Goal: Task Accomplishment & Management: Use online tool/utility

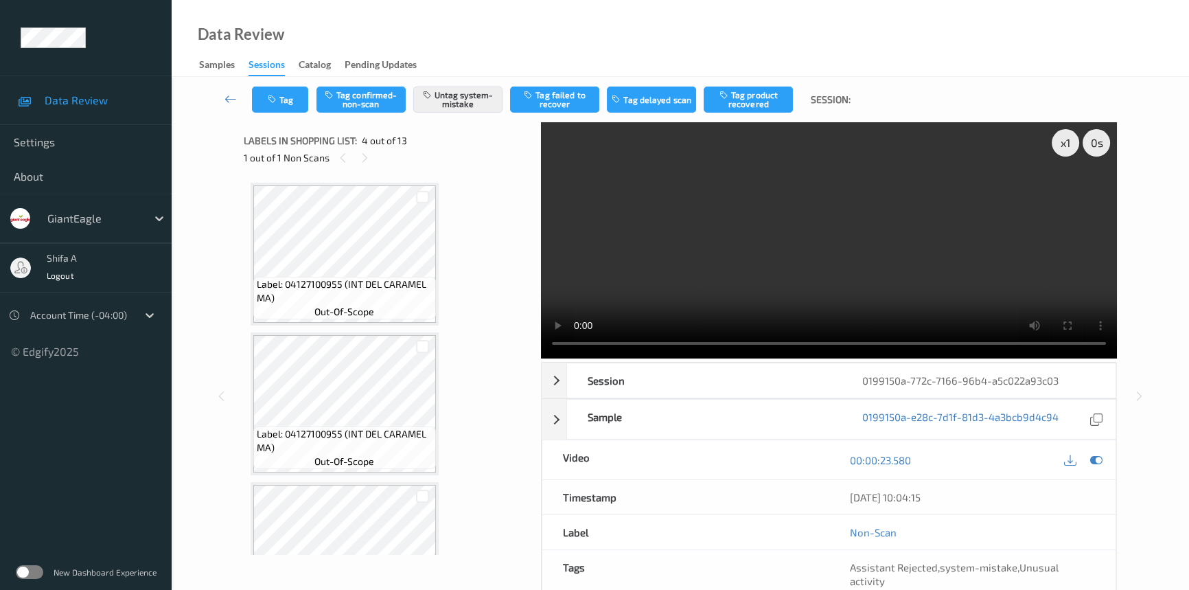
scroll to position [305, 0]
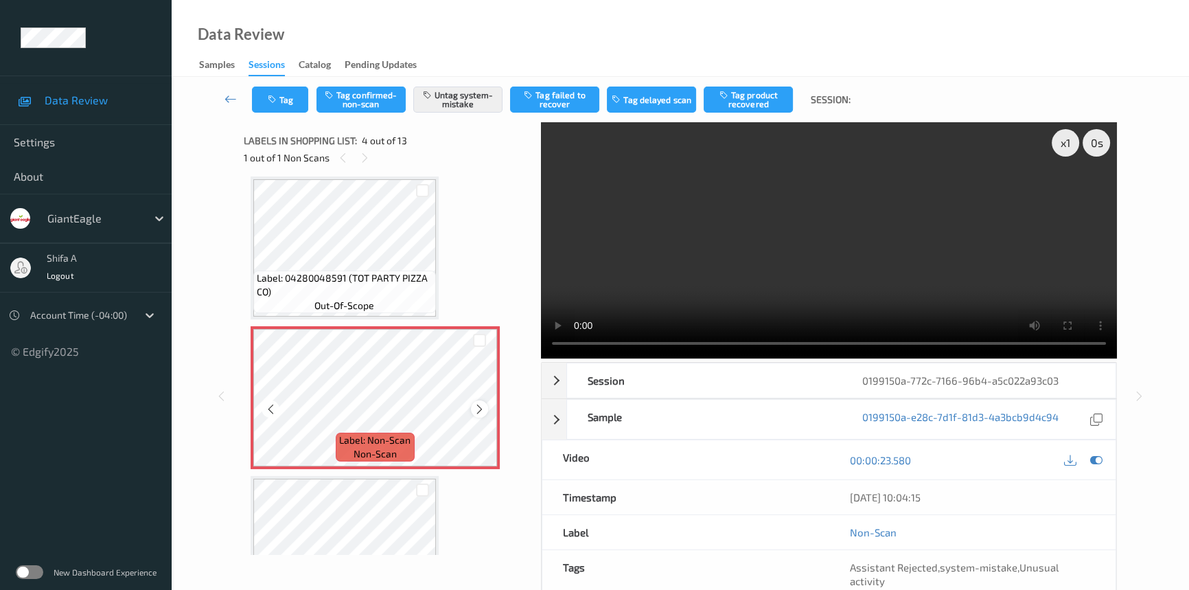
click at [477, 406] on icon at bounding box center [480, 409] width 12 height 12
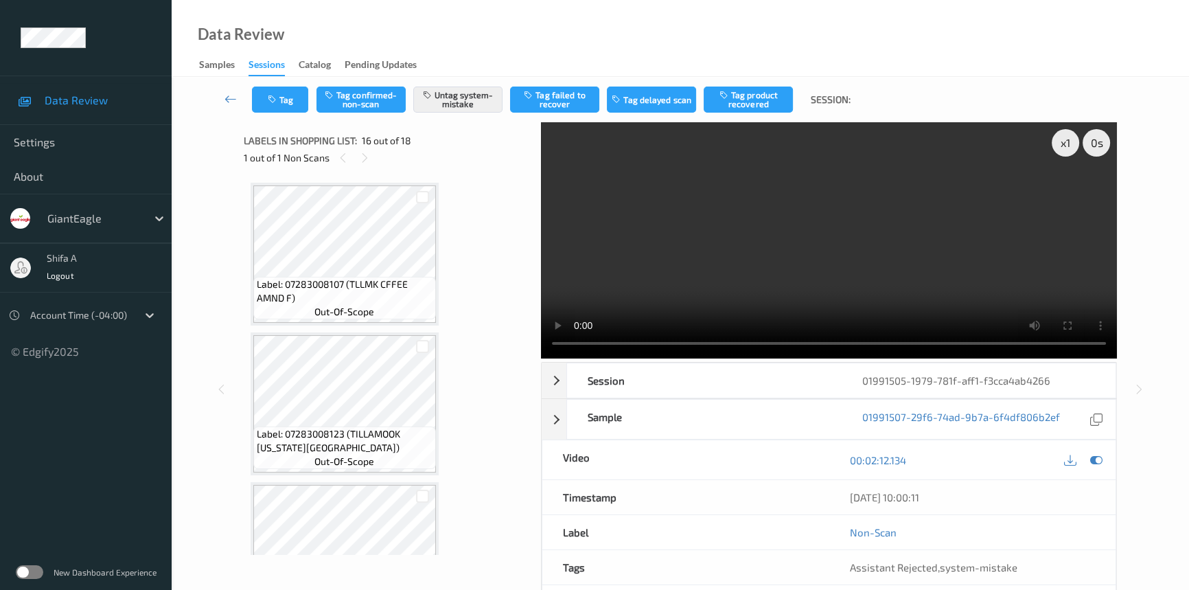
scroll to position [2094, 0]
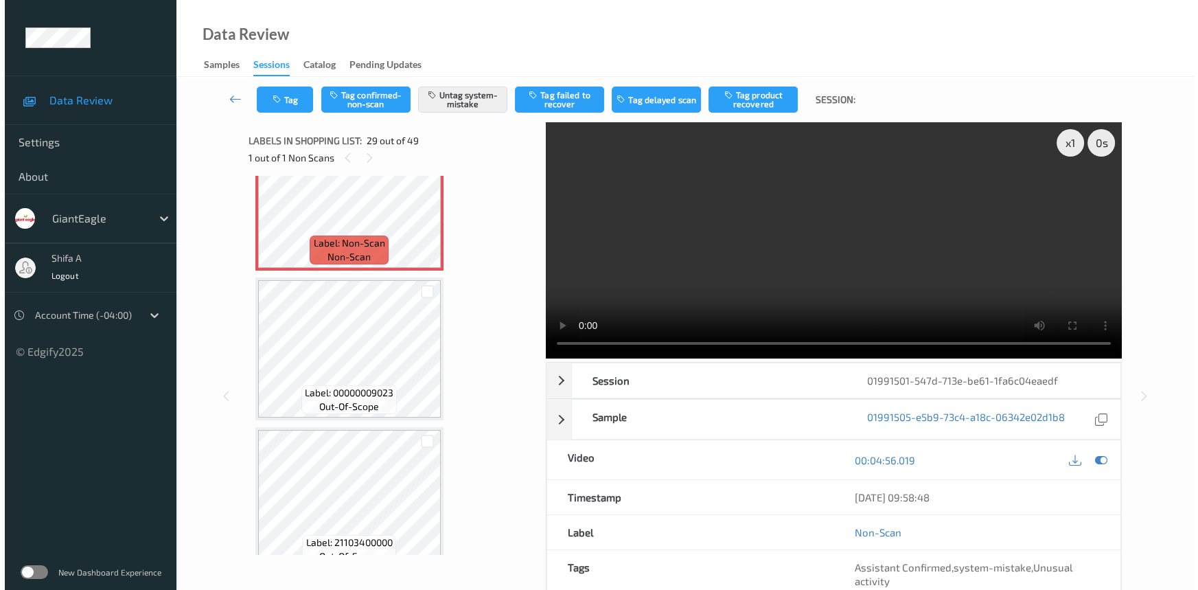
scroll to position [3994, 0]
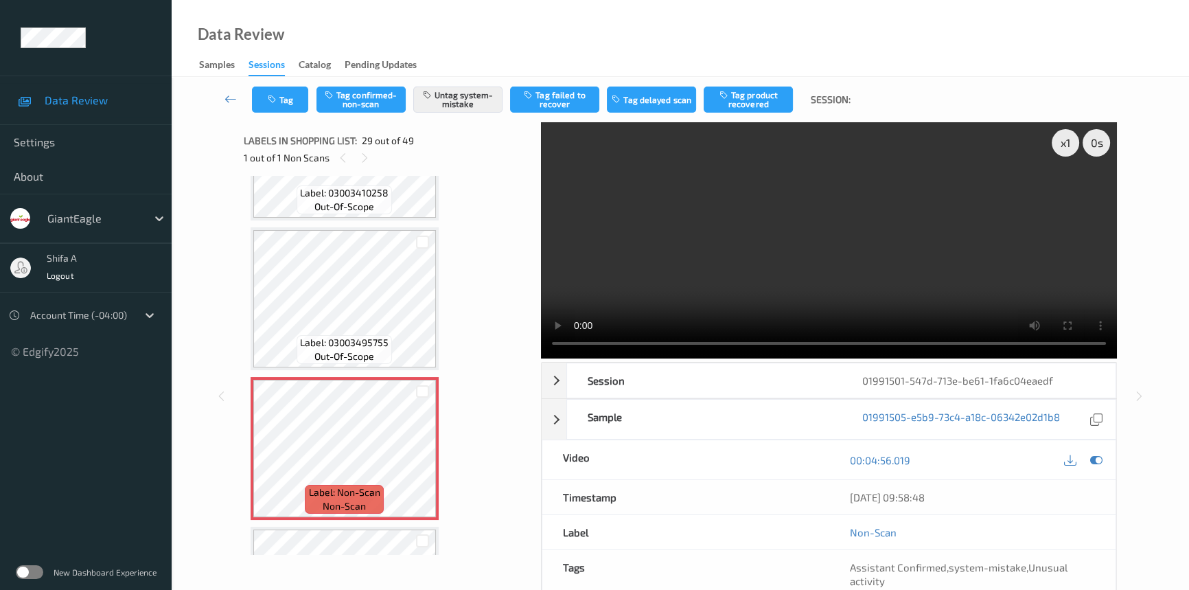
click at [893, 275] on video at bounding box center [829, 240] width 576 height 236
click at [475, 103] on button "Untag system-mistake" at bounding box center [457, 99] width 89 height 26
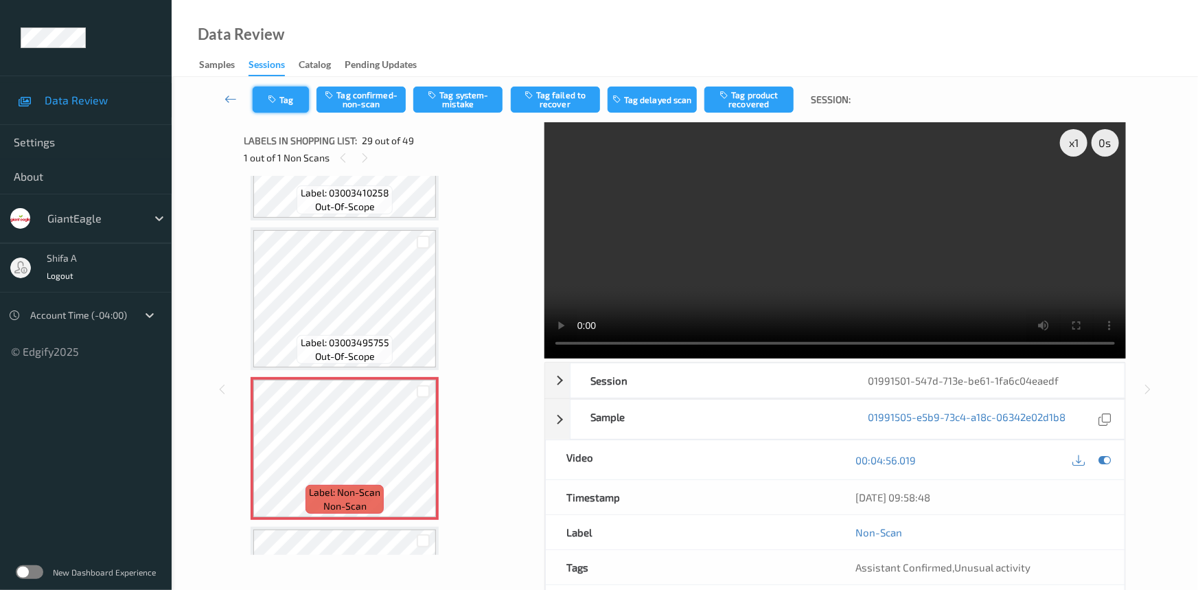
click at [282, 100] on button "Tag" at bounding box center [281, 99] width 56 height 26
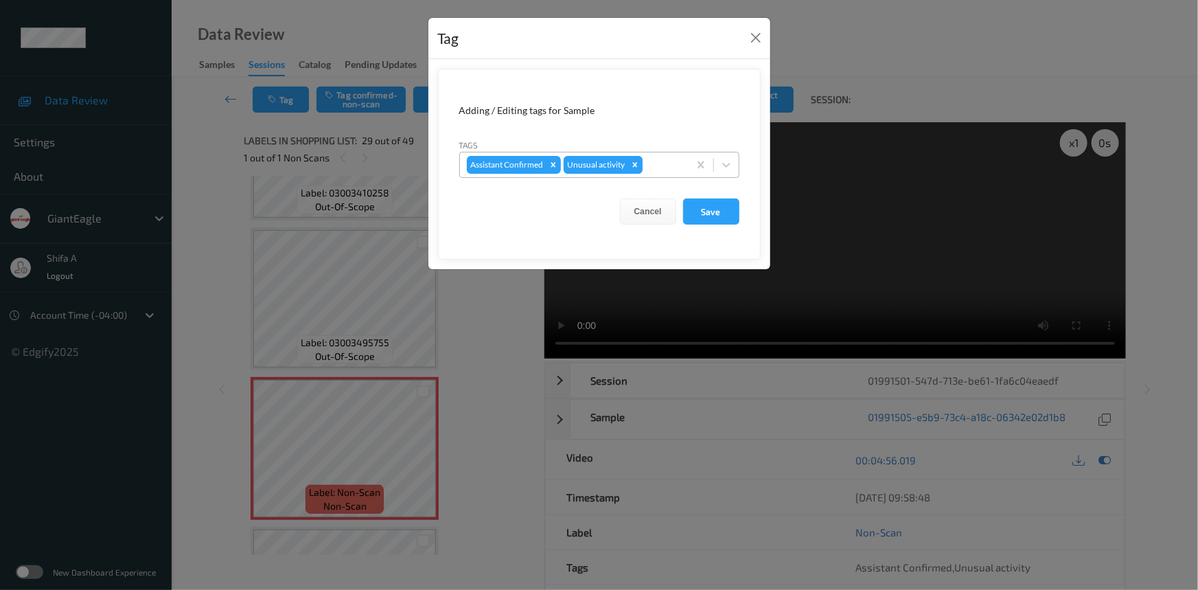
click at [635, 163] on icon "Remove Unusual activity" at bounding box center [634, 164] width 5 height 5
click at [719, 211] on button "Save" at bounding box center [711, 211] width 56 height 26
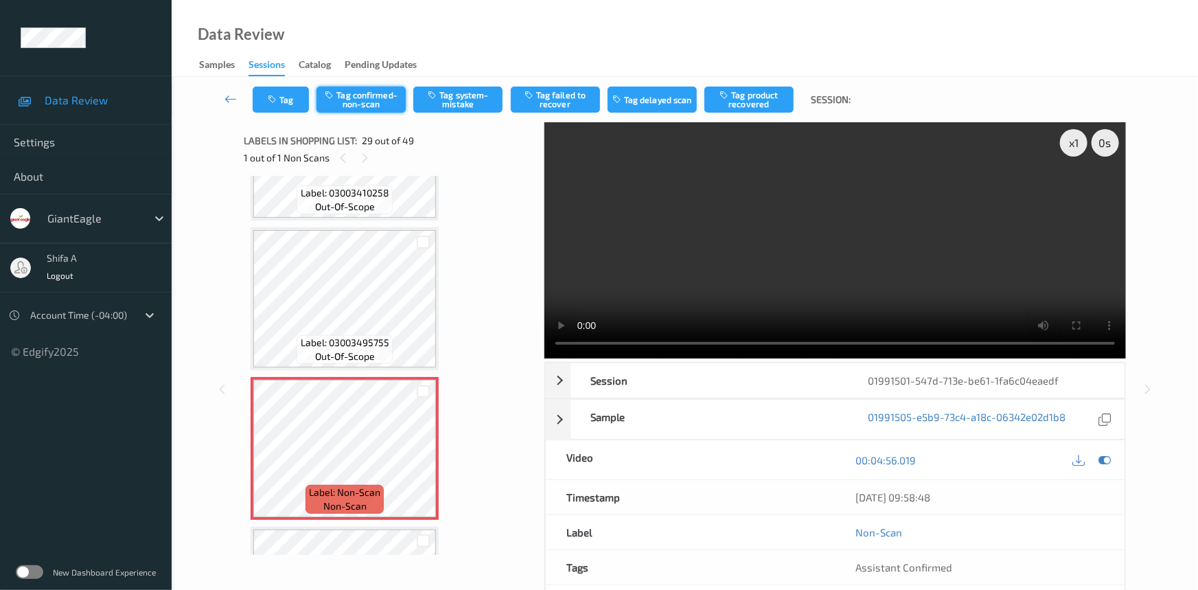
click at [372, 106] on button "Tag confirmed-non-scan" at bounding box center [360, 99] width 89 height 26
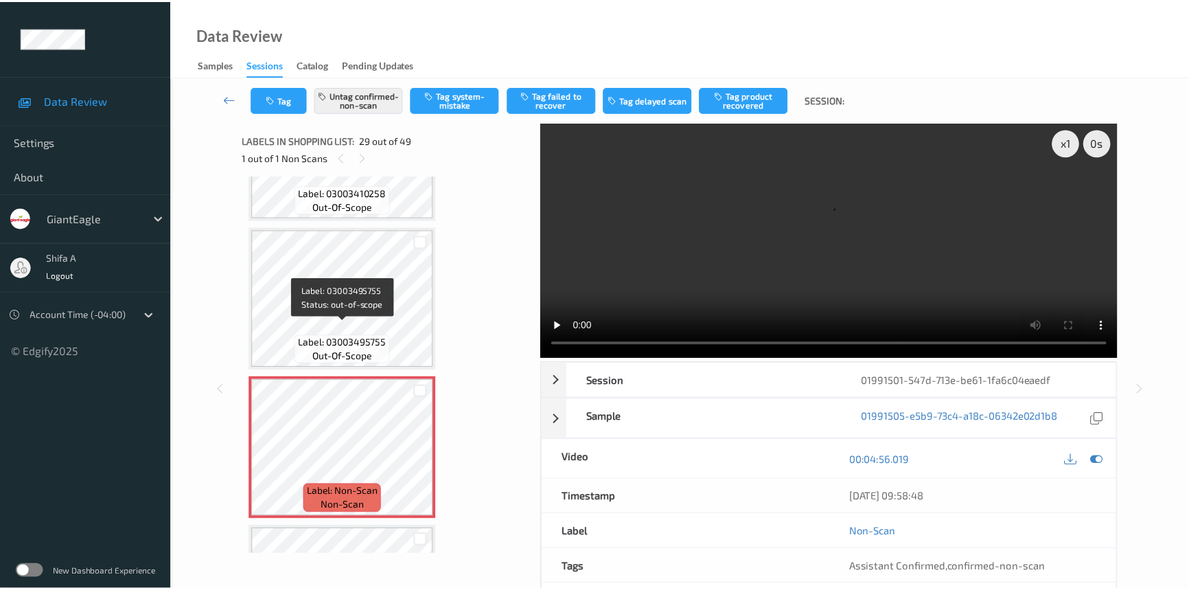
scroll to position [4243, 0]
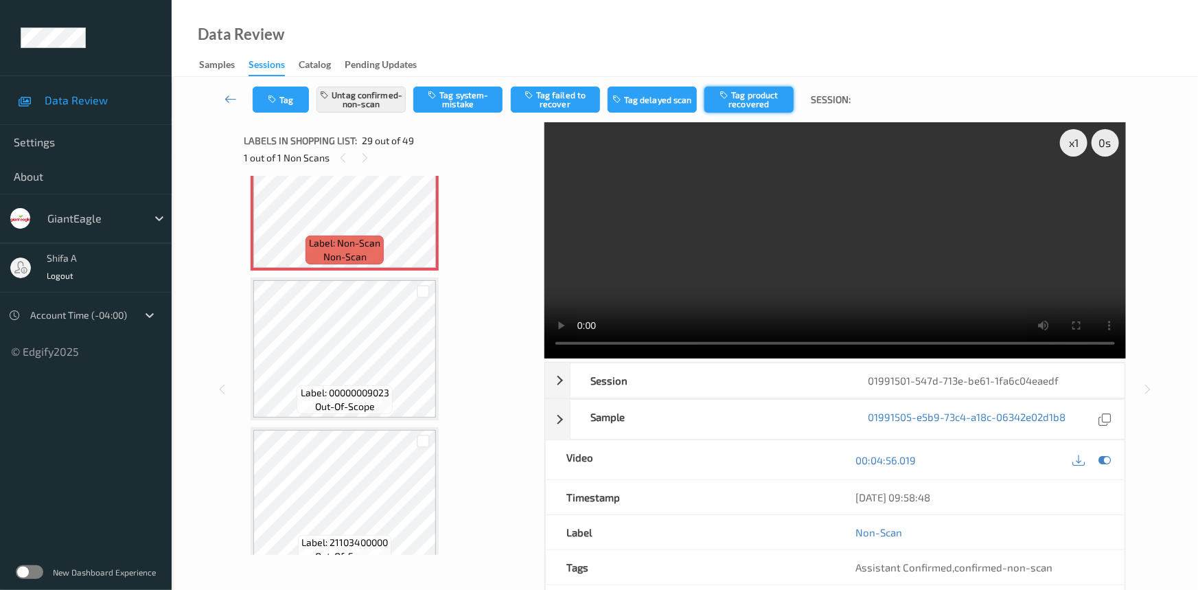
click at [768, 100] on button "Tag product recovered" at bounding box center [748, 99] width 89 height 26
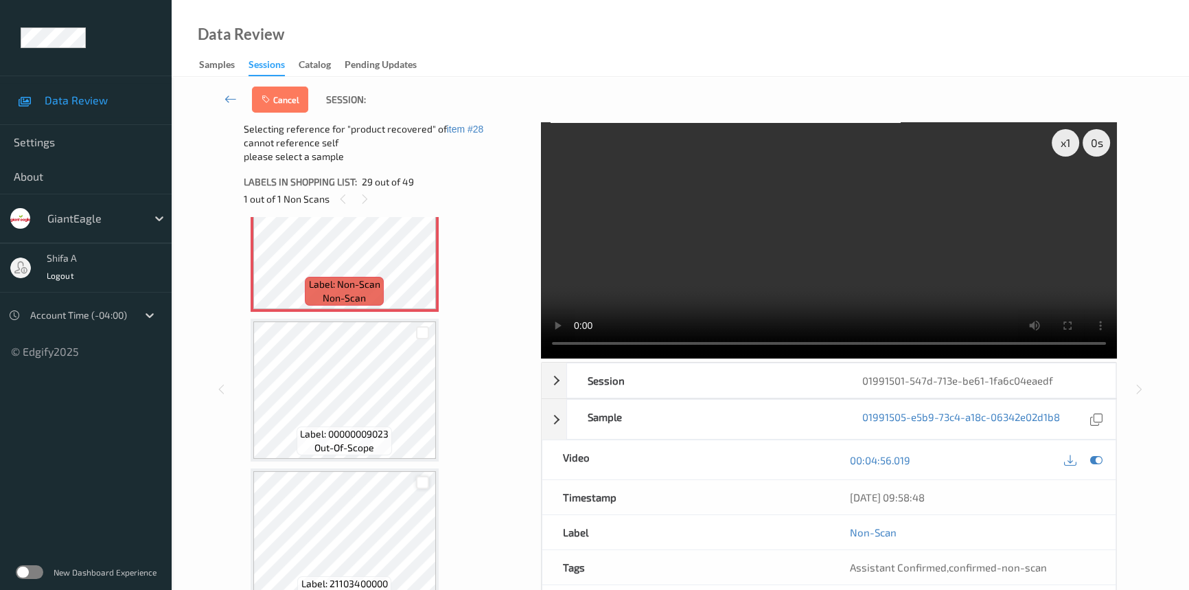
click at [422, 476] on div at bounding box center [422, 482] width 13 height 13
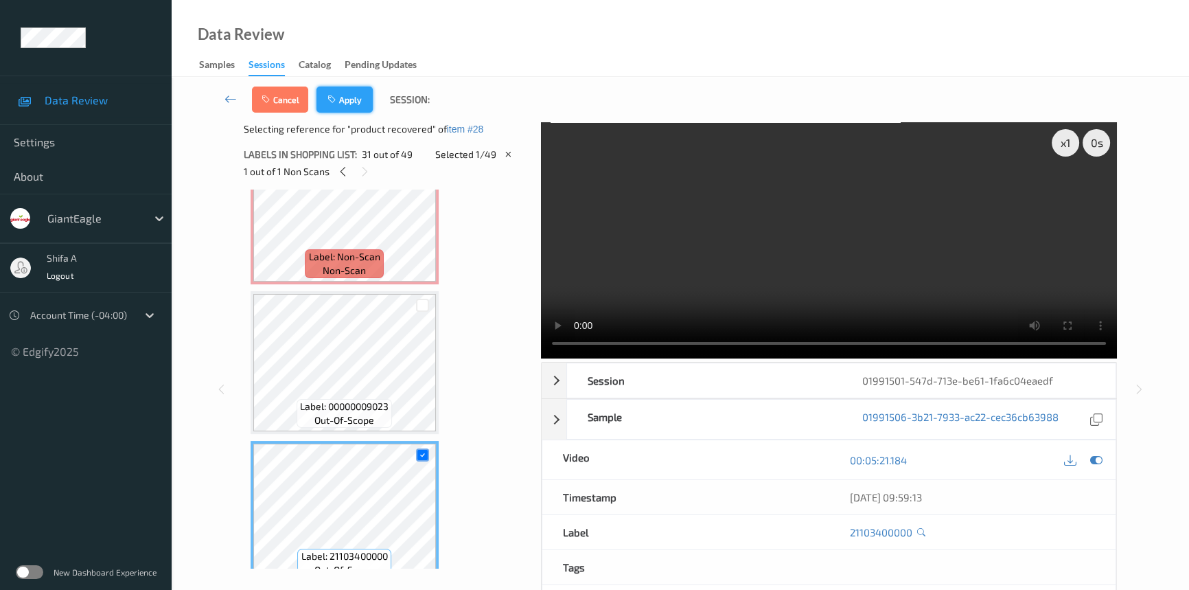
click at [342, 103] on button "Apply" at bounding box center [344, 99] width 56 height 26
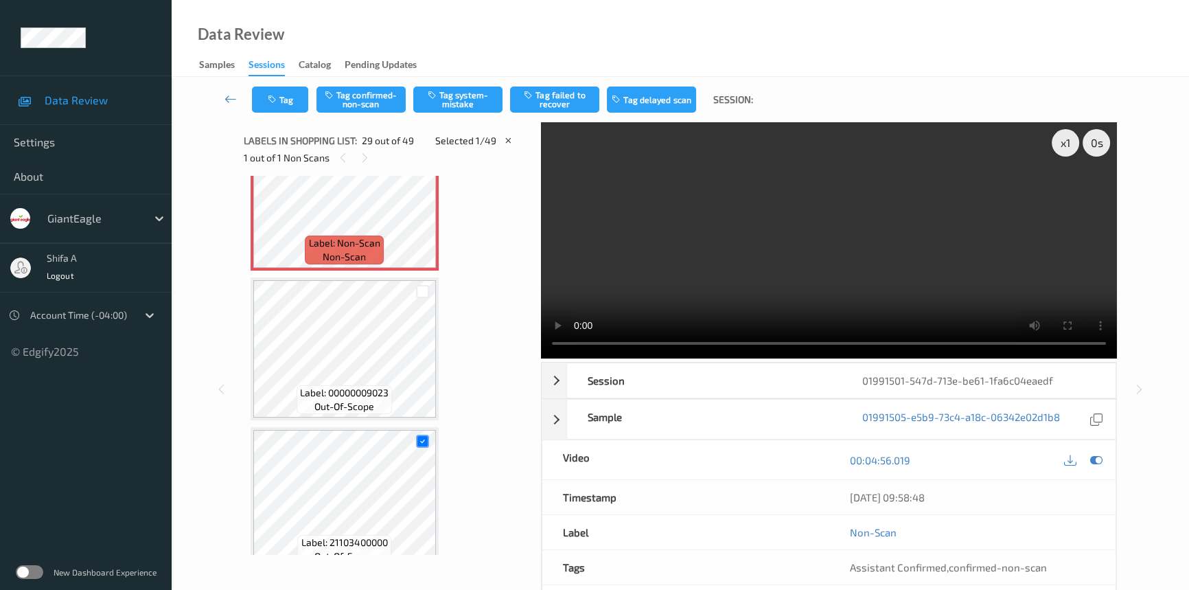
scroll to position [4033, 0]
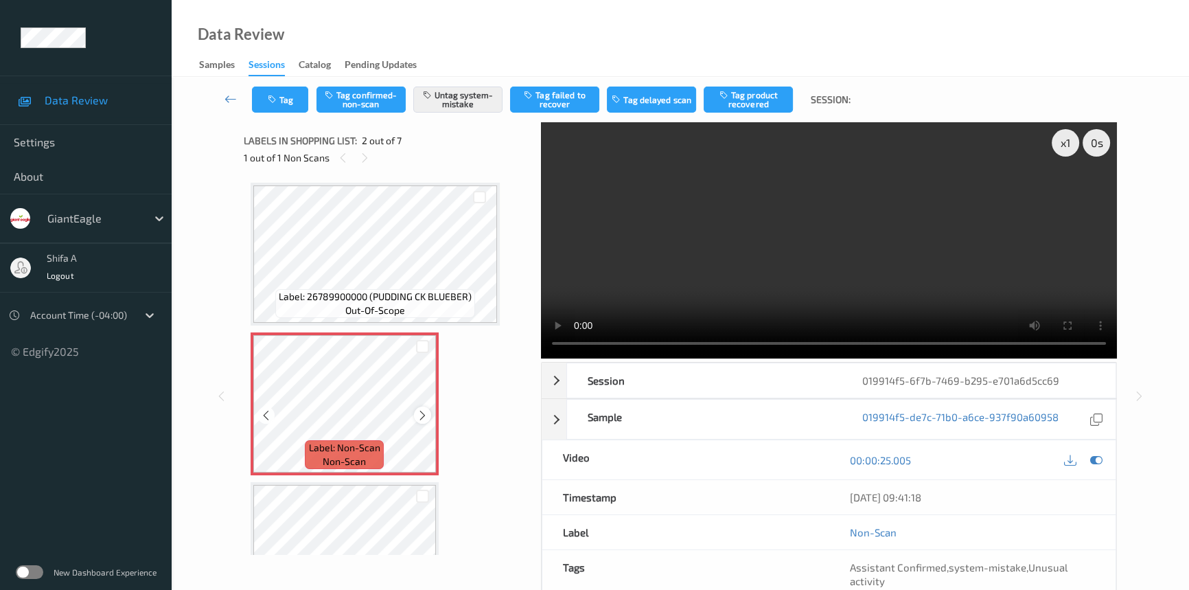
click at [415, 414] on div at bounding box center [422, 414] width 17 height 17
click at [428, 415] on div at bounding box center [422, 414] width 17 height 17
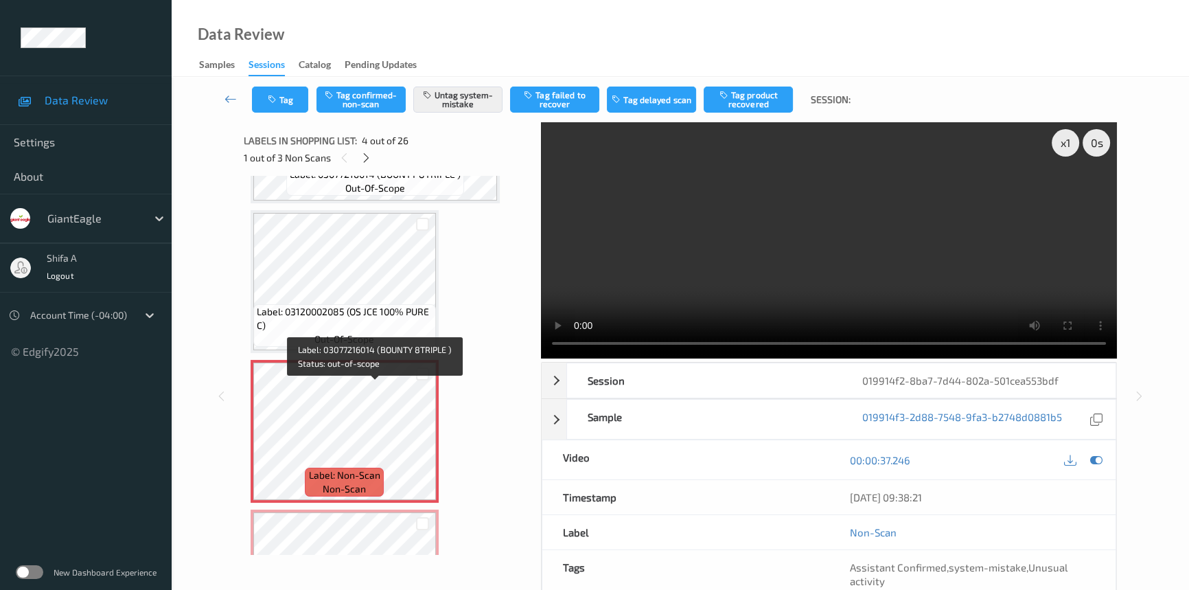
scroll to position [305, 0]
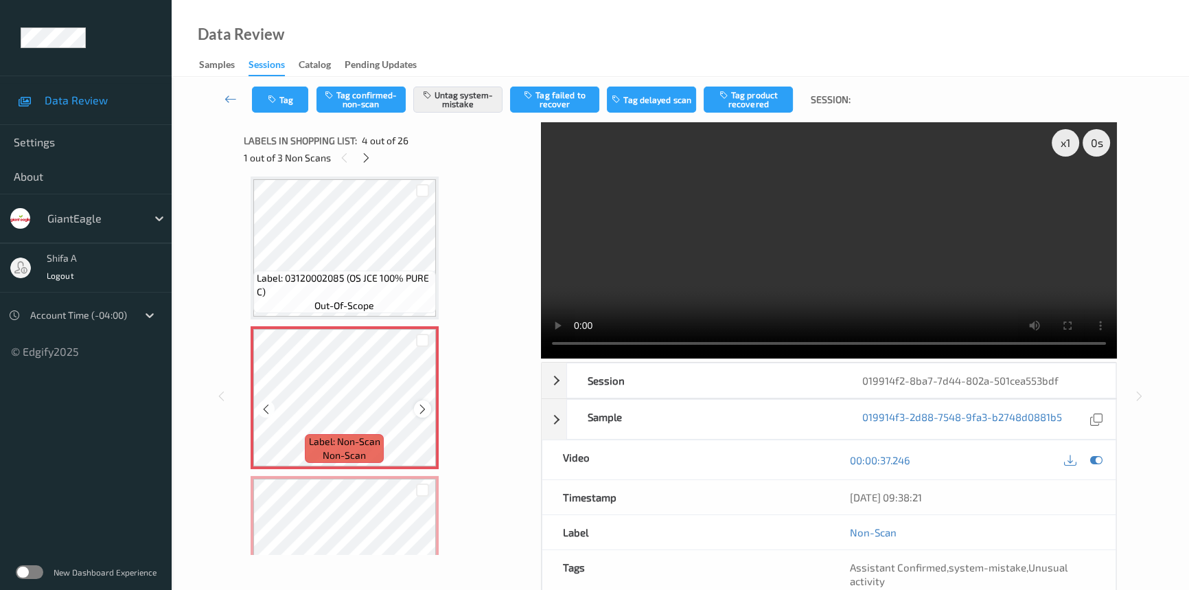
click at [419, 407] on icon at bounding box center [423, 409] width 12 height 12
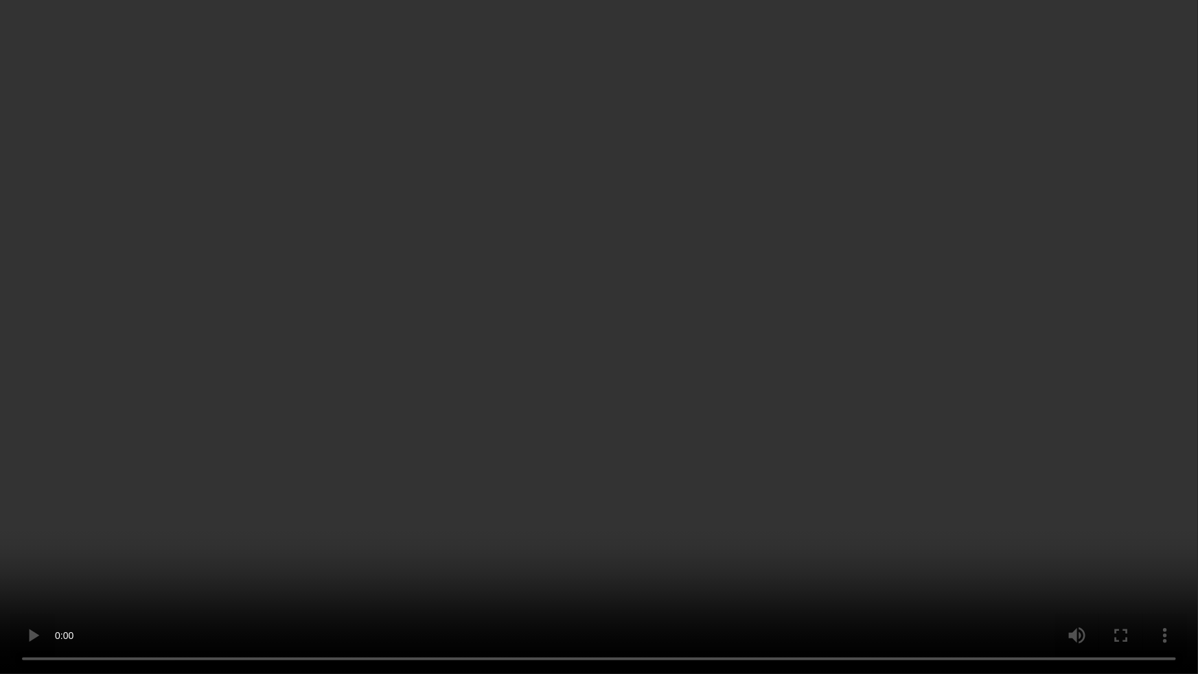
click at [855, 498] on video at bounding box center [599, 337] width 1198 height 674
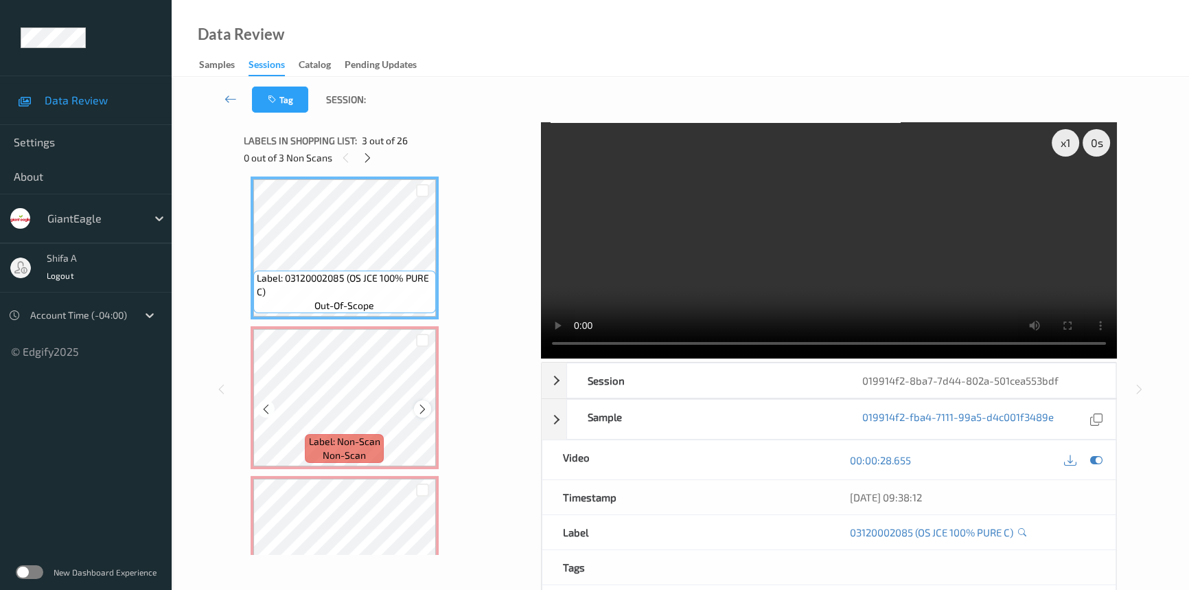
click at [423, 410] on icon at bounding box center [423, 409] width 12 height 12
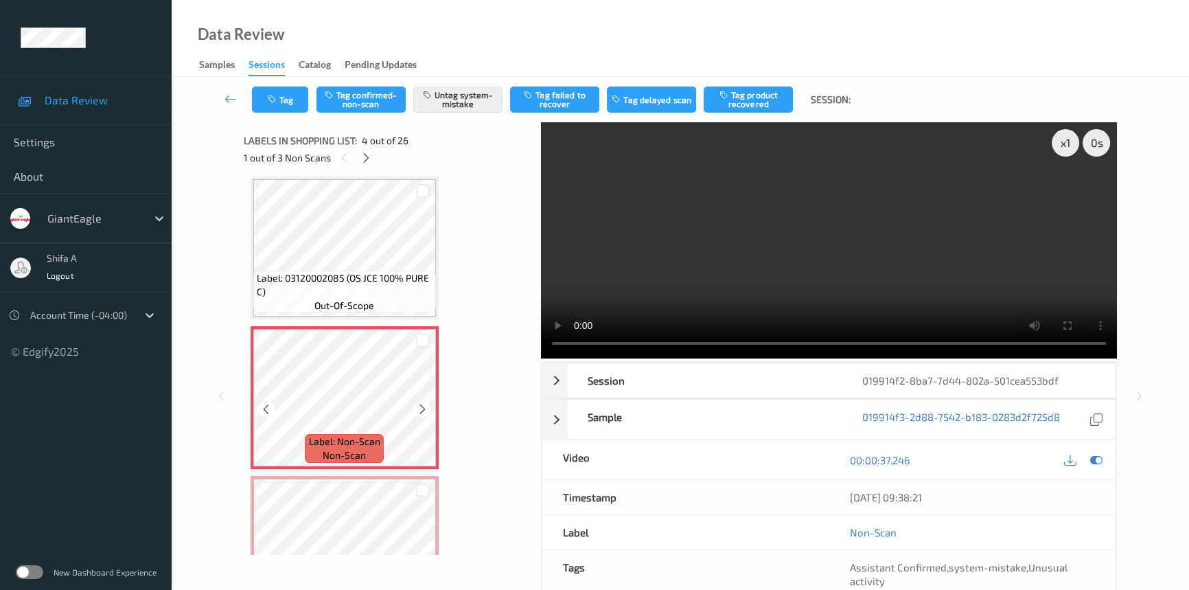
click at [423, 410] on icon at bounding box center [423, 409] width 12 height 12
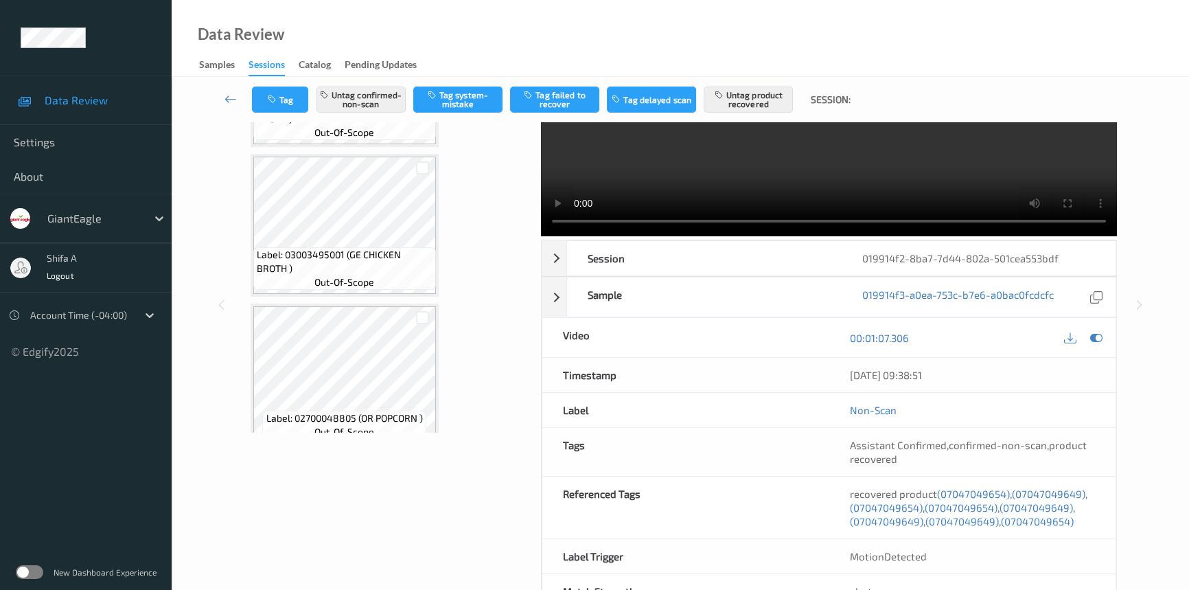
scroll to position [169, 0]
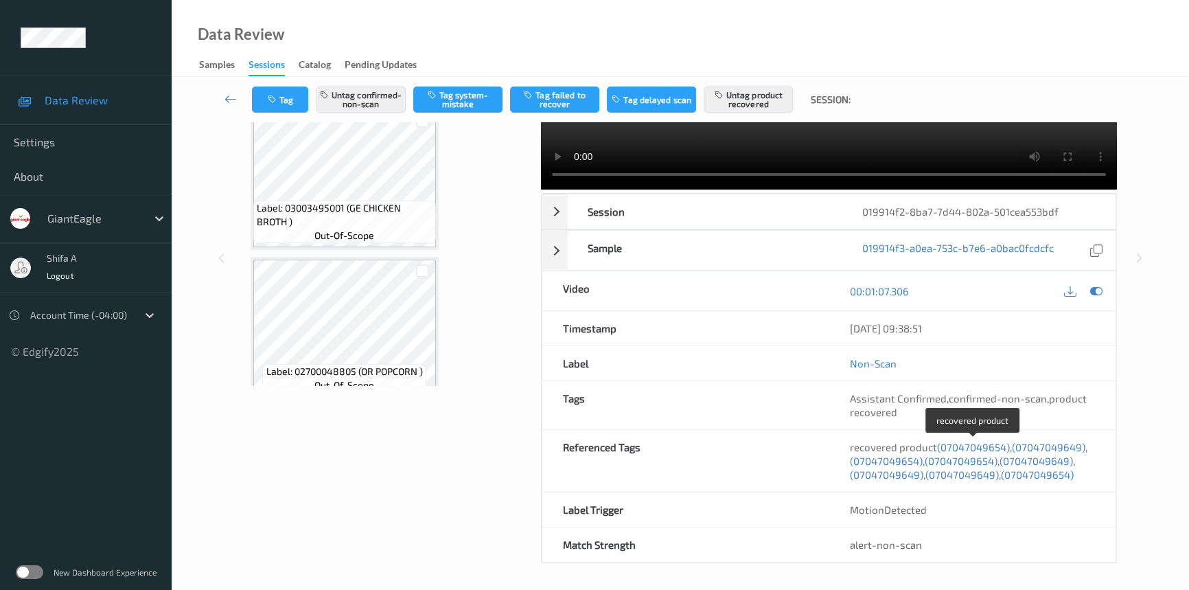
click at [977, 444] on span "(07047049654)" at bounding box center [973, 447] width 73 height 12
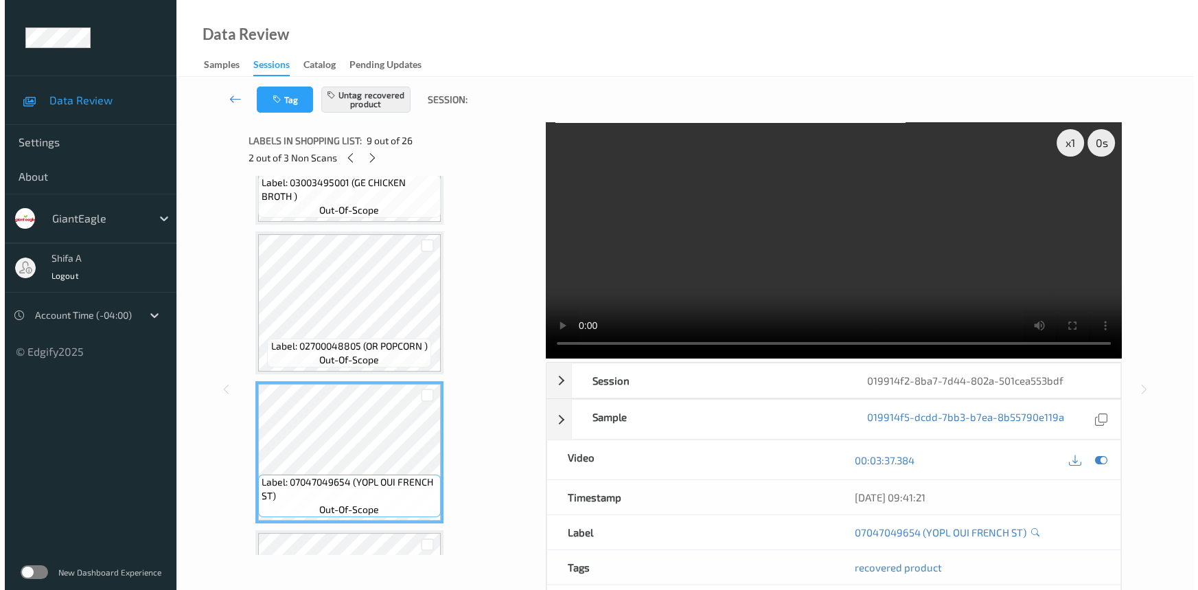
scroll to position [1249, 0]
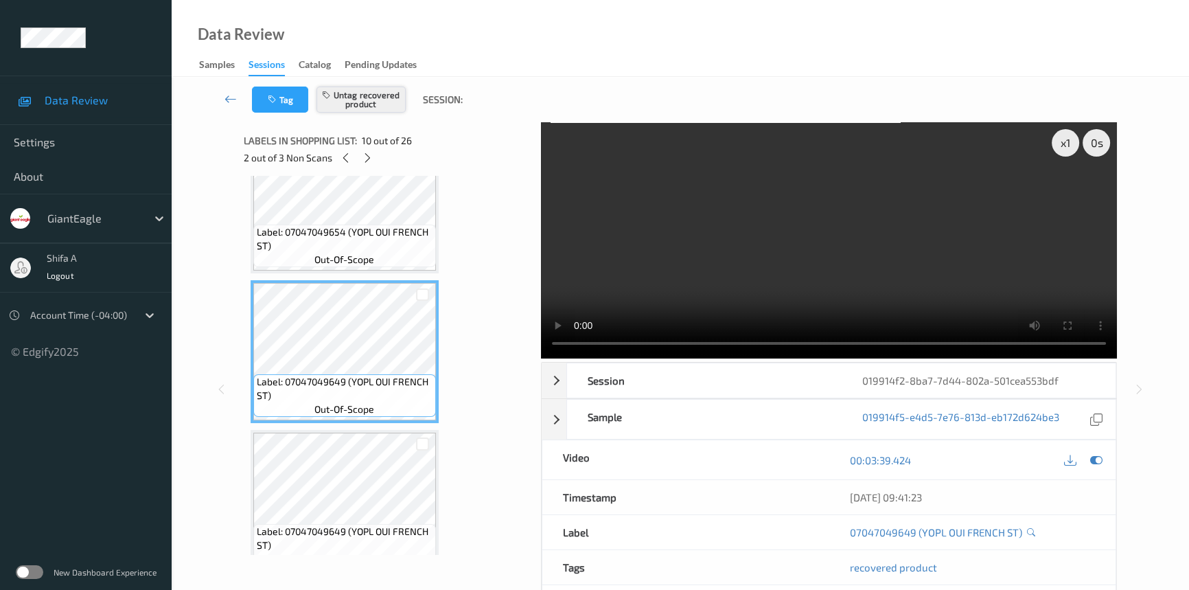
click at [390, 103] on button "Untag recovered product" at bounding box center [360, 99] width 89 height 26
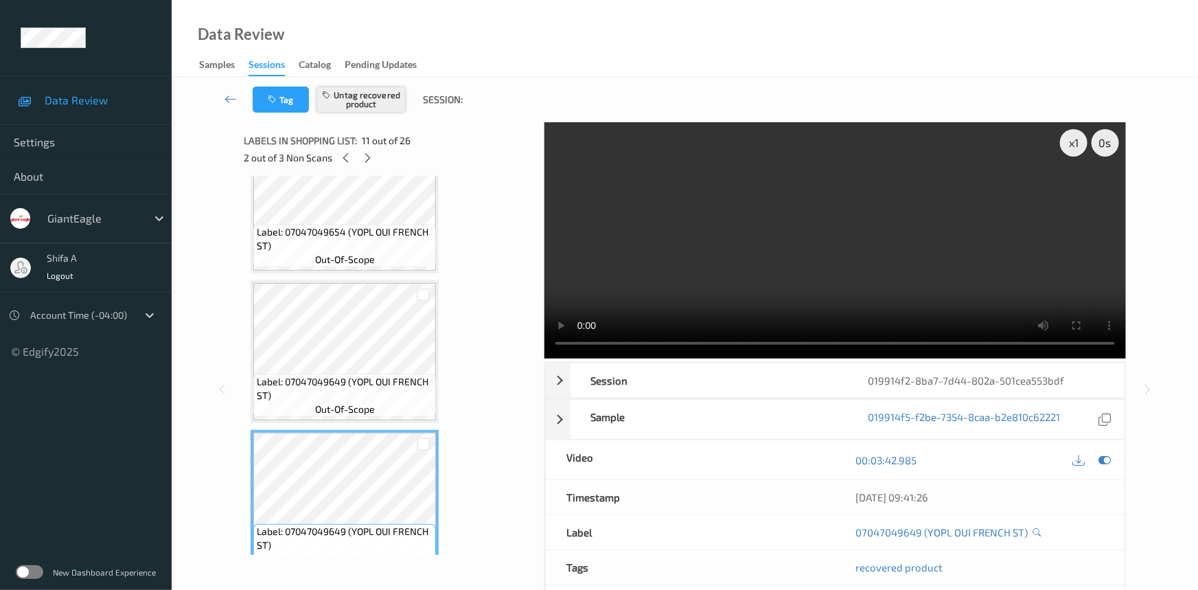
click at [384, 106] on button "Untag recovered product" at bounding box center [360, 99] width 89 height 26
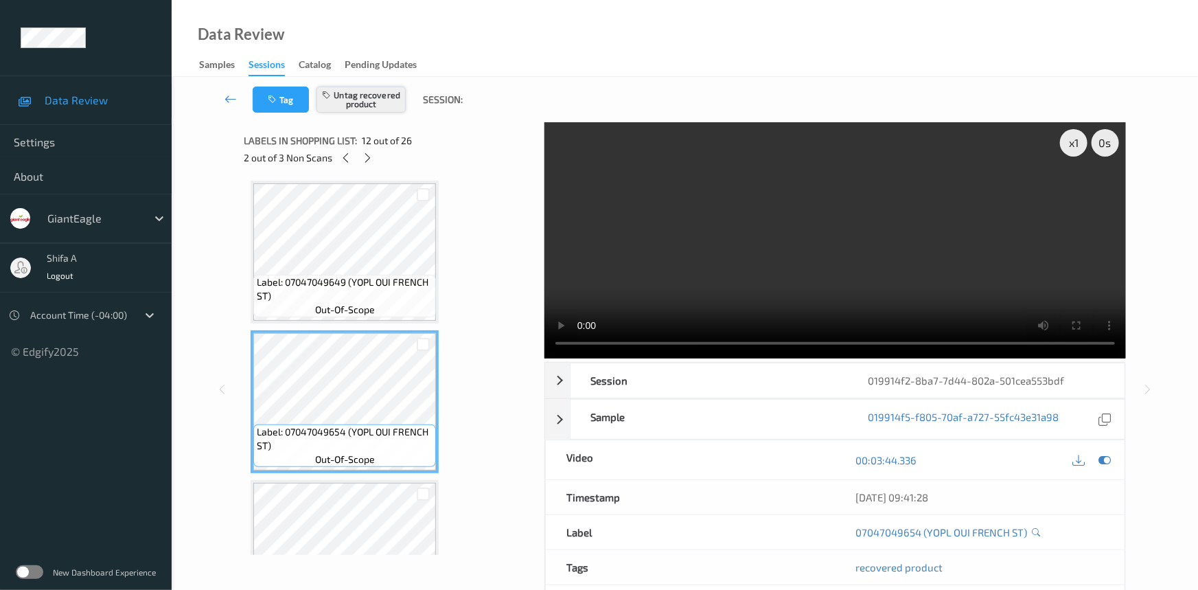
click at [375, 100] on button "Untag recovered product" at bounding box center [360, 99] width 89 height 26
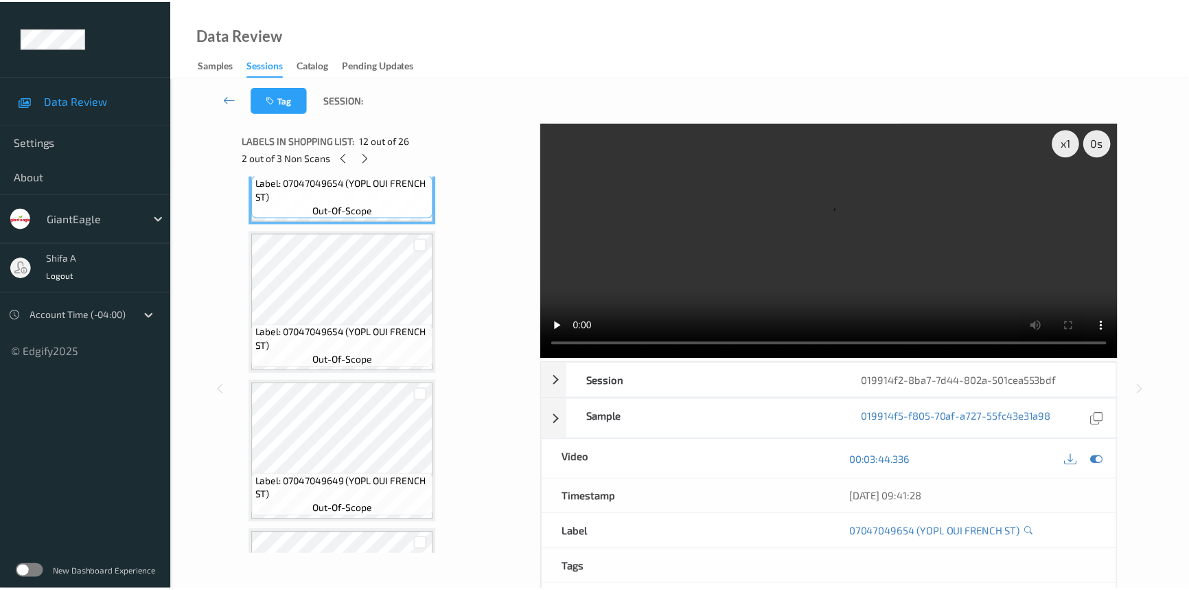
scroll to position [1748, 0]
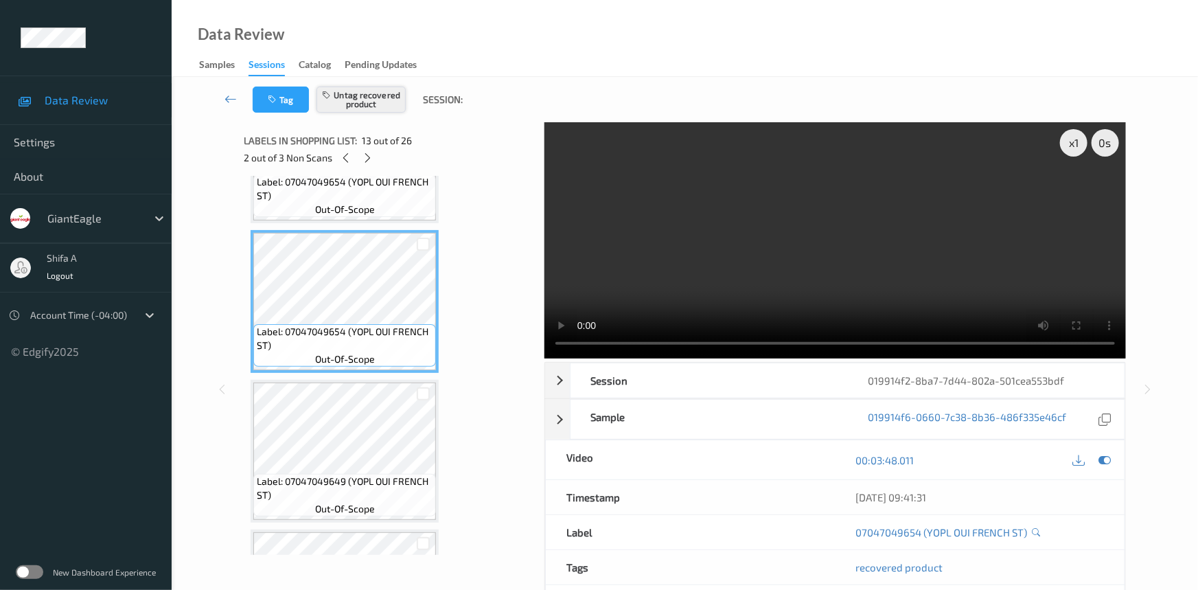
click at [362, 91] on button "Untag recovered product" at bounding box center [360, 99] width 89 height 26
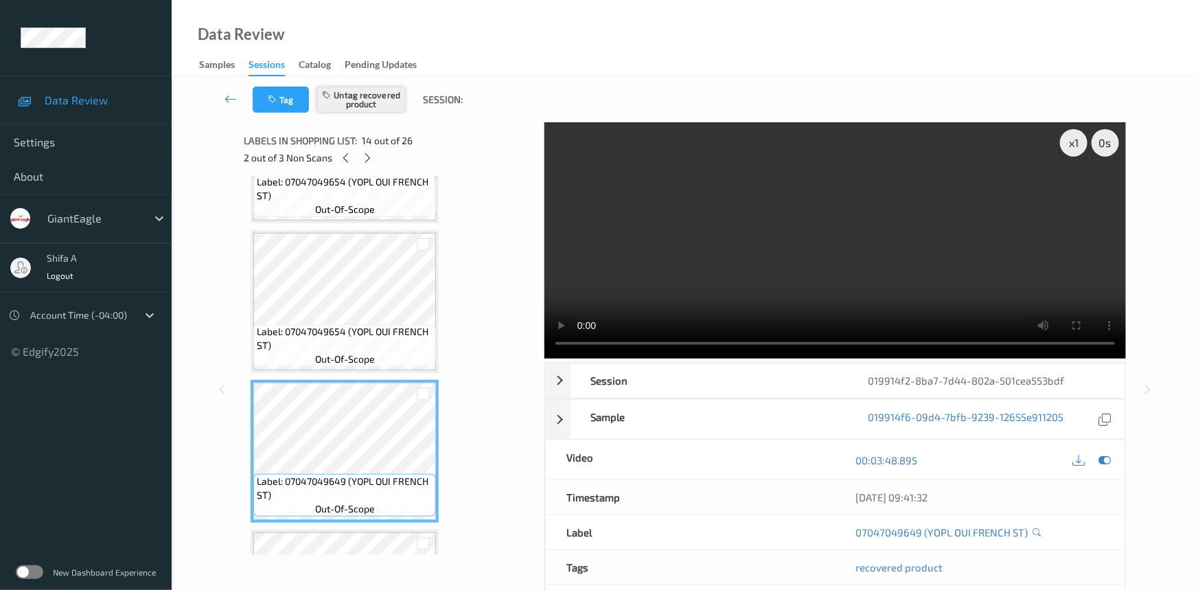
click at [374, 100] on button "Untag recovered product" at bounding box center [360, 99] width 89 height 26
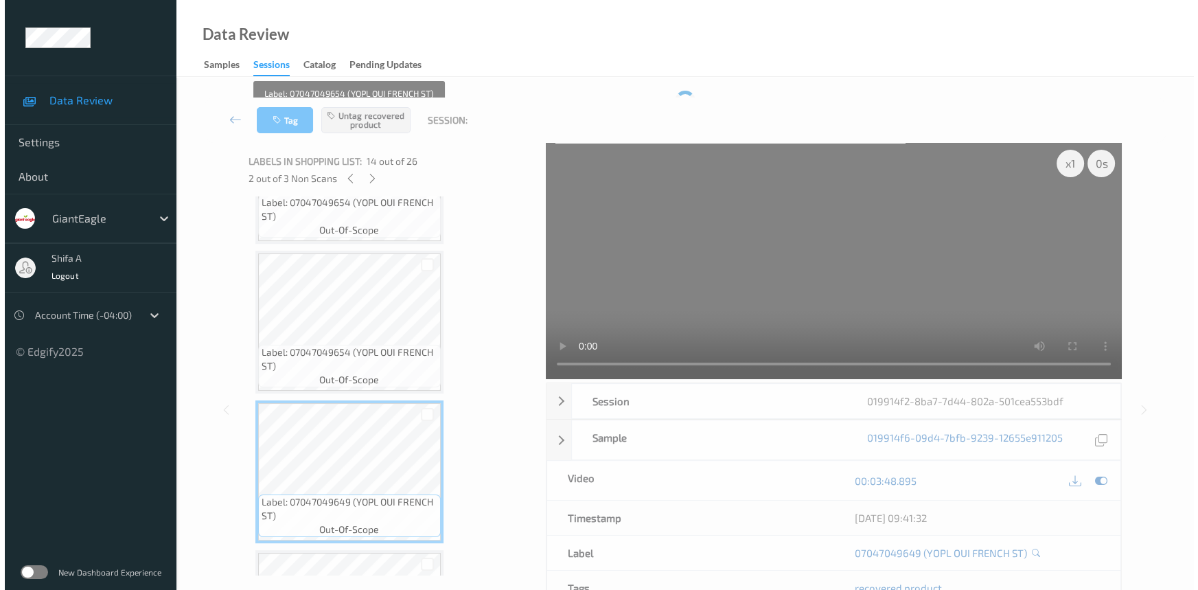
scroll to position [1997, 0]
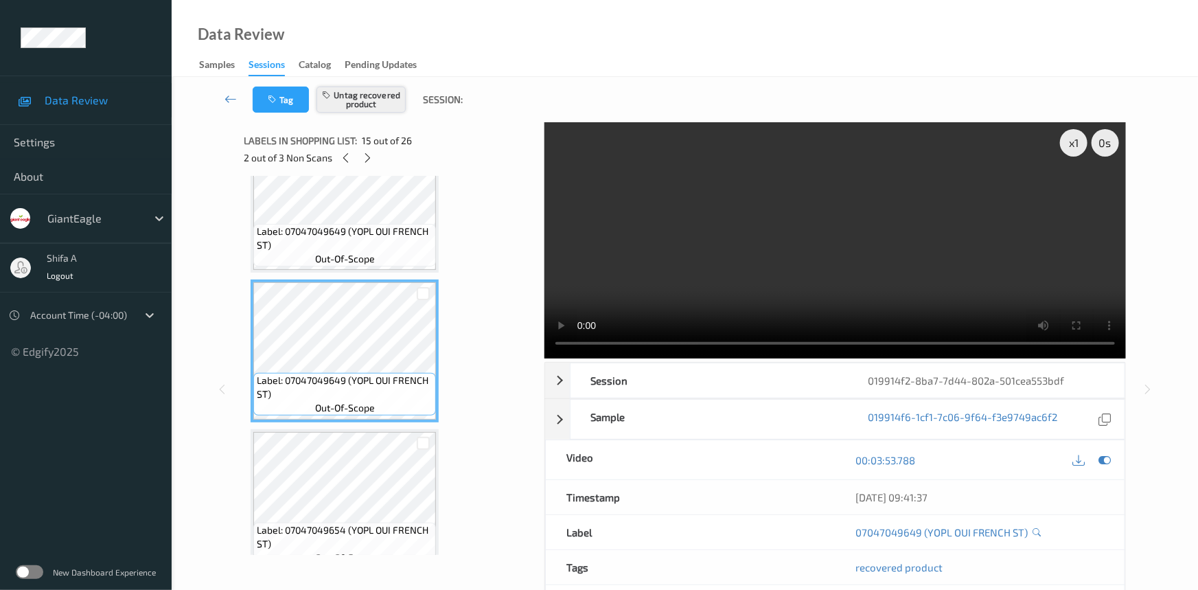
click at [384, 102] on button "Untag recovered product" at bounding box center [360, 99] width 89 height 26
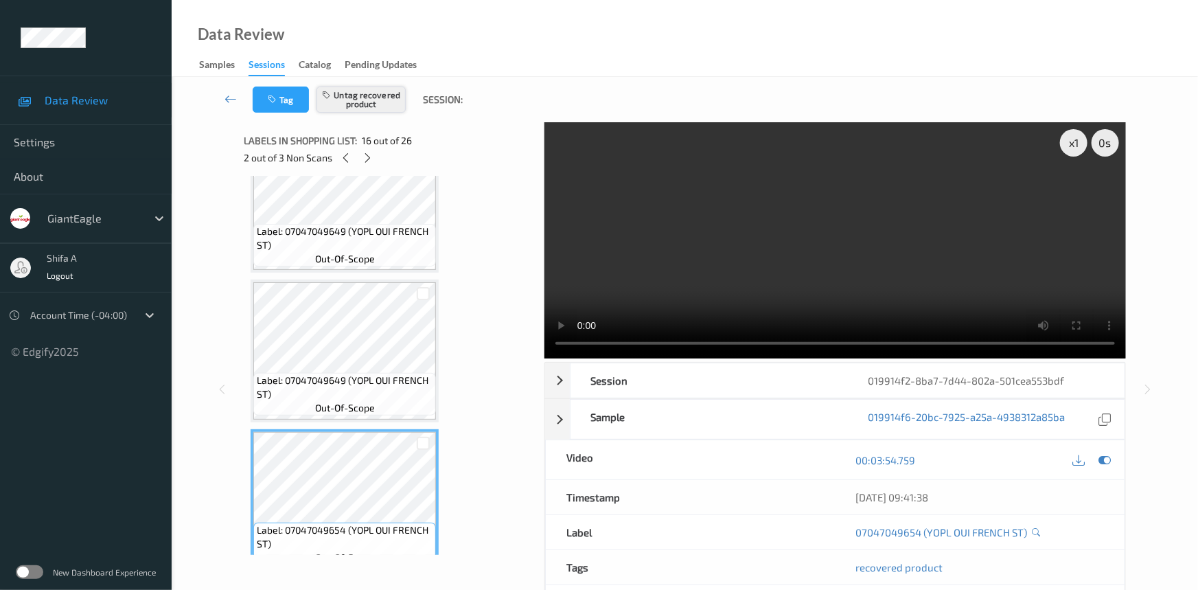
click at [380, 97] on button "Untag recovered product" at bounding box center [360, 99] width 89 height 26
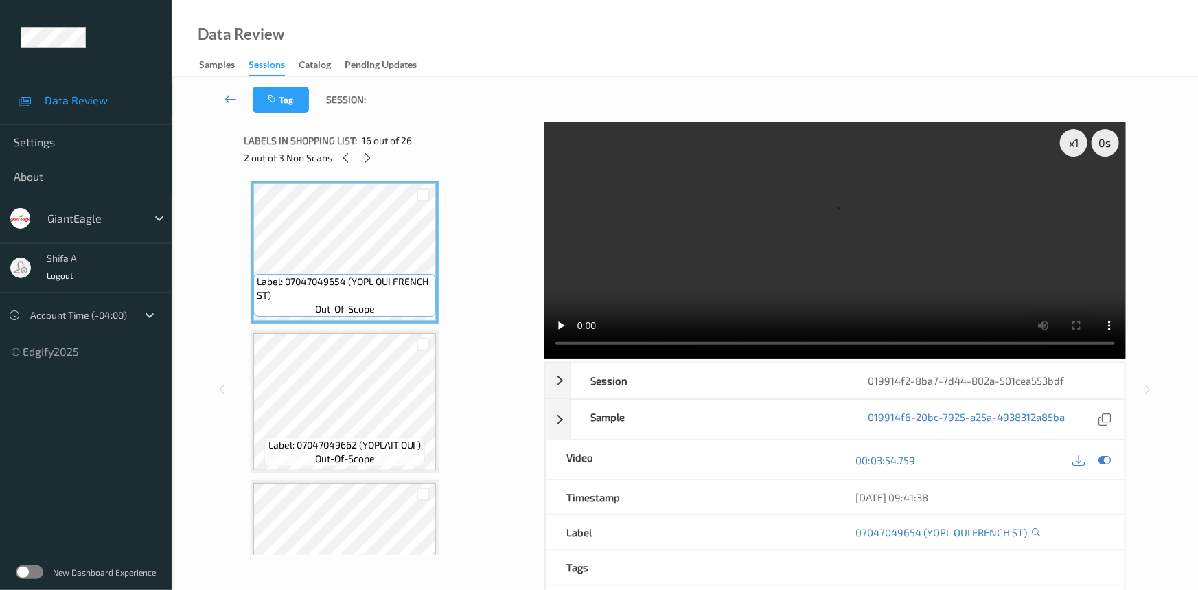
scroll to position [2247, 0]
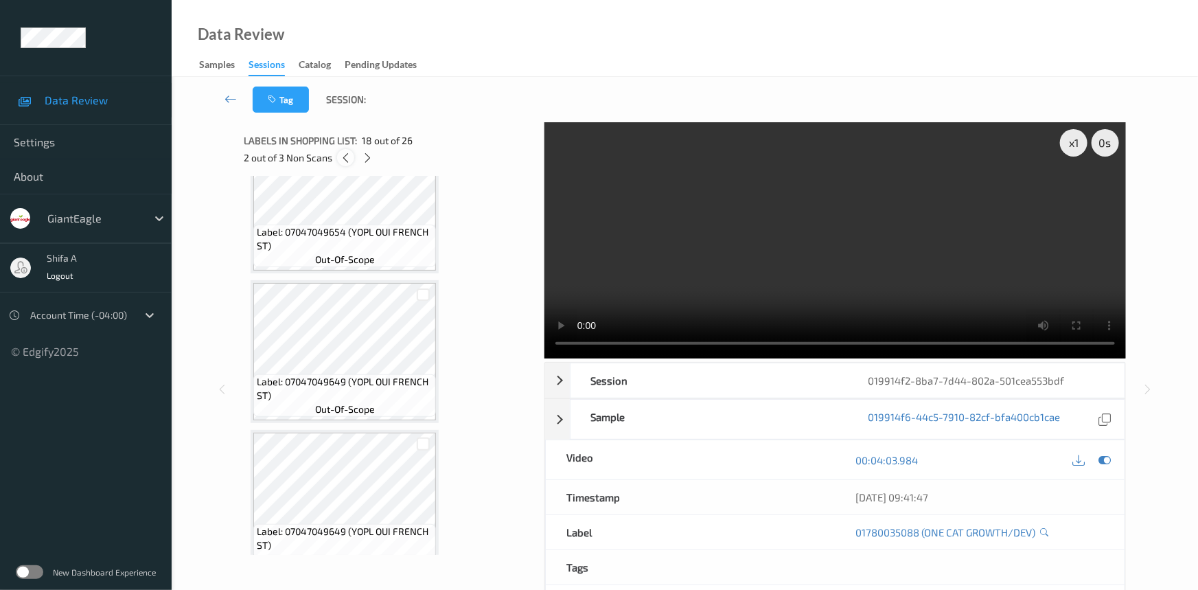
click at [347, 158] on icon at bounding box center [346, 158] width 12 height 12
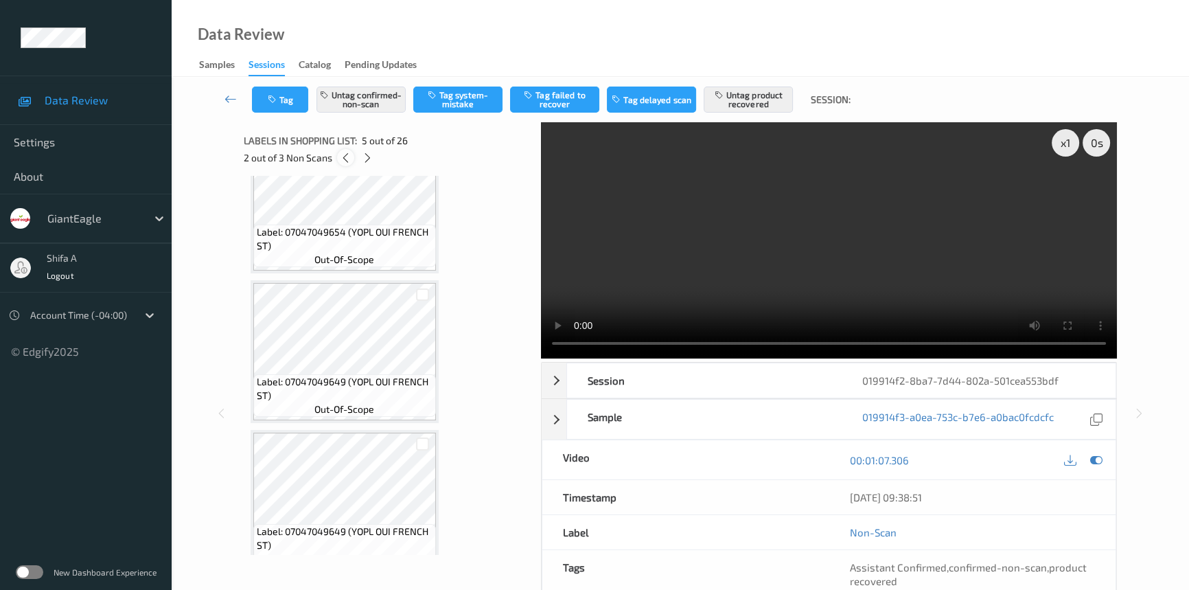
scroll to position [454, 0]
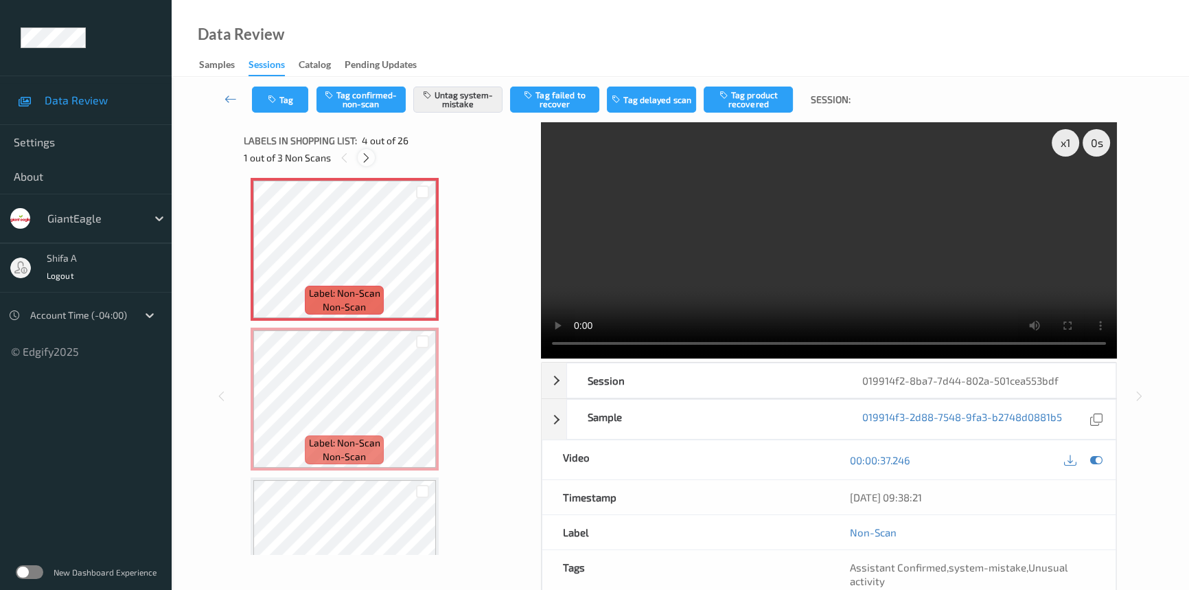
click at [363, 157] on icon at bounding box center [366, 158] width 12 height 12
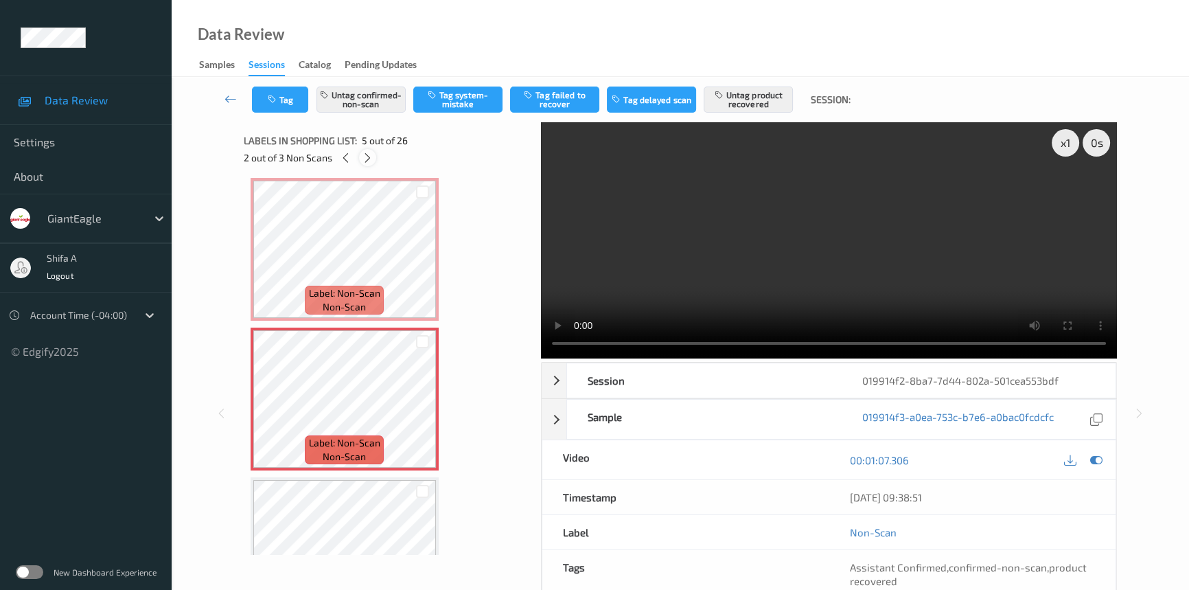
click at [362, 157] on icon at bounding box center [368, 158] width 12 height 12
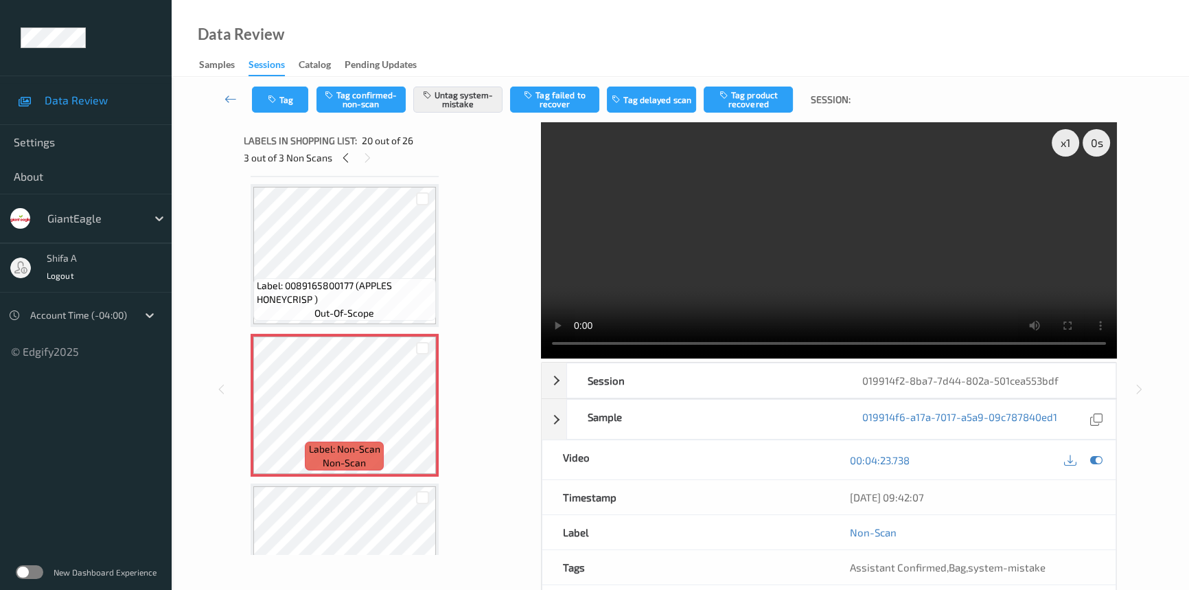
click at [898, 295] on video at bounding box center [829, 240] width 576 height 236
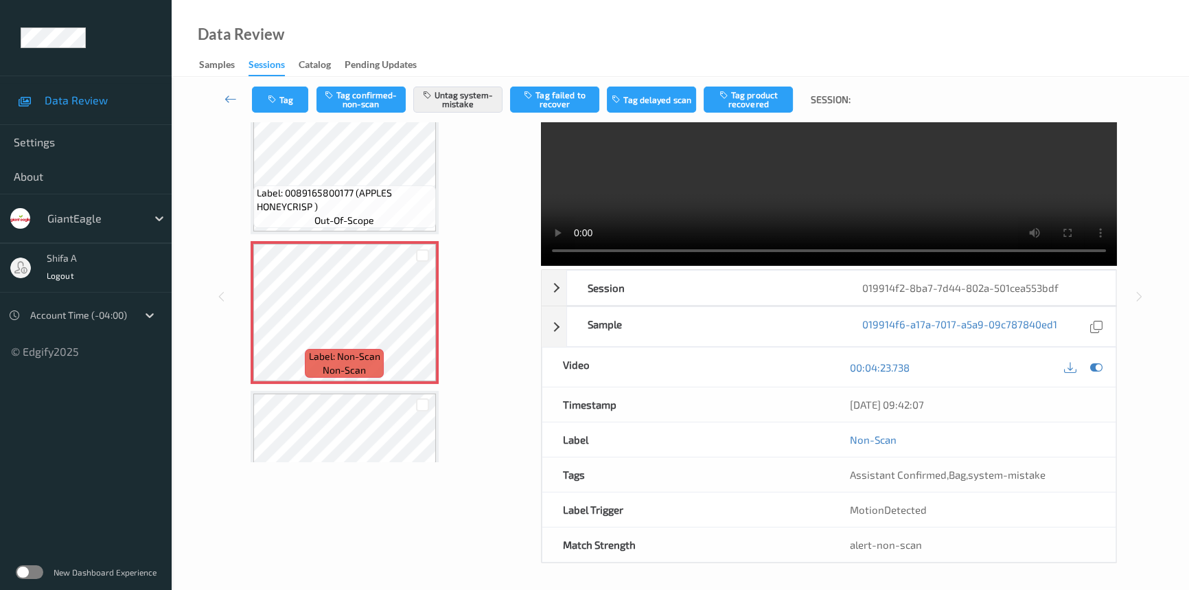
scroll to position [0, 0]
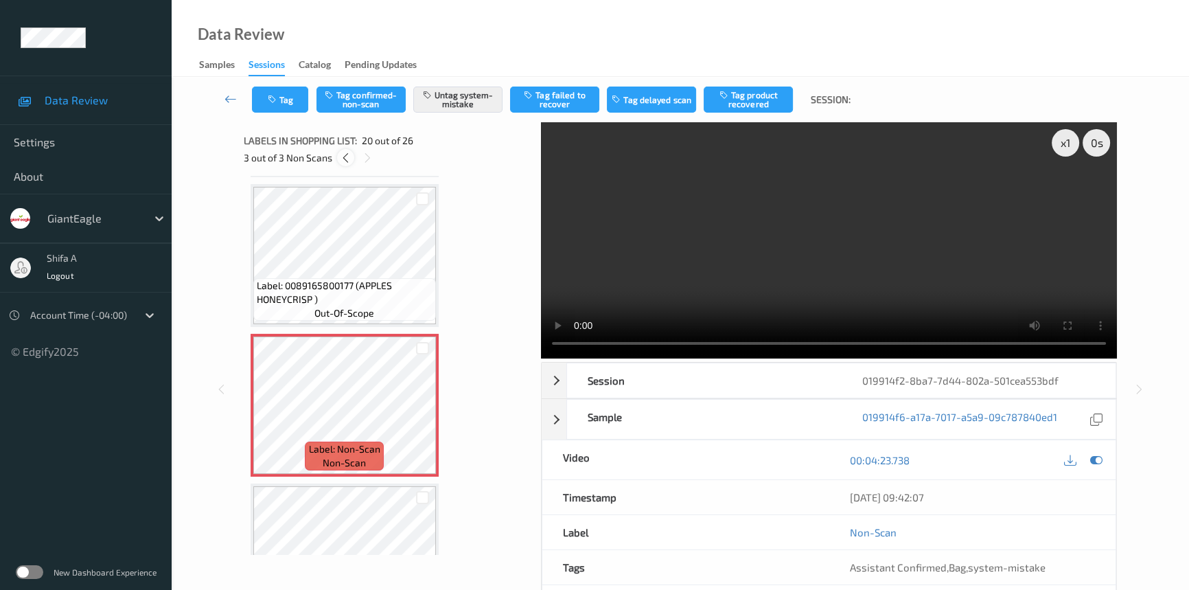
click at [345, 152] on icon at bounding box center [346, 158] width 12 height 12
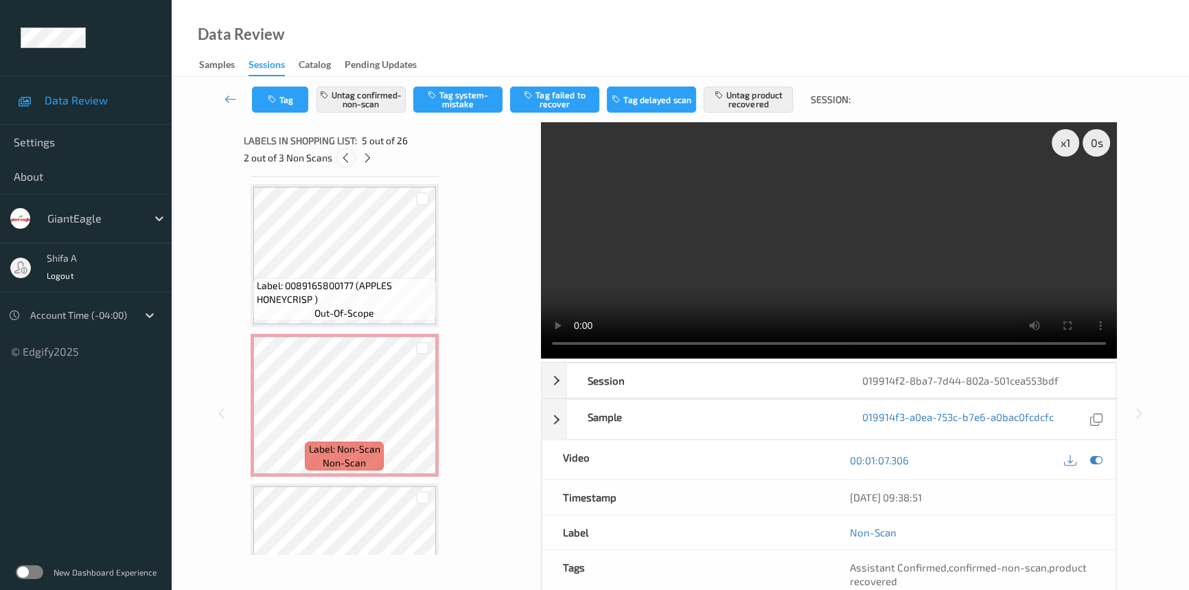
scroll to position [454, 0]
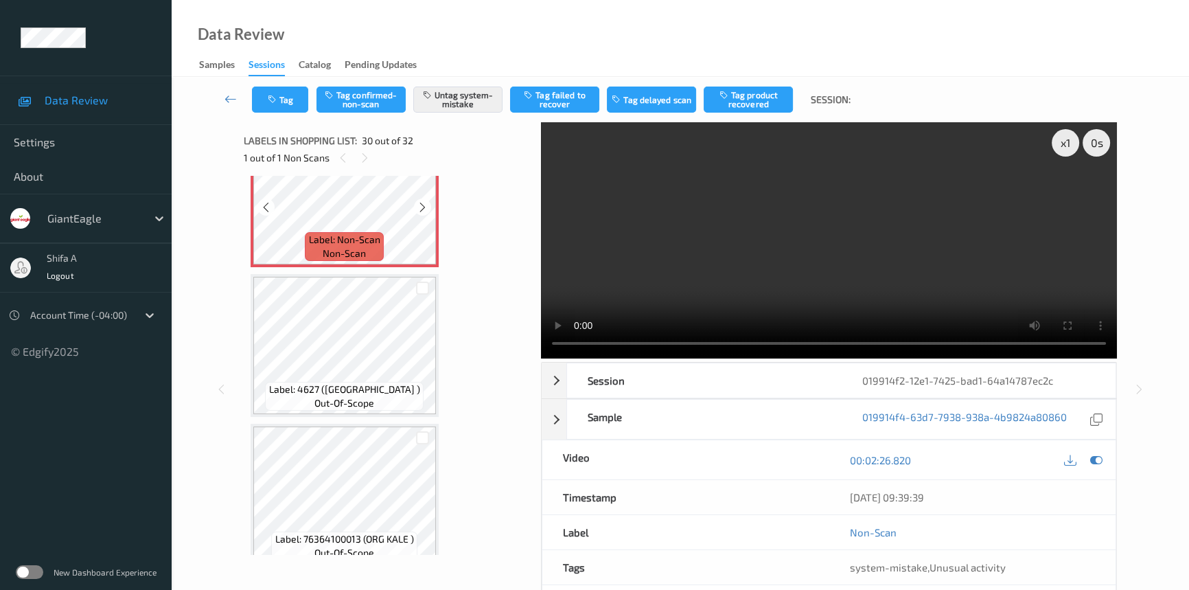
scroll to position [4400, 0]
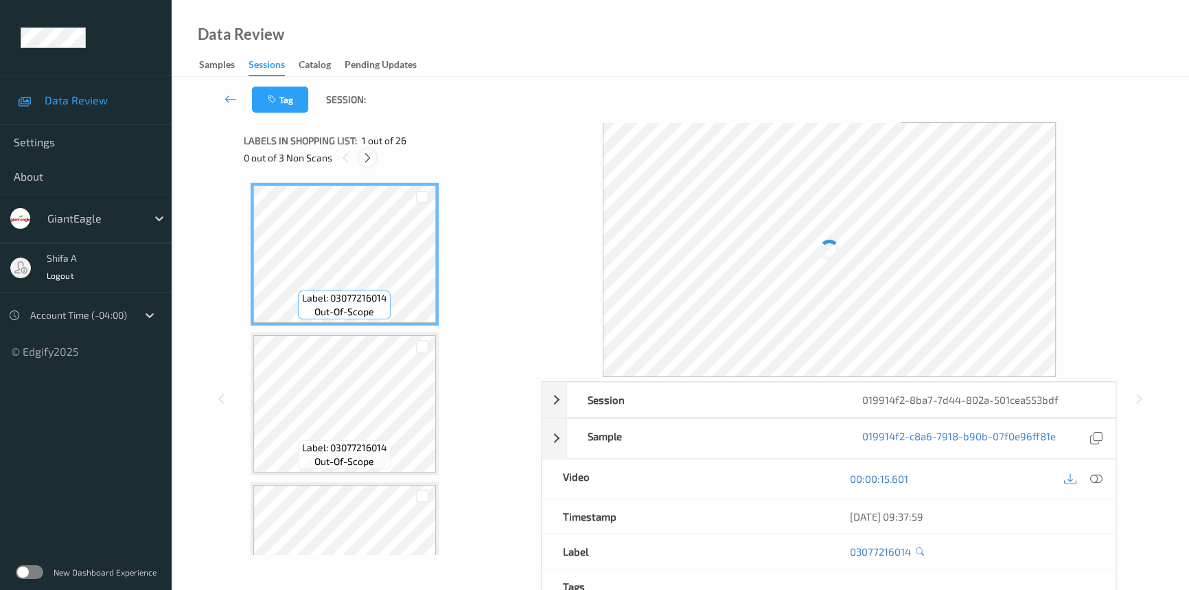
click at [367, 161] on icon at bounding box center [368, 158] width 12 height 12
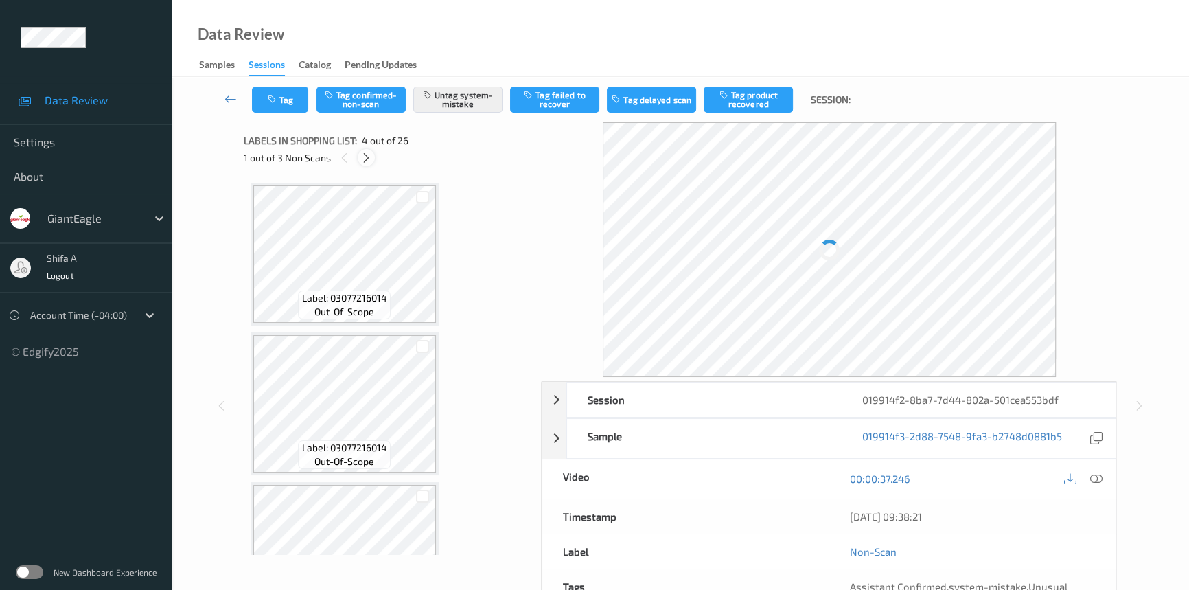
scroll to position [305, 0]
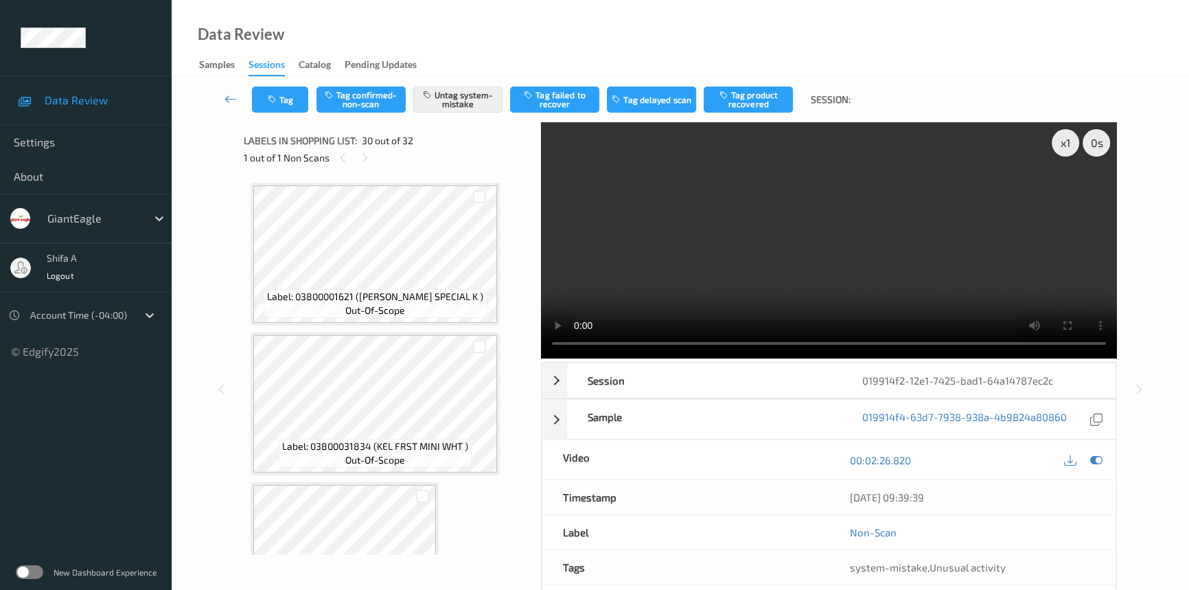
scroll to position [4182, 0]
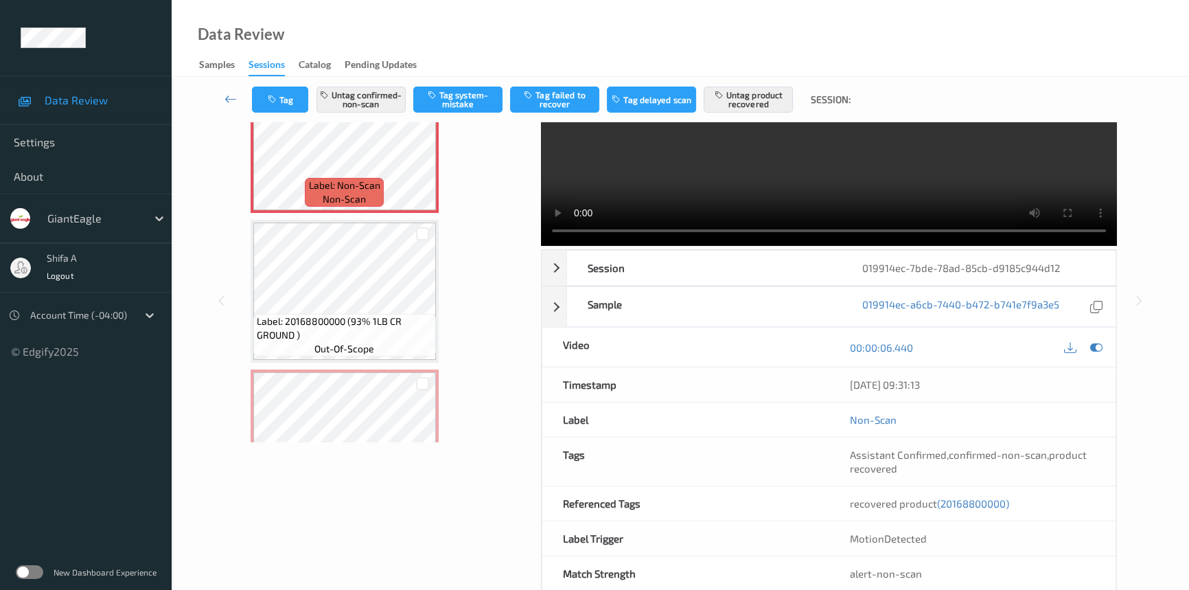
scroll to position [141, 0]
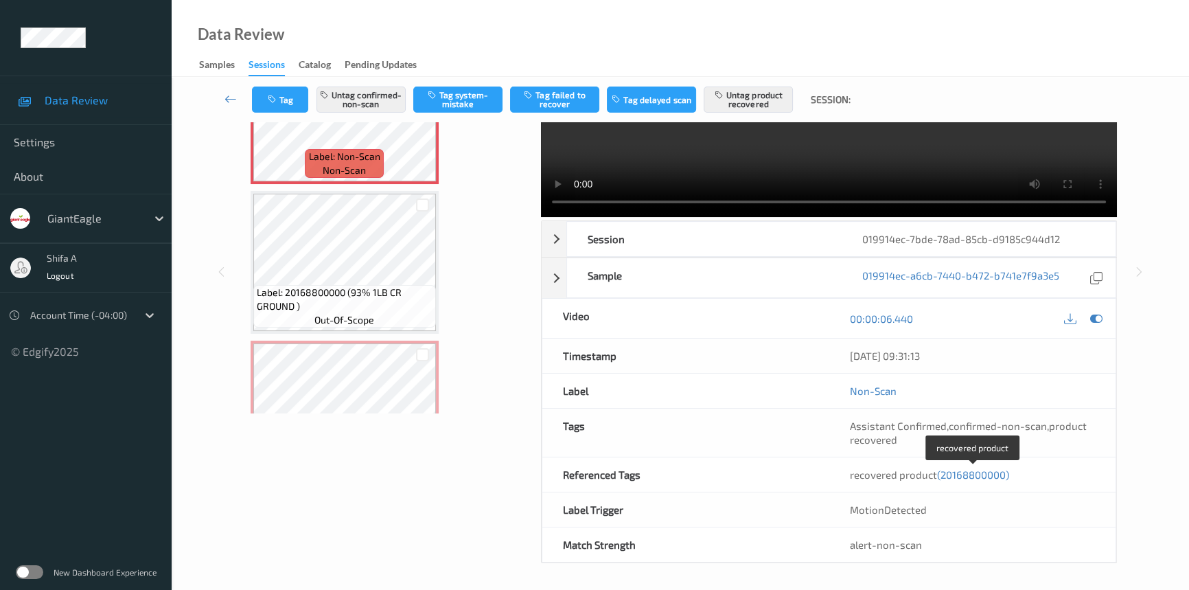
click at [982, 475] on span "(20168800000)" at bounding box center [973, 474] width 72 height 12
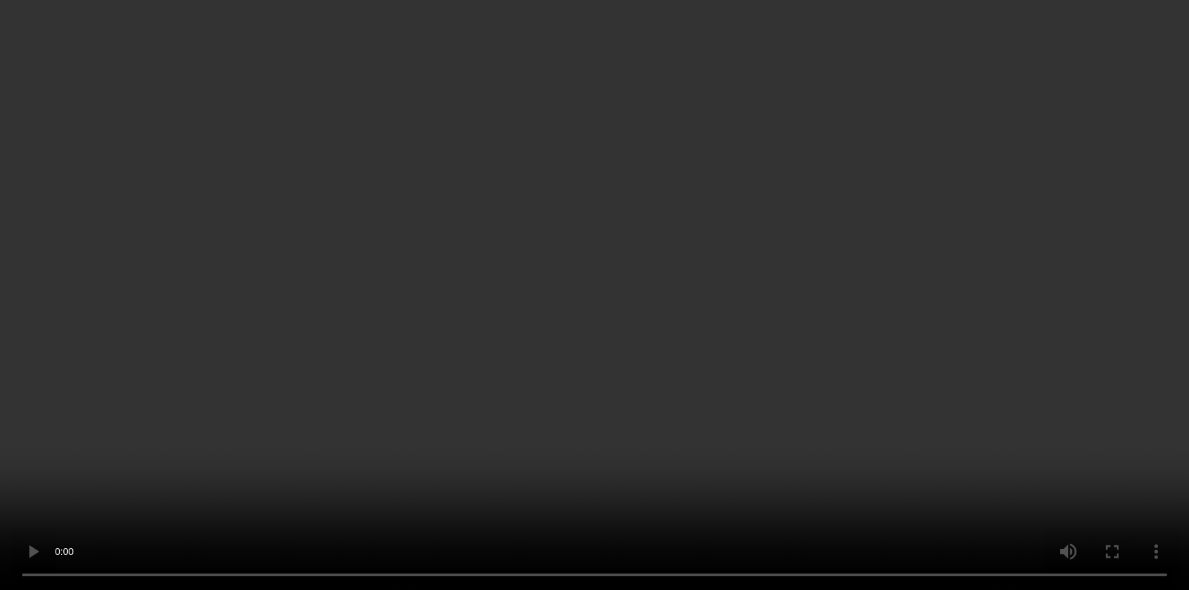
scroll to position [0, 0]
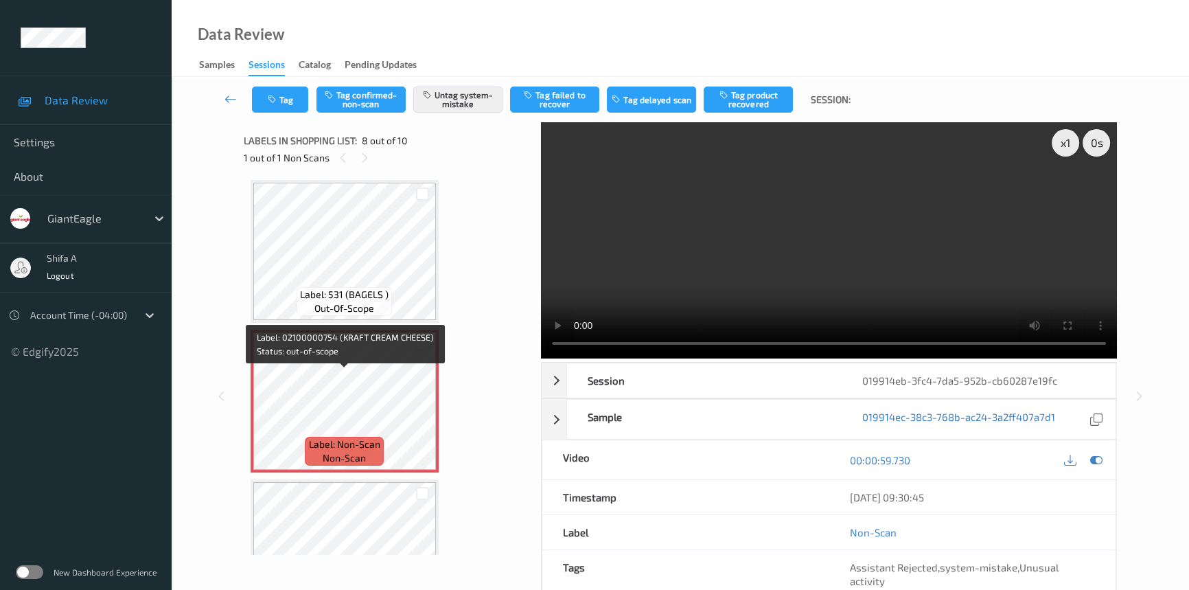
scroll to position [901, 0]
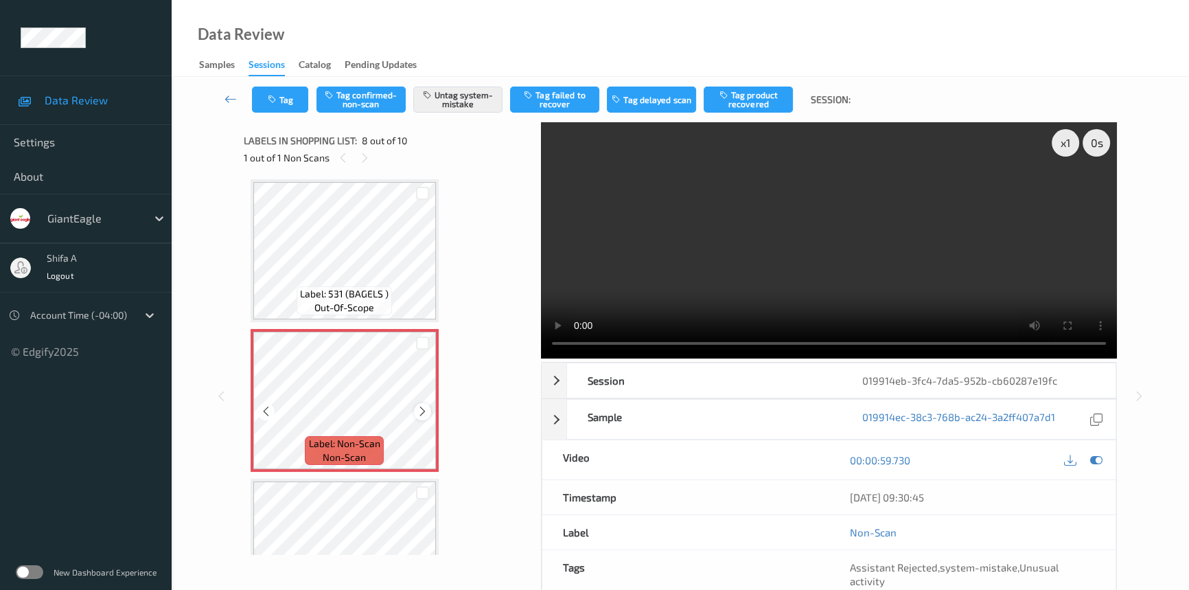
click at [425, 405] on icon at bounding box center [423, 411] width 12 height 12
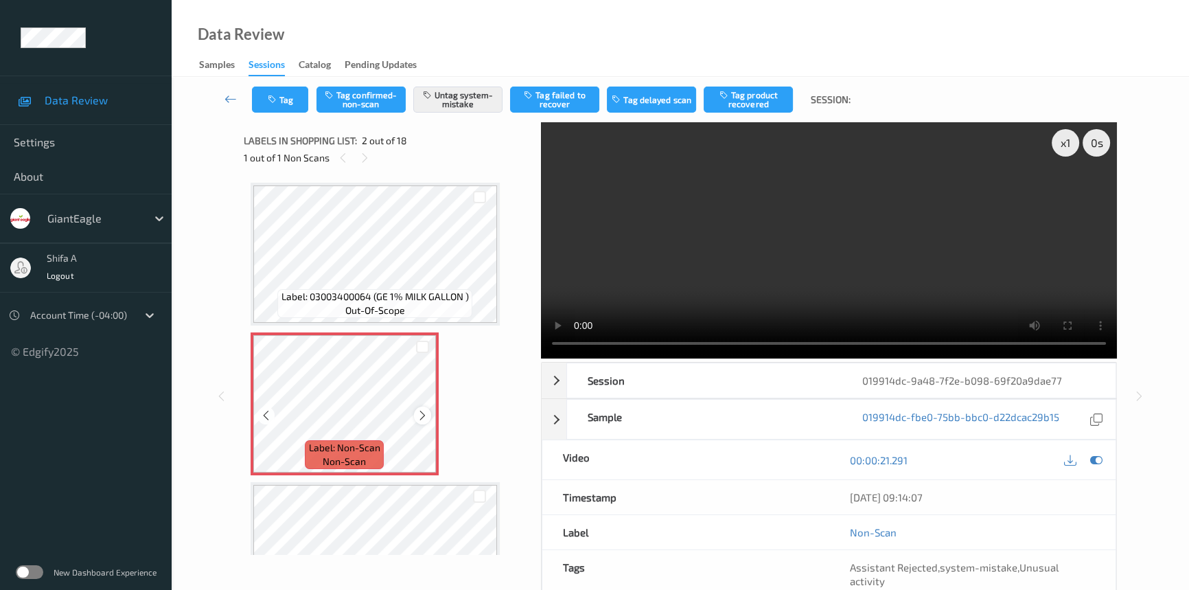
click at [421, 412] on icon at bounding box center [423, 415] width 12 height 12
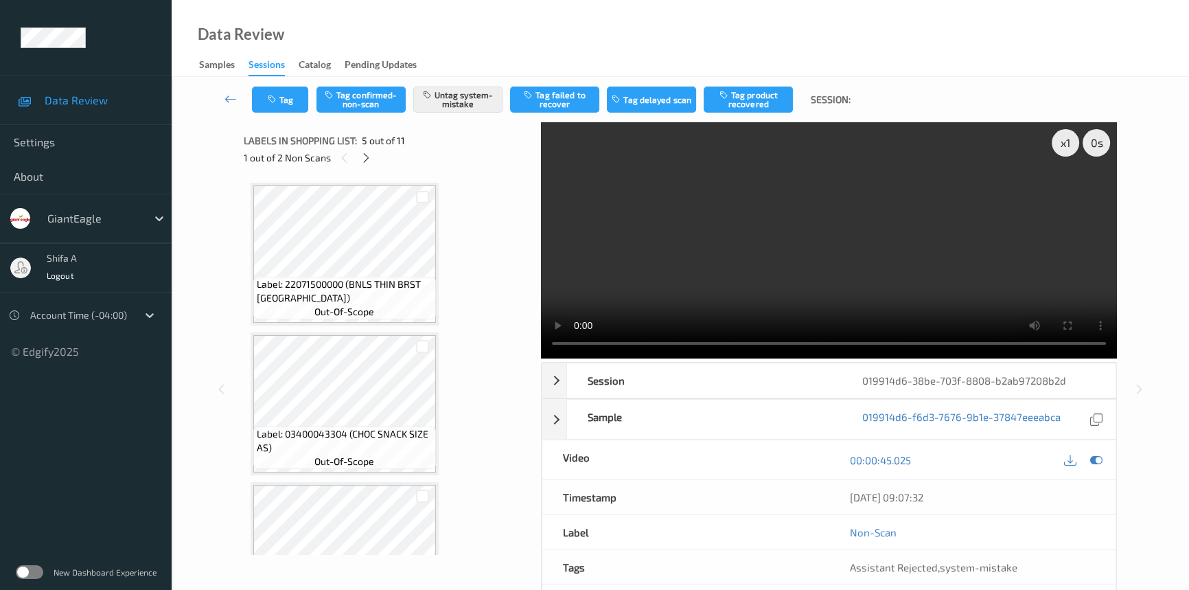
scroll to position [454, 0]
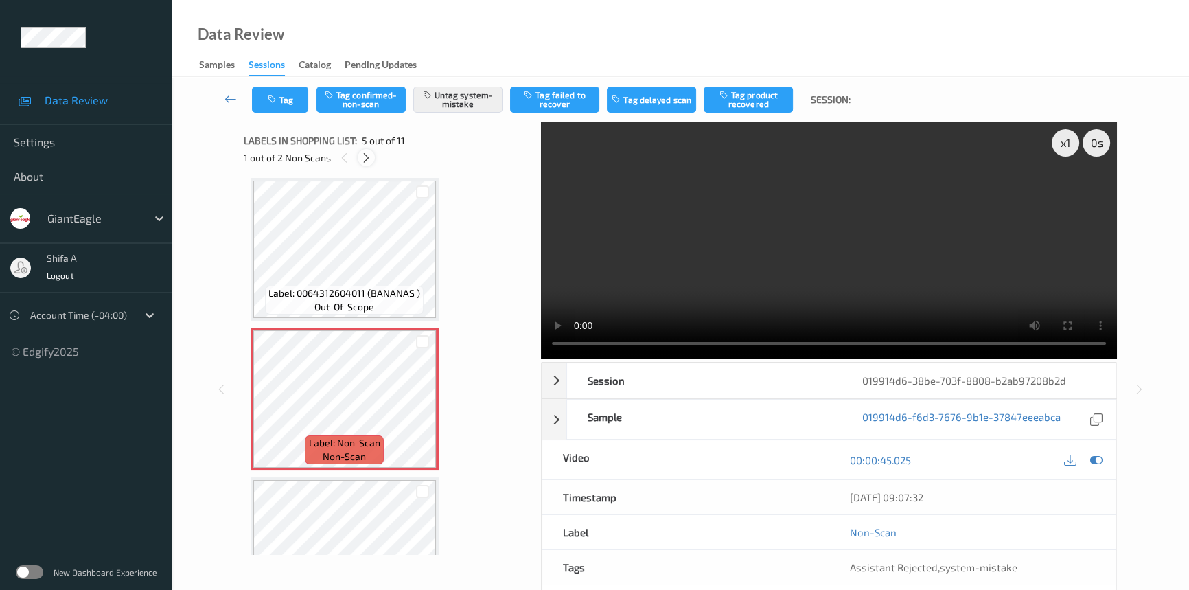
click at [364, 157] on icon at bounding box center [366, 158] width 12 height 12
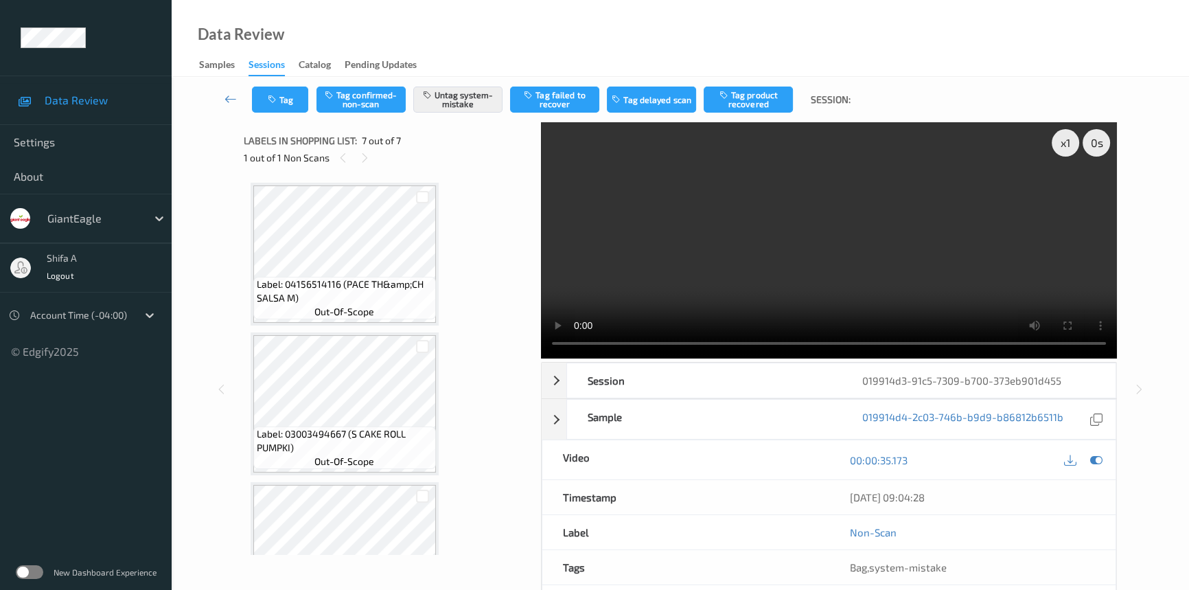
scroll to position [672, 0]
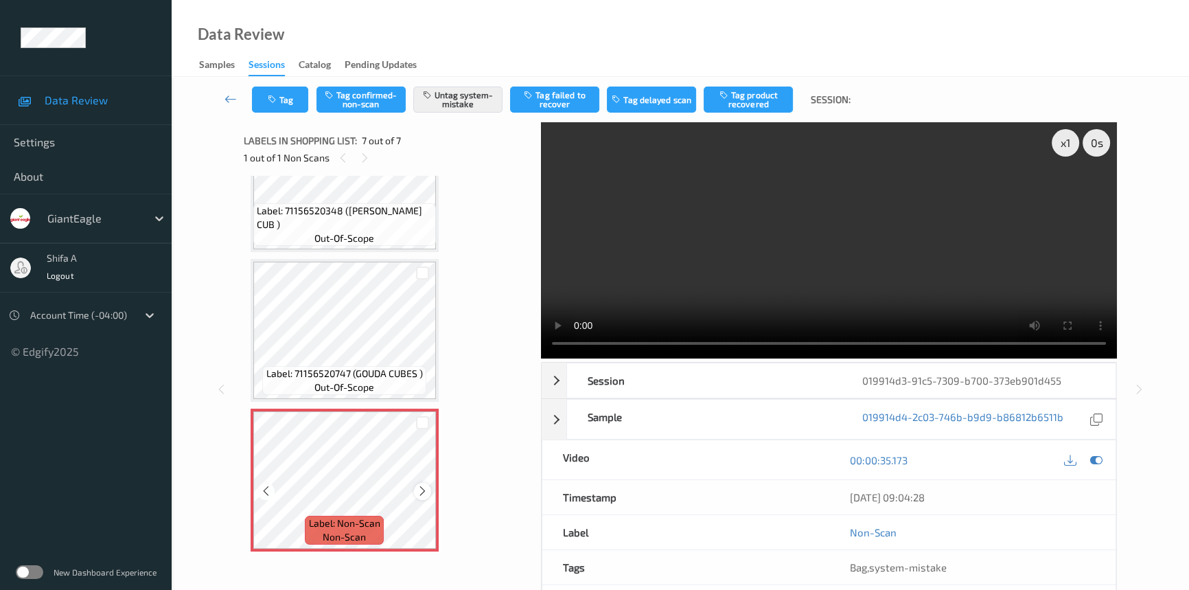
click at [421, 483] on div at bounding box center [422, 491] width 17 height 17
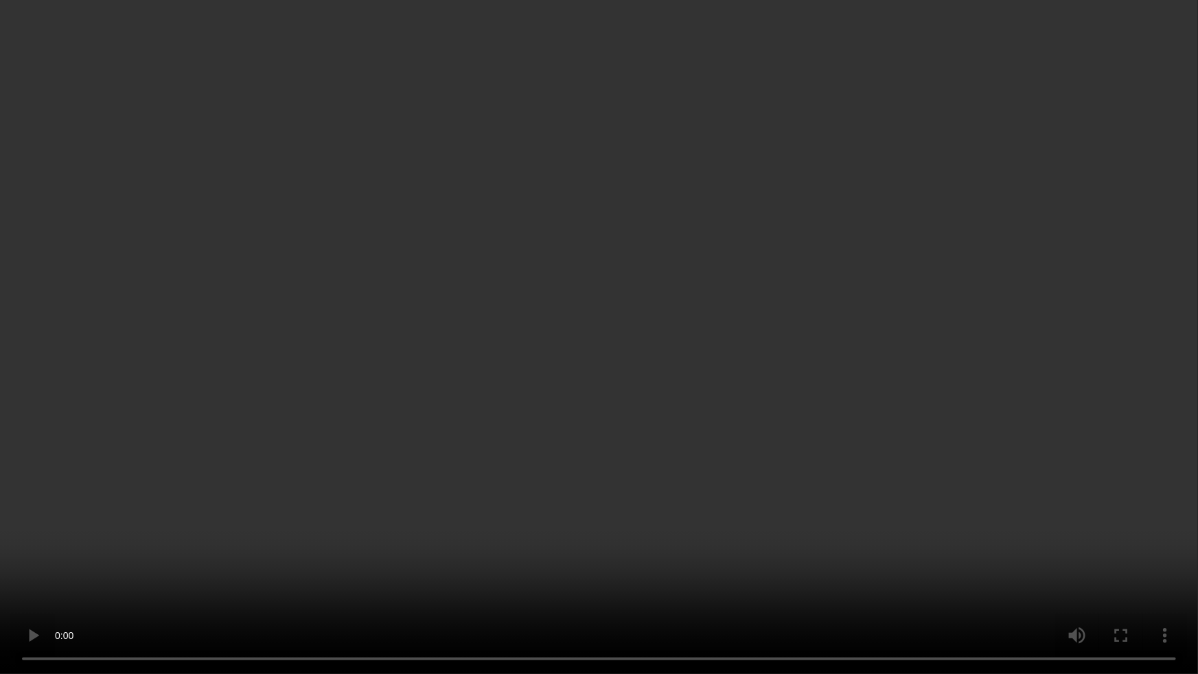
click at [1027, 379] on video at bounding box center [599, 337] width 1198 height 674
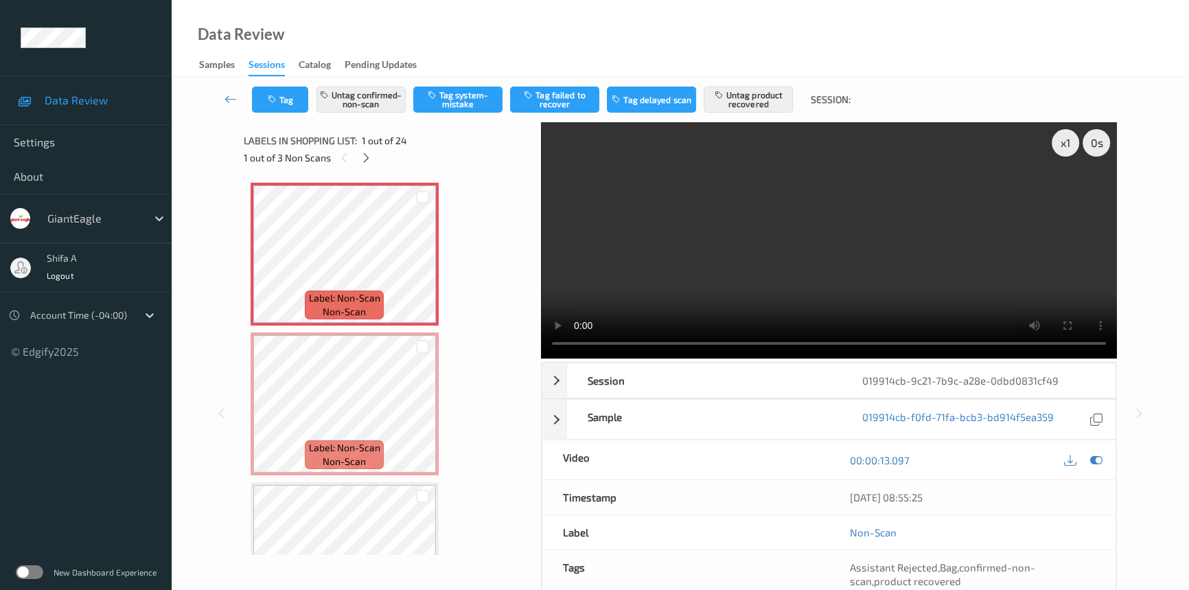
click at [860, 231] on video at bounding box center [829, 240] width 576 height 236
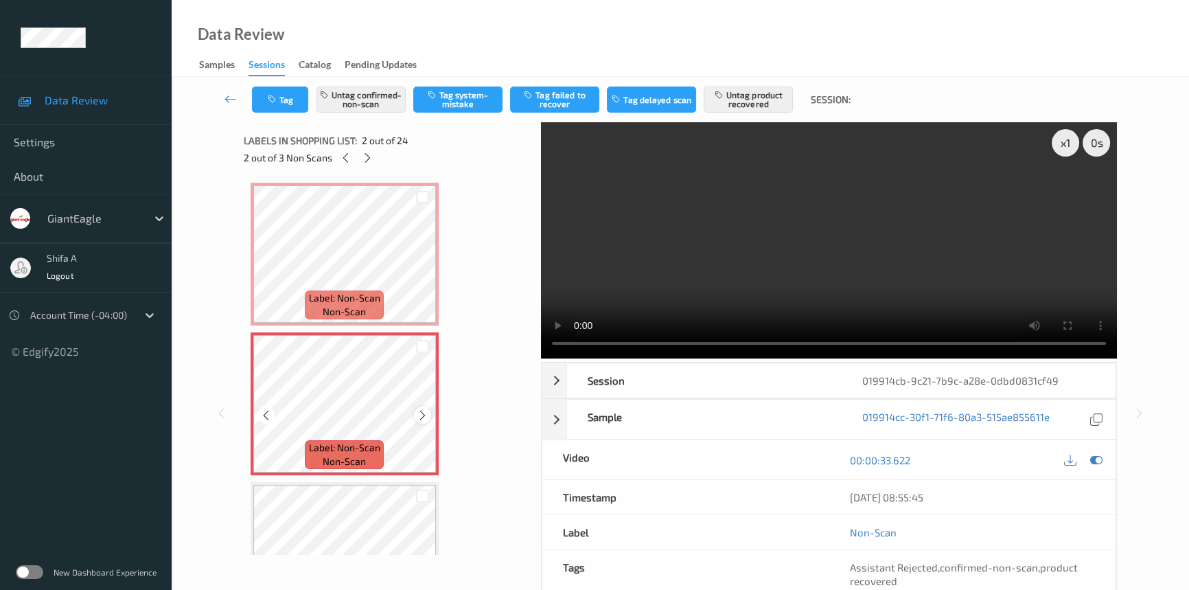
click at [419, 416] on icon at bounding box center [423, 415] width 12 height 12
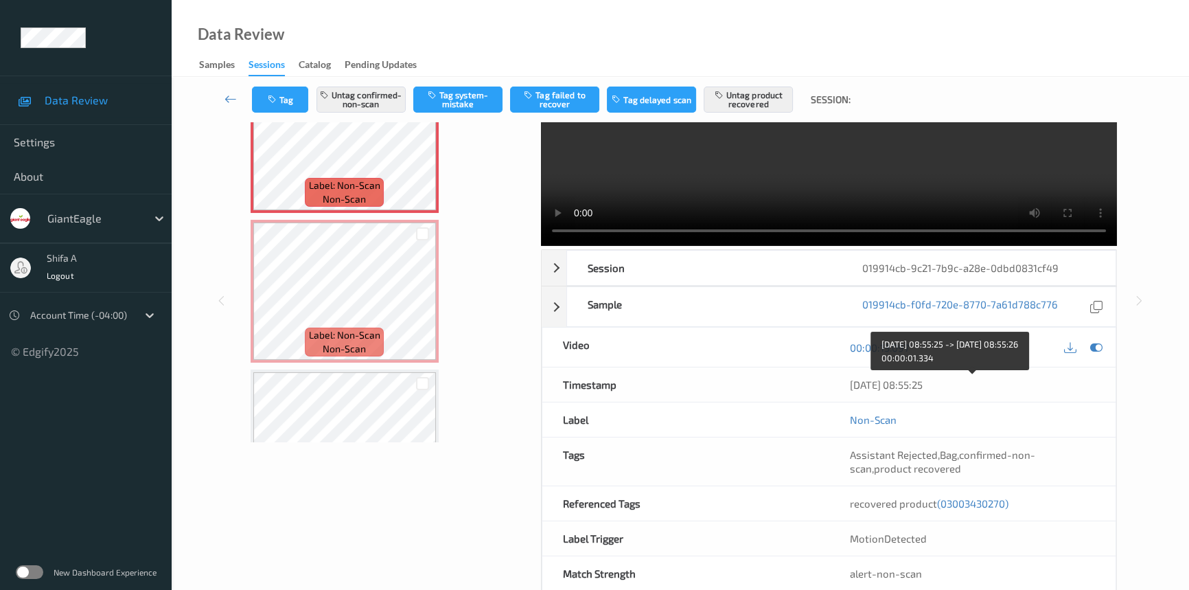
scroll to position [141, 0]
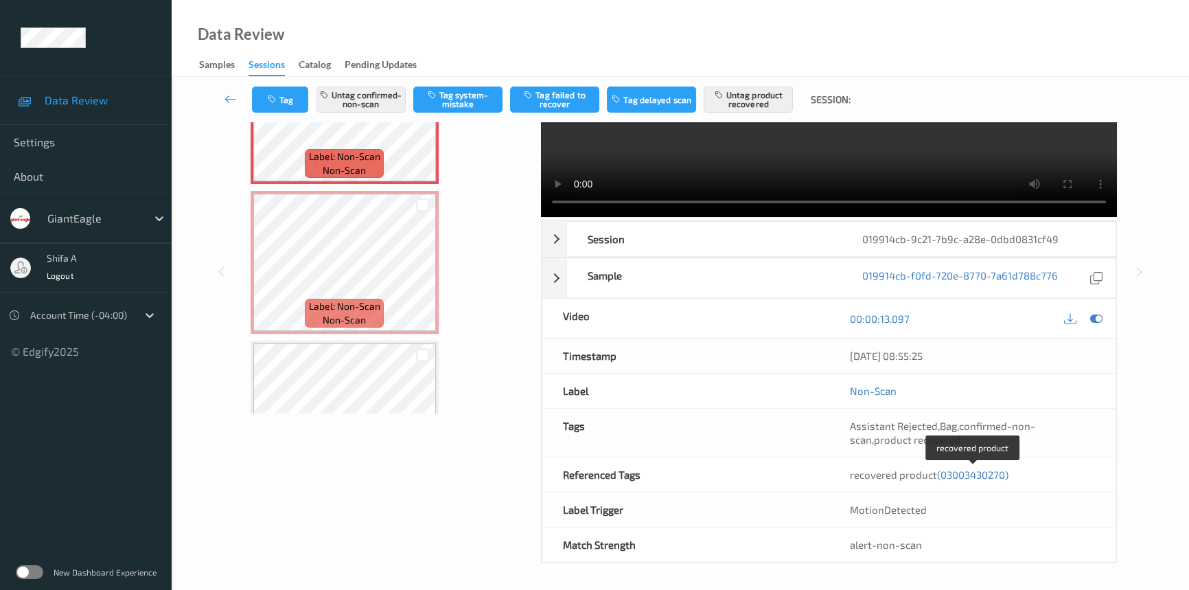
click at [986, 474] on span "(03003430270)" at bounding box center [972, 474] width 71 height 12
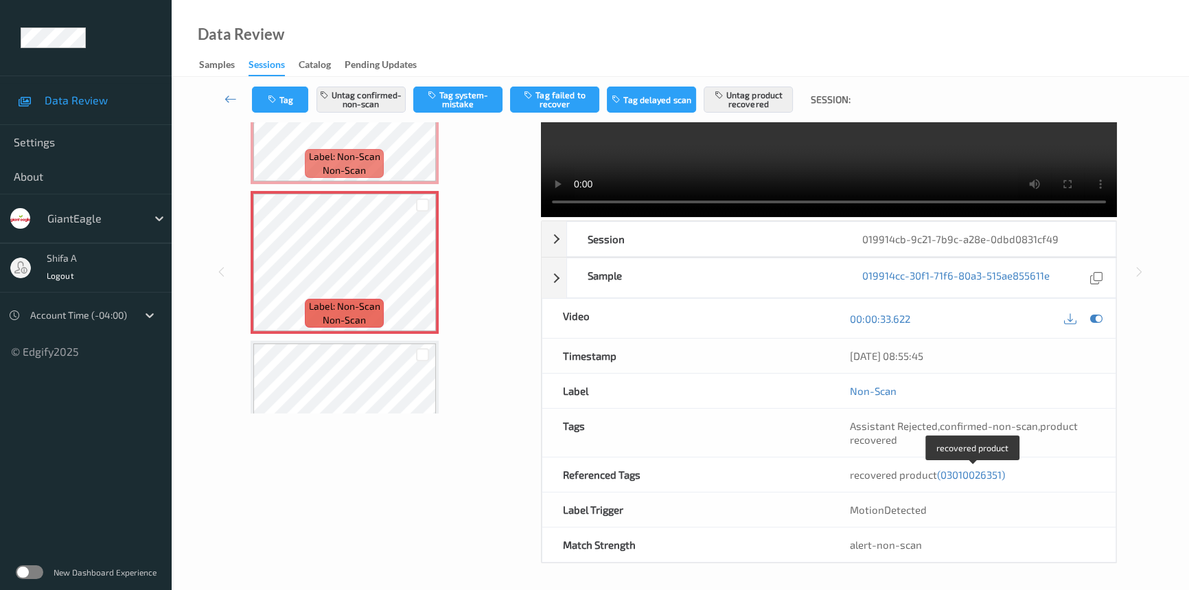
click at [986, 474] on span "(03010026351)" at bounding box center [971, 474] width 68 height 12
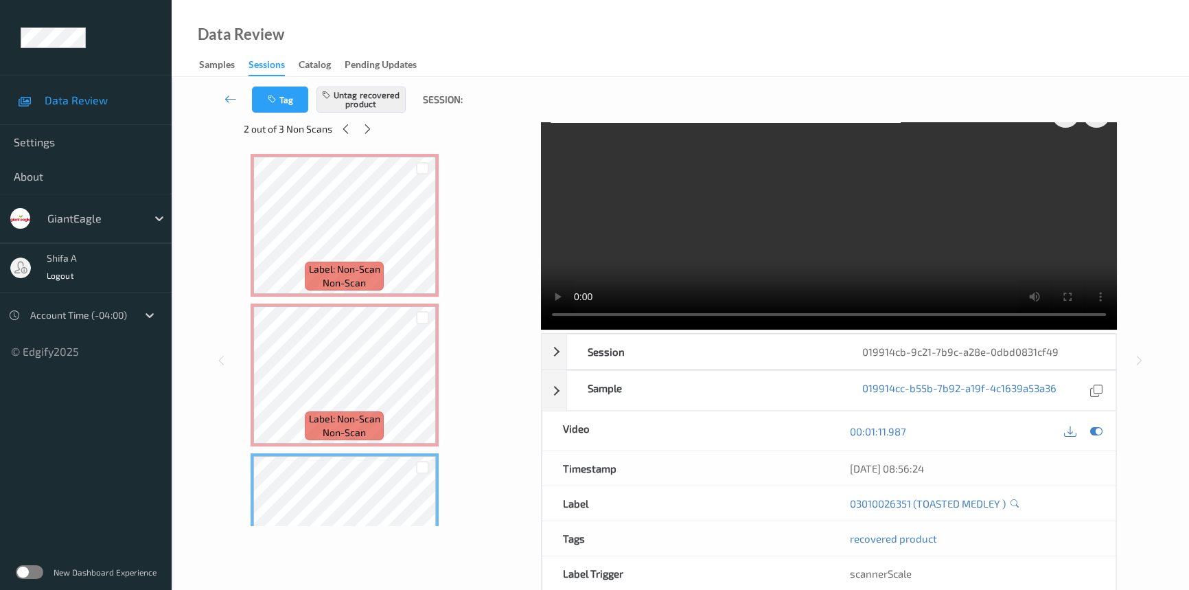
scroll to position [0, 0]
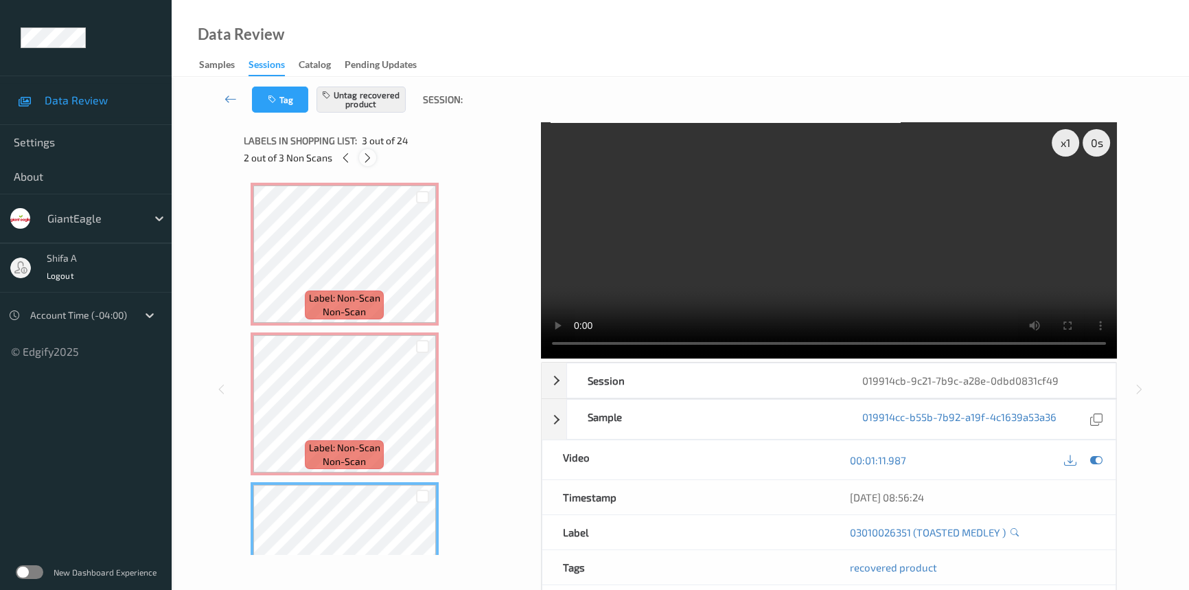
click at [362, 161] on icon at bounding box center [368, 158] width 12 height 12
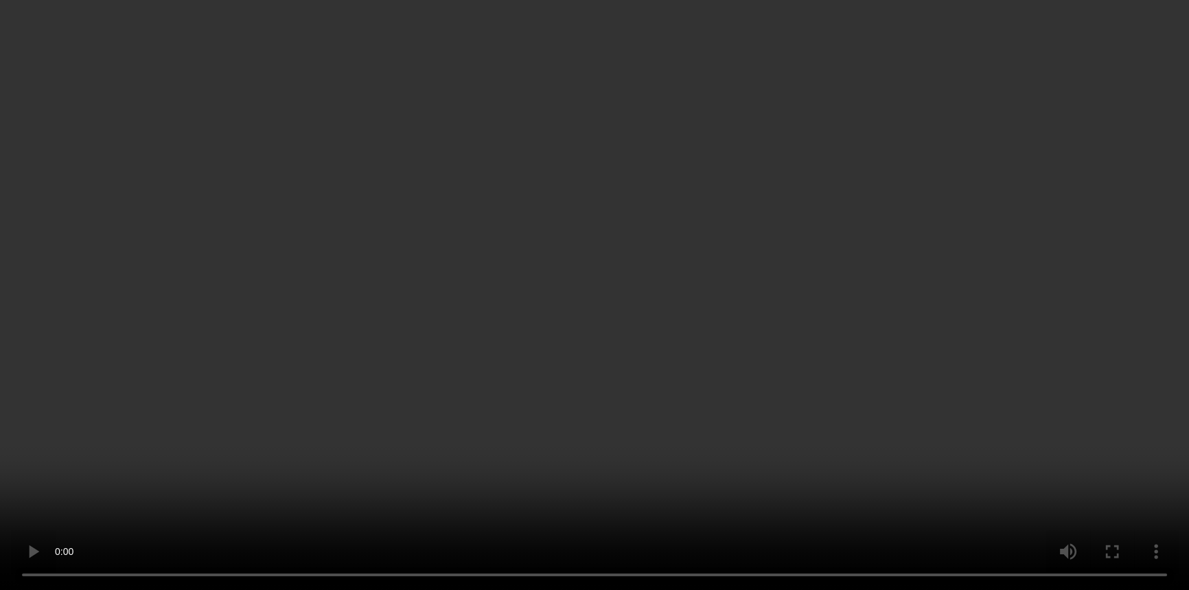
scroll to position [141, 0]
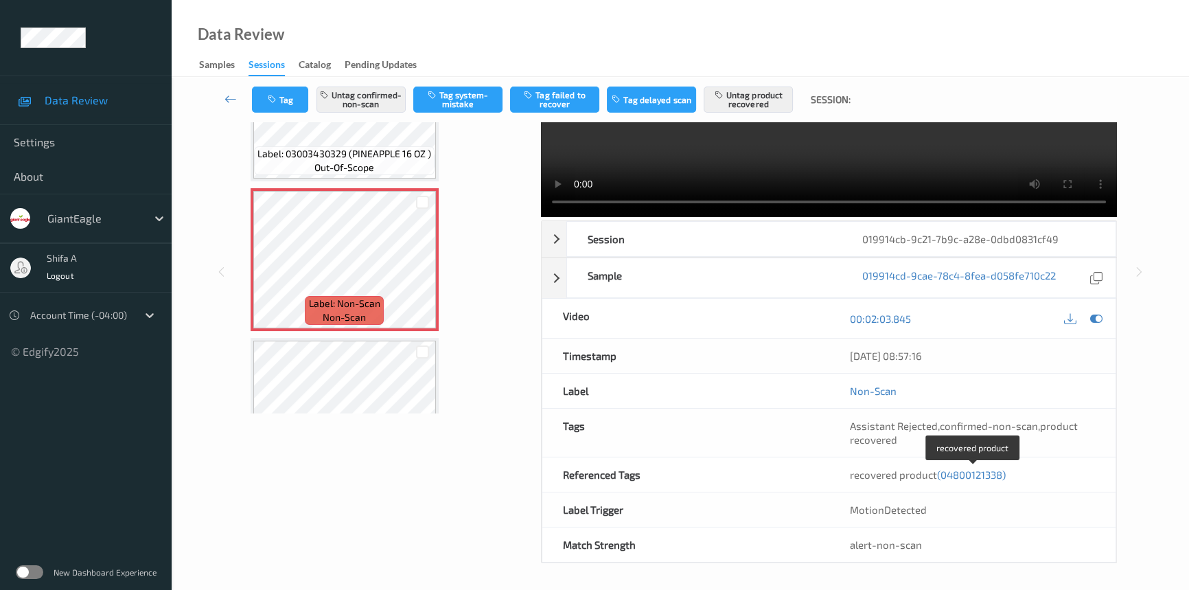
click at [983, 474] on span "(04800121338)" at bounding box center [971, 474] width 69 height 12
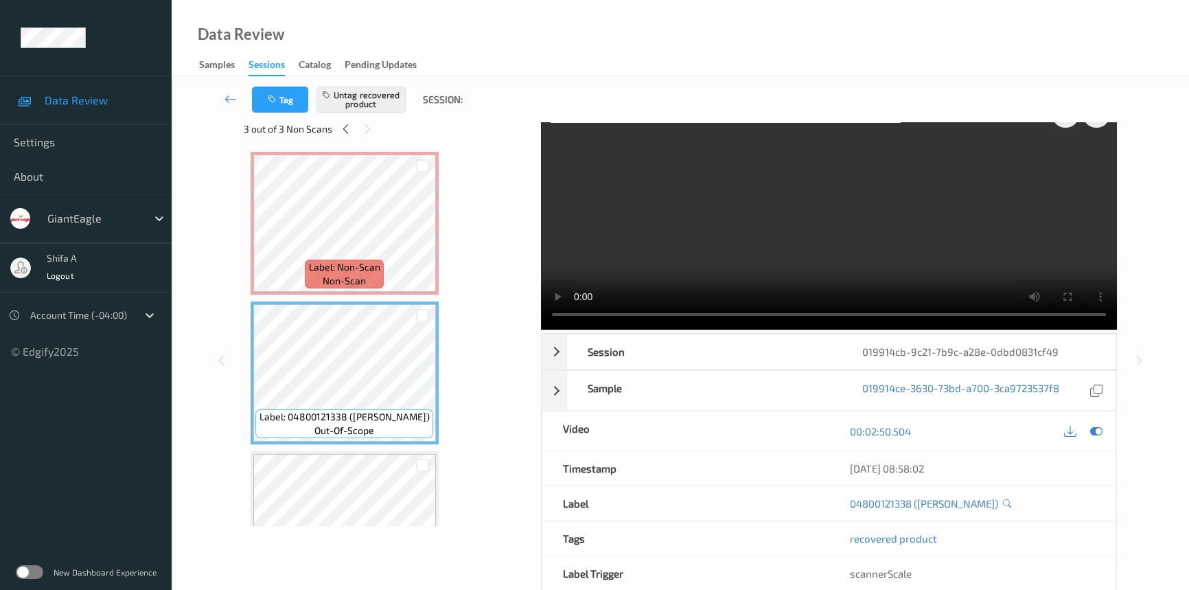
scroll to position [0, 0]
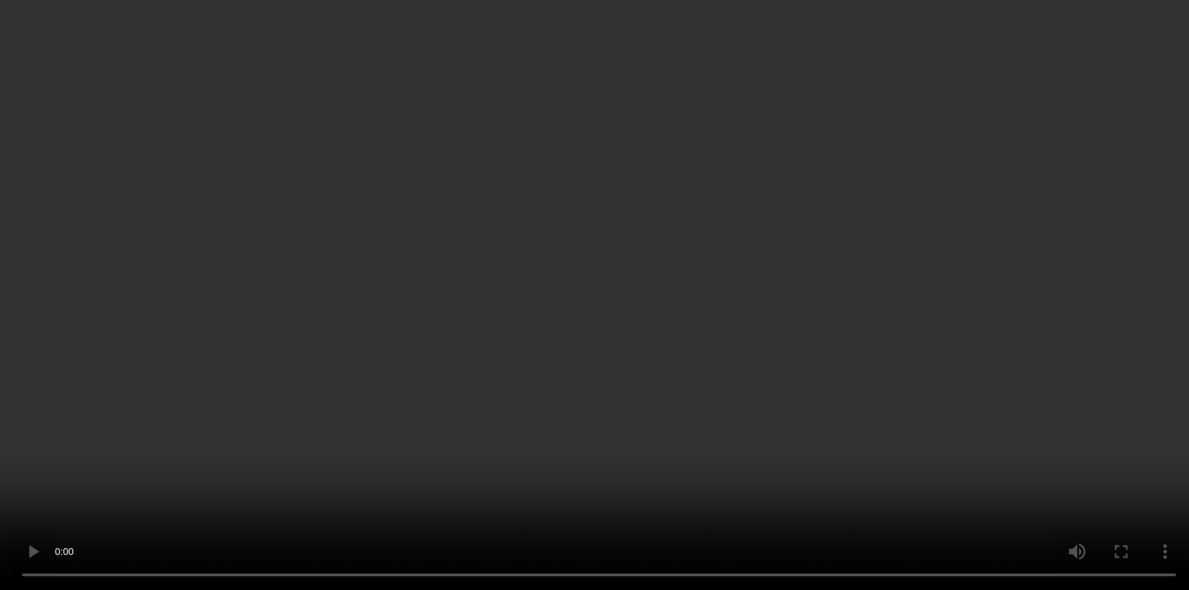
scroll to position [141, 0]
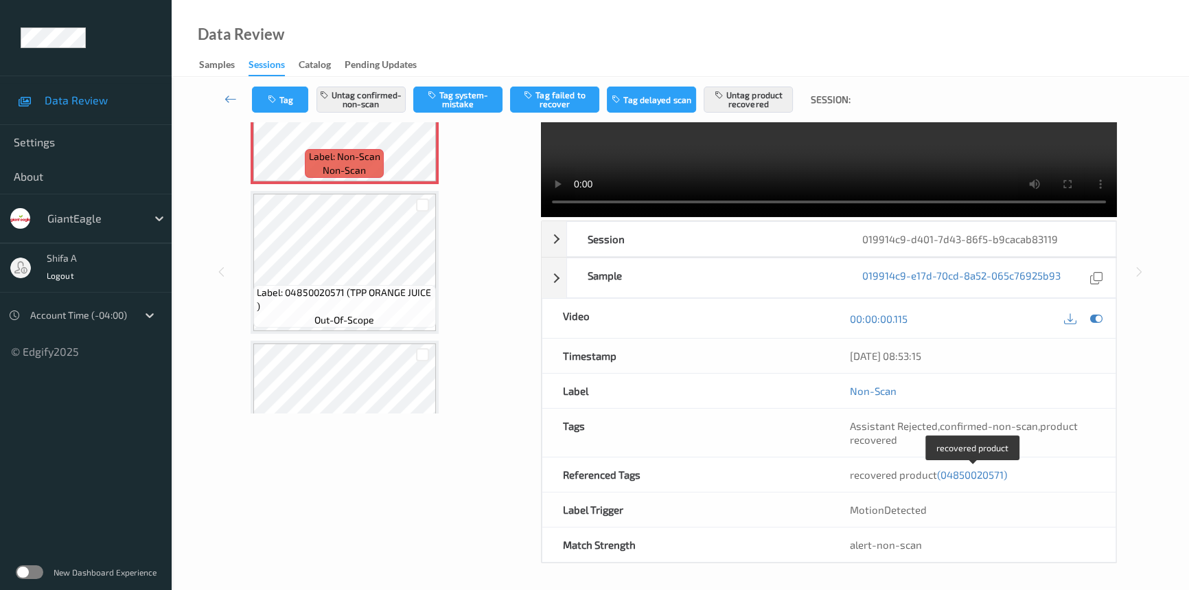
click at [982, 469] on span "(04850020571)" at bounding box center [972, 474] width 70 height 12
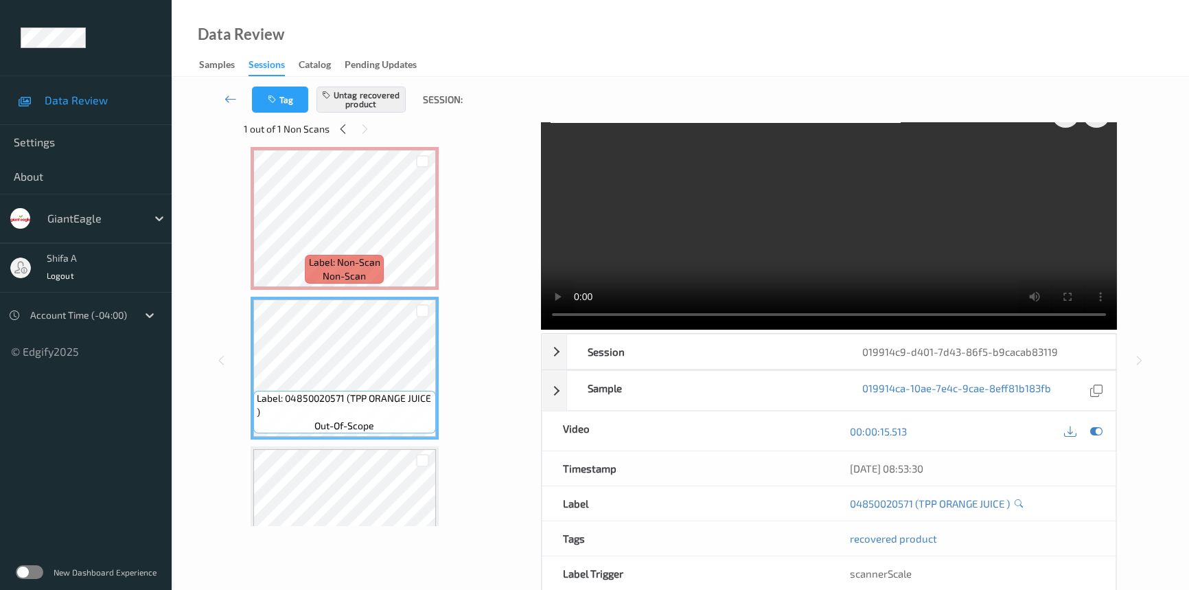
scroll to position [0, 0]
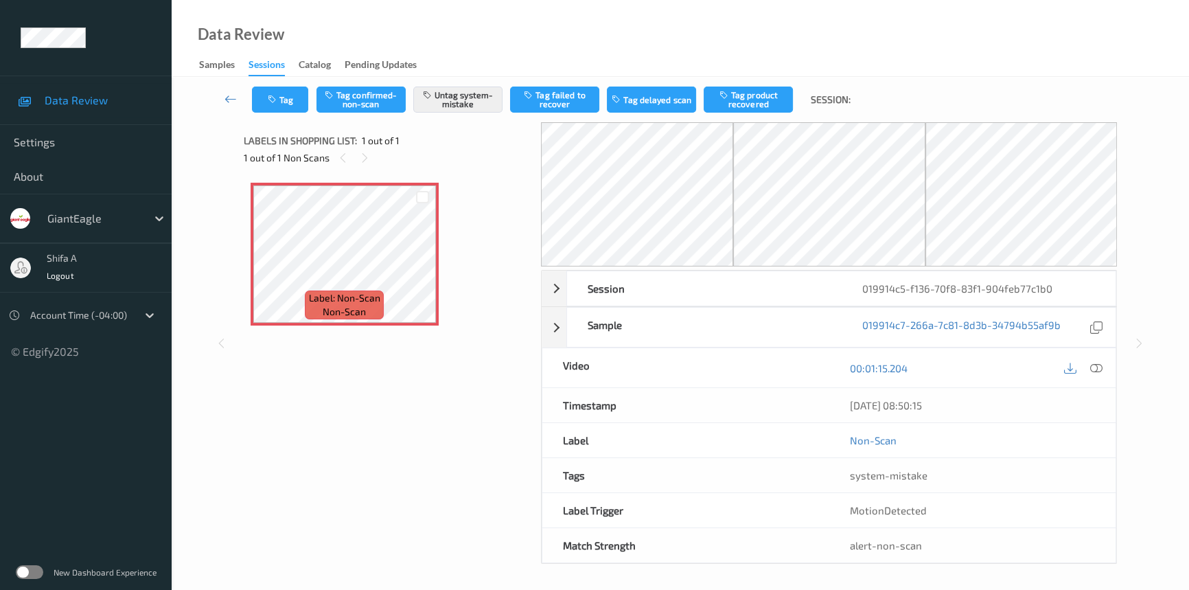
click at [1100, 370] on icon at bounding box center [1096, 368] width 12 height 12
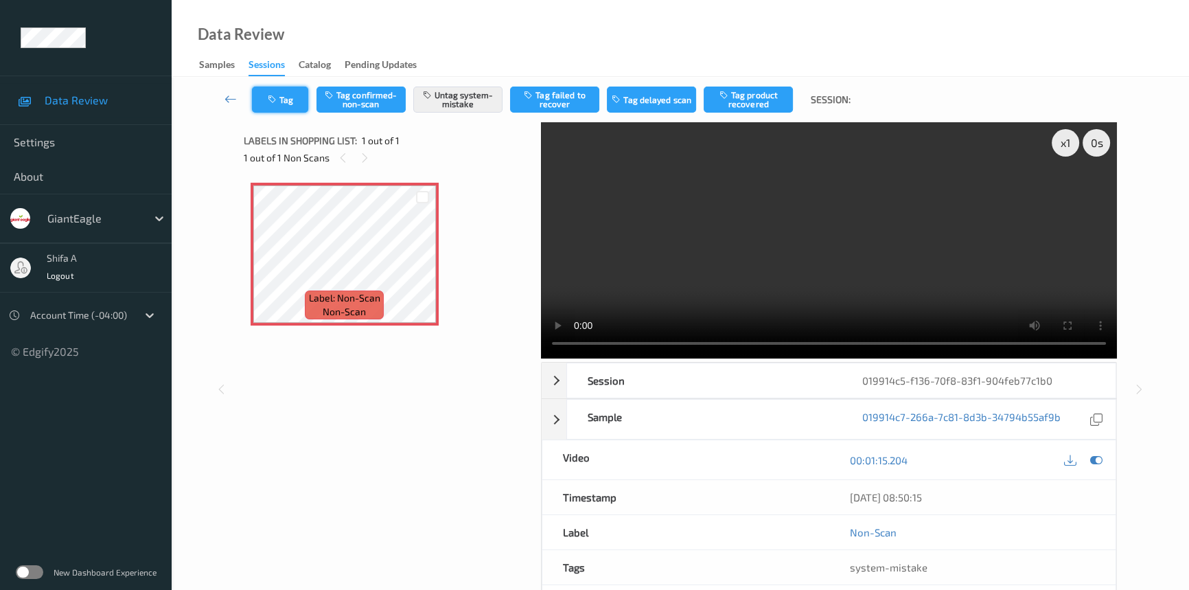
click at [270, 97] on icon "button" at bounding box center [274, 100] width 12 height 10
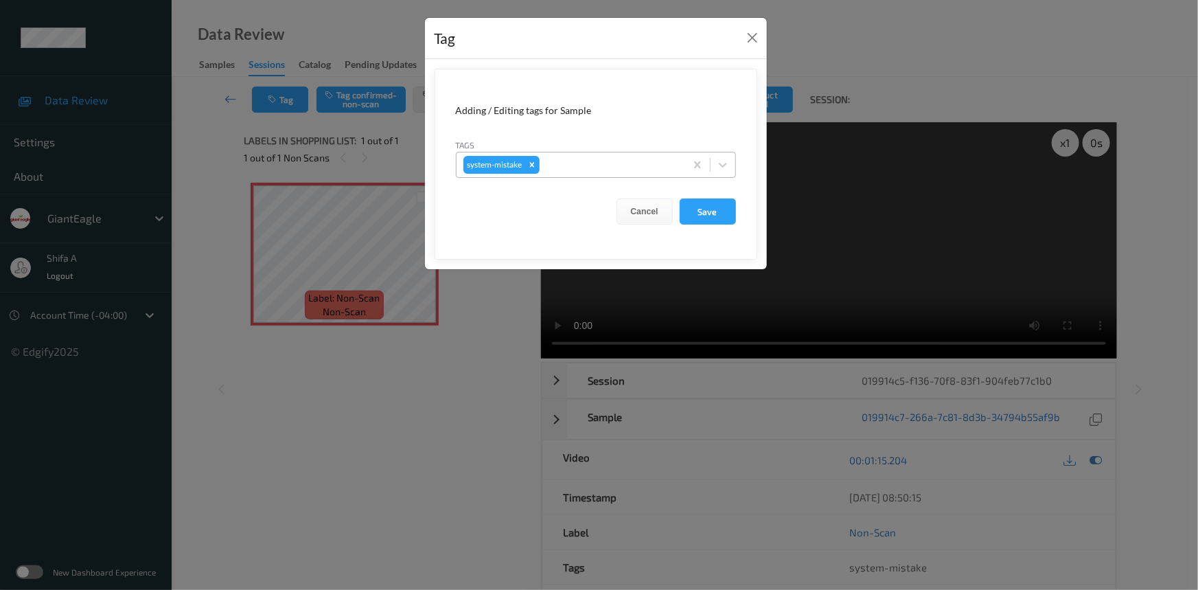
click at [590, 163] on div at bounding box center [610, 165] width 136 height 16
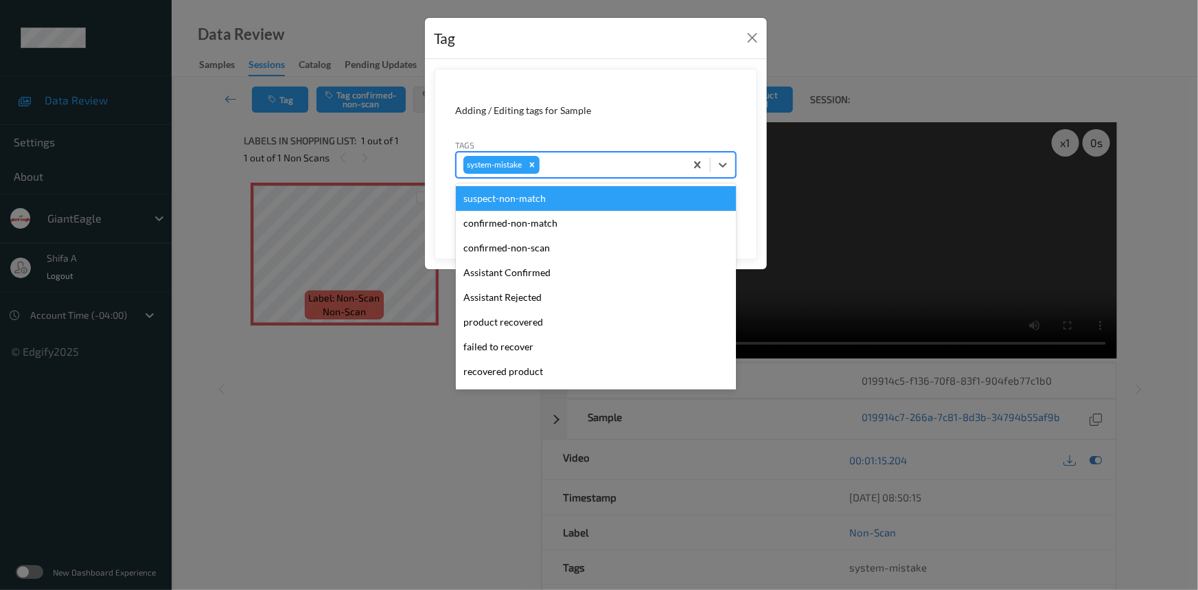
scroll to position [145, 0]
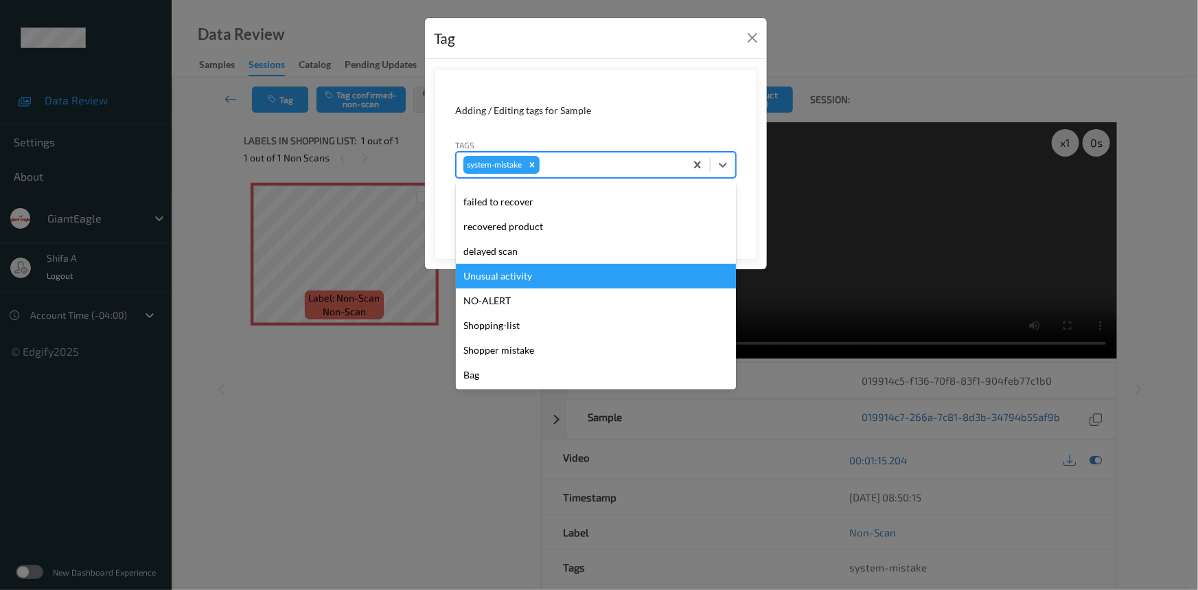
click at [515, 279] on div "Unusual activity" at bounding box center [596, 276] width 280 height 25
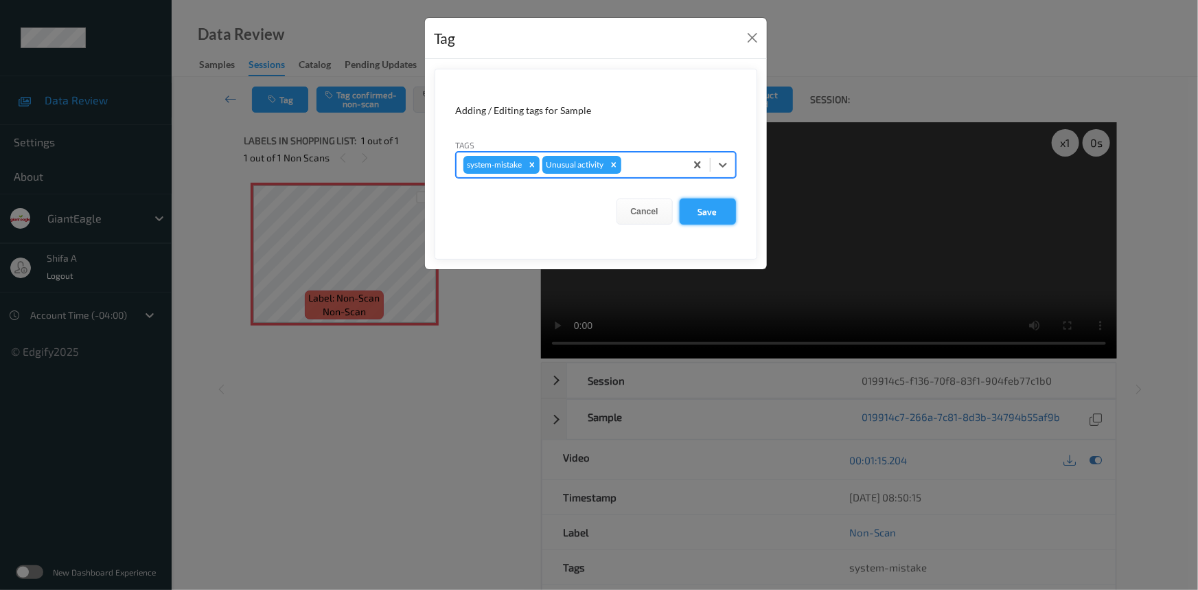
click at [706, 218] on button "Save" at bounding box center [708, 211] width 56 height 26
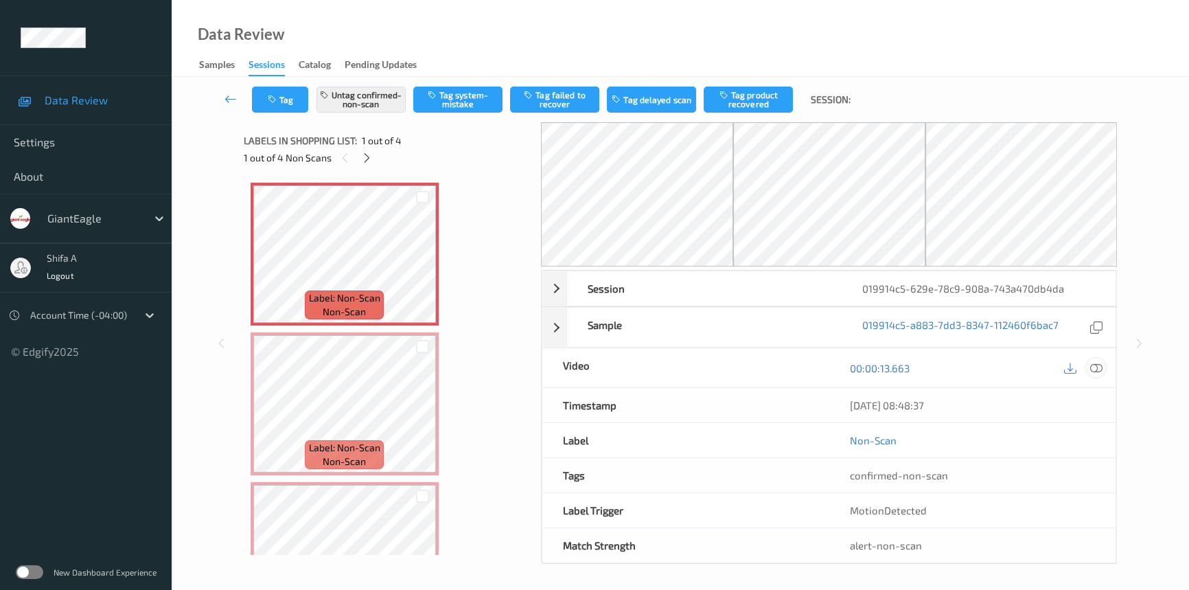
click at [1098, 367] on icon at bounding box center [1096, 368] width 12 height 12
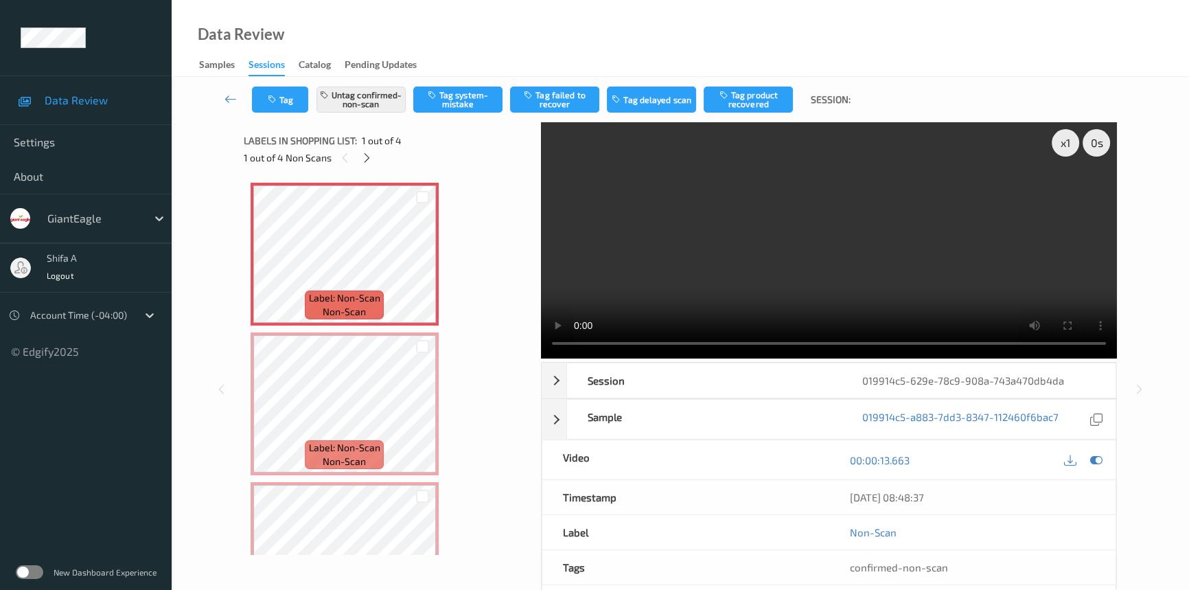
click at [930, 235] on video at bounding box center [829, 240] width 576 height 236
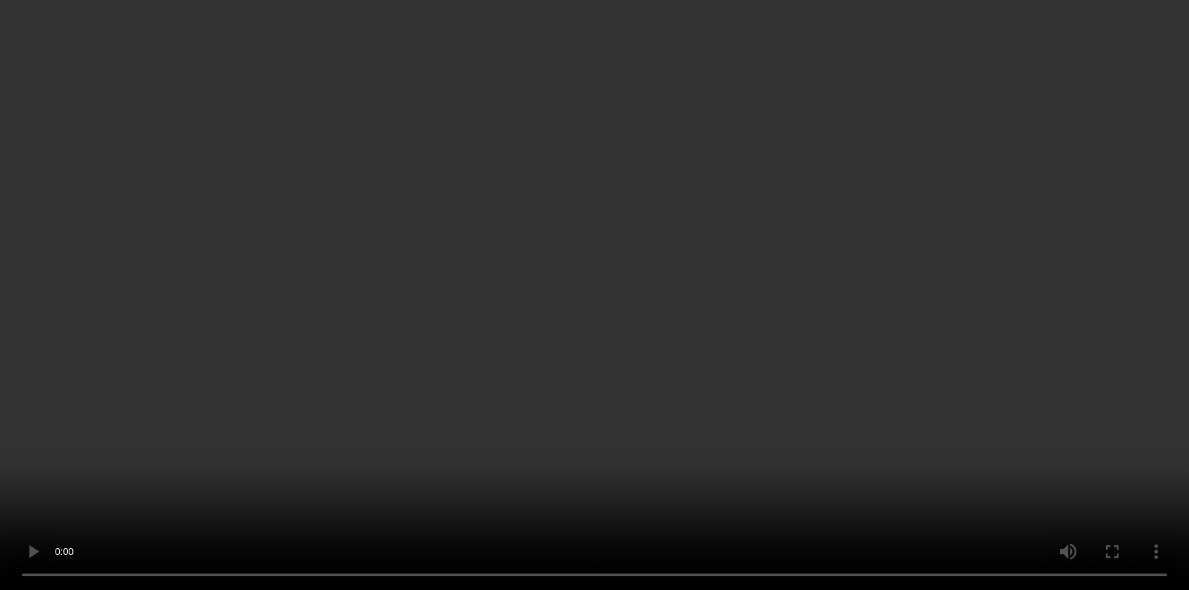
scroll to position [140, 0]
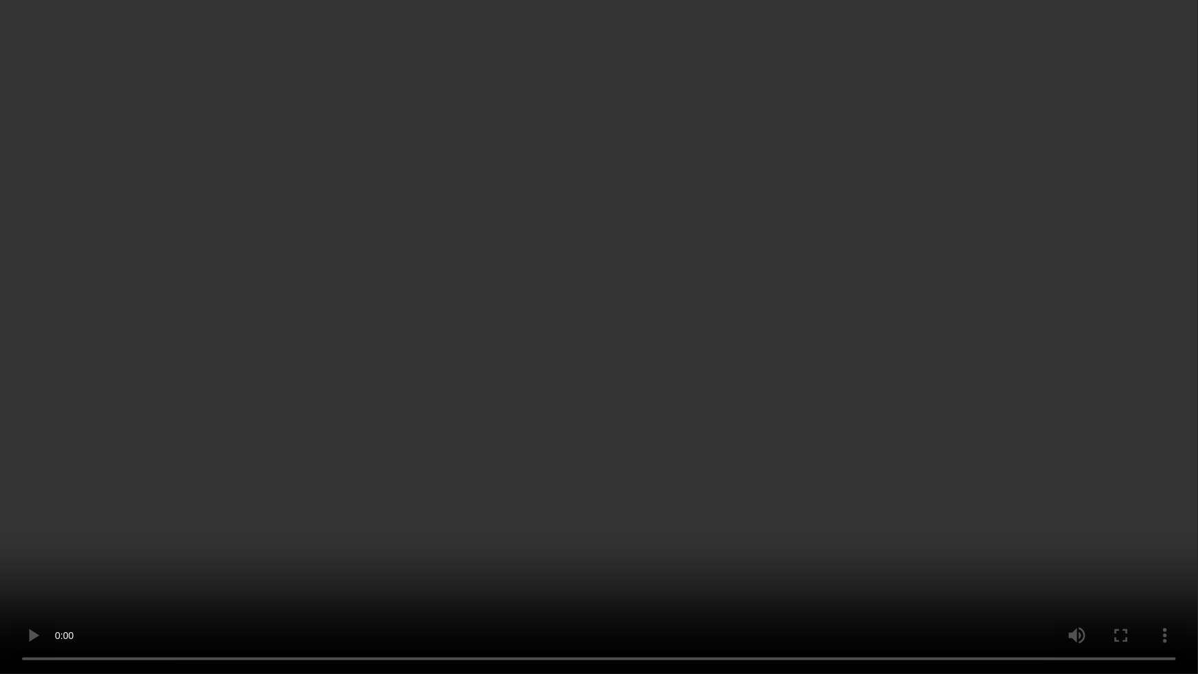
click at [1032, 295] on video at bounding box center [599, 337] width 1198 height 674
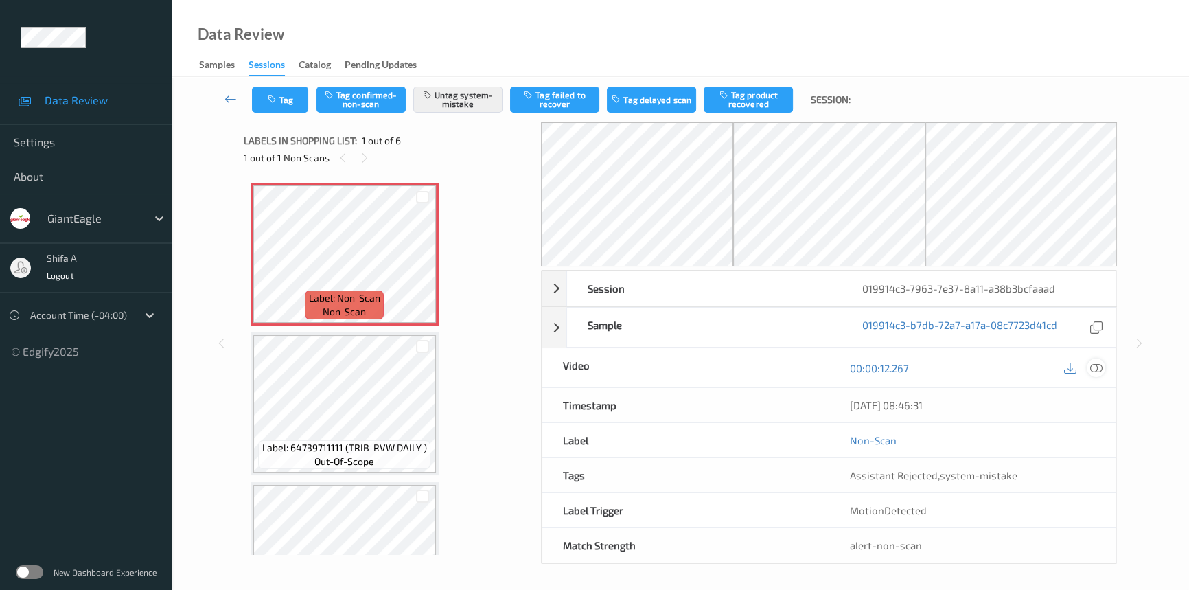
click at [1095, 370] on icon at bounding box center [1096, 368] width 12 height 12
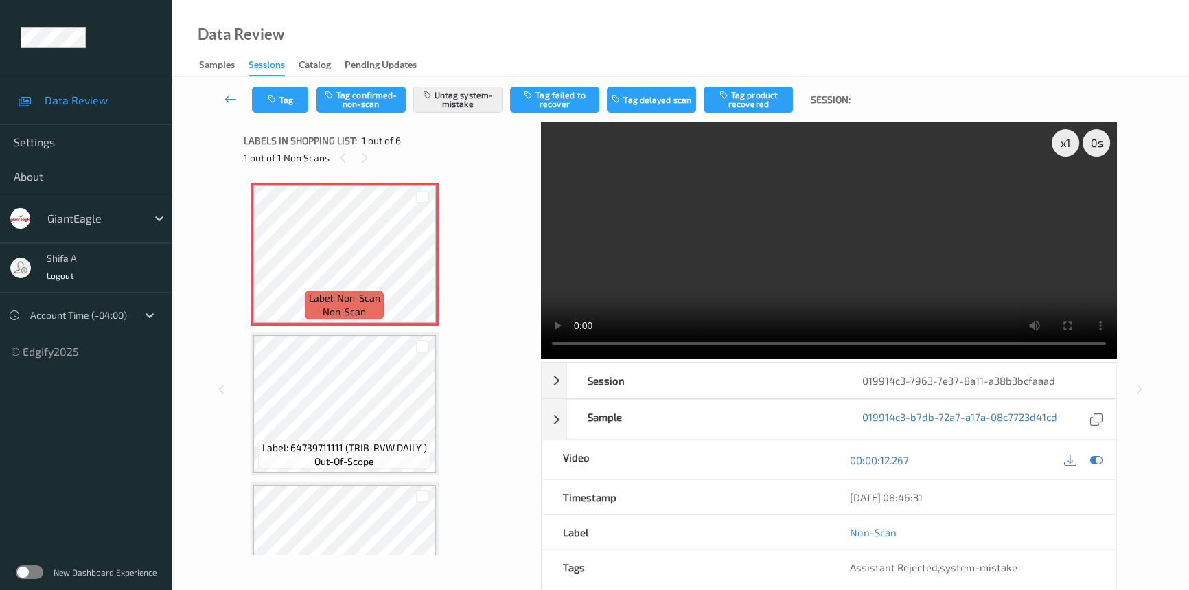
click at [941, 237] on video at bounding box center [829, 240] width 576 height 236
click at [476, 97] on button "Untag system-mistake" at bounding box center [457, 99] width 89 height 26
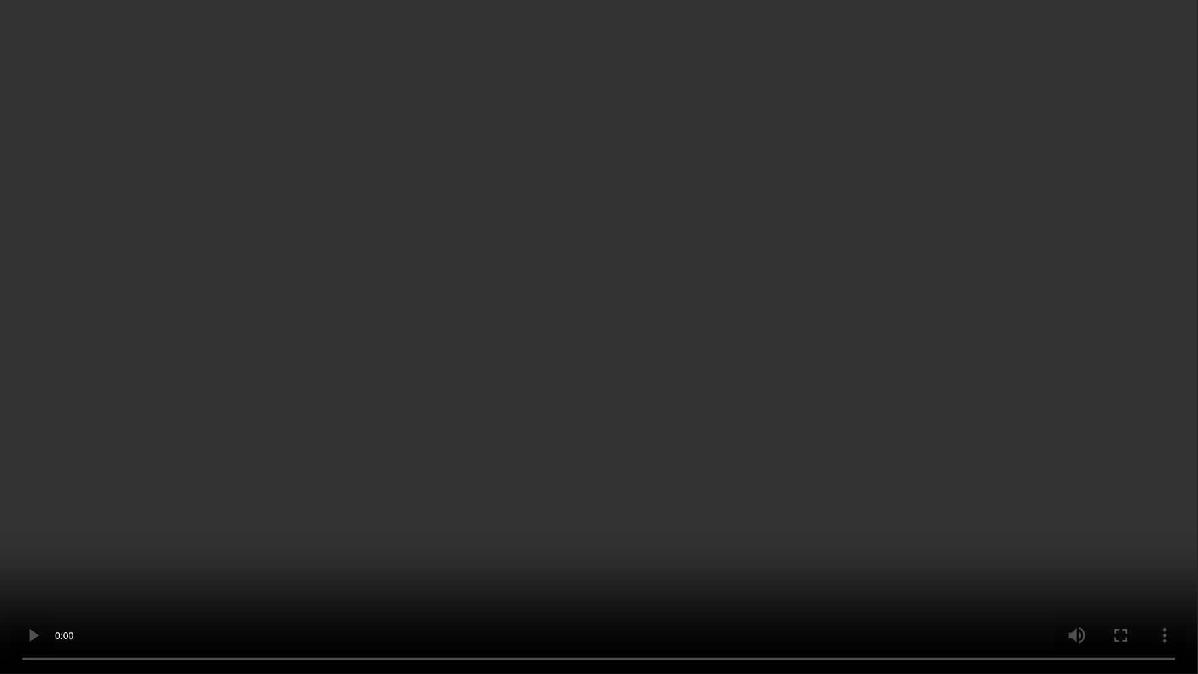
click at [1049, 384] on video at bounding box center [599, 337] width 1198 height 674
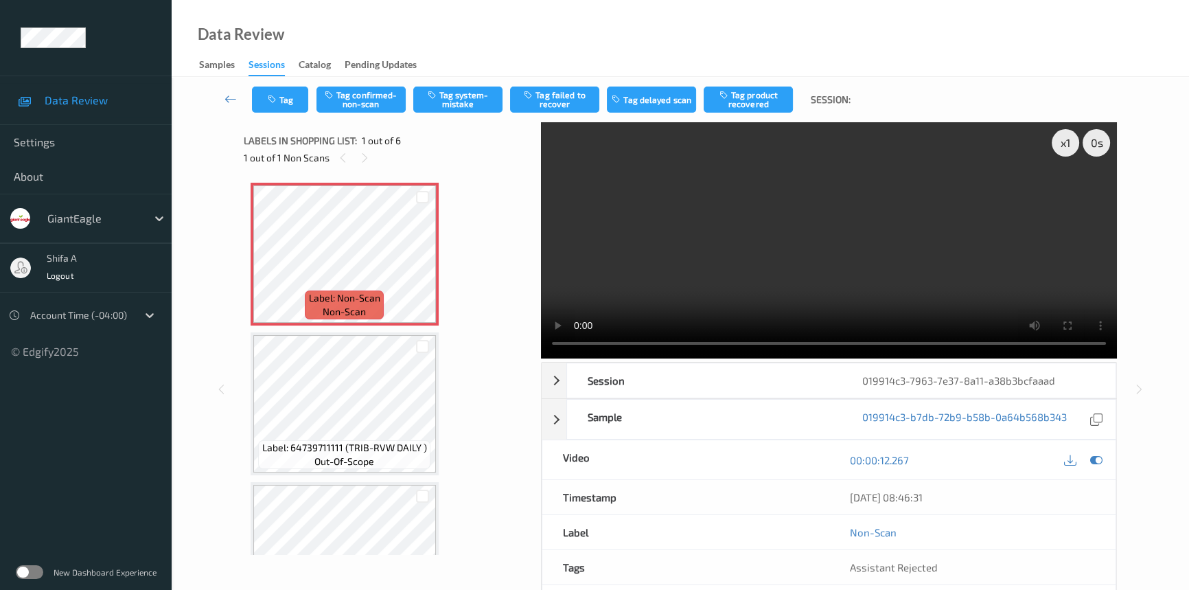
click at [920, 251] on video at bounding box center [829, 240] width 576 height 236
click at [419, 264] on icon at bounding box center [423, 265] width 12 height 12
click at [395, 96] on button "Tag confirmed-non-scan" at bounding box center [360, 99] width 89 height 26
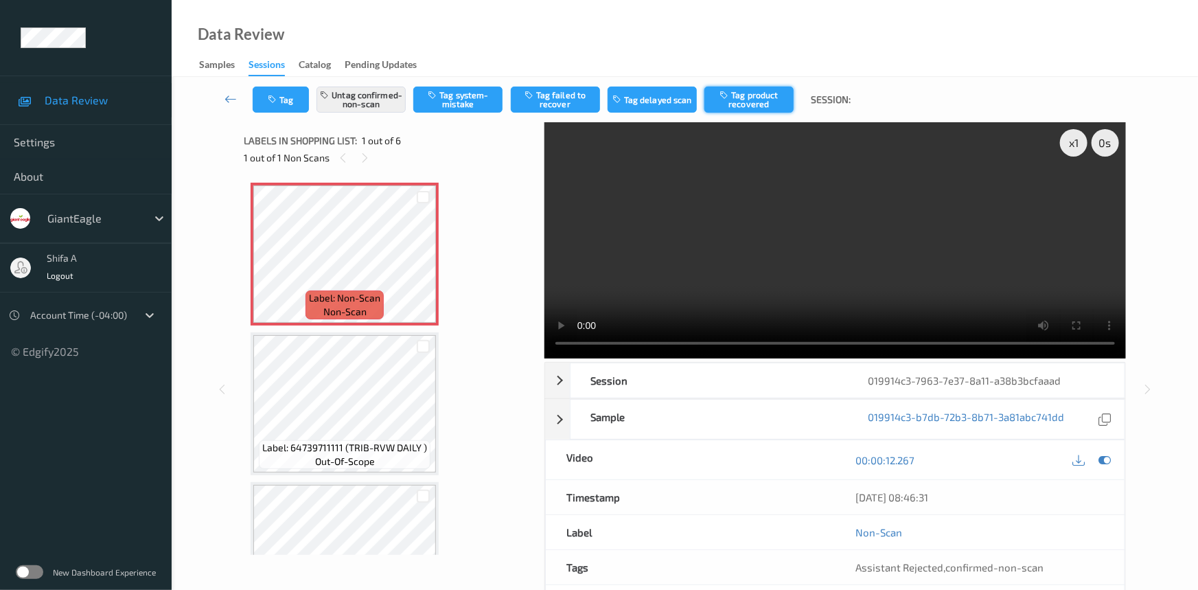
click at [754, 106] on button "Tag product recovered" at bounding box center [748, 99] width 89 height 26
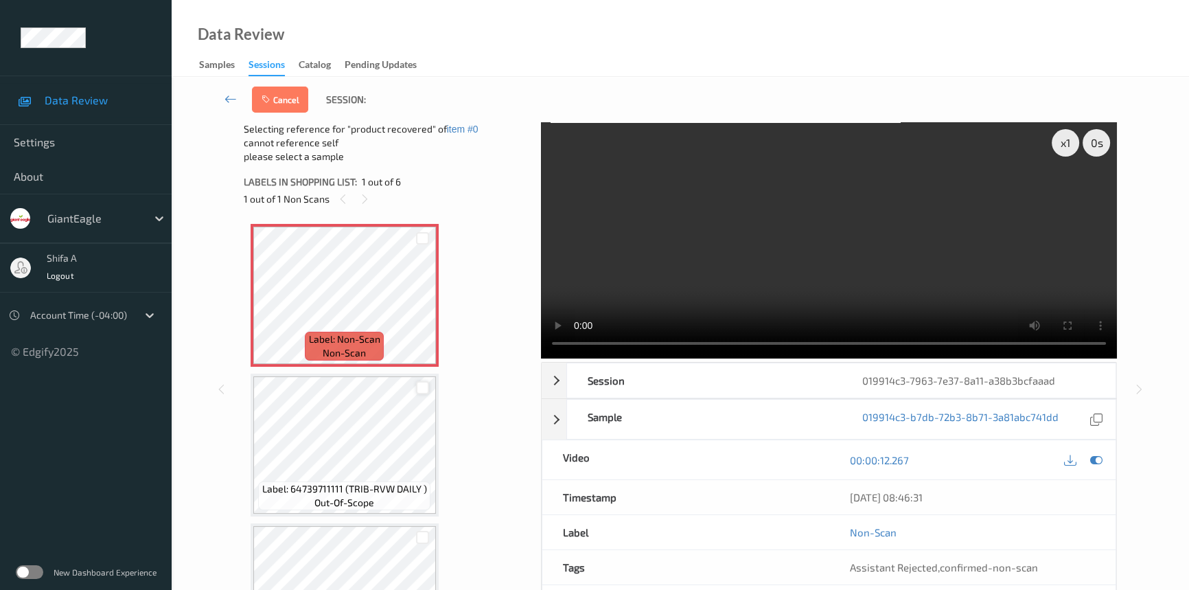
click at [420, 385] on div at bounding box center [422, 387] width 13 height 13
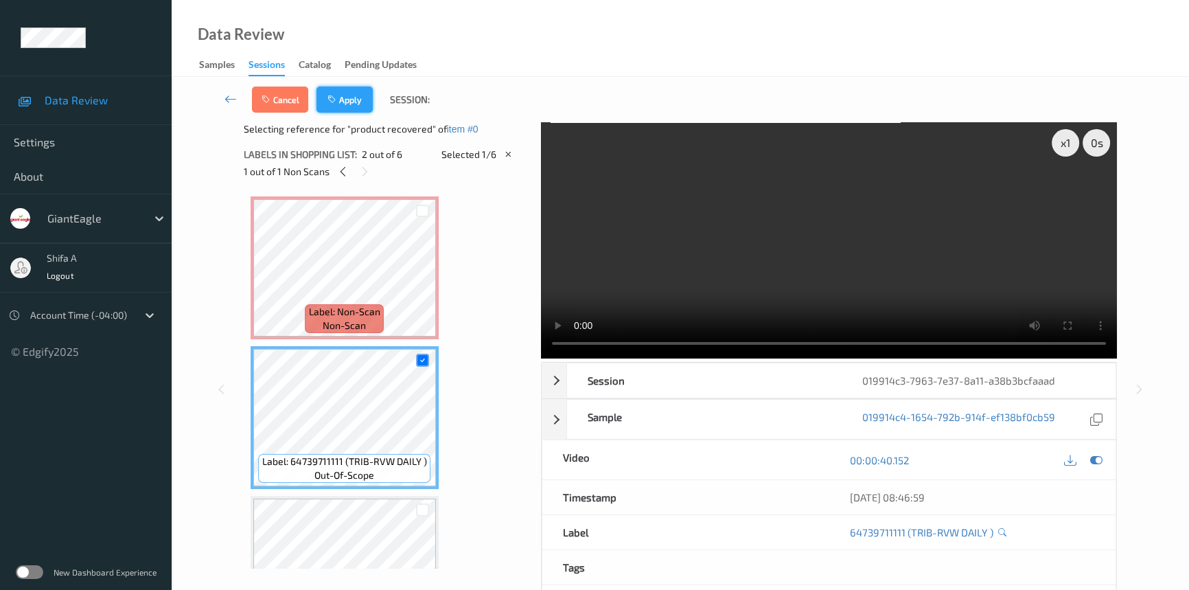
click at [347, 97] on button "Apply" at bounding box center [344, 99] width 56 height 26
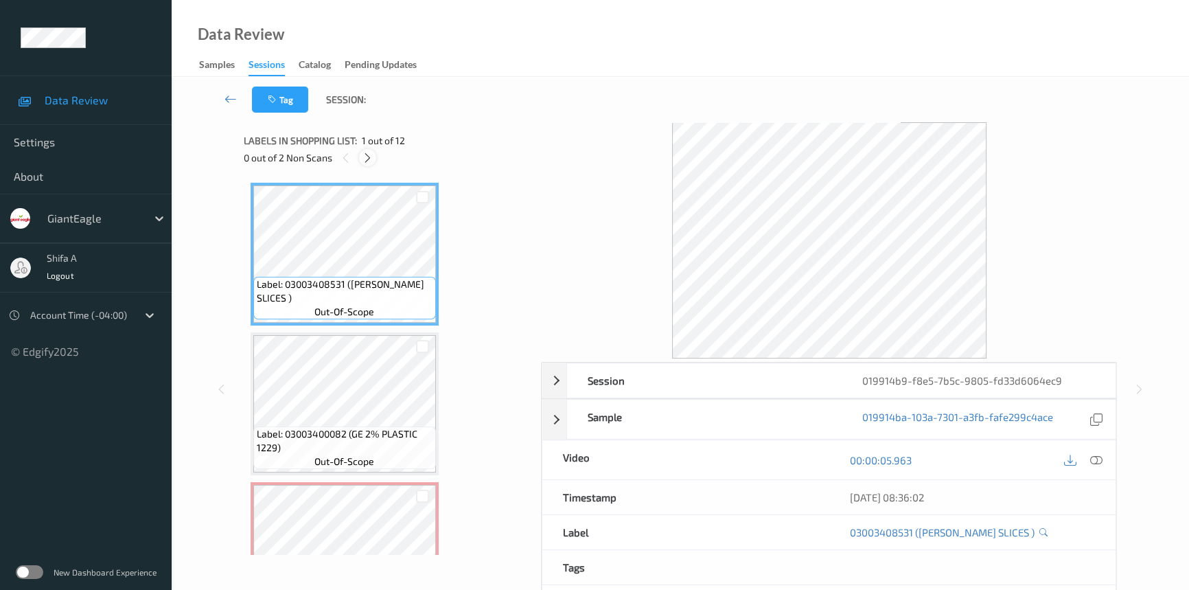
click at [371, 157] on icon at bounding box center [368, 158] width 12 height 12
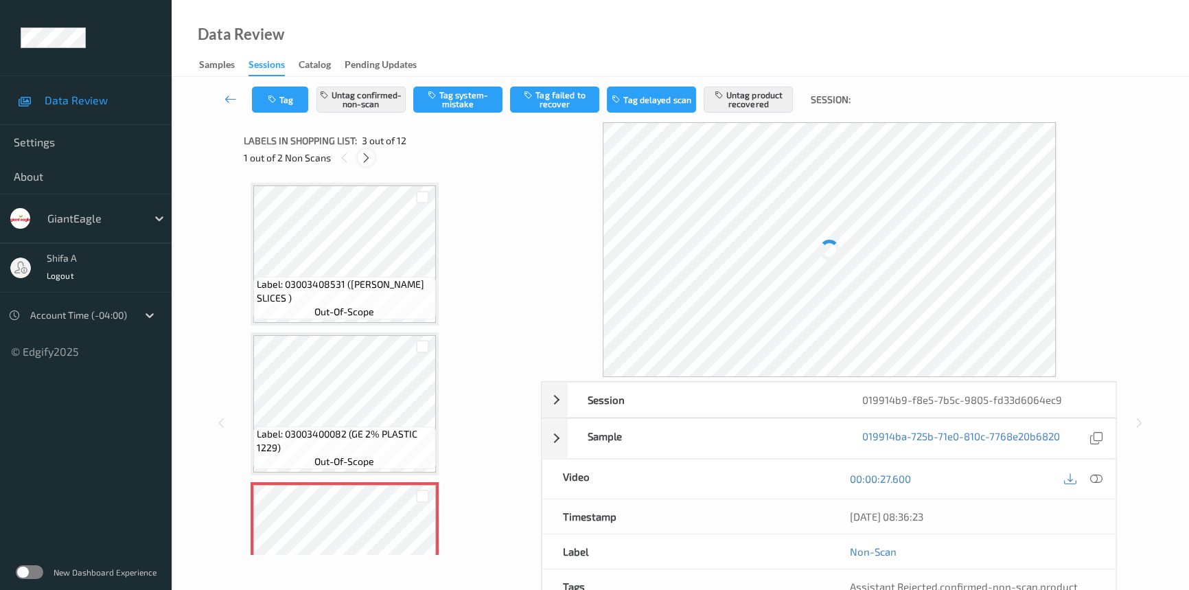
scroll to position [156, 0]
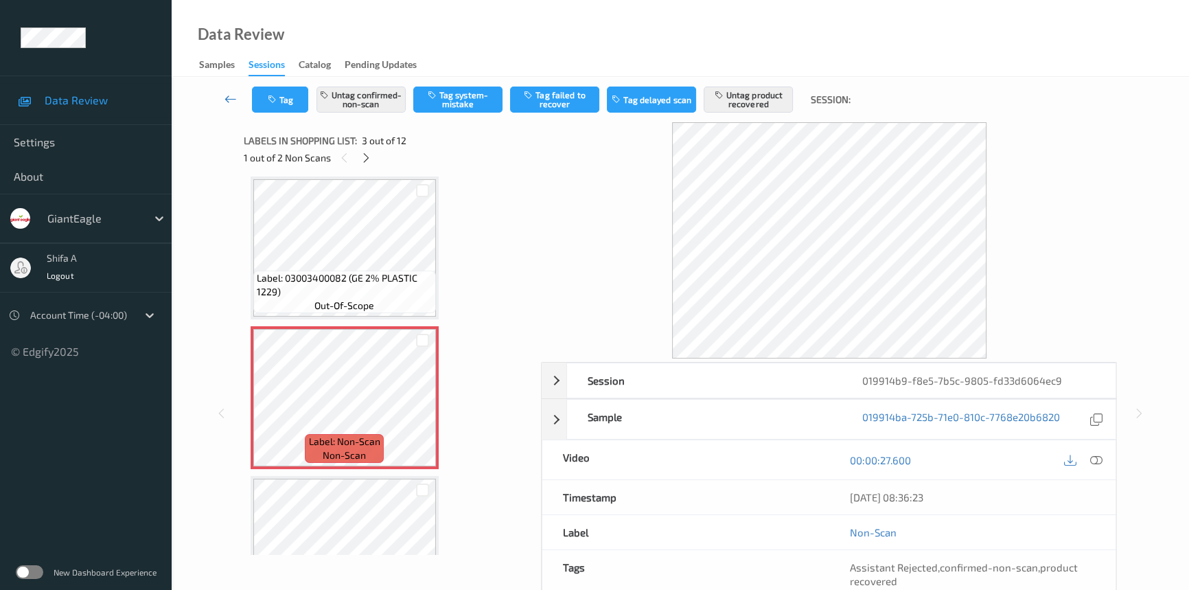
click at [230, 96] on icon at bounding box center [230, 99] width 12 height 14
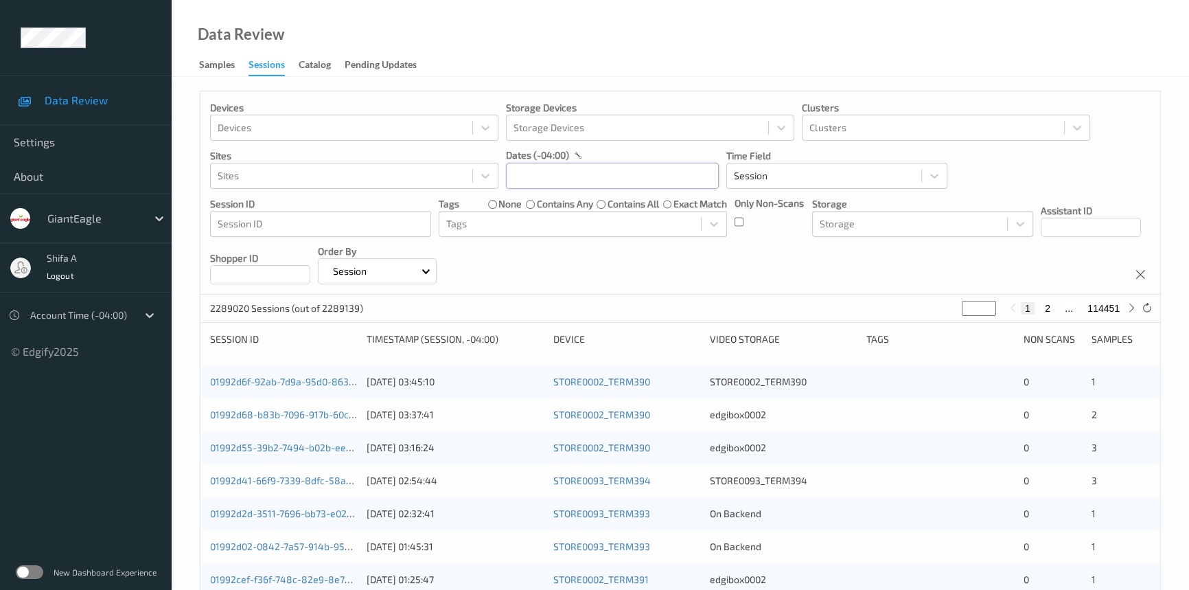
click at [647, 174] on input "text" at bounding box center [612, 176] width 213 height 26
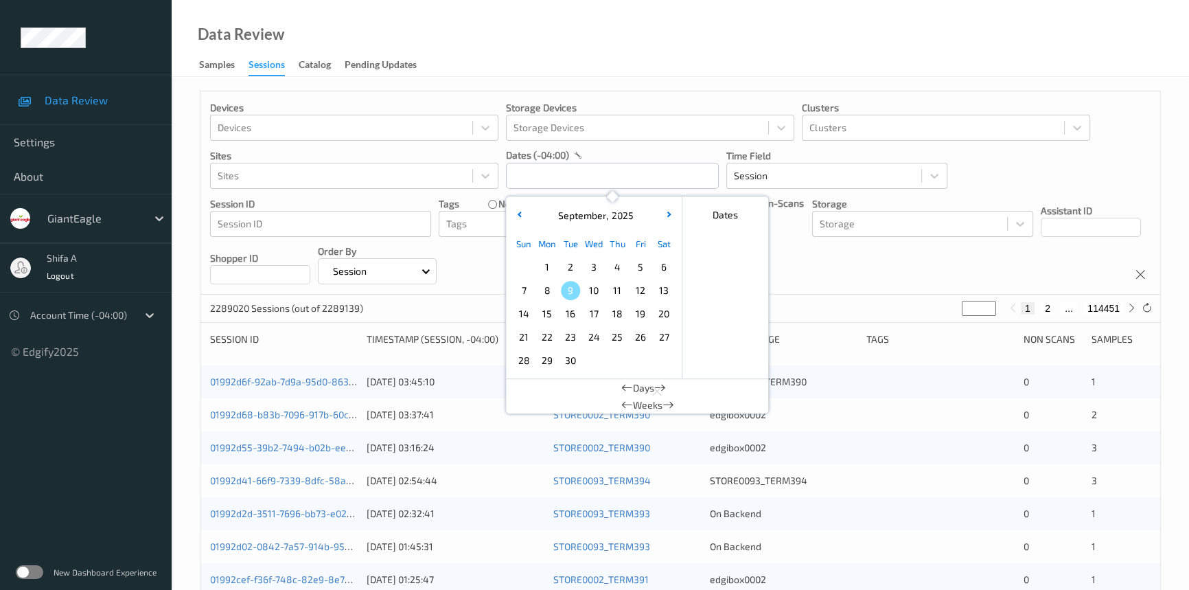
click at [621, 271] on span "4" at bounding box center [616, 266] width 19 height 19
type input "[DATE] 00:00 -> [DATE] 23:59"
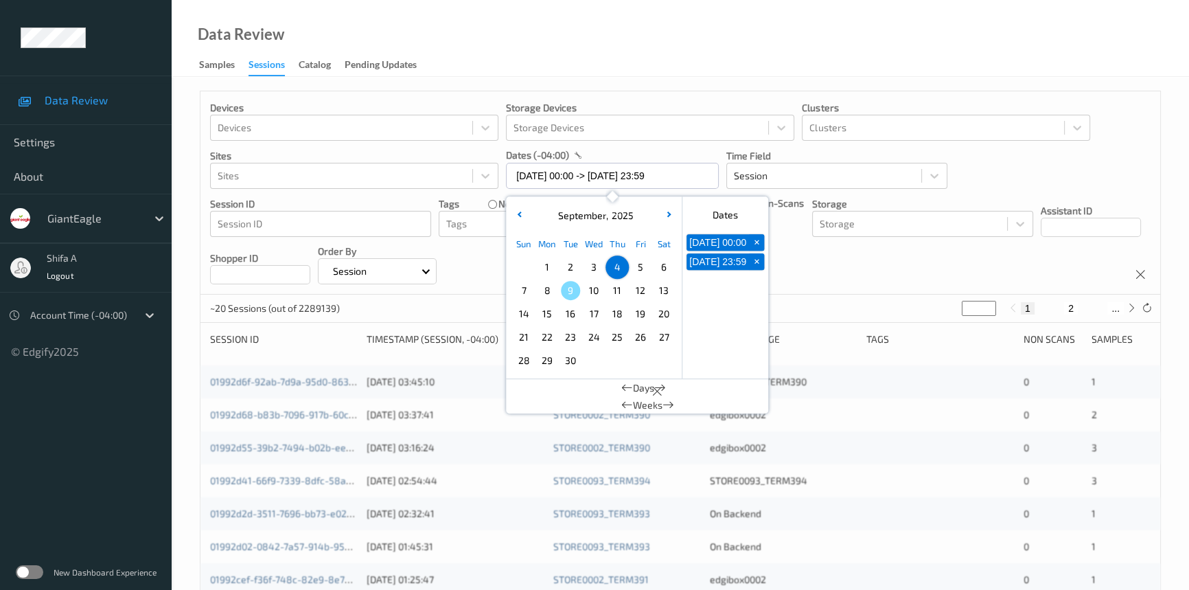
click at [672, 62] on div "Data Review Samples Sessions Catalog Pending Updates" at bounding box center [680, 38] width 1017 height 77
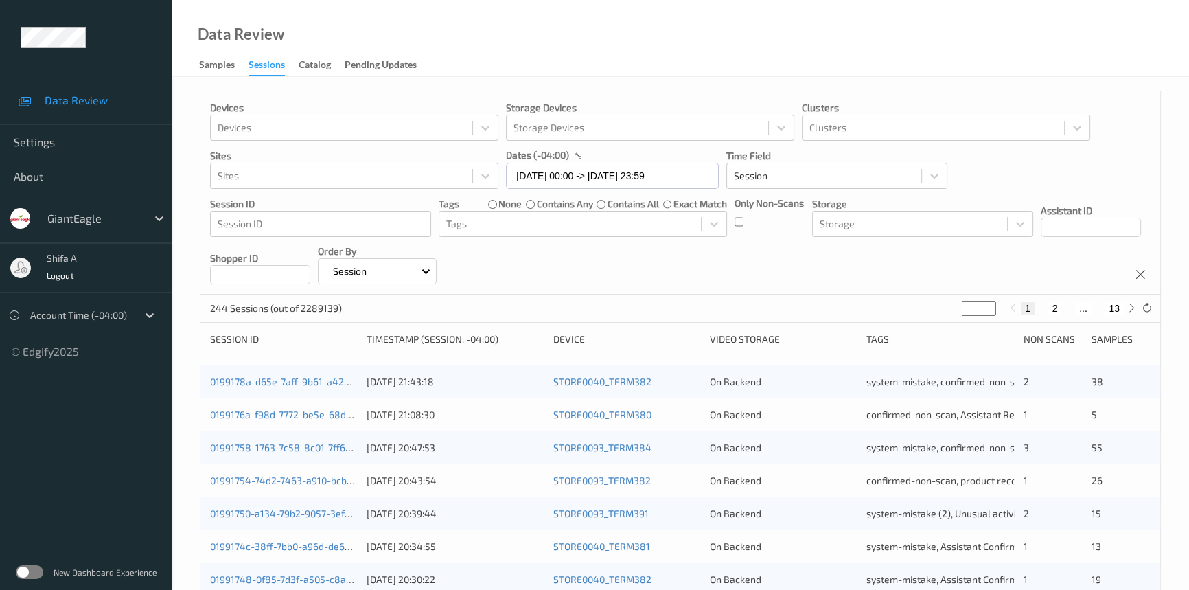
click at [1114, 308] on button "13" at bounding box center [1113, 308] width 19 height 12
type input "**"
click at [1085, 307] on button "12" at bounding box center [1083, 308] width 19 height 12
type input "**"
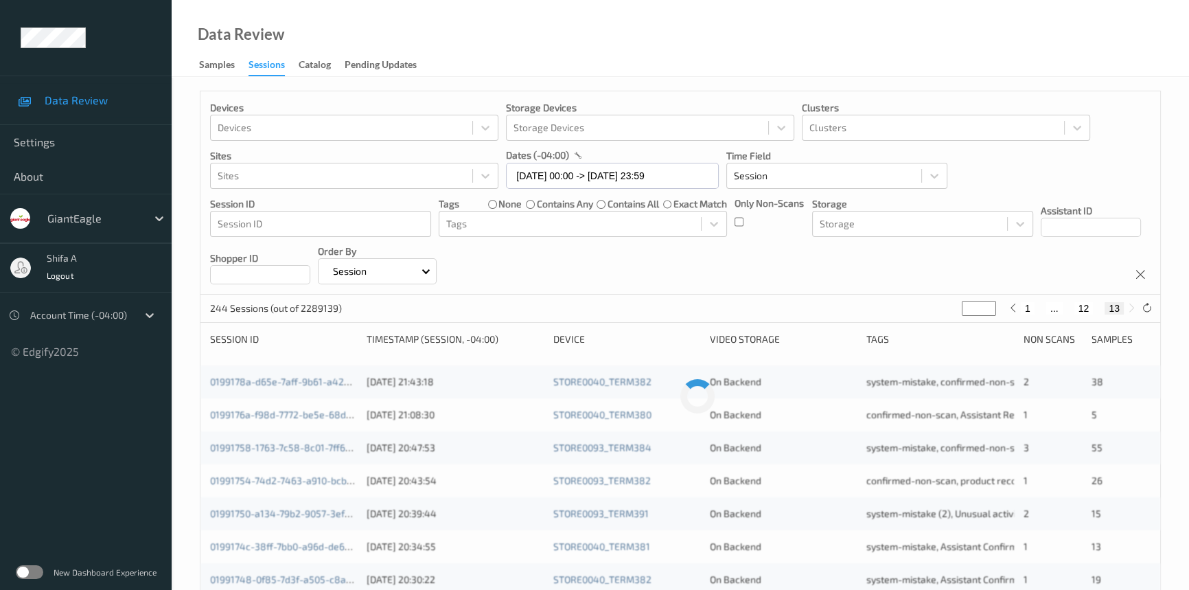
type input "**"
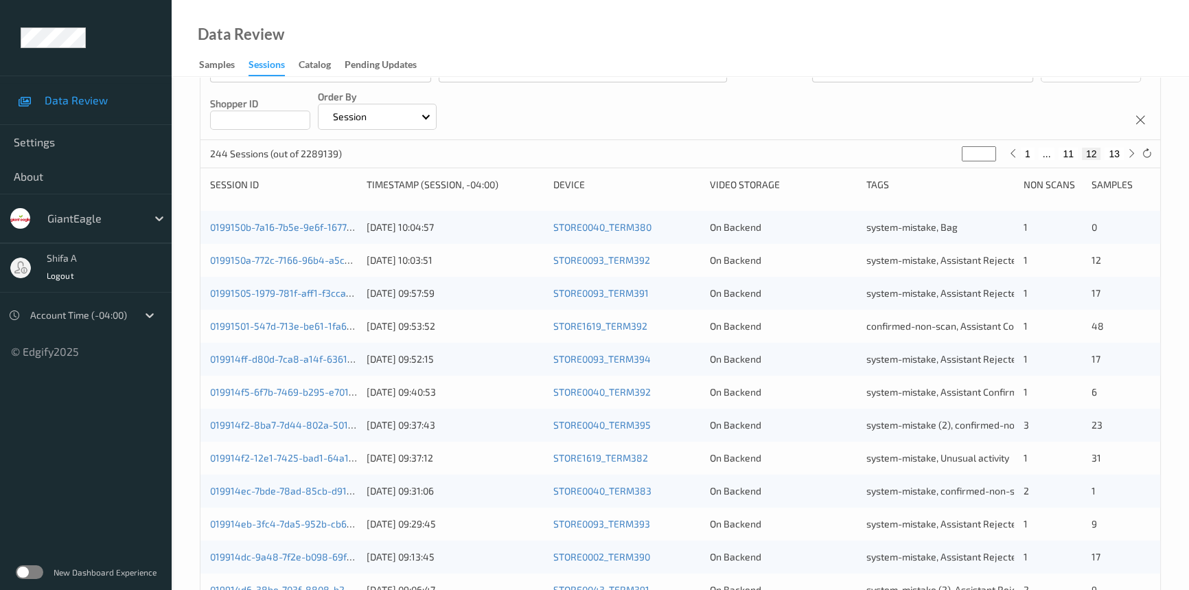
scroll to position [489, 0]
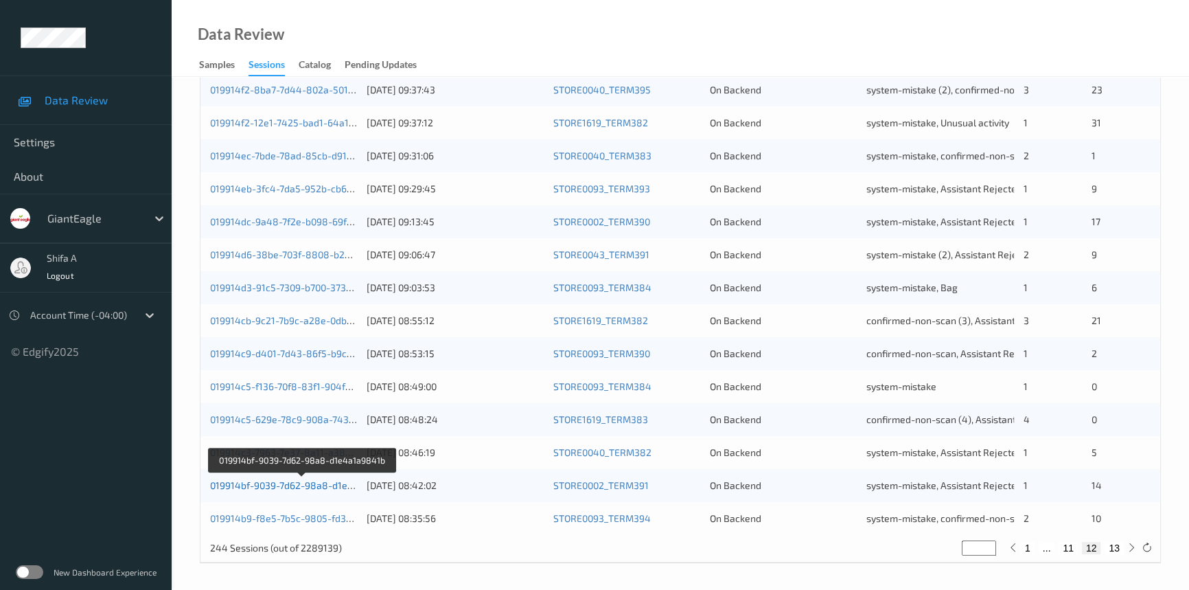
click at [303, 484] on link "019914bf-9039-7d62-98a8-d1e4a1a9841b" at bounding box center [303, 485] width 186 height 12
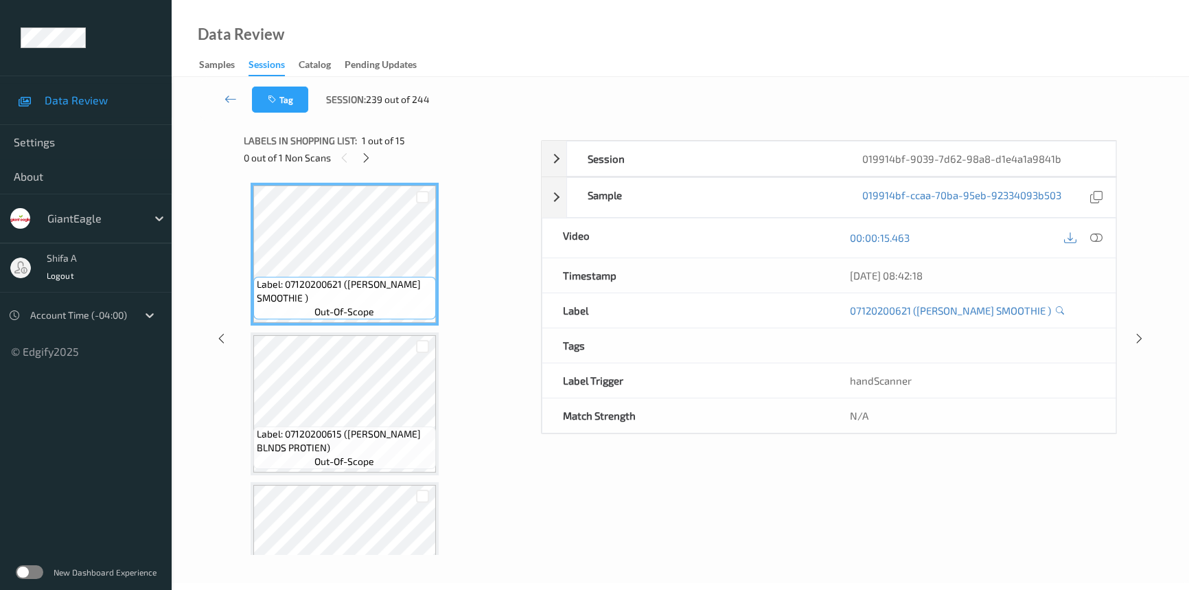
scroll to position [93, 0]
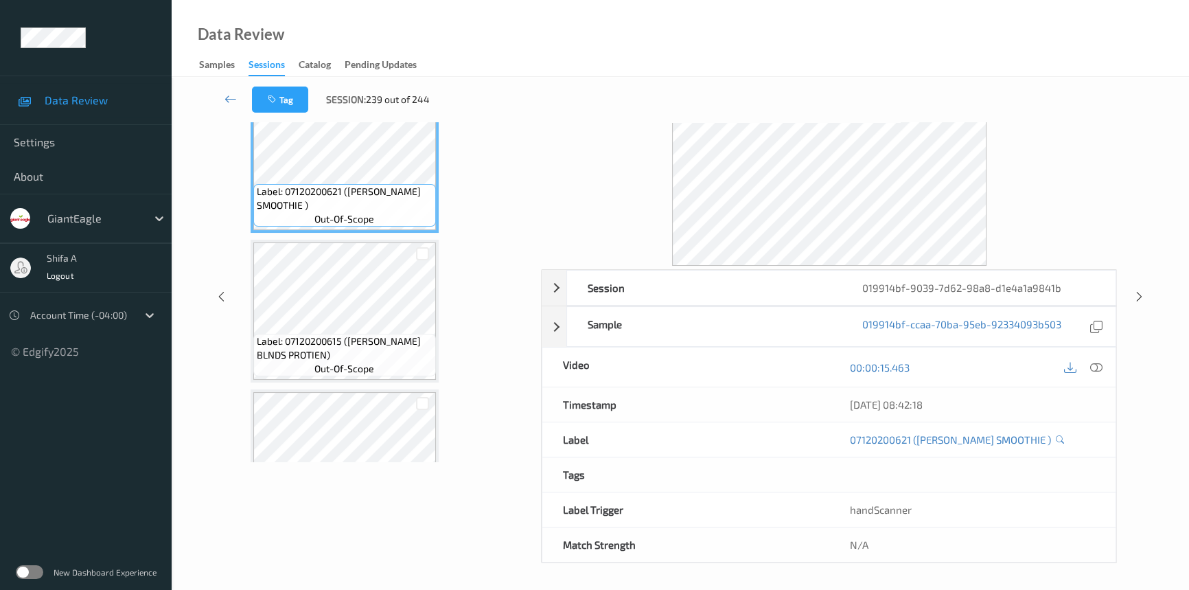
click at [595, 51] on div "Data Review Samples Sessions Catalog Pending Updates" at bounding box center [680, 38] width 1017 height 77
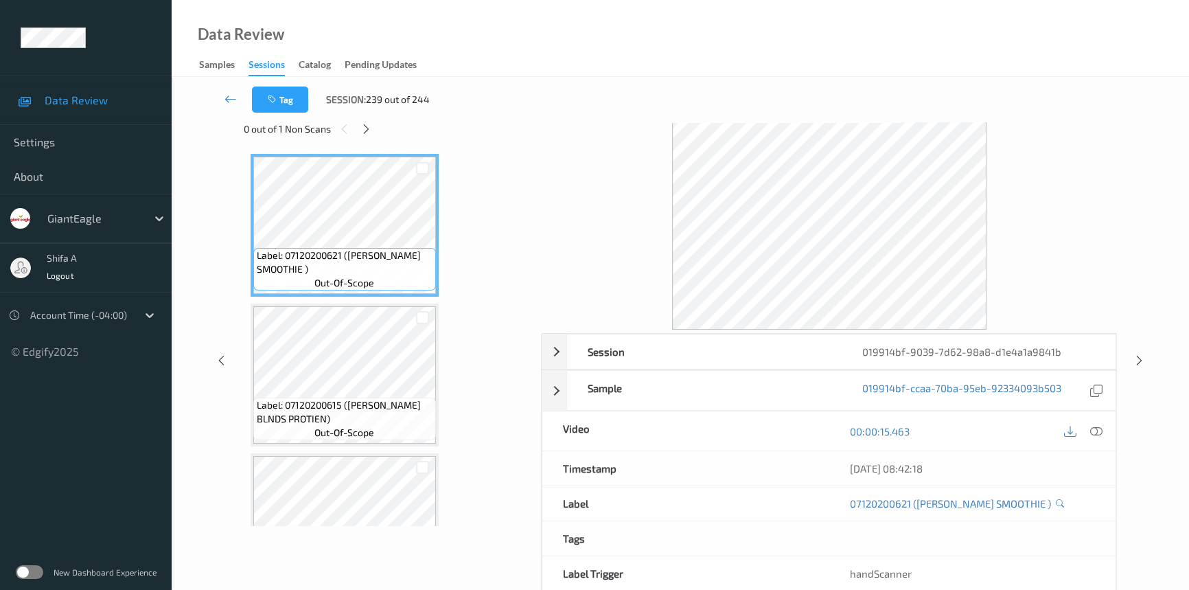
scroll to position [0, 0]
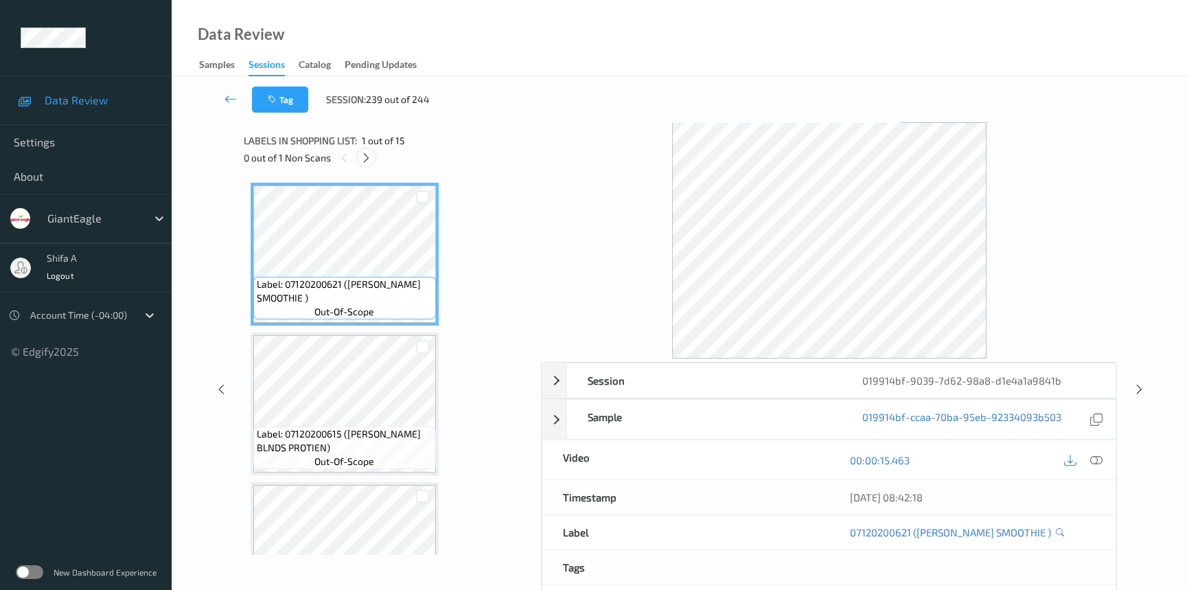
click at [358, 157] on div at bounding box center [366, 157] width 17 height 17
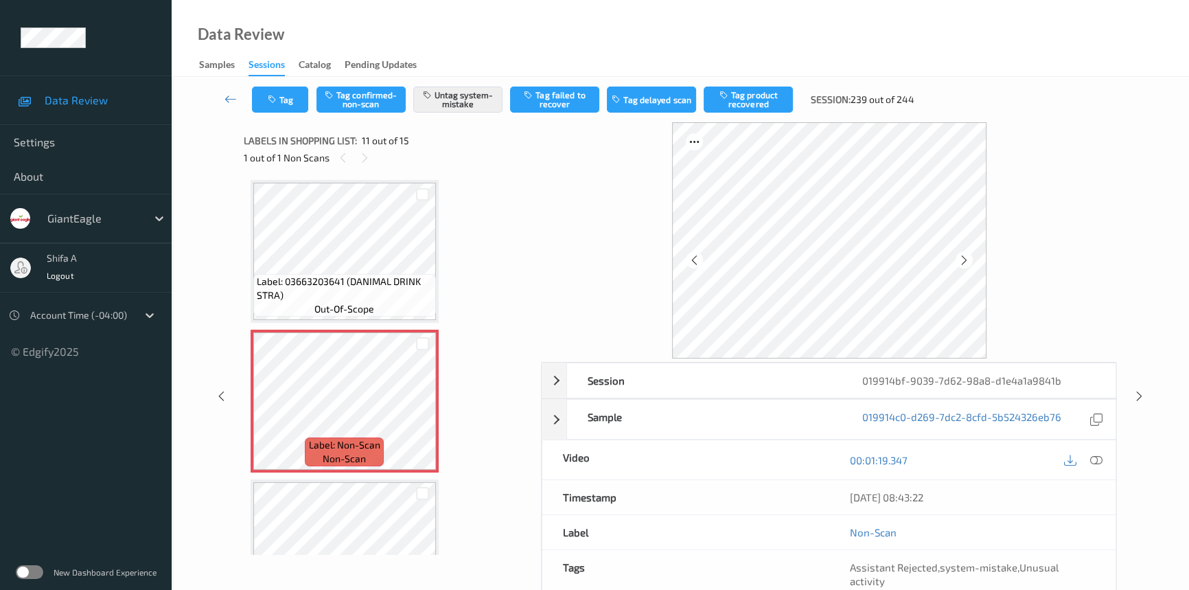
click at [549, 47] on div "Data Review Samples Sessions Catalog Pending Updates" at bounding box center [680, 38] width 1017 height 77
click at [1091, 455] on icon at bounding box center [1096, 460] width 12 height 12
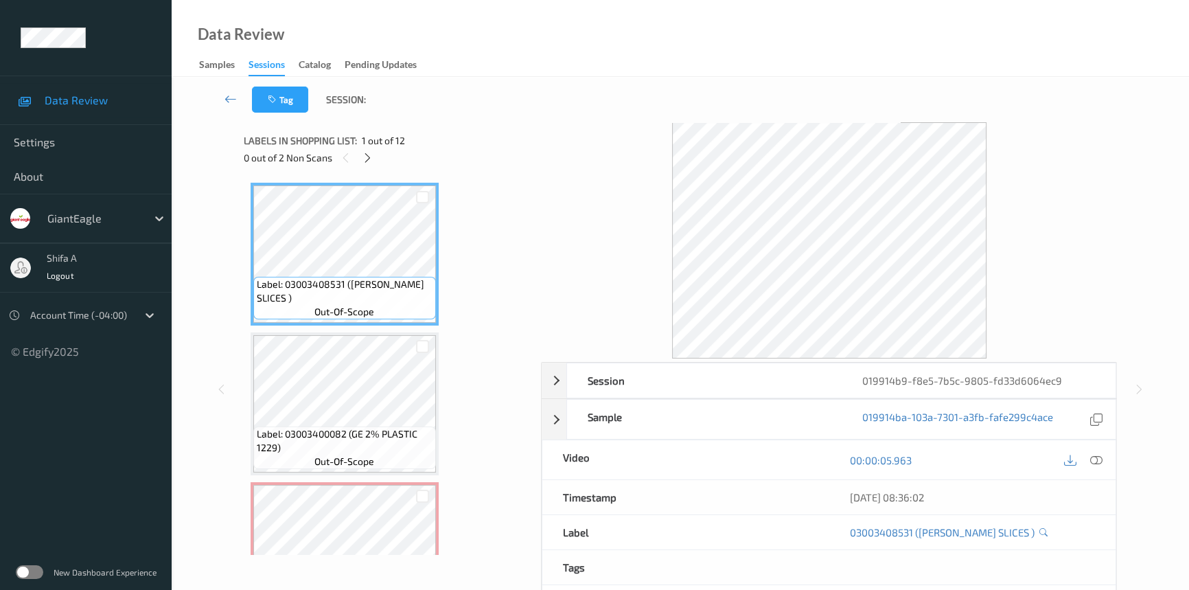
click at [543, 20] on div "Data Review Samples Sessions Catalog Pending Updates" at bounding box center [680, 38] width 1017 height 77
click at [1101, 459] on icon at bounding box center [1096, 460] width 12 height 12
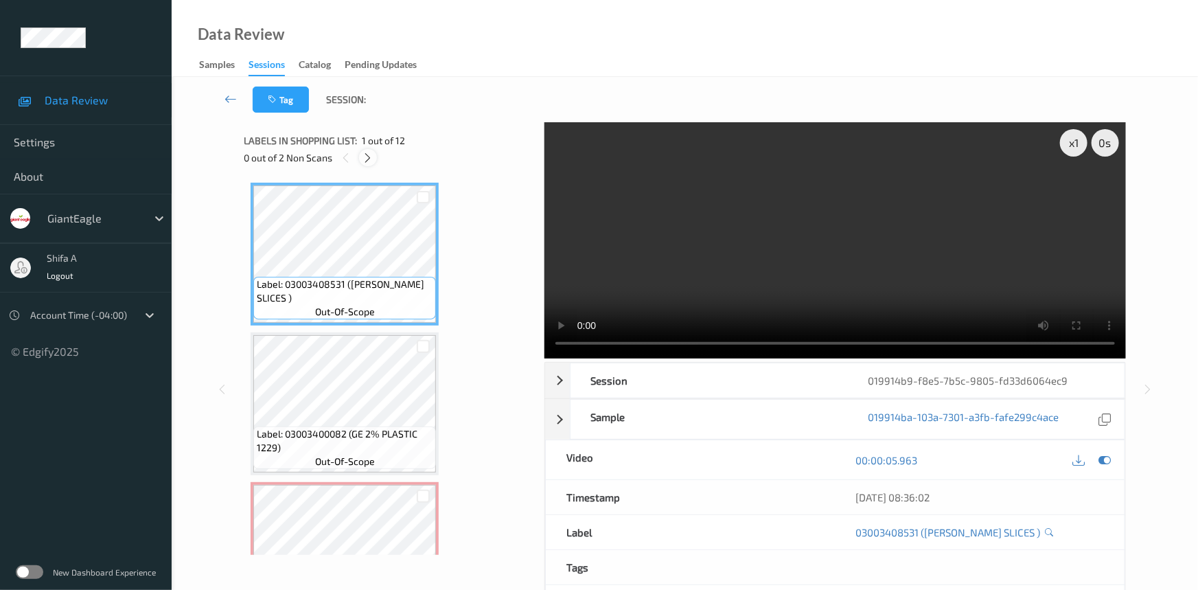
click at [367, 163] on icon at bounding box center [368, 158] width 12 height 12
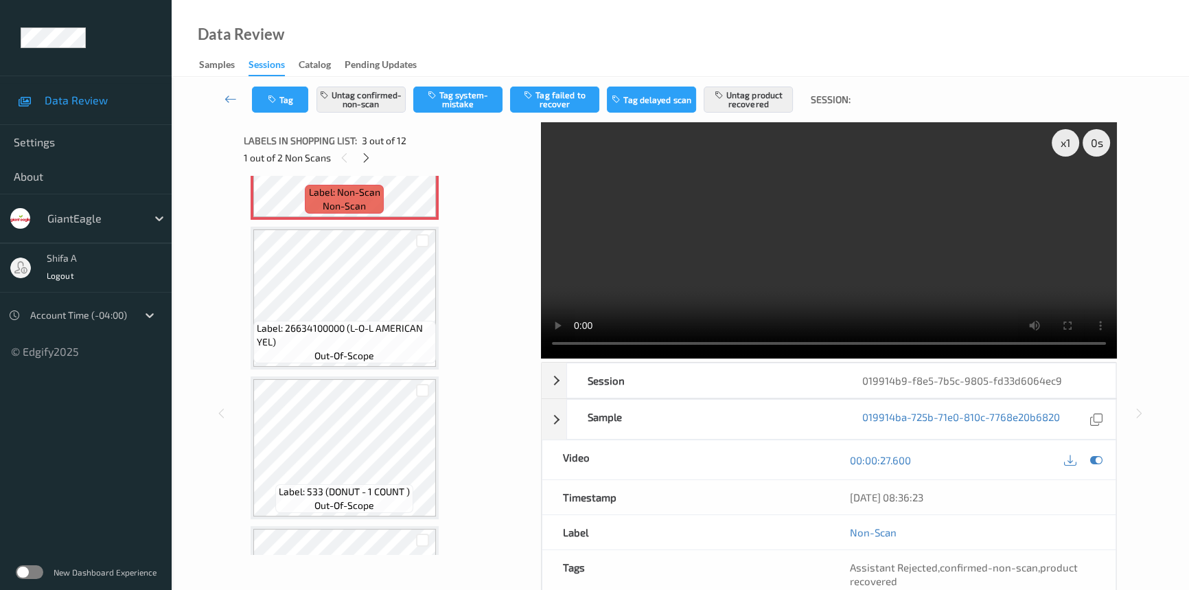
scroll to position [156, 0]
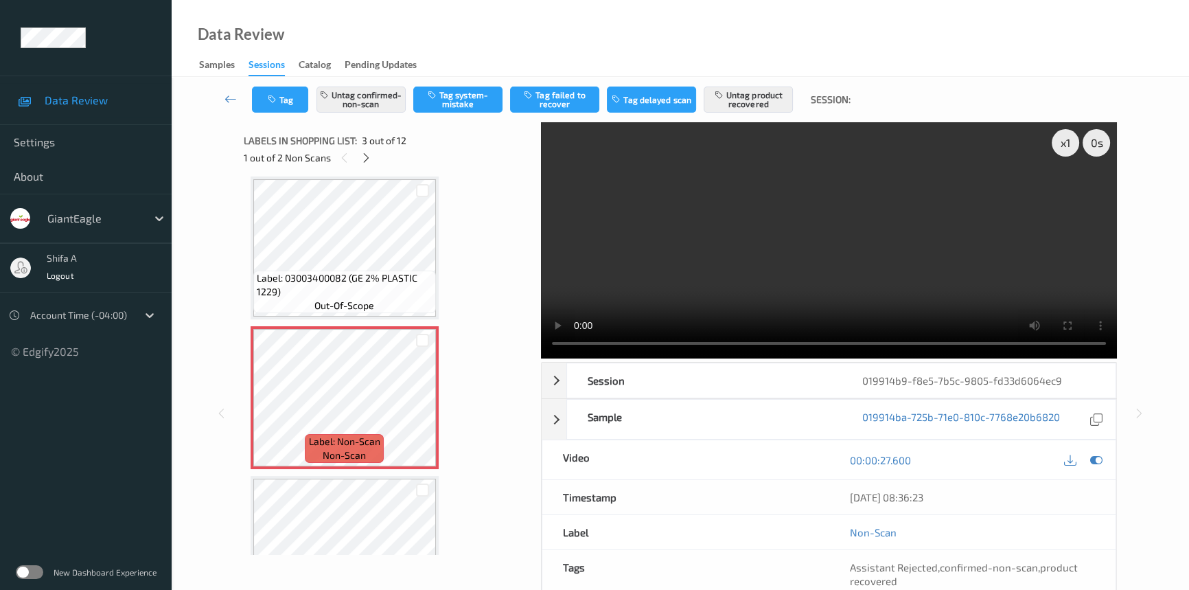
click at [937, 266] on video at bounding box center [829, 240] width 576 height 236
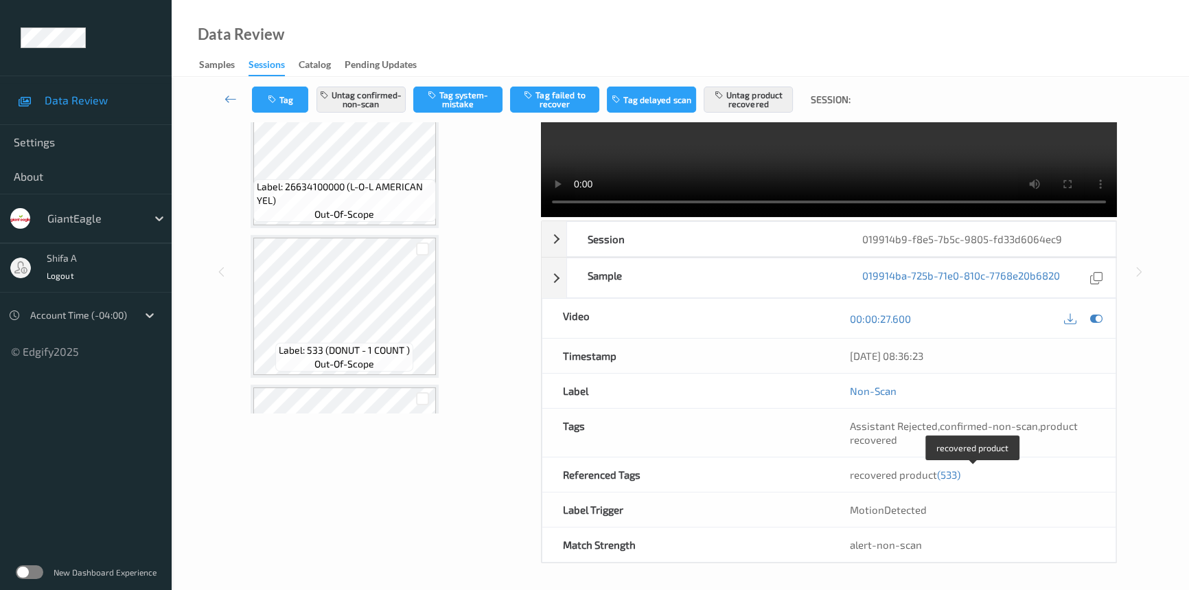
click at [947, 474] on span "(533)" at bounding box center [948, 474] width 23 height 12
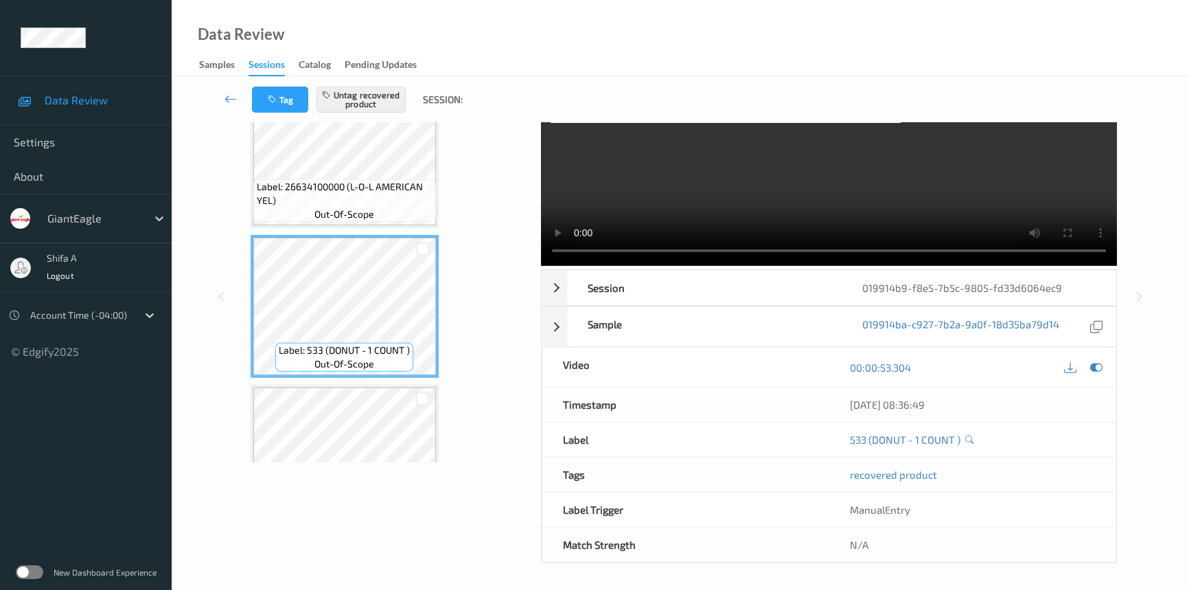
scroll to position [205, 0]
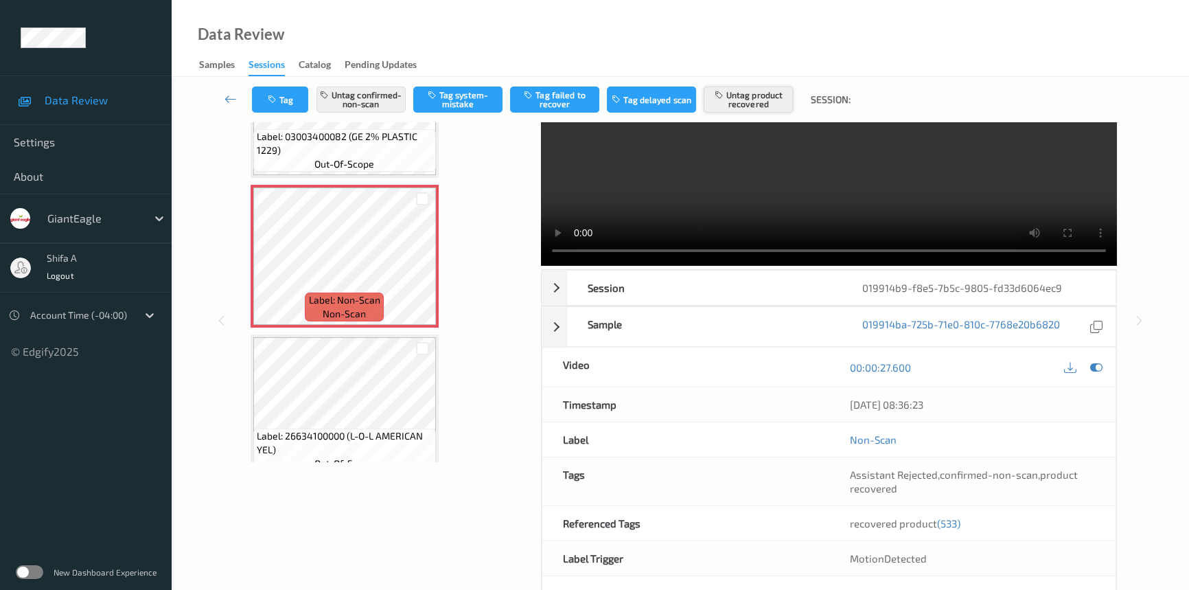
click at [779, 95] on button "Untag product recovered" at bounding box center [748, 99] width 89 height 26
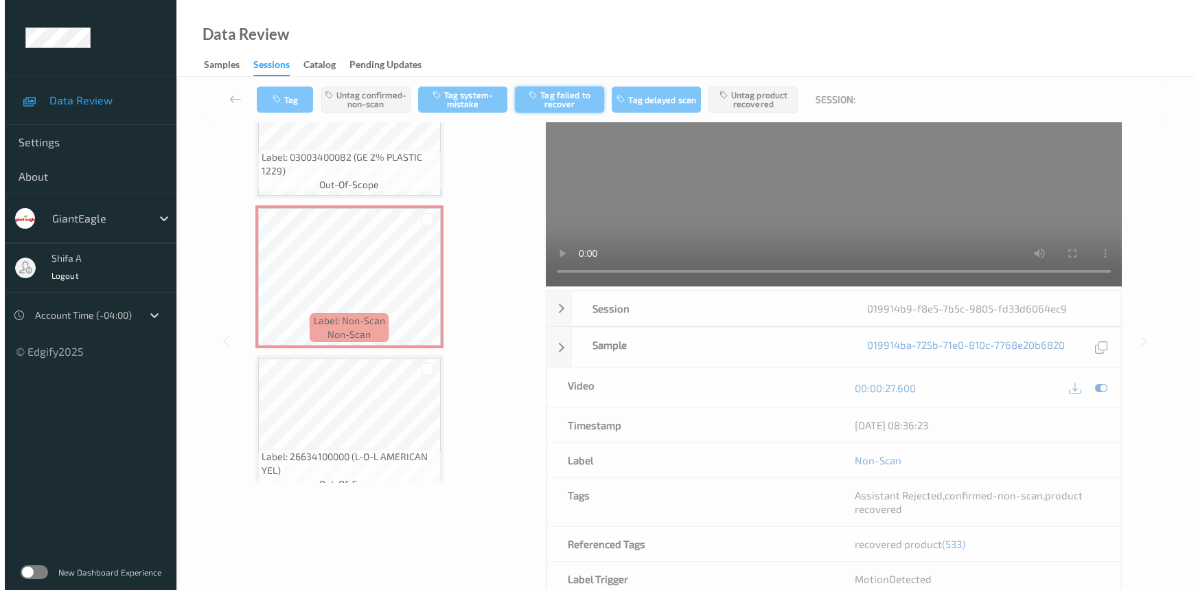
scroll to position [0, 0]
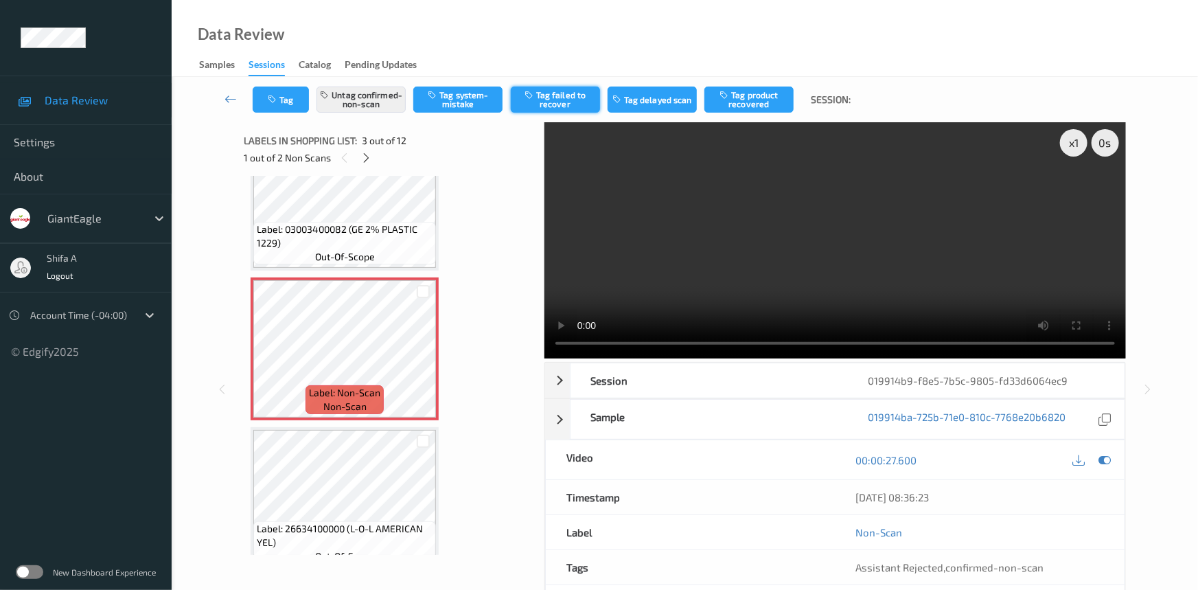
click at [570, 105] on button "Tag failed to recover" at bounding box center [555, 99] width 89 height 26
click at [365, 157] on icon at bounding box center [367, 158] width 12 height 12
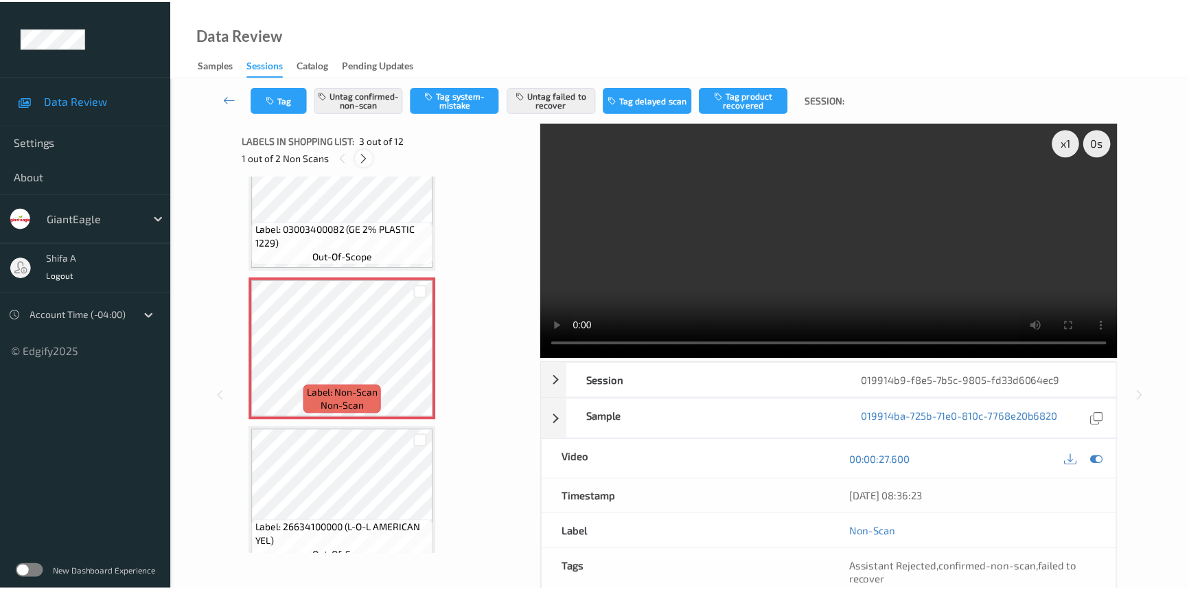
scroll to position [1200, 0]
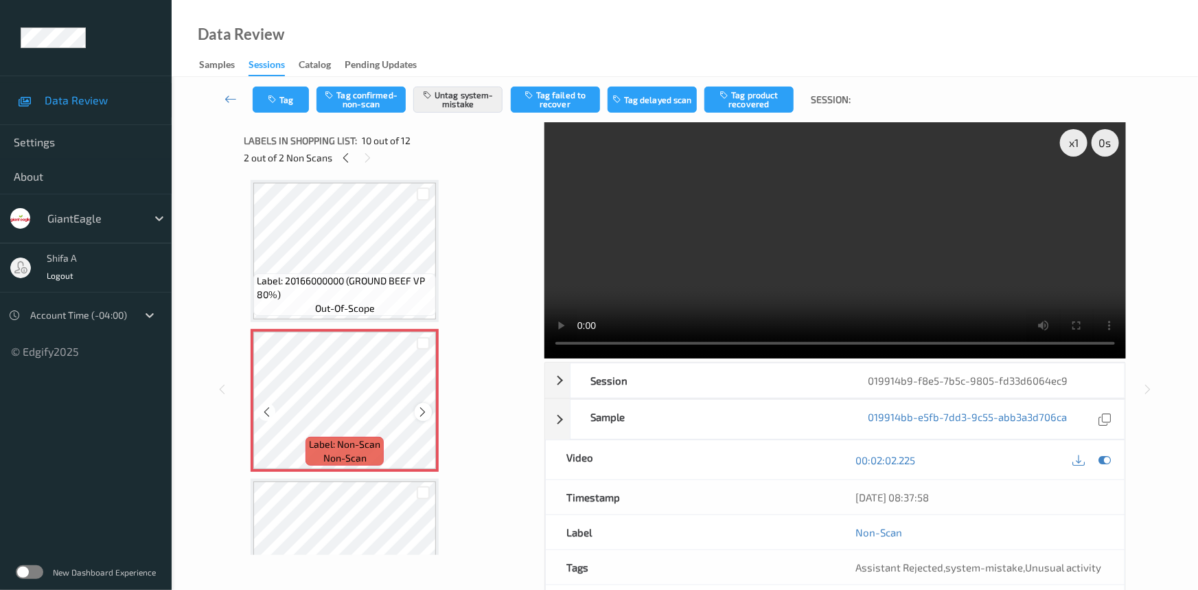
click at [423, 406] on icon at bounding box center [423, 412] width 12 height 12
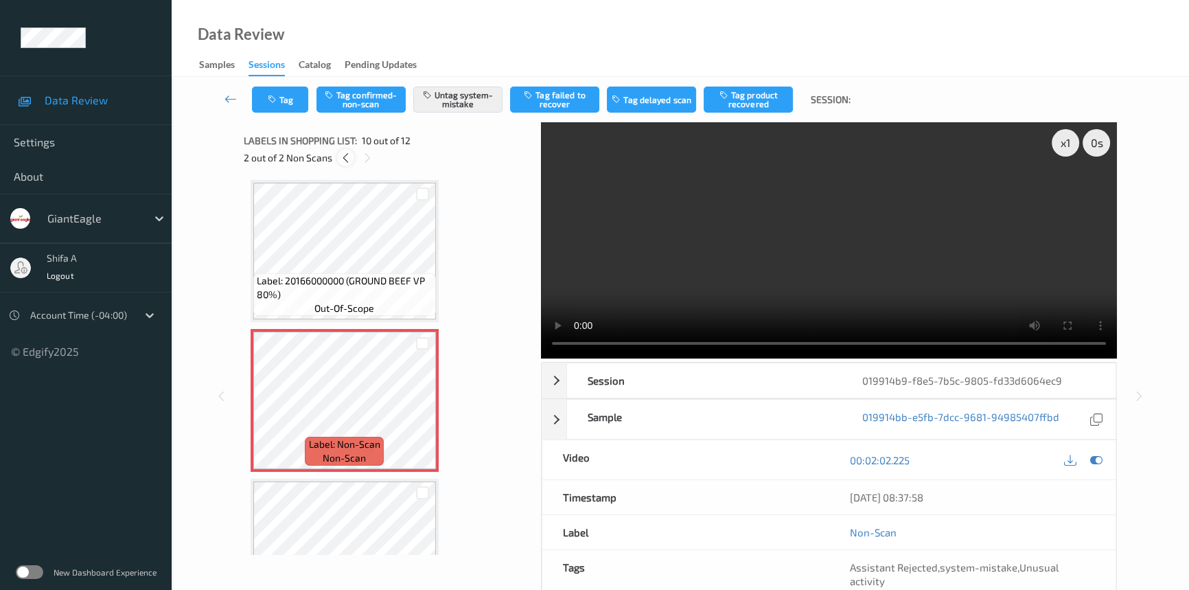
click at [349, 158] on icon at bounding box center [346, 158] width 12 height 12
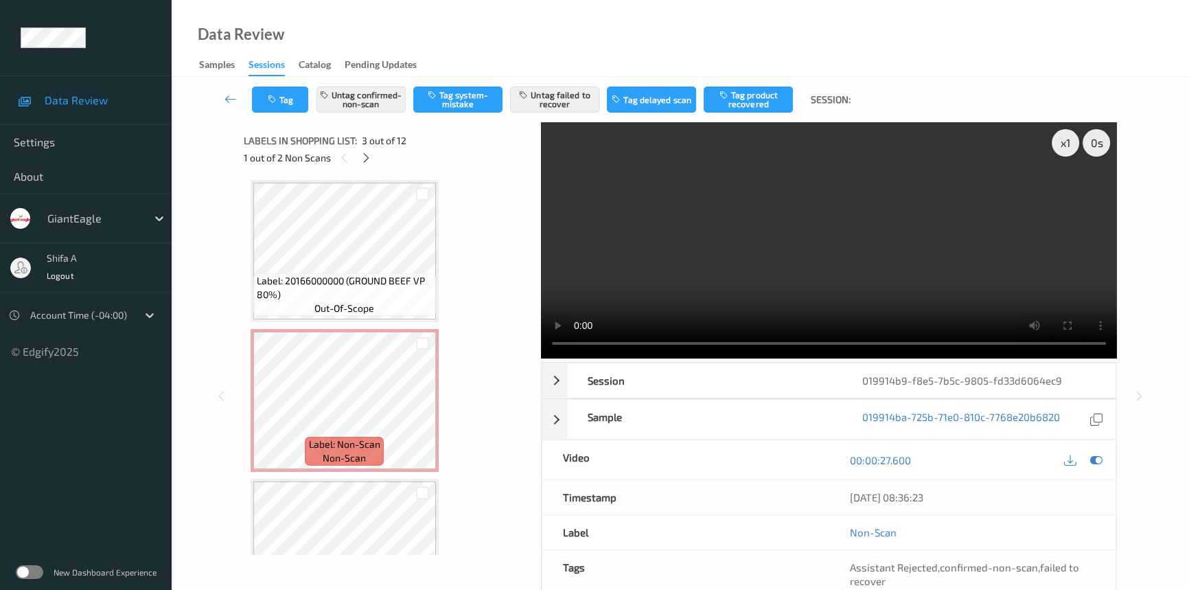
scroll to position [156, 0]
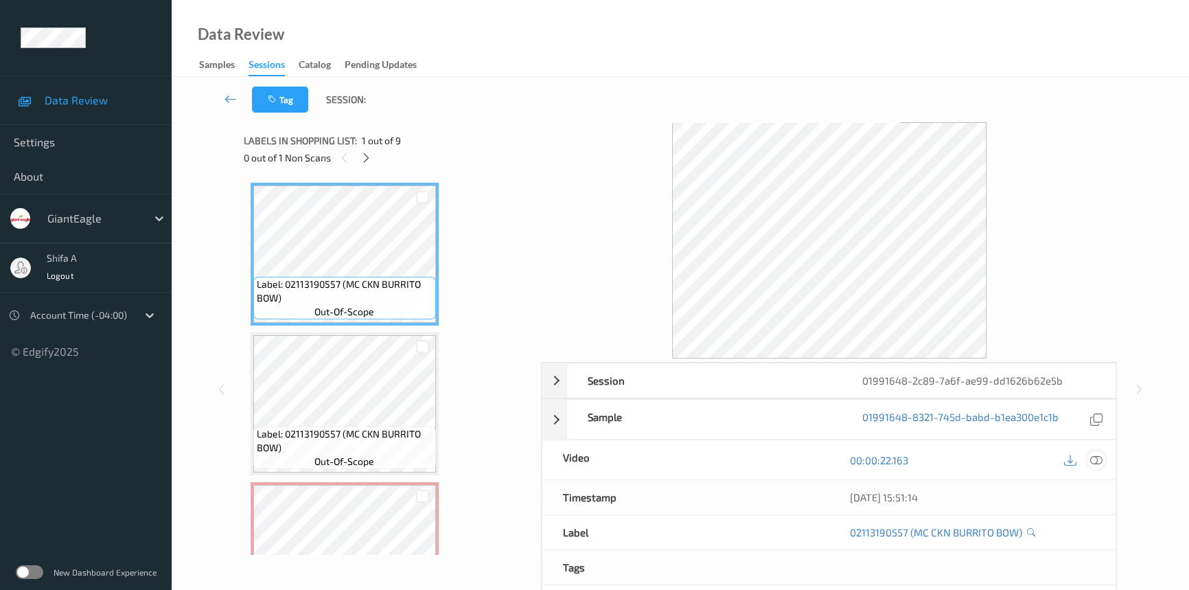
drag, startPoint x: 1098, startPoint y: 457, endPoint x: 995, endPoint y: 408, distance: 114.5
click at [1098, 457] on icon at bounding box center [1096, 460] width 12 height 12
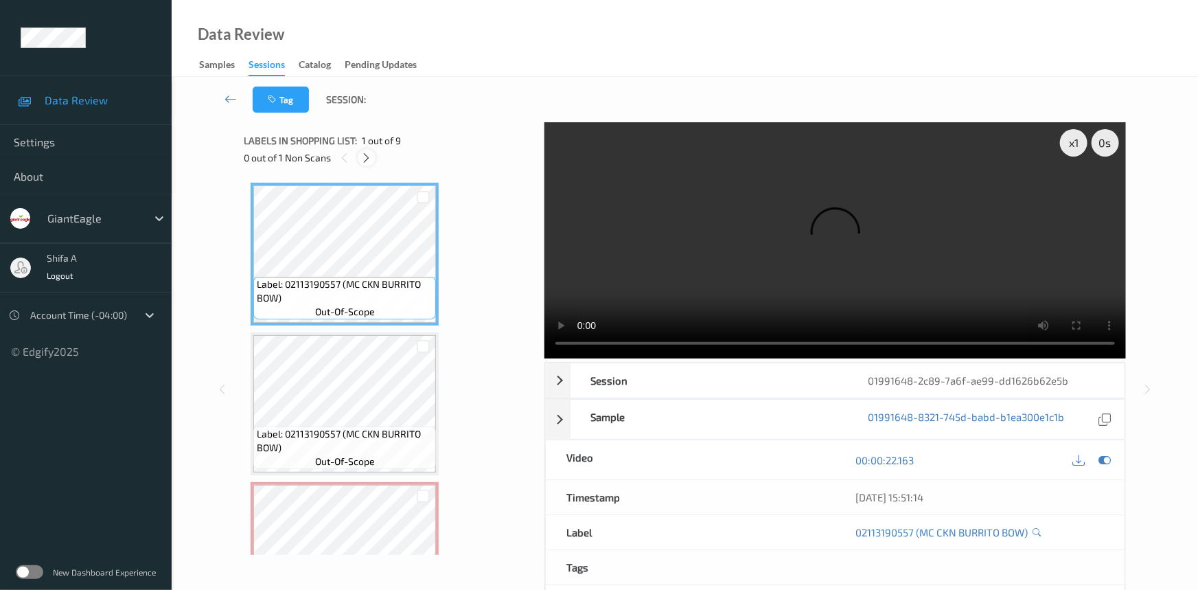
click at [364, 159] on icon at bounding box center [367, 158] width 12 height 12
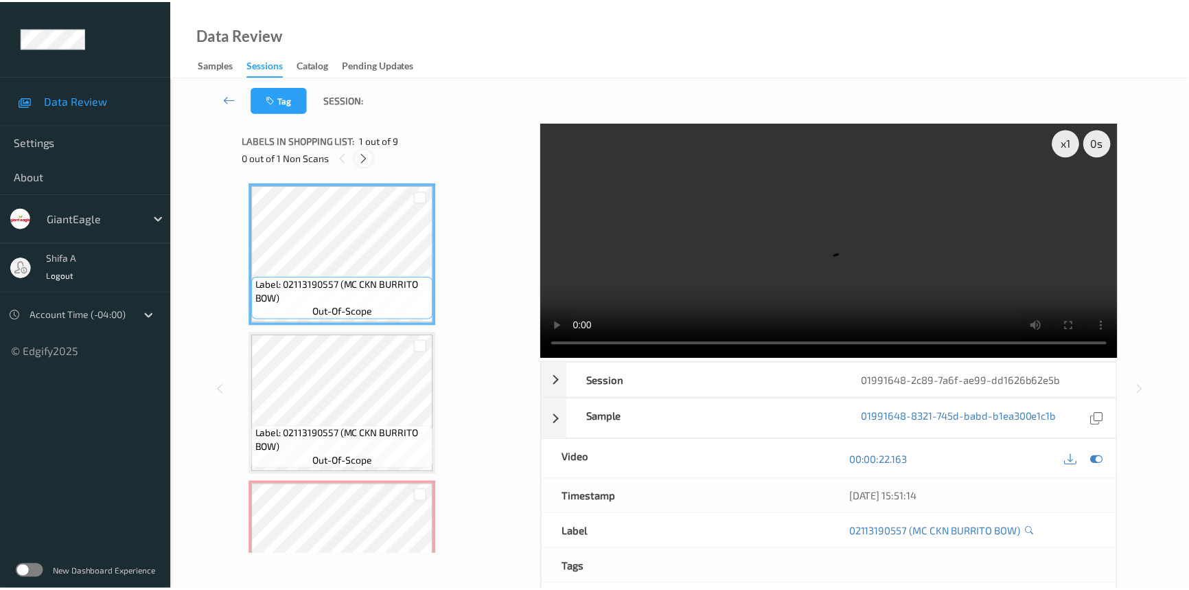
scroll to position [156, 0]
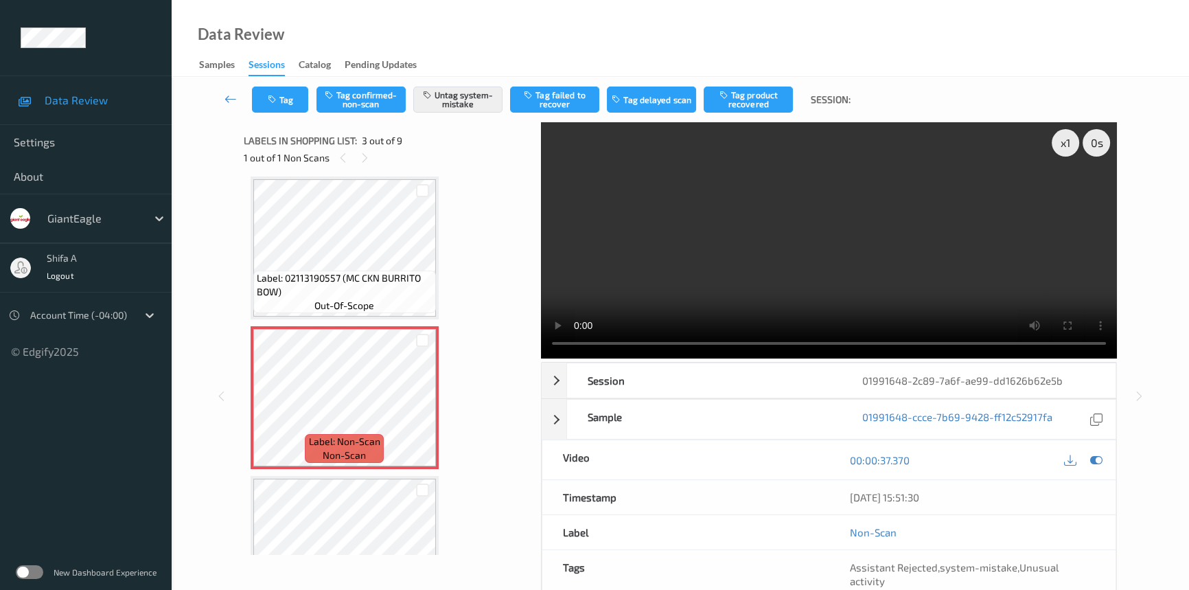
click at [355, 286] on span "Label: 02113190557 (MC CKN BURRITO BOW)" at bounding box center [345, 284] width 176 height 27
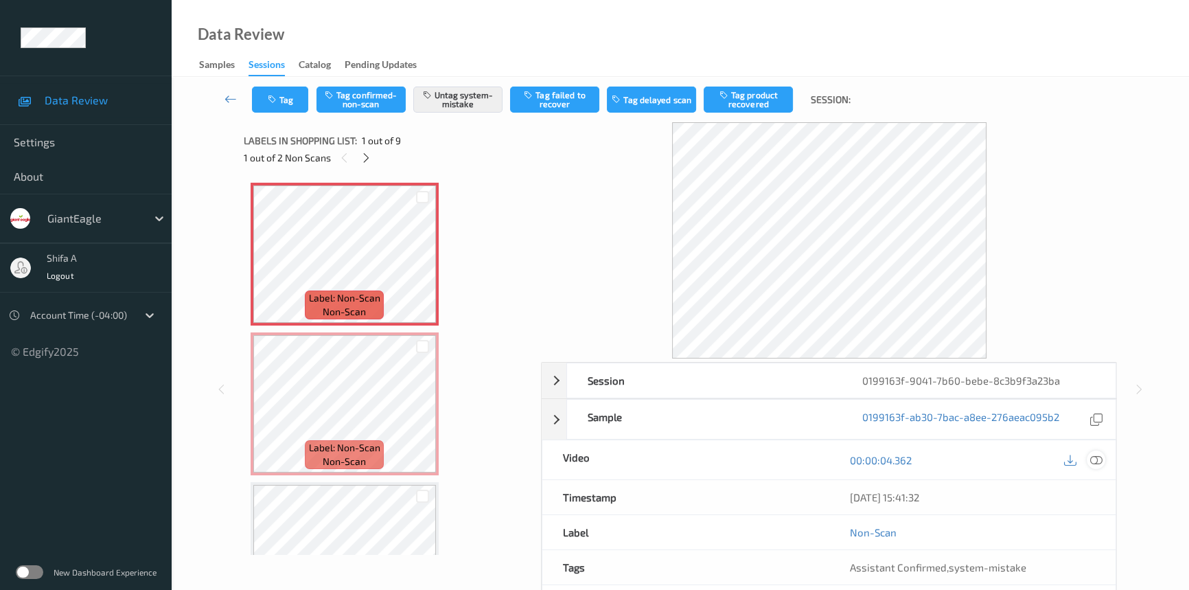
click at [1095, 461] on icon at bounding box center [1096, 460] width 12 height 12
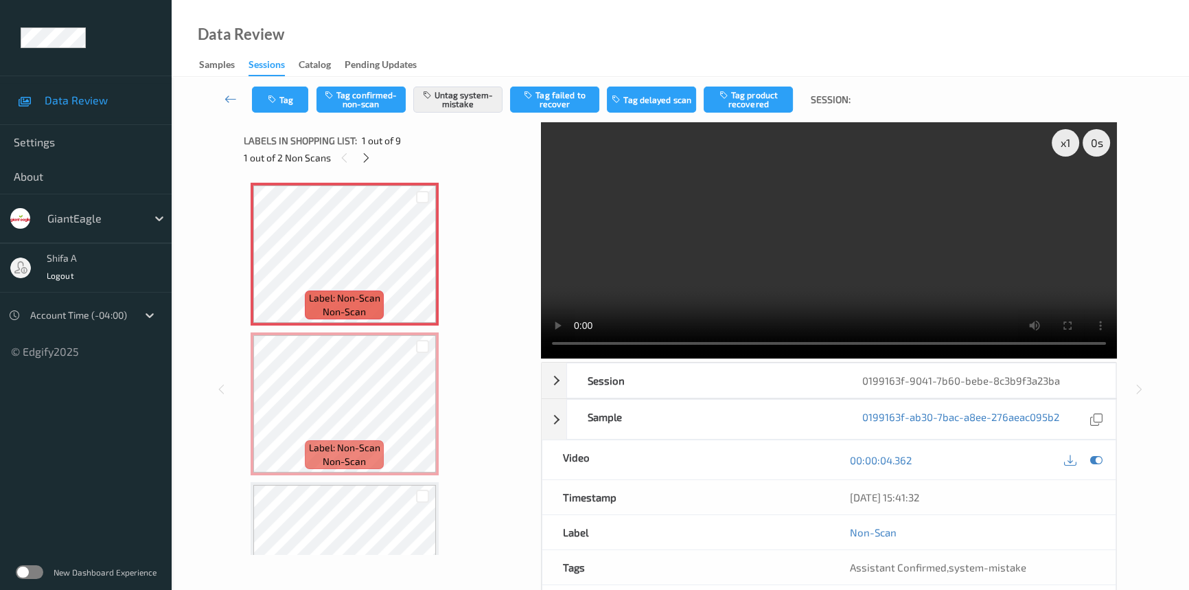
click at [899, 241] on video at bounding box center [829, 240] width 576 height 236
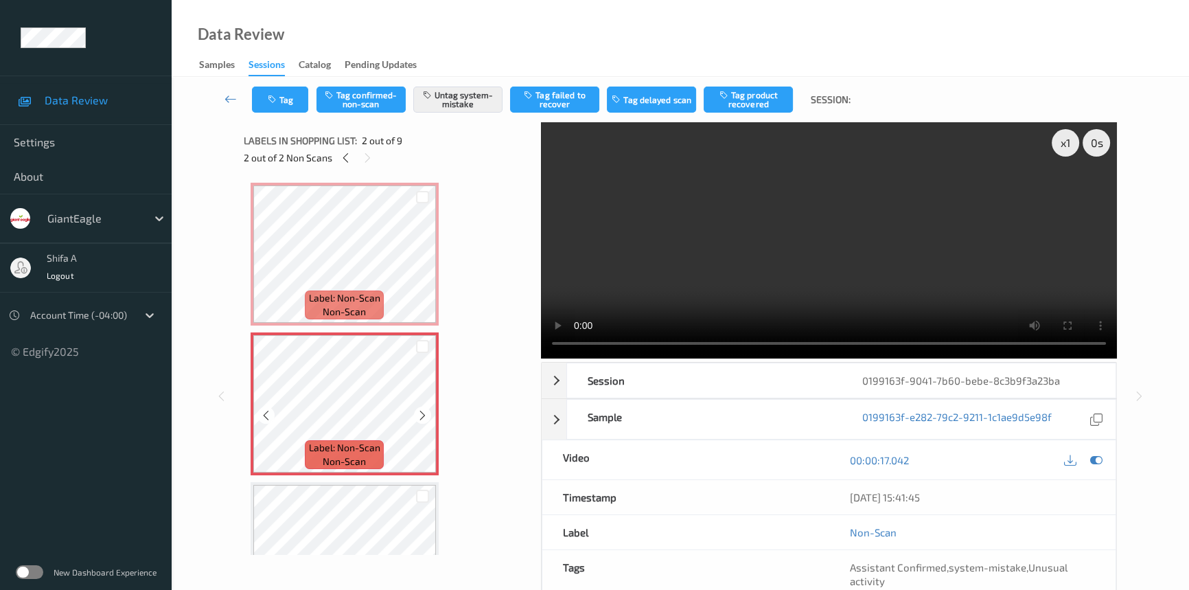
scroll to position [249, 0]
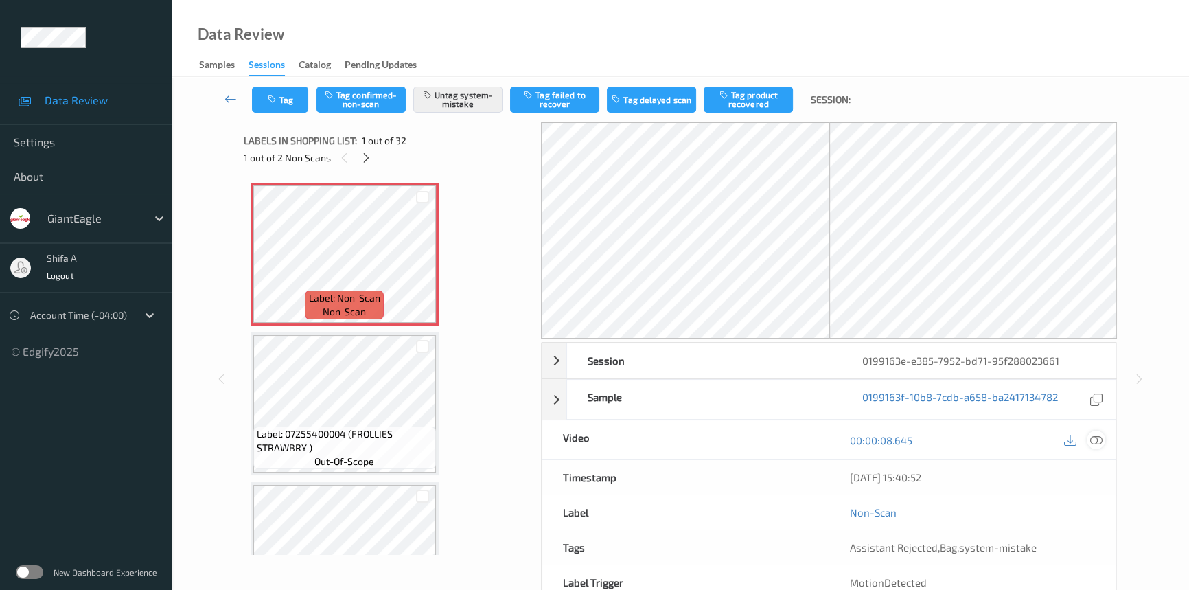
click at [1054, 437] on icon at bounding box center [1096, 440] width 12 height 12
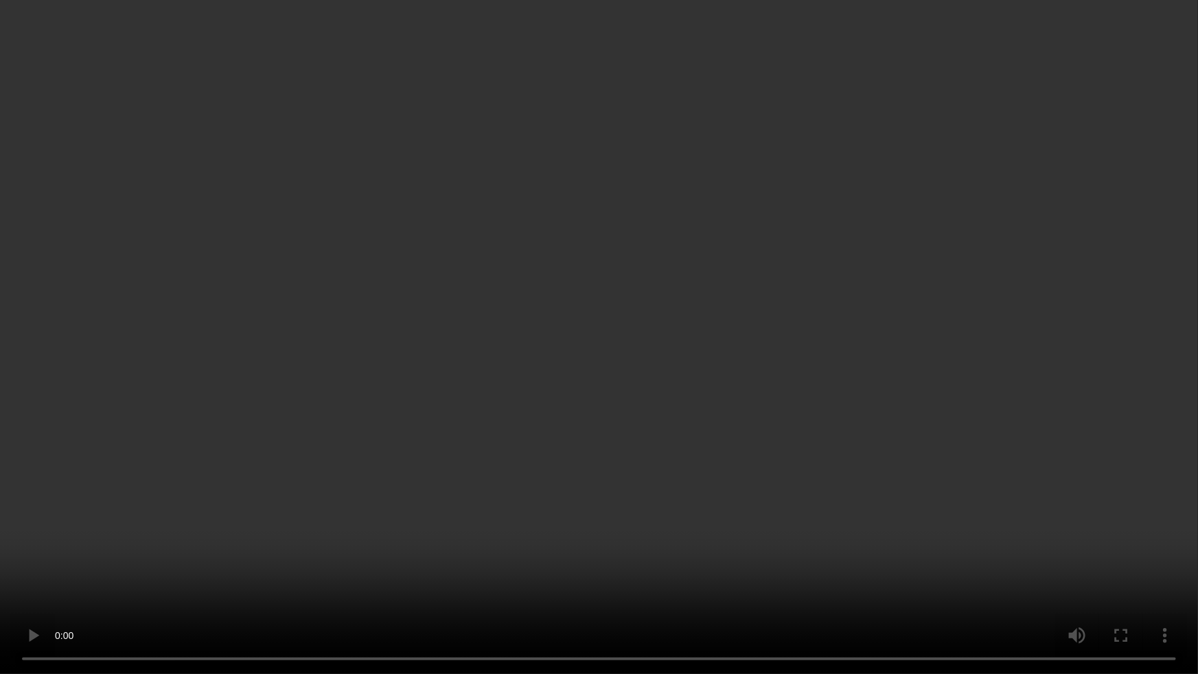
click at [132, 518] on video at bounding box center [599, 337] width 1198 height 674
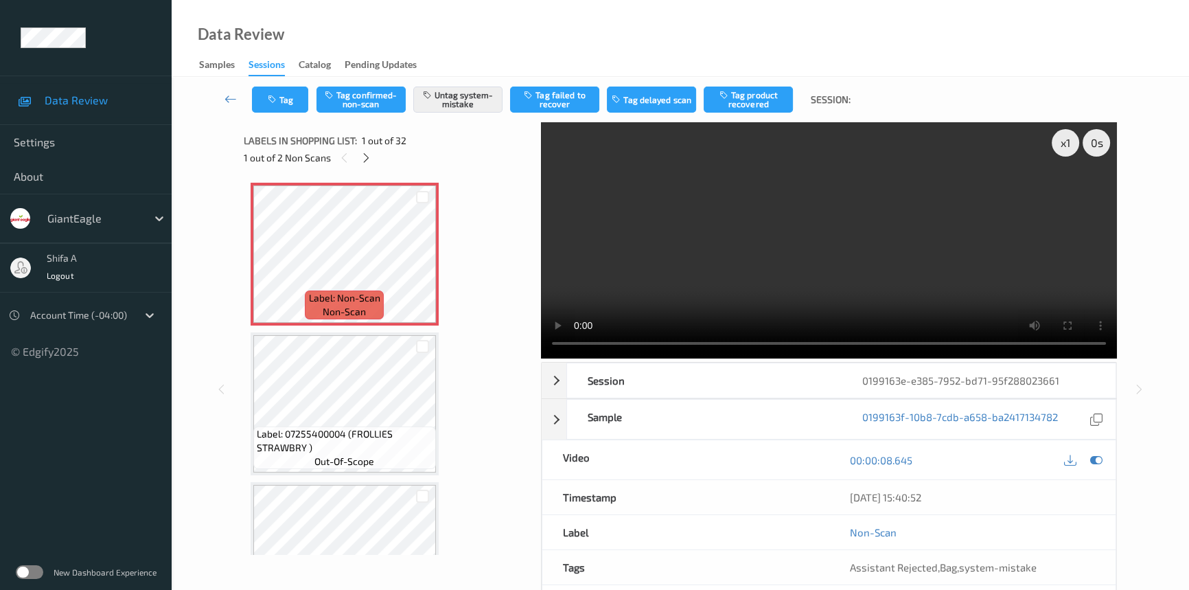
click at [850, 210] on video at bounding box center [829, 240] width 576 height 236
click at [363, 164] on div at bounding box center [366, 157] width 17 height 17
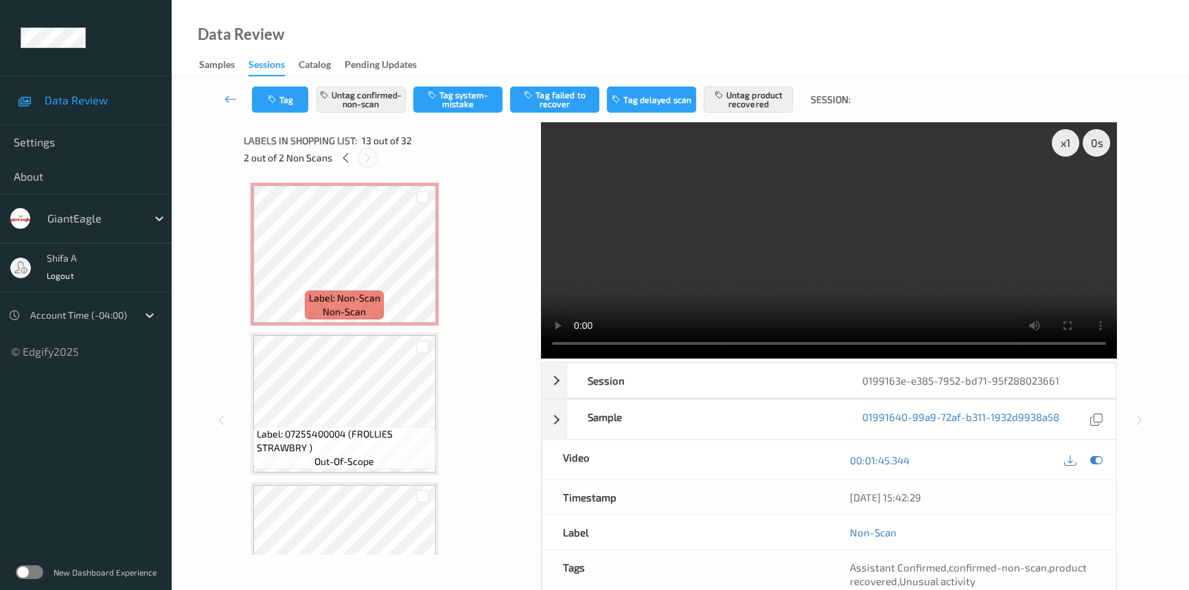
scroll to position [1647, 0]
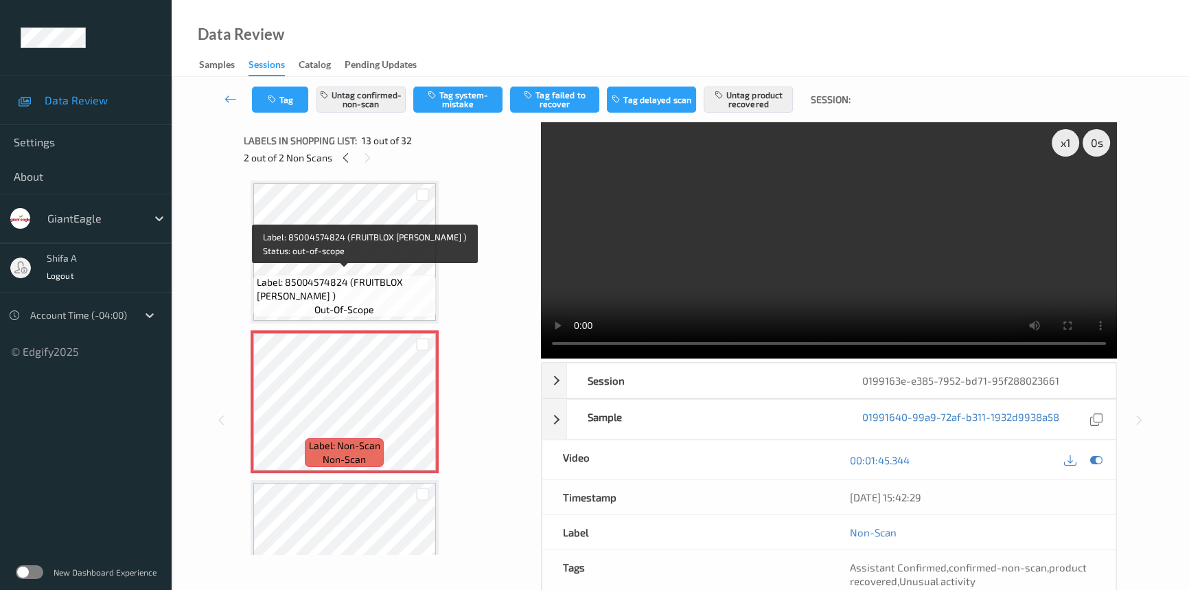
click at [378, 275] on span "Label: 85004574824 (FRUITBLOX [PERSON_NAME] )" at bounding box center [345, 288] width 176 height 27
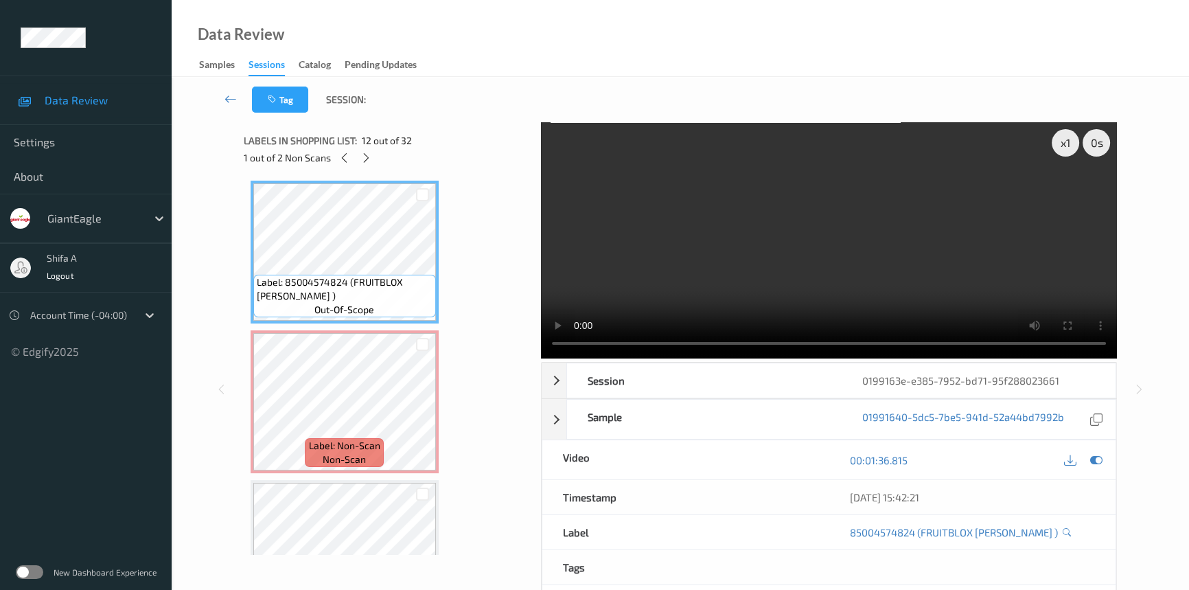
click at [958, 257] on video at bounding box center [829, 240] width 576 height 236
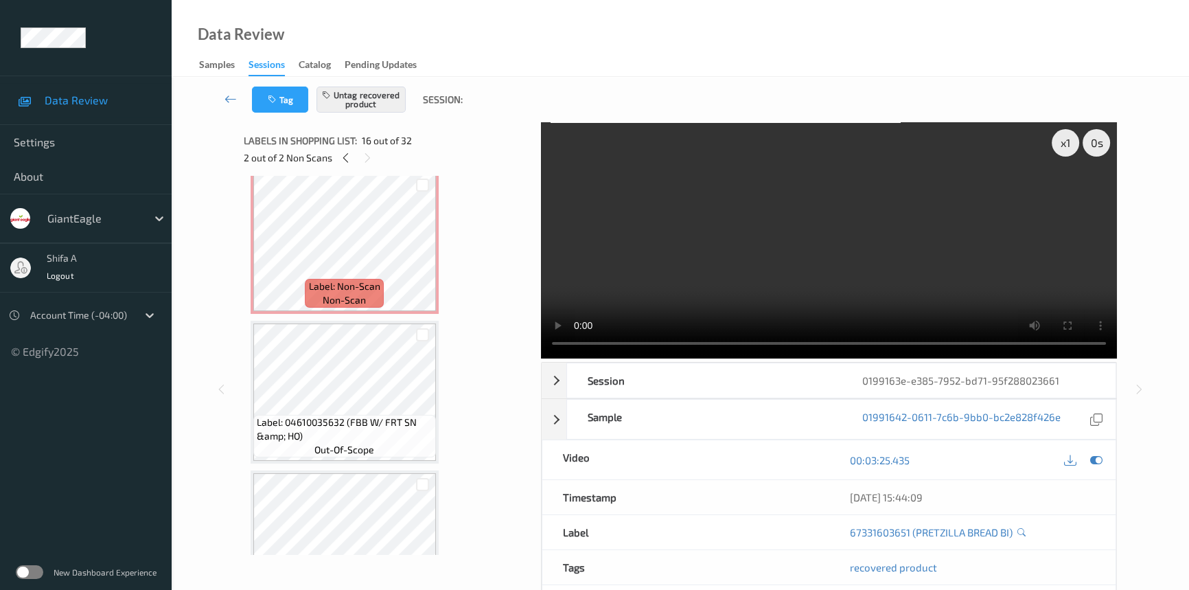
scroll to position [1897, 0]
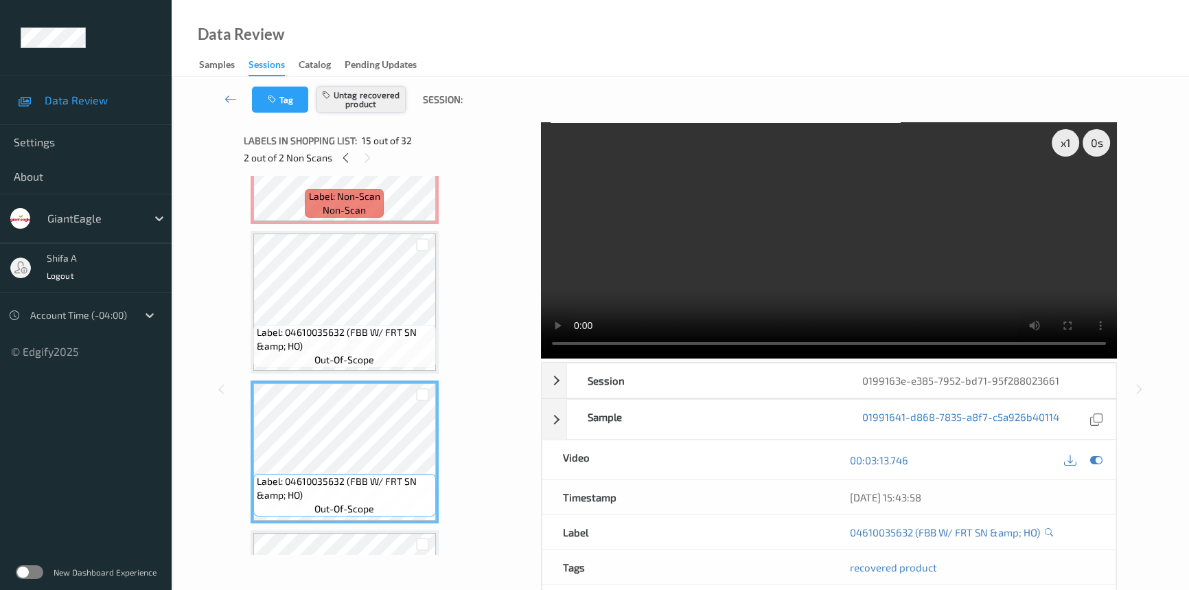
click at [342, 93] on button "Untag recovered product" at bounding box center [360, 99] width 89 height 26
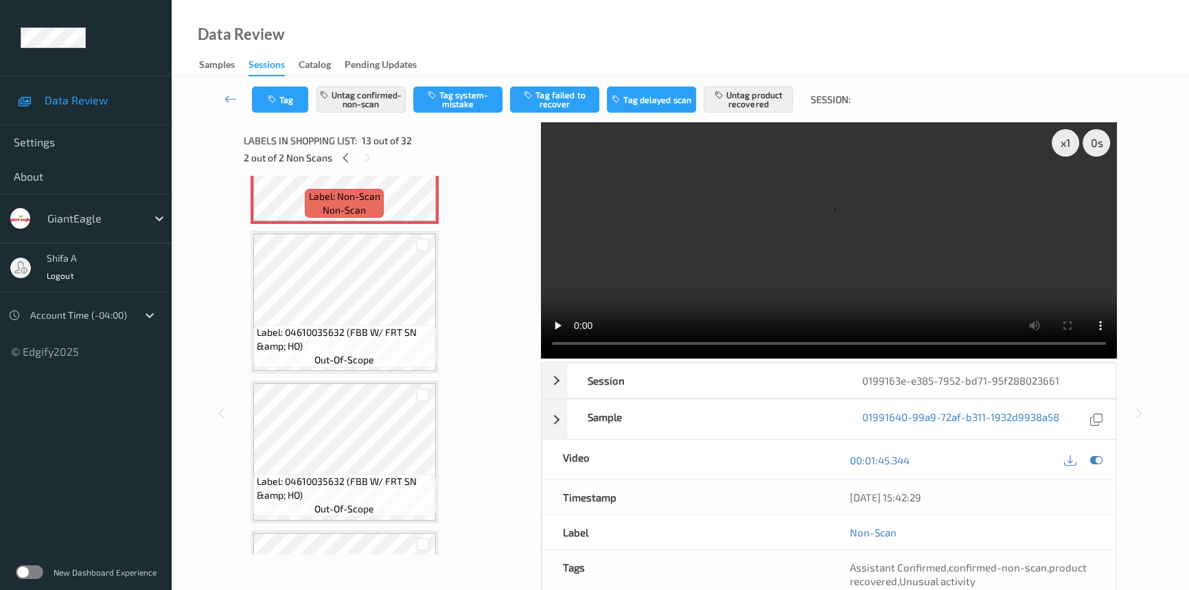
scroll to position [1647, 0]
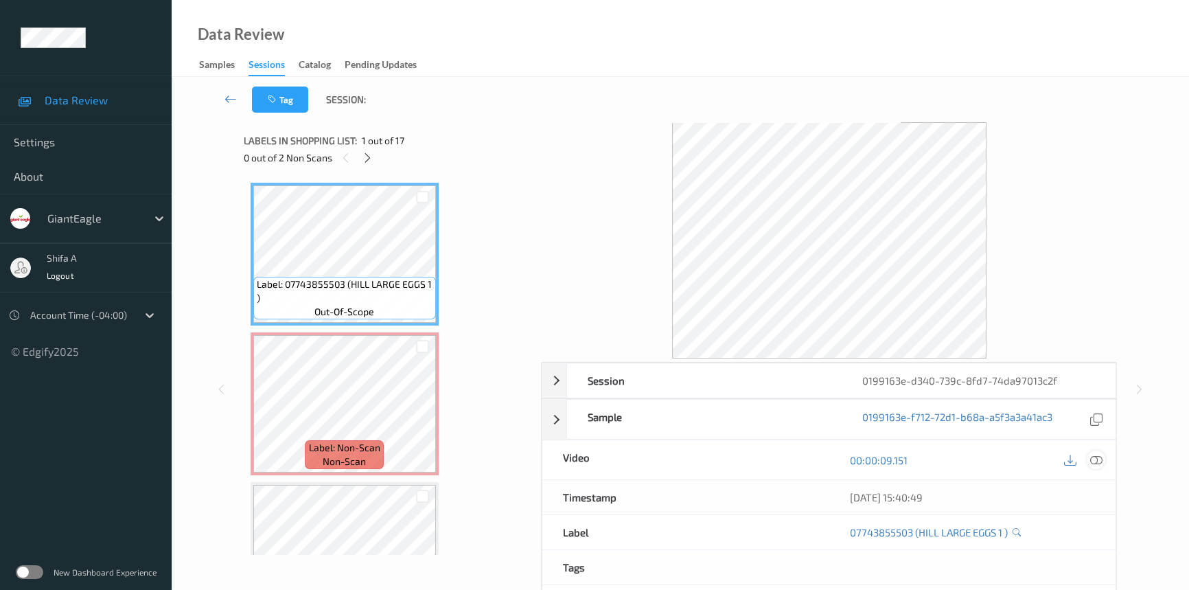
click at [1100, 459] on icon at bounding box center [1096, 460] width 12 height 12
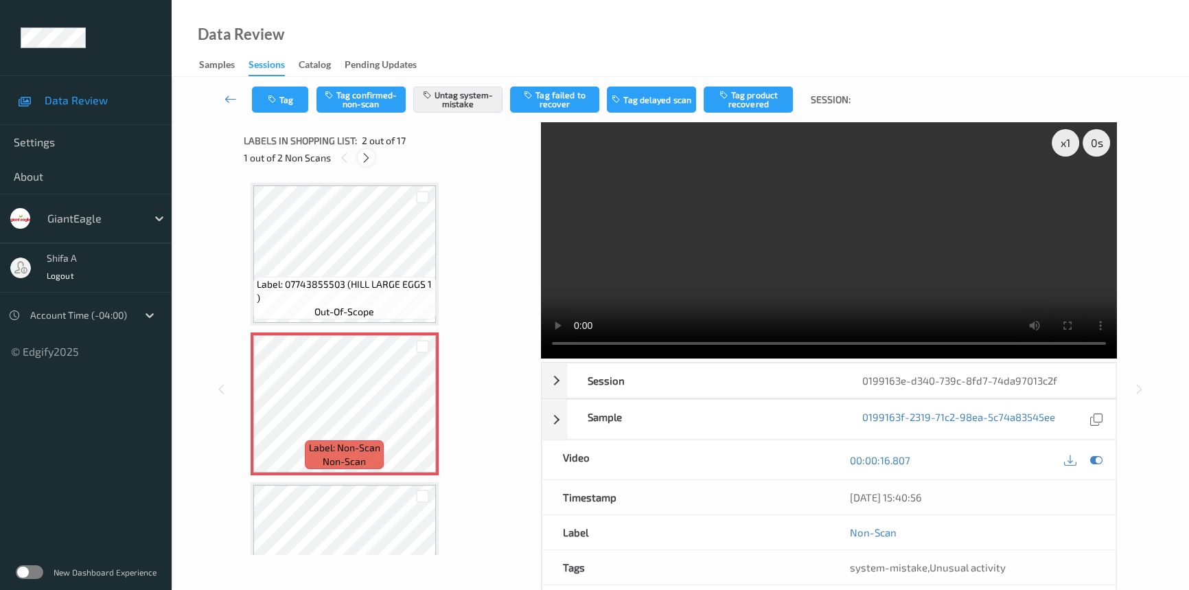
click at [368, 161] on icon at bounding box center [366, 158] width 12 height 12
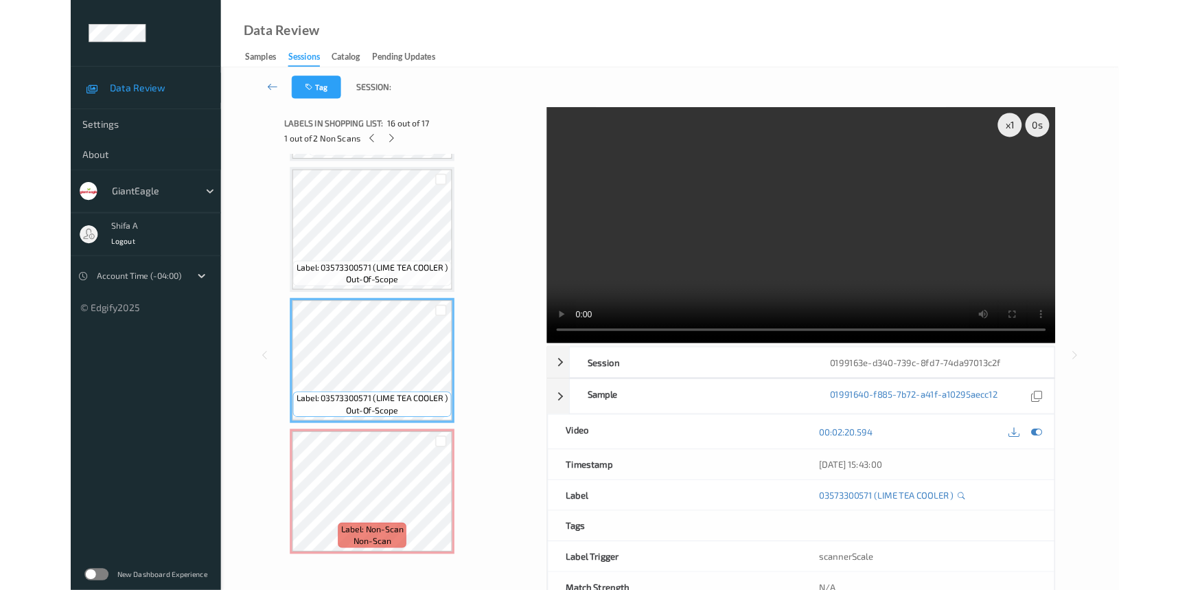
scroll to position [2079, 0]
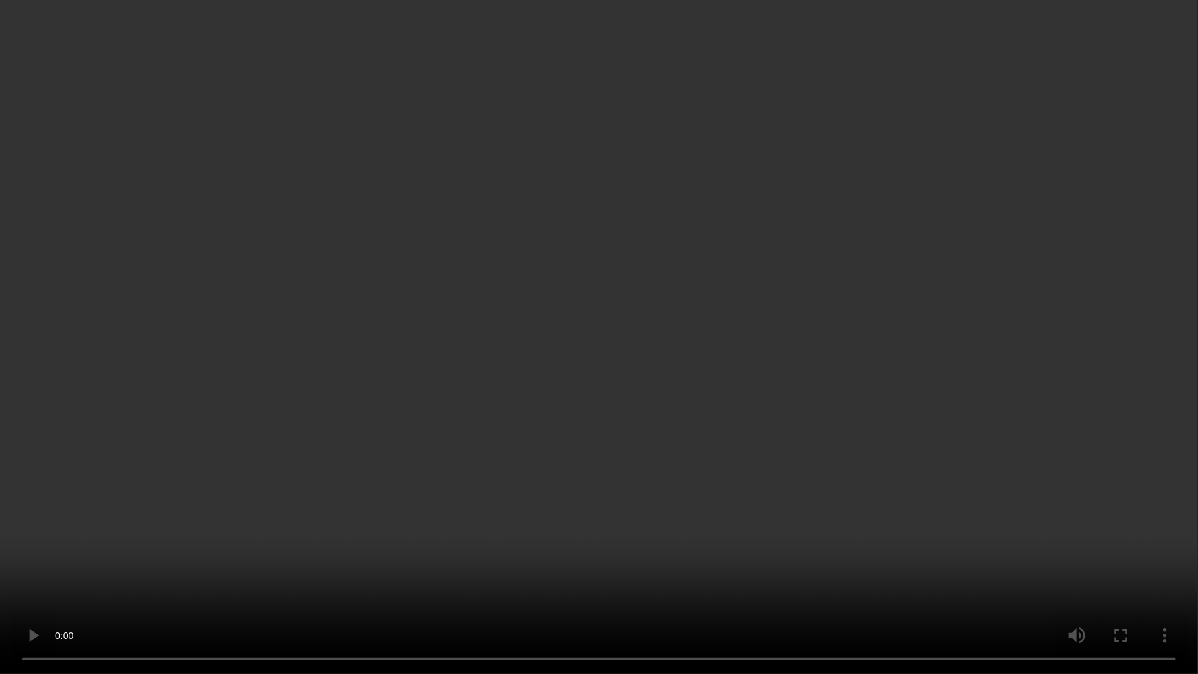
click at [954, 408] on video at bounding box center [599, 337] width 1198 height 674
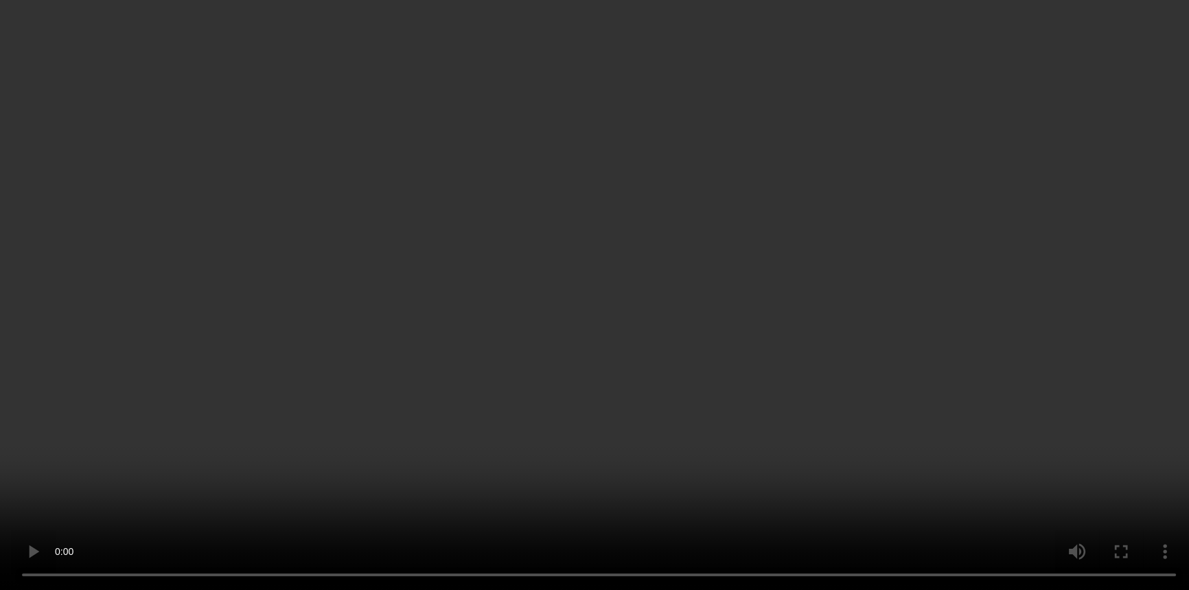
scroll to position [2163, 0]
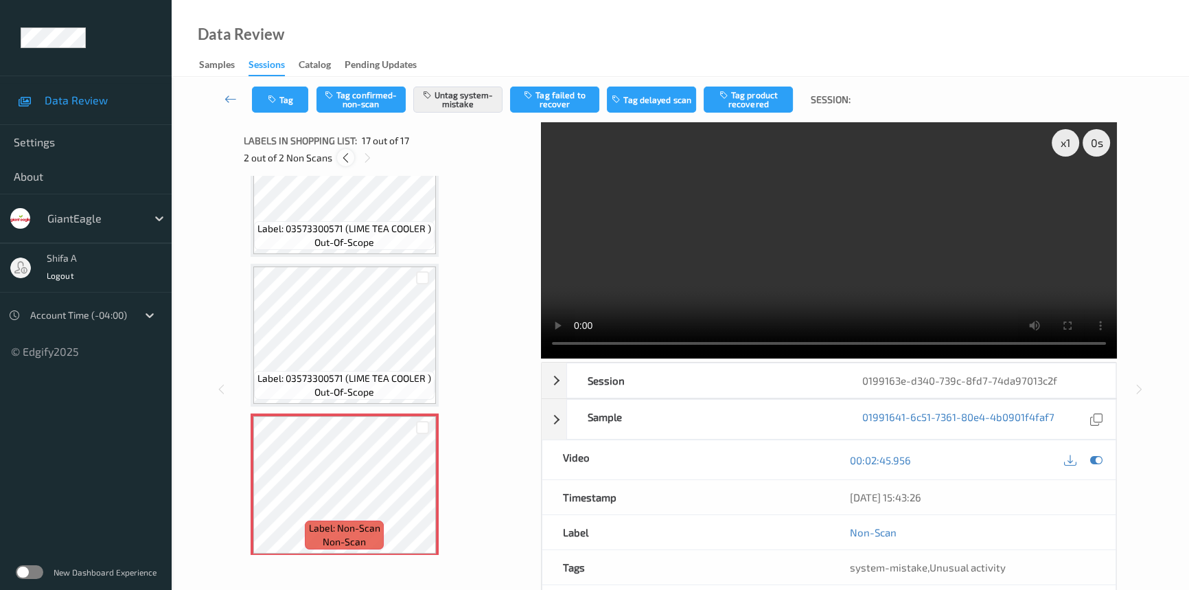
click at [349, 160] on icon at bounding box center [346, 158] width 12 height 12
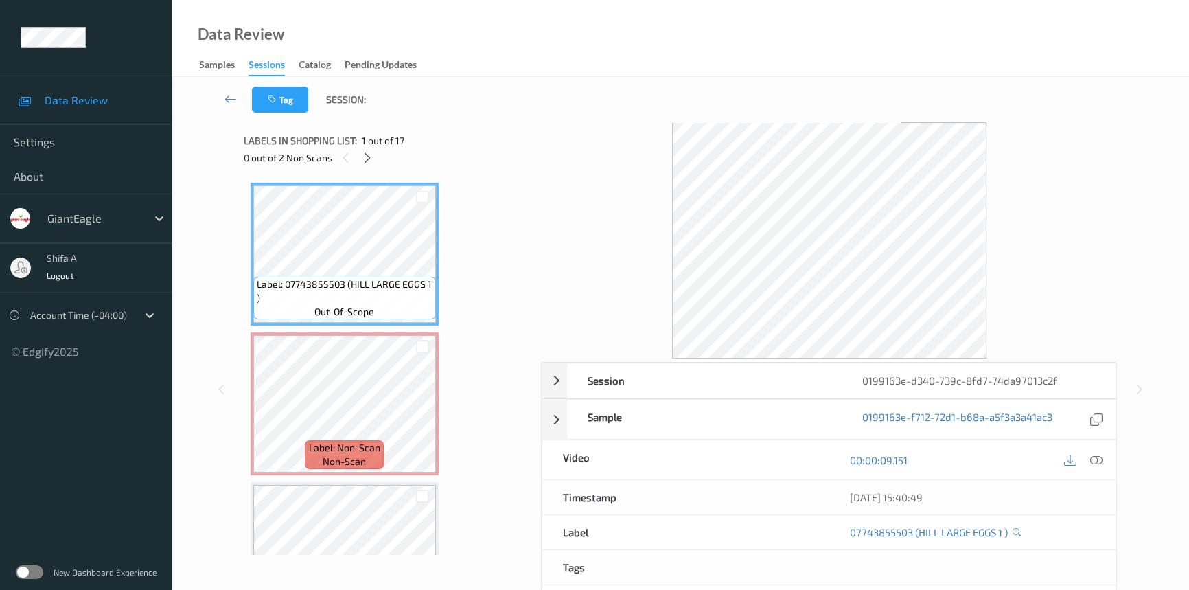
drag, startPoint x: 1099, startPoint y: 455, endPoint x: 984, endPoint y: 446, distance: 115.7
click at [1100, 454] on icon at bounding box center [1096, 460] width 12 height 12
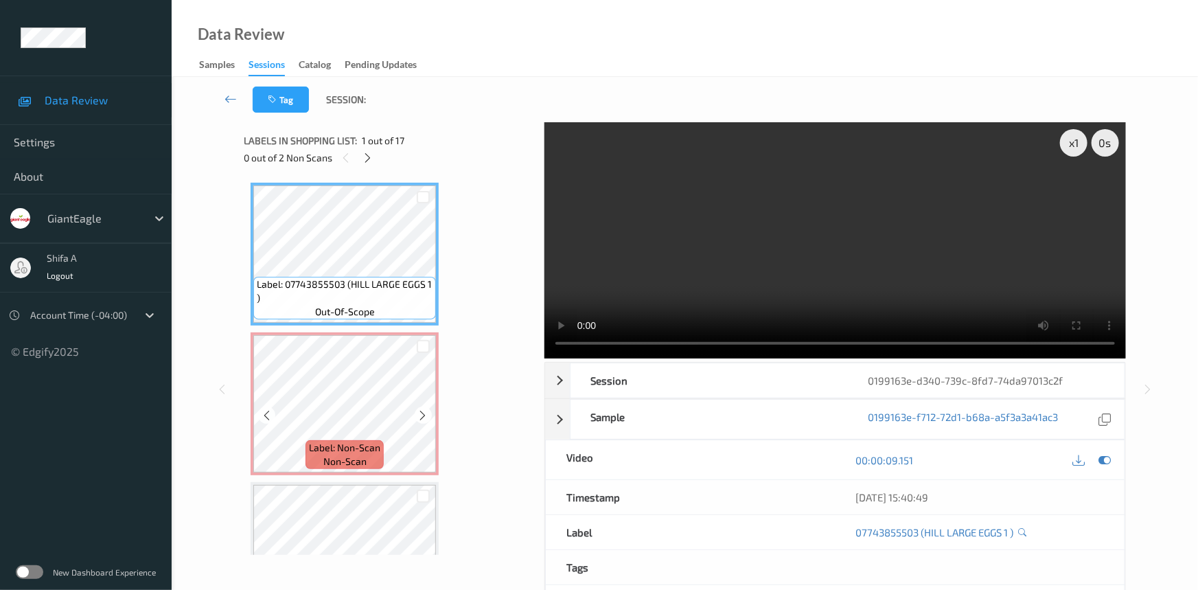
click at [430, 416] on div at bounding box center [423, 414] width 17 height 17
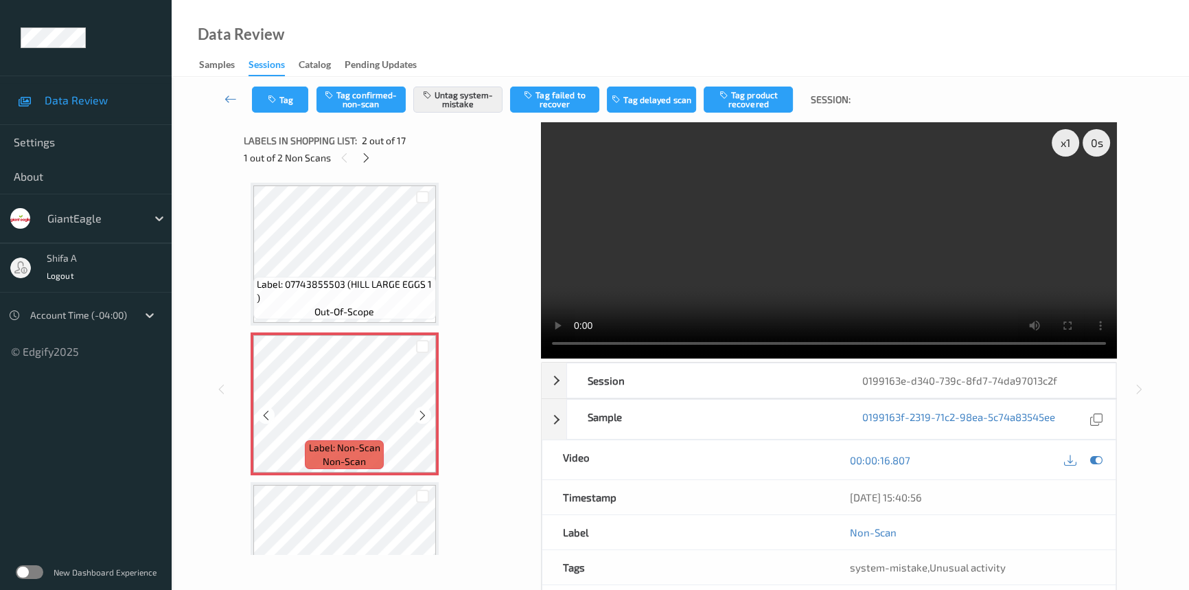
scroll to position [249, 0]
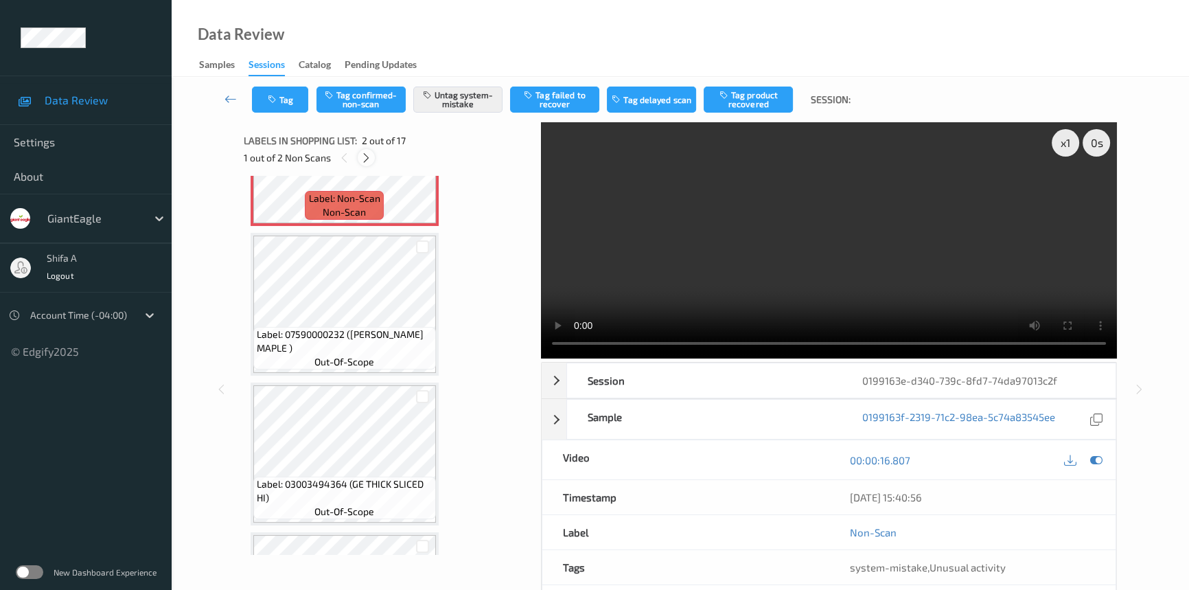
click at [370, 157] on icon at bounding box center [366, 158] width 12 height 12
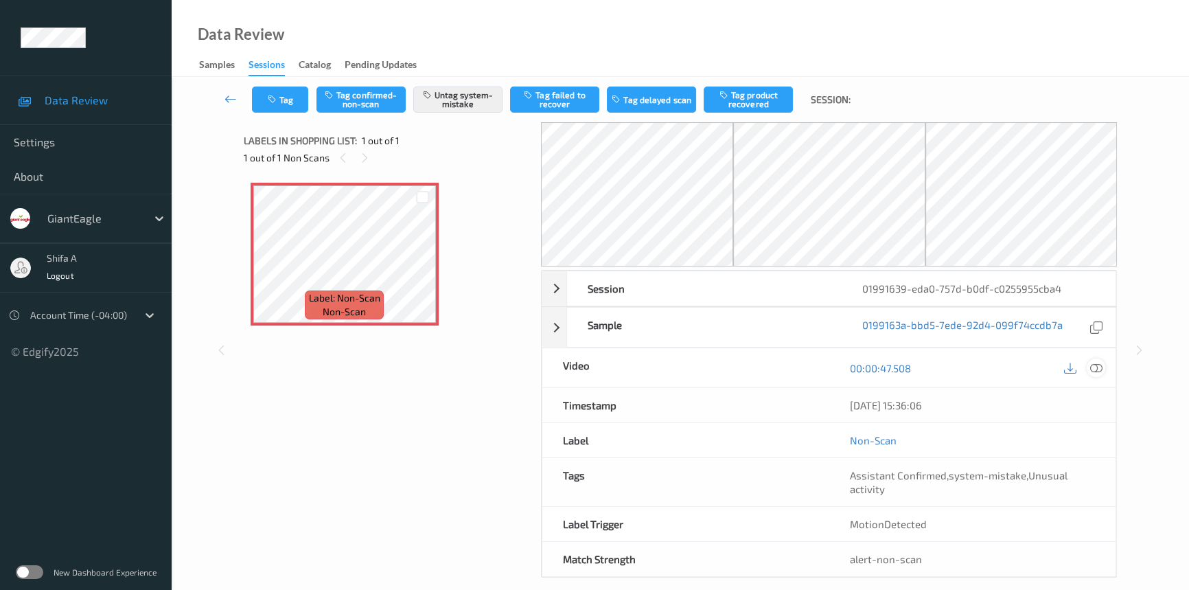
click at [1094, 364] on icon at bounding box center [1096, 368] width 12 height 12
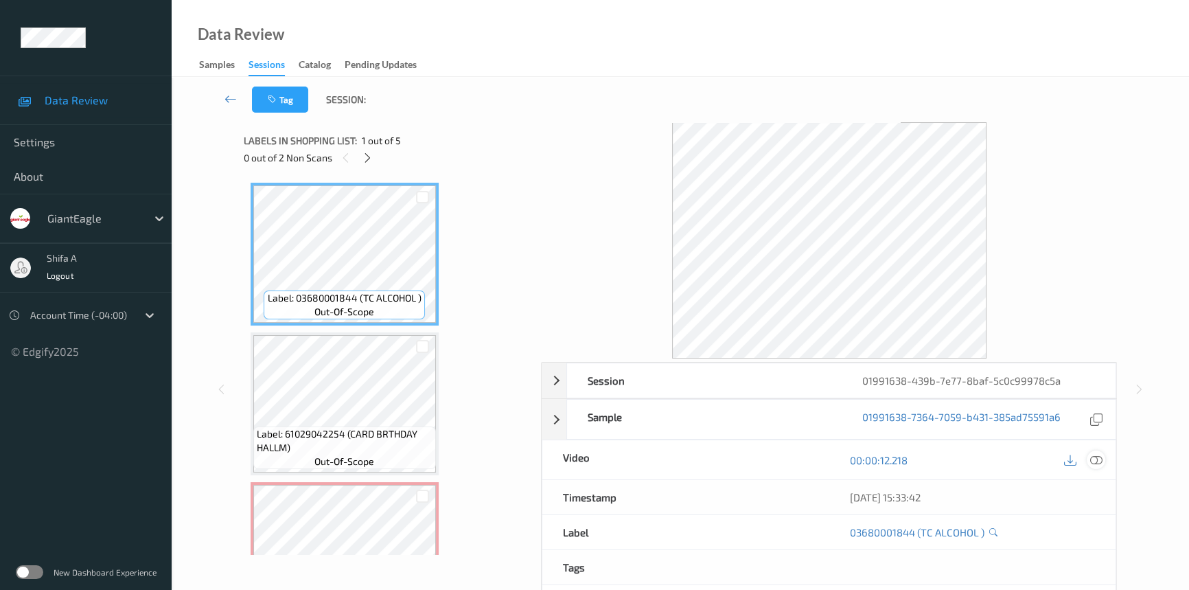
click at [1096, 459] on icon at bounding box center [1096, 460] width 12 height 12
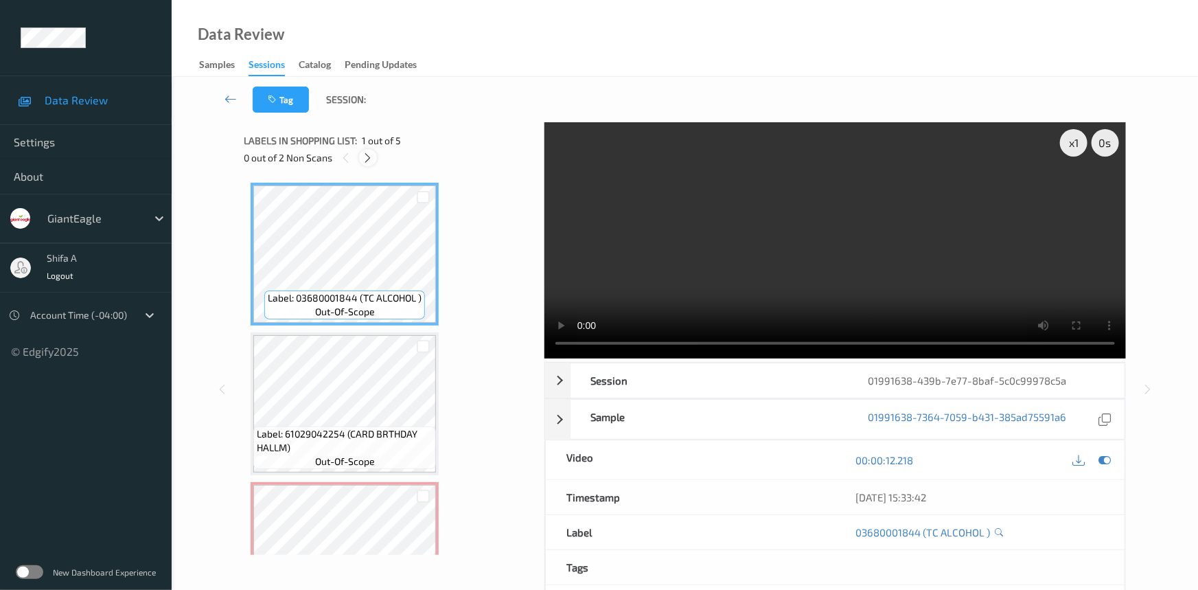
click at [373, 163] on icon at bounding box center [368, 158] width 12 height 12
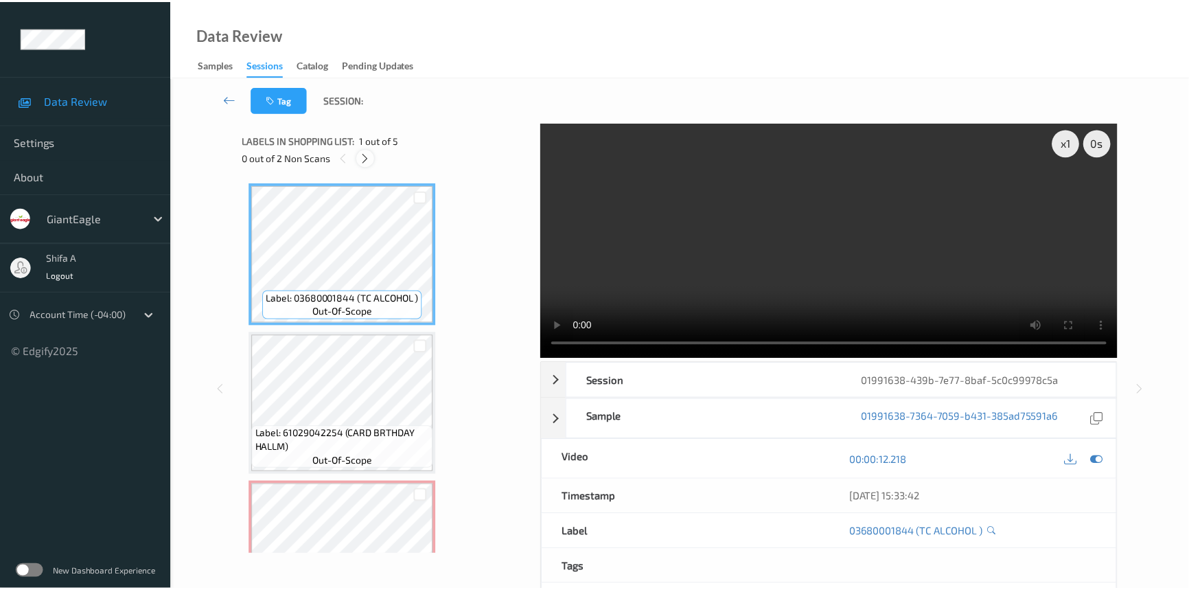
scroll to position [156, 0]
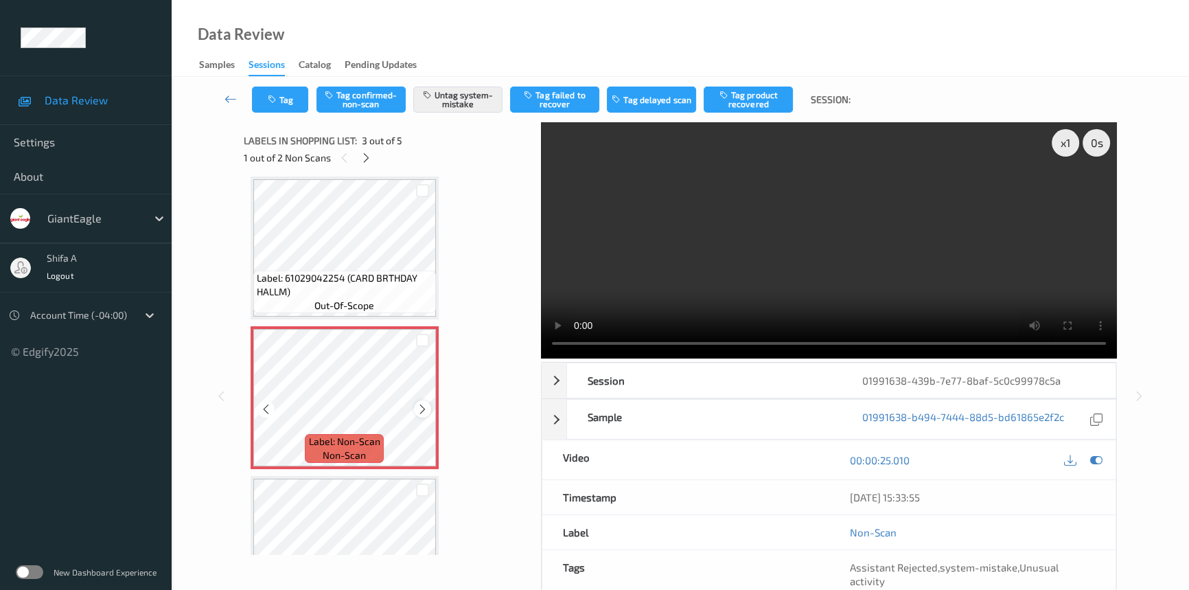
click at [426, 406] on icon at bounding box center [423, 409] width 12 height 12
click at [362, 161] on icon at bounding box center [366, 158] width 12 height 12
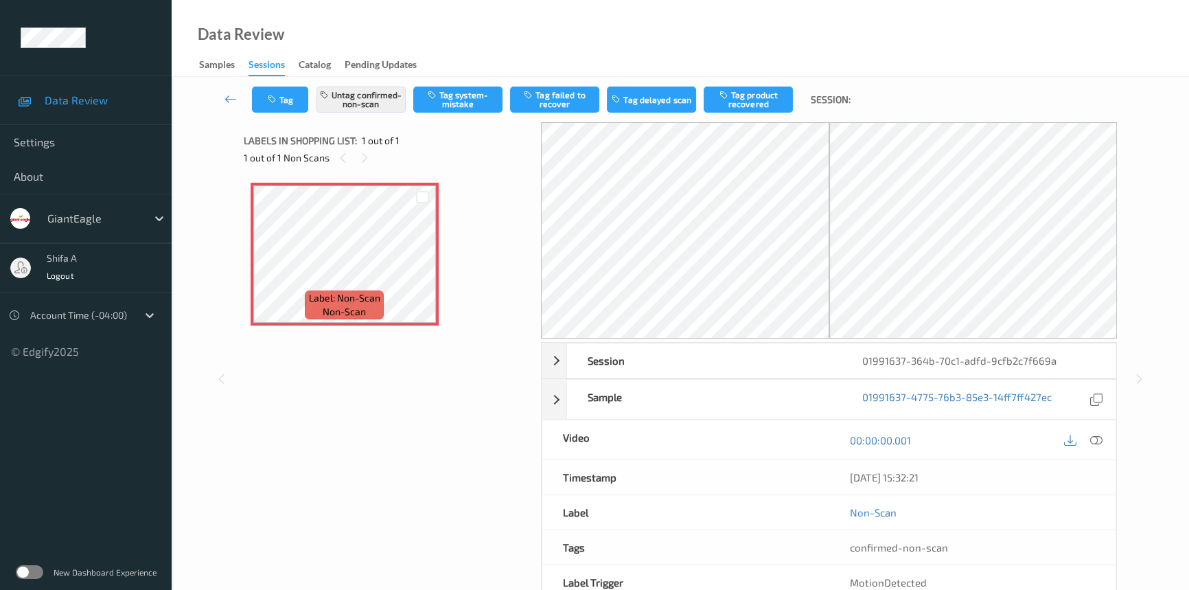
click at [1098, 437] on icon at bounding box center [1096, 440] width 12 height 12
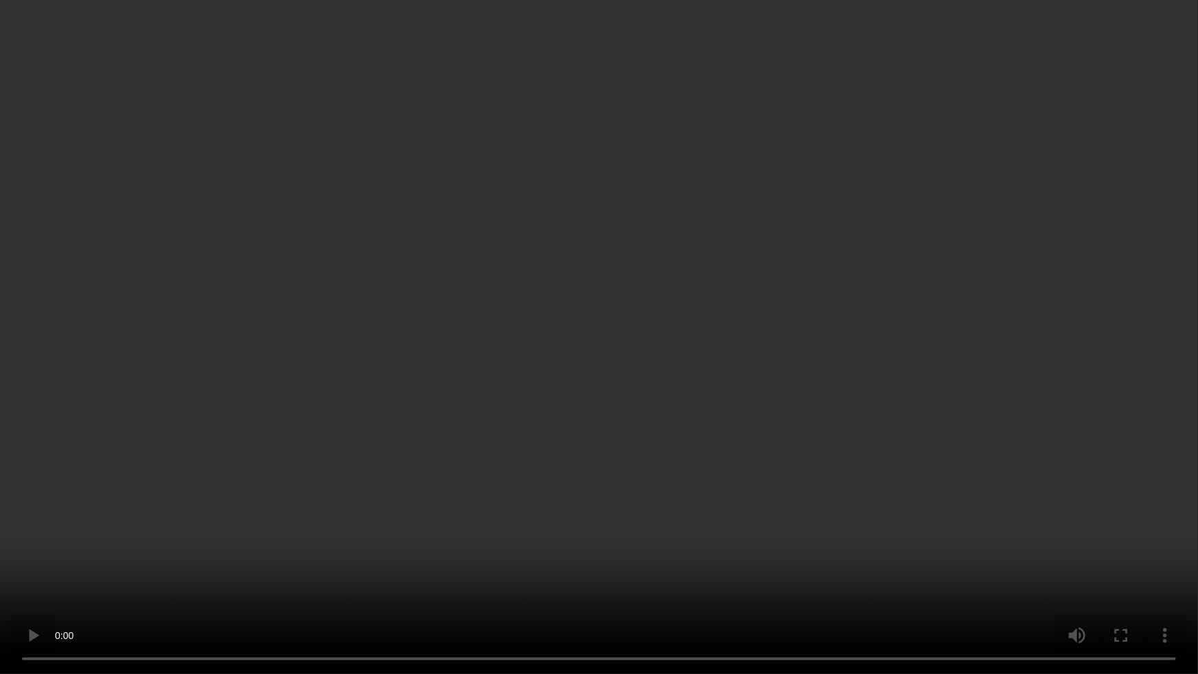
click at [868, 589] on video at bounding box center [599, 337] width 1198 height 674
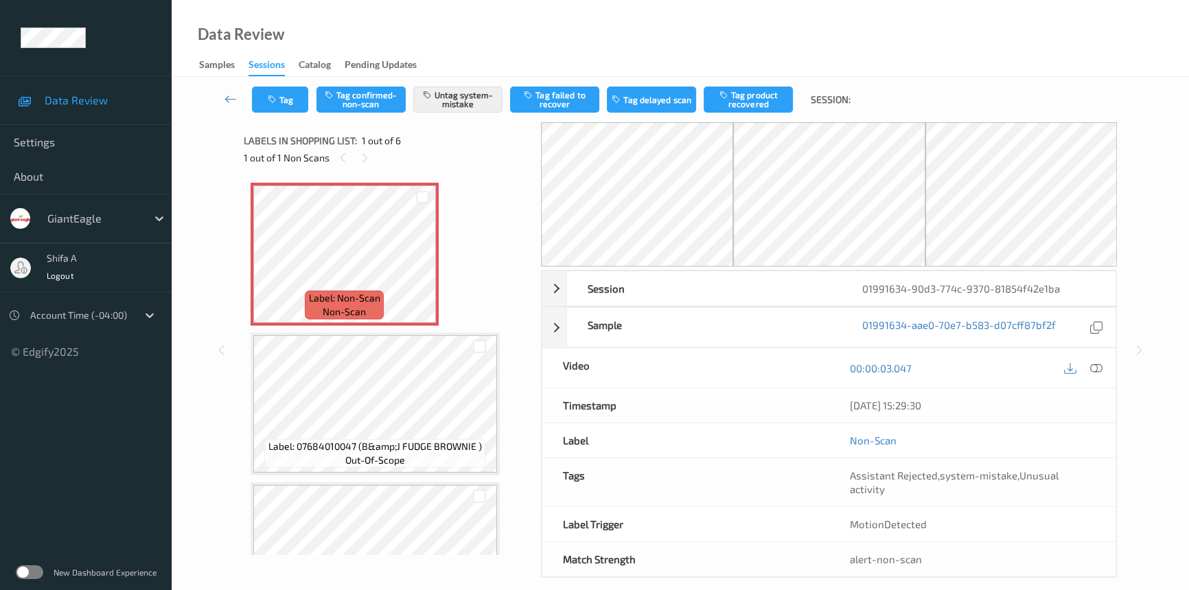
click at [1097, 369] on icon at bounding box center [1096, 368] width 12 height 12
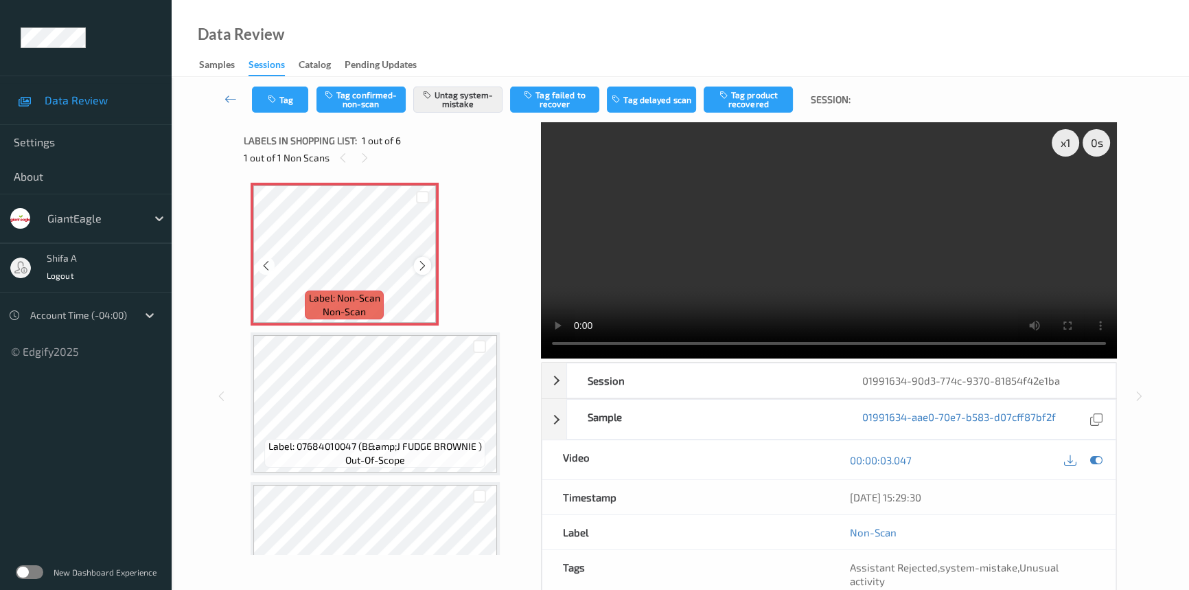
click at [420, 264] on icon at bounding box center [423, 265] width 12 height 12
click at [290, 102] on button "Tag" at bounding box center [280, 99] width 56 height 26
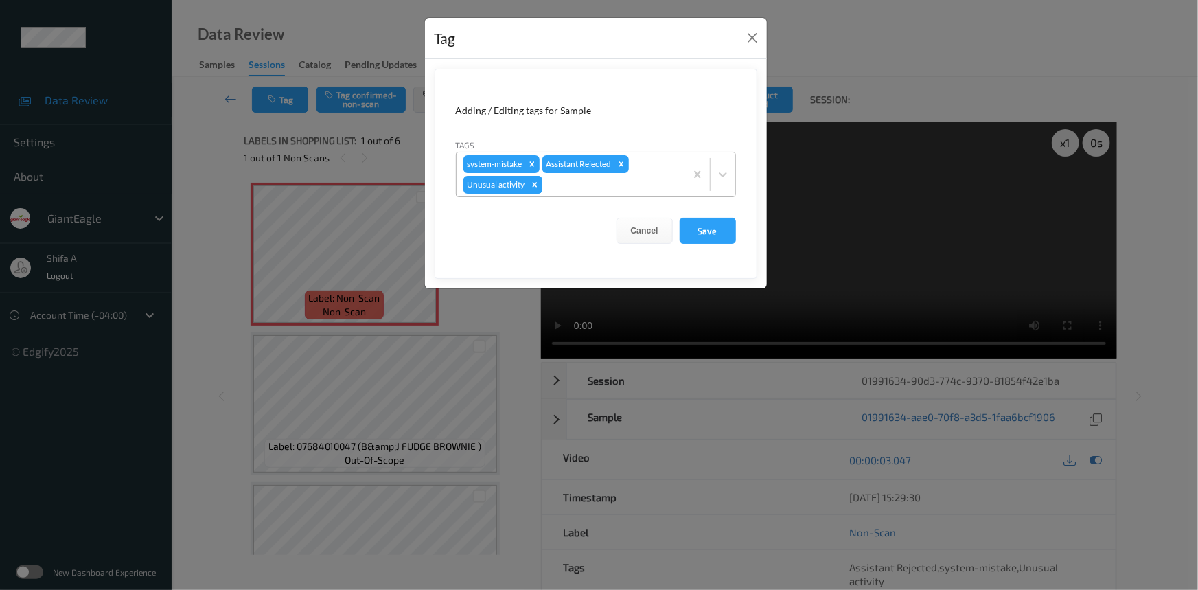
click at [539, 185] on div "Remove Unusual activity" at bounding box center [534, 185] width 15 height 18
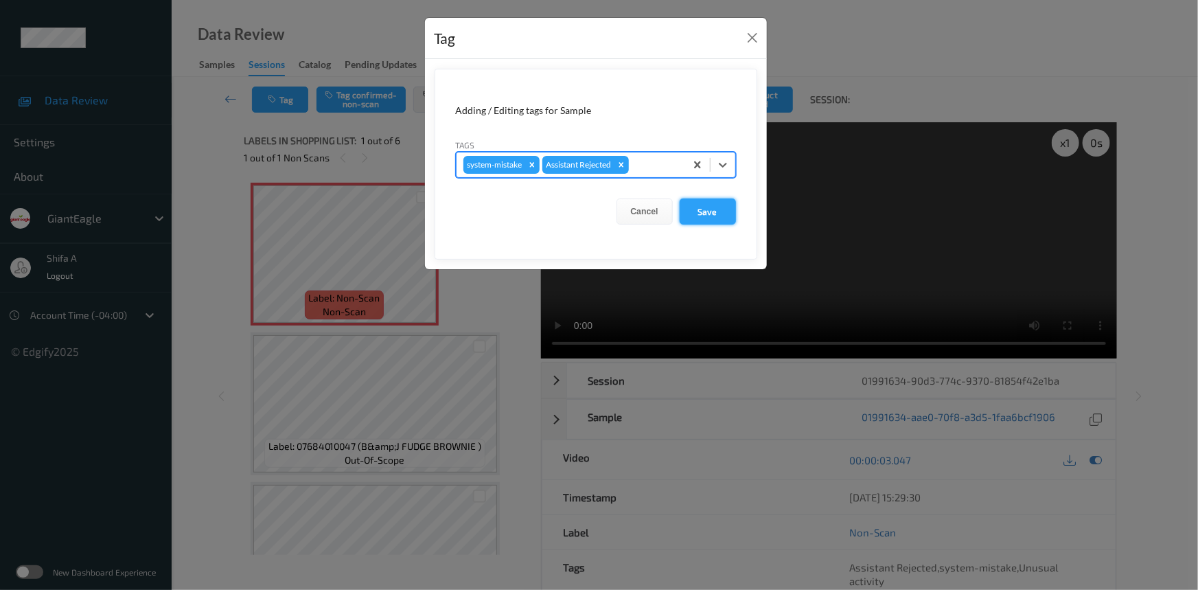
click at [694, 207] on button "Save" at bounding box center [708, 211] width 56 height 26
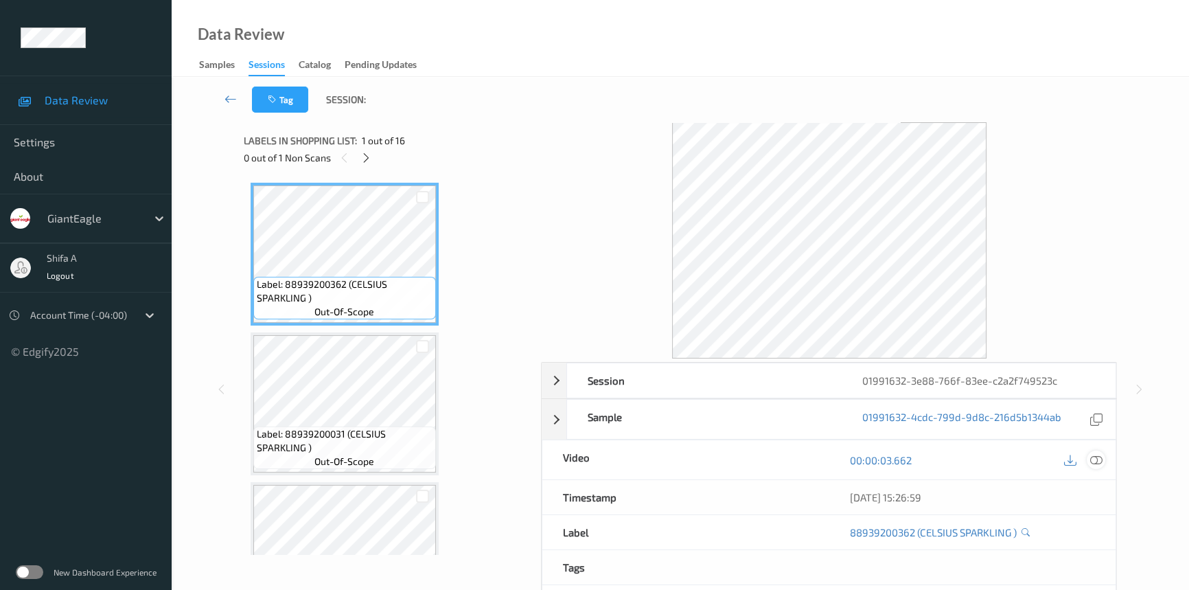
drag, startPoint x: 1102, startPoint y: 459, endPoint x: 722, endPoint y: 384, distance: 387.0
click at [1100, 460] on icon at bounding box center [1096, 460] width 12 height 12
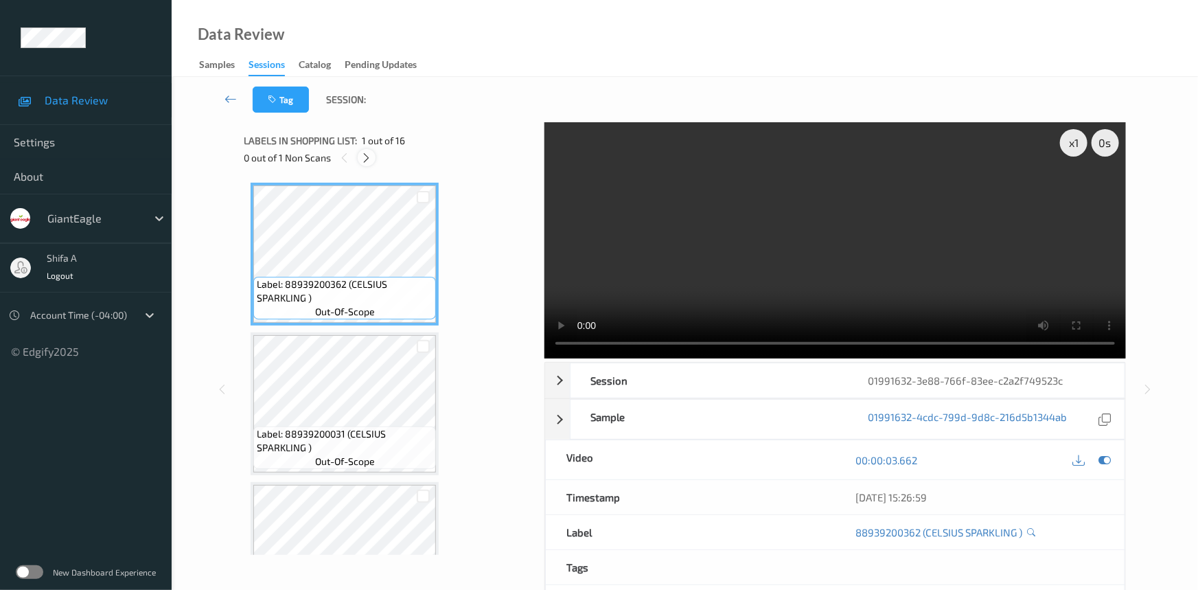
click at [367, 157] on icon at bounding box center [367, 158] width 12 height 12
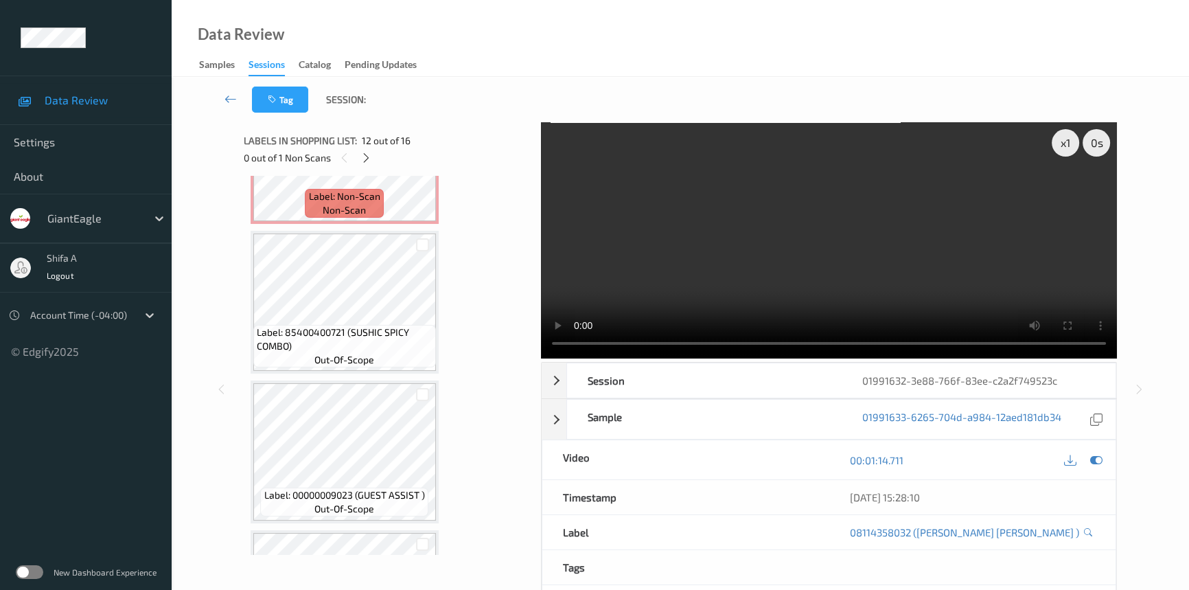
scroll to position [1647, 0]
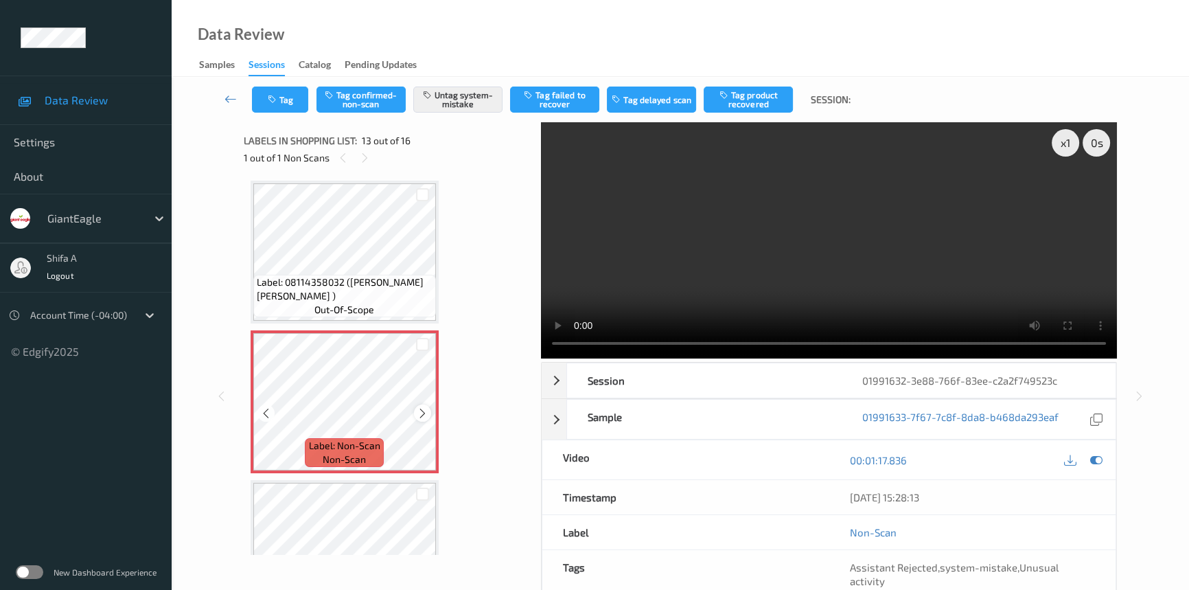
click at [417, 410] on icon at bounding box center [423, 413] width 12 height 12
click at [417, 409] on icon at bounding box center [423, 413] width 12 height 12
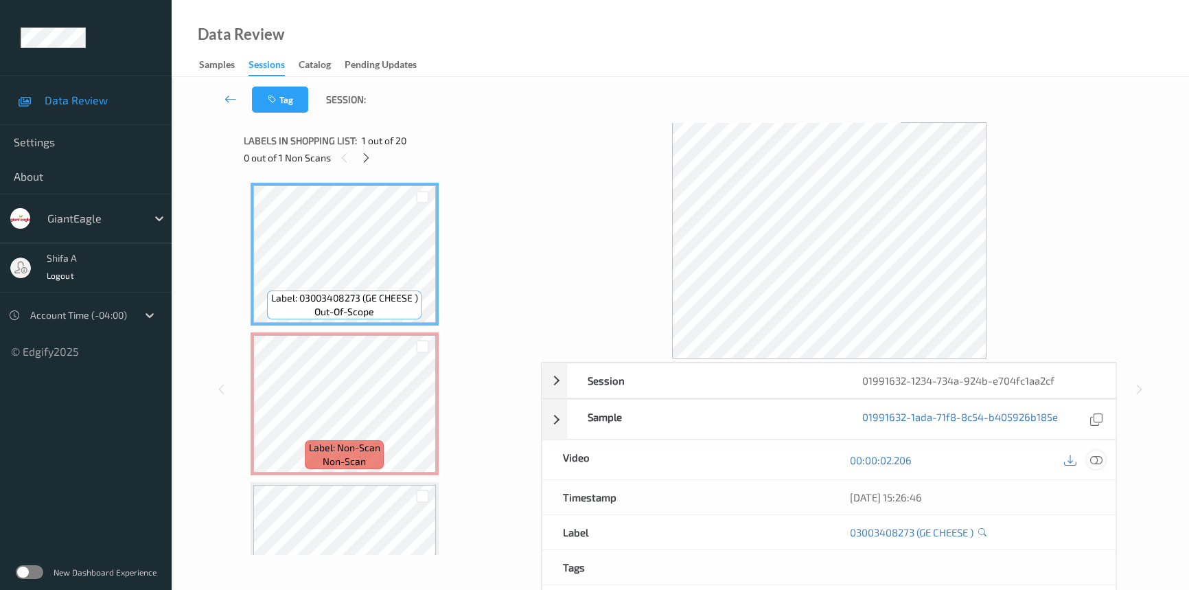
click at [1101, 454] on icon at bounding box center [1096, 460] width 12 height 12
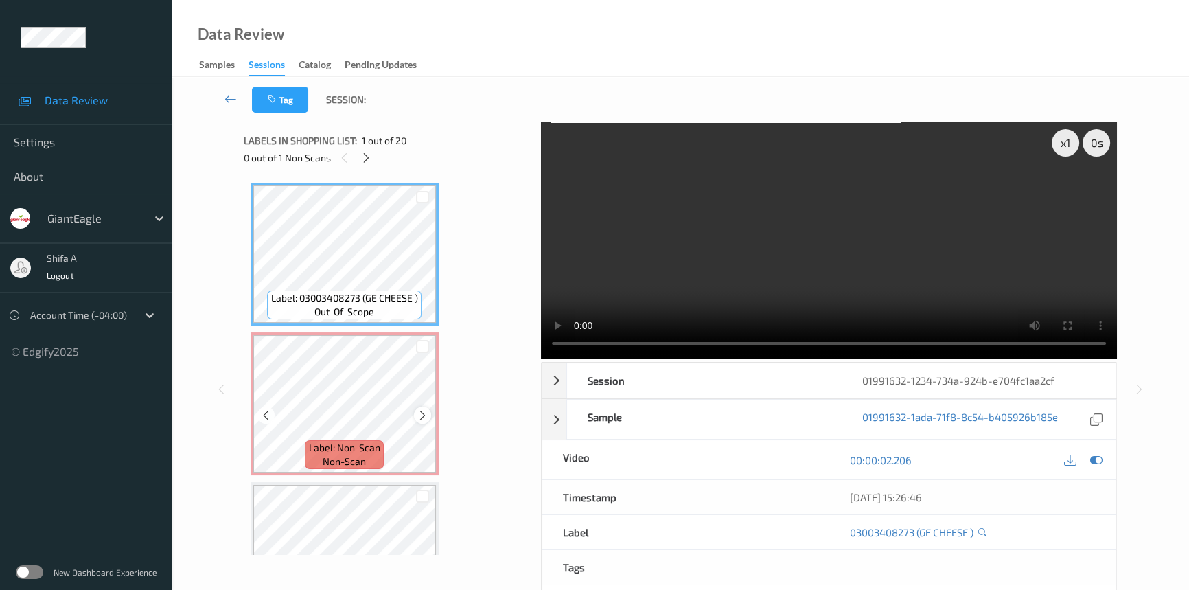
click at [424, 411] on icon at bounding box center [423, 415] width 12 height 12
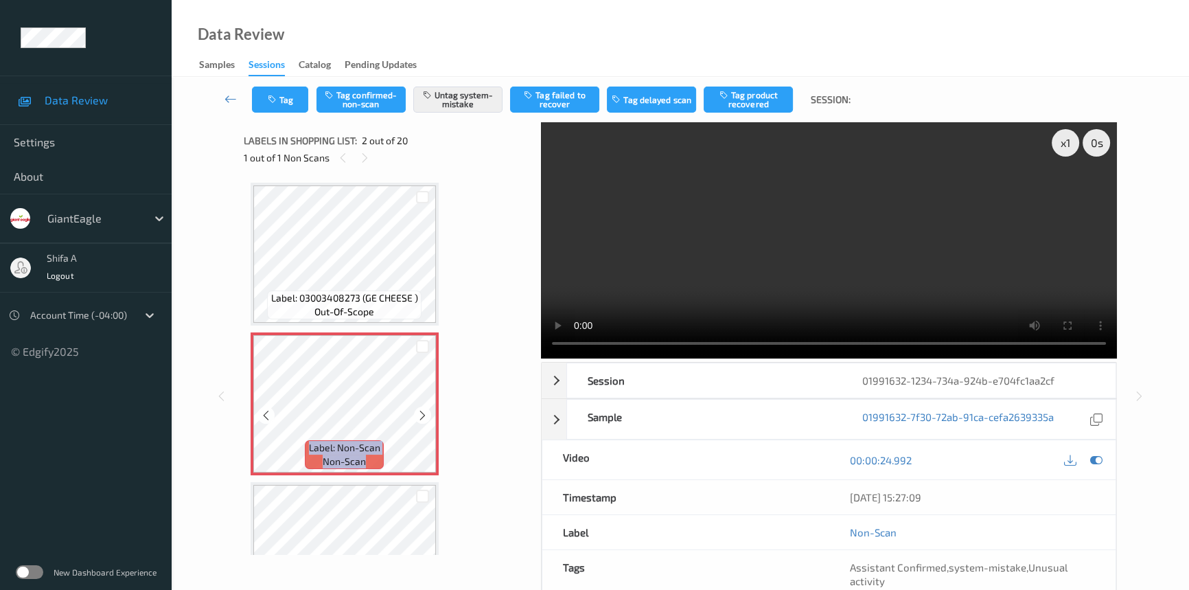
click at [424, 411] on icon at bounding box center [423, 415] width 12 height 12
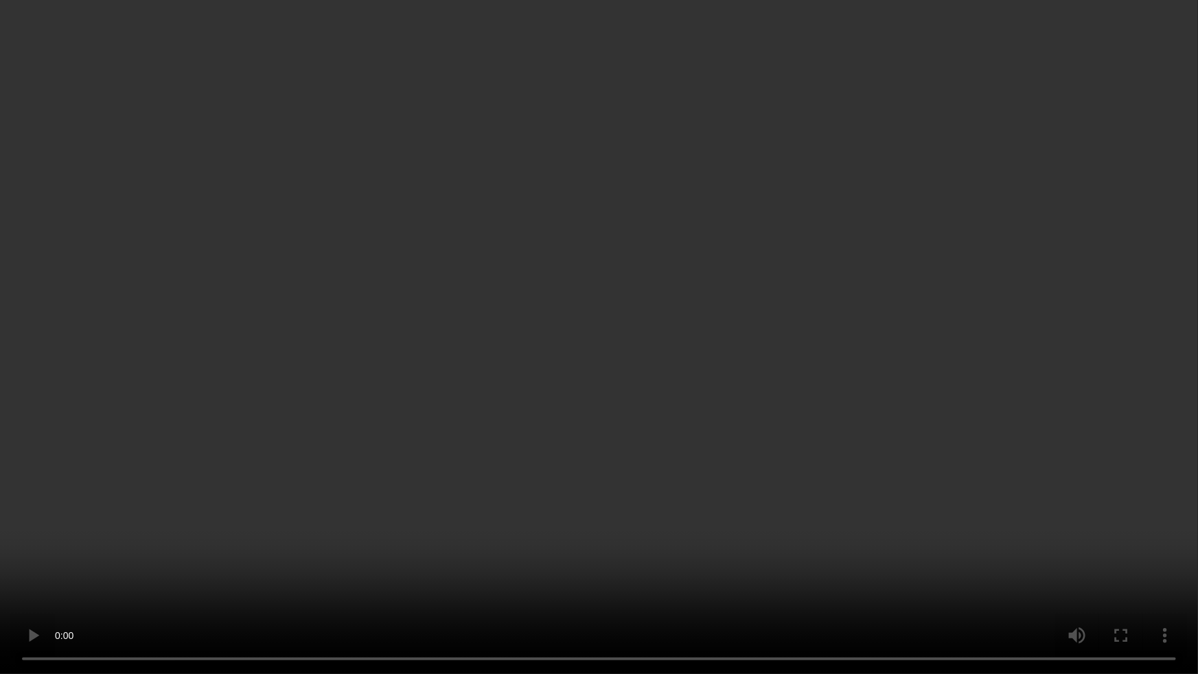
click at [684, 570] on video at bounding box center [599, 337] width 1198 height 674
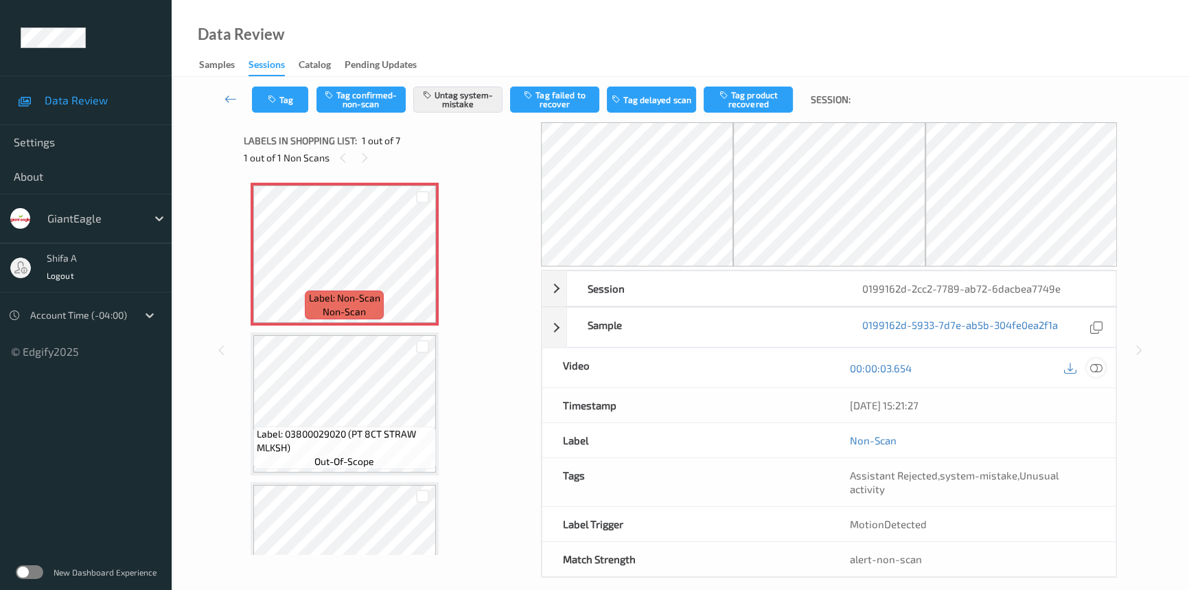
click at [1096, 362] on icon at bounding box center [1096, 368] width 12 height 12
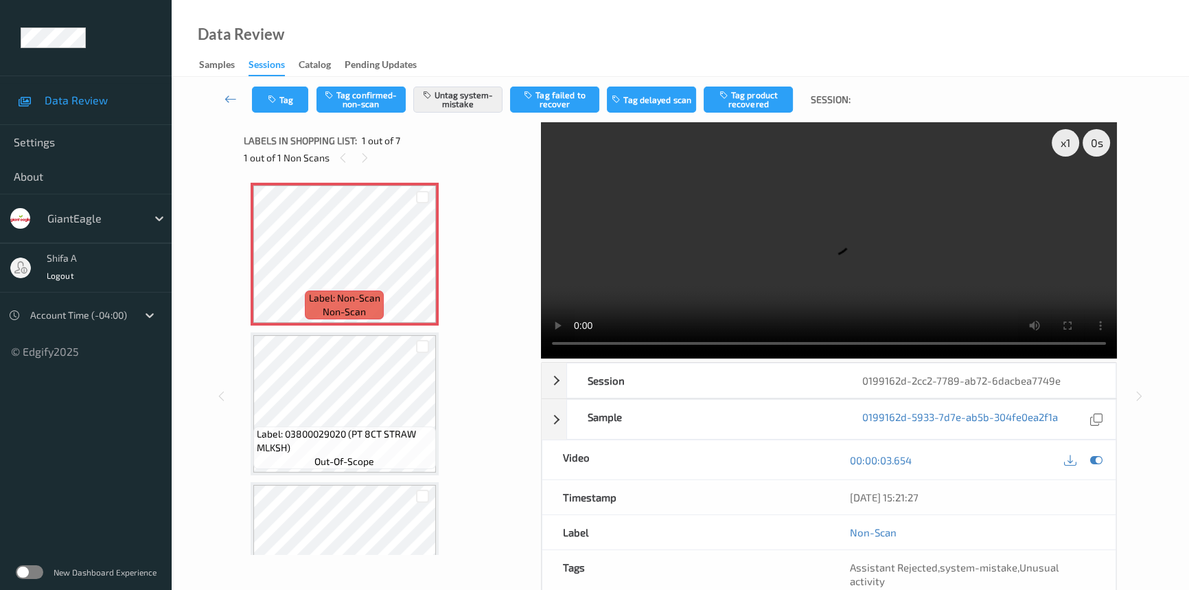
click at [702, 222] on video at bounding box center [829, 240] width 576 height 236
click at [417, 262] on icon at bounding box center [423, 265] width 12 height 12
click at [280, 99] on button "Tag" at bounding box center [280, 99] width 56 height 26
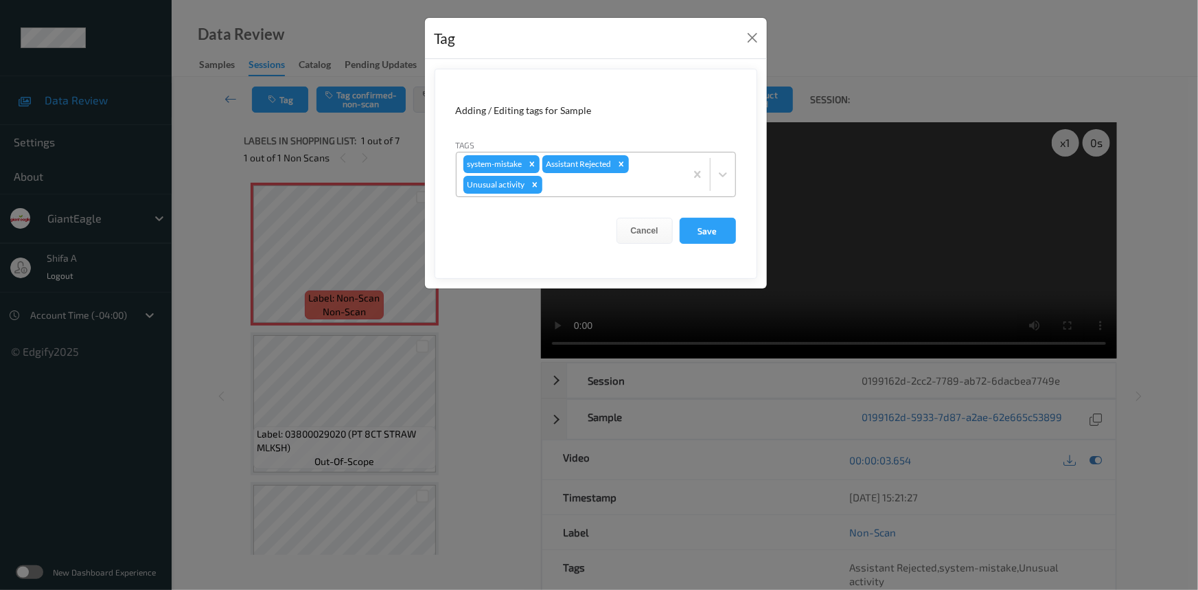
click at [651, 178] on div at bounding box center [611, 184] width 133 height 16
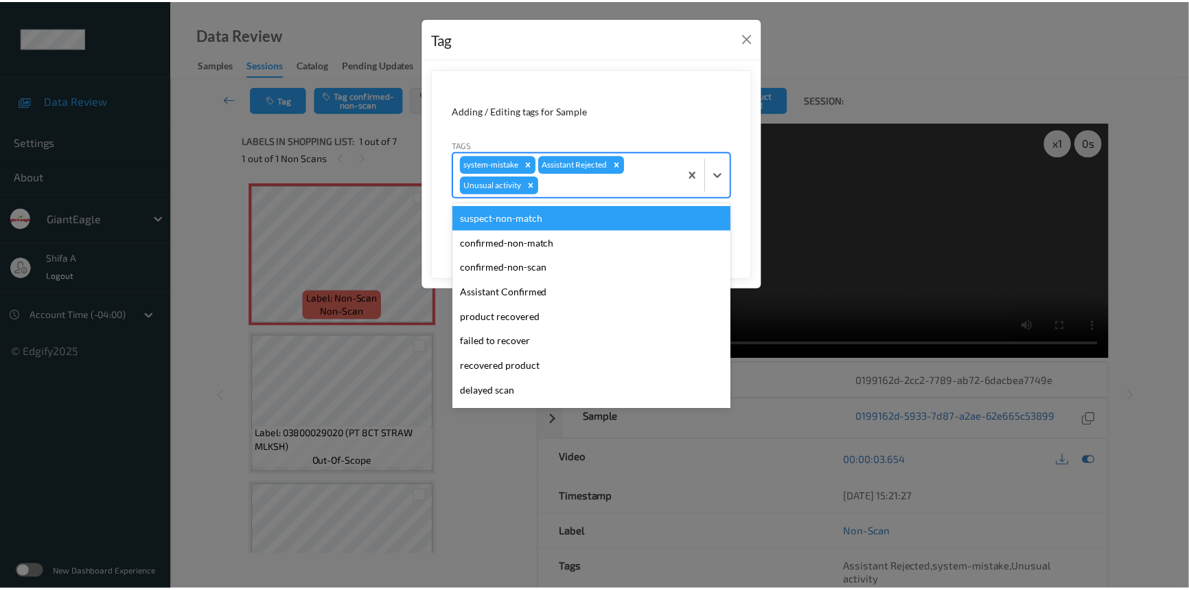
scroll to position [96, 0]
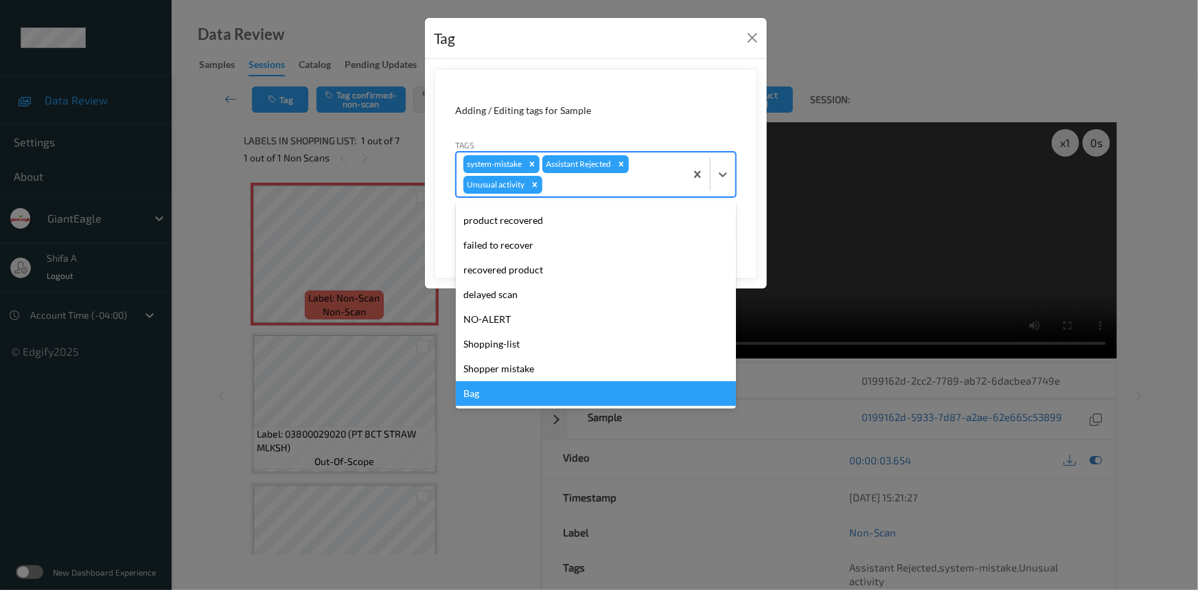
click at [484, 404] on div "Bag" at bounding box center [596, 393] width 280 height 25
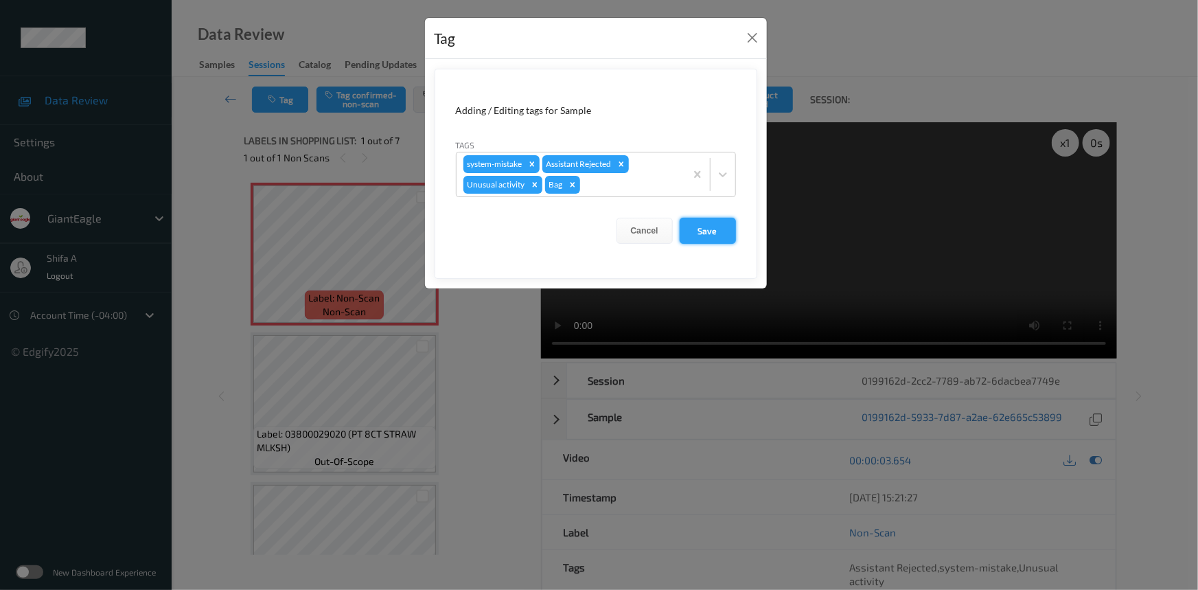
click at [726, 230] on button "Save" at bounding box center [708, 231] width 56 height 26
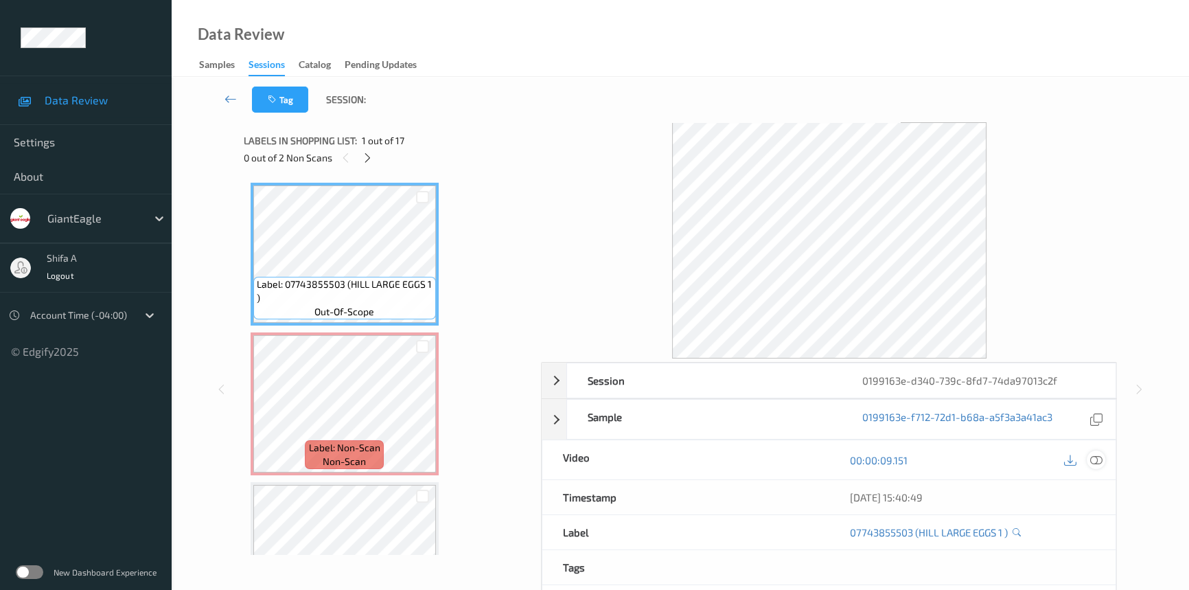
click at [1096, 461] on icon at bounding box center [1096, 460] width 12 height 12
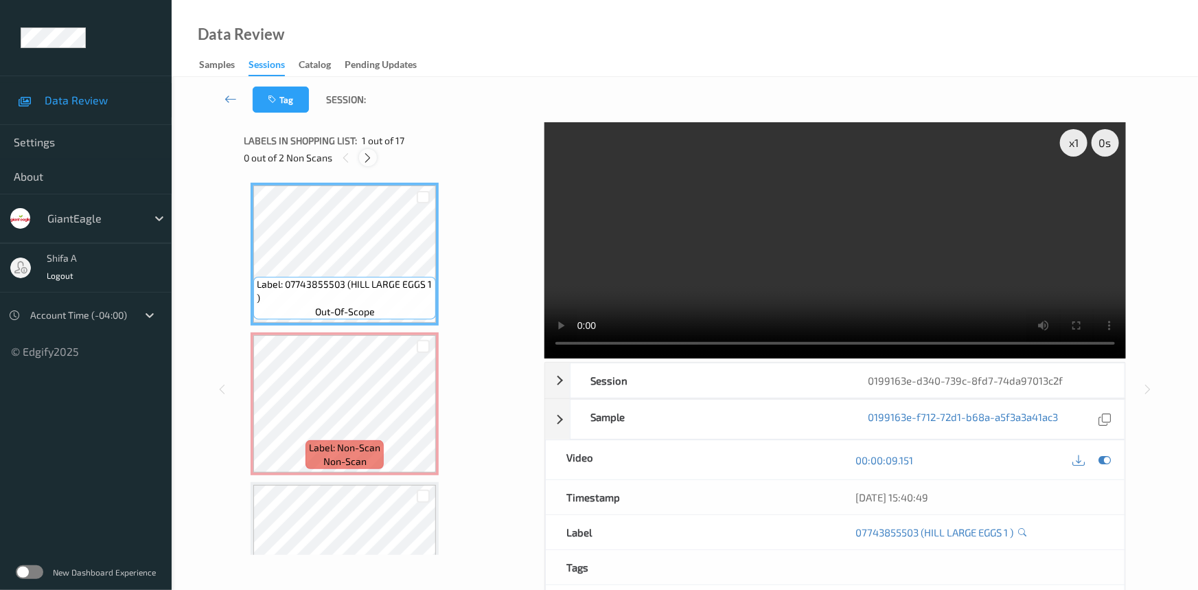
click at [373, 158] on icon at bounding box center [368, 158] width 12 height 12
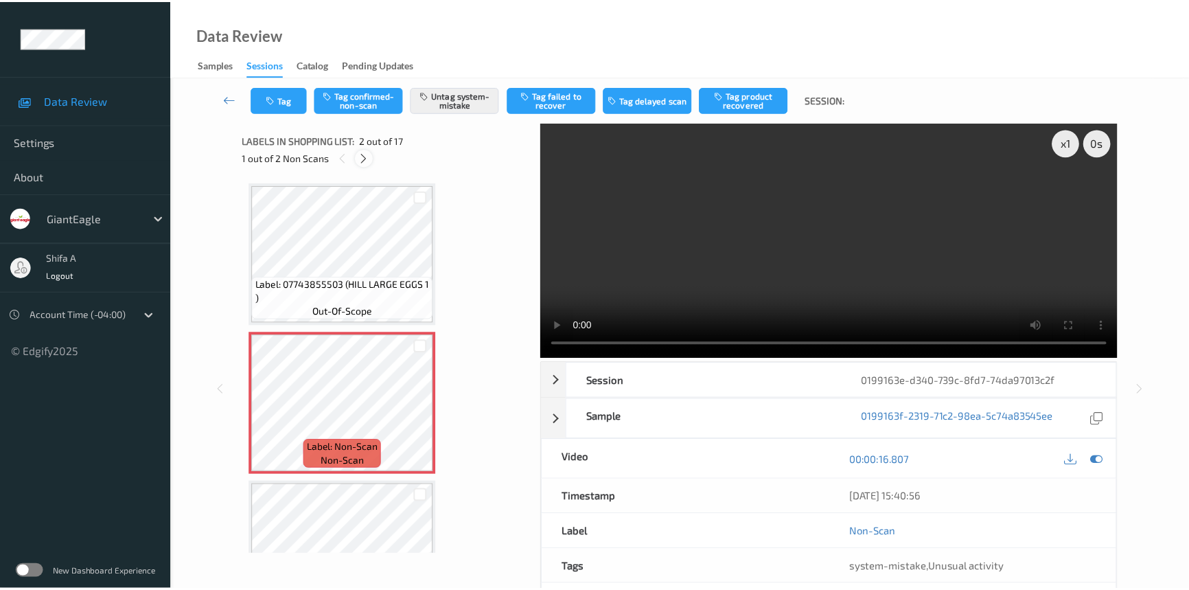
scroll to position [7, 0]
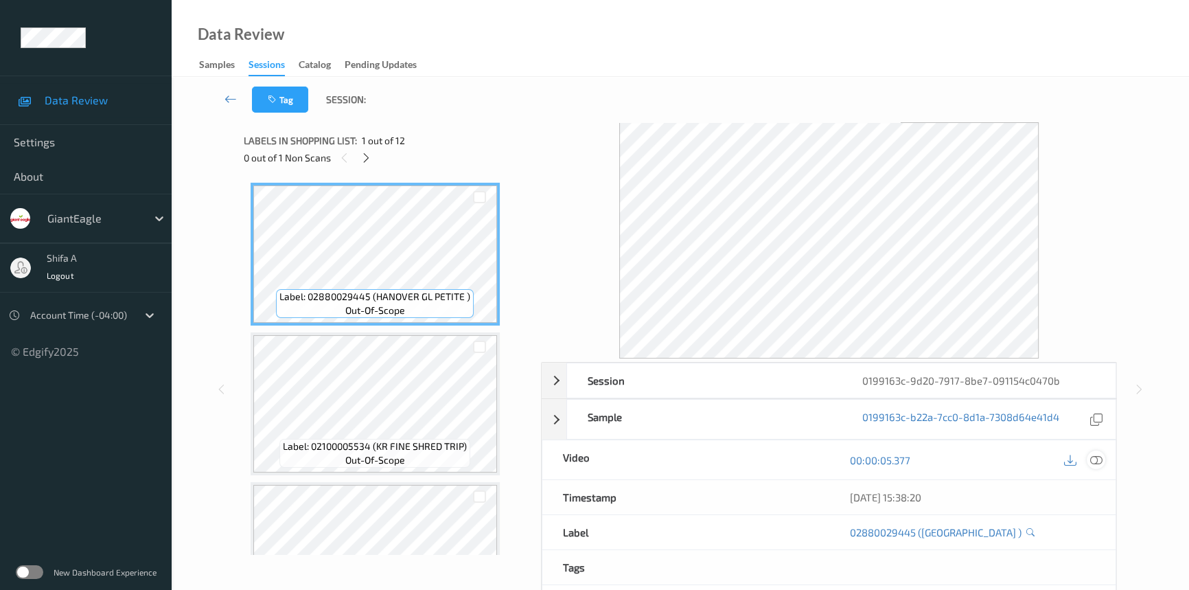
click at [1098, 463] on icon at bounding box center [1096, 460] width 12 height 12
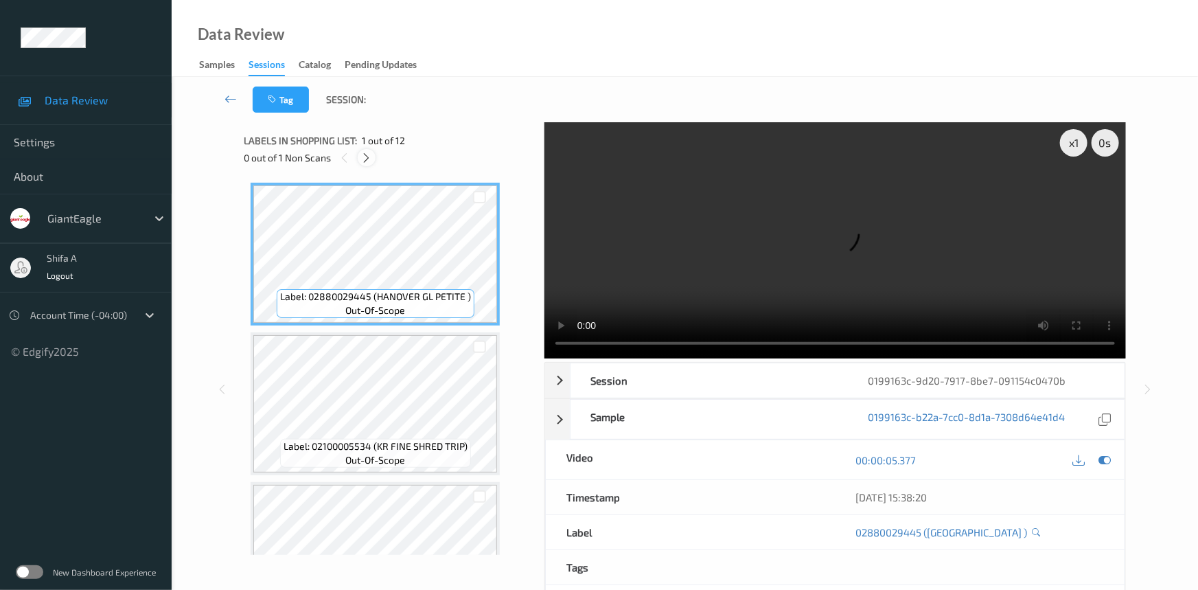
click at [363, 160] on icon at bounding box center [367, 158] width 12 height 12
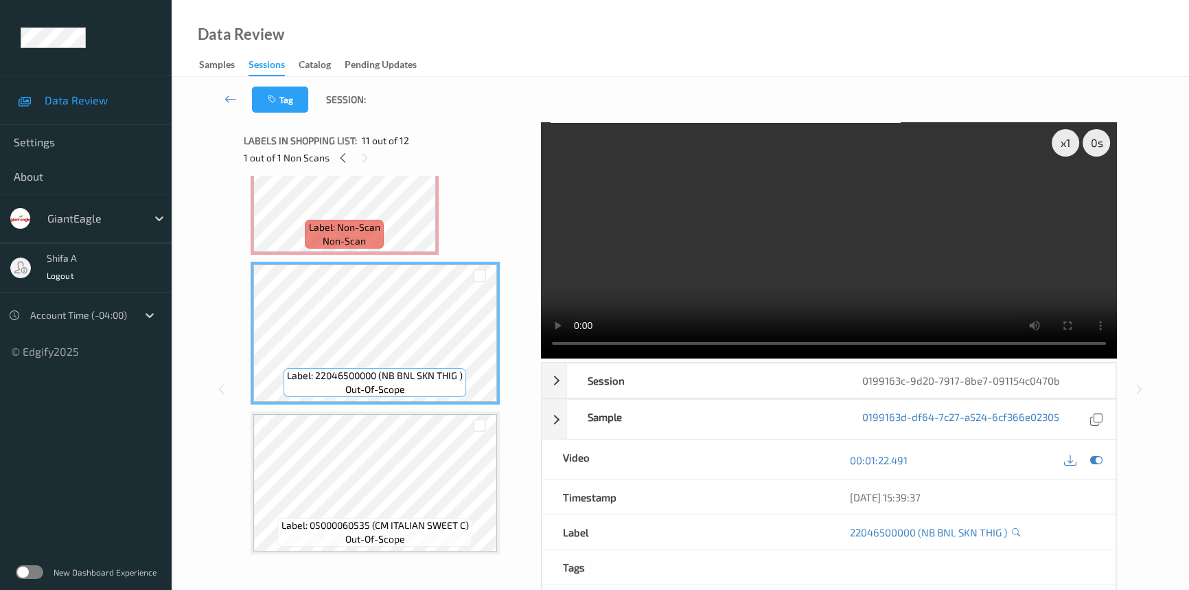
scroll to position [1168, 0]
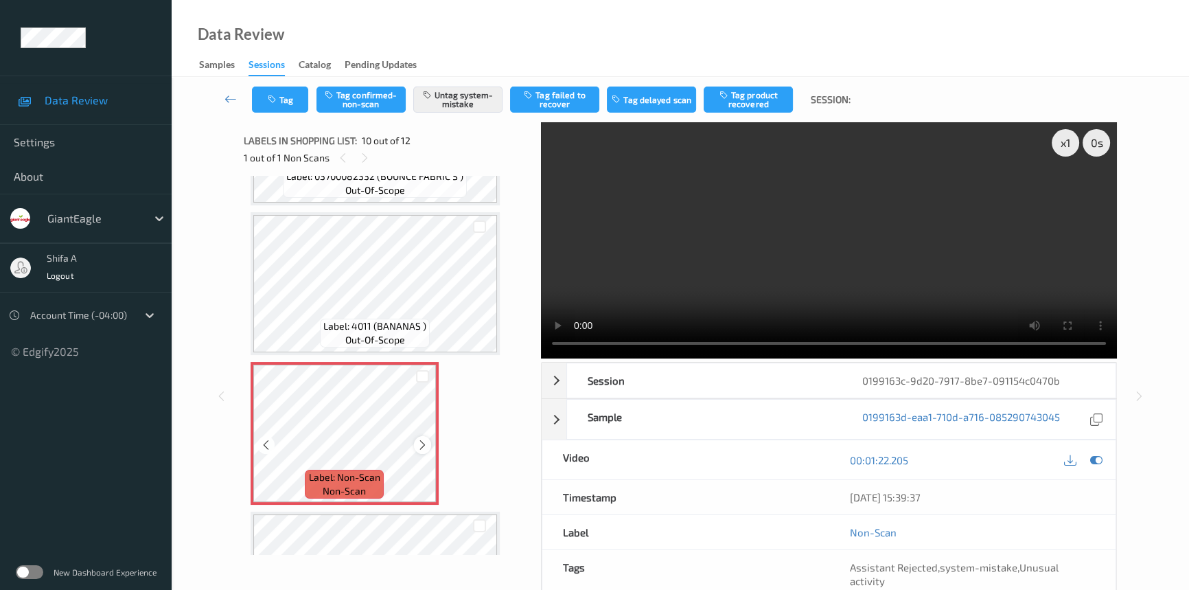
click at [424, 439] on icon at bounding box center [423, 445] width 12 height 12
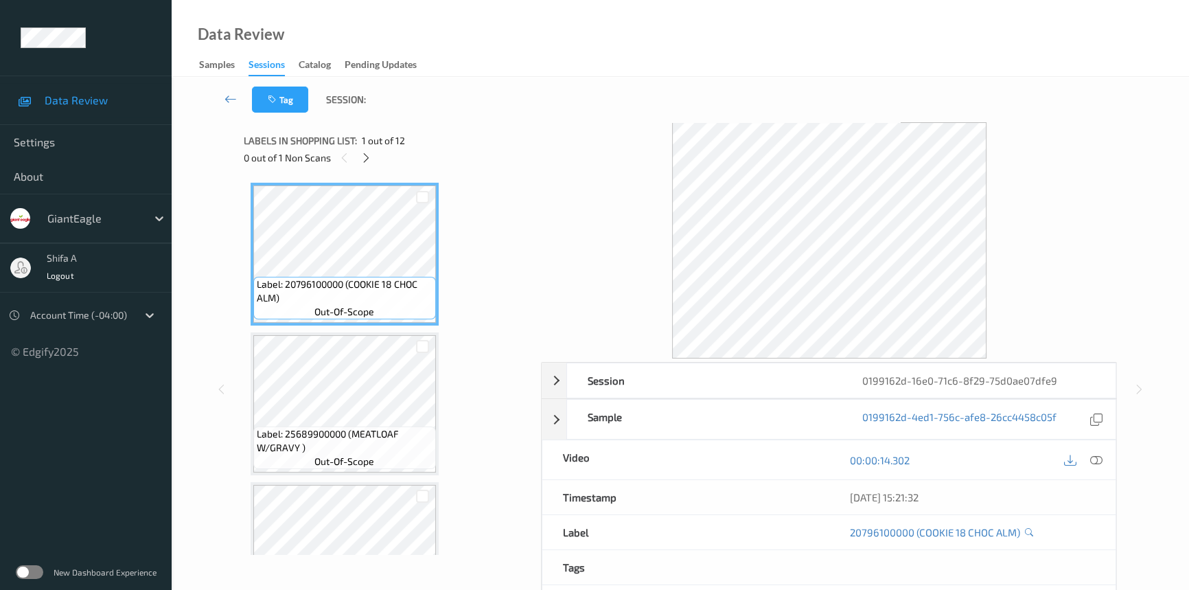
drag, startPoint x: 1102, startPoint y: 464, endPoint x: 1065, endPoint y: 443, distance: 42.4
click at [1102, 463] on icon at bounding box center [1096, 460] width 12 height 12
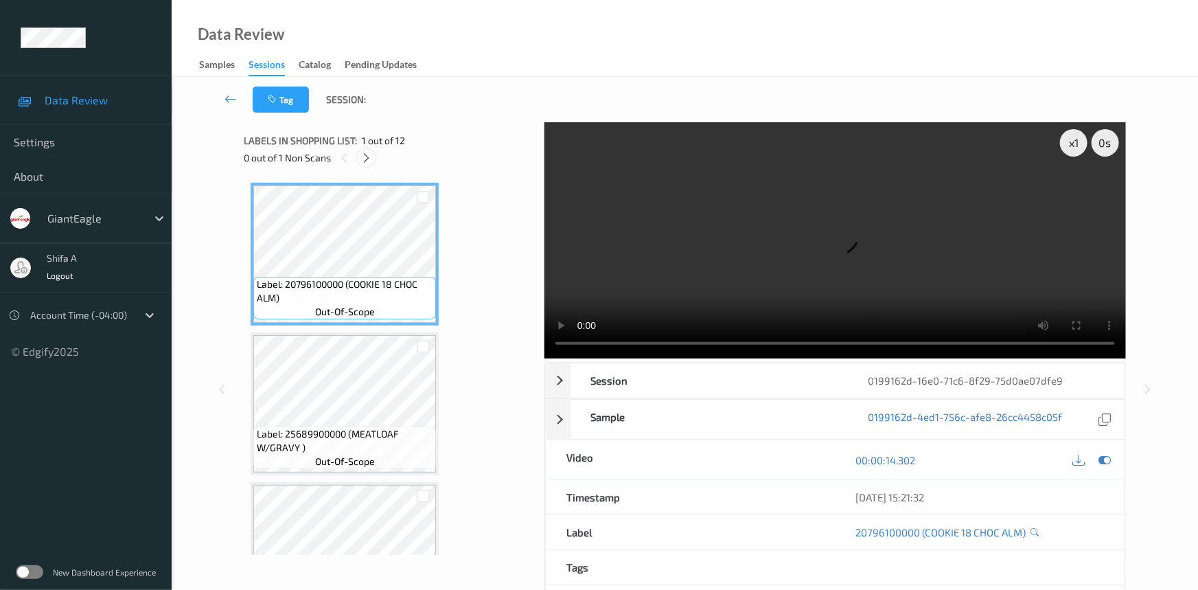
click at [367, 159] on icon at bounding box center [367, 158] width 12 height 12
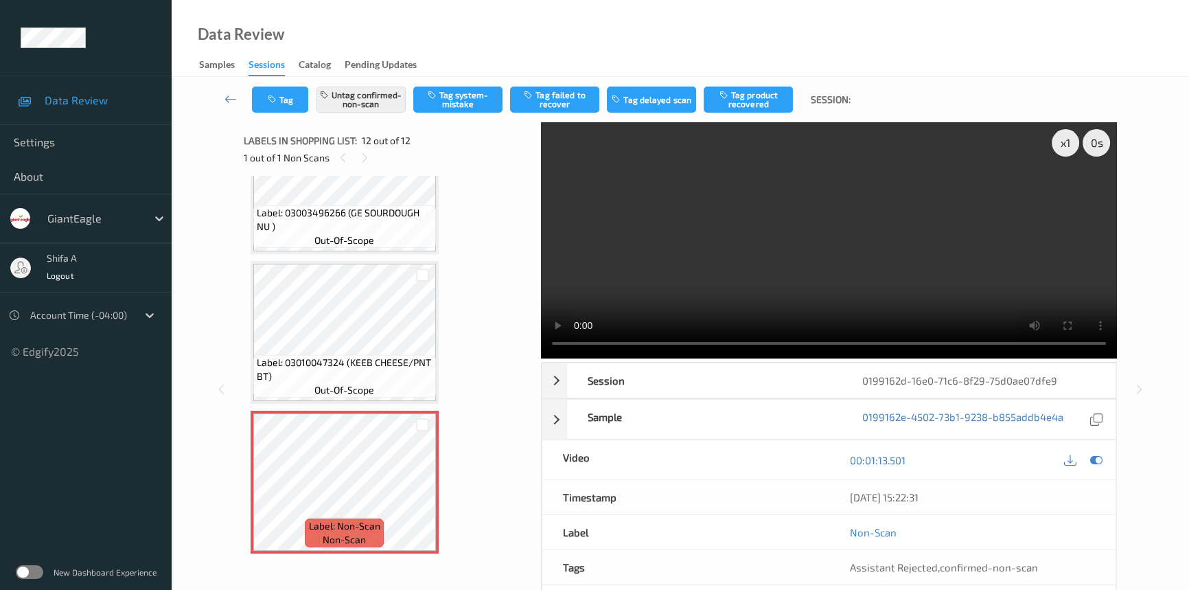
scroll to position [1333, 0]
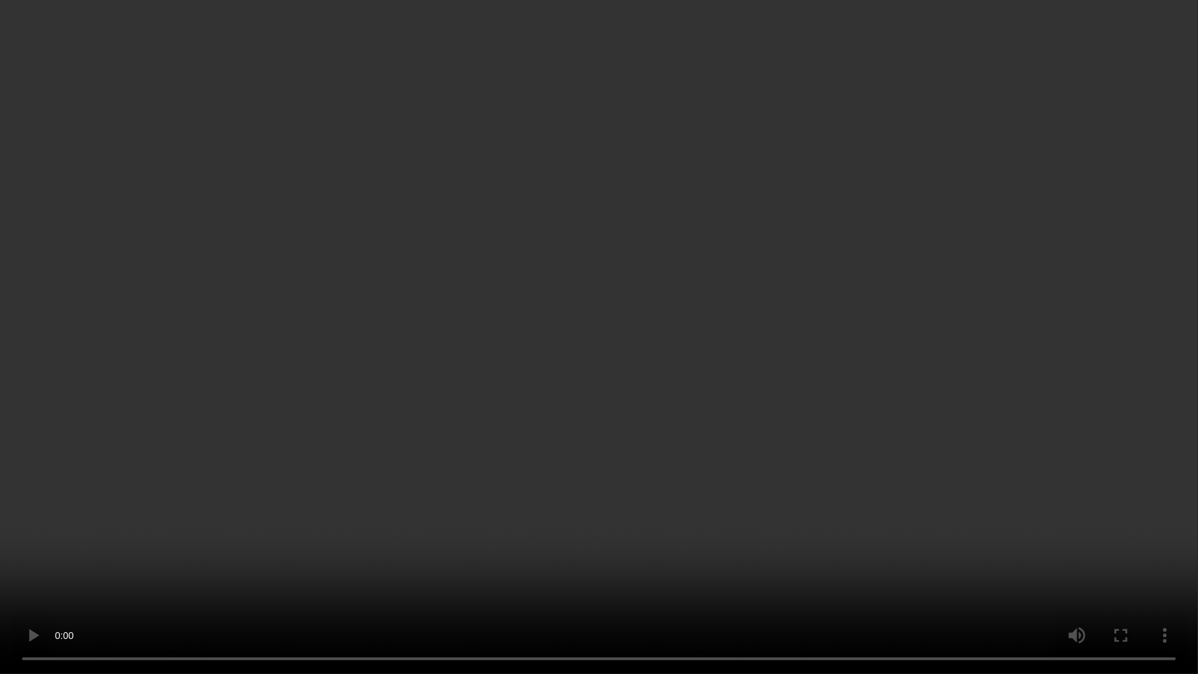
click at [773, 474] on video at bounding box center [599, 337] width 1198 height 674
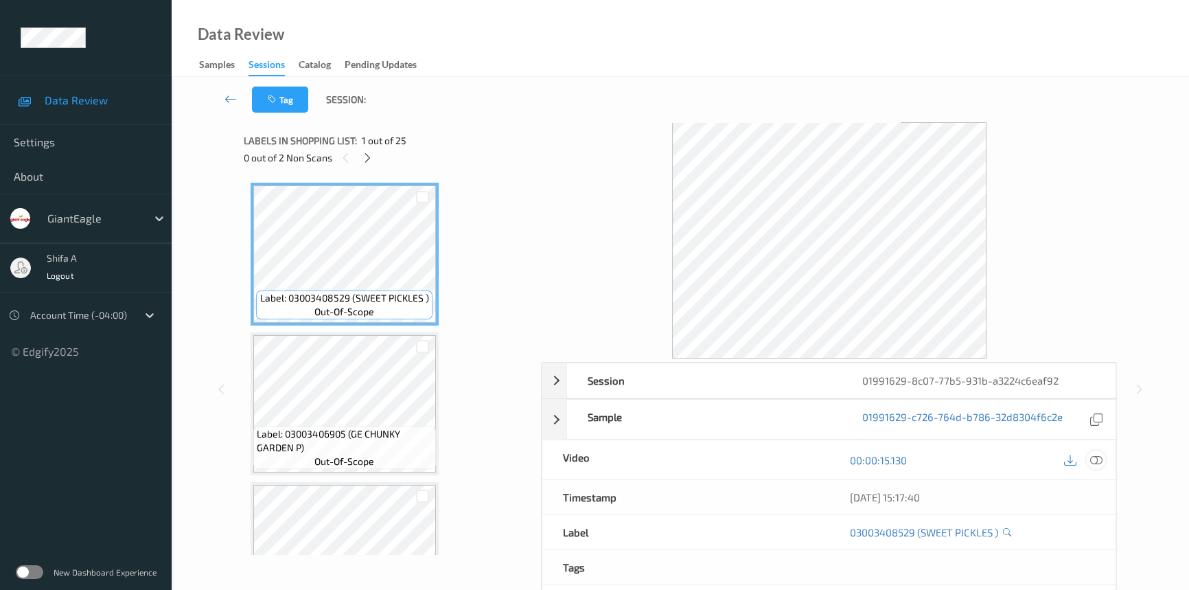
click at [1099, 457] on icon at bounding box center [1096, 460] width 12 height 12
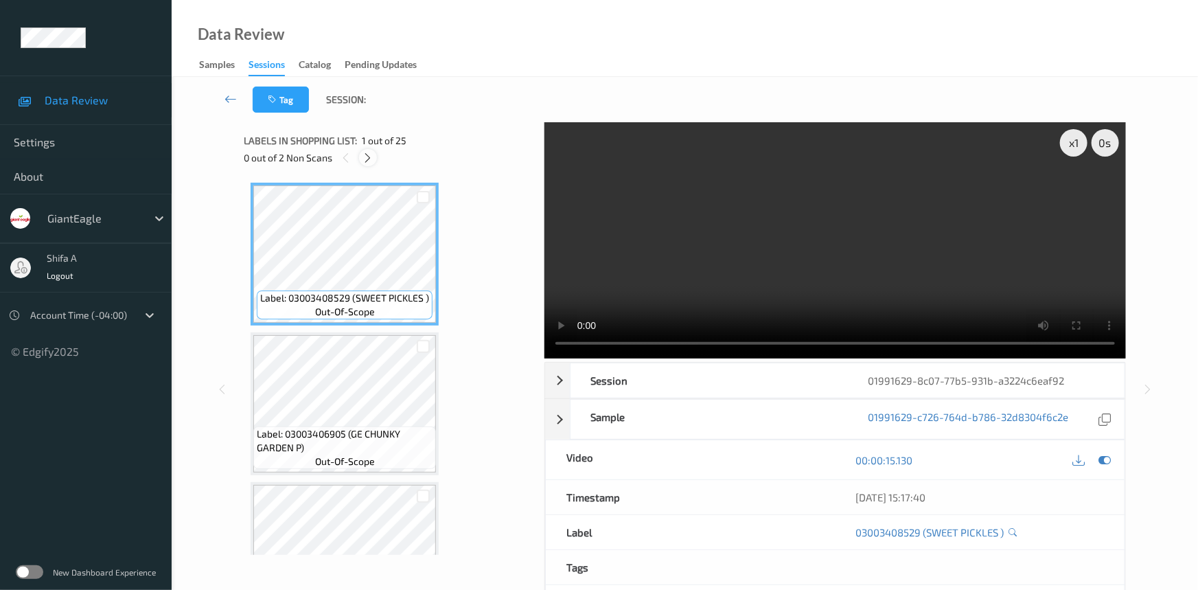
click at [367, 152] on icon at bounding box center [368, 158] width 12 height 12
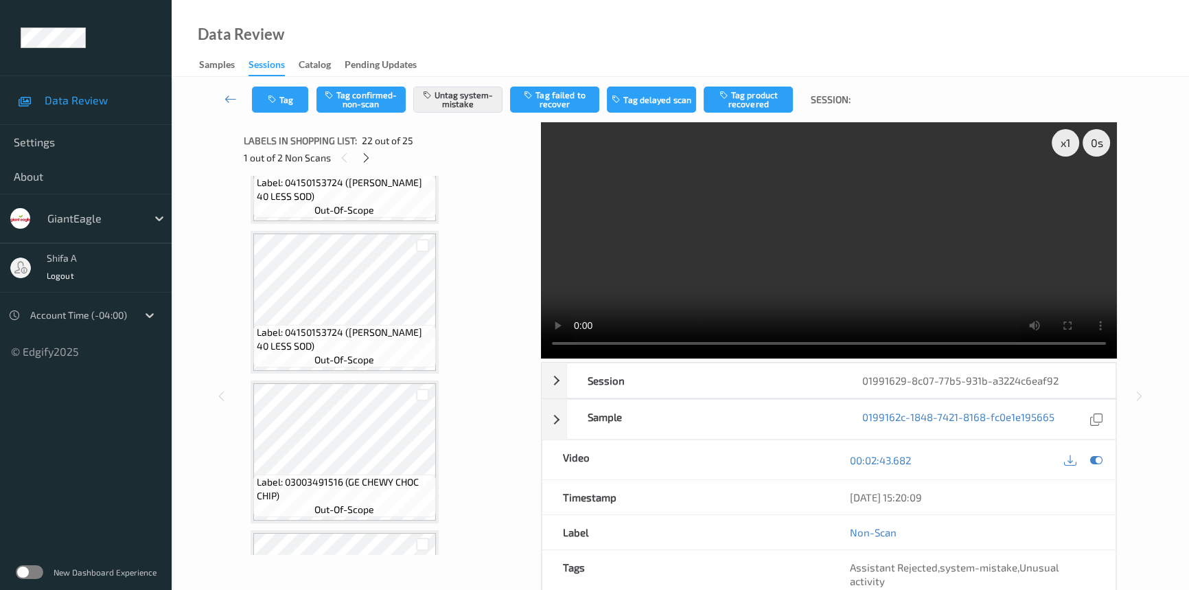
scroll to position [2746, 0]
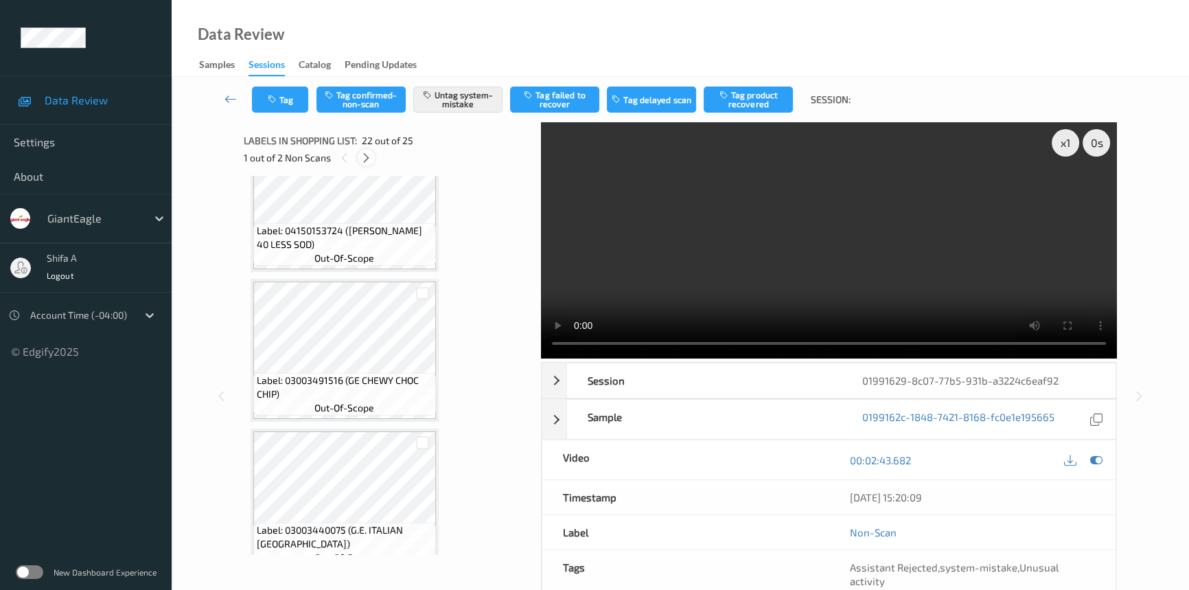
click at [369, 160] on icon at bounding box center [366, 158] width 12 height 12
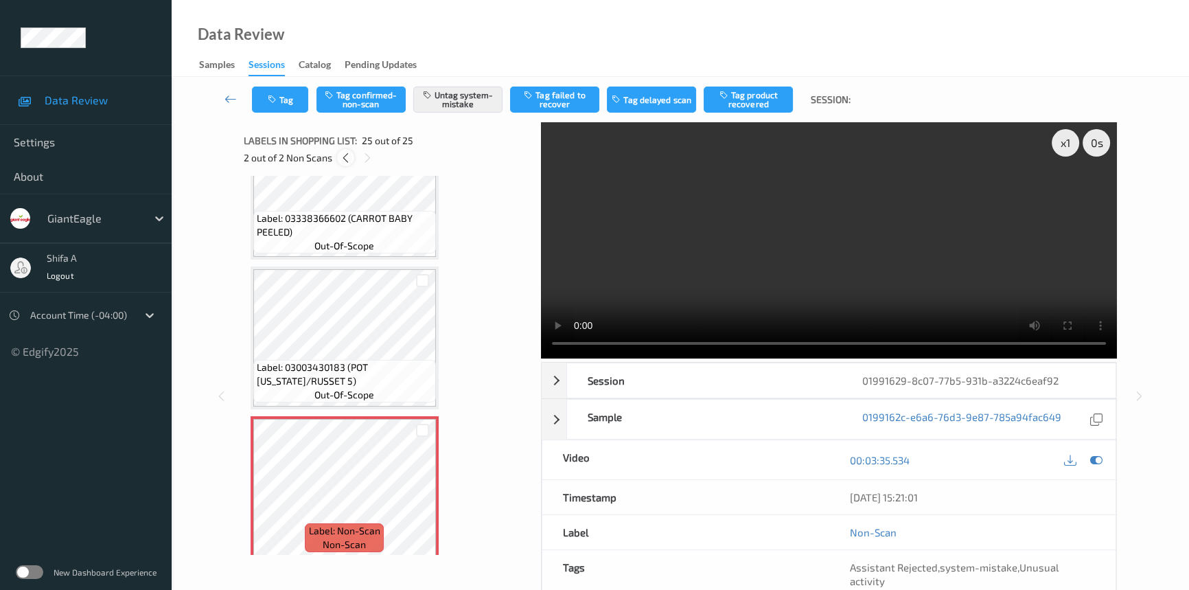
click at [345, 155] on icon at bounding box center [346, 158] width 12 height 12
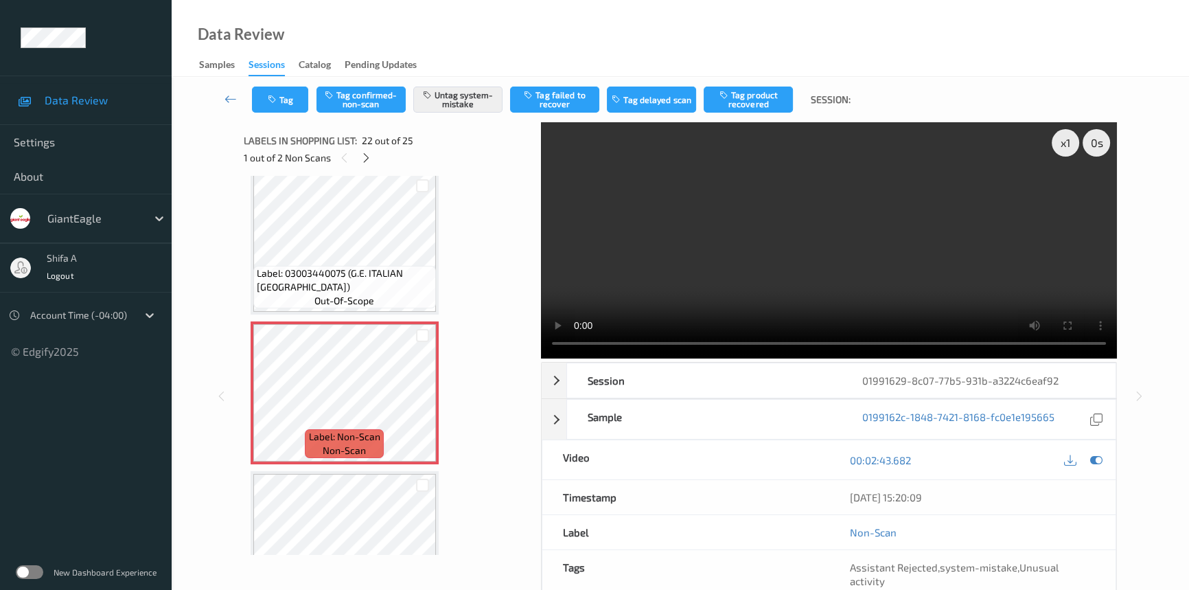
scroll to position [2989, 0]
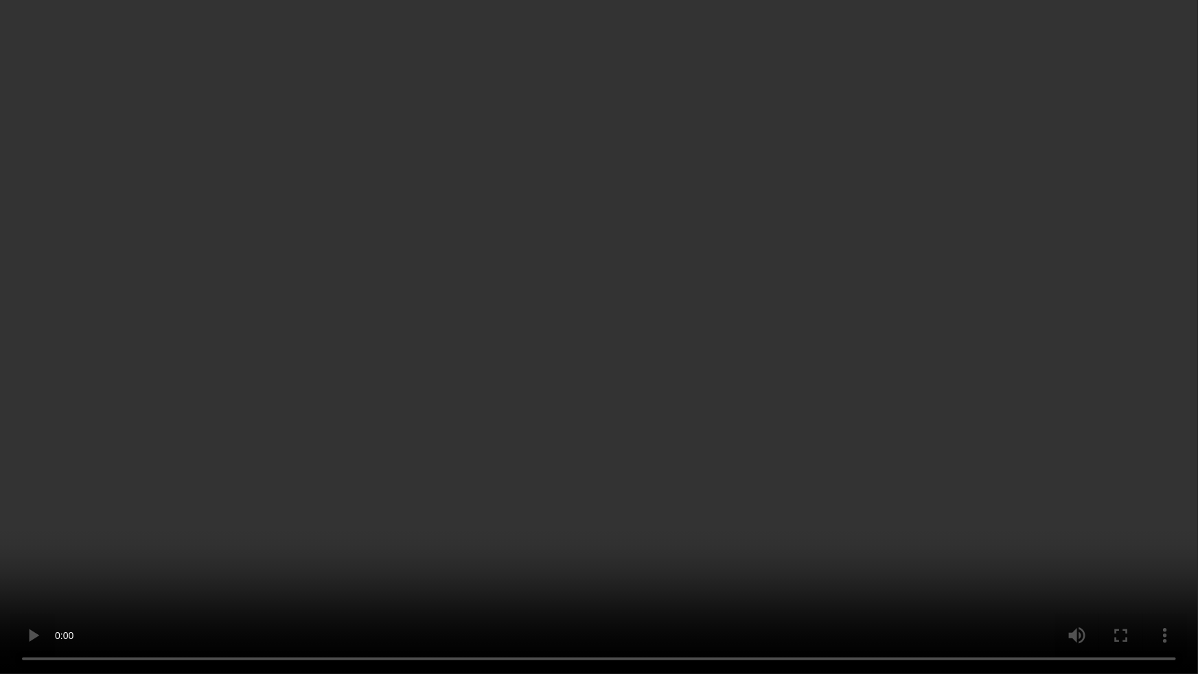
click at [881, 535] on video at bounding box center [599, 337] width 1198 height 674
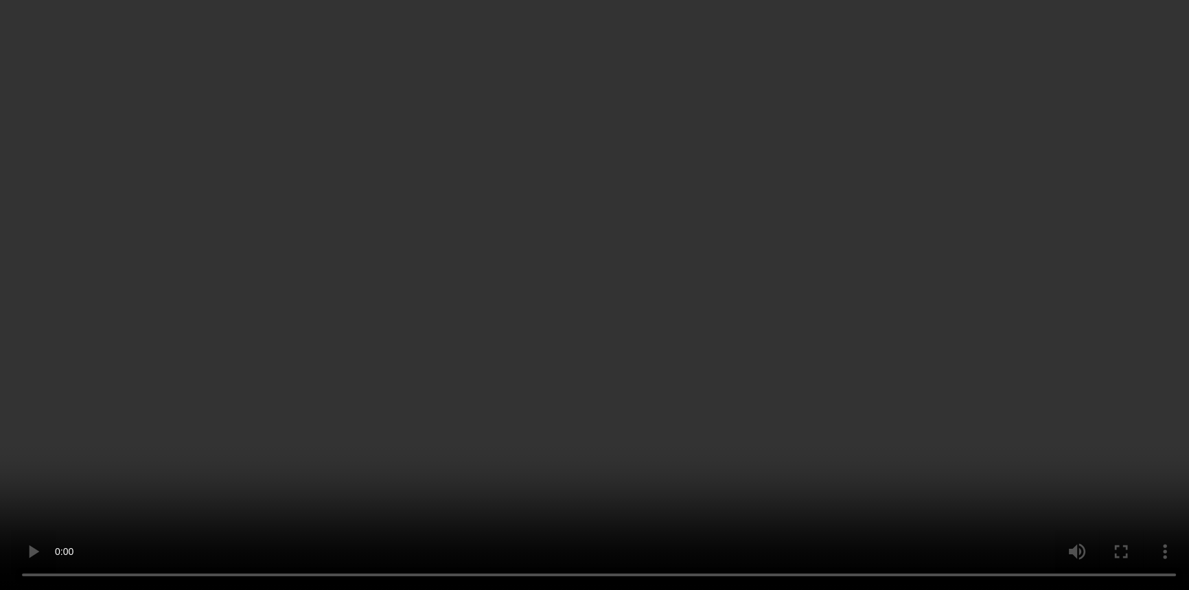
scroll to position [3357, 0]
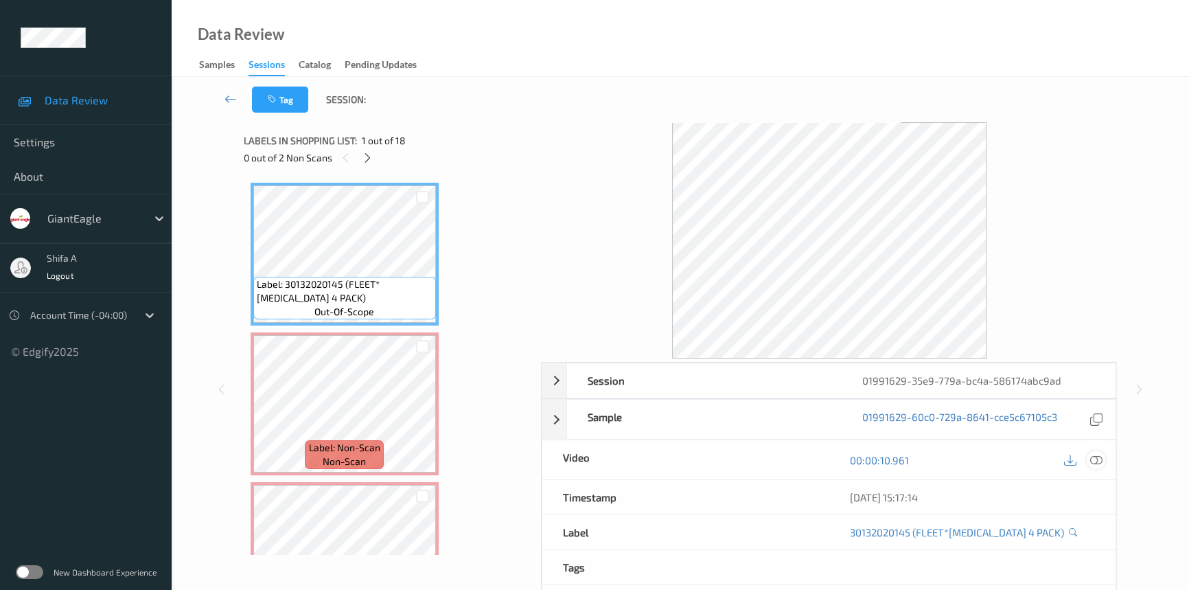
click at [1101, 460] on icon at bounding box center [1096, 460] width 12 height 12
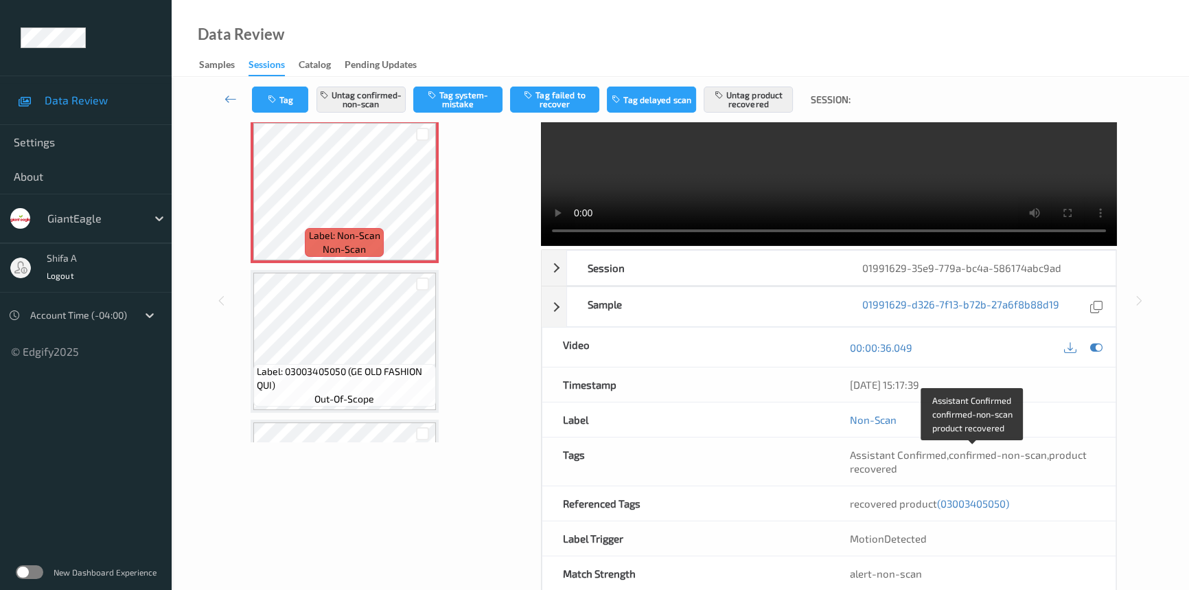
scroll to position [141, 0]
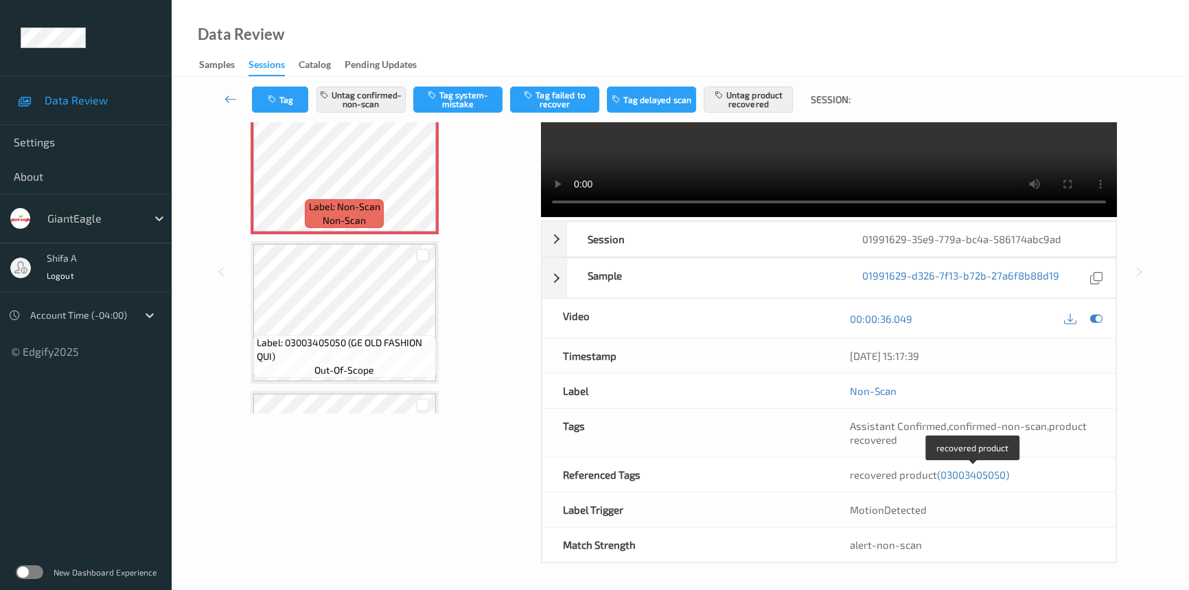
click at [977, 474] on span "(03003405050)" at bounding box center [973, 474] width 72 height 12
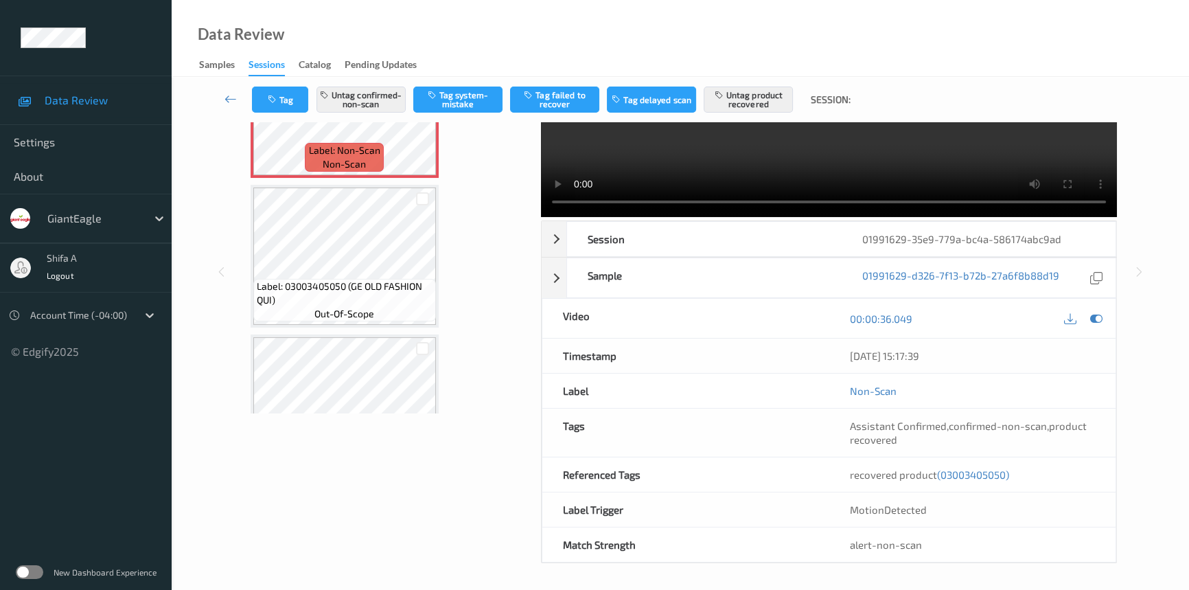
scroll to position [56, 0]
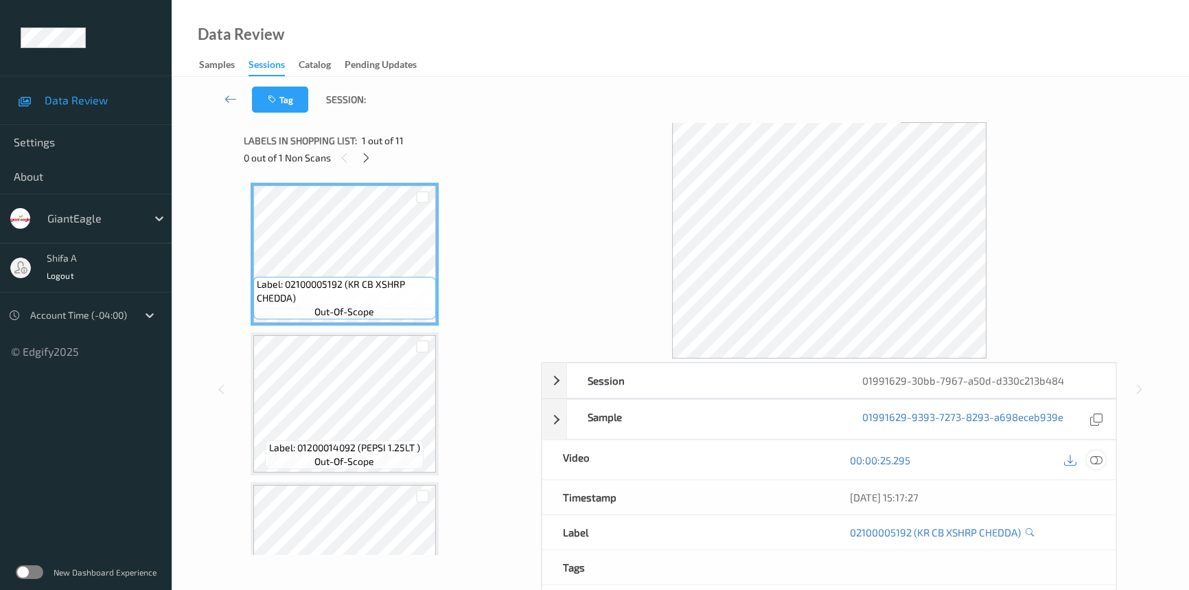
click at [1095, 455] on icon at bounding box center [1096, 460] width 12 height 12
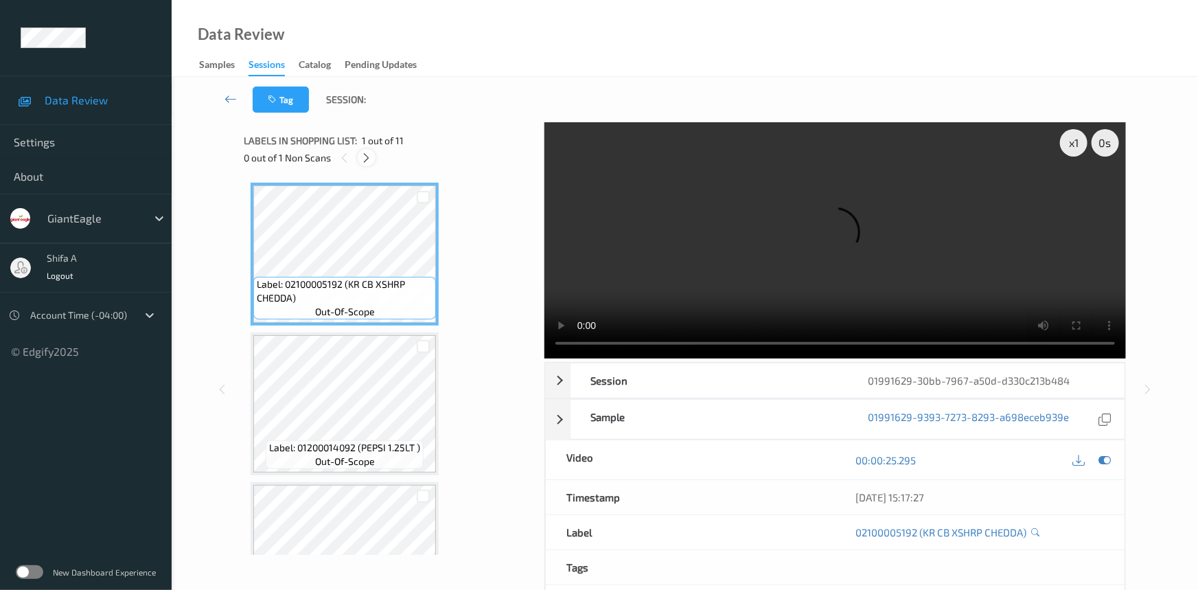
click at [367, 161] on icon at bounding box center [367, 158] width 12 height 12
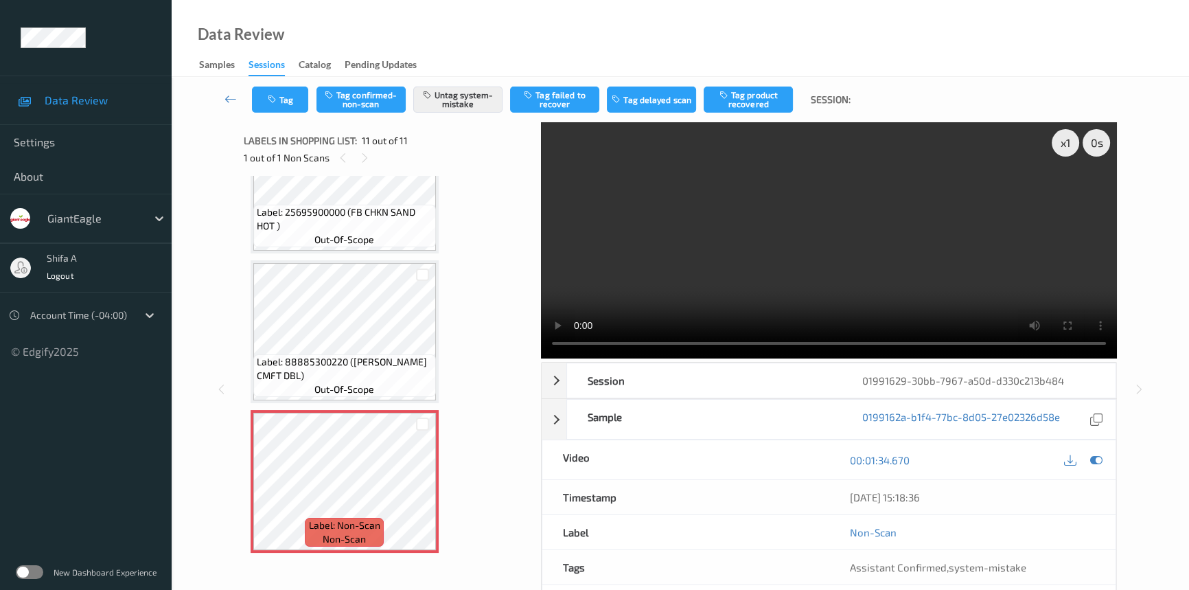
scroll to position [1184, 0]
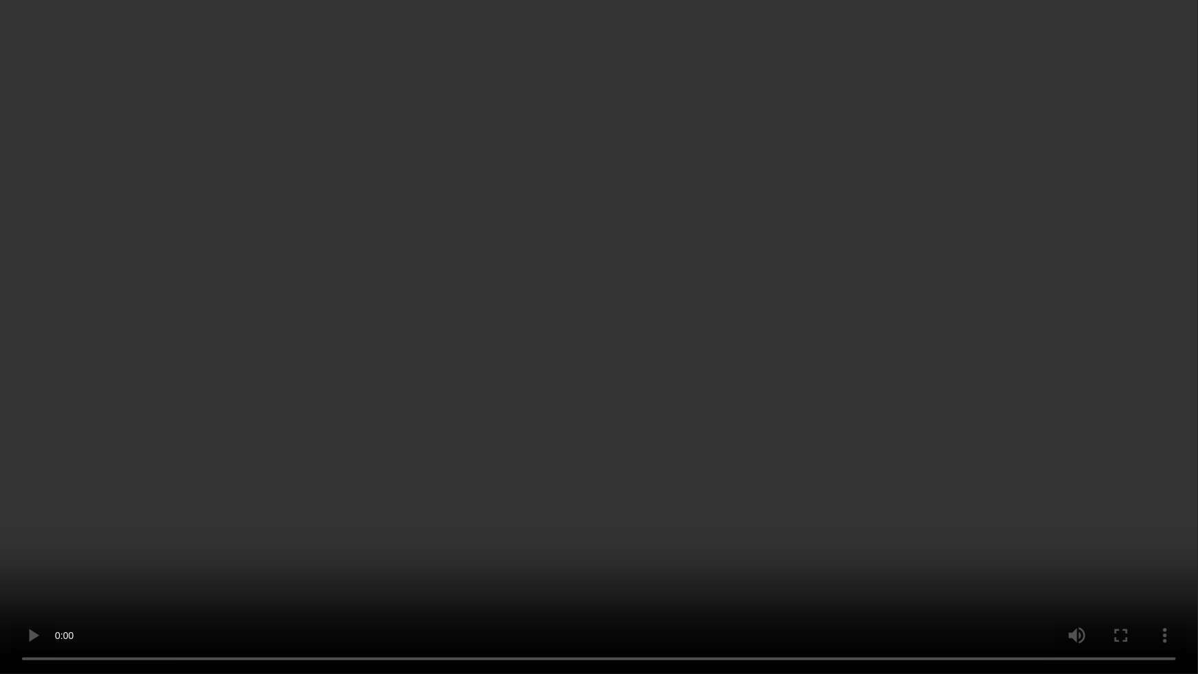
click at [991, 378] on video at bounding box center [599, 337] width 1198 height 674
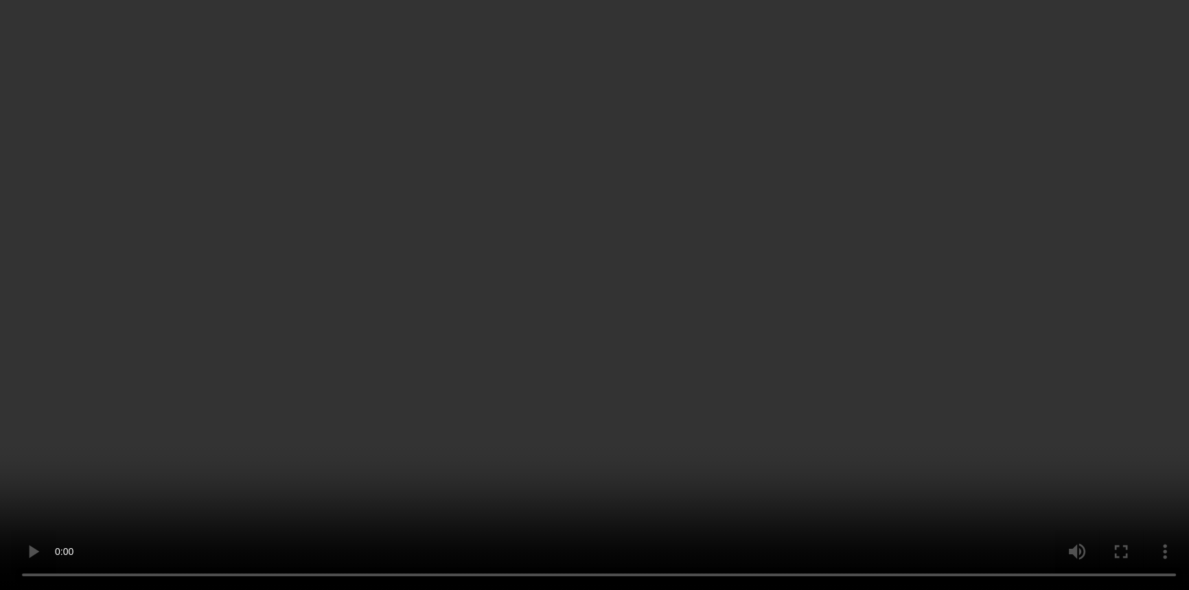
scroll to position [0, 0]
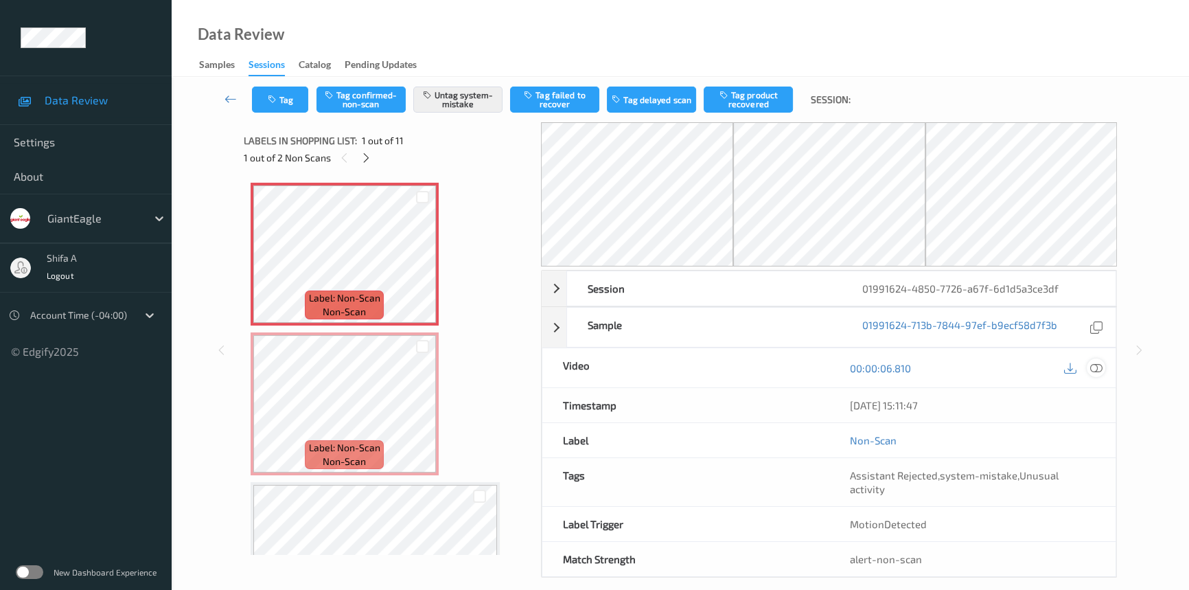
click at [1092, 366] on icon at bounding box center [1096, 368] width 12 height 12
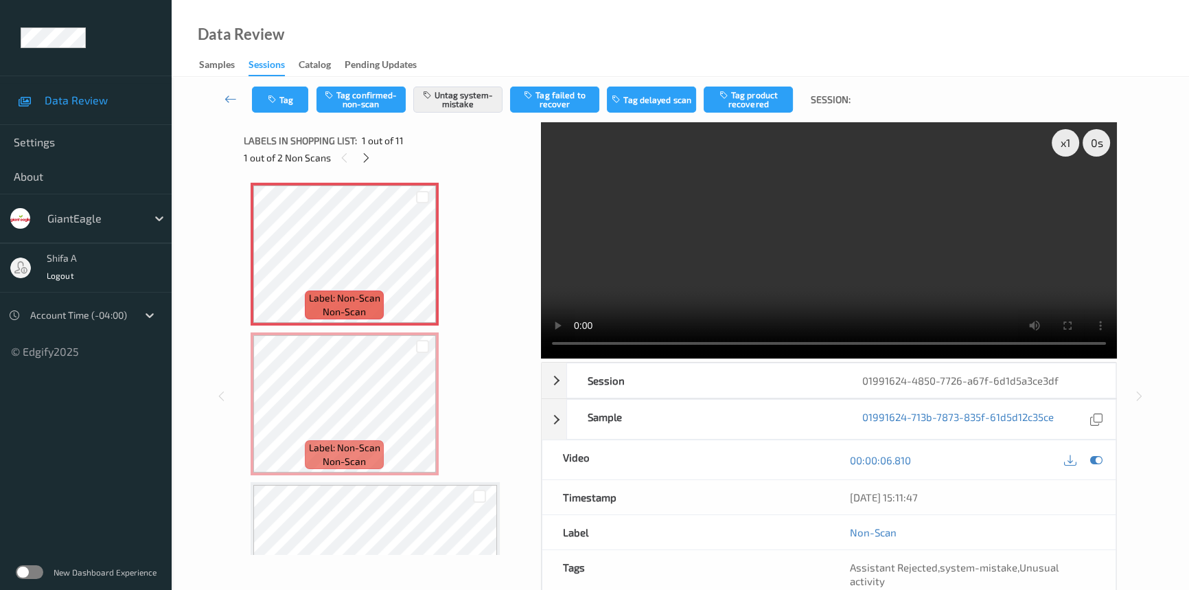
click at [922, 266] on video at bounding box center [829, 240] width 576 height 236
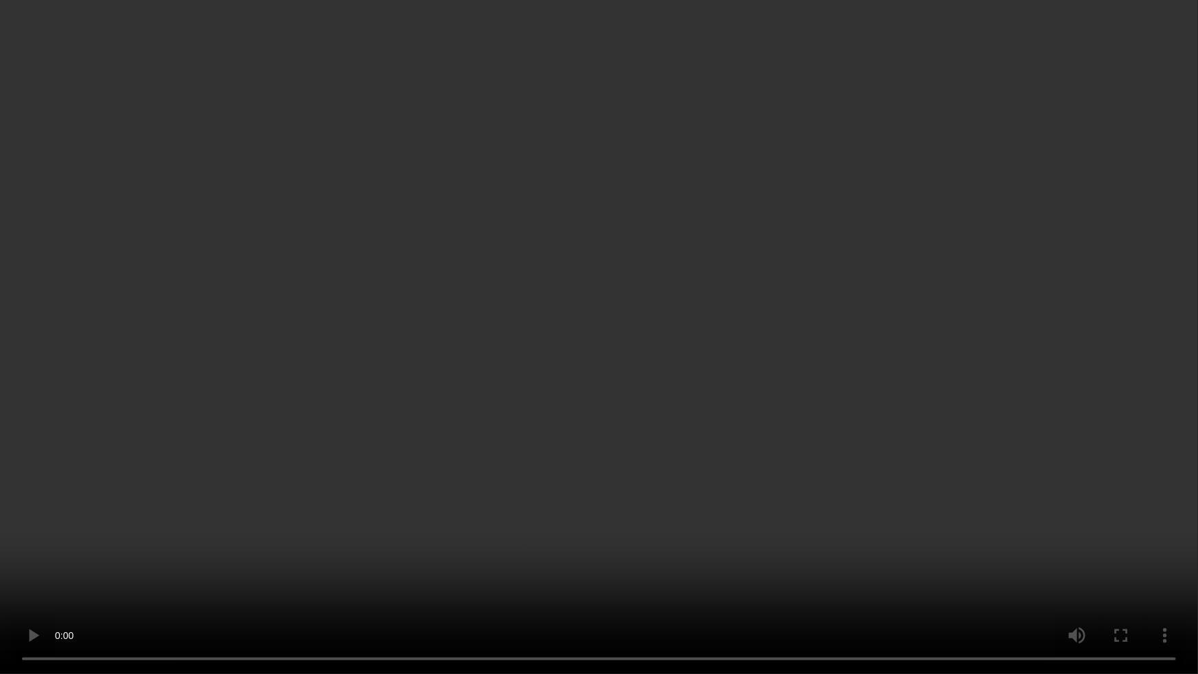
click at [917, 371] on video at bounding box center [599, 337] width 1198 height 674
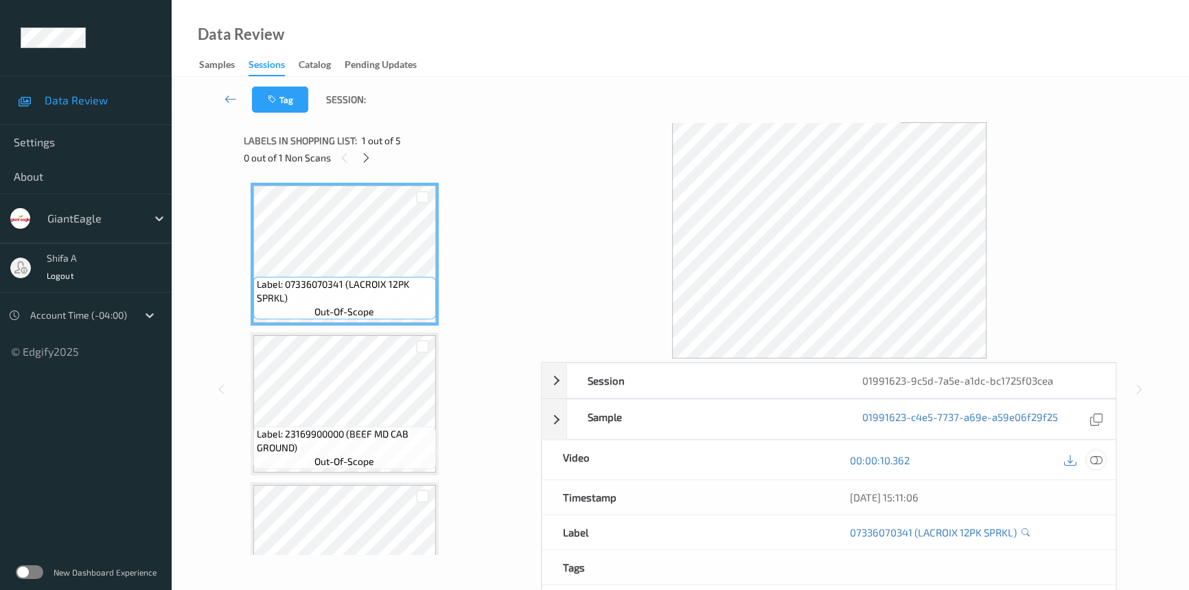
click at [1097, 457] on icon at bounding box center [1096, 460] width 12 height 12
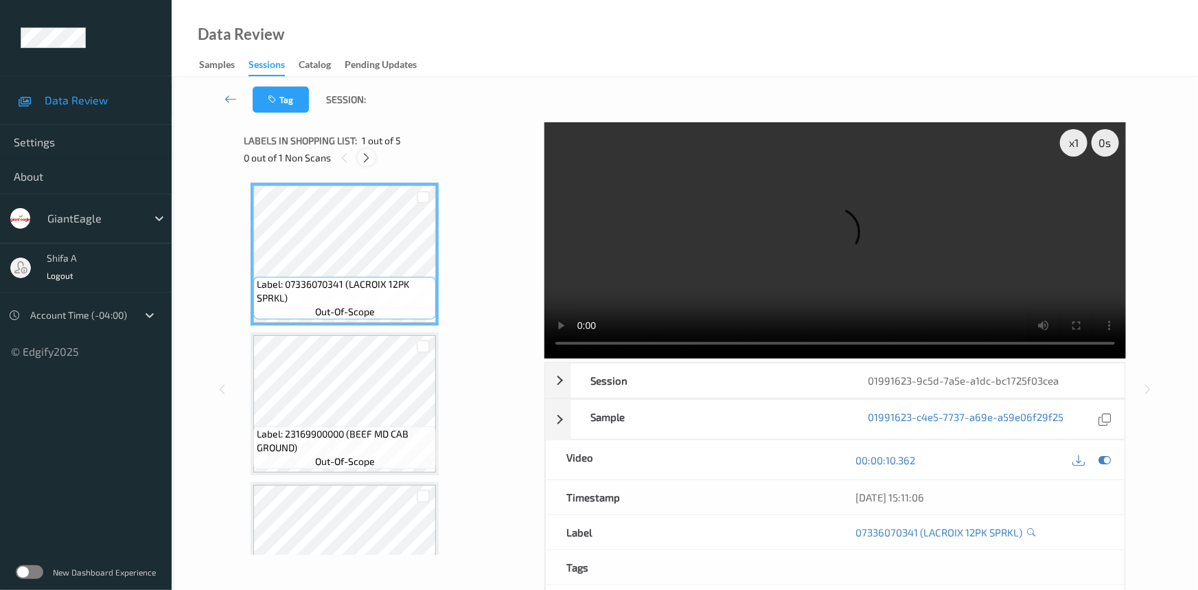
click at [371, 152] on icon at bounding box center [367, 158] width 12 height 12
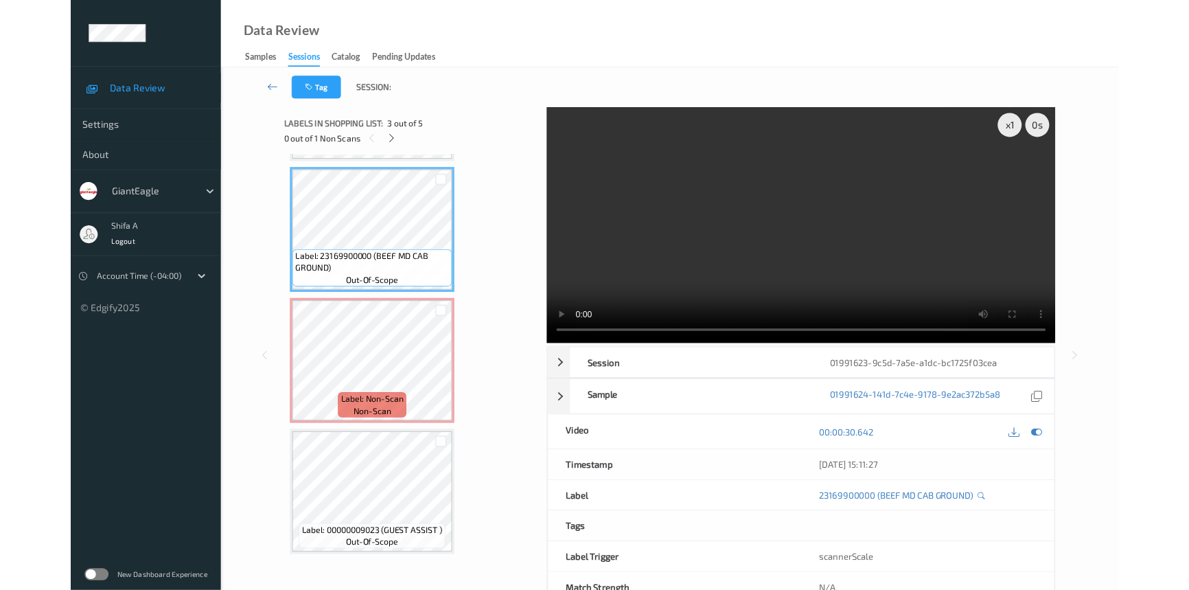
scroll to position [289, 0]
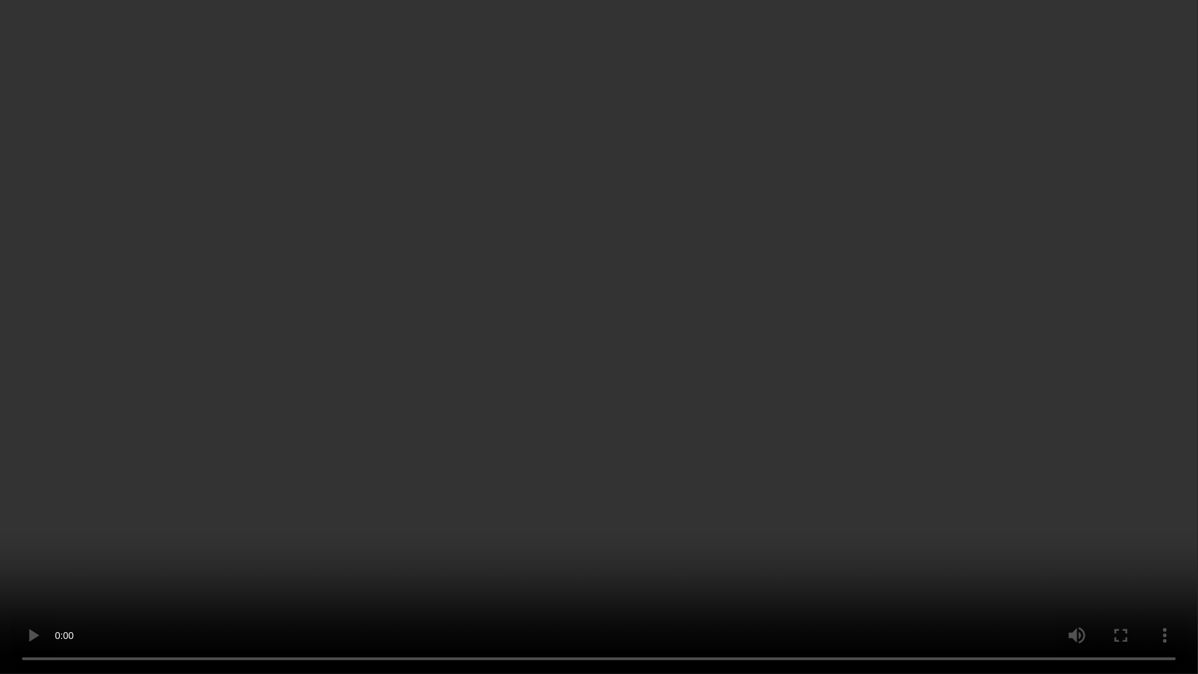
click at [374, 577] on video at bounding box center [599, 337] width 1198 height 674
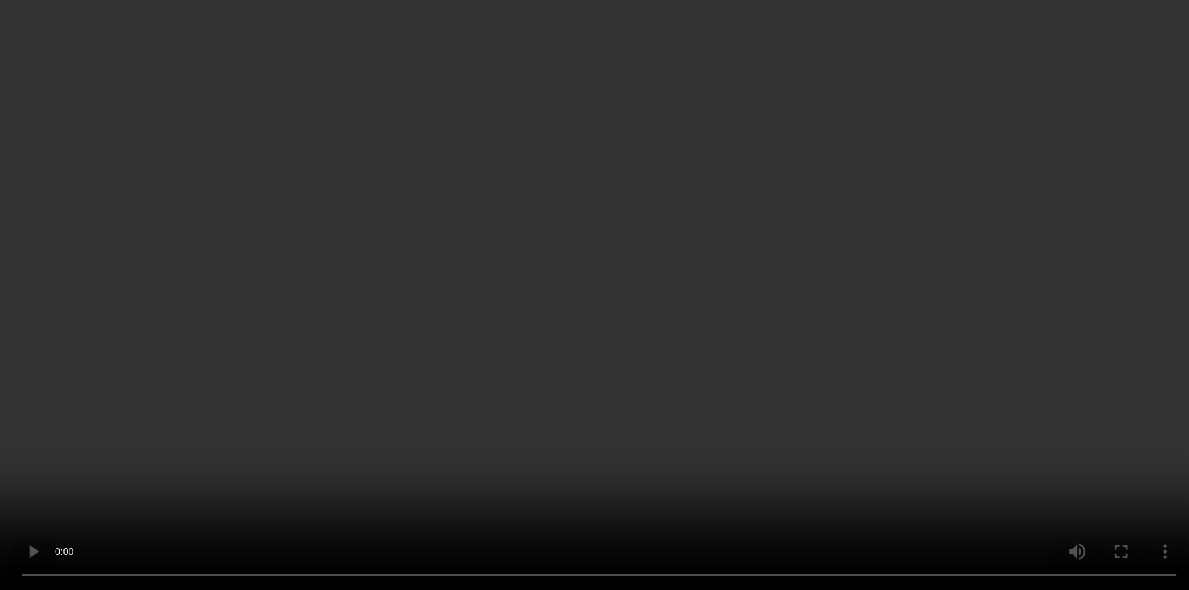
scroll to position [249, 0]
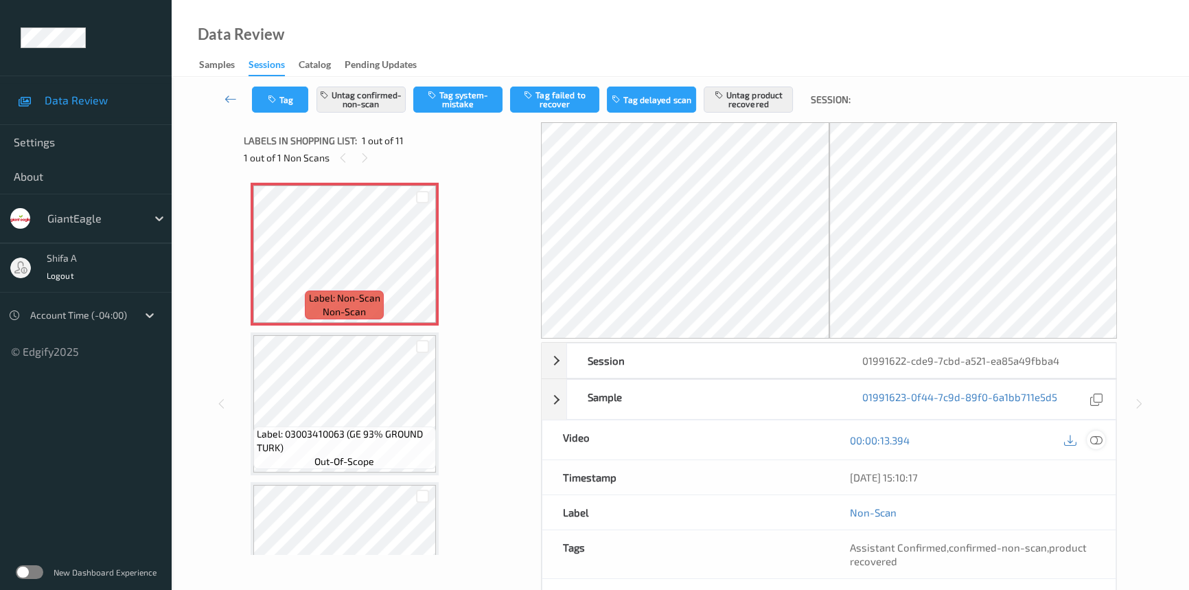
click at [1098, 434] on icon at bounding box center [1096, 440] width 12 height 12
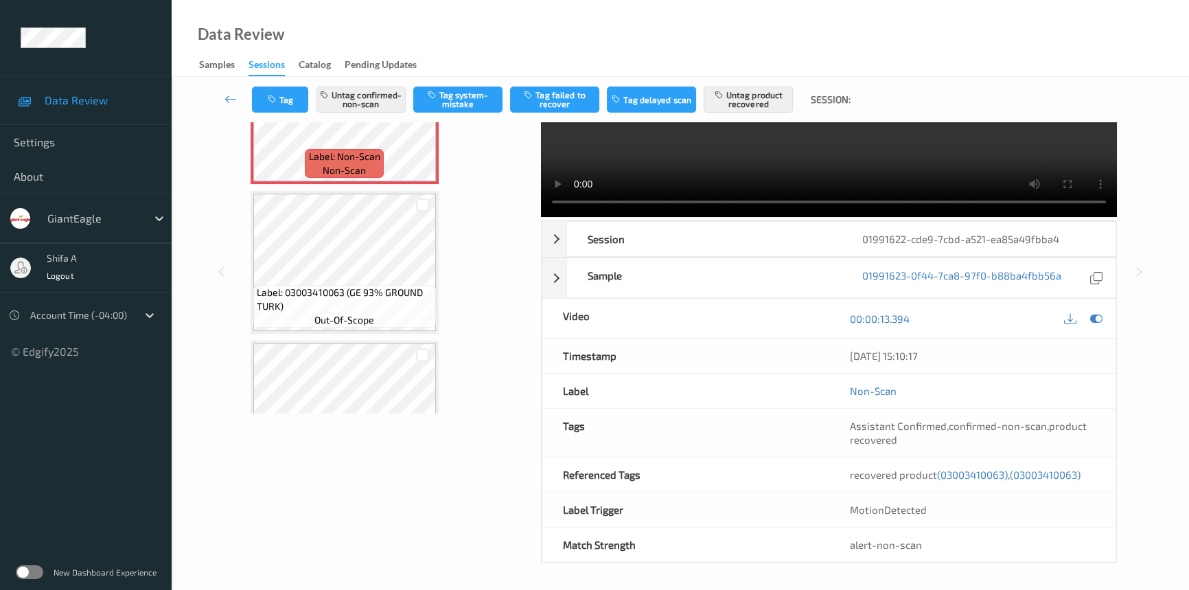
click at [980, 478] on span "(03003410063)" at bounding box center [972, 474] width 71 height 12
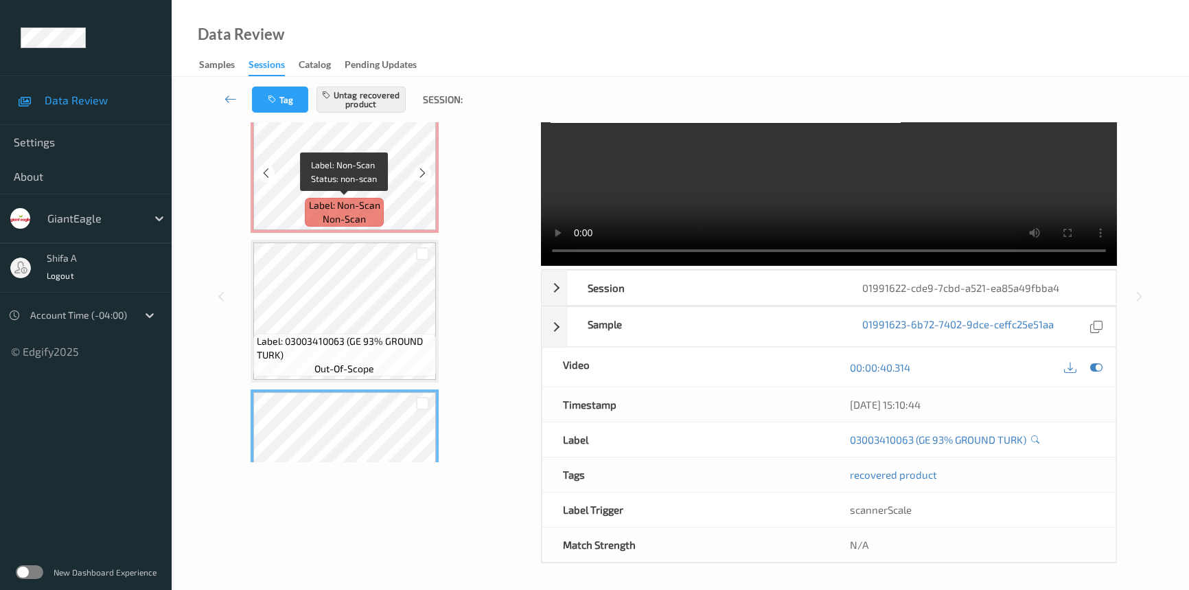
click at [381, 211] on div "Label: Non-Scan non-scan" at bounding box center [344, 212] width 78 height 29
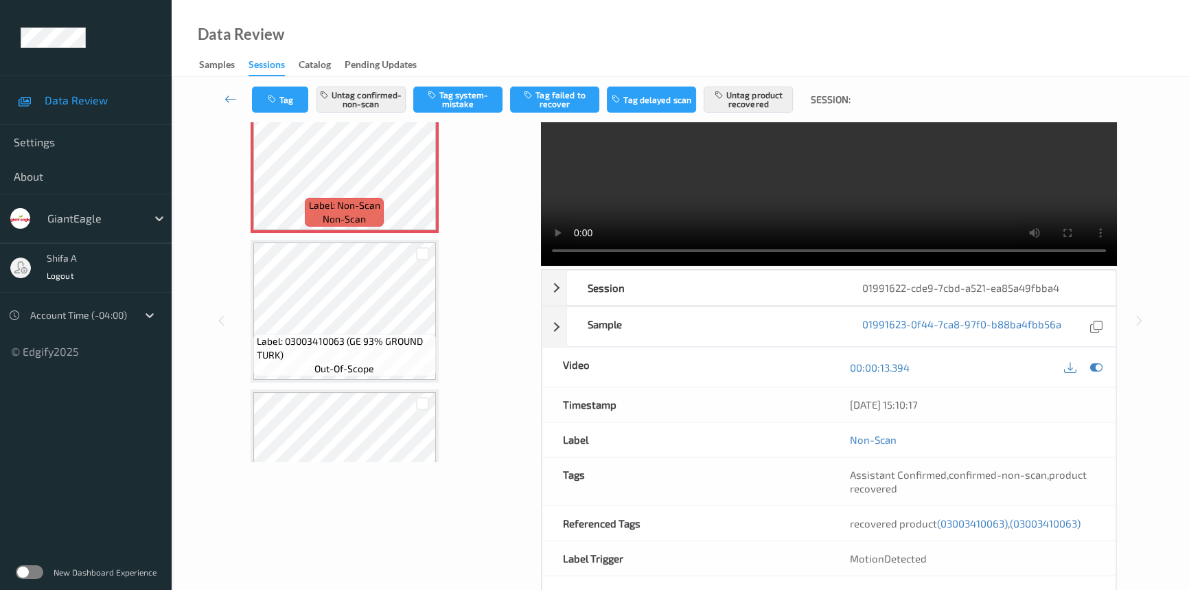
click at [1061, 529] on div "recovered product (03003410063) , (03003410063)" at bounding box center [972, 523] width 287 height 34
click at [1057, 525] on span "(03003410063)" at bounding box center [1045, 523] width 71 height 12
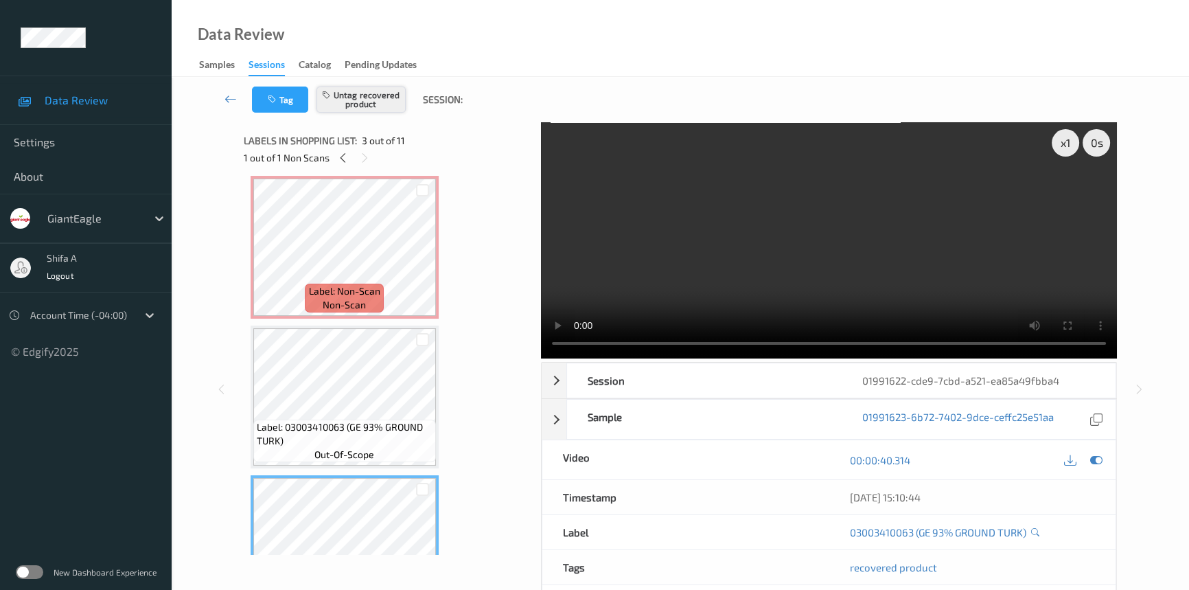
click at [393, 92] on button "Untag recovered product" at bounding box center [360, 99] width 89 height 26
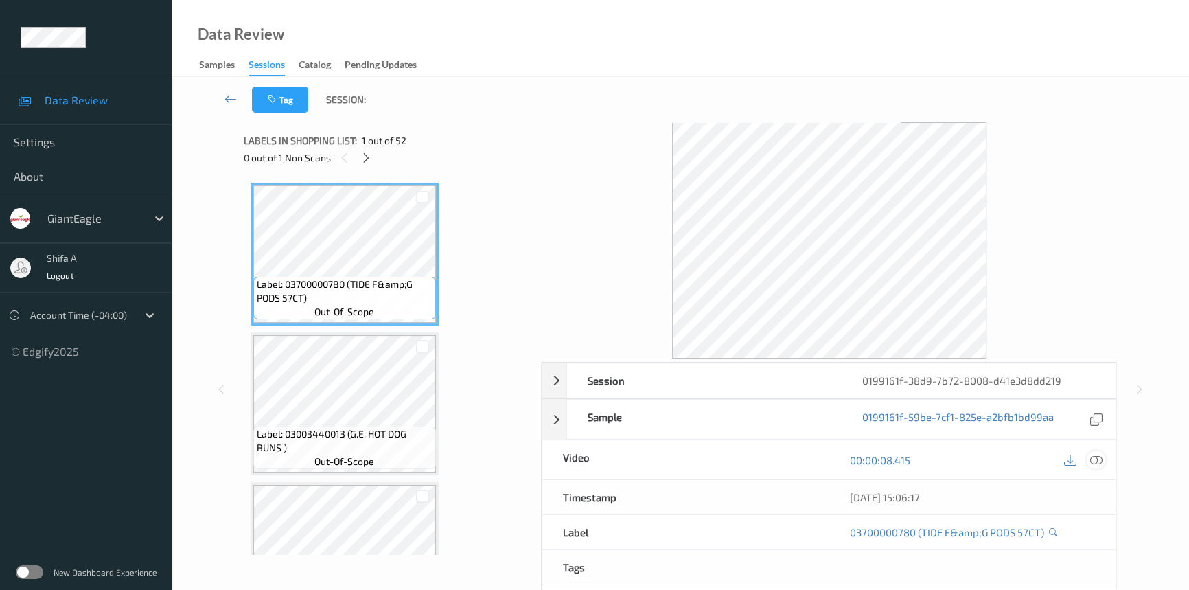
click at [1091, 460] on icon at bounding box center [1096, 460] width 12 height 12
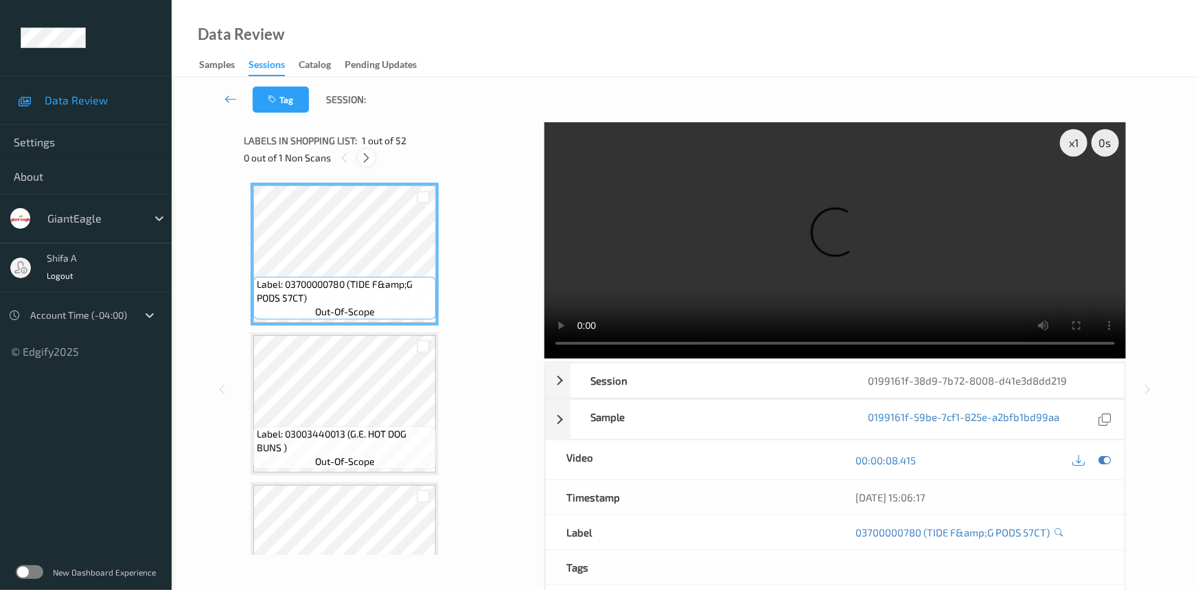
drag, startPoint x: 362, startPoint y: 157, endPoint x: 369, endPoint y: 157, distance: 7.6
click at [364, 157] on icon at bounding box center [367, 158] width 12 height 12
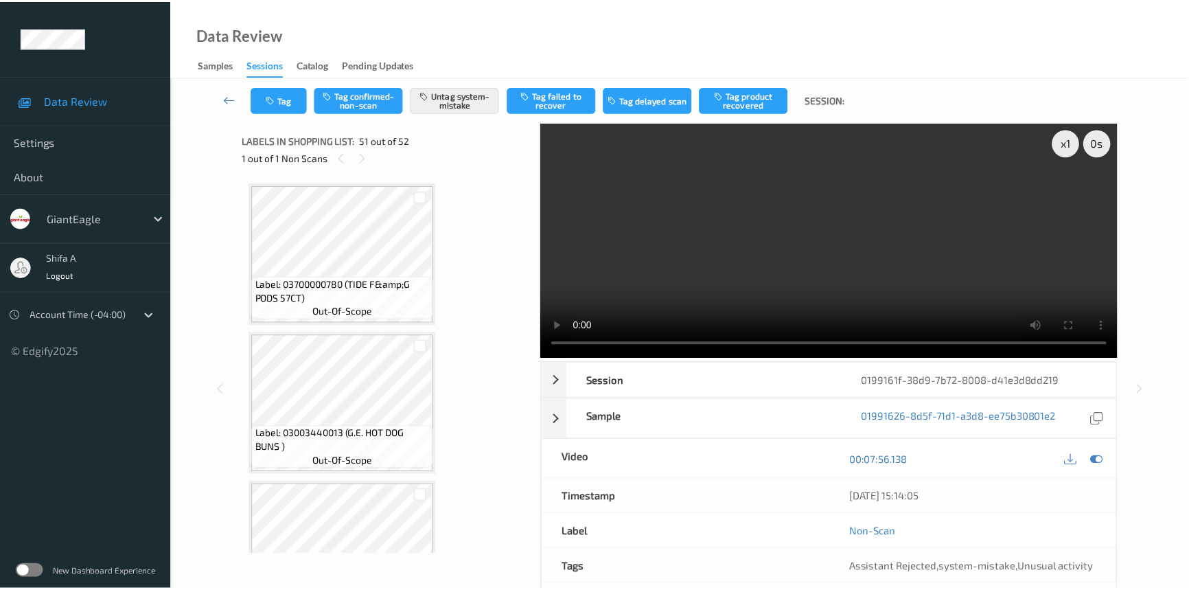
scroll to position [7314, 0]
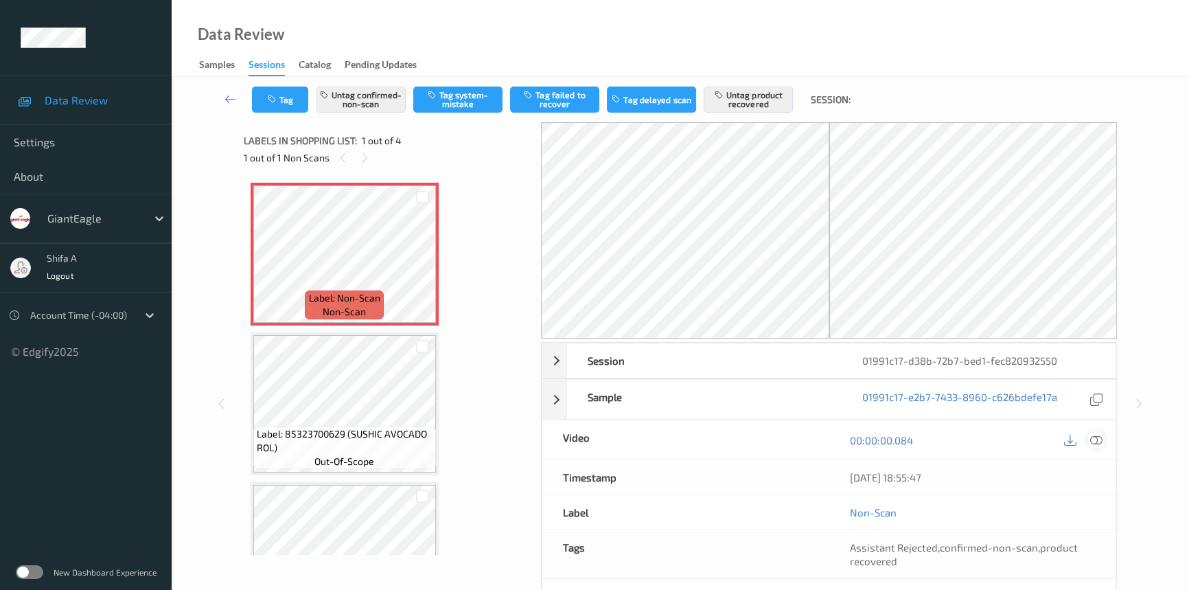
click at [1098, 434] on icon at bounding box center [1096, 440] width 12 height 12
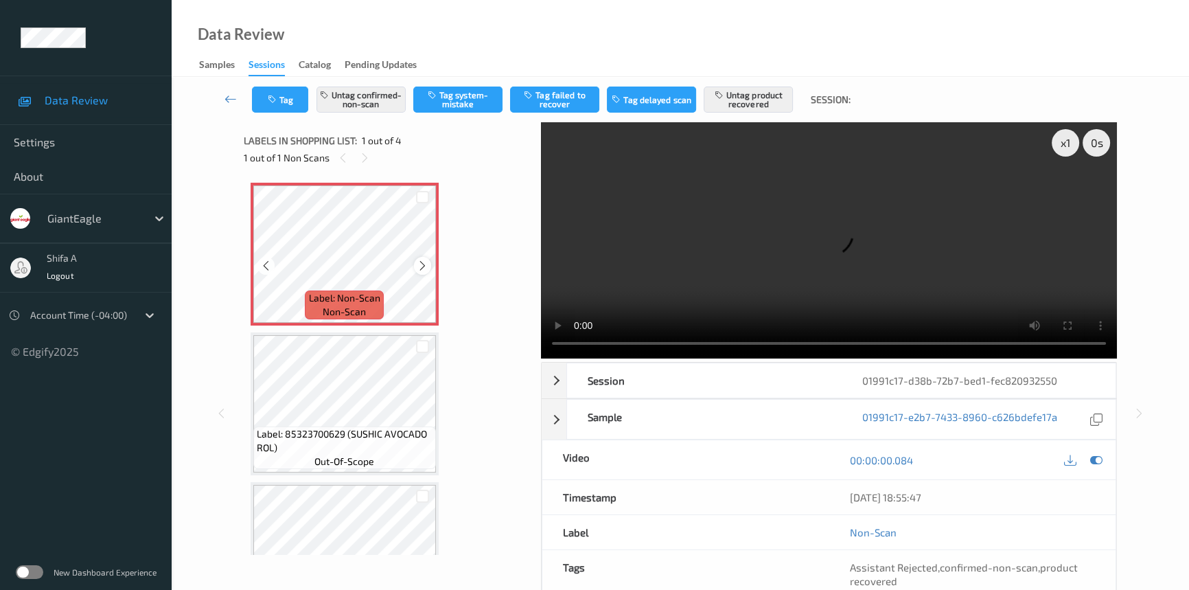
click at [415, 266] on div at bounding box center [422, 265] width 17 height 17
click at [975, 305] on video at bounding box center [829, 240] width 576 height 236
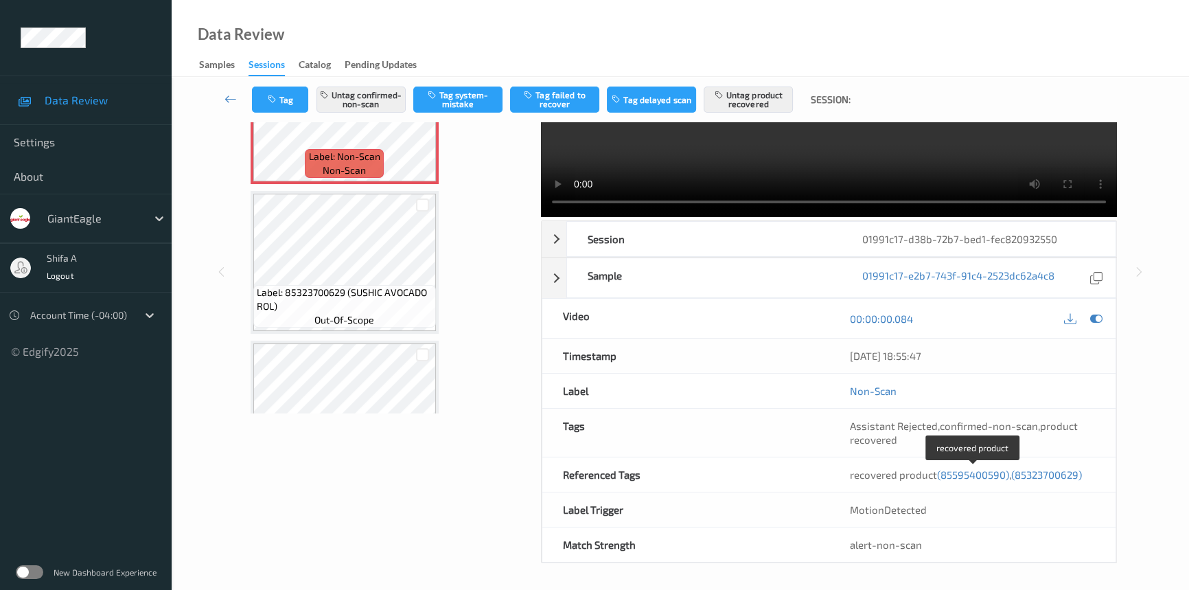
click at [994, 474] on span "(85595400590)" at bounding box center [973, 474] width 72 height 12
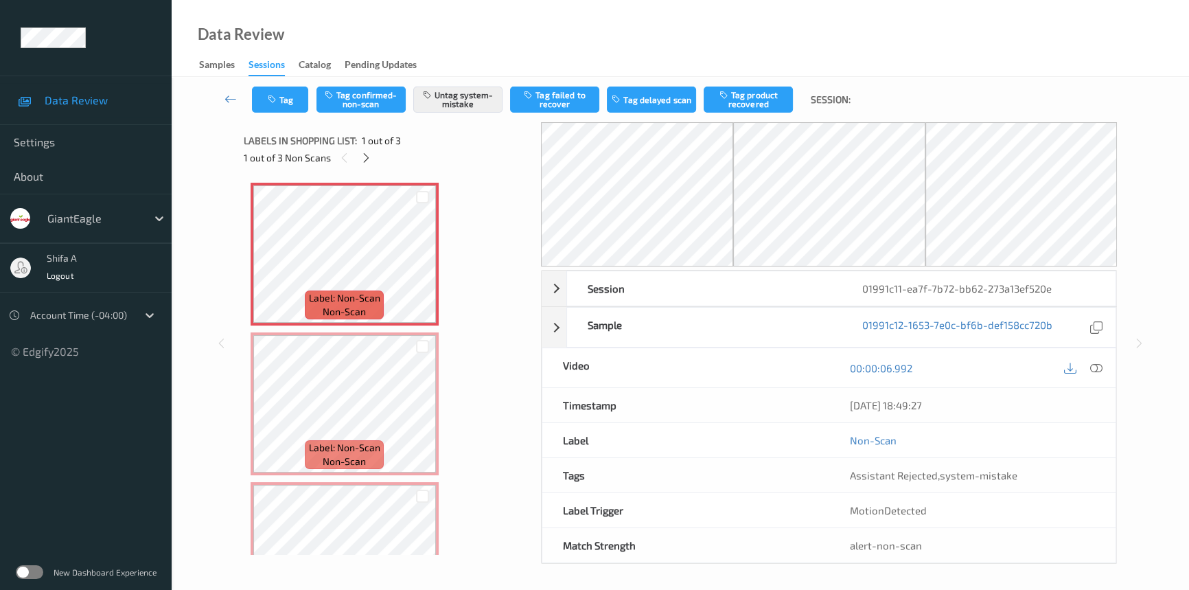
click at [1096, 370] on icon at bounding box center [1096, 368] width 12 height 12
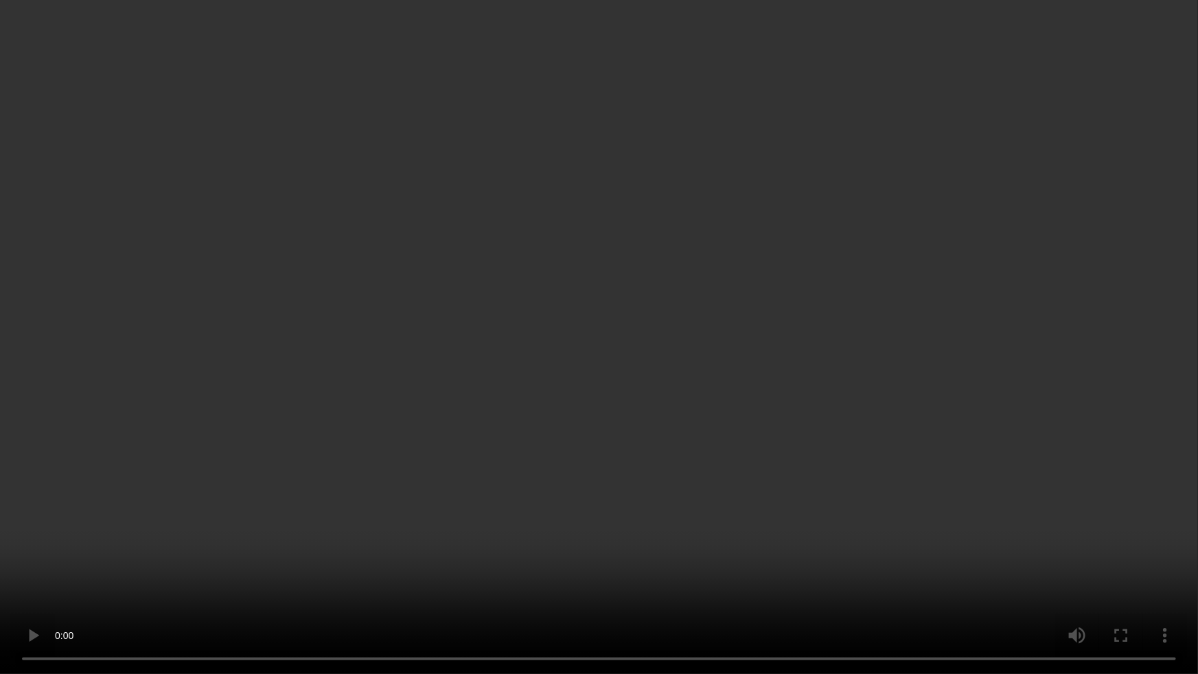
click at [944, 483] on video at bounding box center [599, 337] width 1198 height 674
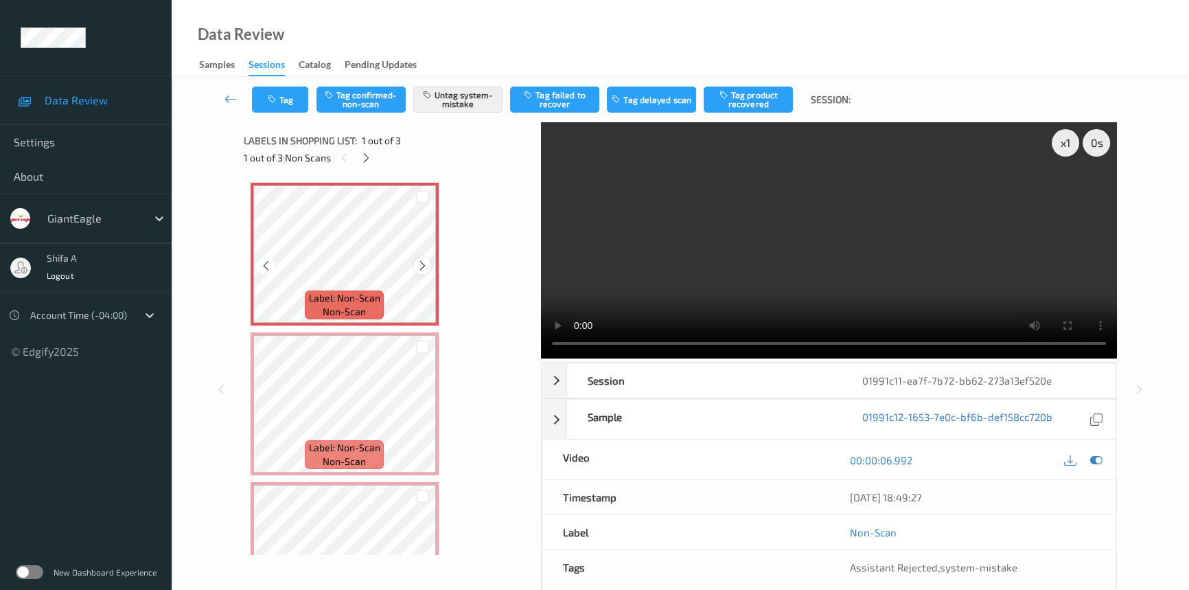
click at [421, 261] on icon at bounding box center [423, 265] width 12 height 12
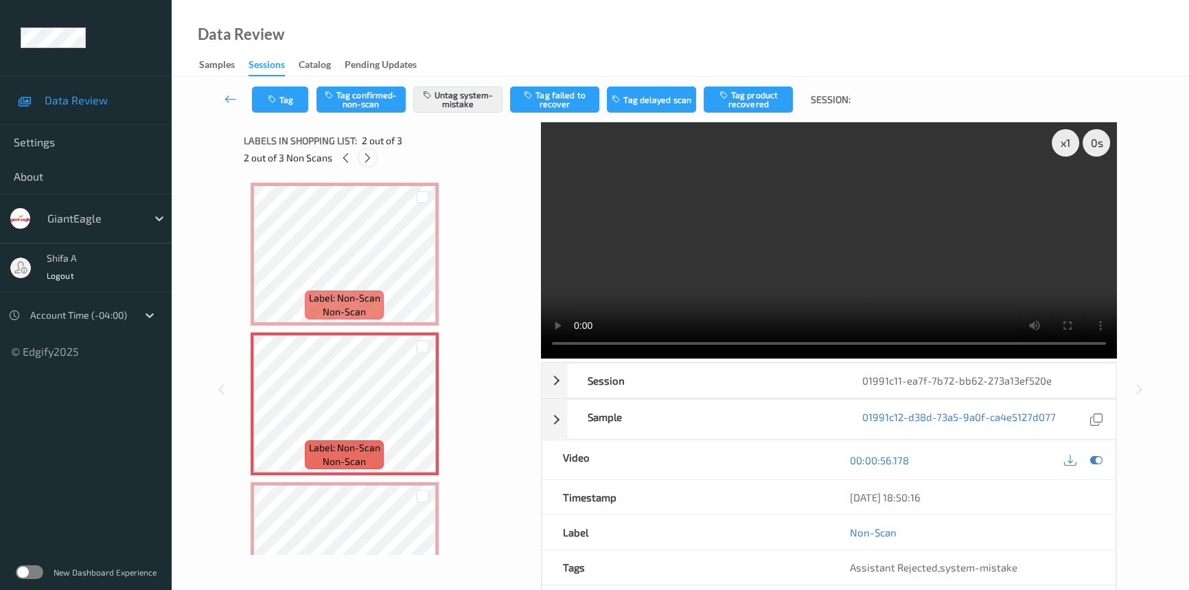
click at [371, 156] on icon at bounding box center [368, 158] width 12 height 12
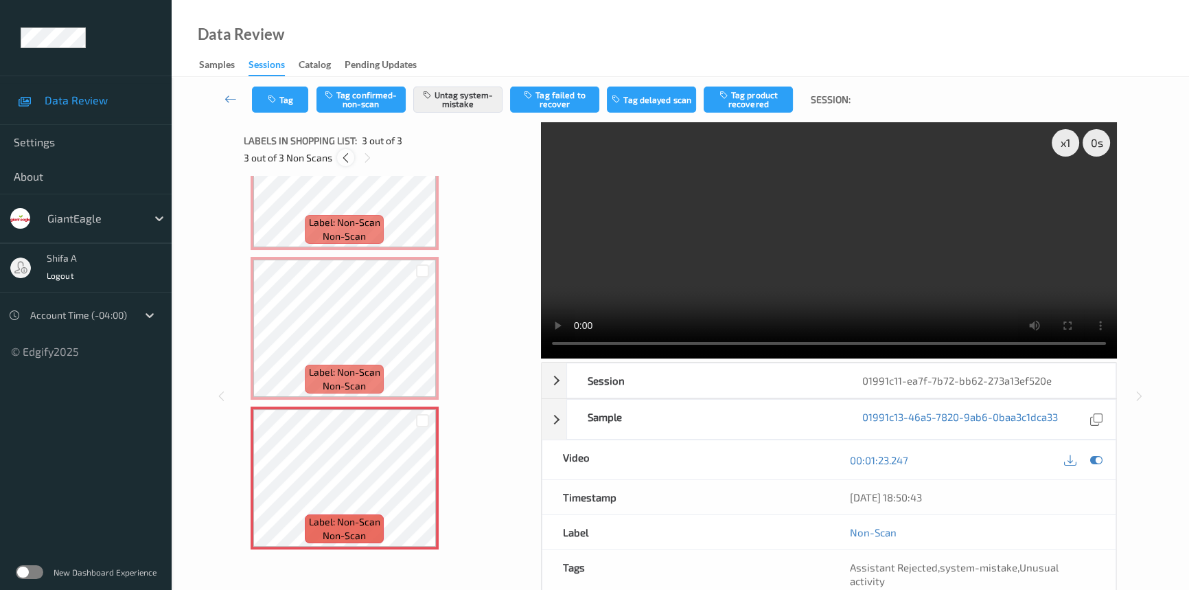
click at [349, 158] on icon at bounding box center [346, 158] width 12 height 12
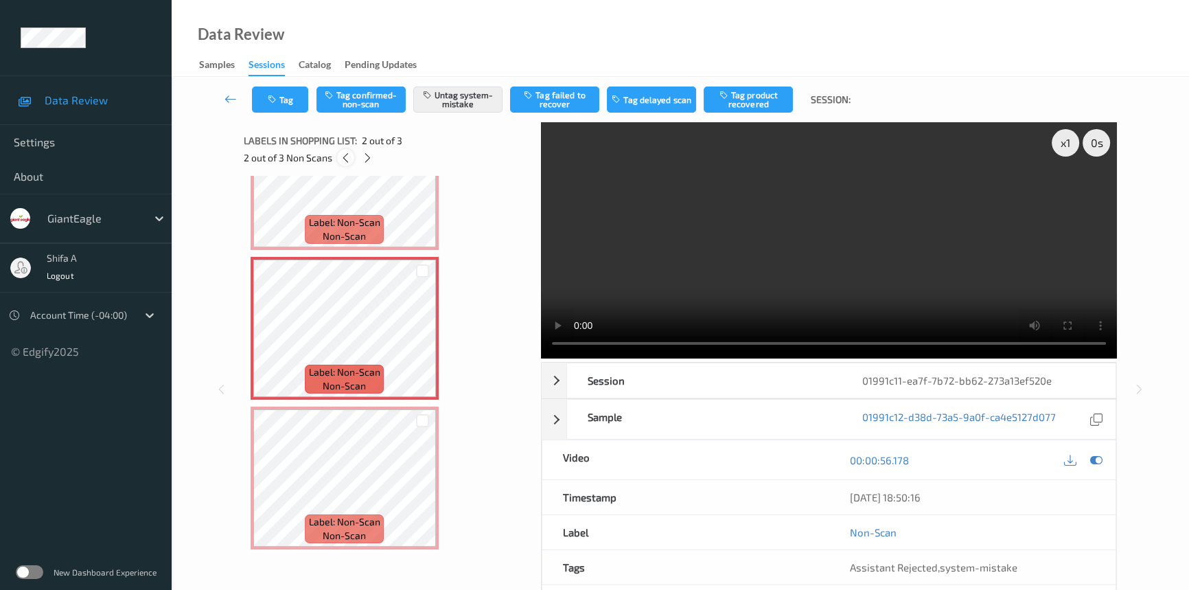
scroll to position [7, 0]
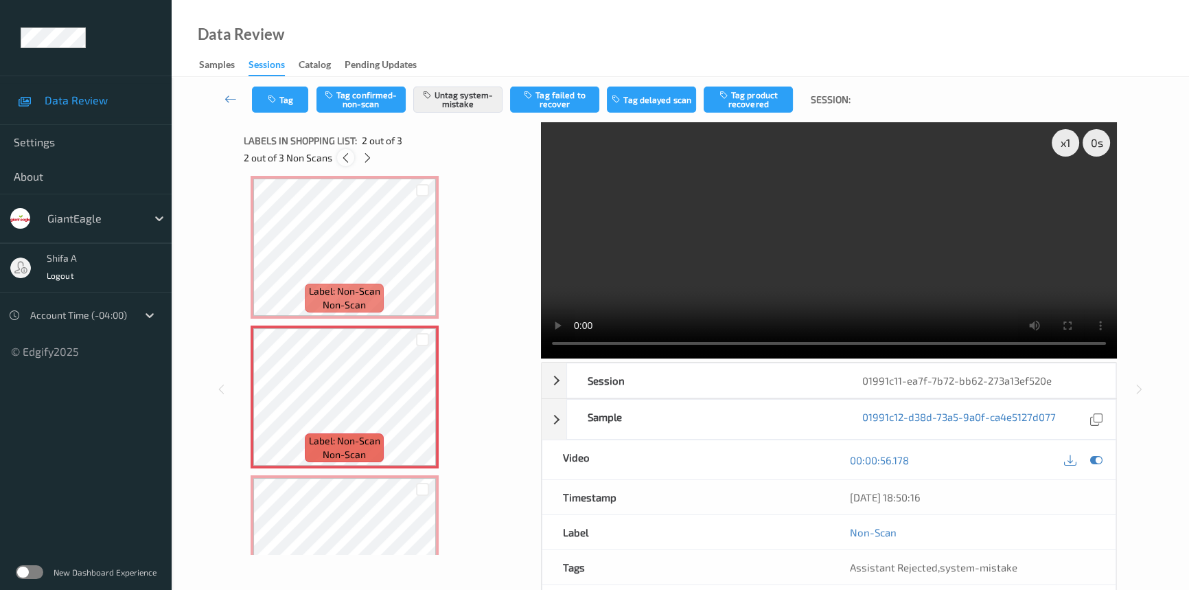
click at [349, 158] on icon at bounding box center [346, 158] width 12 height 12
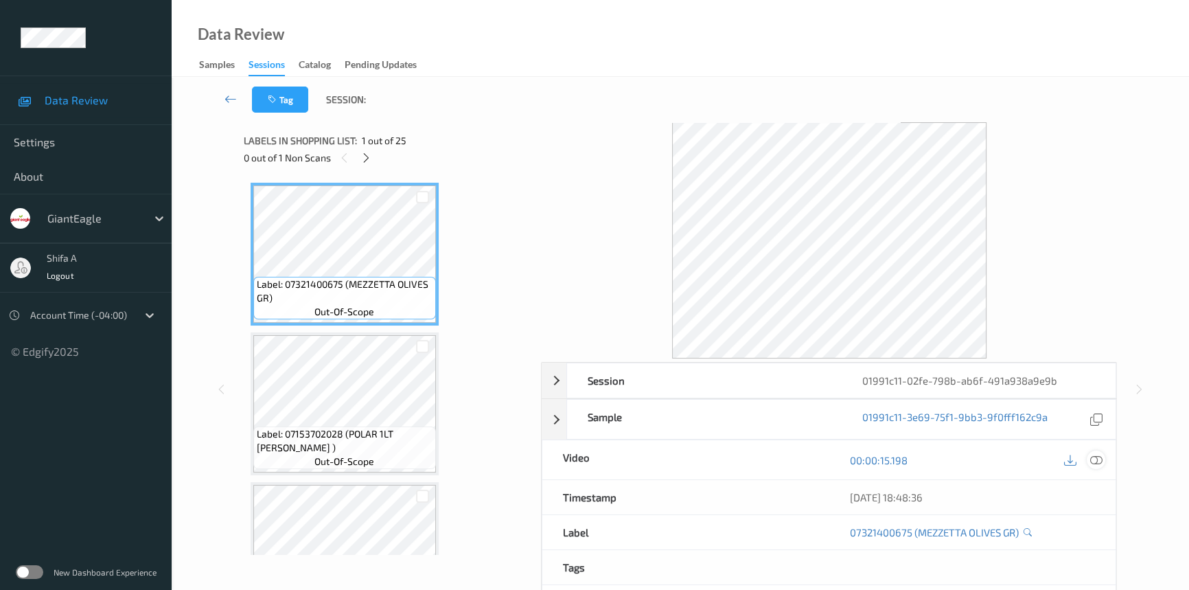
click at [1094, 457] on icon at bounding box center [1096, 460] width 12 height 12
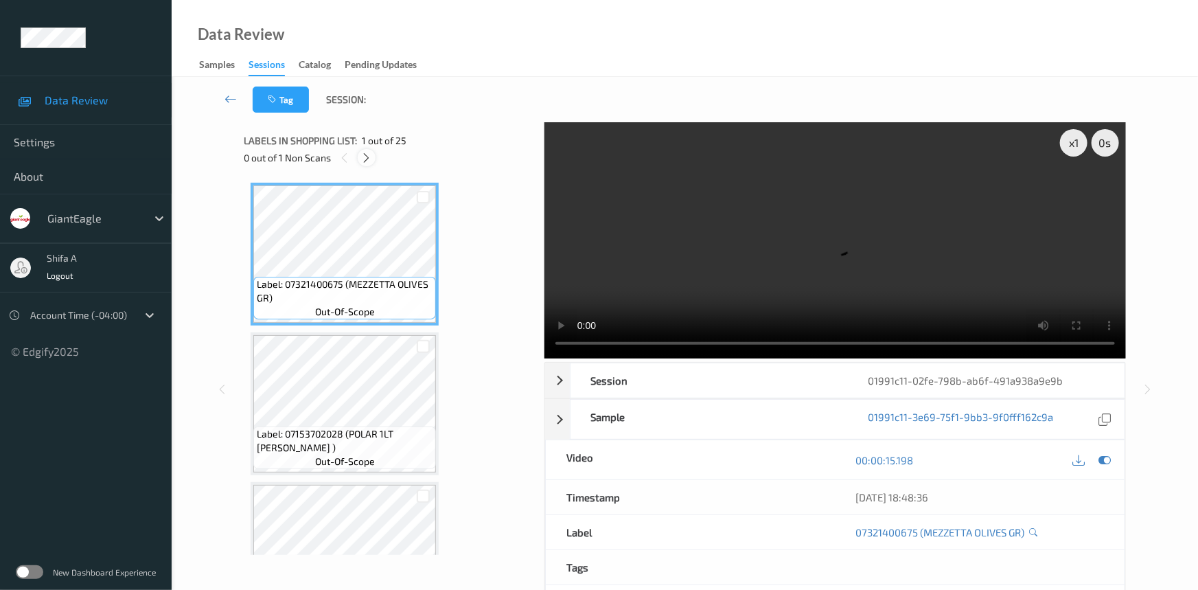
click at [364, 157] on icon at bounding box center [367, 158] width 12 height 12
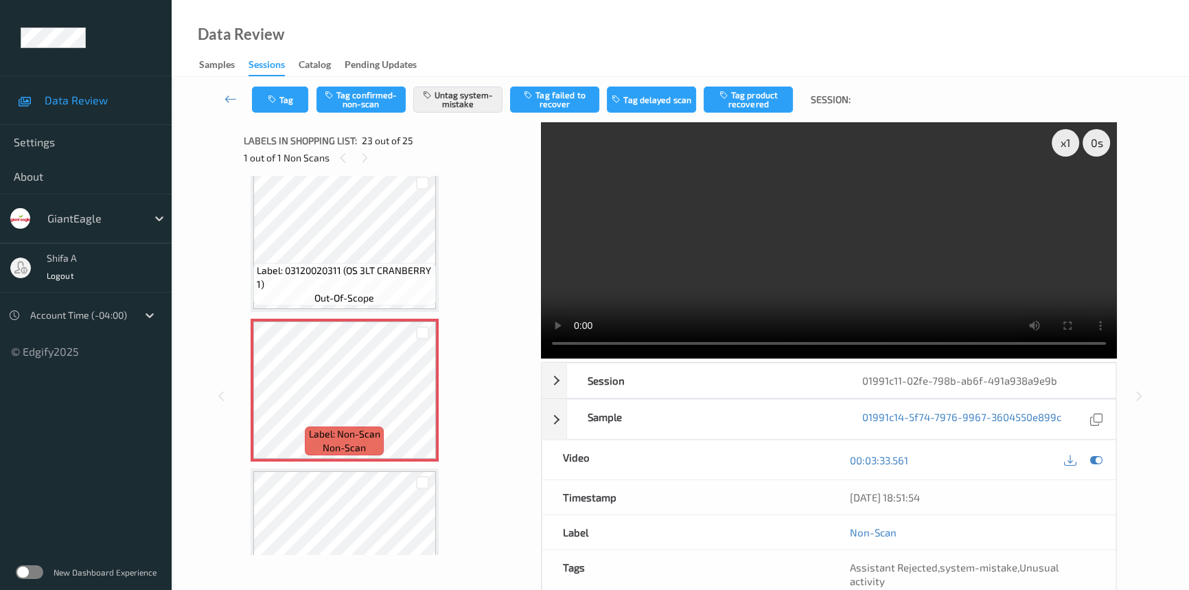
scroll to position [3357, 0]
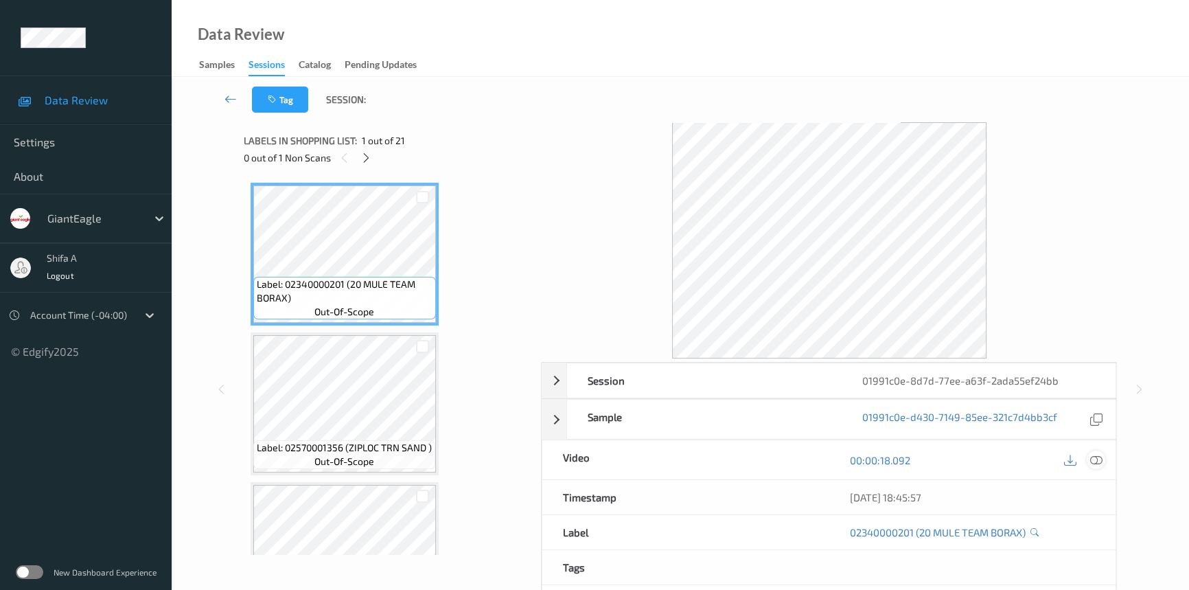
click at [1100, 460] on icon at bounding box center [1096, 460] width 12 height 12
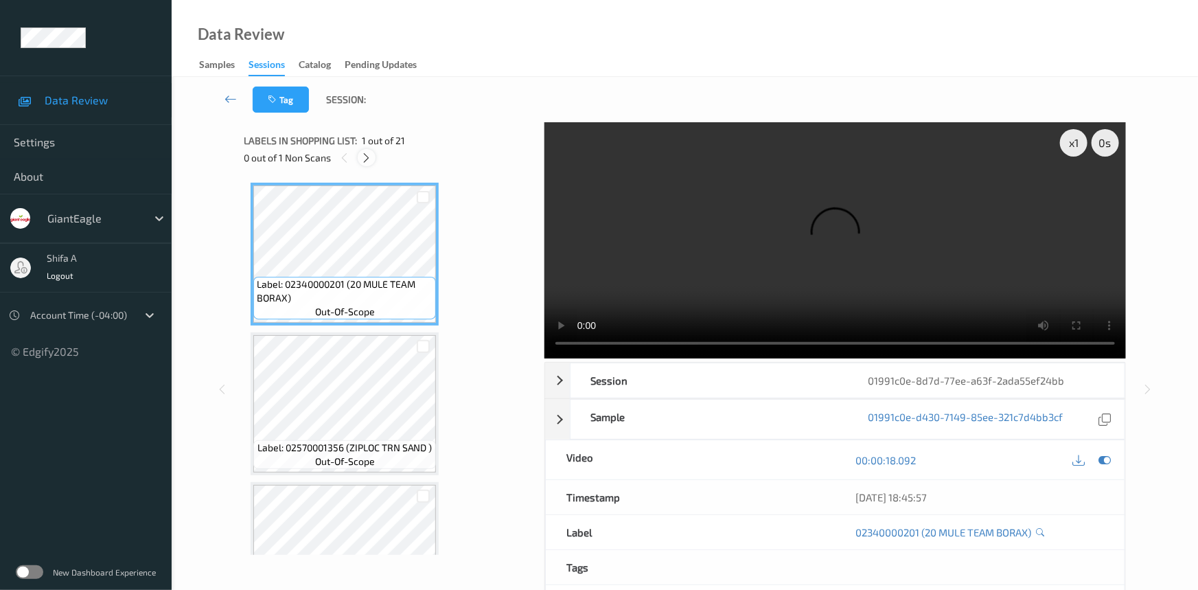
click at [366, 161] on icon at bounding box center [367, 158] width 12 height 12
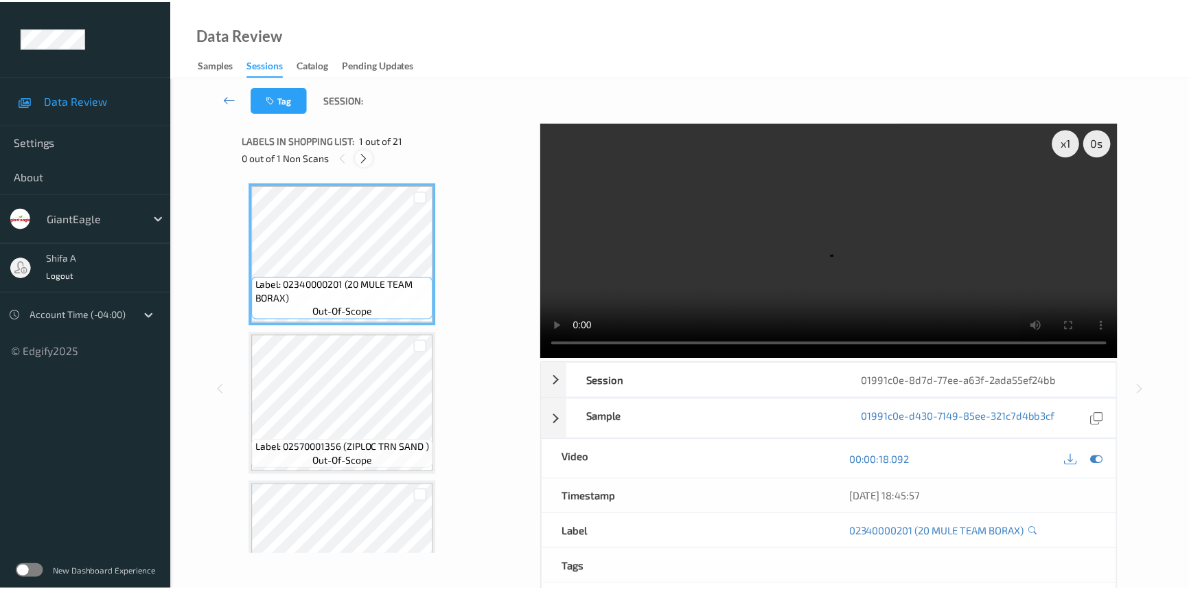
scroll to position [1200, 0]
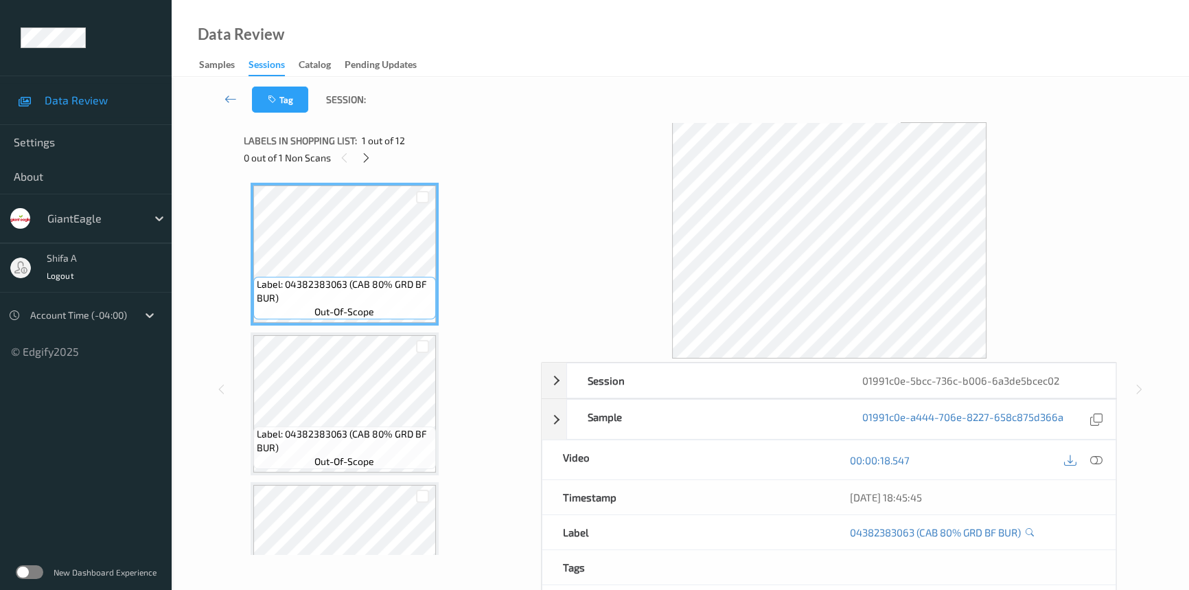
click at [1094, 461] on icon at bounding box center [1096, 460] width 12 height 12
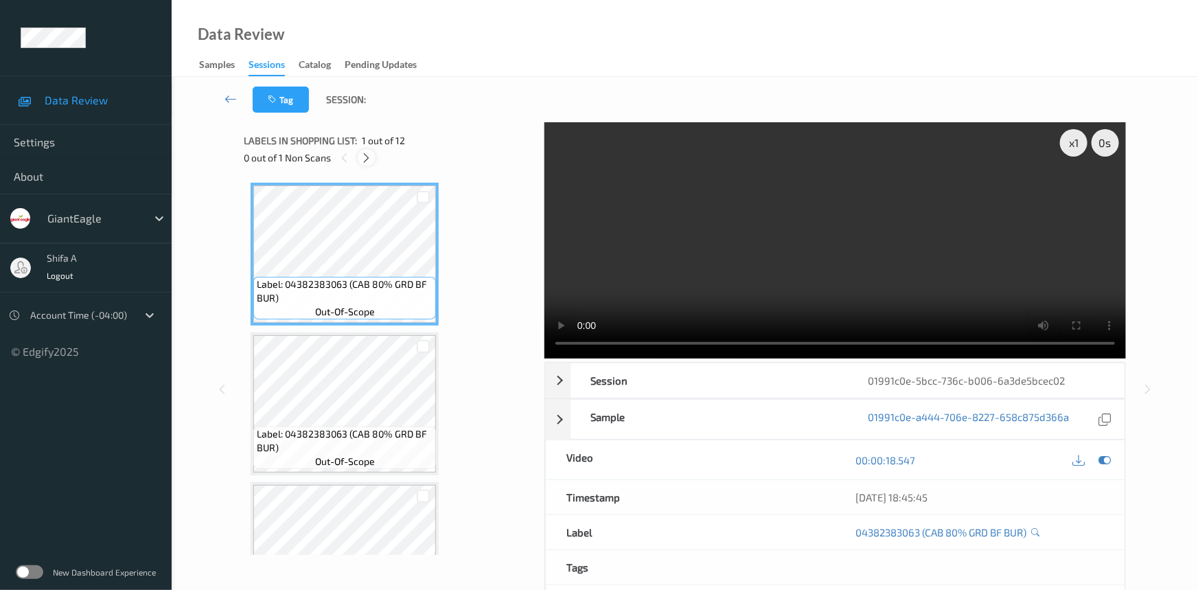
click at [366, 158] on icon at bounding box center [367, 158] width 12 height 12
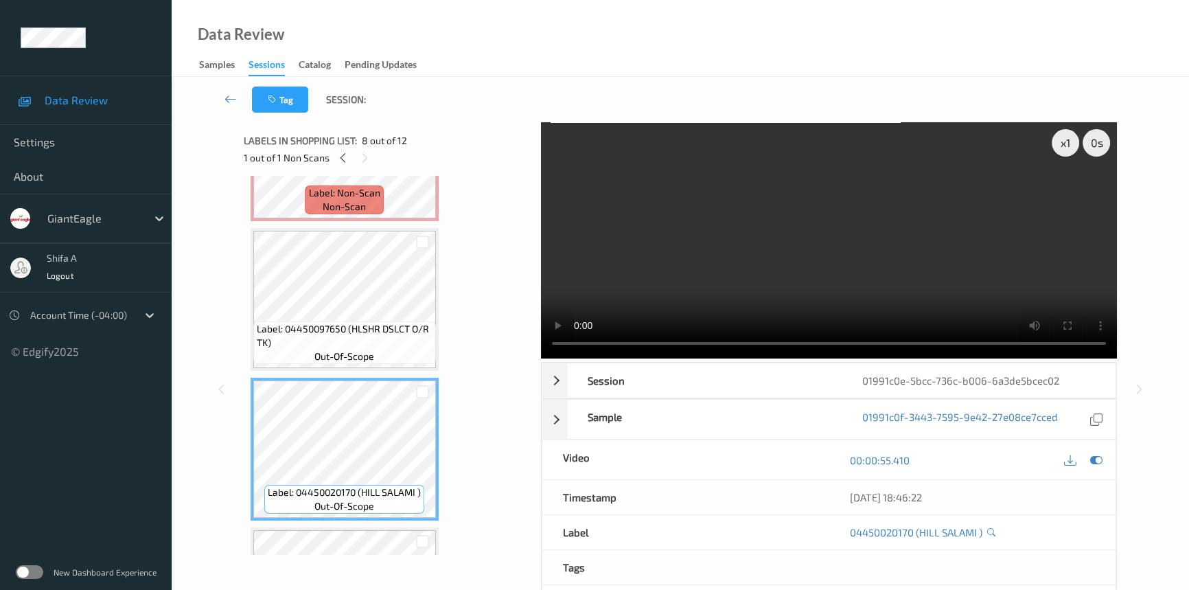
scroll to position [603, 0]
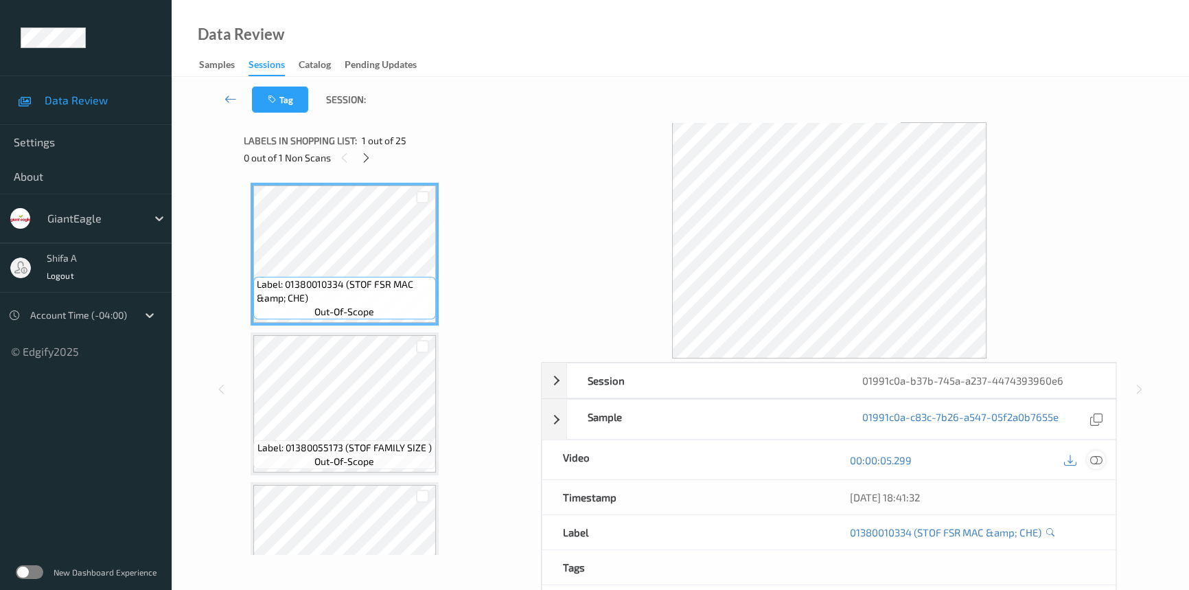
click at [1098, 460] on icon at bounding box center [1096, 460] width 12 height 12
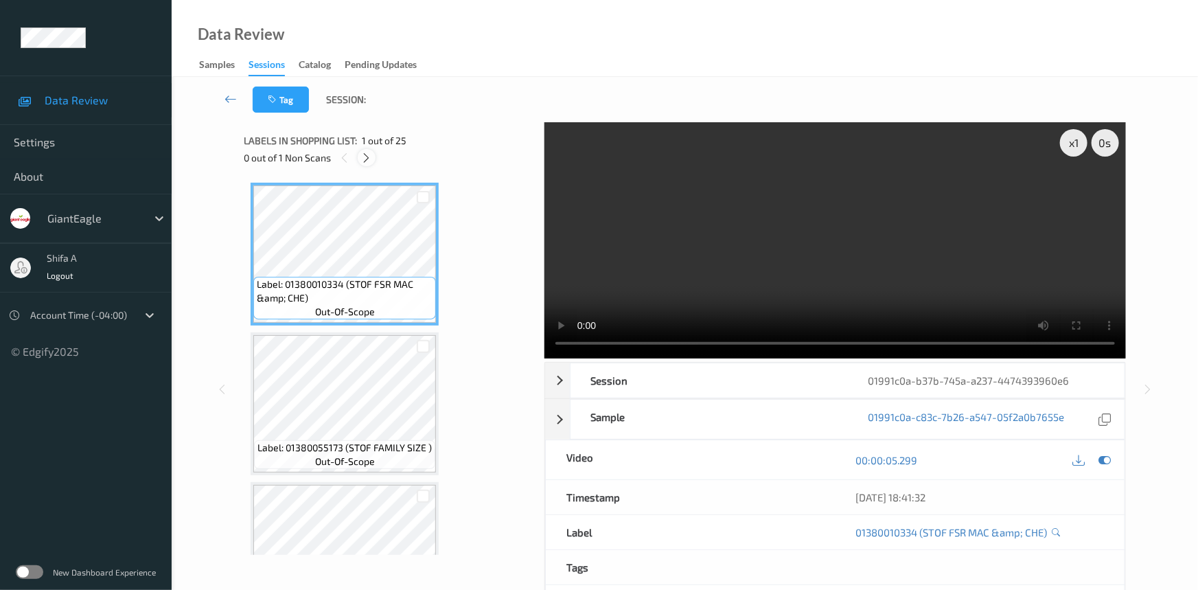
click at [365, 159] on icon at bounding box center [367, 158] width 12 height 12
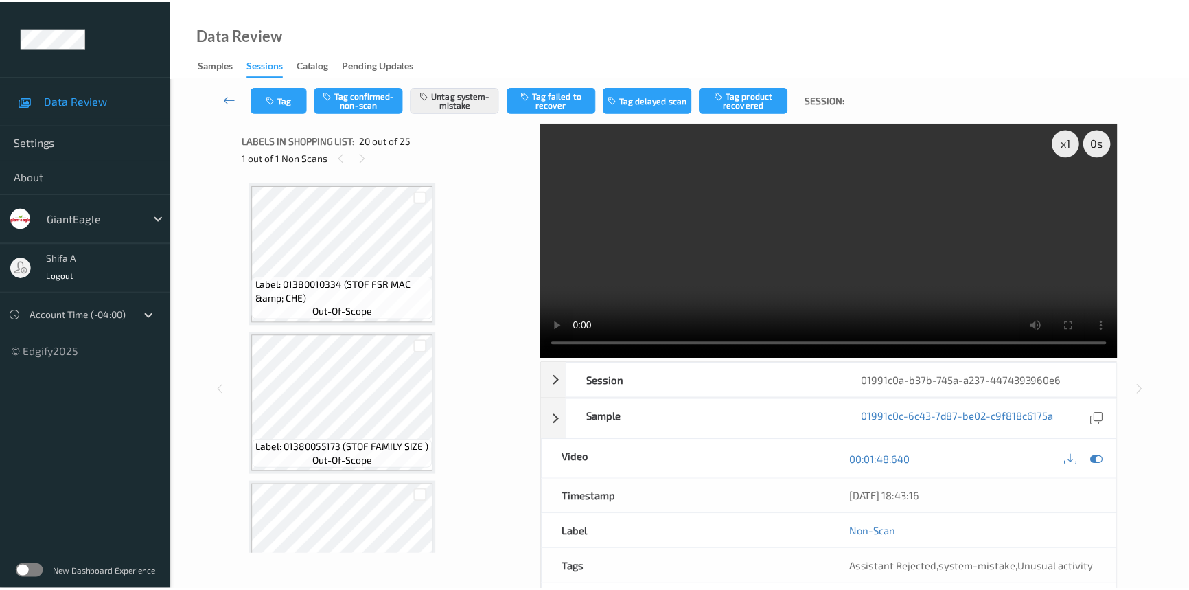
scroll to position [2691, 0]
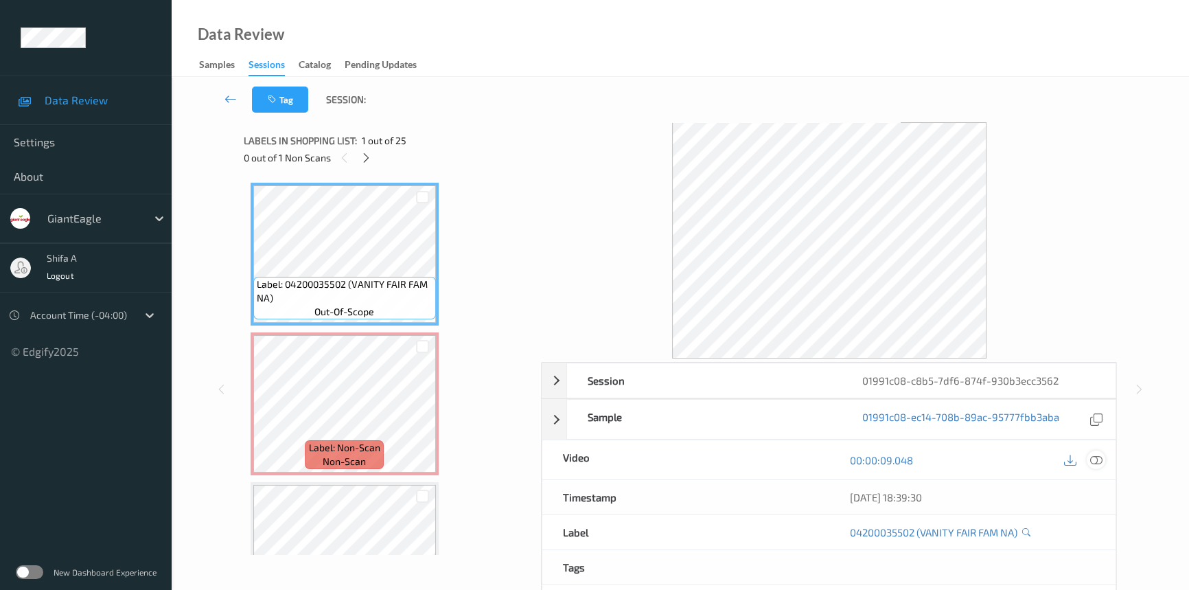
click at [1097, 460] on icon at bounding box center [1096, 460] width 12 height 12
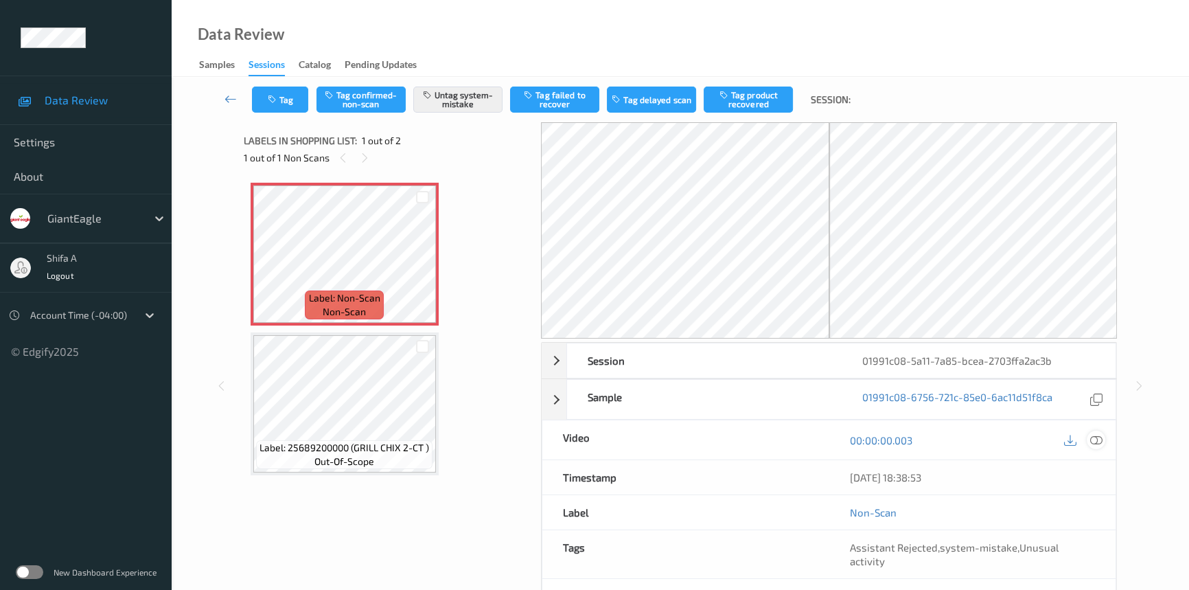
click at [1096, 444] on icon at bounding box center [1096, 440] width 12 height 12
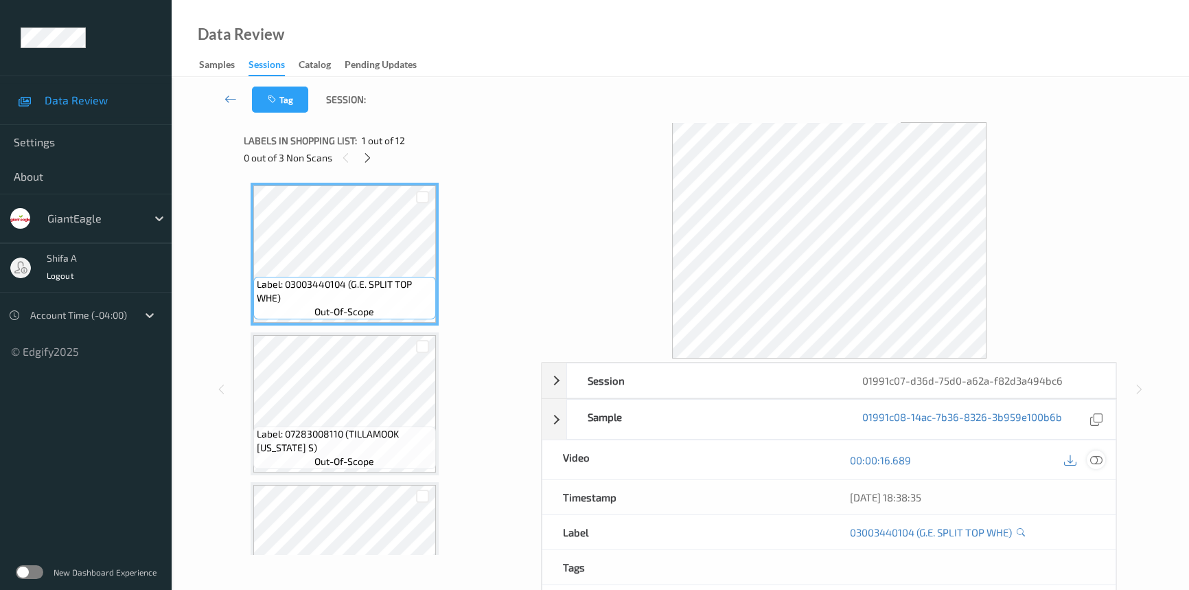
click at [1093, 454] on icon at bounding box center [1096, 460] width 12 height 12
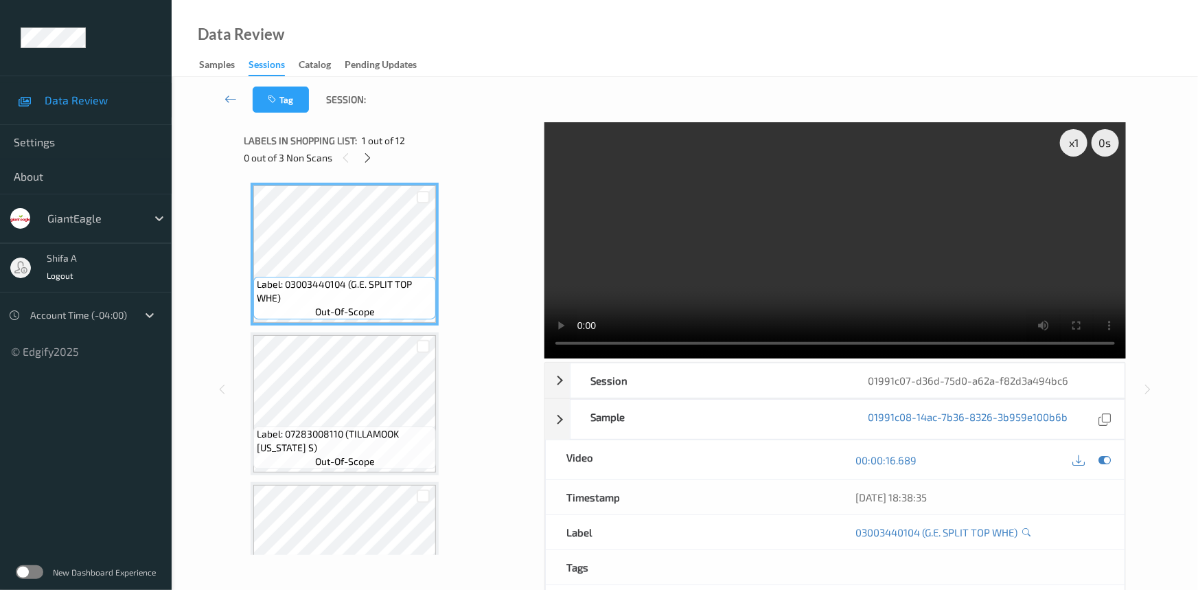
click at [378, 157] on div "0 out of 3 Non Scans" at bounding box center [389, 157] width 291 height 17
click at [371, 157] on icon at bounding box center [368, 158] width 12 height 12
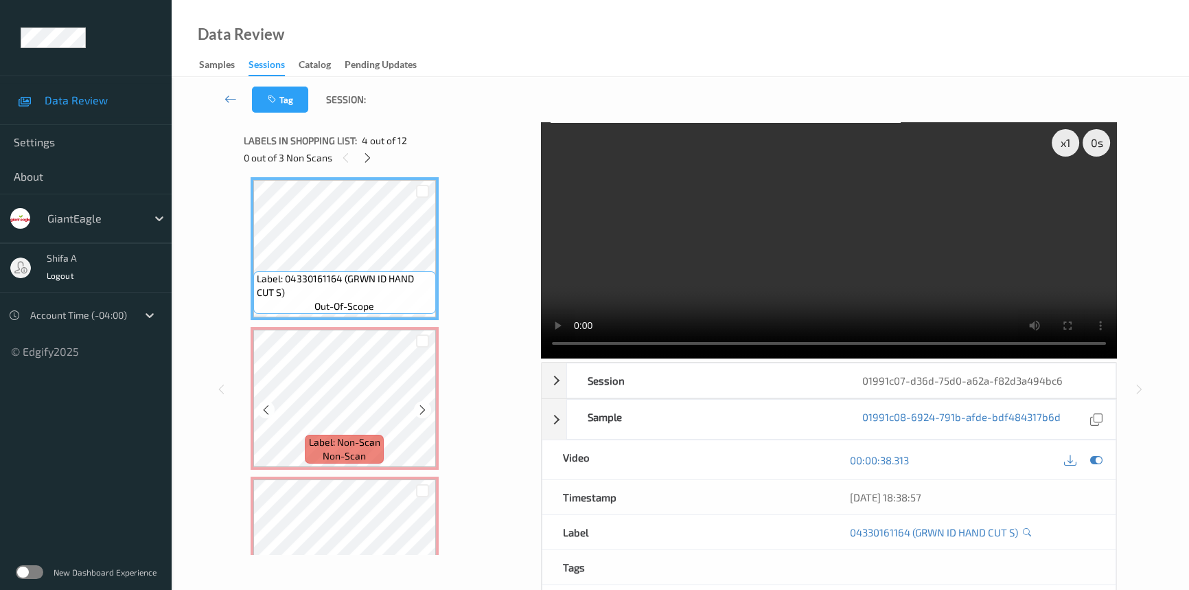
scroll to position [454, 0]
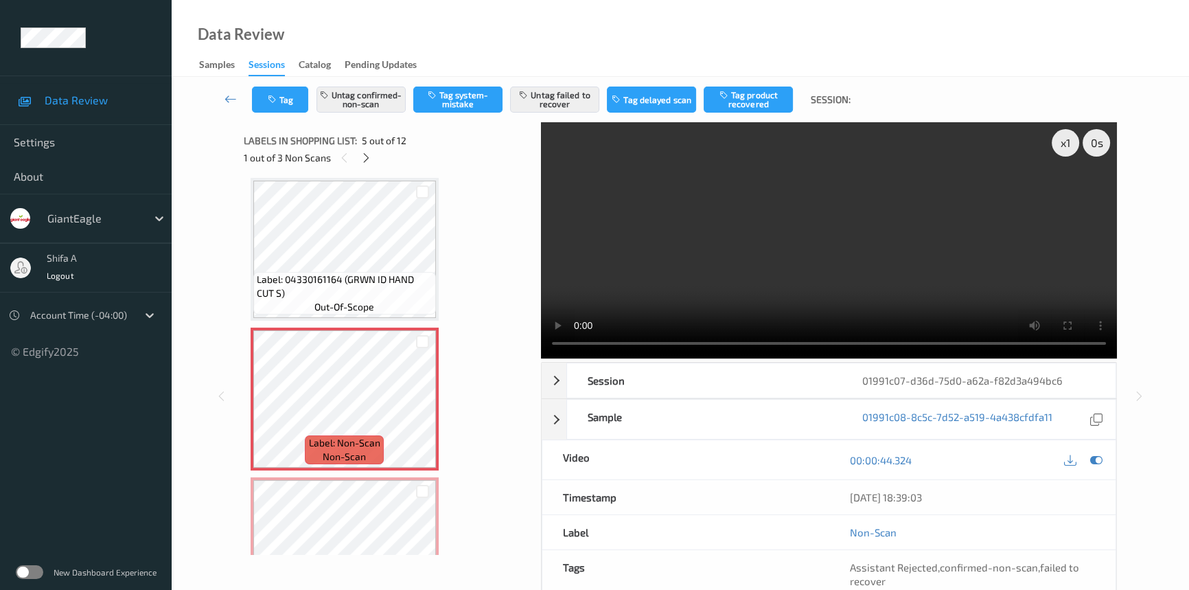
click at [645, 343] on video at bounding box center [829, 240] width 576 height 236
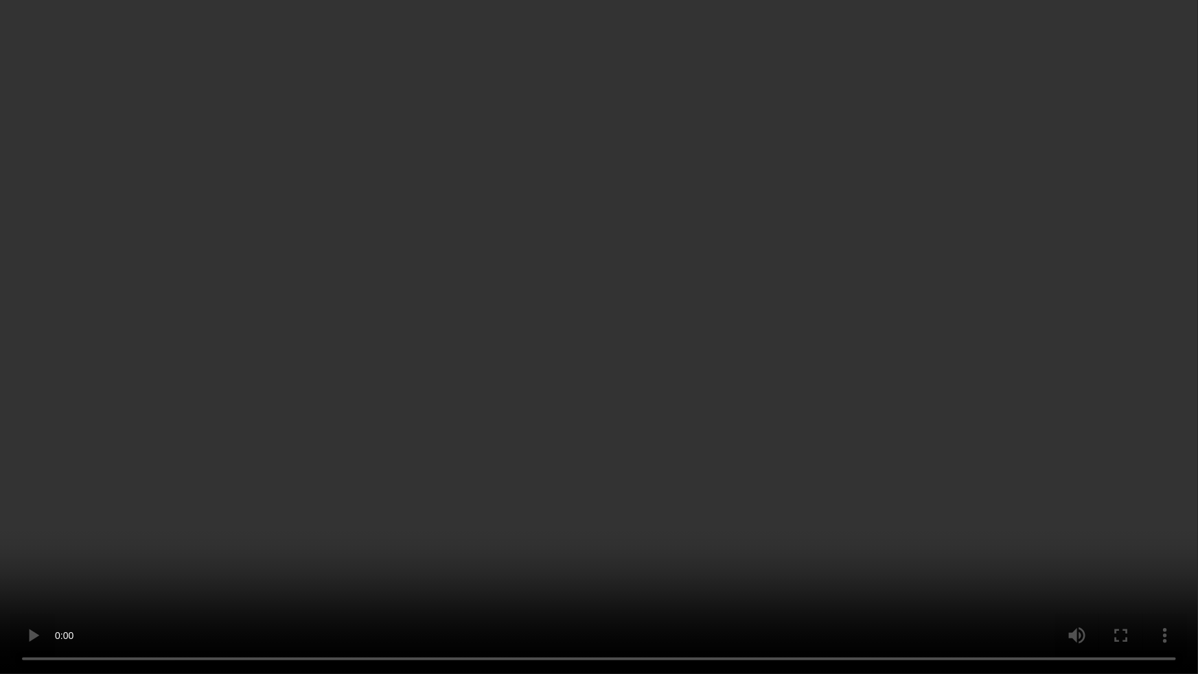
click at [831, 467] on video at bounding box center [599, 337] width 1198 height 674
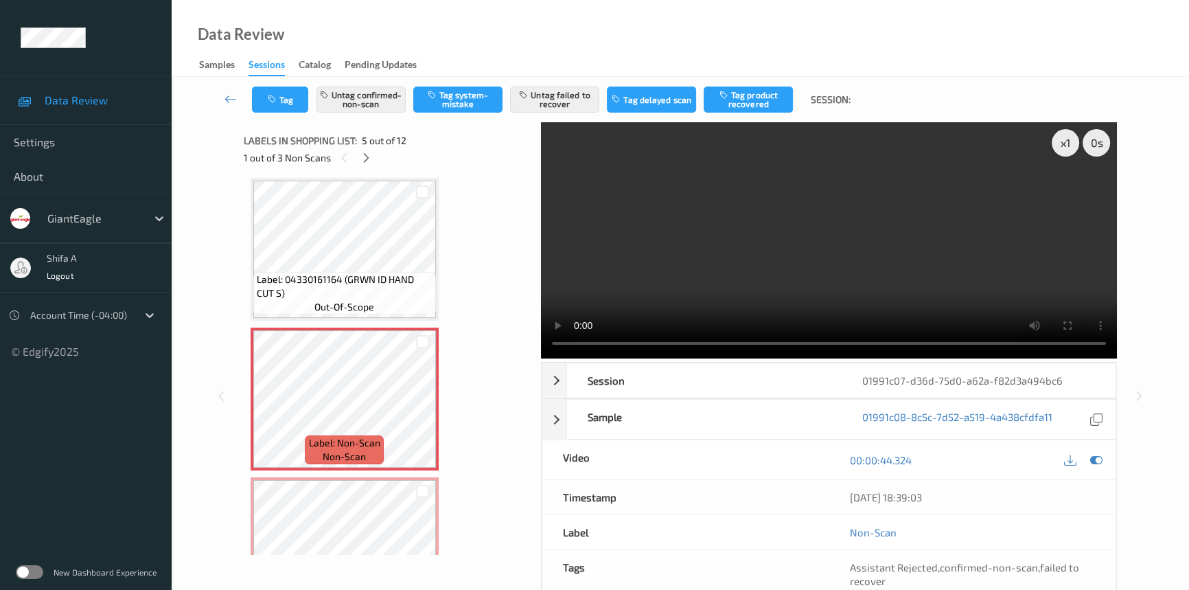
click at [936, 205] on video at bounding box center [829, 240] width 576 height 236
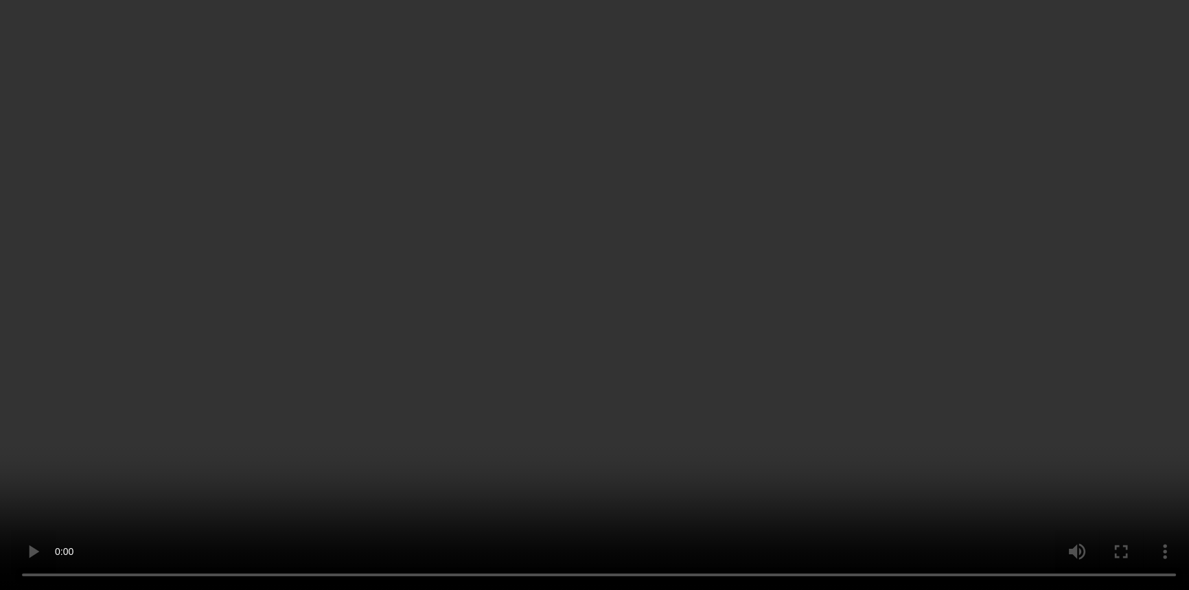
scroll to position [704, 0]
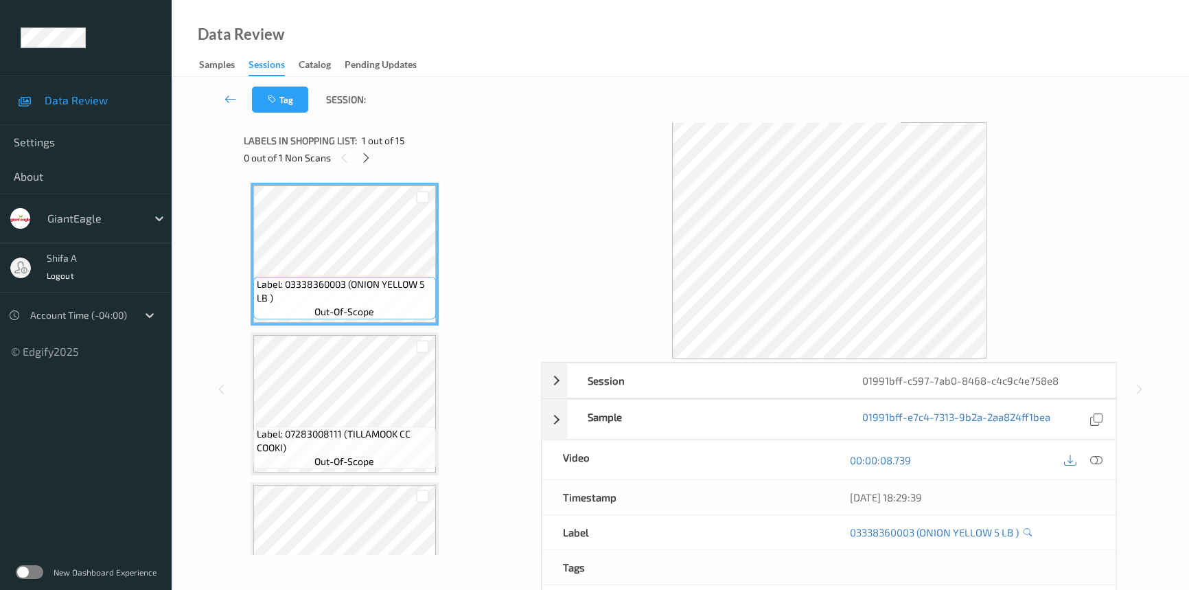
click at [1095, 461] on icon at bounding box center [1096, 460] width 12 height 12
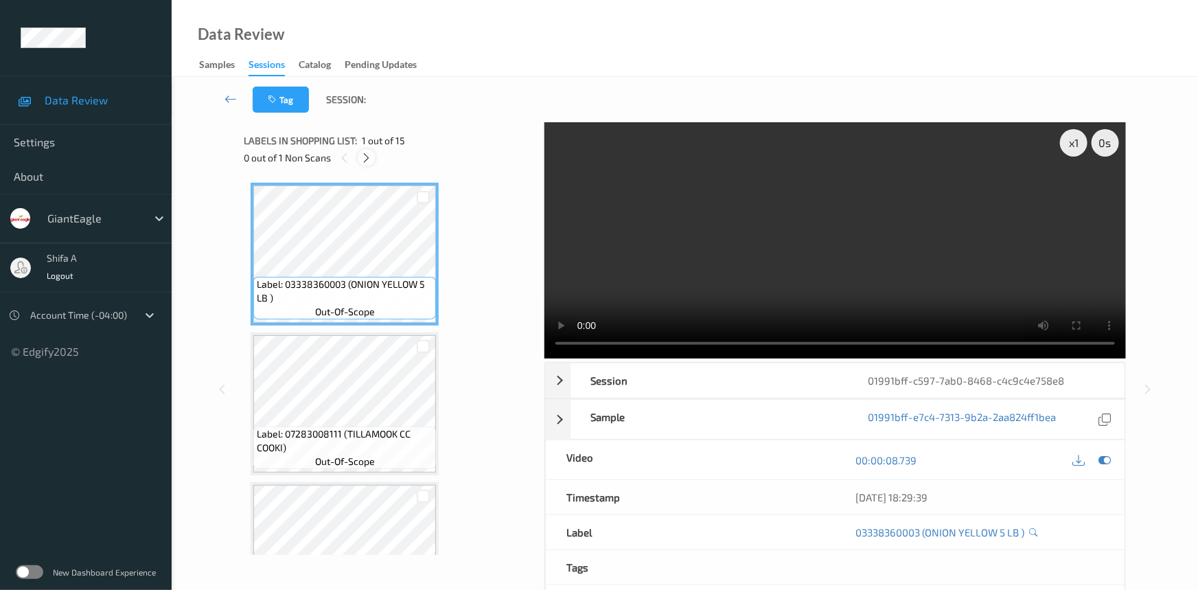
click at [372, 159] on icon at bounding box center [367, 158] width 12 height 12
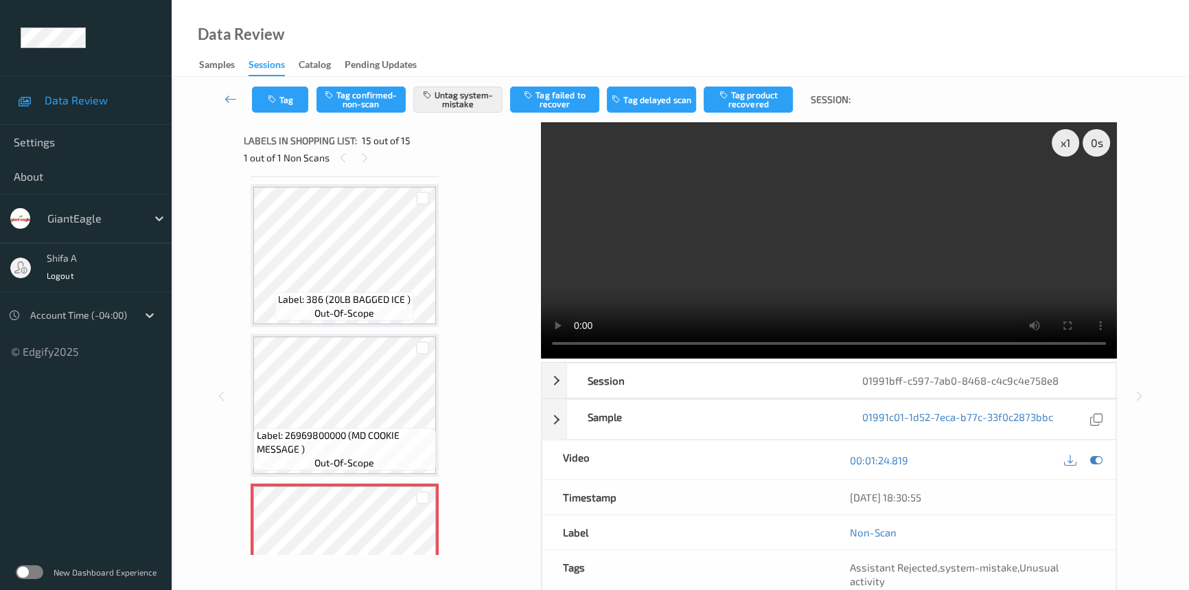
scroll to position [1865, 0]
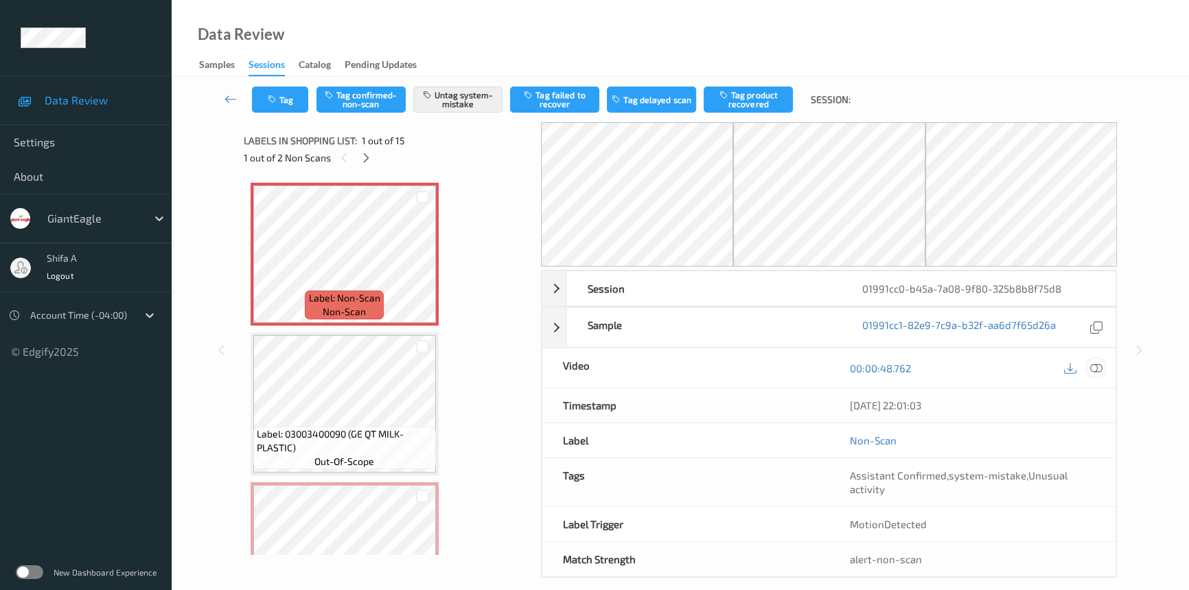
click at [1098, 368] on icon at bounding box center [1096, 368] width 12 height 12
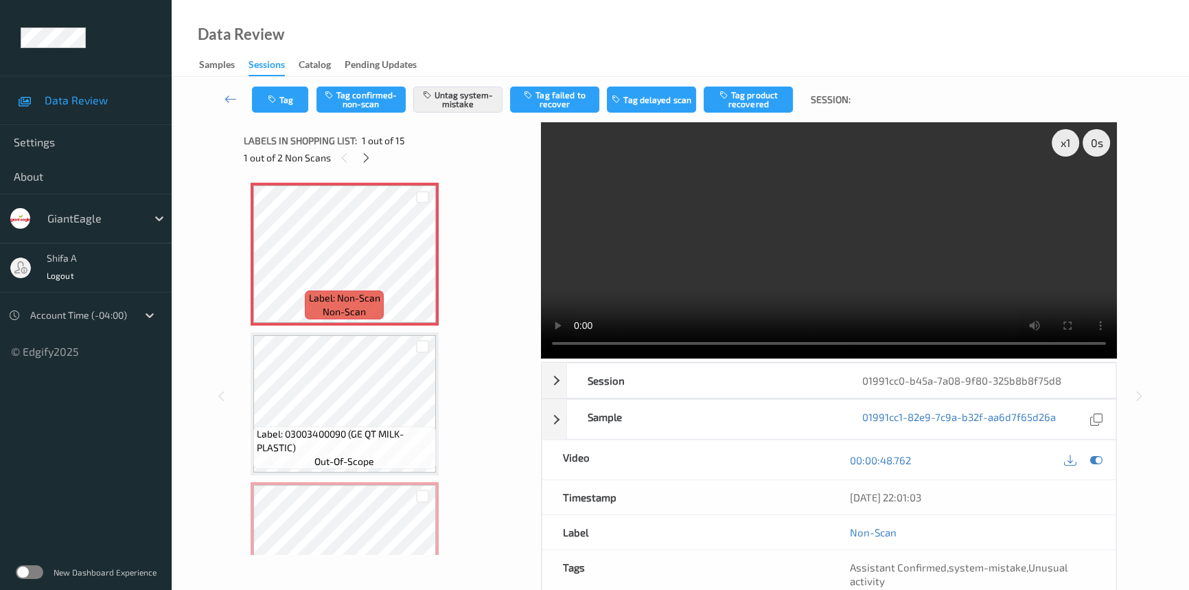
click at [822, 266] on video at bounding box center [829, 240] width 576 height 236
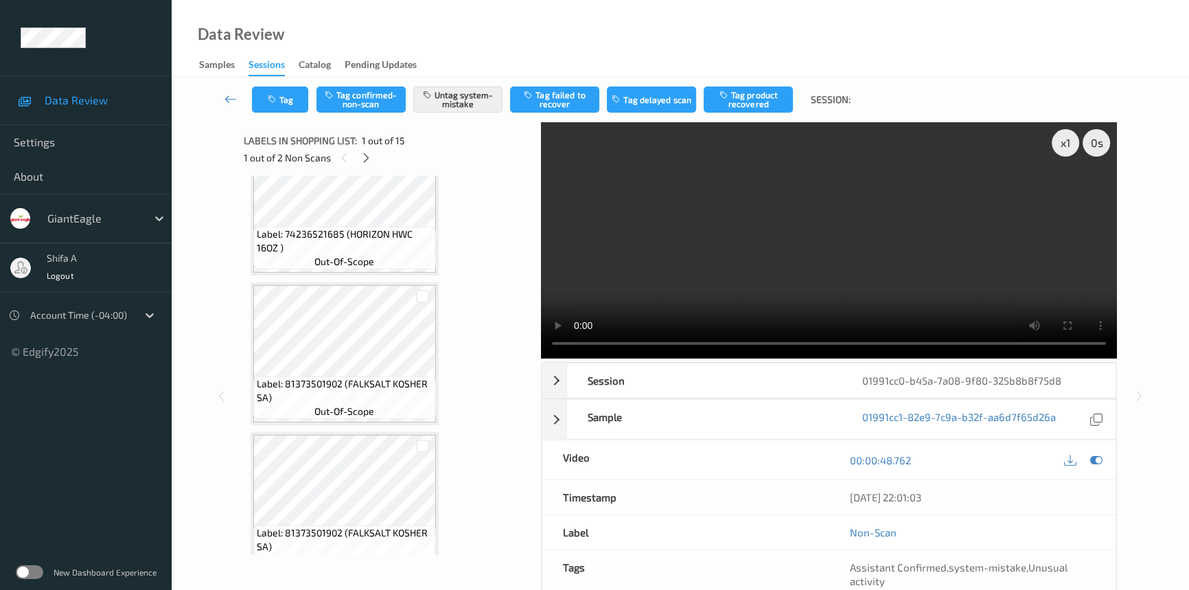
scroll to position [249, 0]
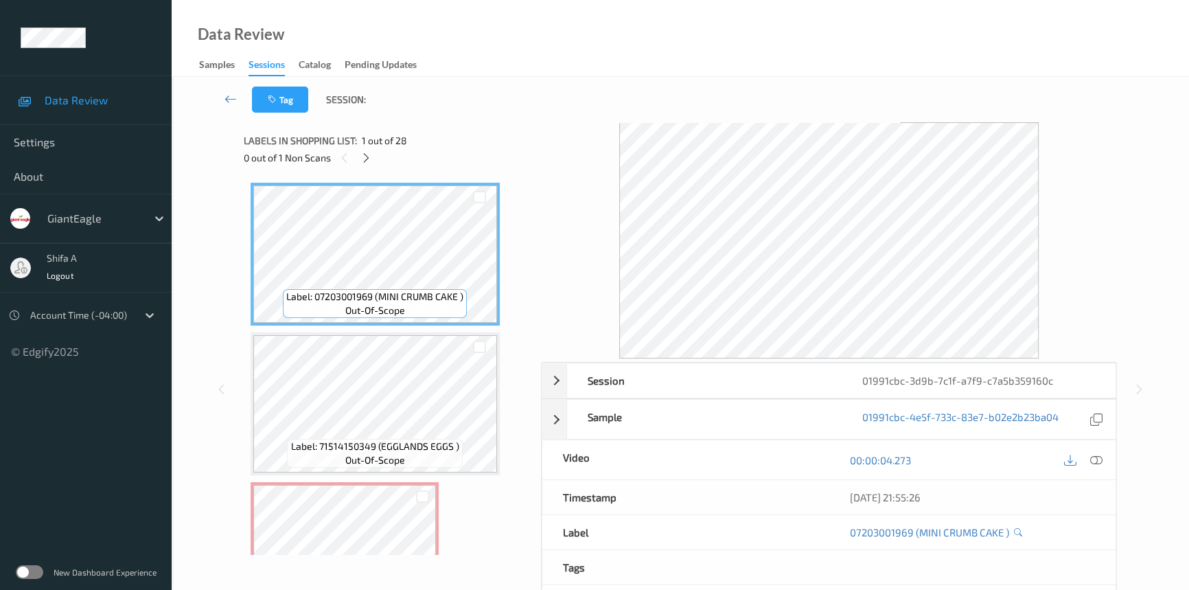
click at [1096, 455] on icon at bounding box center [1096, 460] width 12 height 12
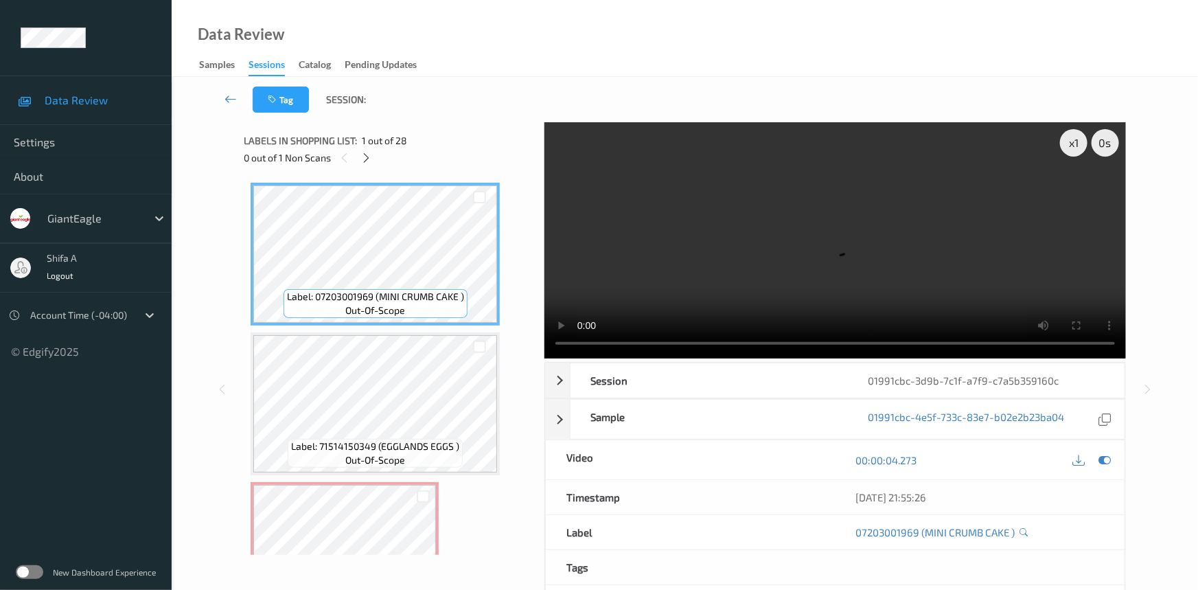
click at [359, 149] on div "0 out of 1 Non Scans" at bounding box center [389, 157] width 291 height 17
click at [363, 157] on icon at bounding box center [367, 158] width 12 height 12
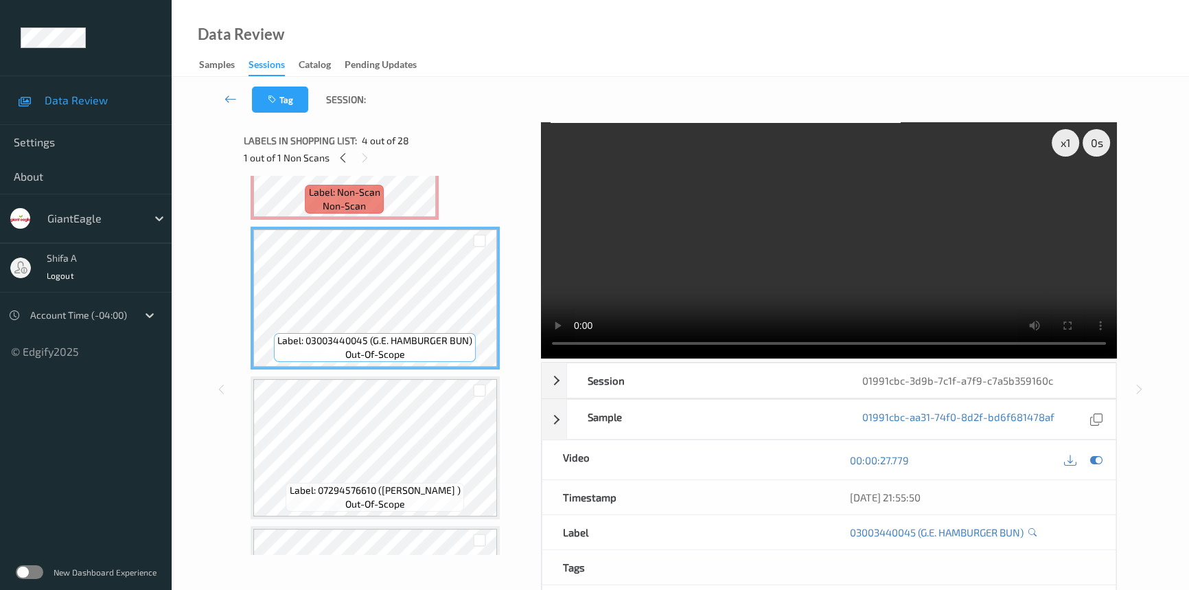
scroll to position [156, 0]
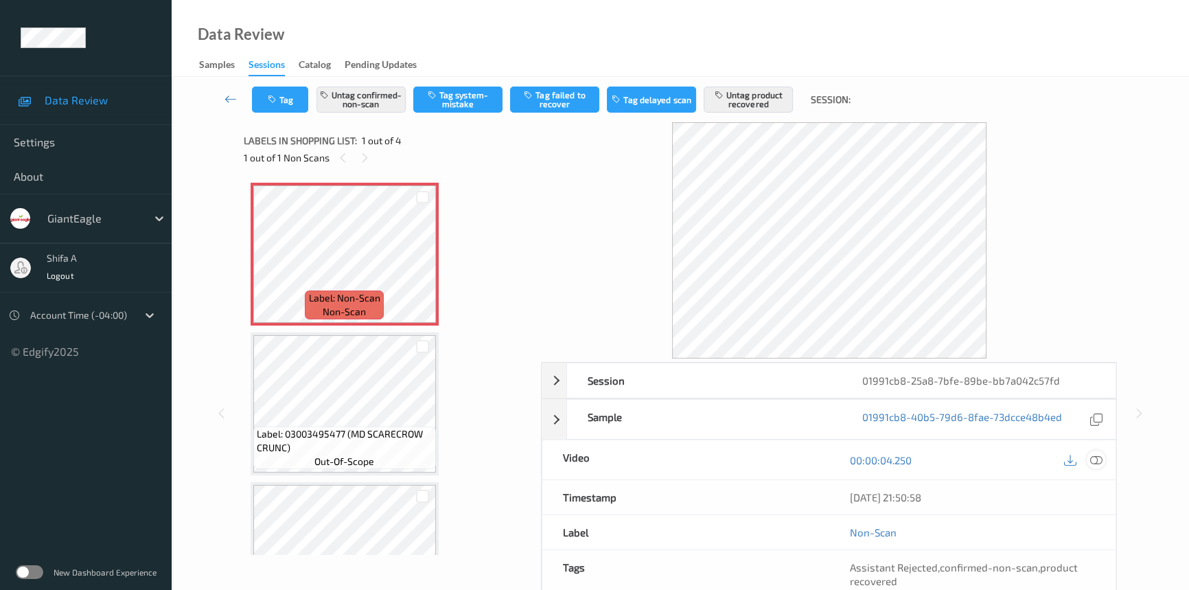
click at [1098, 465] on icon at bounding box center [1096, 460] width 12 height 12
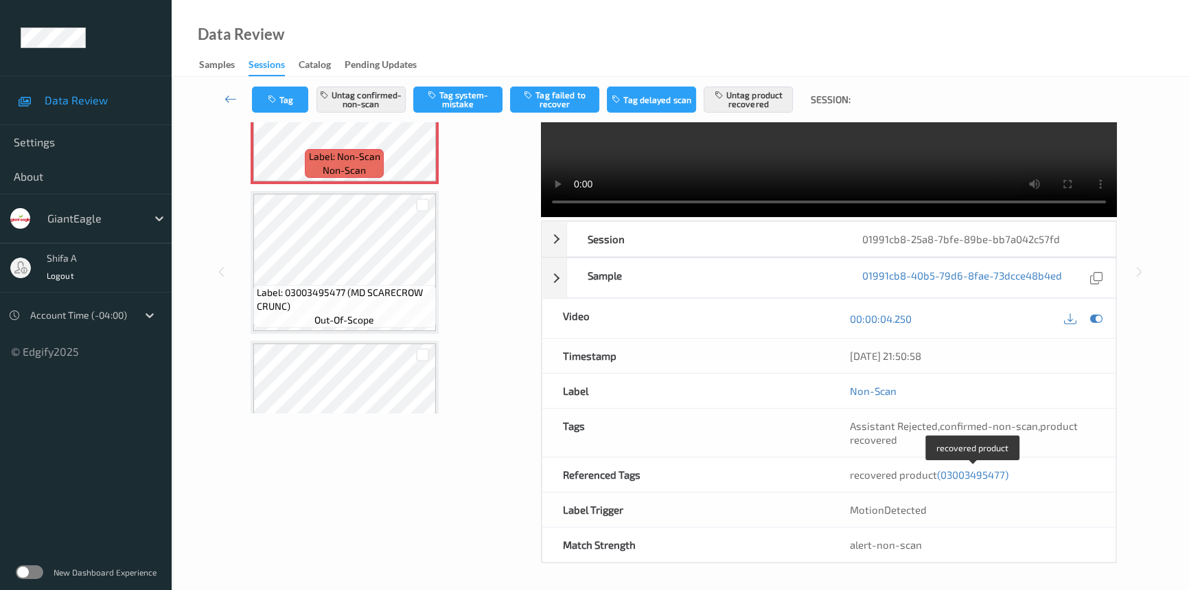
click at [963, 470] on span "(03003495477)" at bounding box center [972, 474] width 71 height 12
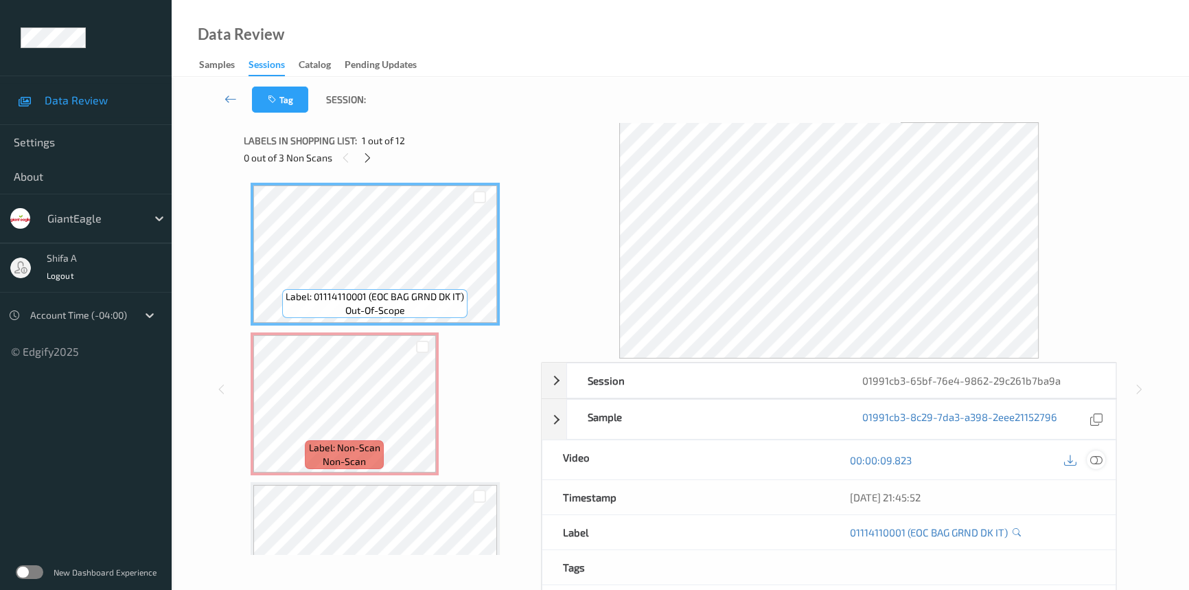
click at [1102, 454] on div at bounding box center [1096, 459] width 19 height 19
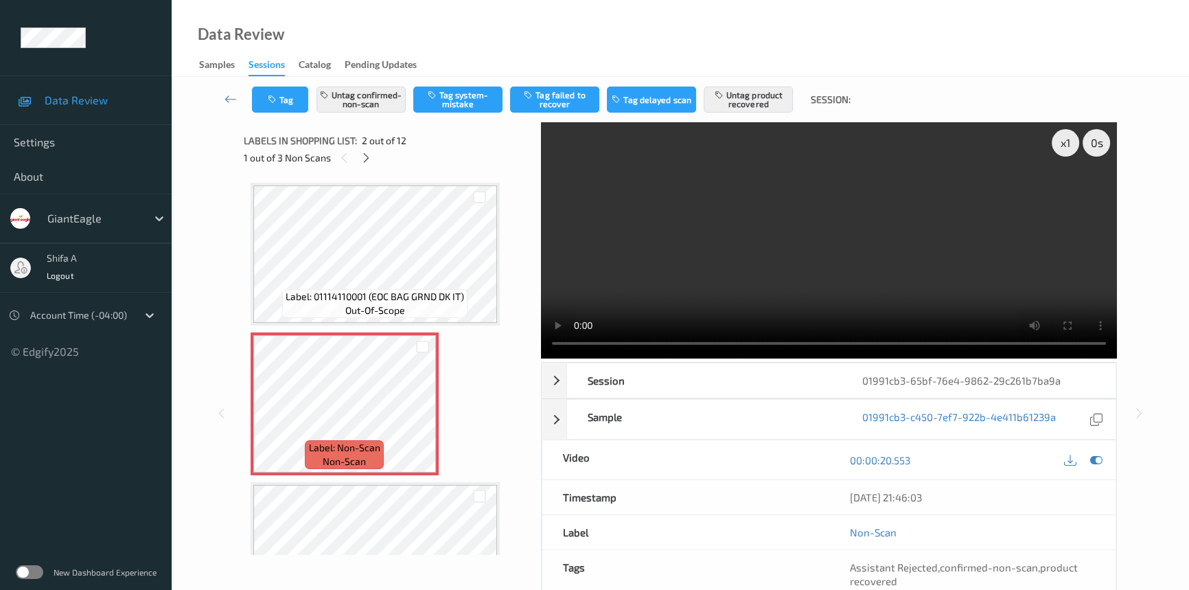
click at [887, 286] on video at bounding box center [829, 240] width 576 height 236
click at [368, 93] on button "Untag confirmed-non-scan" at bounding box center [360, 99] width 89 height 26
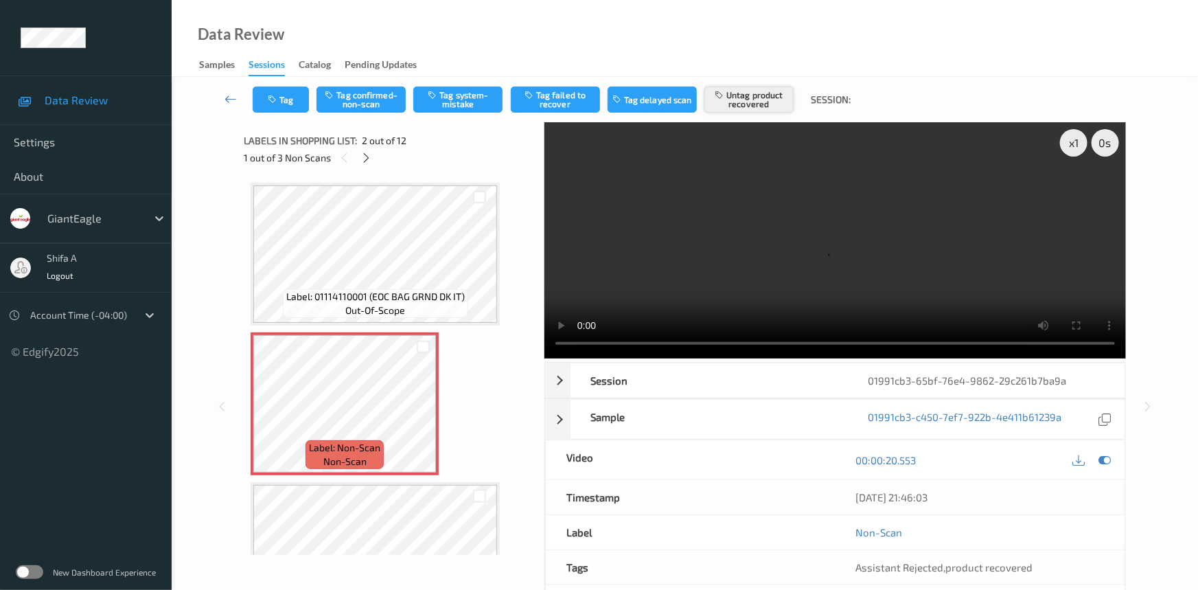
click at [756, 106] on button "Untag product recovered" at bounding box center [748, 99] width 89 height 26
click at [465, 96] on button "Tag system-mistake" at bounding box center [457, 99] width 89 height 26
click at [365, 157] on icon at bounding box center [367, 158] width 12 height 12
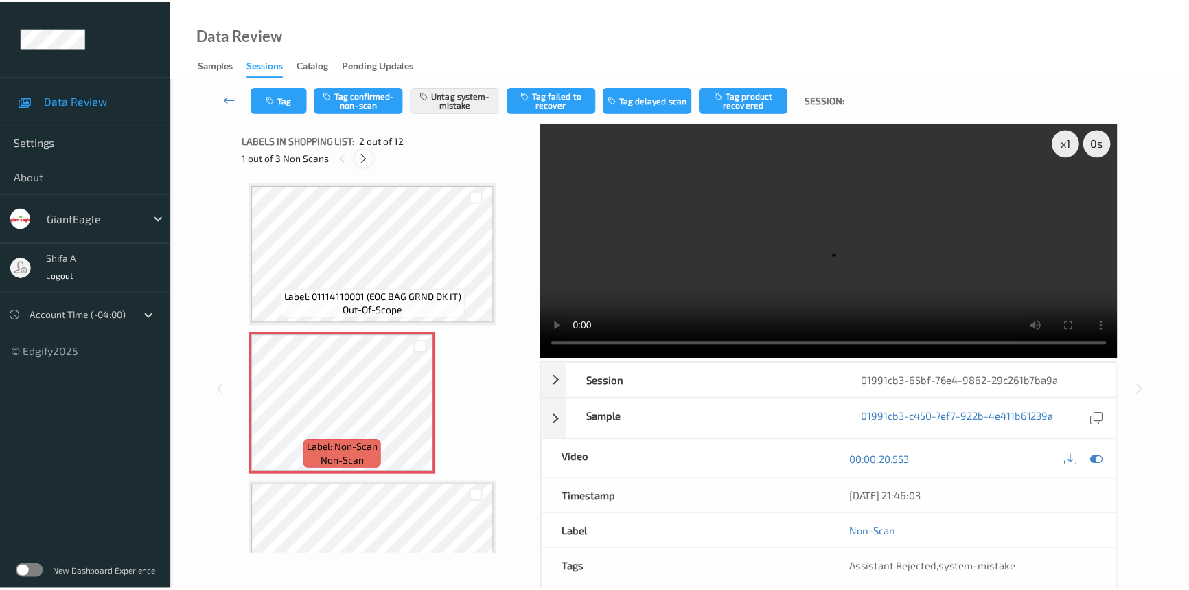
scroll to position [305, 0]
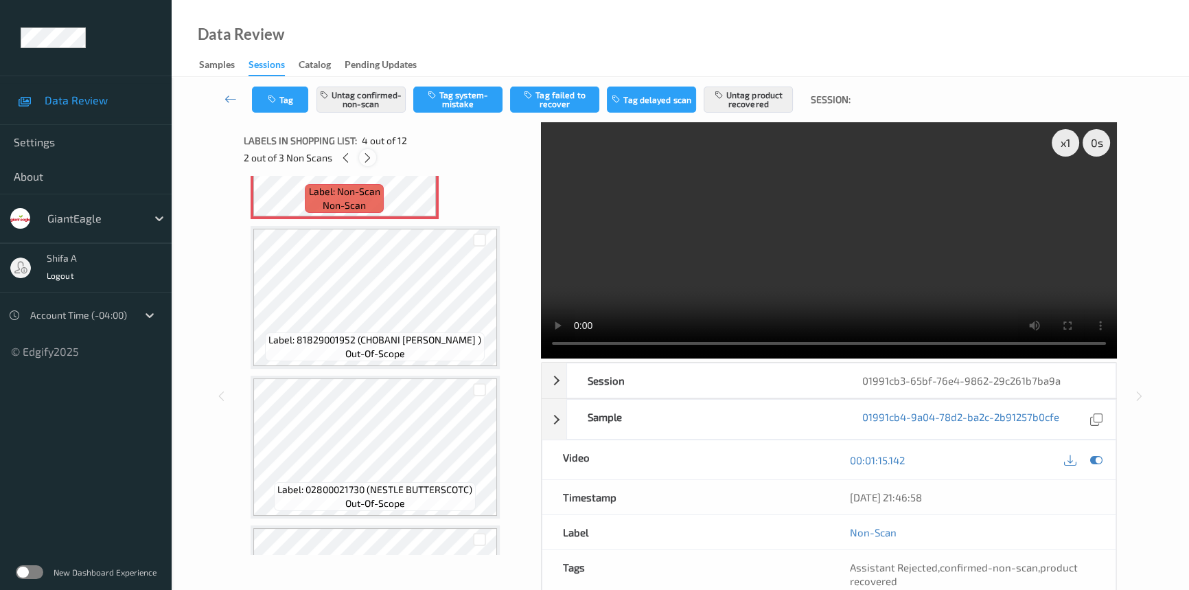
click at [369, 152] on icon at bounding box center [368, 158] width 12 height 12
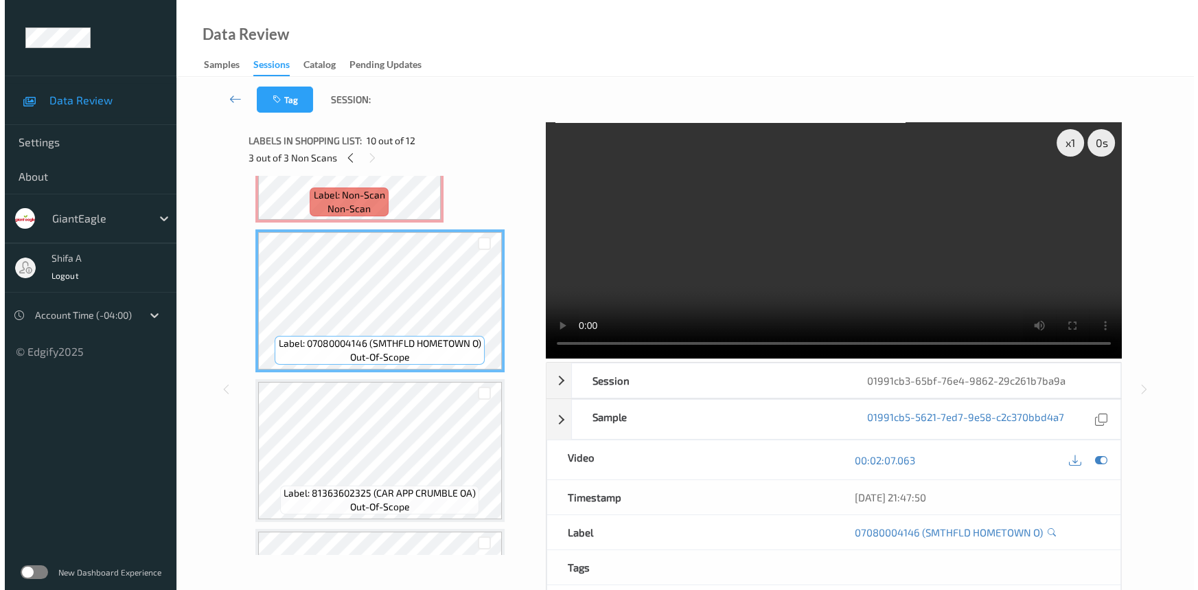
scroll to position [1050, 0]
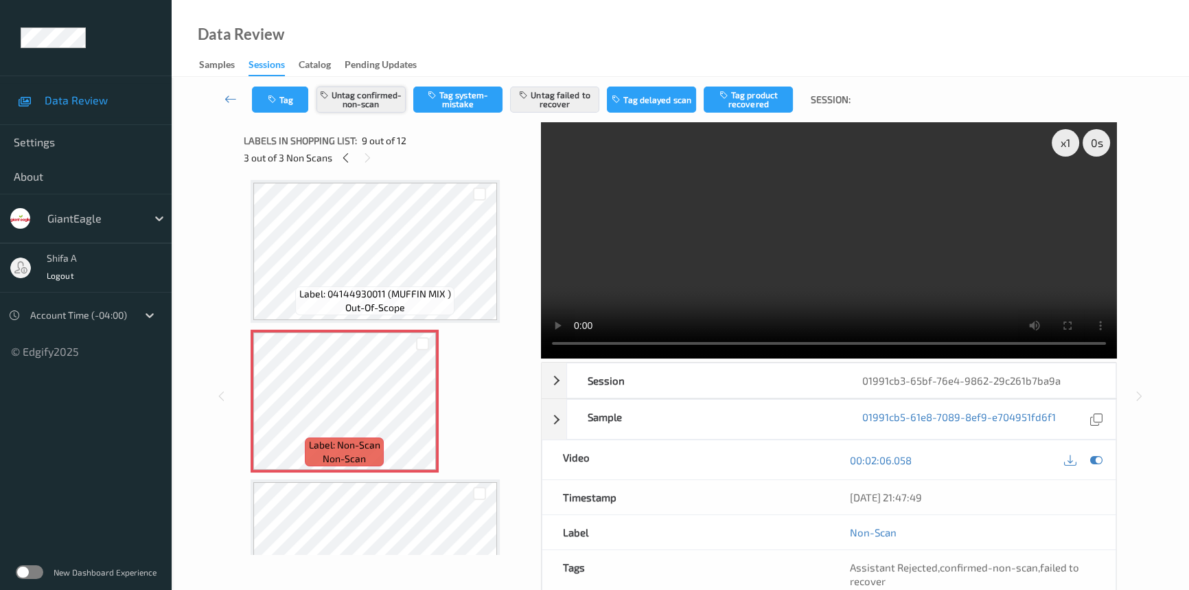
click at [377, 104] on button "Untag confirmed-non-scan" at bounding box center [360, 99] width 89 height 26
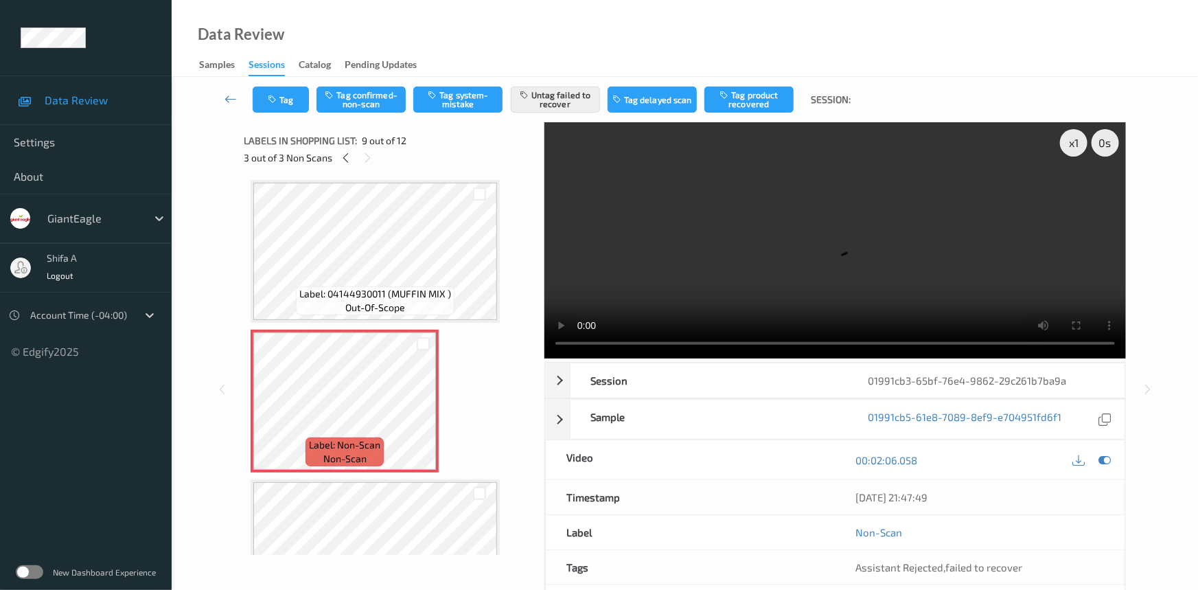
click at [552, 106] on button "Untag failed to recover" at bounding box center [555, 99] width 89 height 26
click at [470, 89] on button "Tag system-mistake" at bounding box center [457, 99] width 89 height 26
click at [288, 107] on button "Tag" at bounding box center [281, 99] width 56 height 26
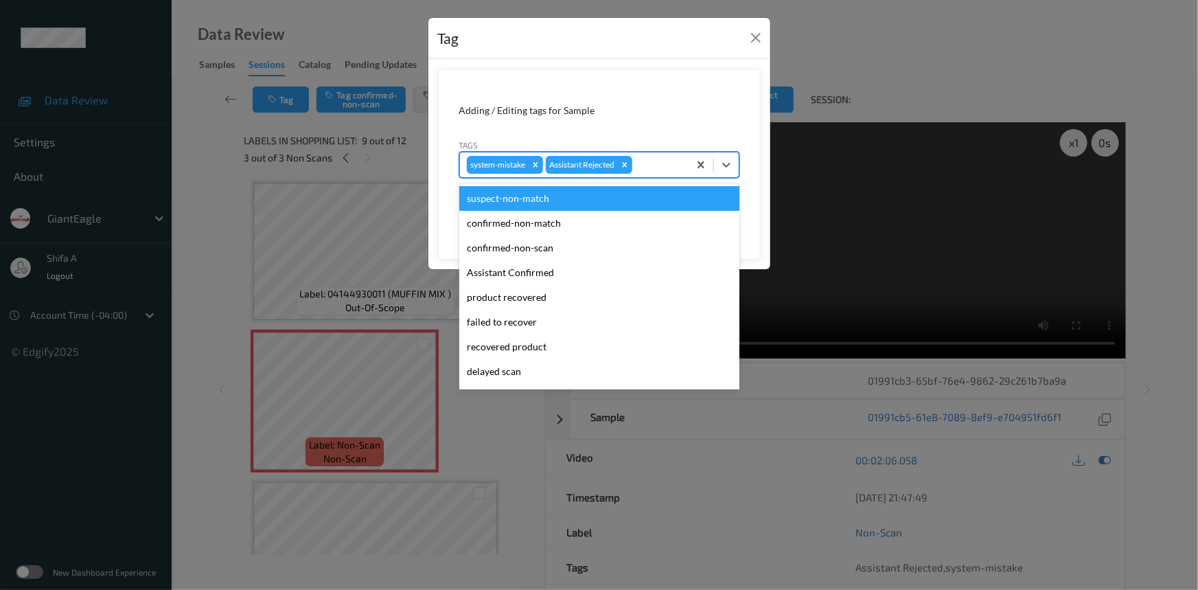
click at [658, 158] on div at bounding box center [658, 165] width 47 height 16
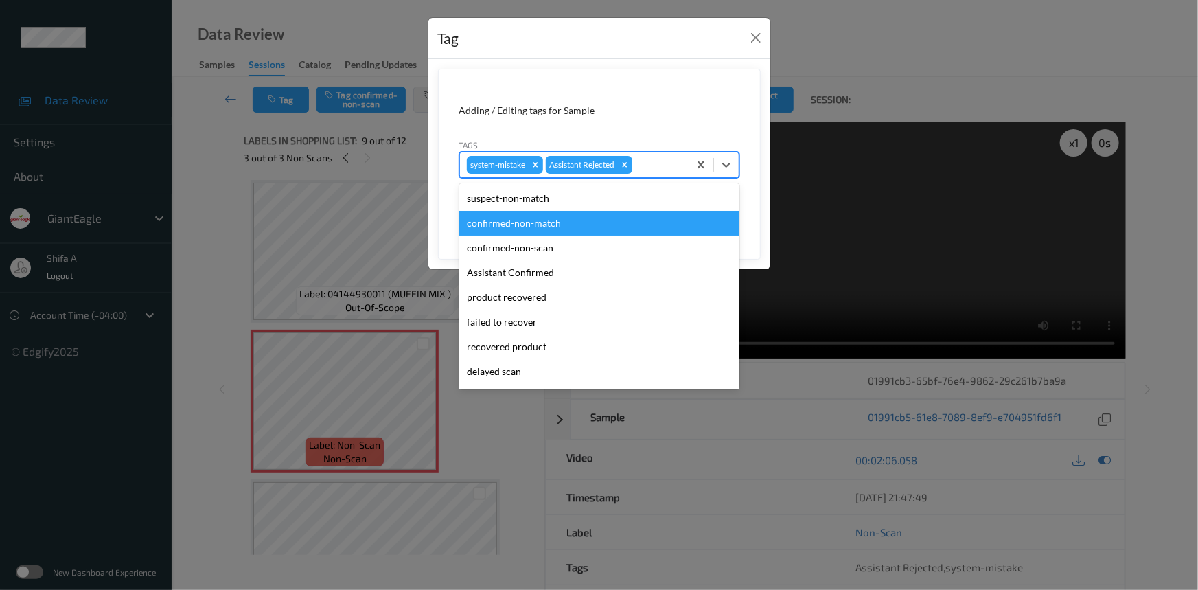
scroll to position [121, 0]
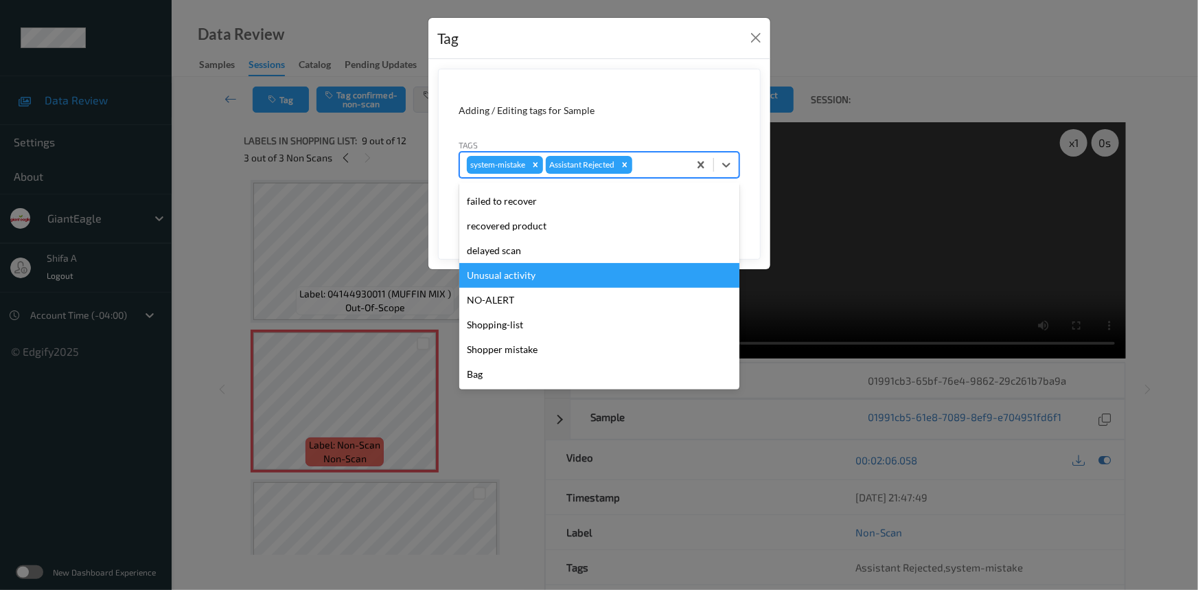
click at [531, 275] on div "Unusual activity" at bounding box center [599, 275] width 280 height 25
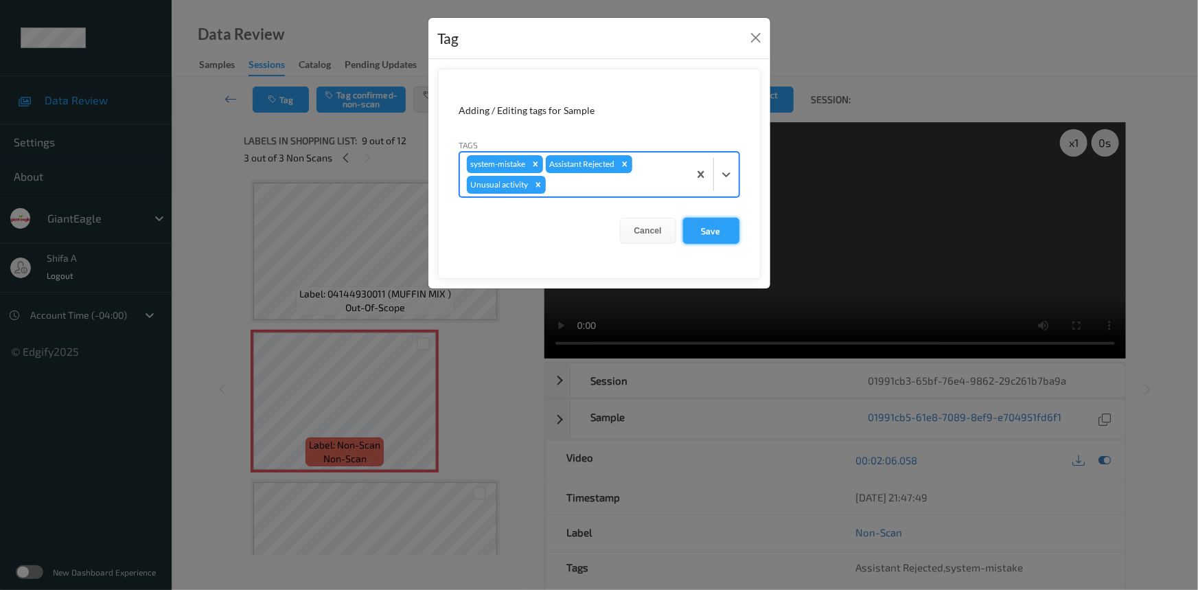
click at [688, 221] on button "Save" at bounding box center [711, 231] width 56 height 26
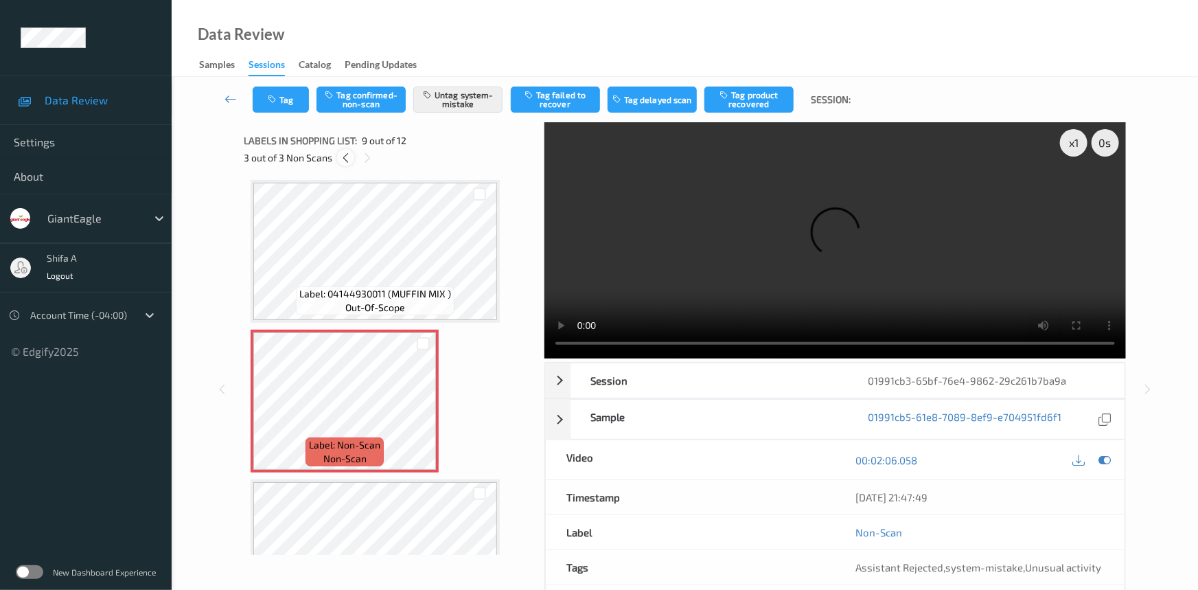
click at [347, 161] on icon at bounding box center [346, 158] width 12 height 12
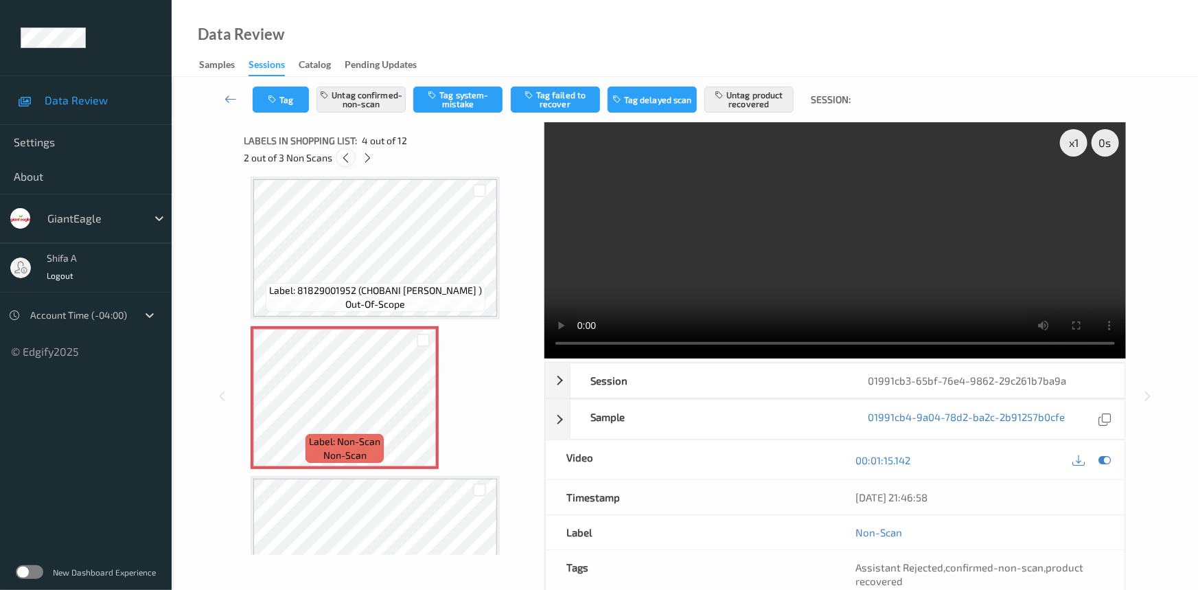
click at [347, 161] on icon at bounding box center [346, 158] width 12 height 12
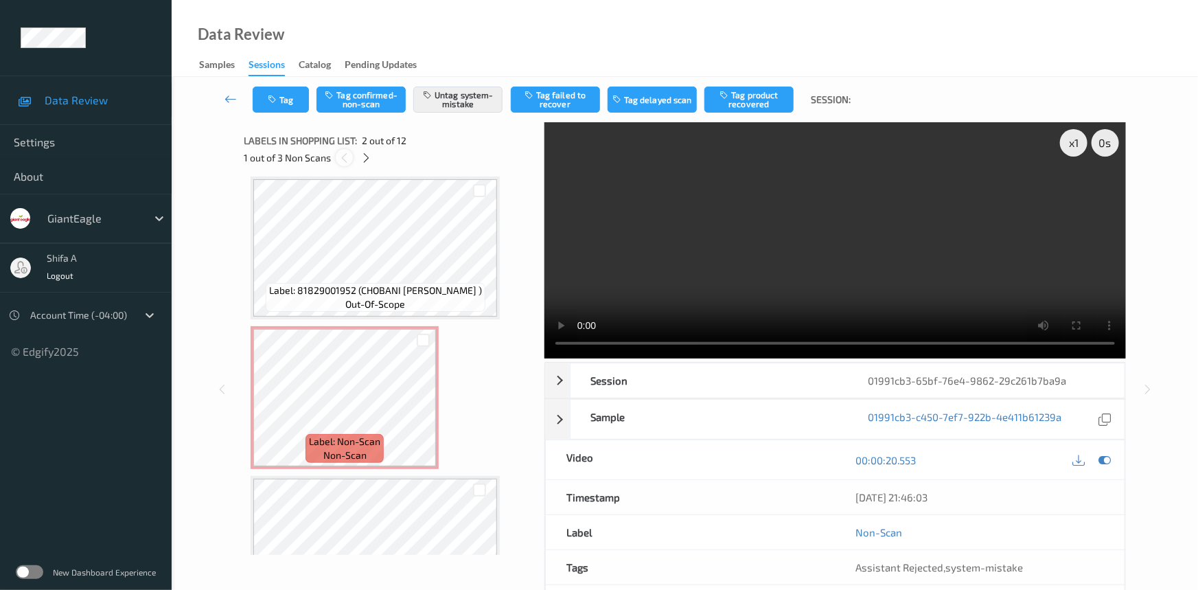
scroll to position [7, 0]
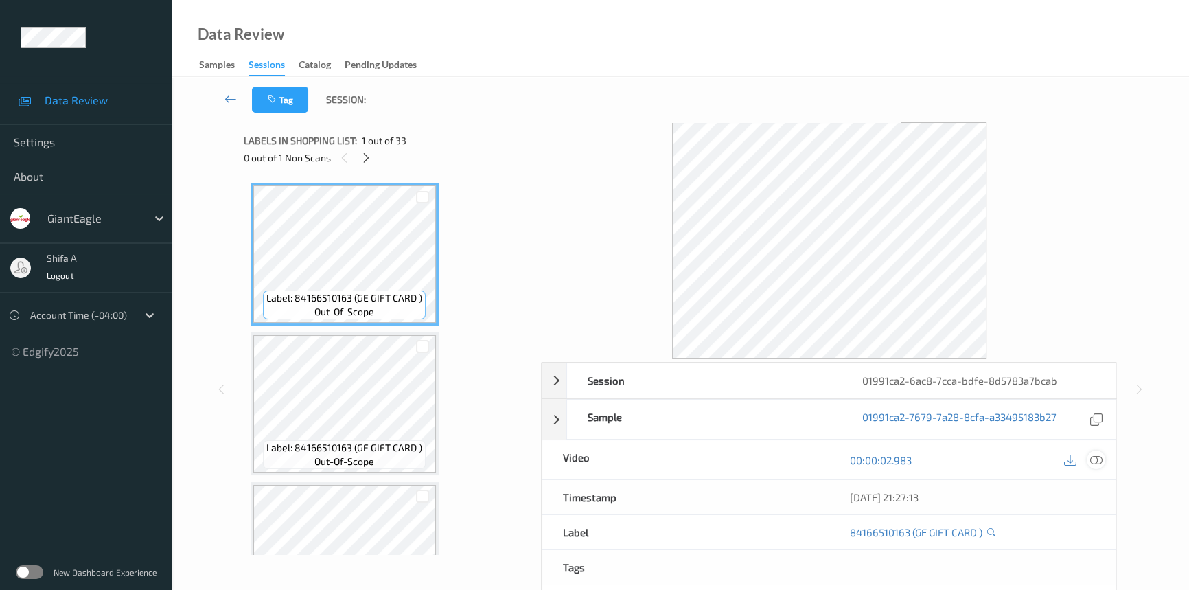
click at [1100, 460] on icon at bounding box center [1096, 460] width 12 height 12
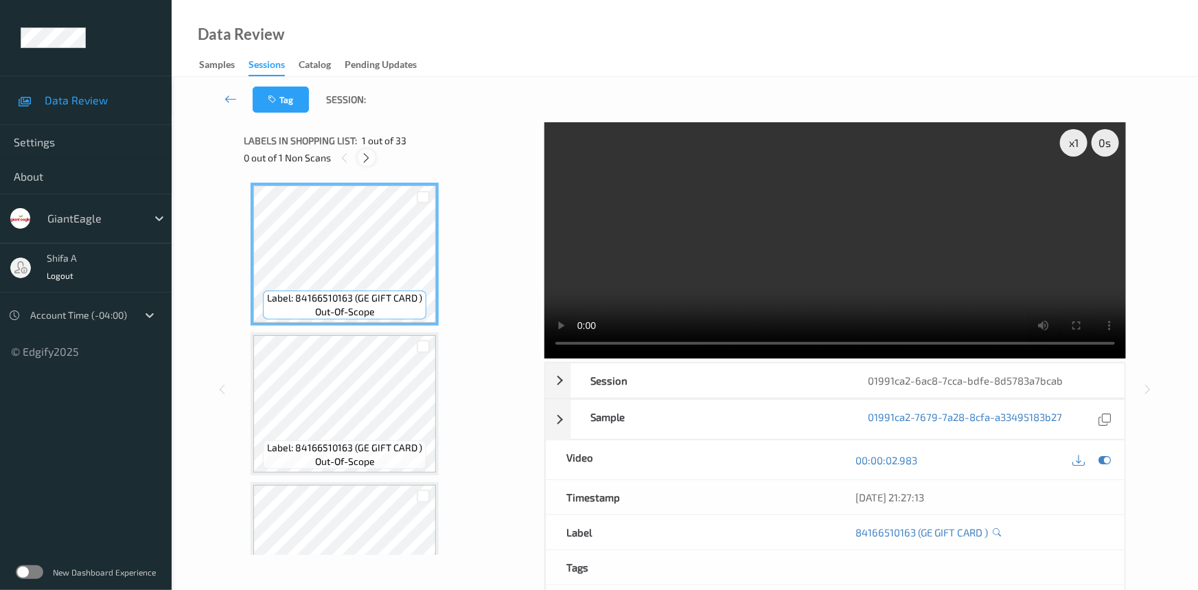
click at [367, 164] on div at bounding box center [366, 157] width 17 height 17
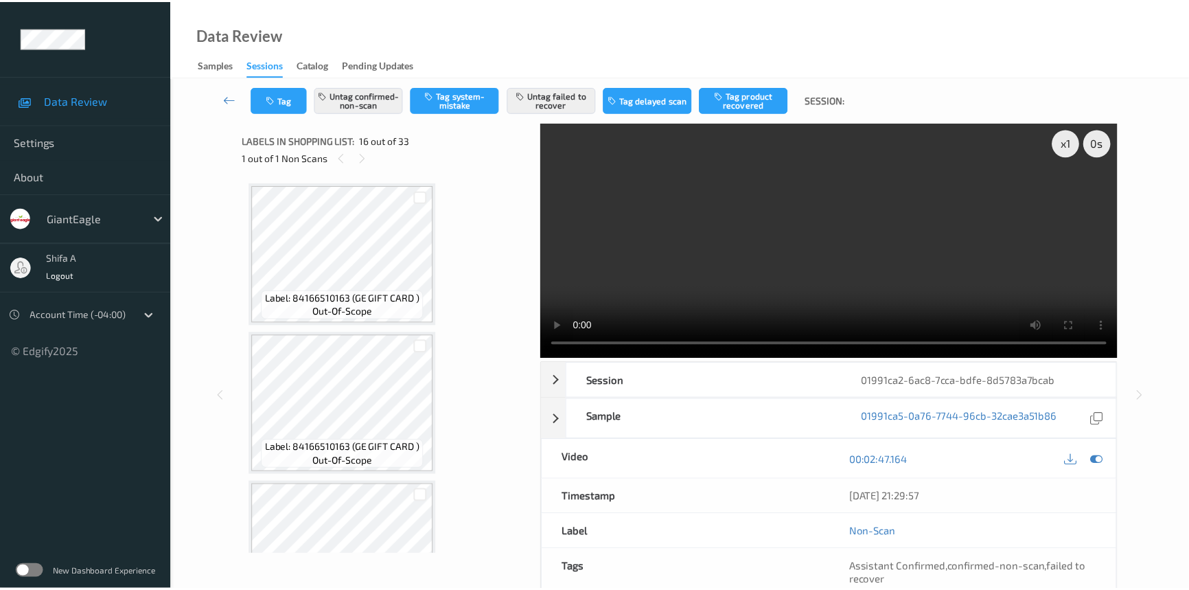
scroll to position [2094, 0]
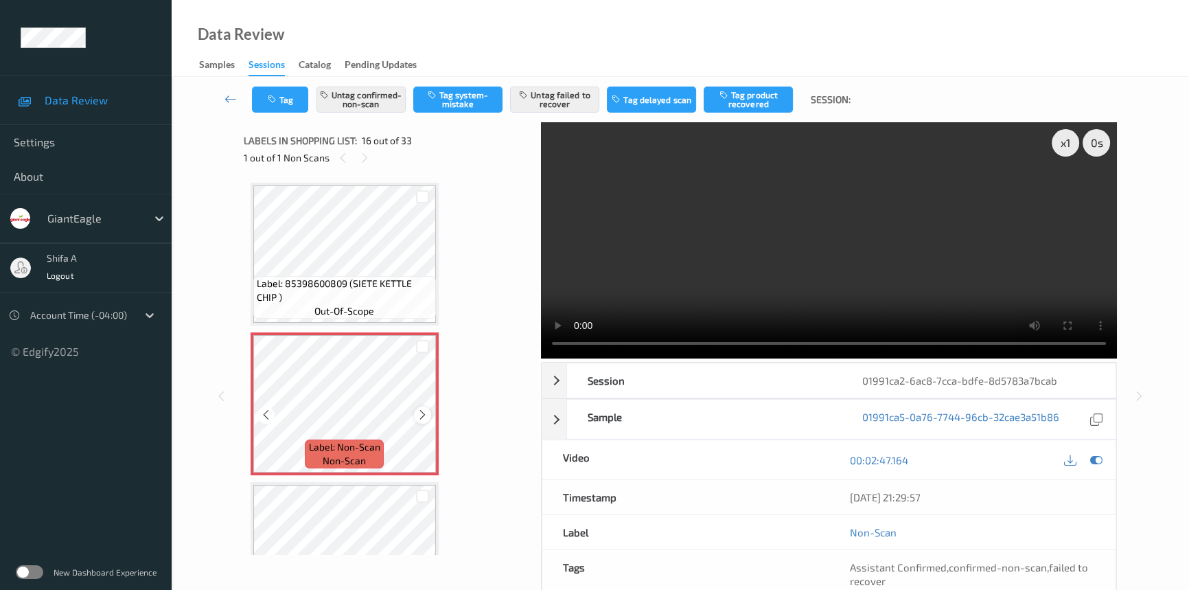
click at [426, 408] on icon at bounding box center [423, 414] width 12 height 12
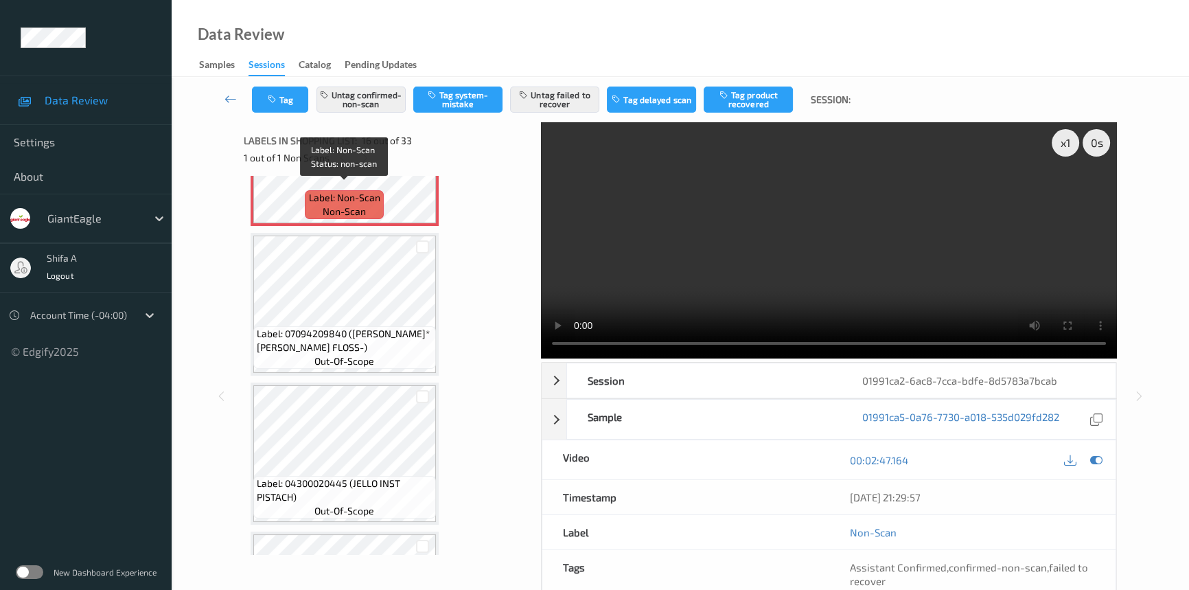
scroll to position [2344, 0]
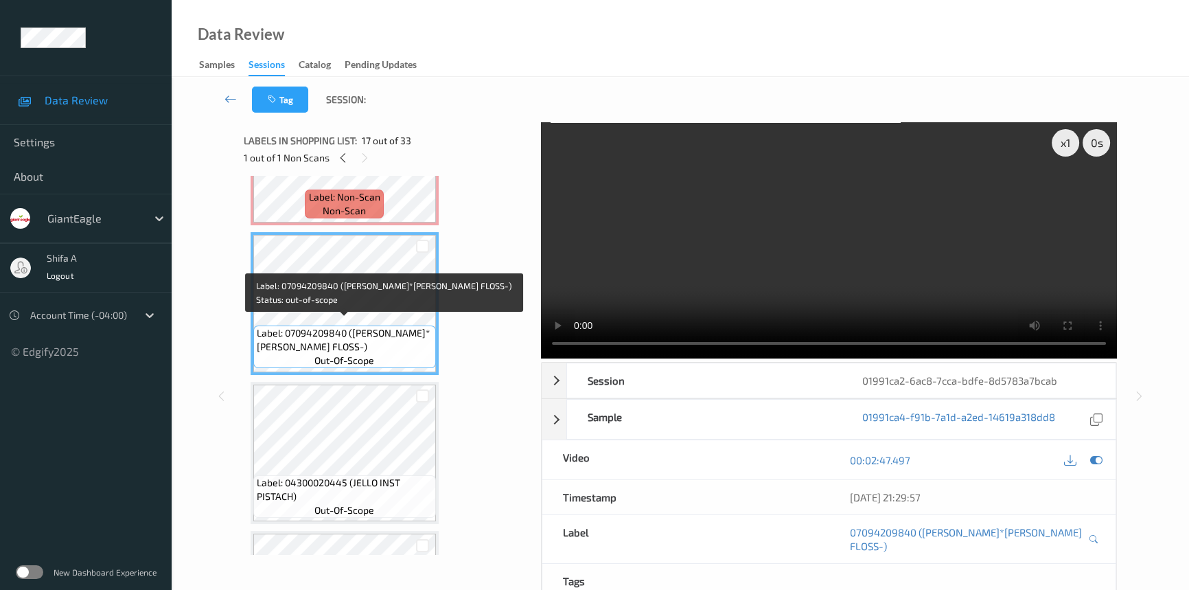
click at [400, 347] on div "Label: 07094209840 (BUTLER*DENT FLOSS-) out-of-scope" at bounding box center [344, 346] width 183 height 43
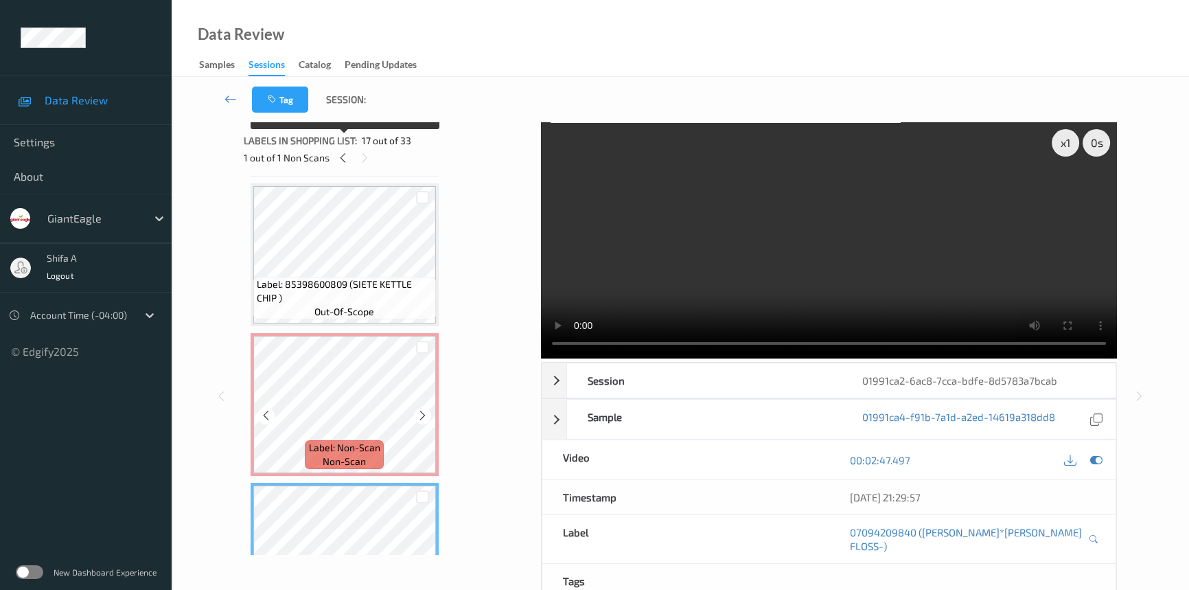
scroll to position [2094, 0]
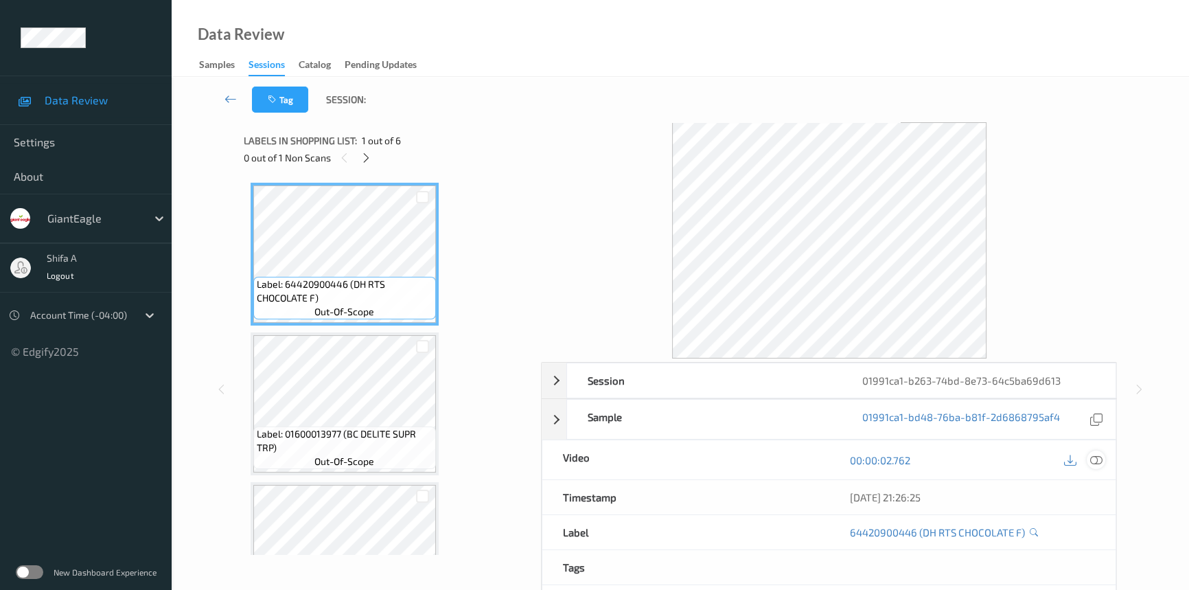
click at [1094, 455] on icon at bounding box center [1096, 460] width 12 height 12
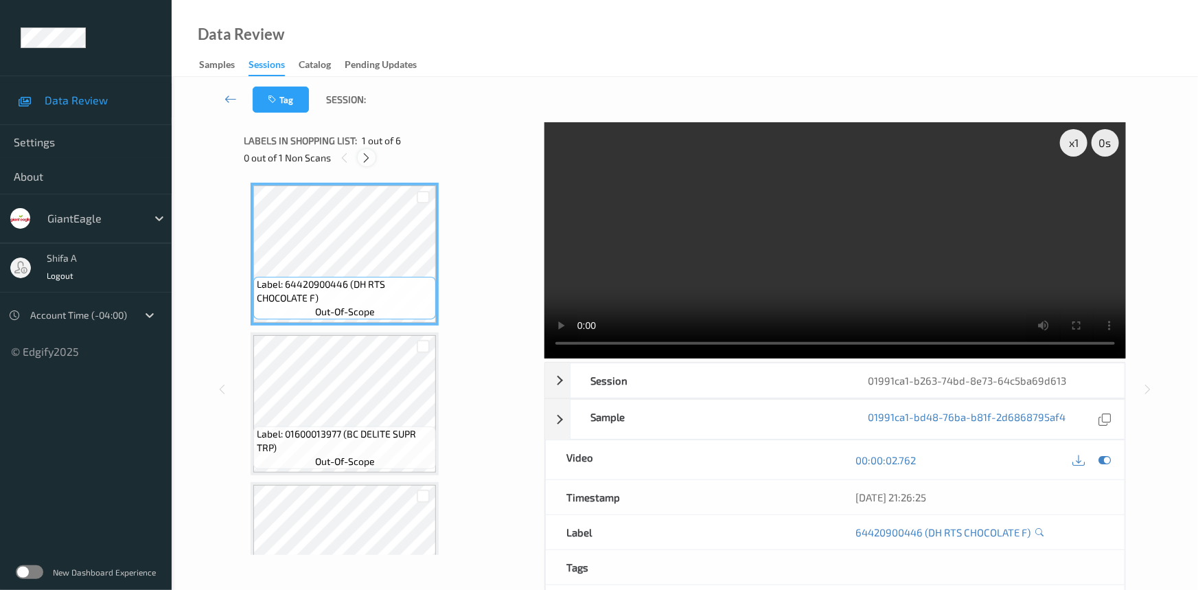
click at [369, 158] on icon at bounding box center [367, 158] width 12 height 12
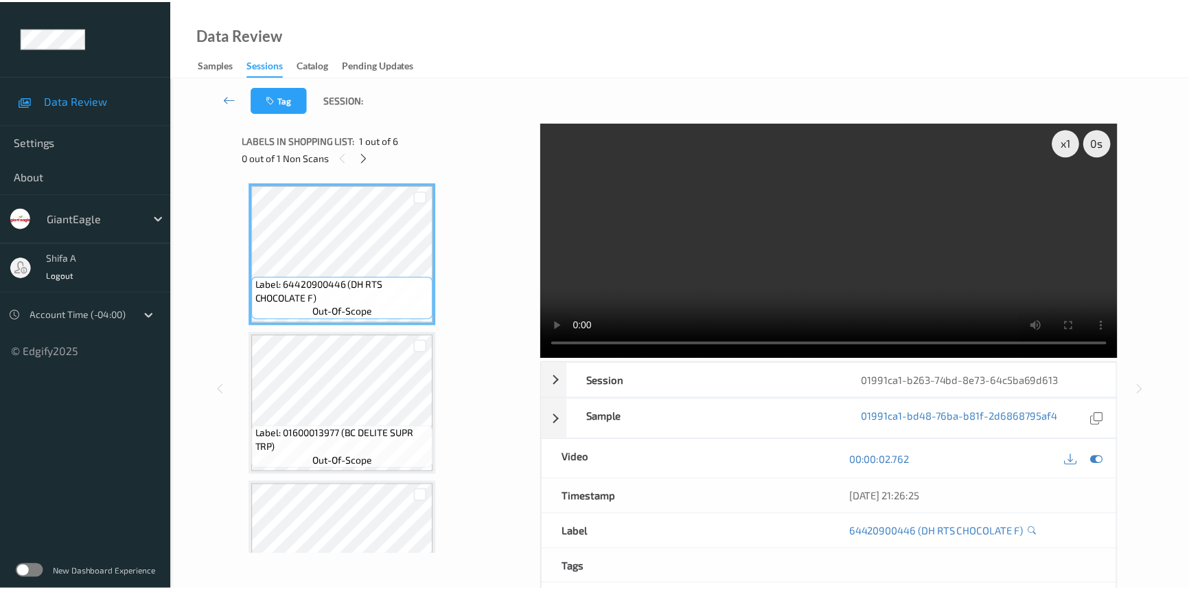
scroll to position [522, 0]
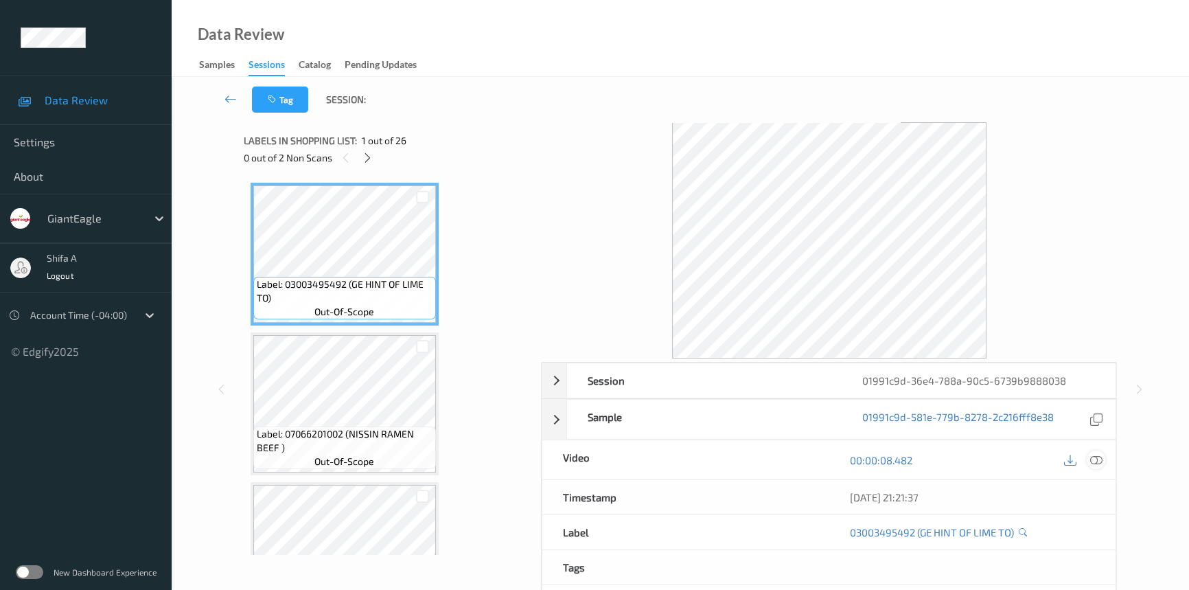
click at [1090, 458] on icon at bounding box center [1096, 460] width 12 height 12
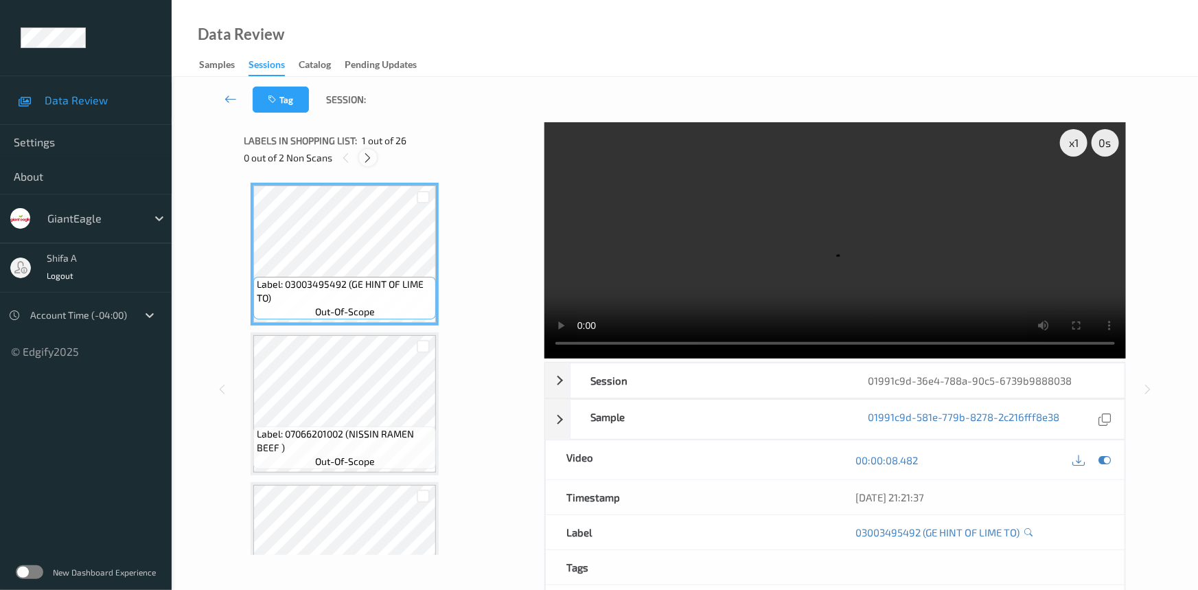
click at [363, 157] on icon at bounding box center [368, 158] width 12 height 12
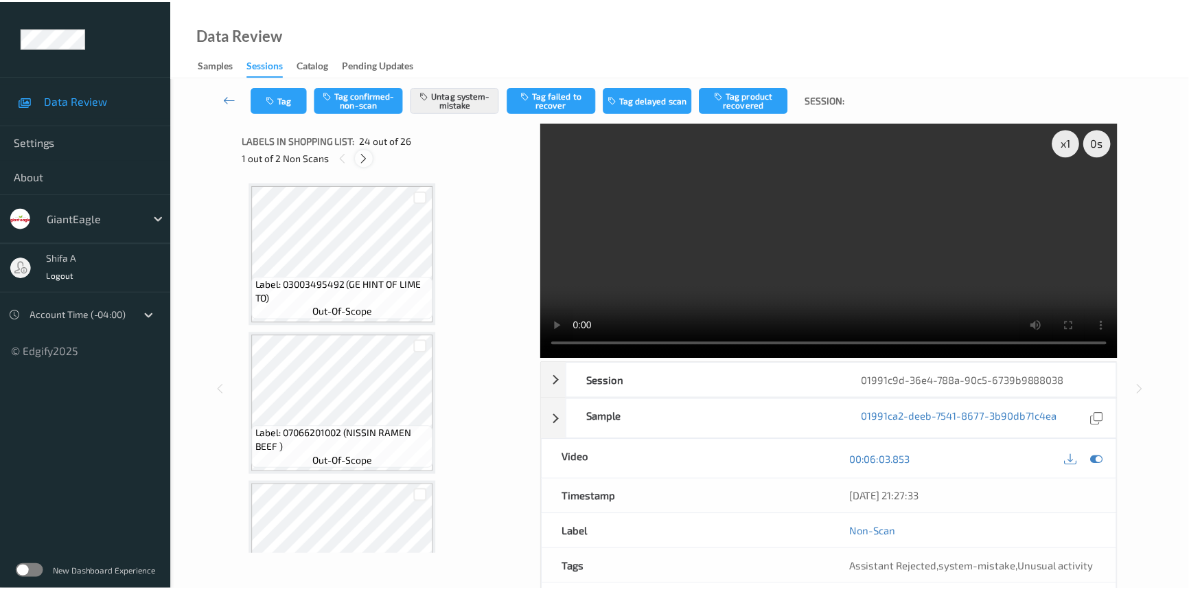
scroll to position [3288, 0]
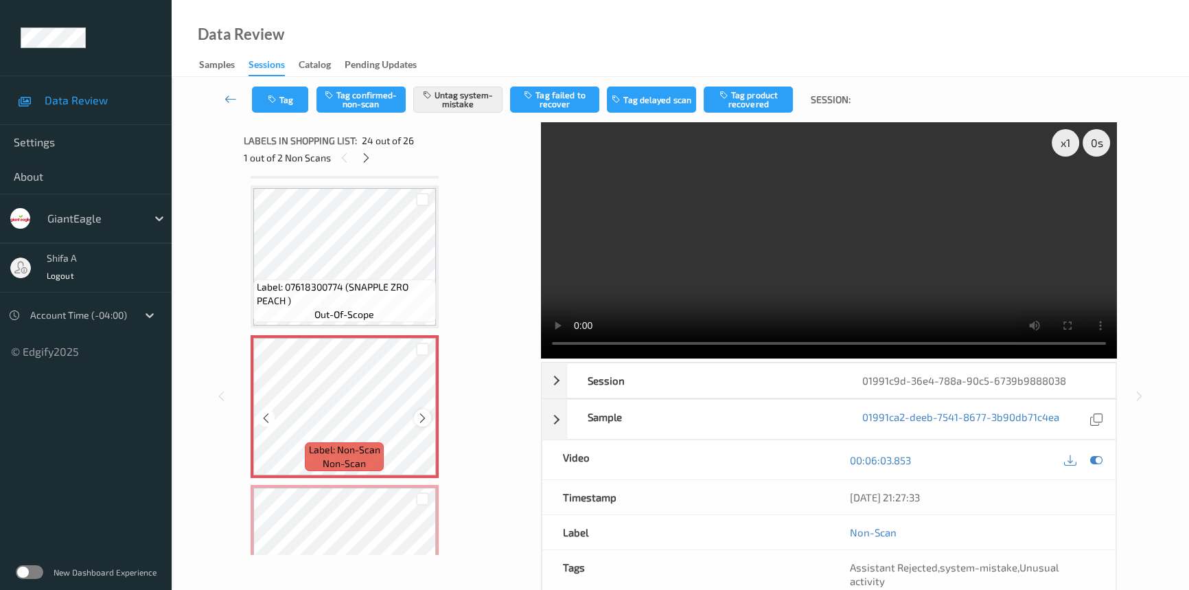
click at [426, 412] on icon at bounding box center [423, 418] width 12 height 12
click at [362, 161] on icon at bounding box center [366, 158] width 12 height 12
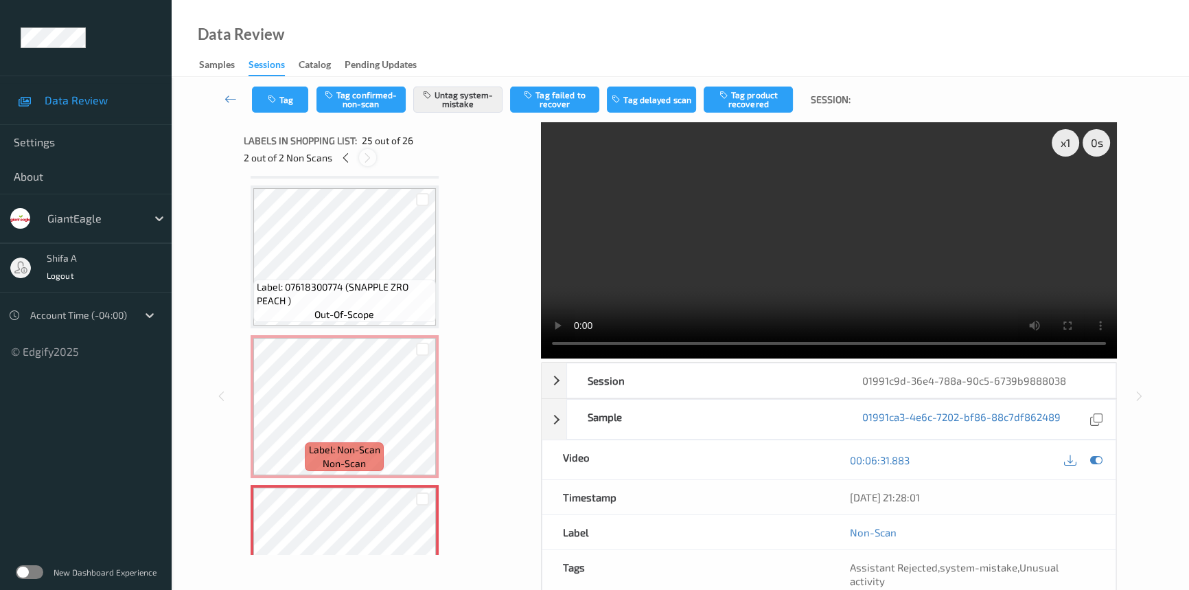
scroll to position [3437, 0]
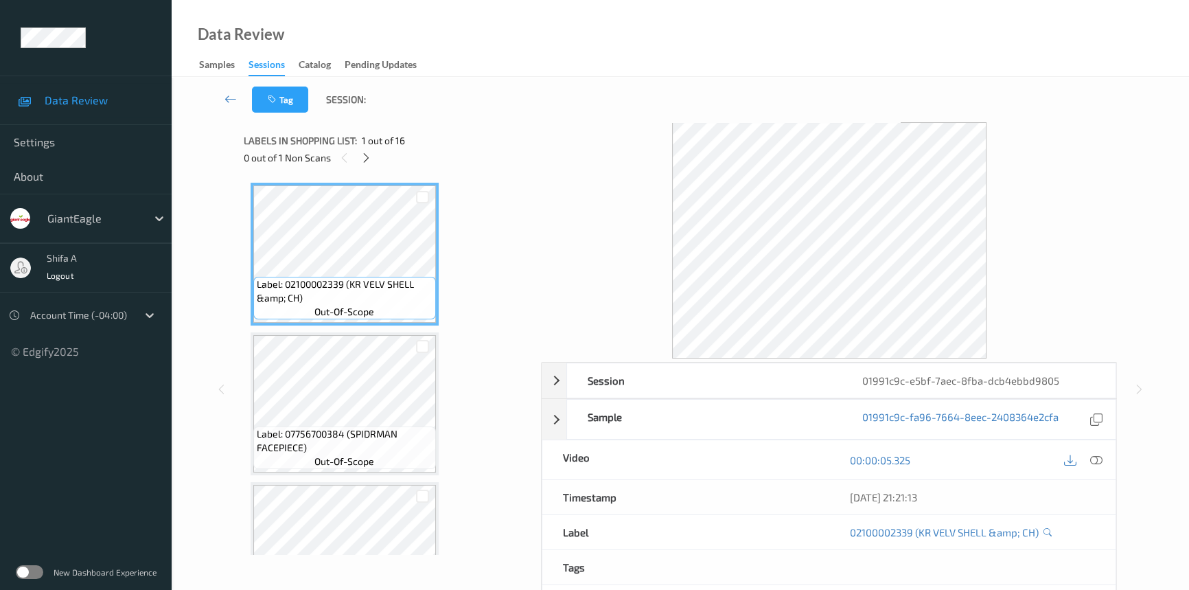
drag, startPoint x: 1098, startPoint y: 456, endPoint x: 867, endPoint y: 412, distance: 235.6
click at [1099, 456] on icon at bounding box center [1096, 460] width 12 height 12
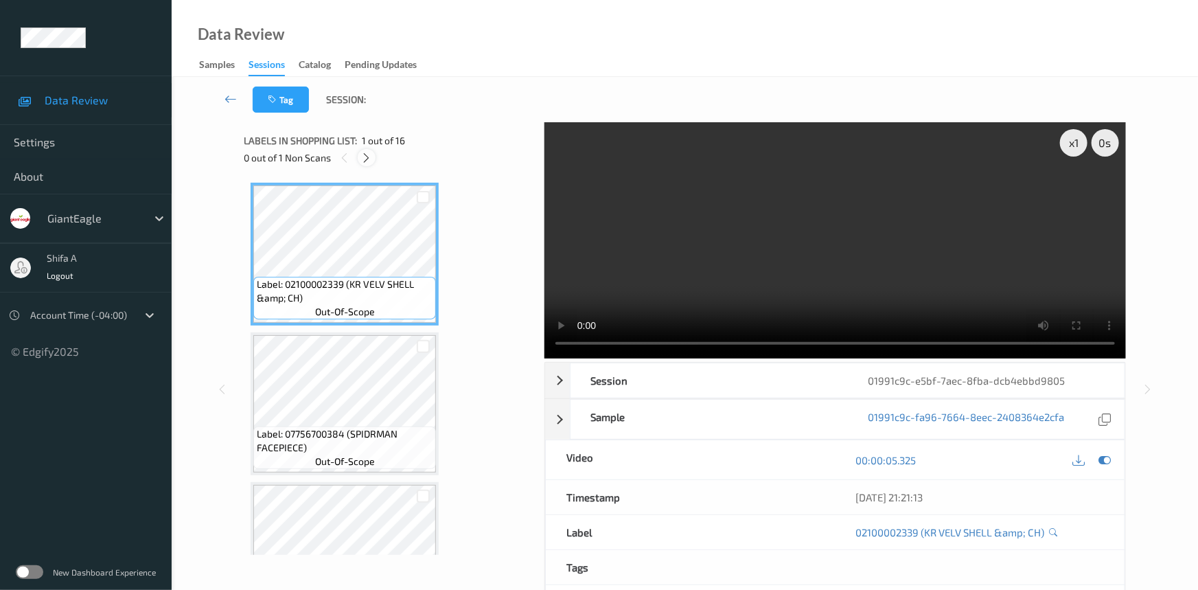
click at [367, 159] on icon at bounding box center [367, 158] width 12 height 12
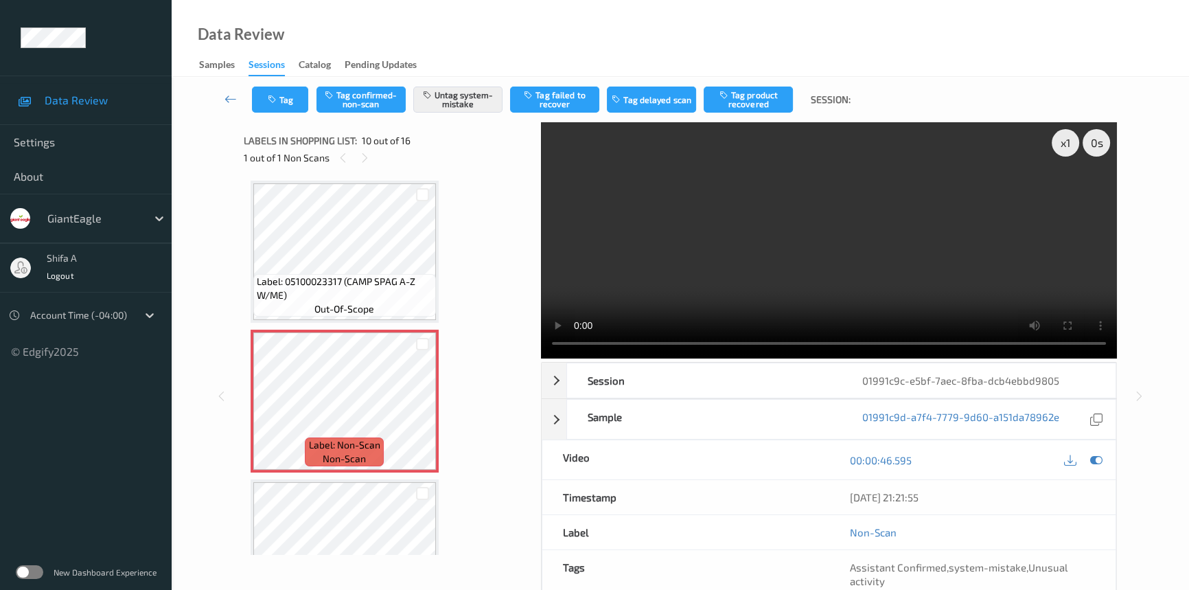
scroll to position [1200, 0]
click at [420, 412] on icon at bounding box center [423, 412] width 12 height 12
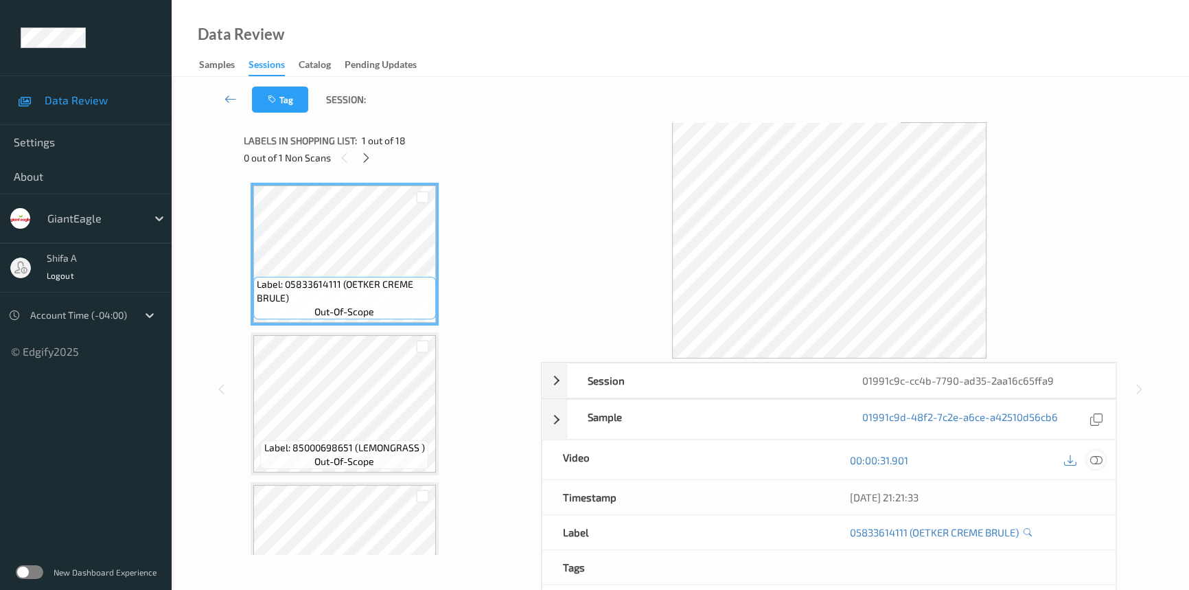
click at [1101, 458] on icon at bounding box center [1096, 460] width 12 height 12
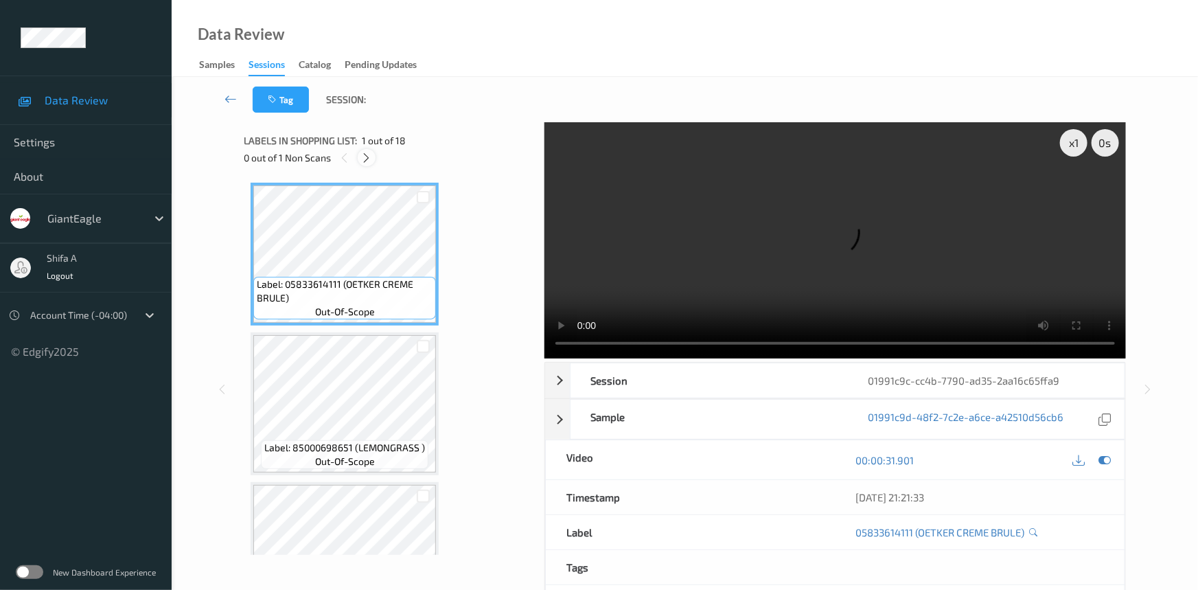
click at [371, 160] on icon at bounding box center [367, 158] width 12 height 12
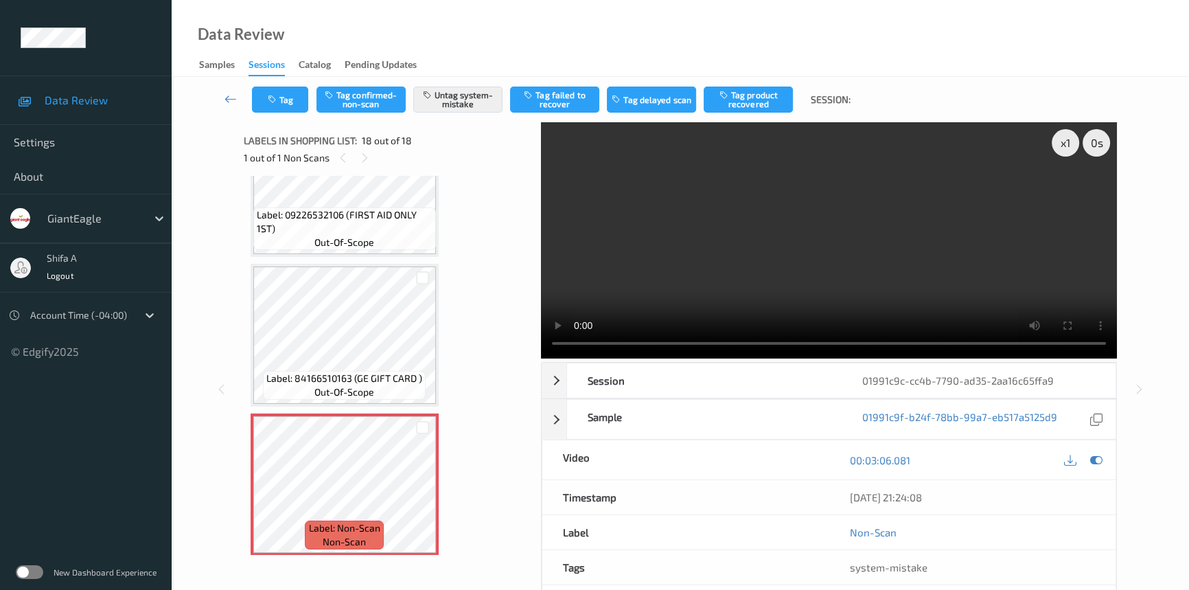
scroll to position [2228, 0]
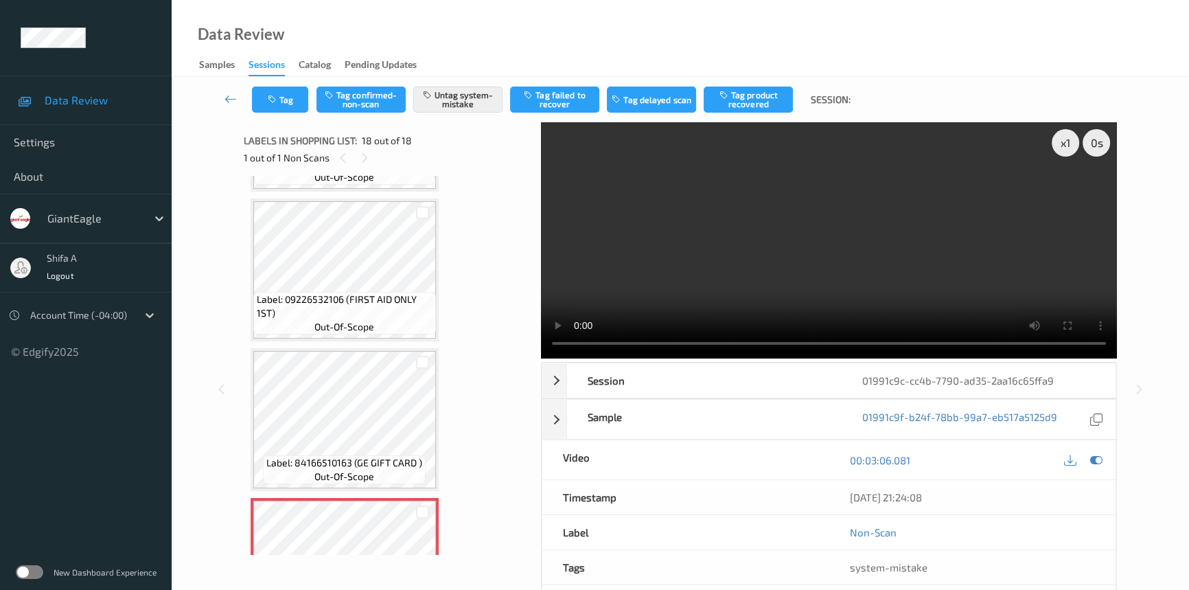
click at [867, 228] on video at bounding box center [829, 240] width 576 height 236
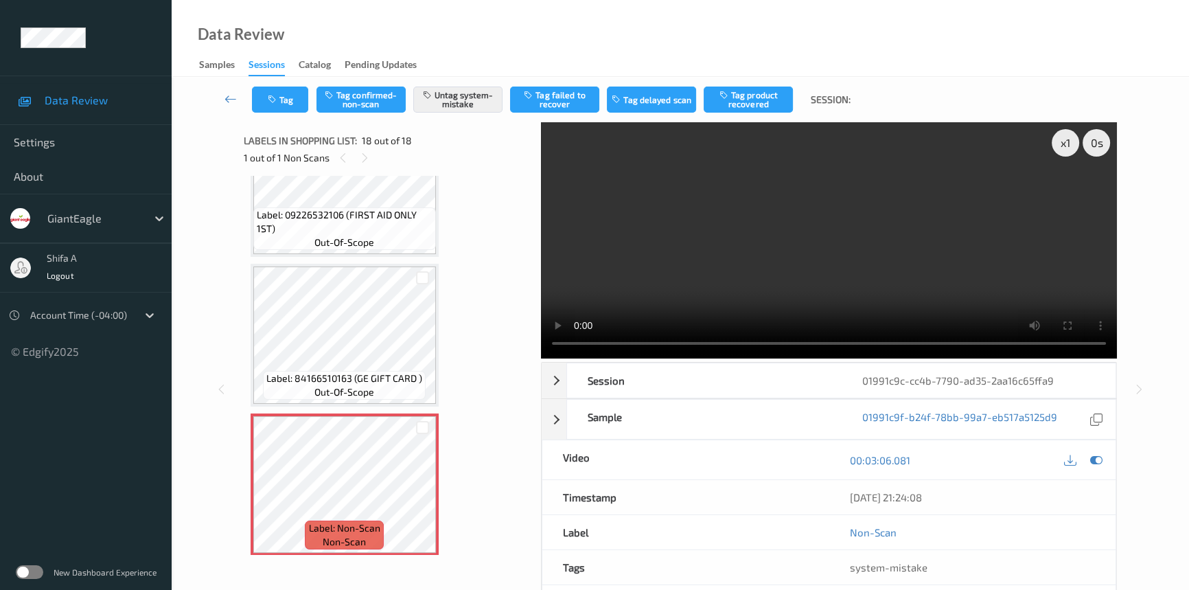
click at [837, 221] on video at bounding box center [829, 240] width 576 height 236
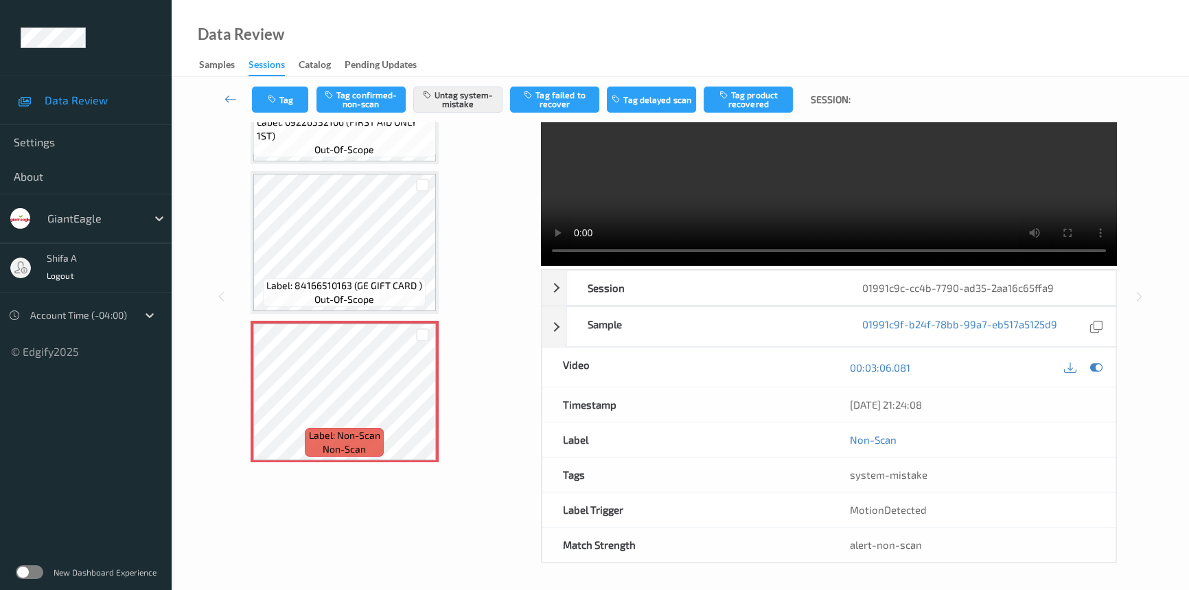
drag, startPoint x: 1032, startPoint y: 317, endPoint x: 1036, endPoint y: 282, distance: 35.3
click at [1032, 317] on link "01991c9f-b24f-78bb-99a7-eb517a5125d9" at bounding box center [959, 326] width 195 height 19
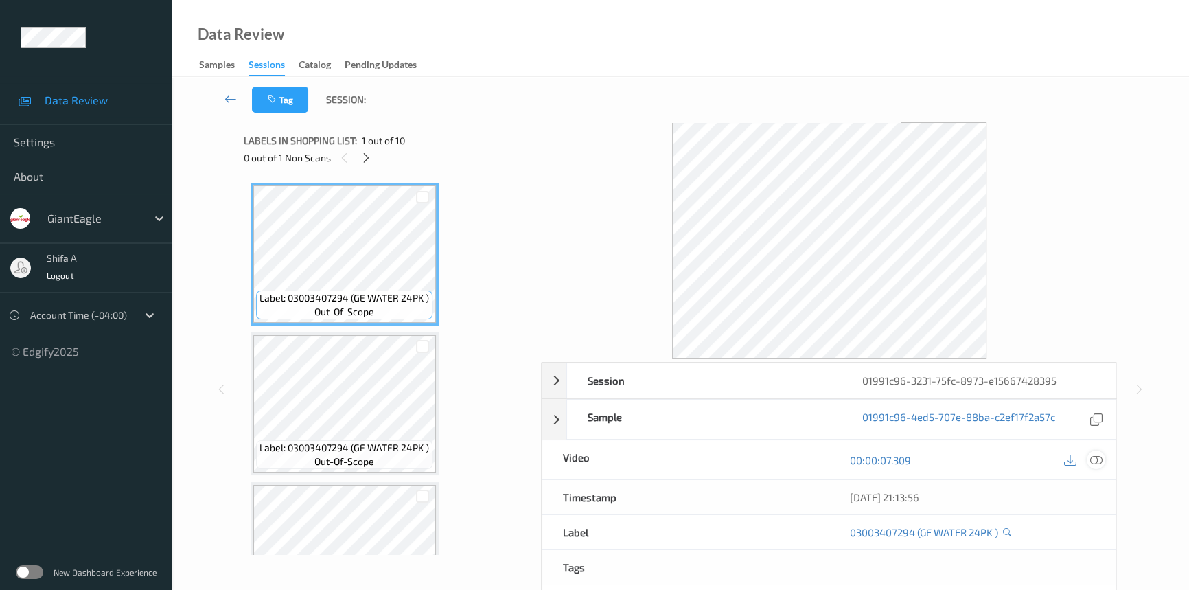
click at [1098, 459] on icon at bounding box center [1096, 460] width 12 height 12
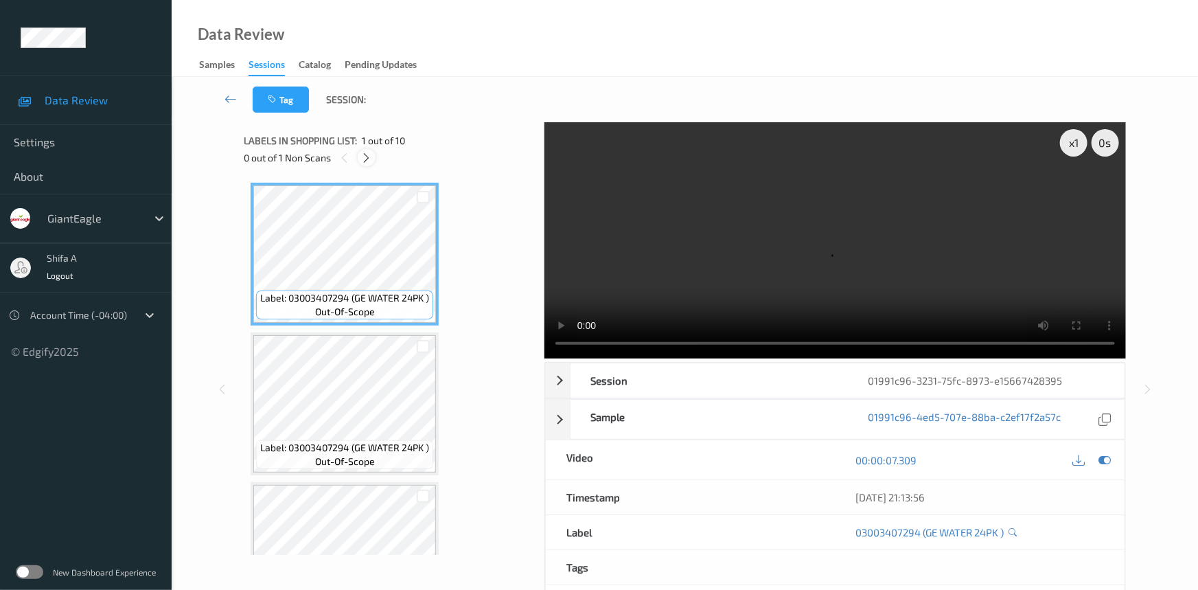
click at [366, 159] on icon at bounding box center [367, 158] width 12 height 12
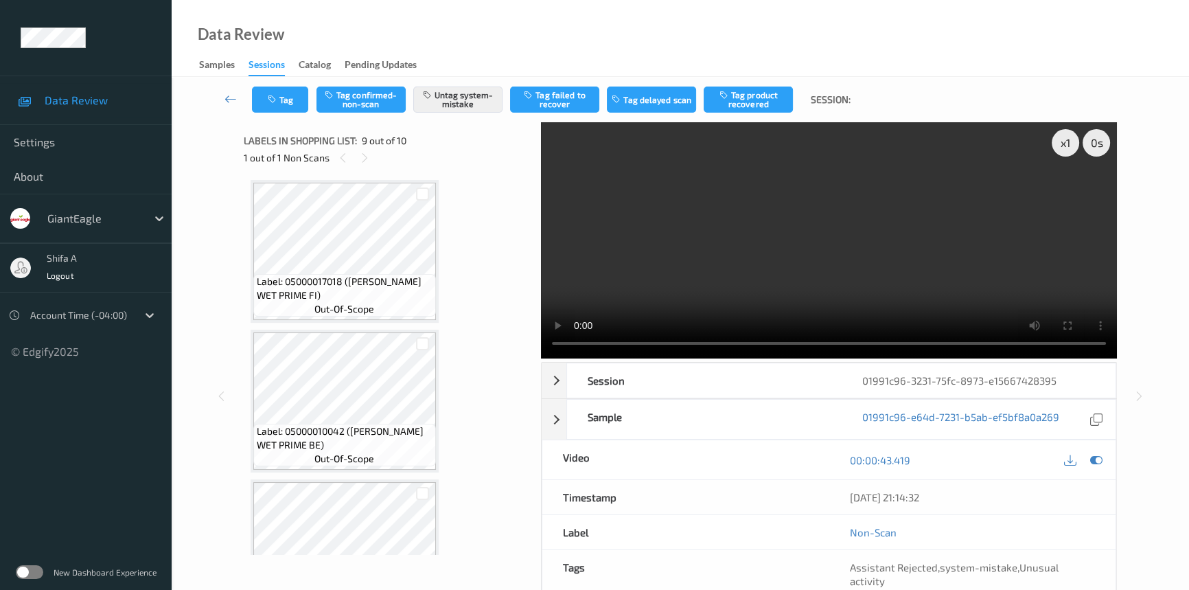
scroll to position [1119, 0]
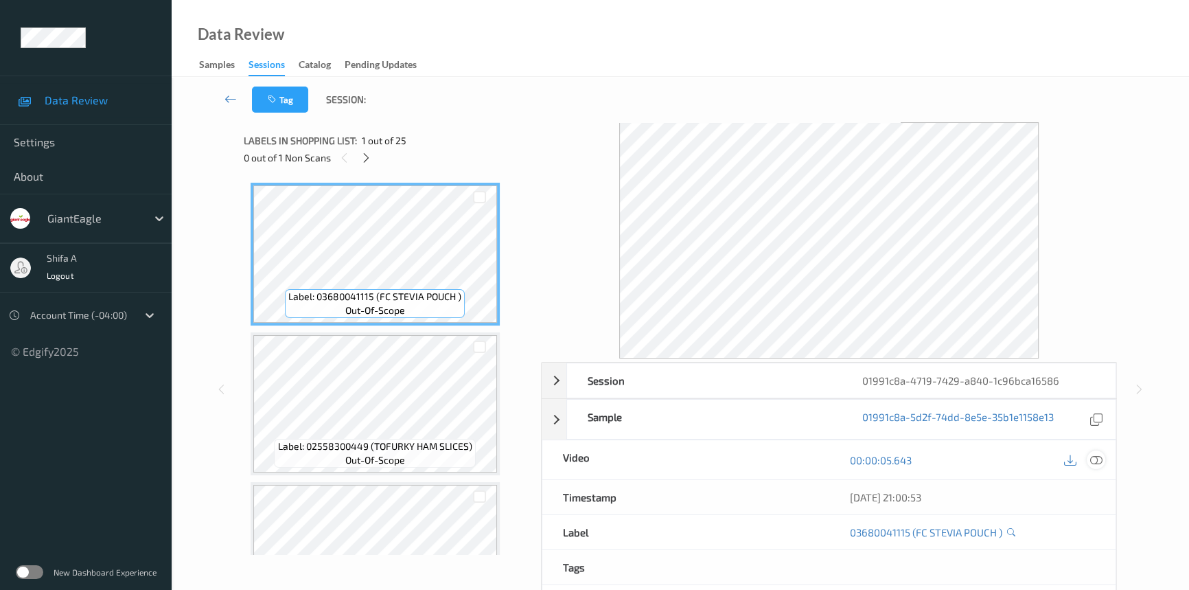
click at [1098, 467] on div at bounding box center [1096, 459] width 19 height 19
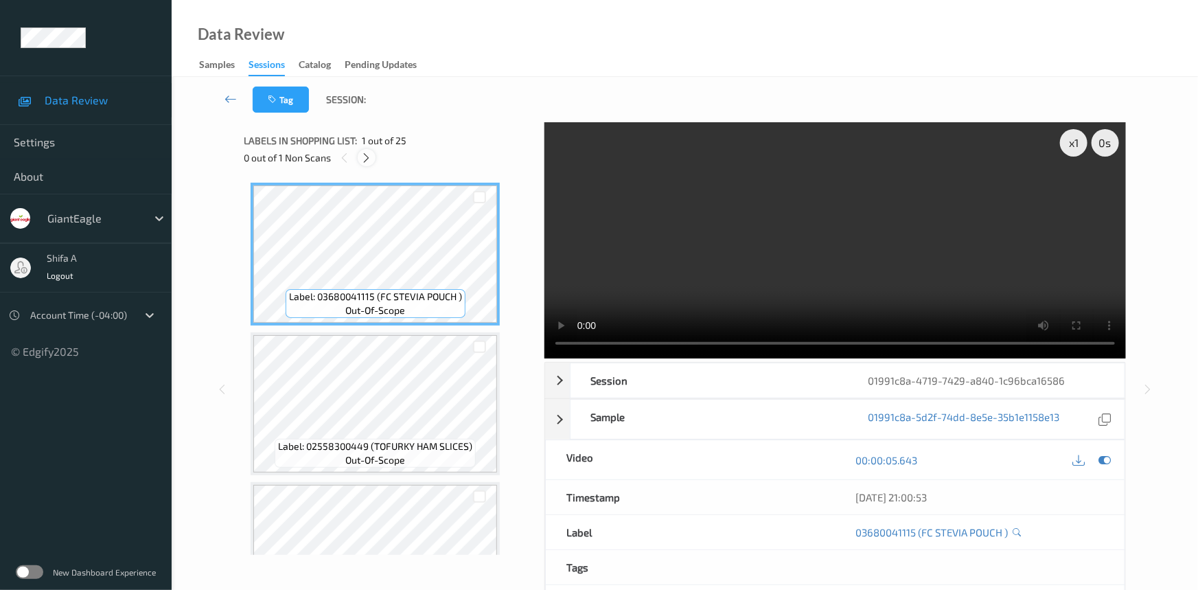
click at [364, 159] on icon at bounding box center [367, 158] width 12 height 12
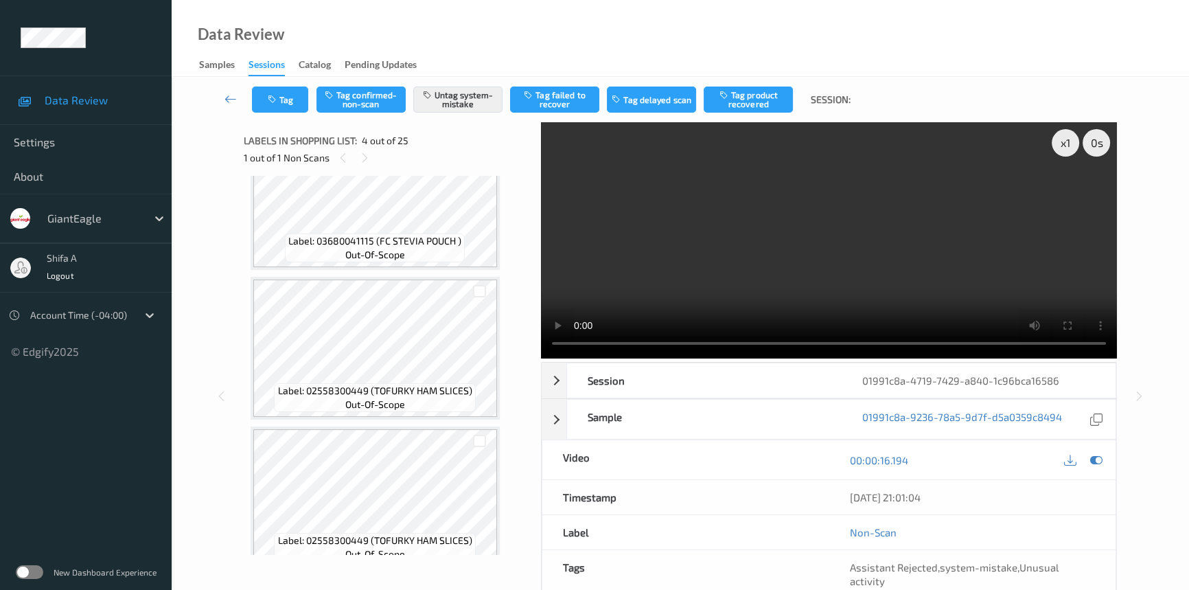
scroll to position [305, 0]
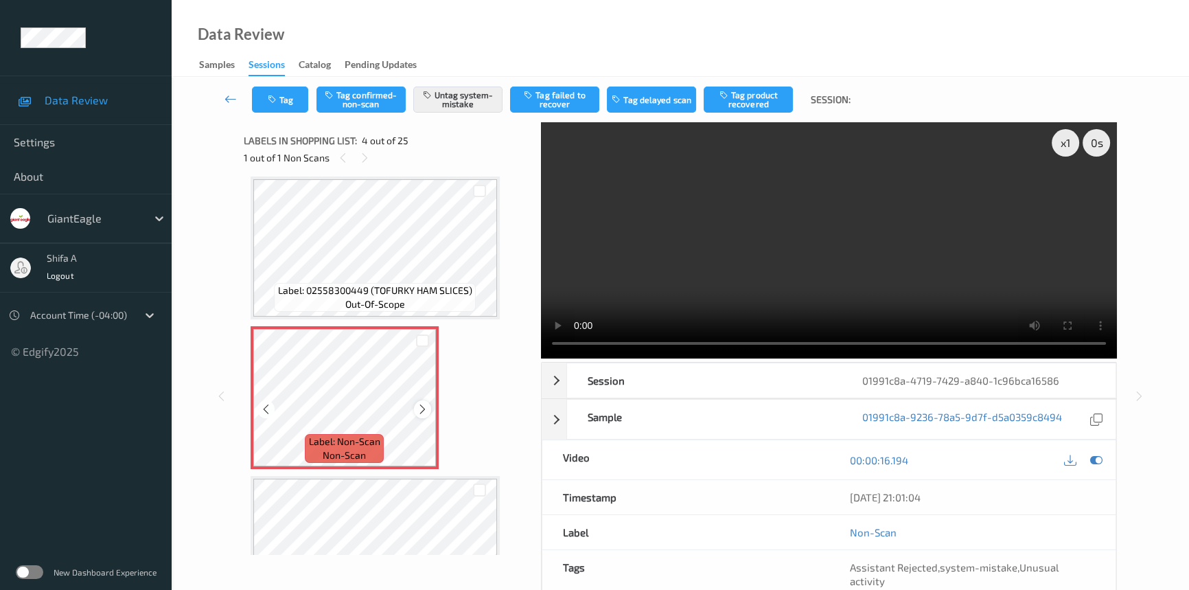
click at [420, 407] on icon at bounding box center [423, 409] width 12 height 12
click at [288, 104] on button "Tag" at bounding box center [280, 99] width 56 height 26
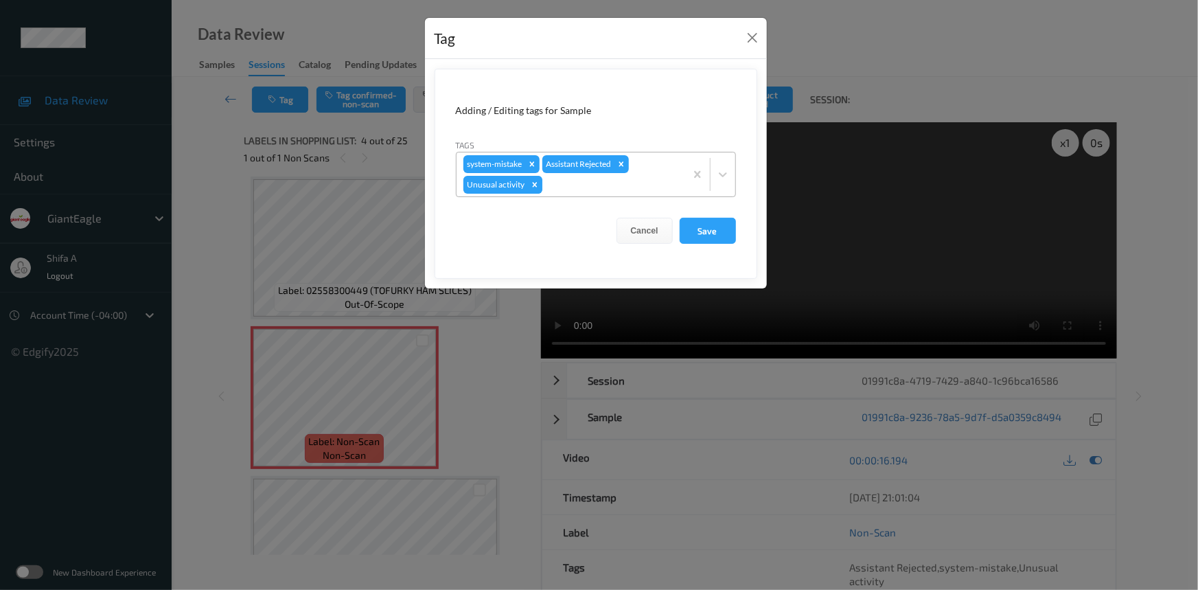
click at [537, 183] on icon "Remove Unusual activity" at bounding box center [535, 185] width 10 height 10
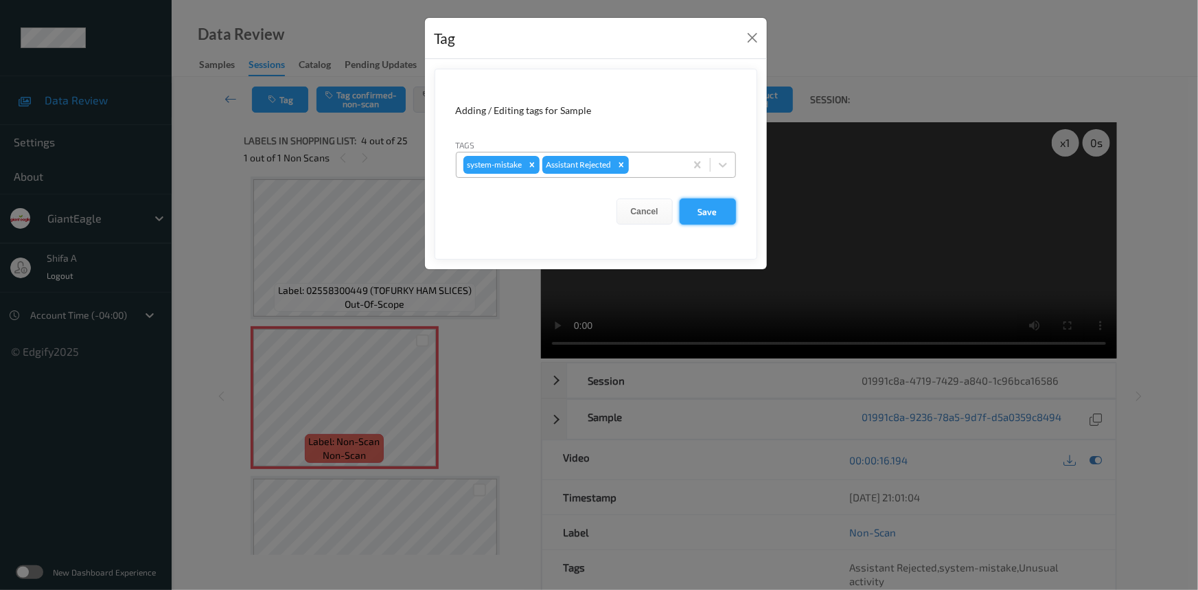
click at [702, 208] on button "Save" at bounding box center [708, 211] width 56 height 26
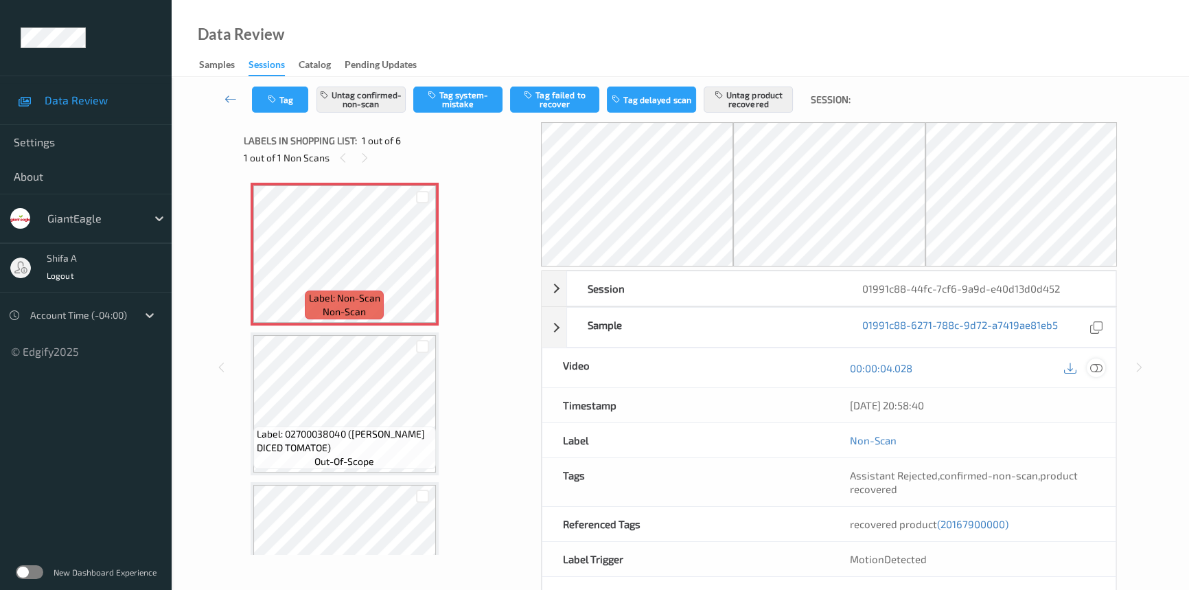
click at [1093, 367] on icon at bounding box center [1096, 368] width 12 height 12
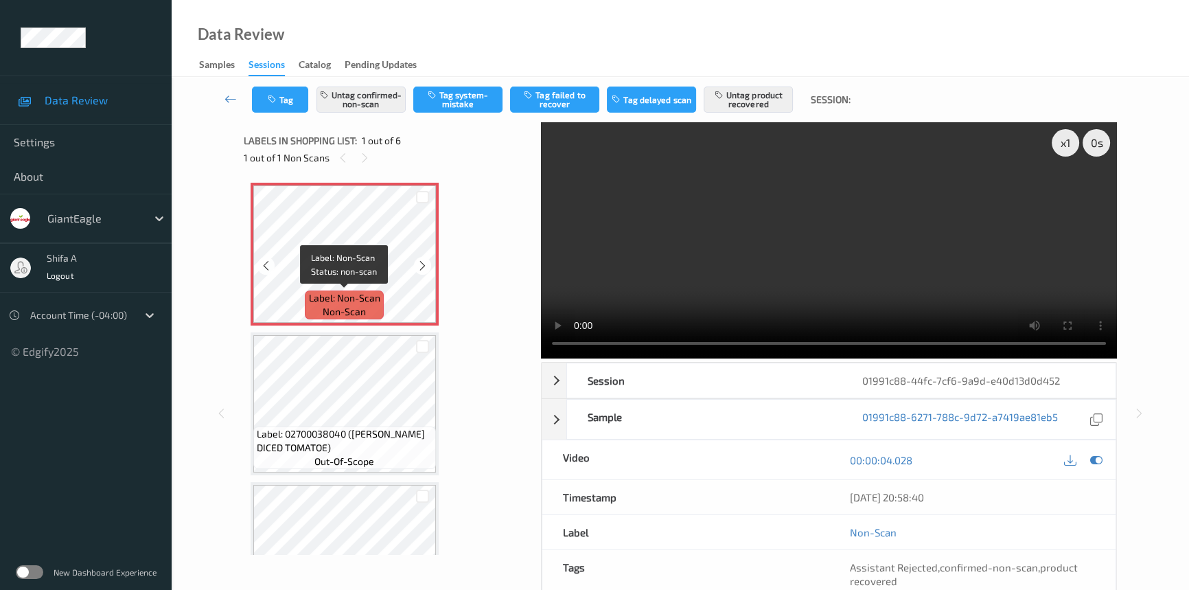
click at [361, 293] on span "Label: Non-Scan" at bounding box center [344, 298] width 71 height 14
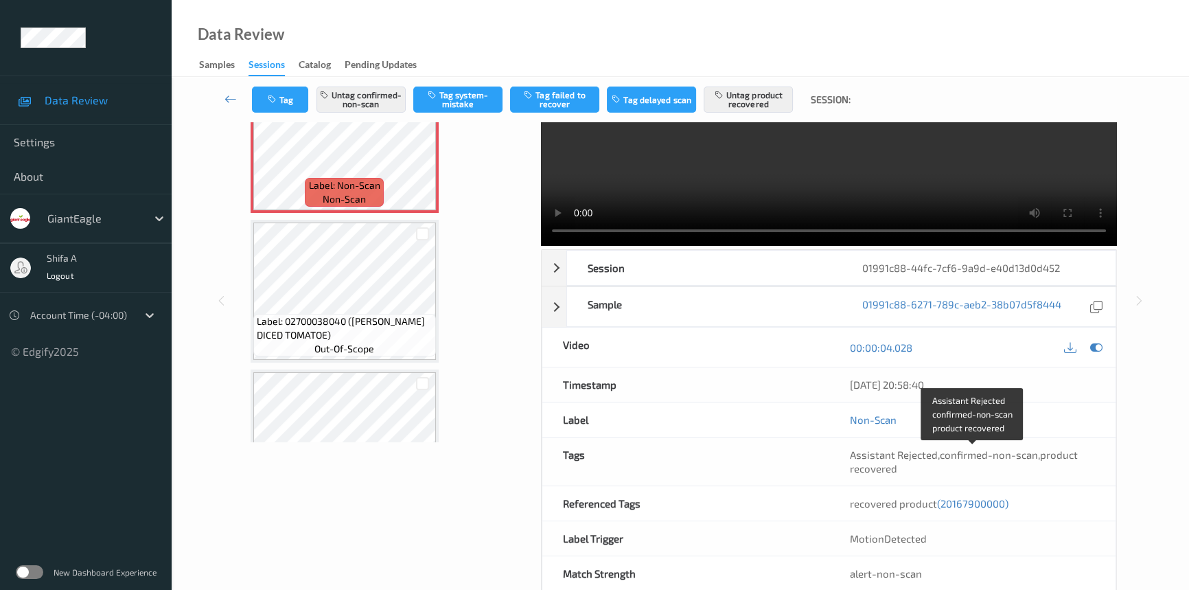
scroll to position [141, 0]
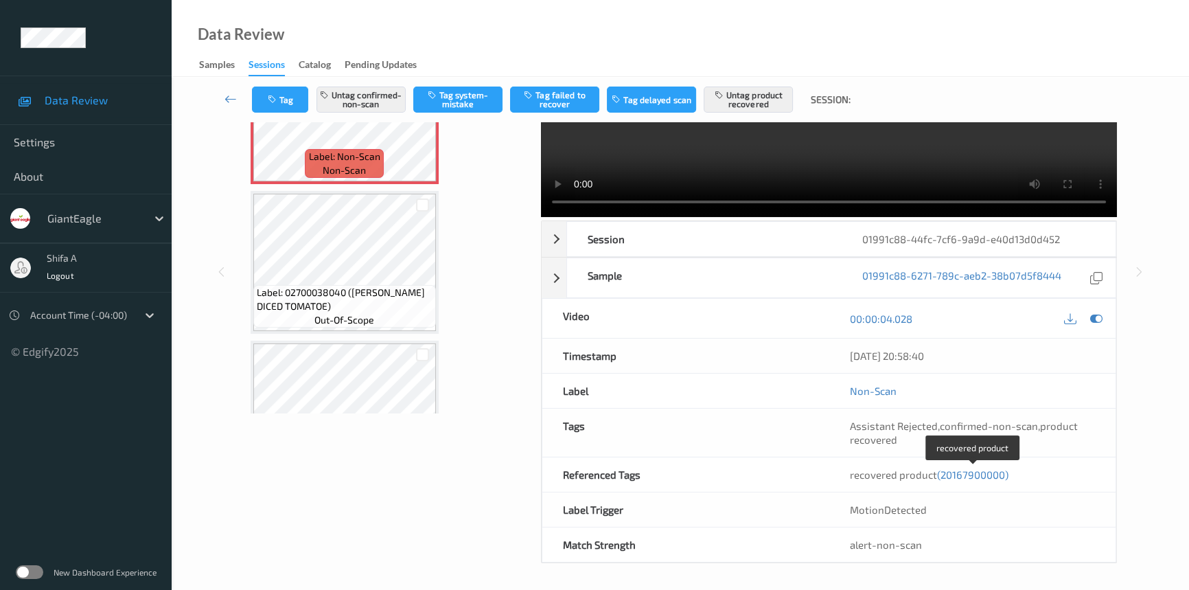
click at [991, 468] on span "(20167900000)" at bounding box center [972, 474] width 71 height 12
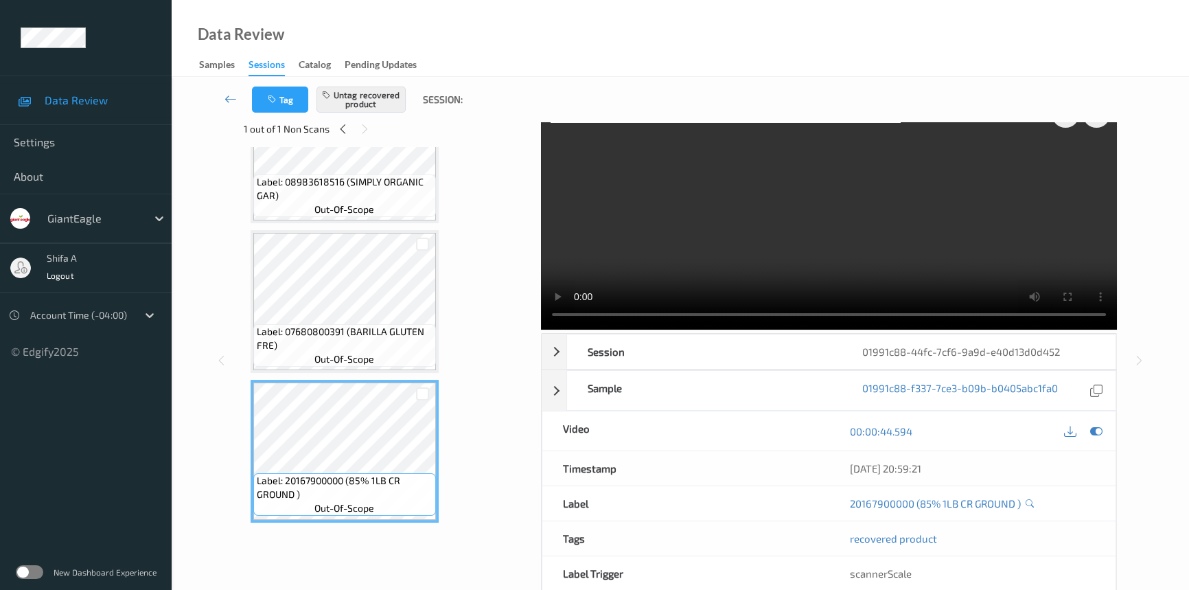
scroll to position [0, 0]
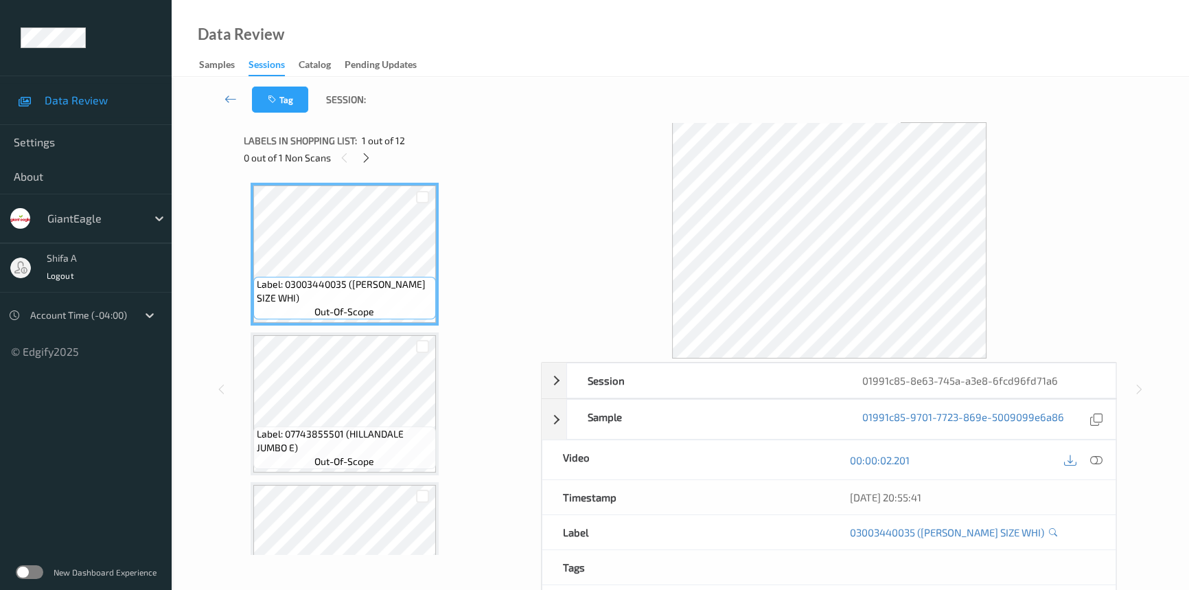
click at [1098, 456] on icon at bounding box center [1096, 460] width 12 height 12
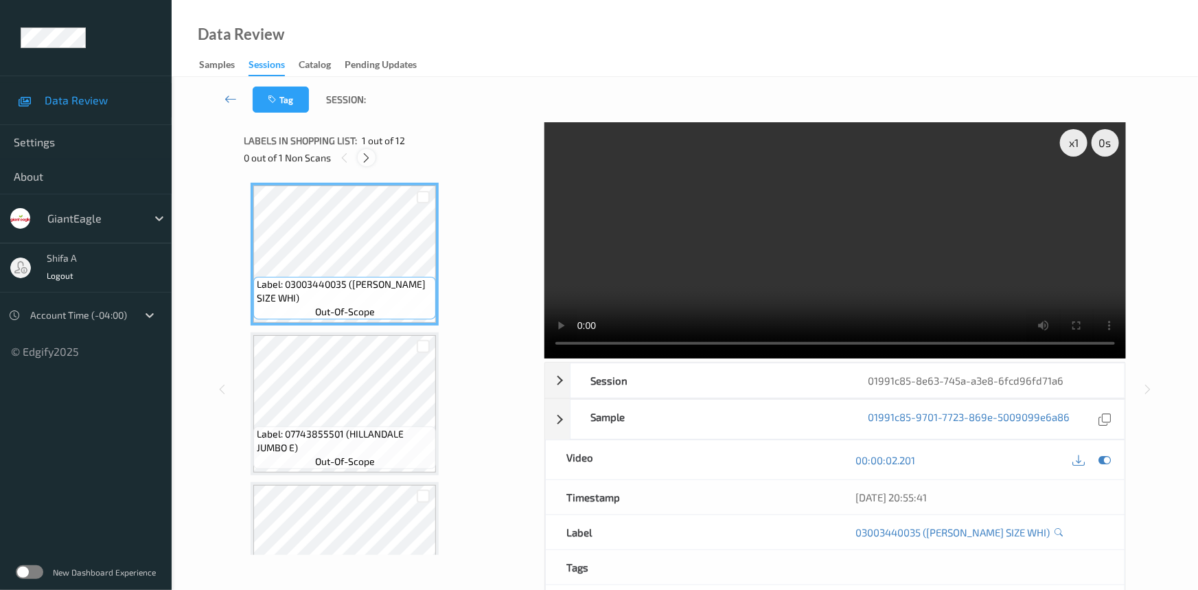
click at [365, 159] on icon at bounding box center [367, 158] width 12 height 12
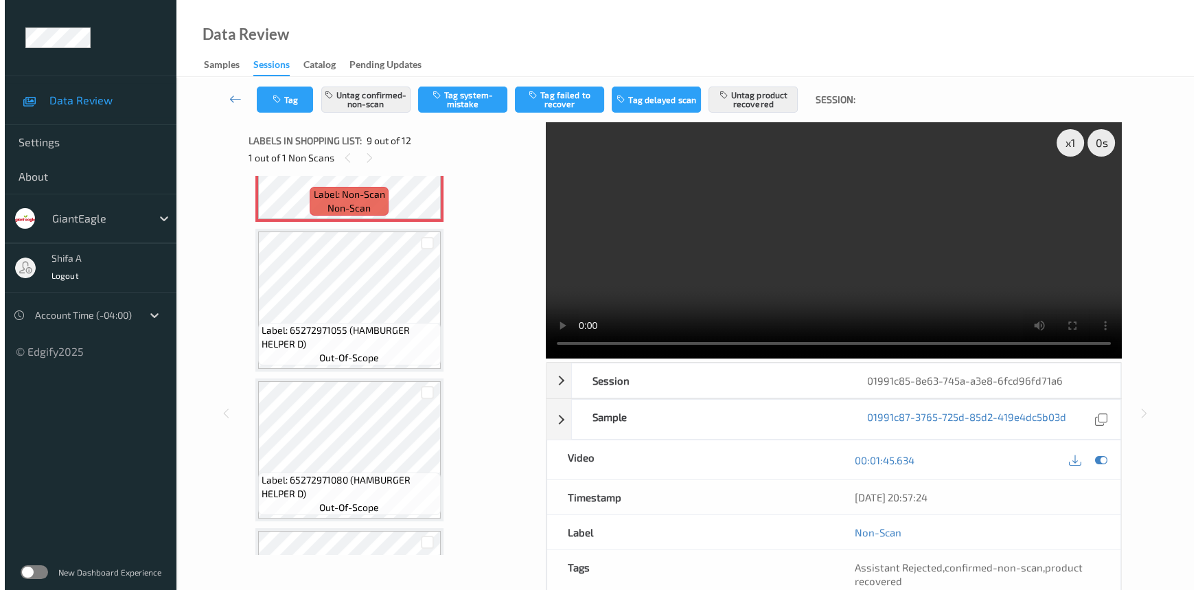
scroll to position [1050, 0]
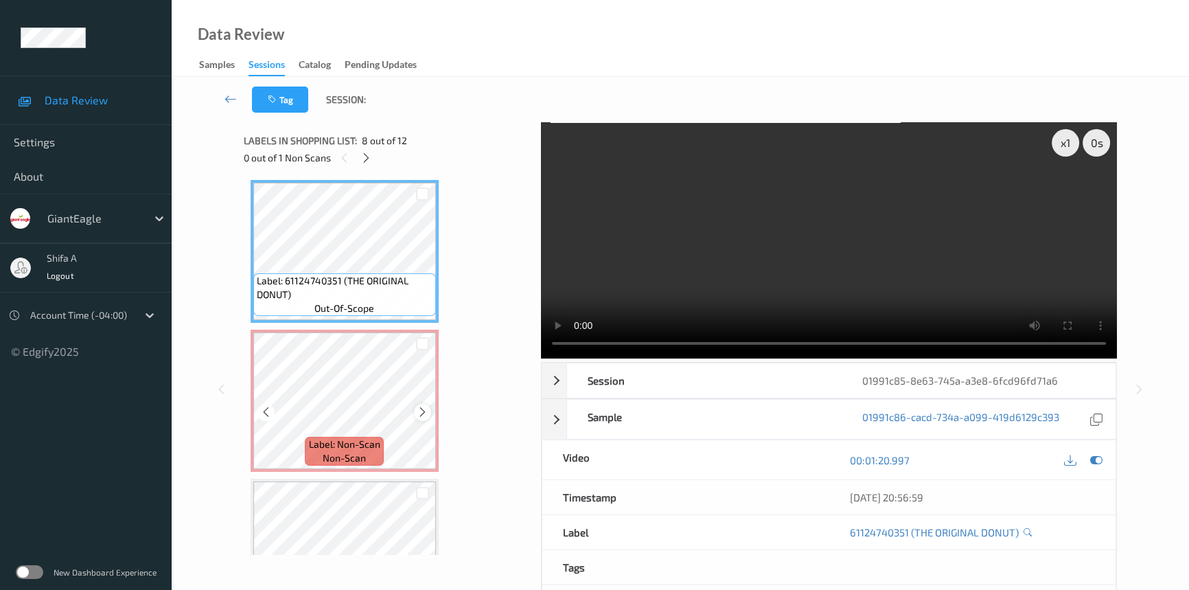
click at [419, 406] on icon at bounding box center [423, 412] width 12 height 12
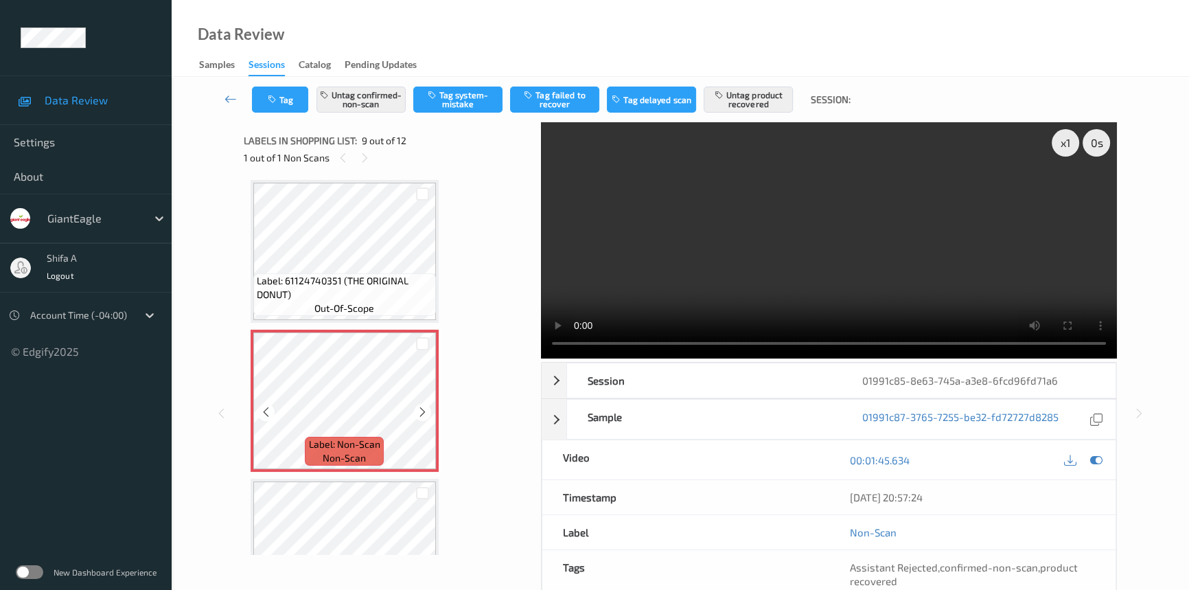
click at [419, 406] on icon at bounding box center [423, 412] width 12 height 12
click at [851, 279] on video at bounding box center [829, 240] width 576 height 236
click at [386, 93] on button "Untag confirmed-non-scan" at bounding box center [360, 99] width 89 height 26
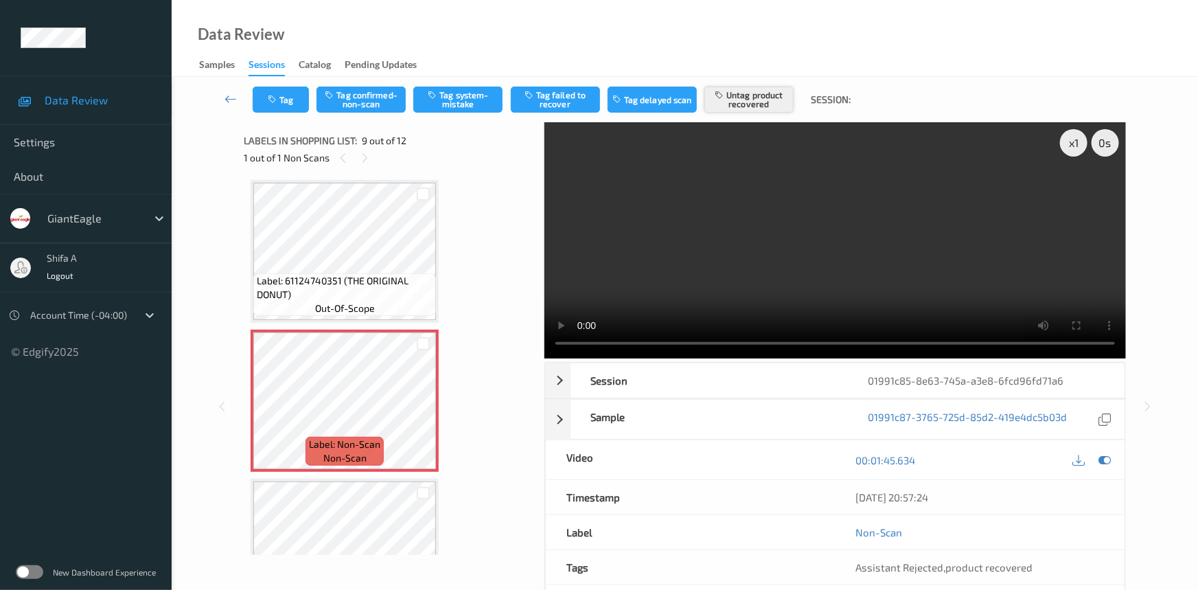
click at [755, 108] on button "Untag product recovered" at bounding box center [748, 99] width 89 height 26
click at [463, 96] on button "Tag system-mistake" at bounding box center [457, 99] width 89 height 26
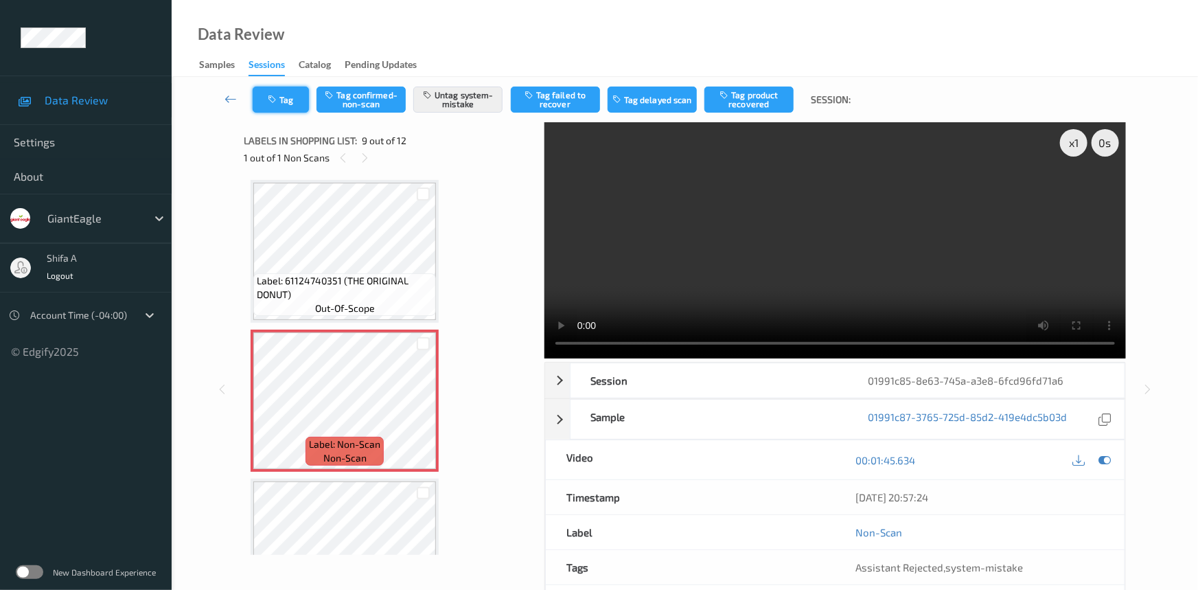
click at [297, 109] on button "Tag" at bounding box center [281, 99] width 56 height 26
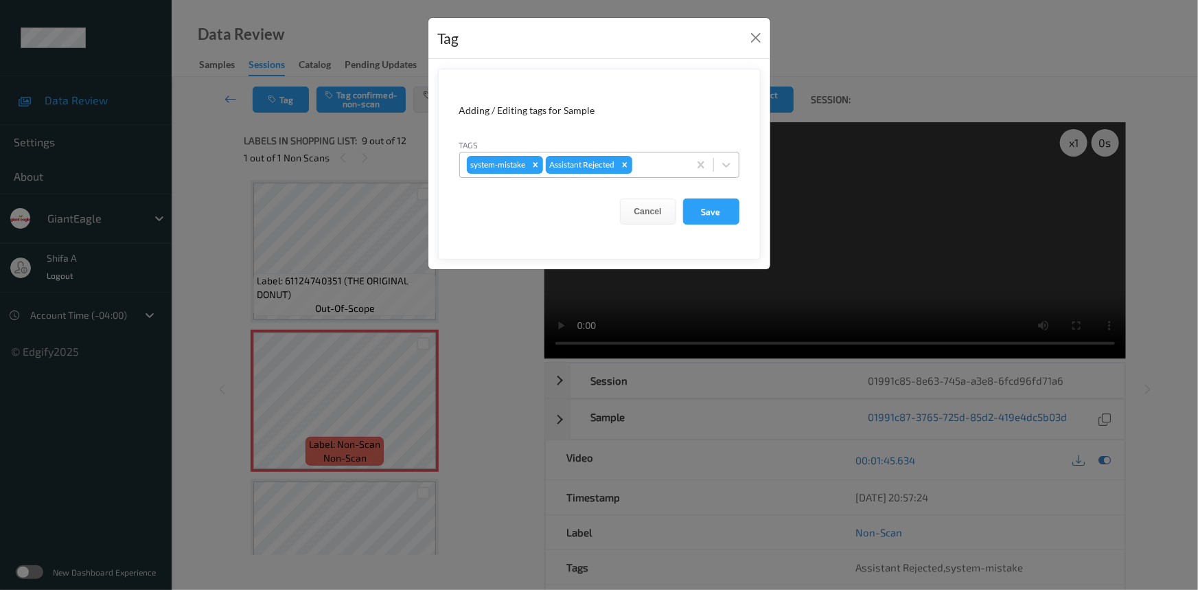
click at [645, 163] on div at bounding box center [658, 165] width 47 height 16
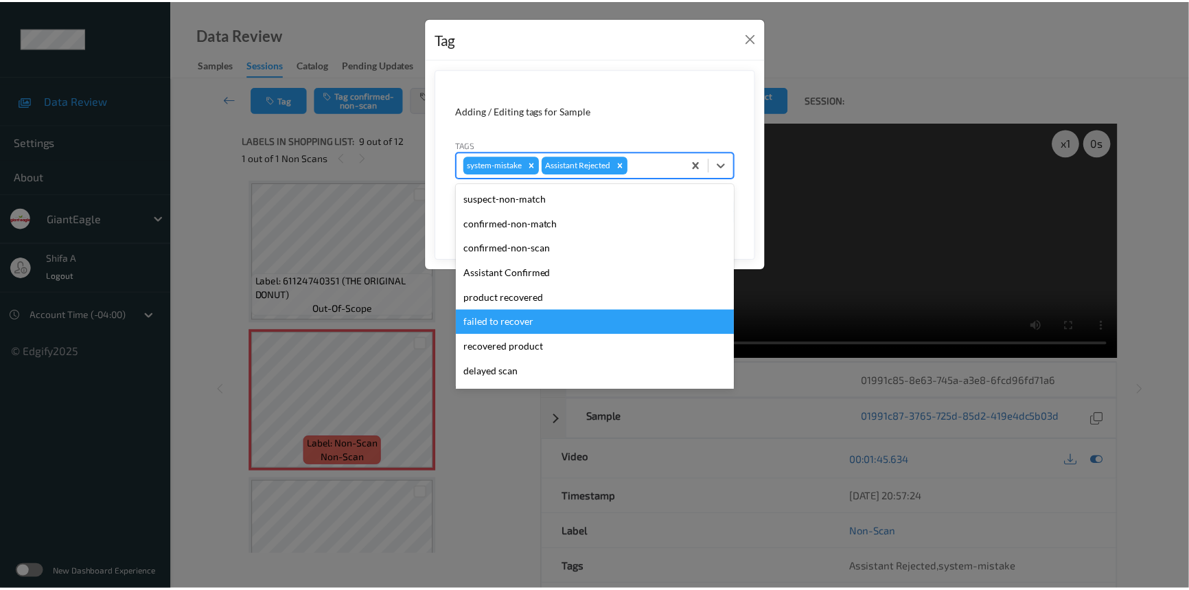
scroll to position [121, 0]
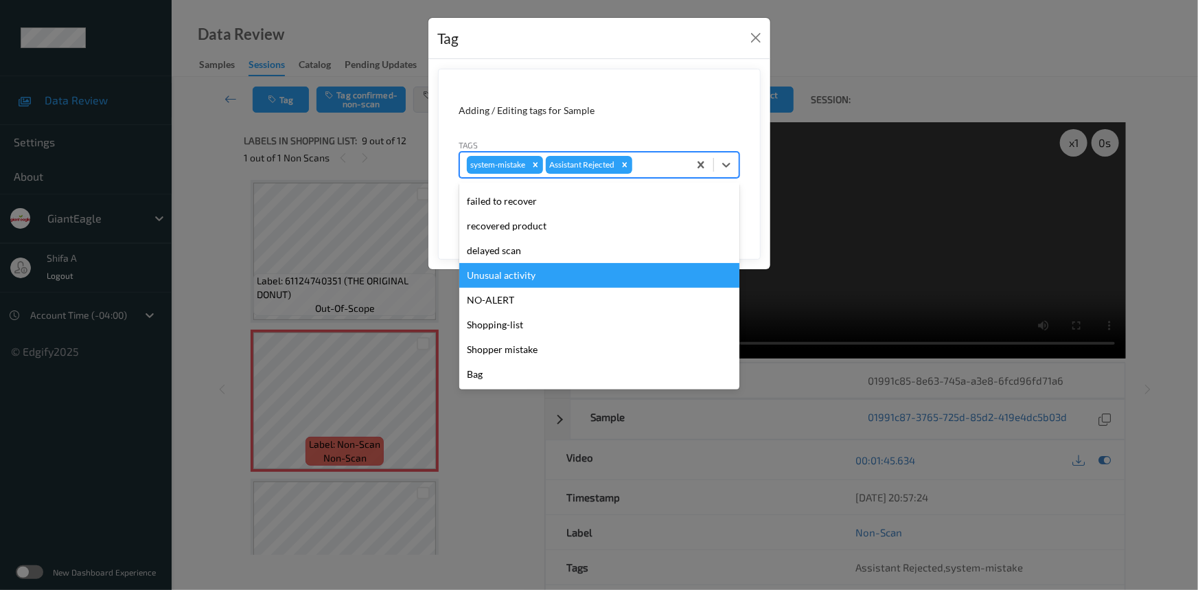
click at [534, 266] on div "Unusual activity" at bounding box center [599, 275] width 280 height 25
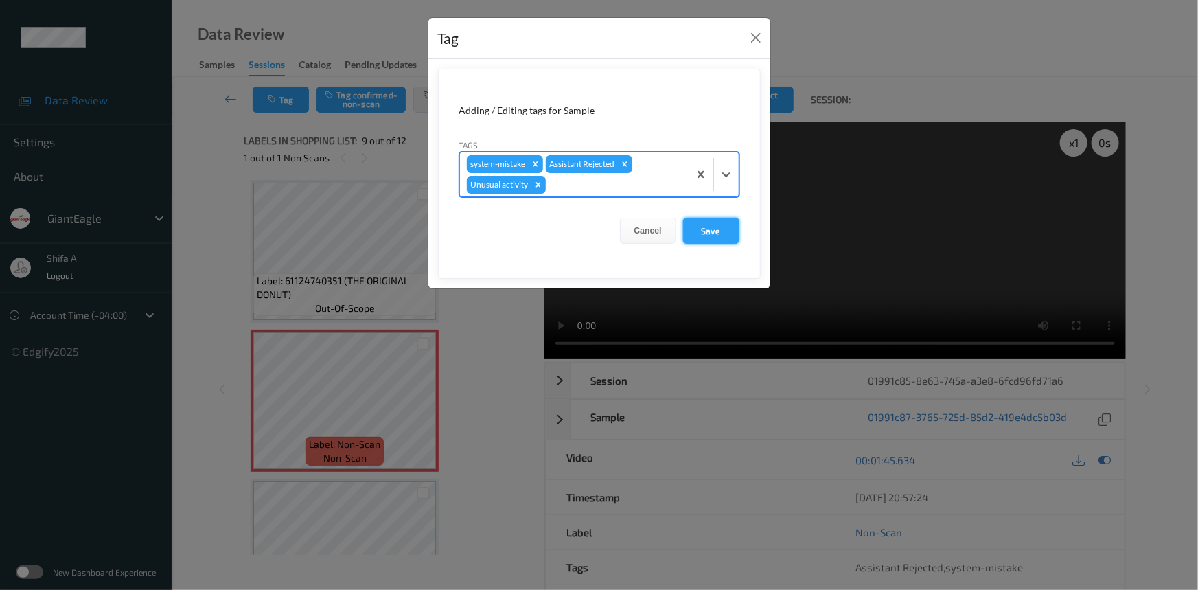
click at [729, 225] on button "Save" at bounding box center [711, 231] width 56 height 26
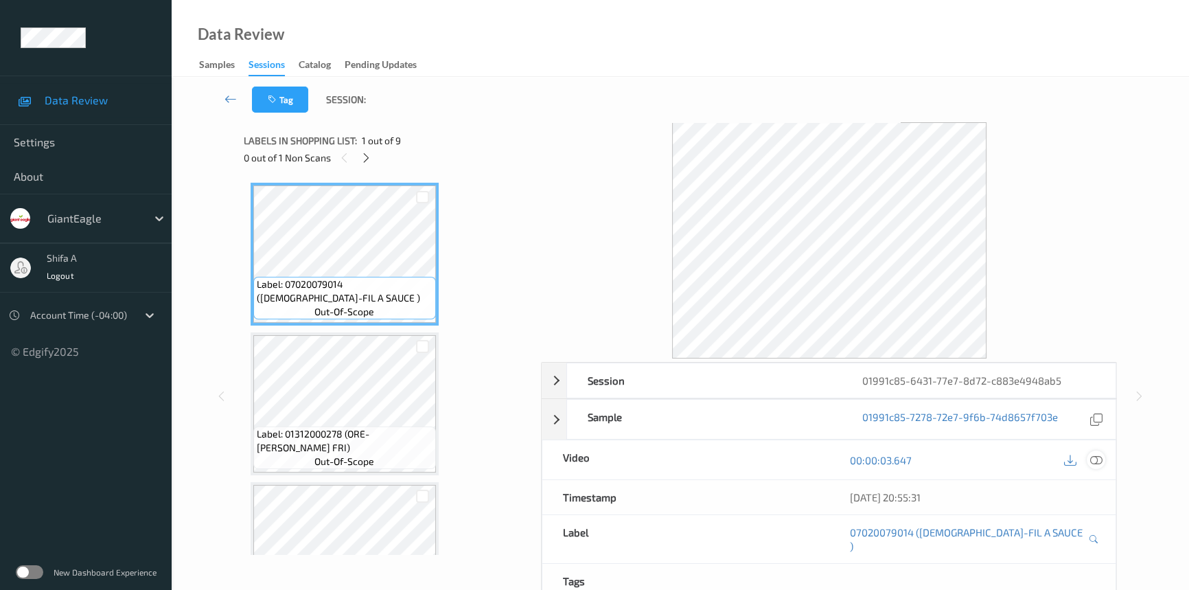
click at [1095, 459] on icon at bounding box center [1096, 460] width 12 height 12
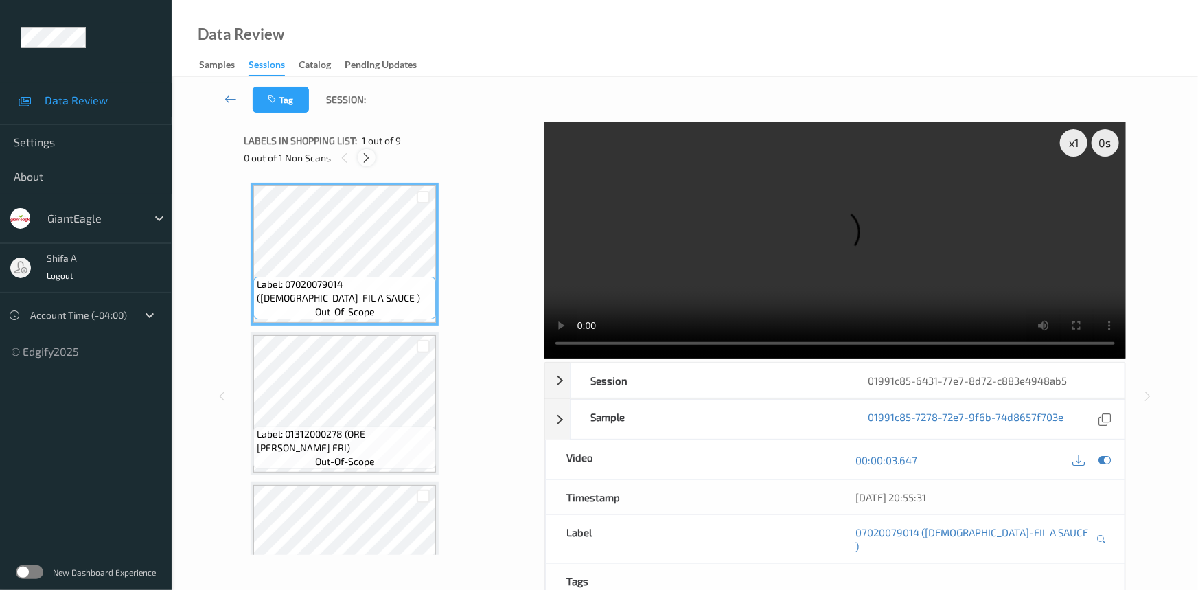
click at [364, 152] on icon at bounding box center [367, 158] width 12 height 12
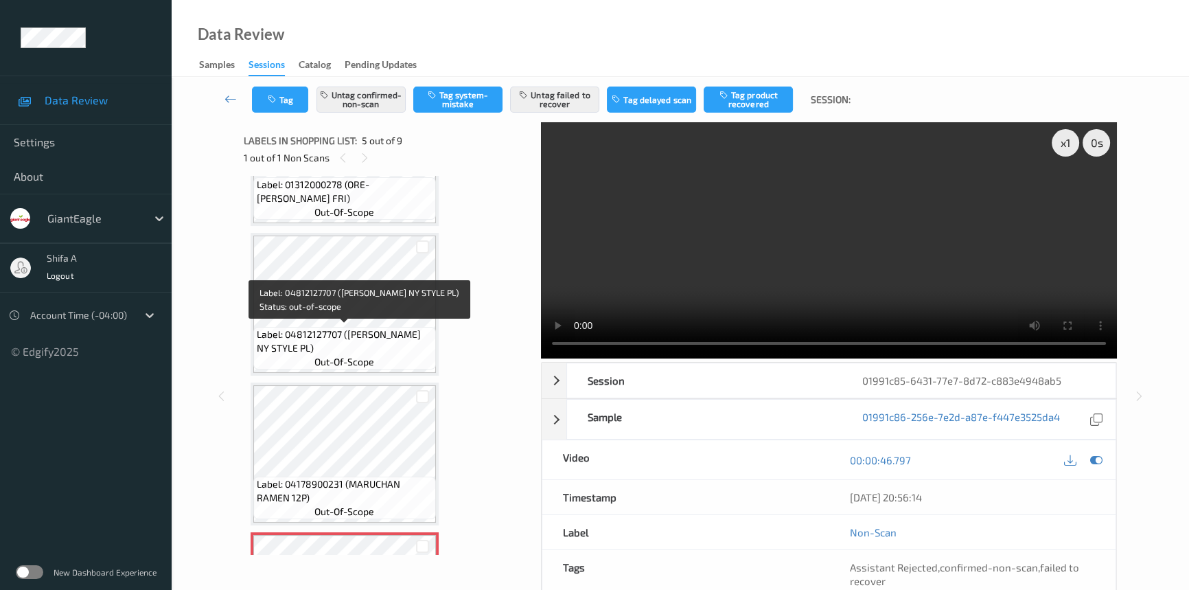
scroll to position [499, 0]
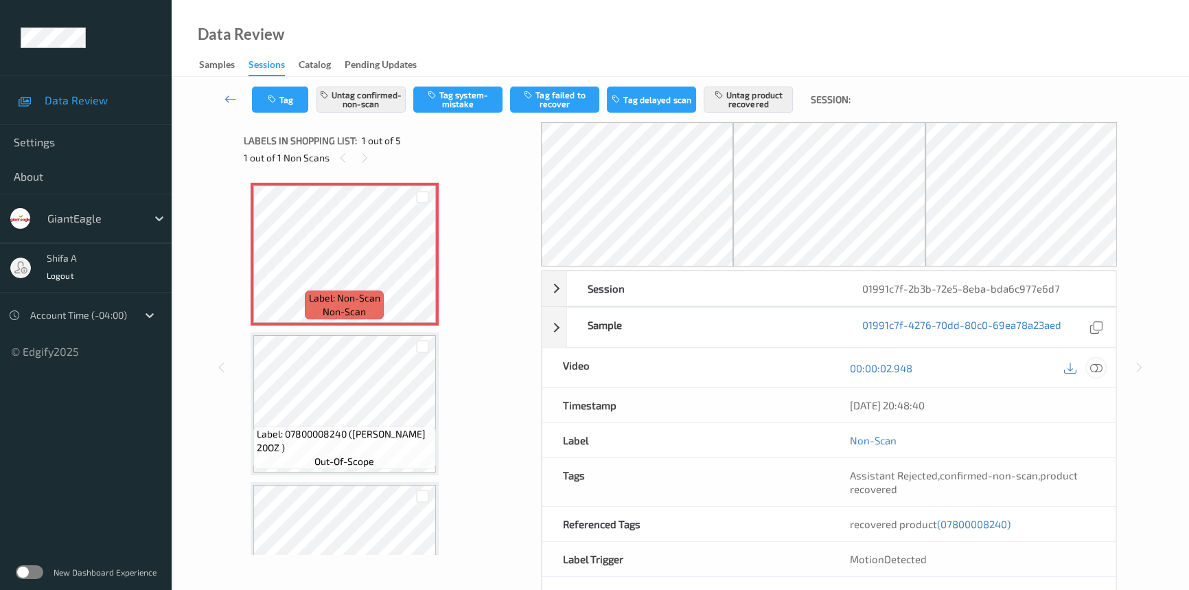
click at [1094, 367] on icon at bounding box center [1096, 368] width 12 height 12
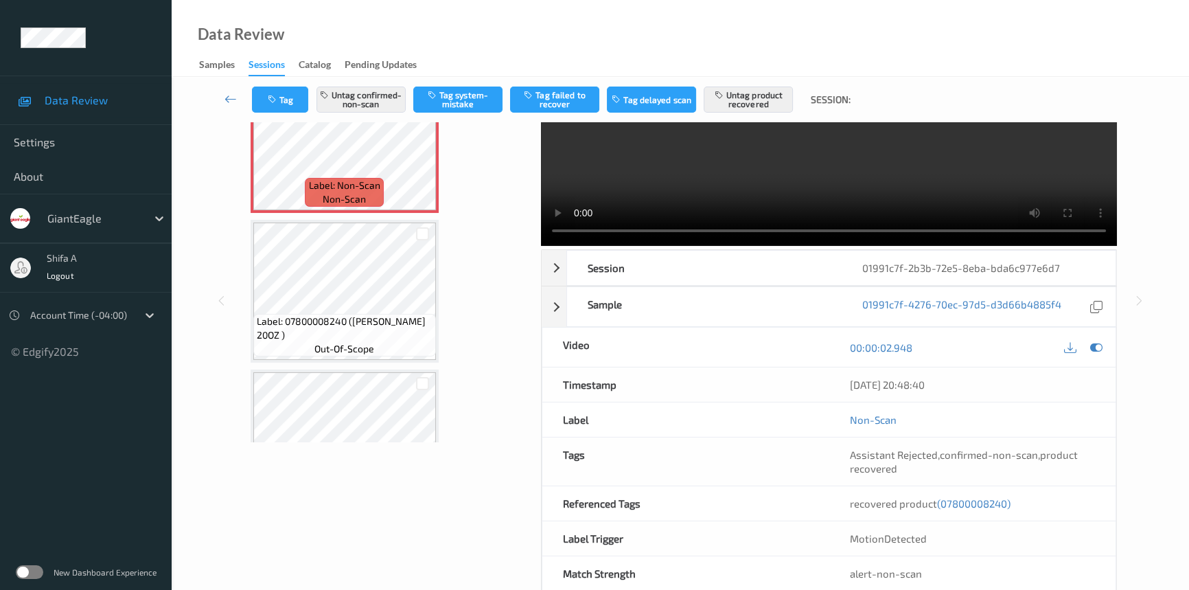
scroll to position [141, 0]
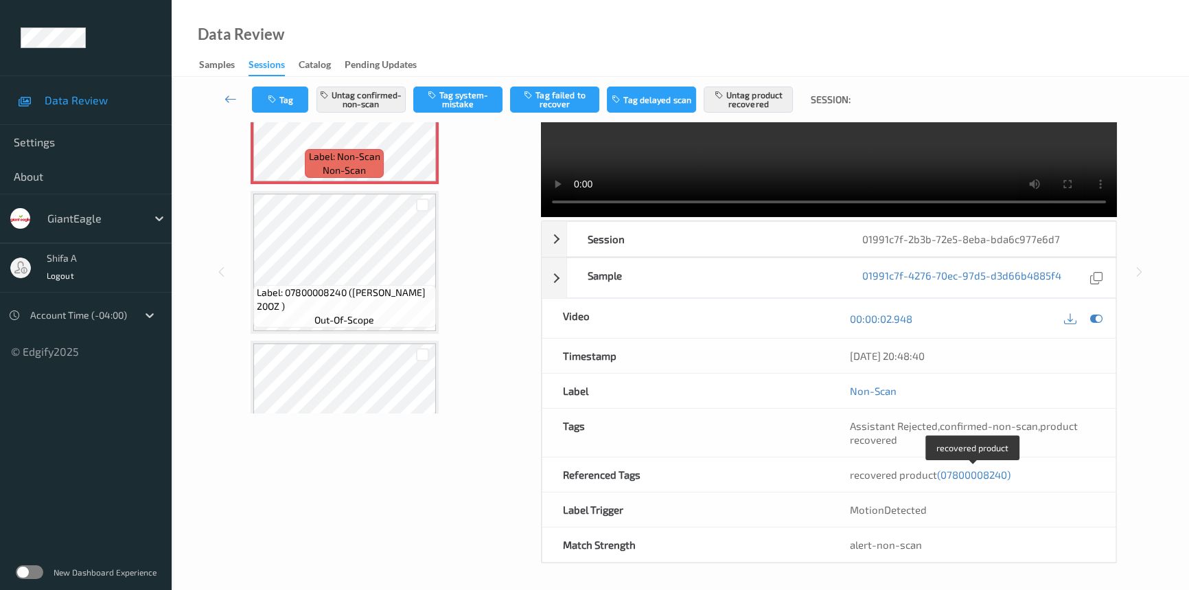
click at [991, 468] on span "(07800008240)" at bounding box center [973, 474] width 73 height 12
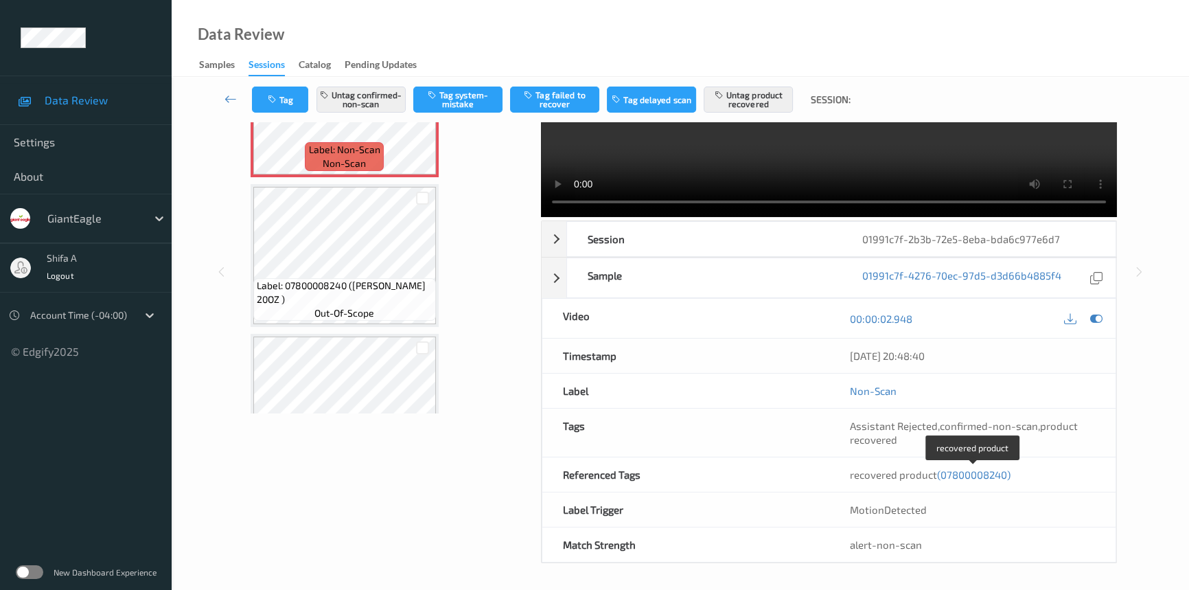
scroll to position [93, 0]
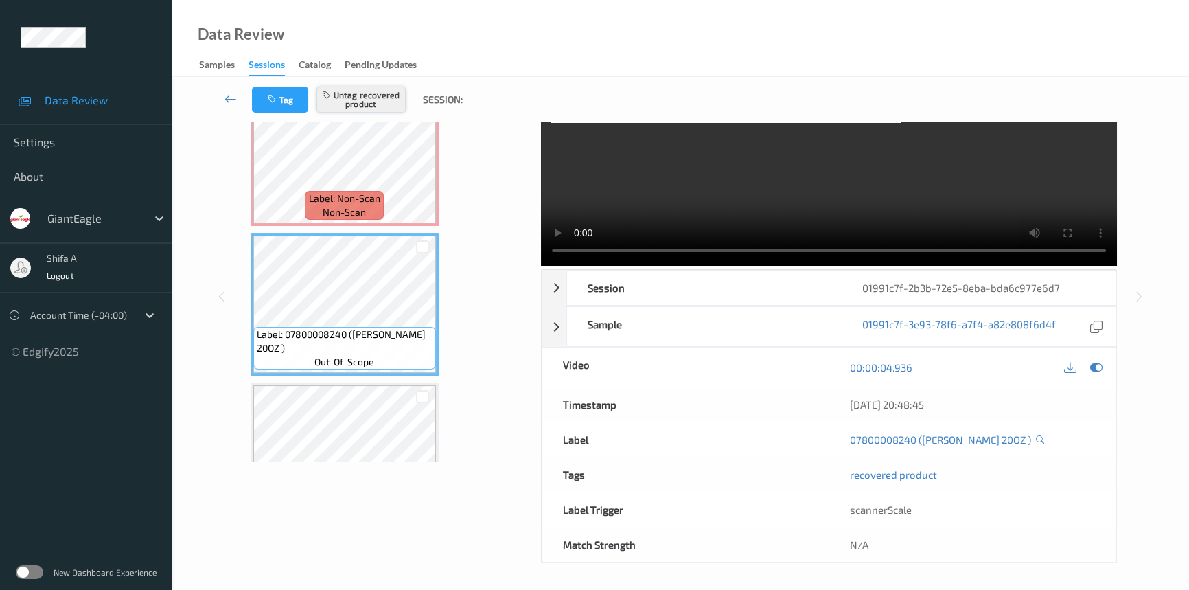
click at [364, 101] on button "Untag recovered product" at bounding box center [360, 99] width 89 height 26
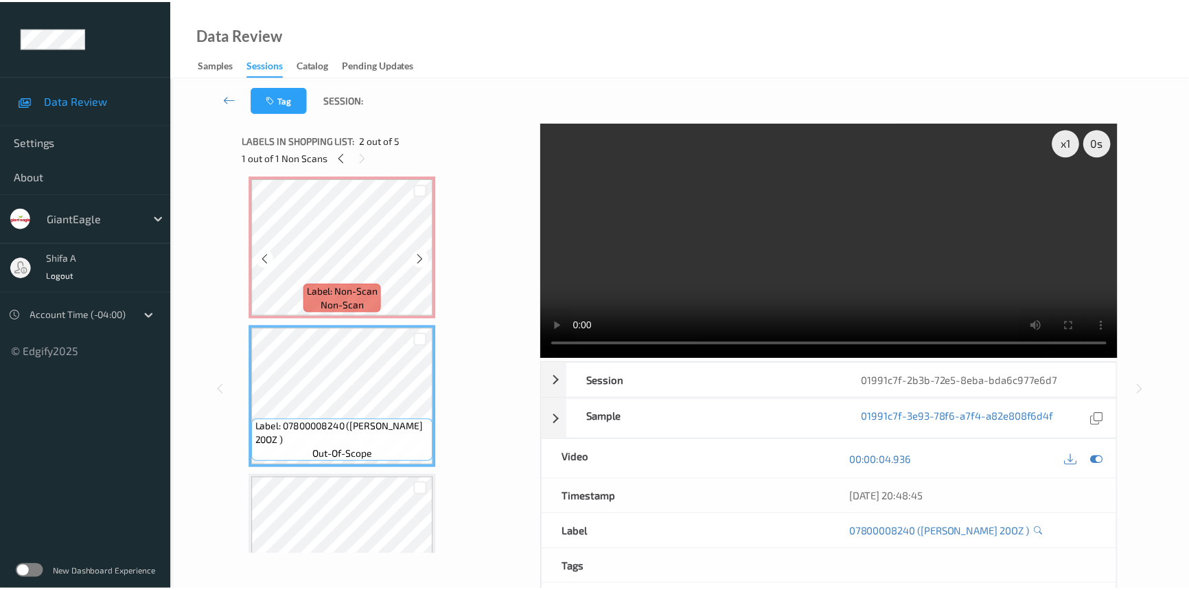
scroll to position [0, 0]
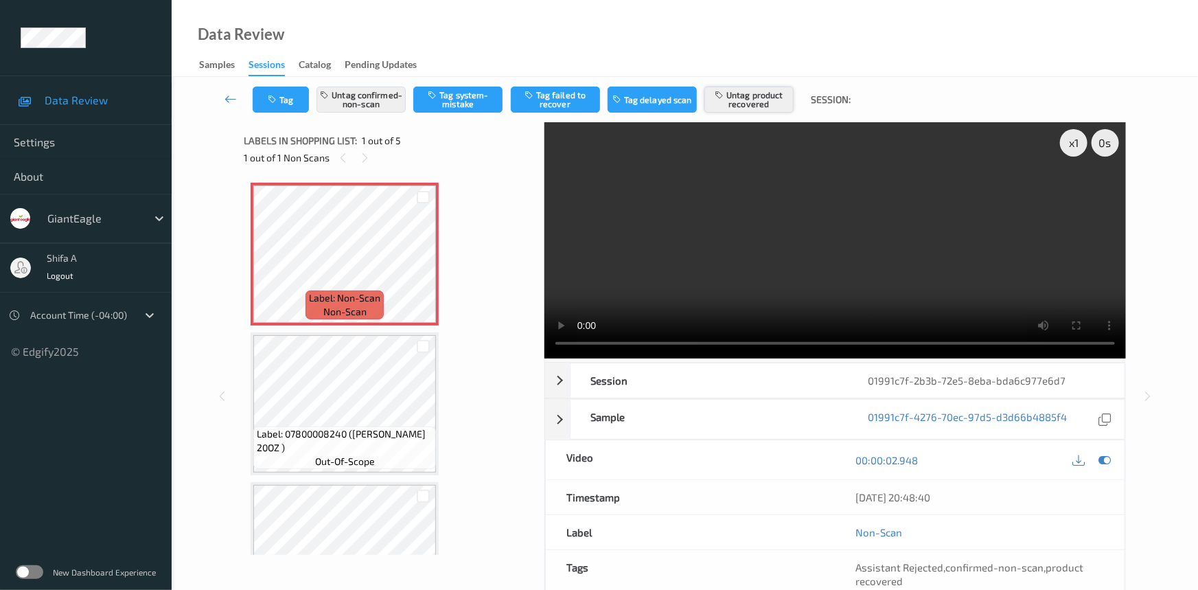
click at [769, 97] on button "Untag product recovered" at bounding box center [748, 99] width 89 height 26
click at [769, 97] on button "Tag product recovered" at bounding box center [748, 99] width 89 height 26
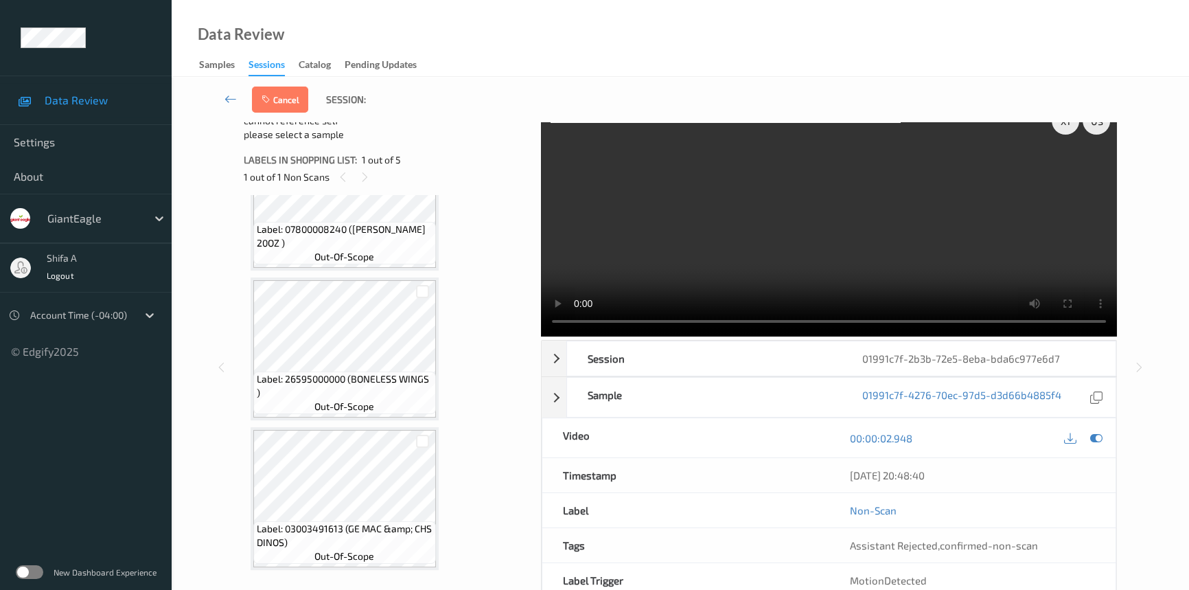
scroll to position [34, 0]
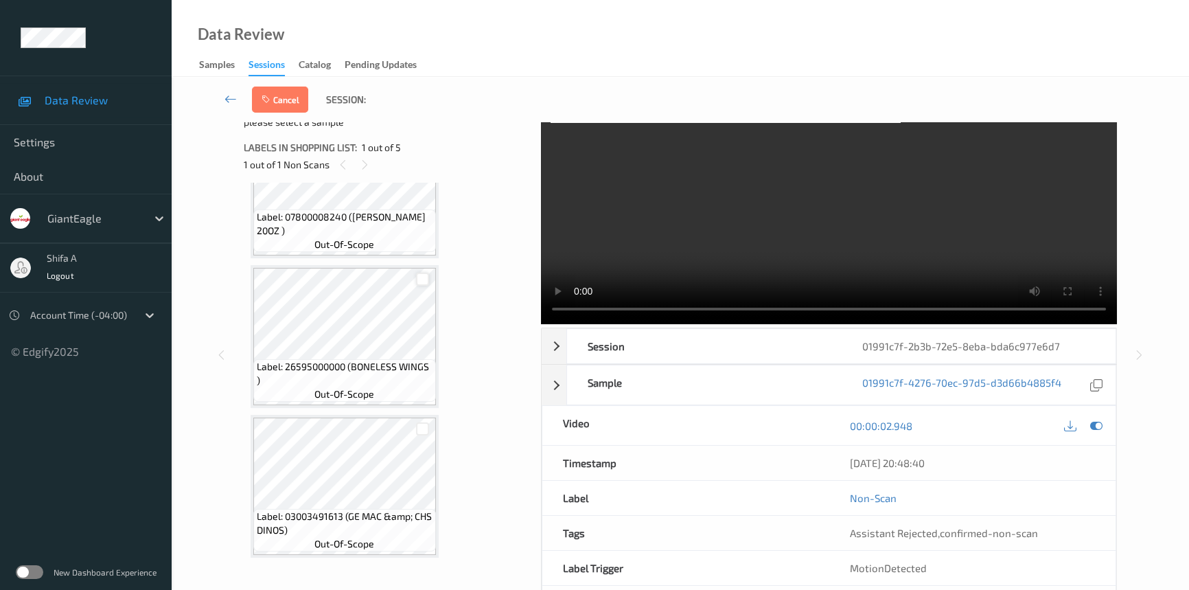
click at [425, 277] on div at bounding box center [422, 279] width 13 height 13
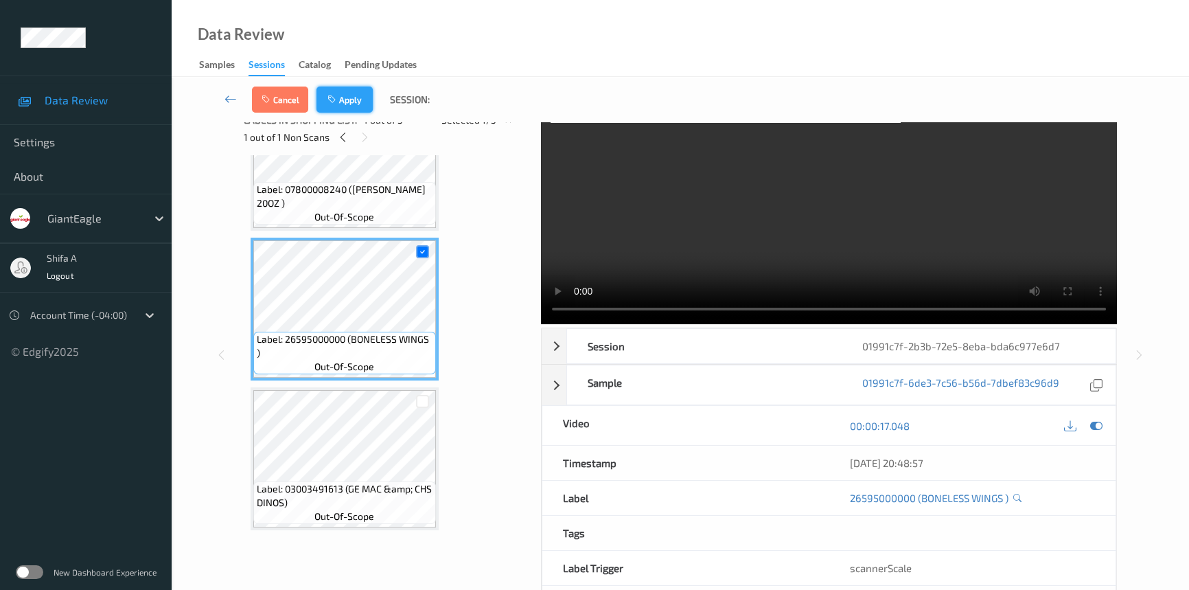
click at [340, 99] on button "Apply" at bounding box center [344, 99] width 56 height 26
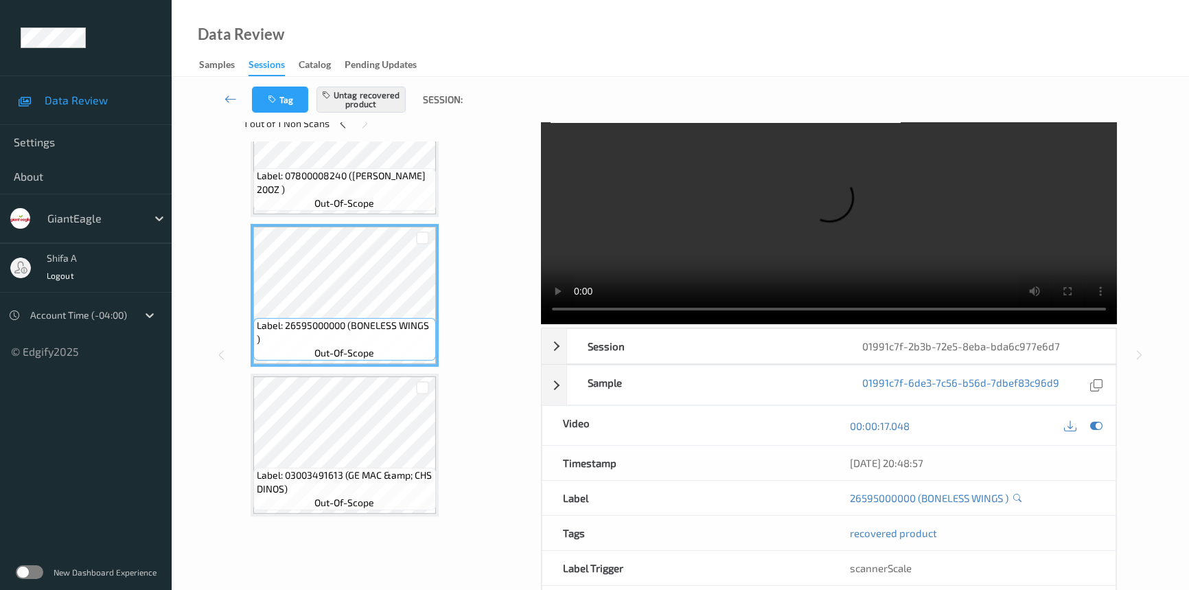
scroll to position [0, 0]
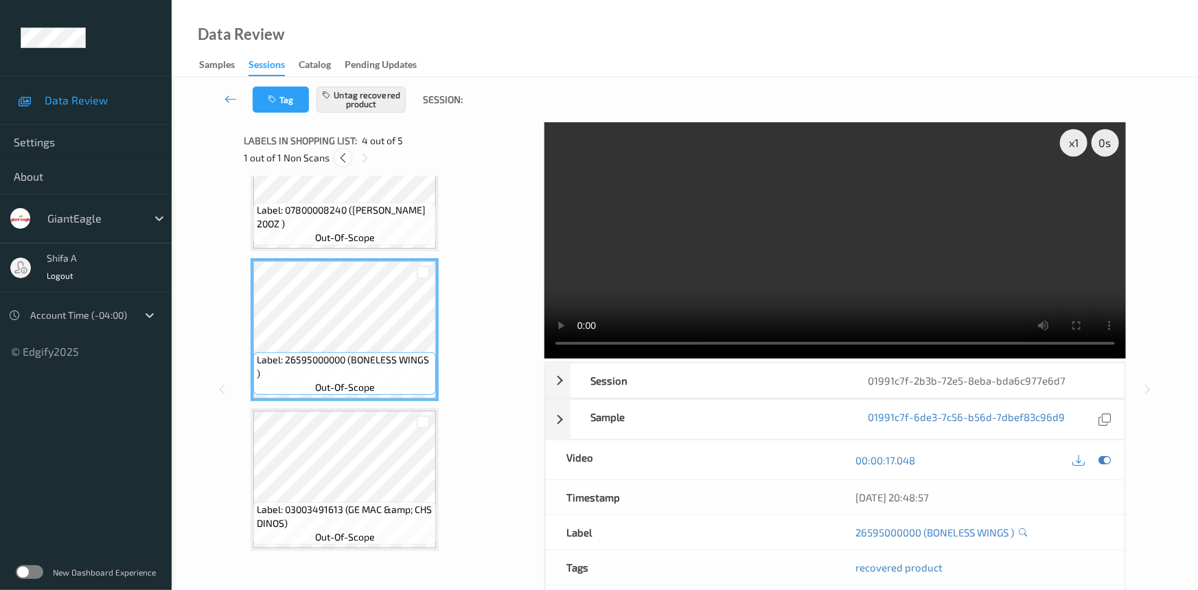
click at [346, 155] on icon at bounding box center [343, 158] width 12 height 12
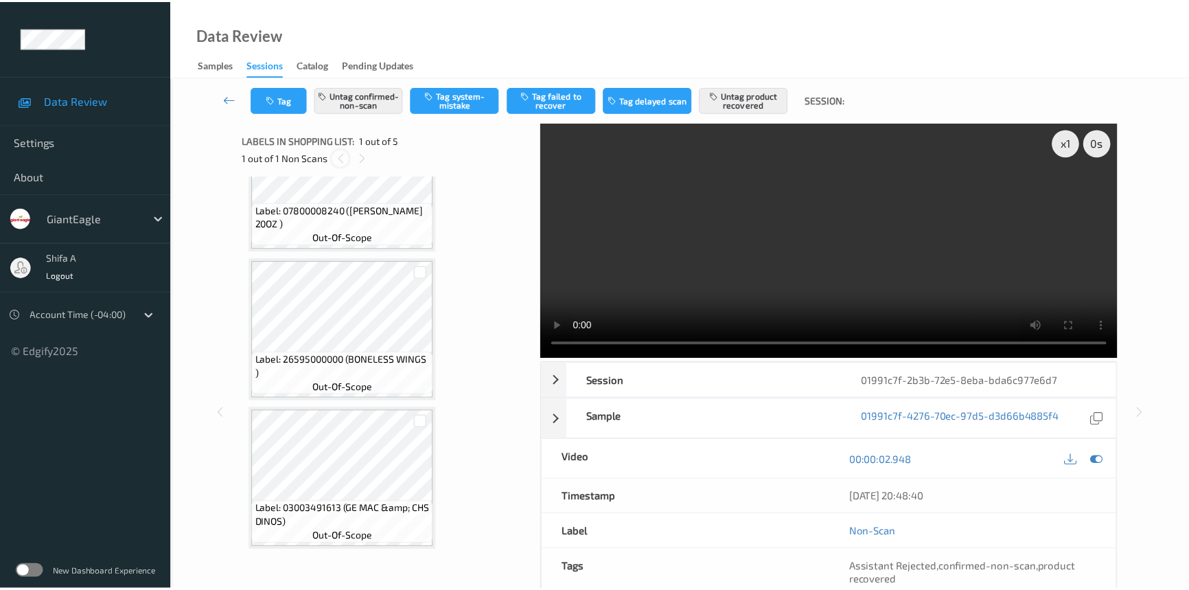
scroll to position [7, 0]
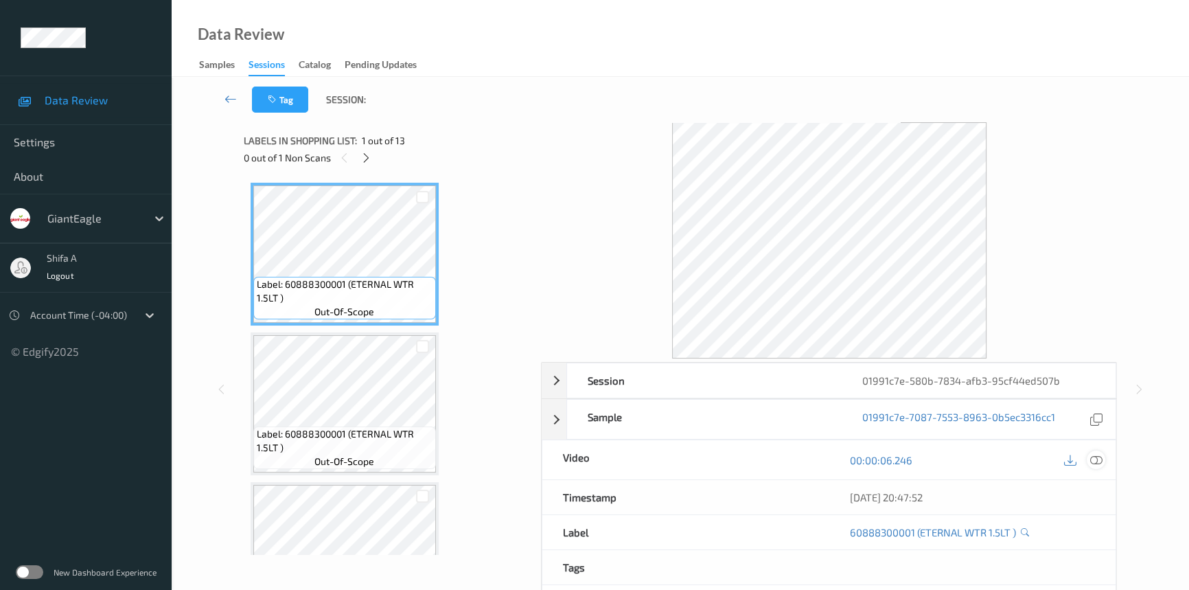
click at [1095, 456] on icon at bounding box center [1096, 460] width 12 height 12
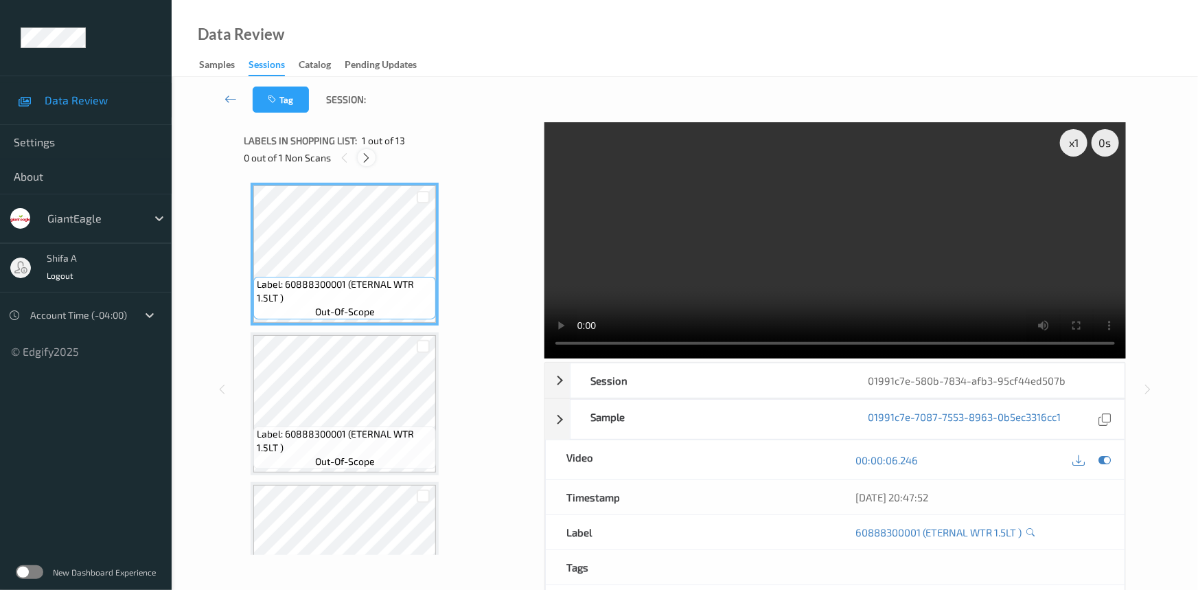
click at [368, 159] on icon at bounding box center [367, 158] width 12 height 12
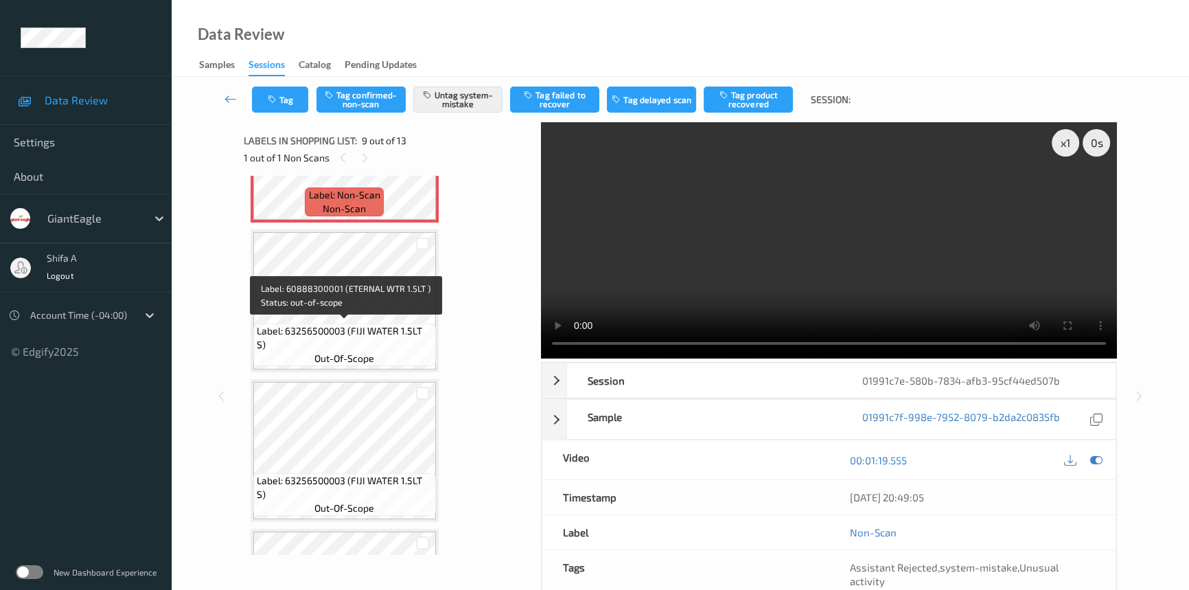
scroll to position [1300, 0]
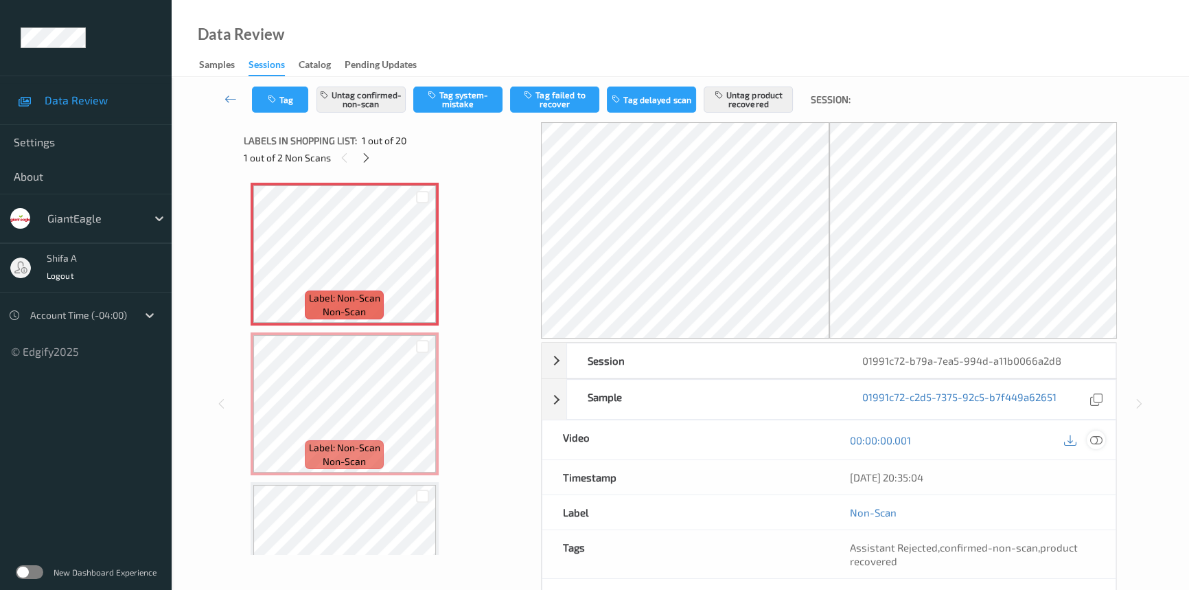
click at [1100, 439] on icon at bounding box center [1096, 440] width 12 height 12
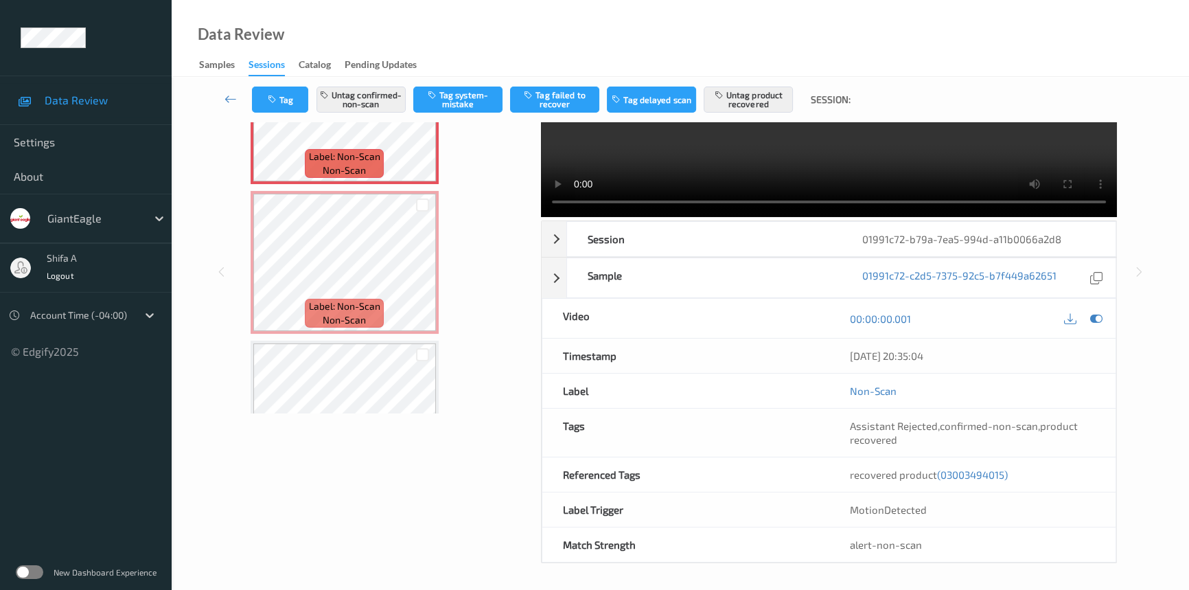
click at [982, 475] on span "(03003494015)" at bounding box center [972, 474] width 71 height 12
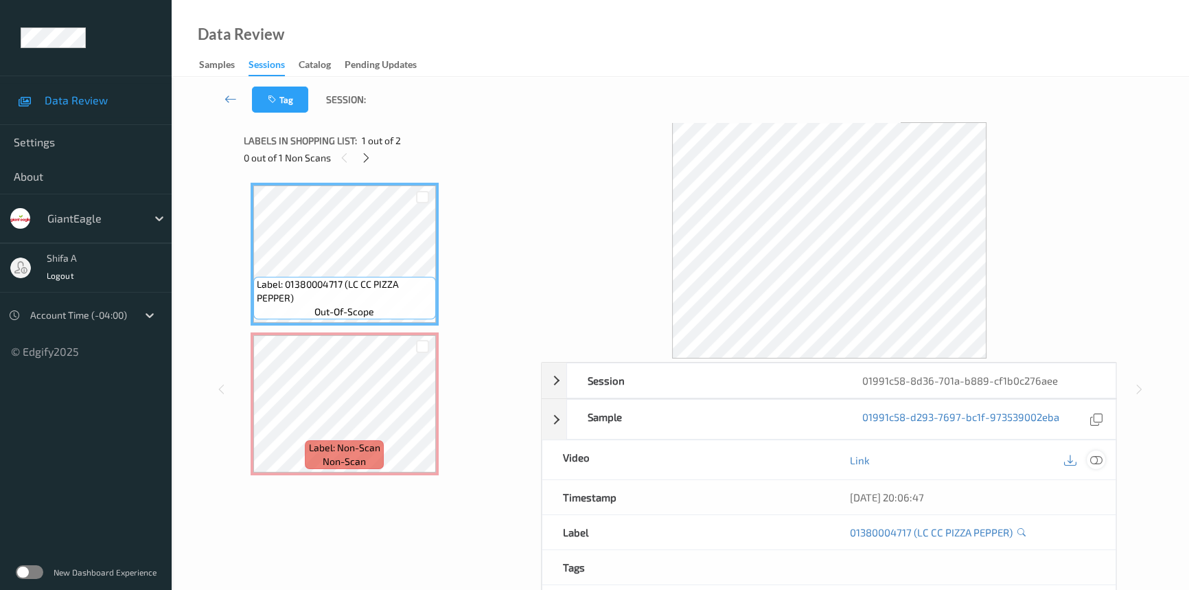
click at [1098, 461] on icon at bounding box center [1096, 460] width 12 height 12
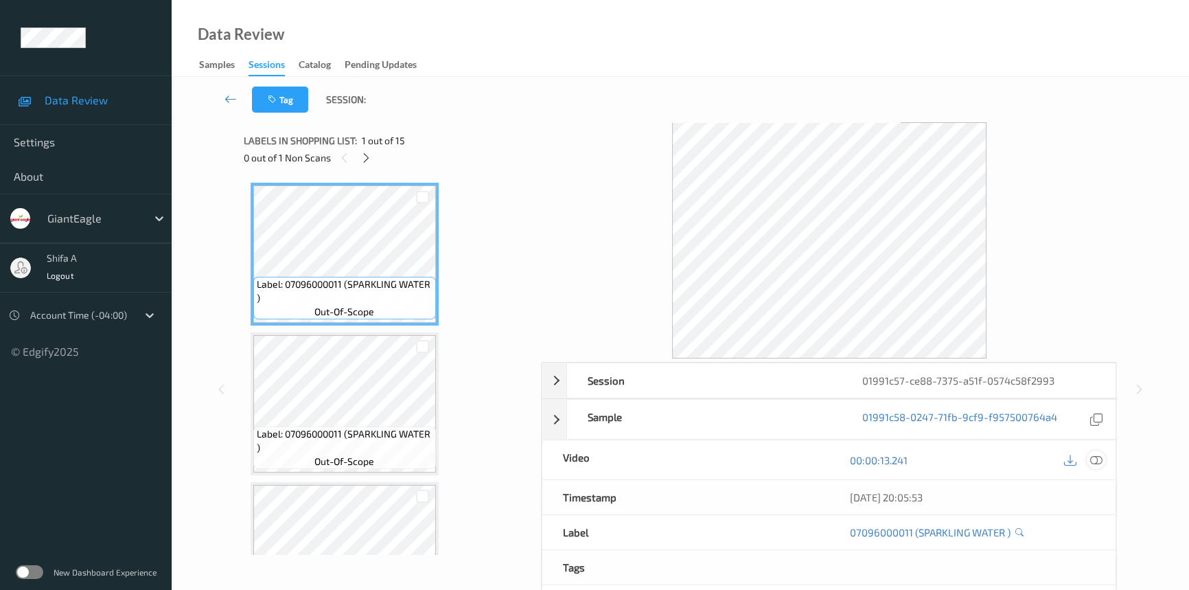
click at [1099, 454] on icon at bounding box center [1096, 460] width 12 height 12
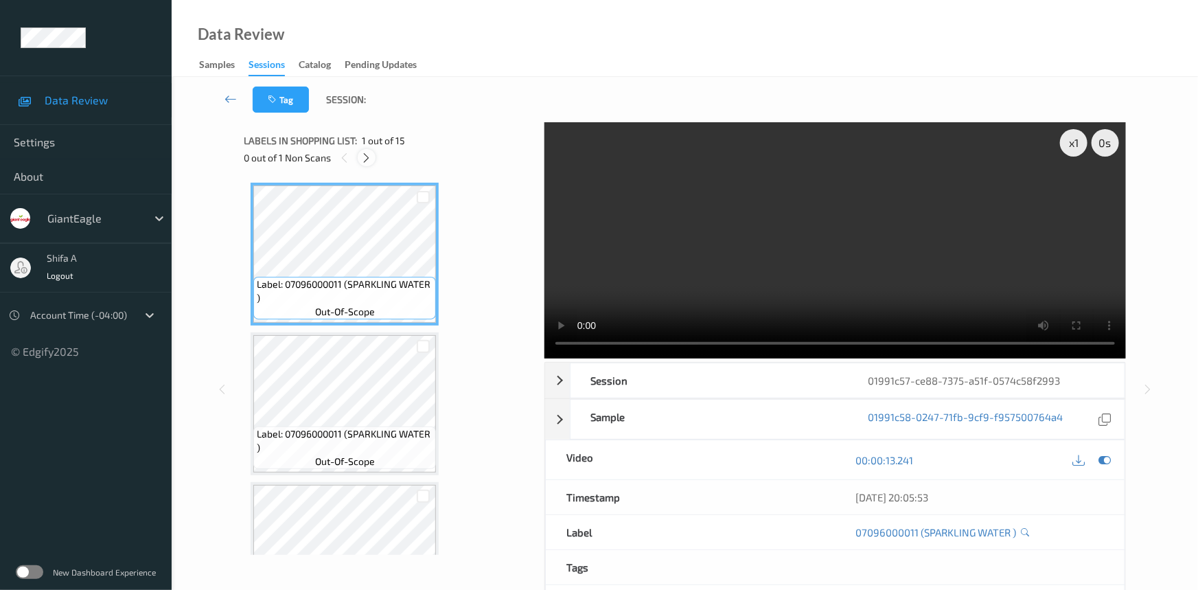
click at [370, 158] on icon at bounding box center [367, 158] width 12 height 12
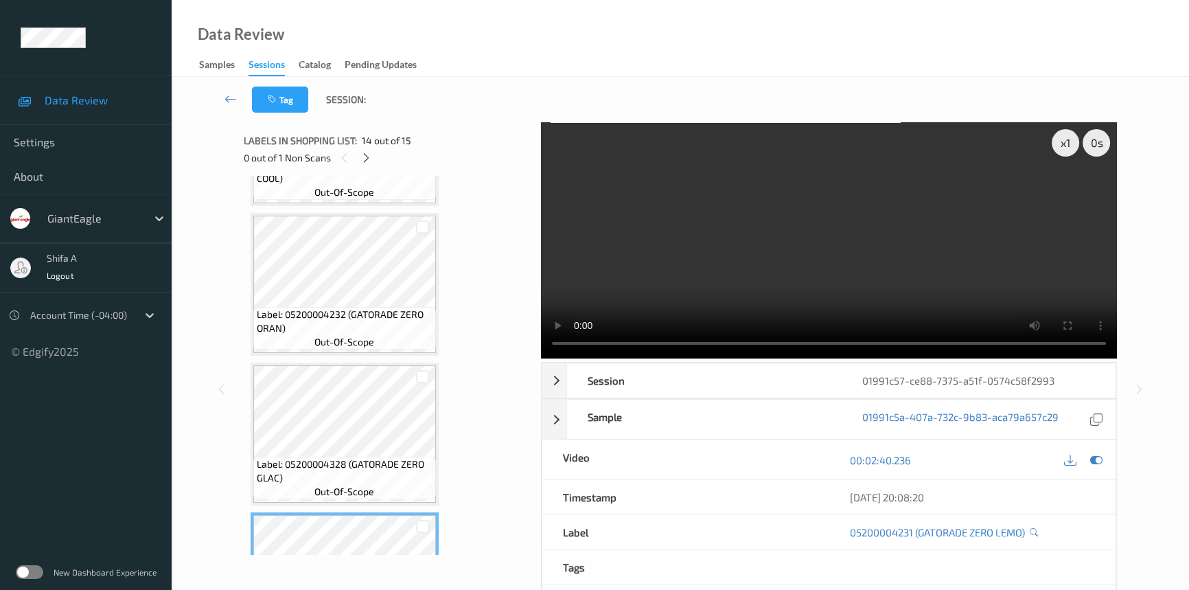
scroll to position [1865, 0]
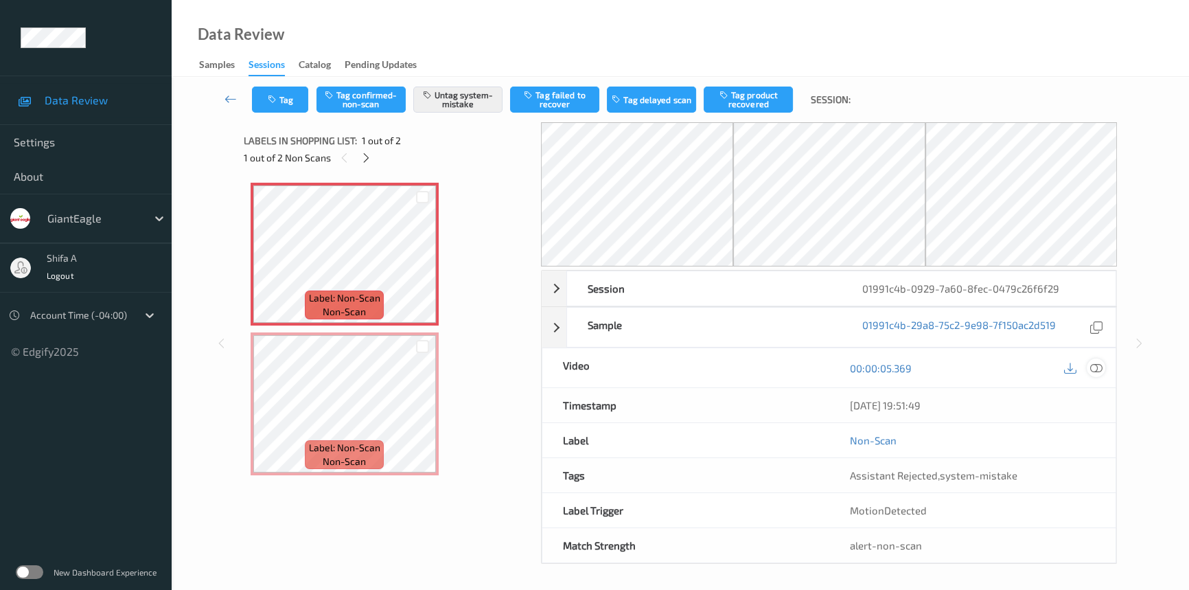
click at [1098, 371] on icon at bounding box center [1096, 368] width 12 height 12
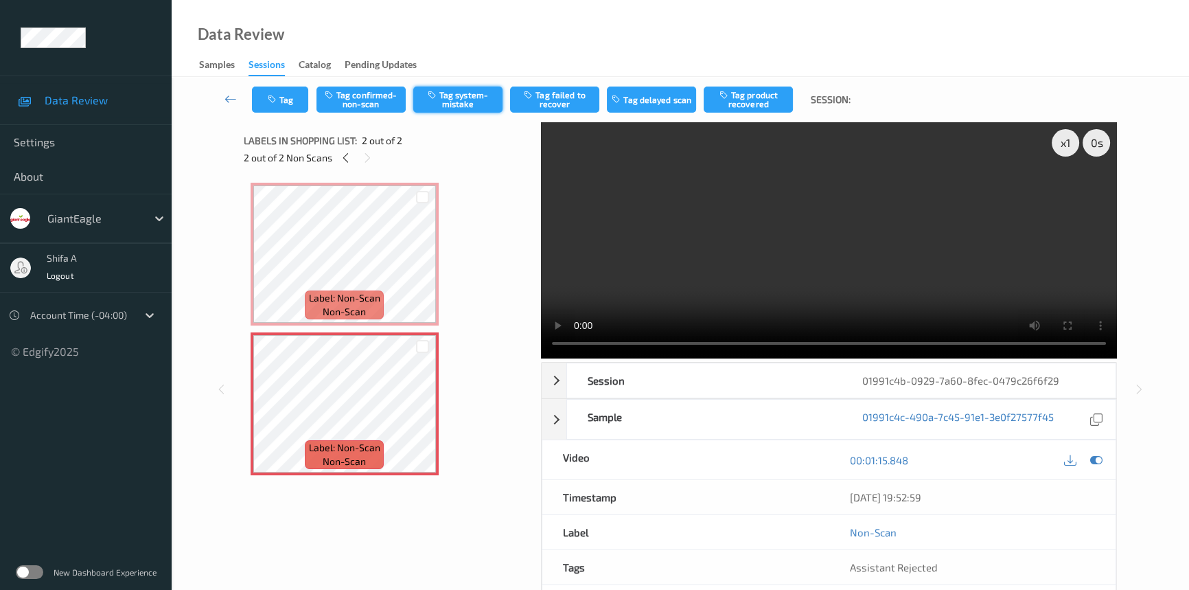
click at [452, 94] on button "Tag system-mistake" at bounding box center [457, 99] width 89 height 26
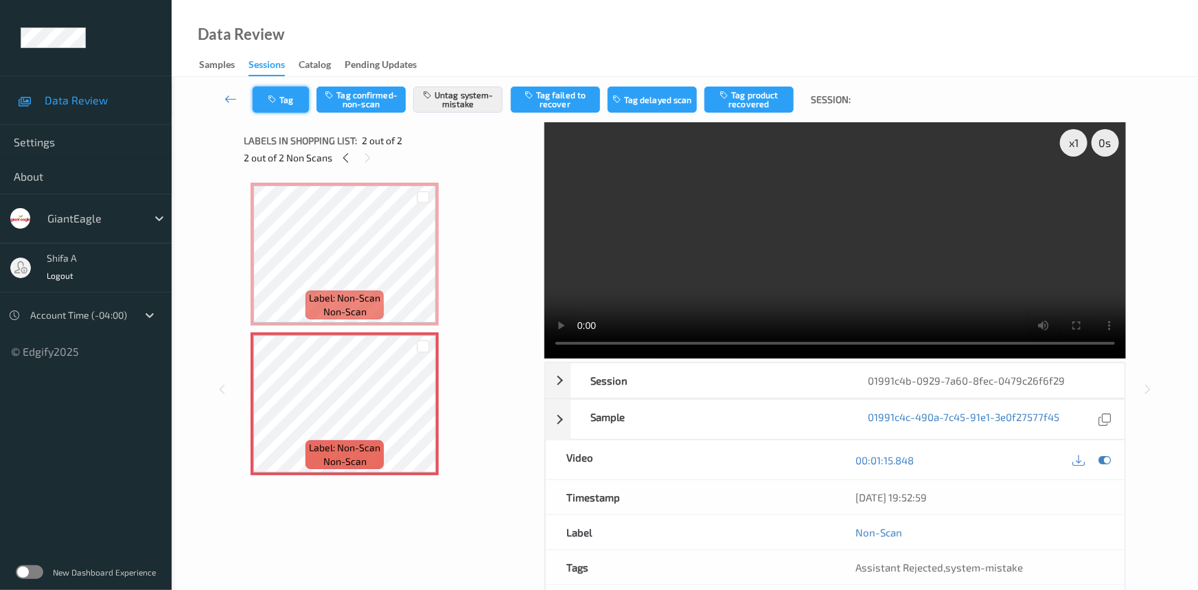
click at [293, 93] on button "Tag" at bounding box center [281, 99] width 56 height 26
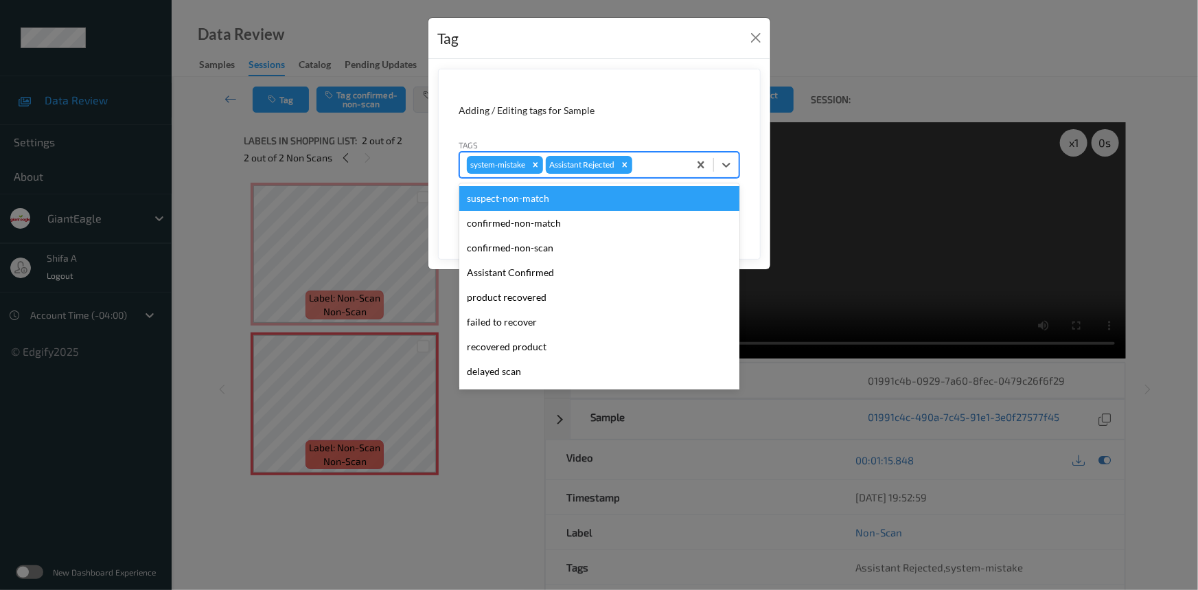
click at [658, 172] on div at bounding box center [658, 165] width 47 height 16
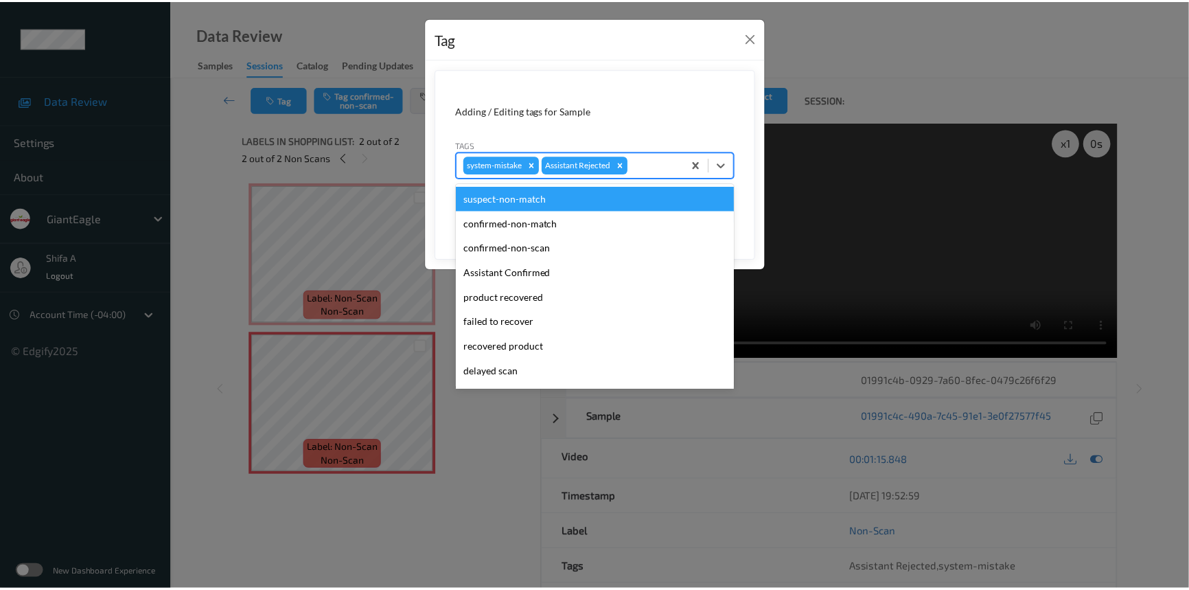
scroll to position [121, 0]
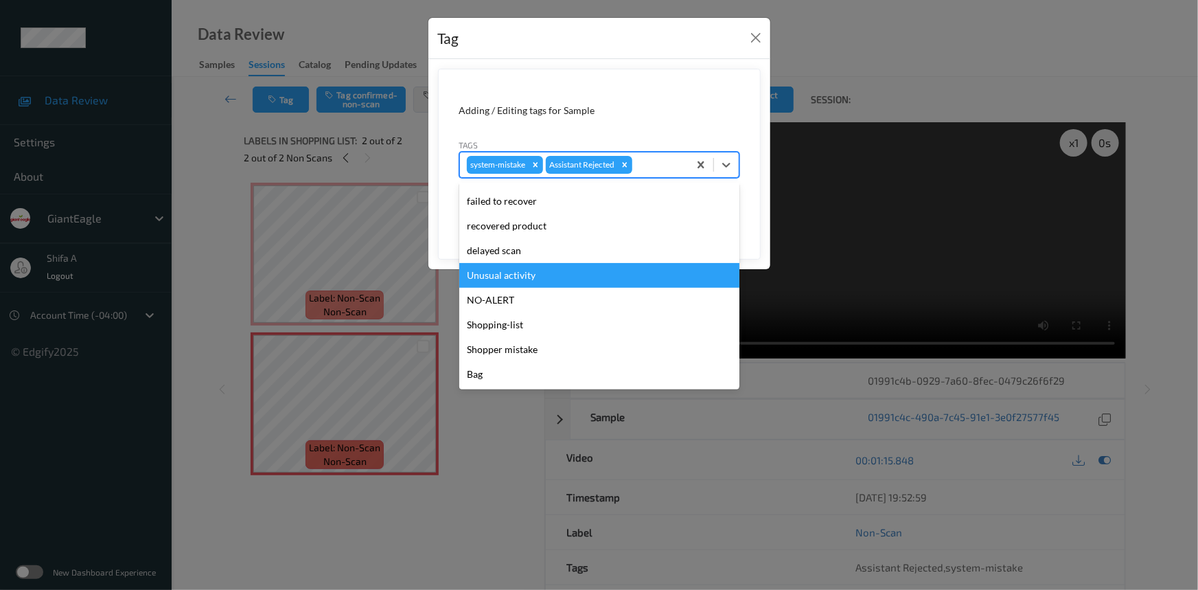
click at [520, 277] on div "Unusual activity" at bounding box center [599, 275] width 280 height 25
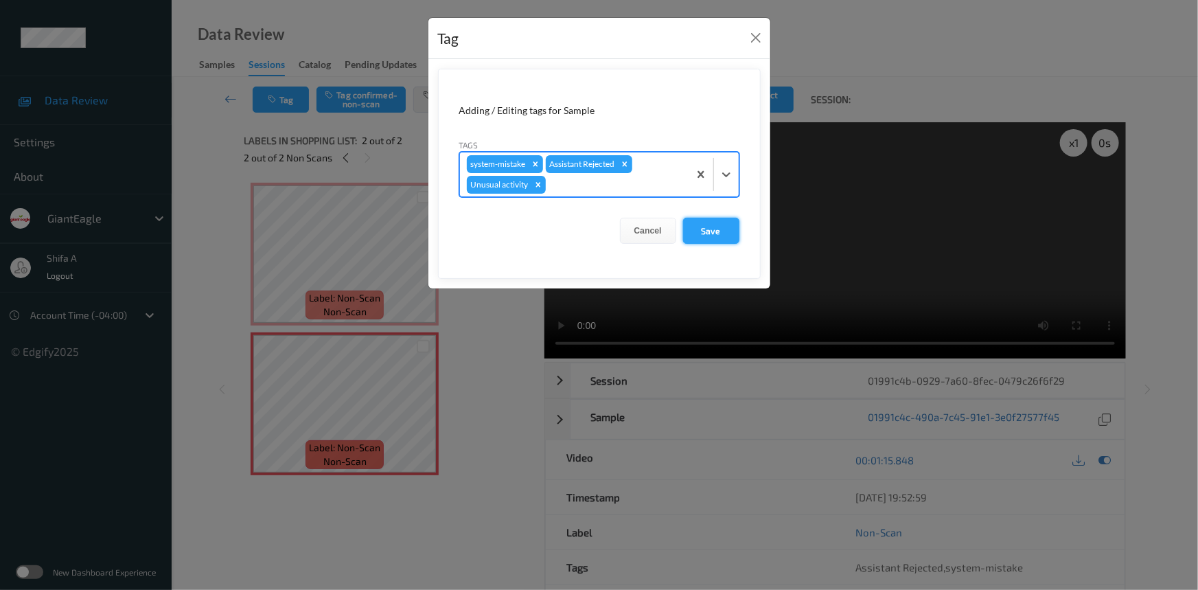
click at [732, 226] on button "Save" at bounding box center [711, 231] width 56 height 26
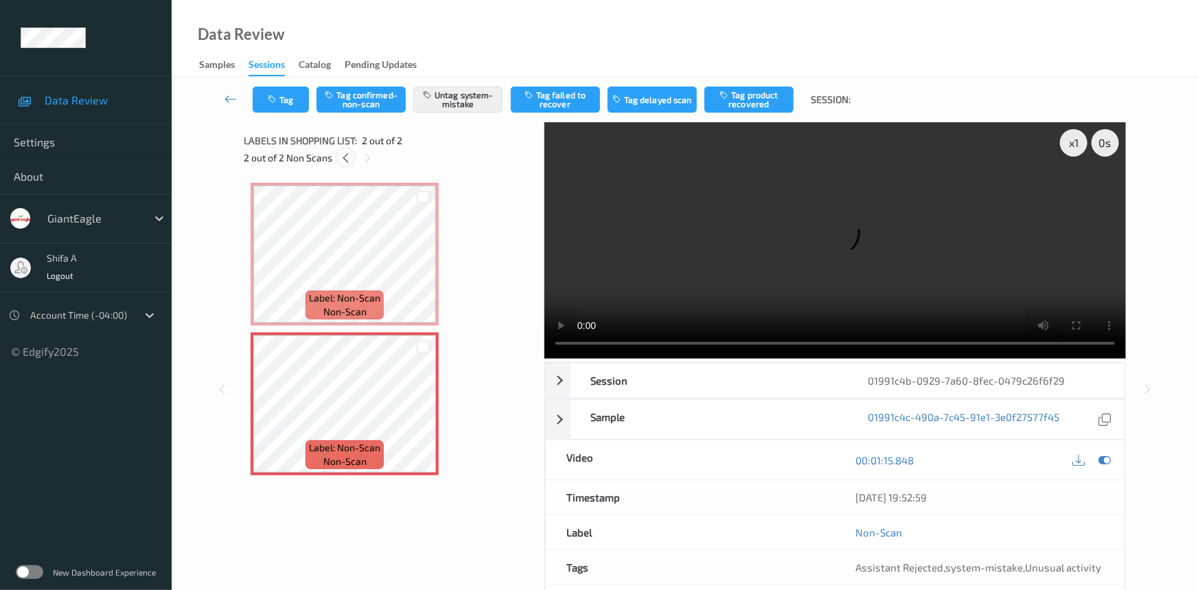
click at [348, 156] on icon at bounding box center [346, 158] width 12 height 12
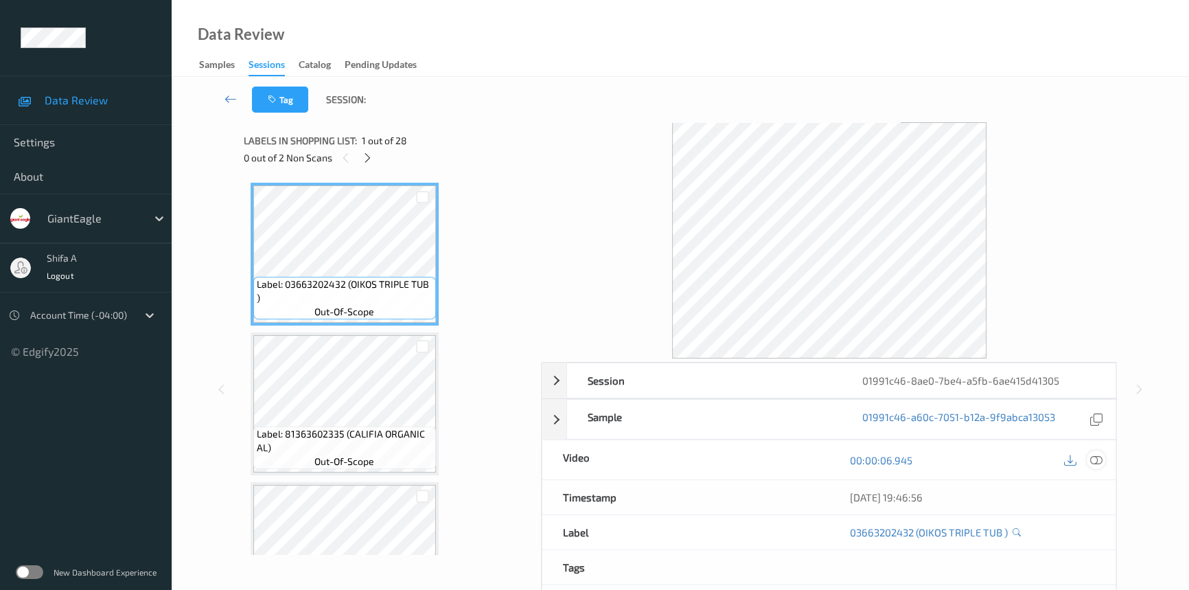
click at [1101, 461] on icon at bounding box center [1096, 460] width 12 height 12
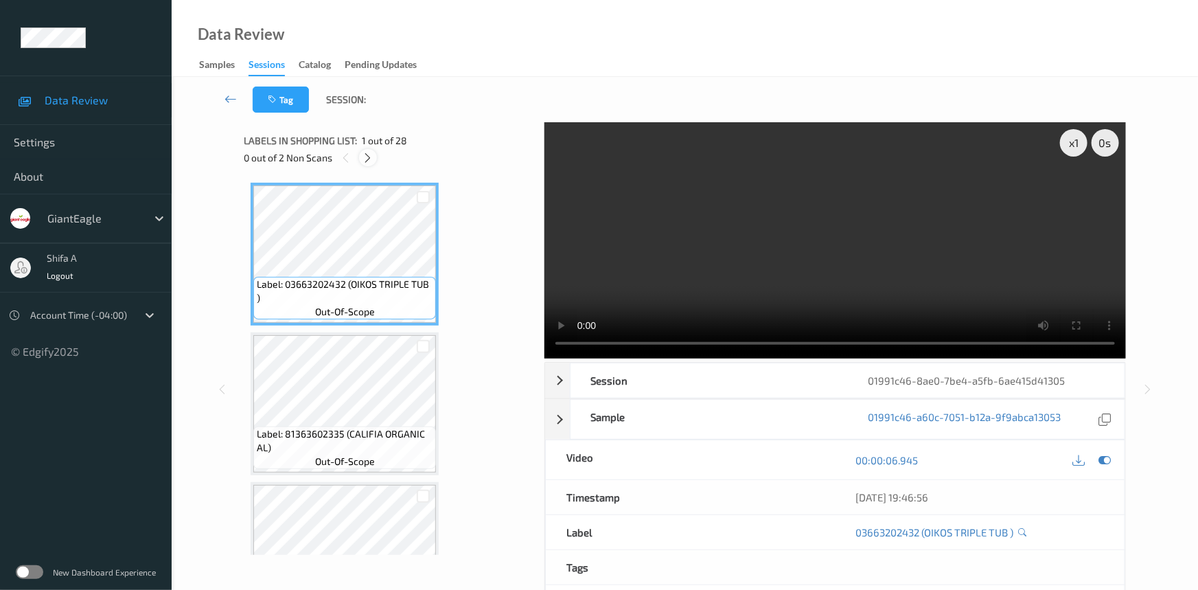
click at [366, 159] on icon at bounding box center [368, 158] width 12 height 12
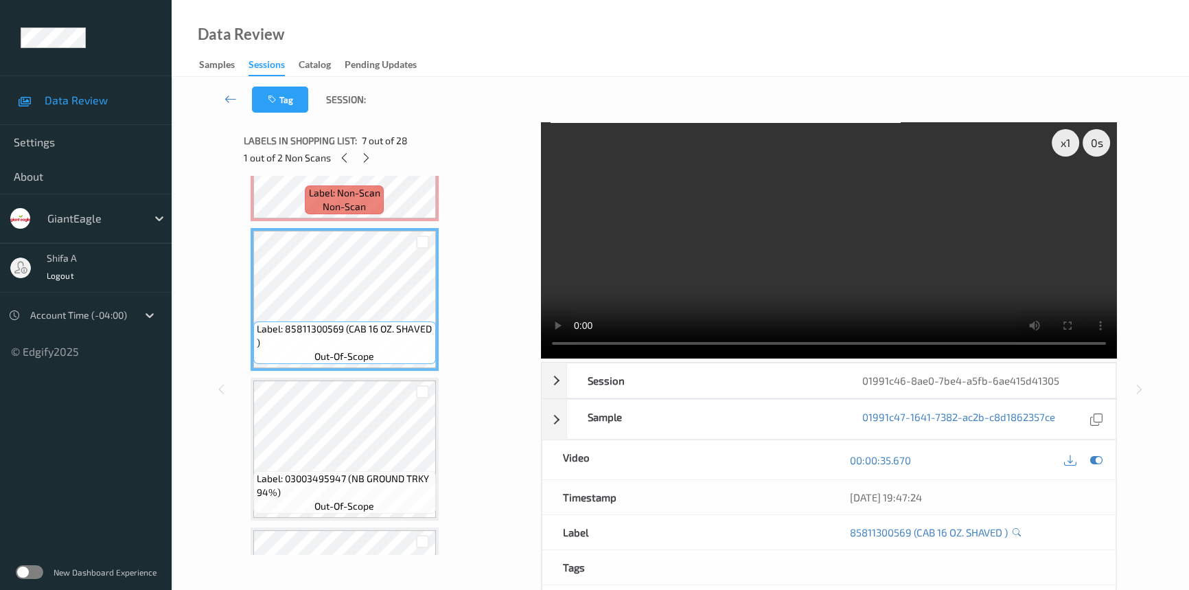
scroll to position [603, 0]
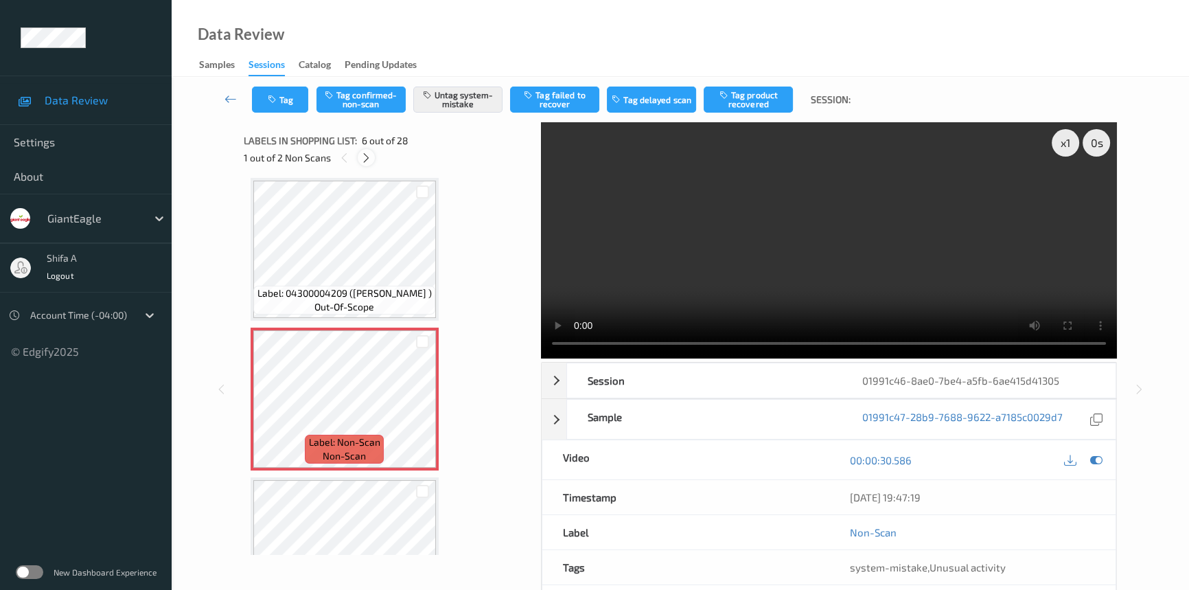
click at [363, 160] on icon at bounding box center [366, 158] width 12 height 12
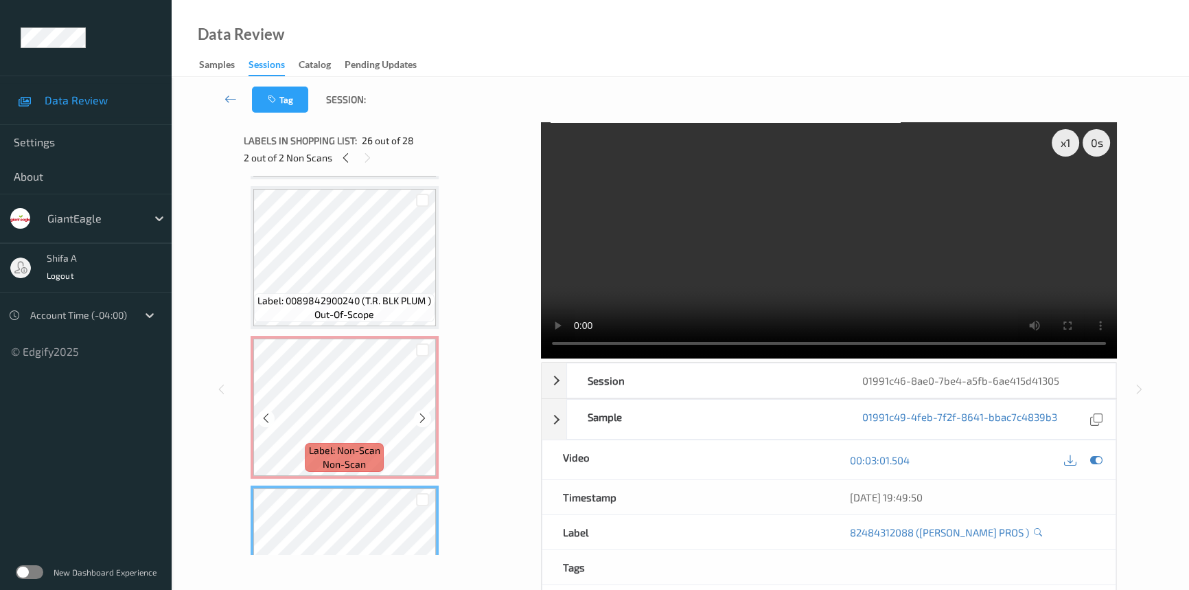
scroll to position [3686, 0]
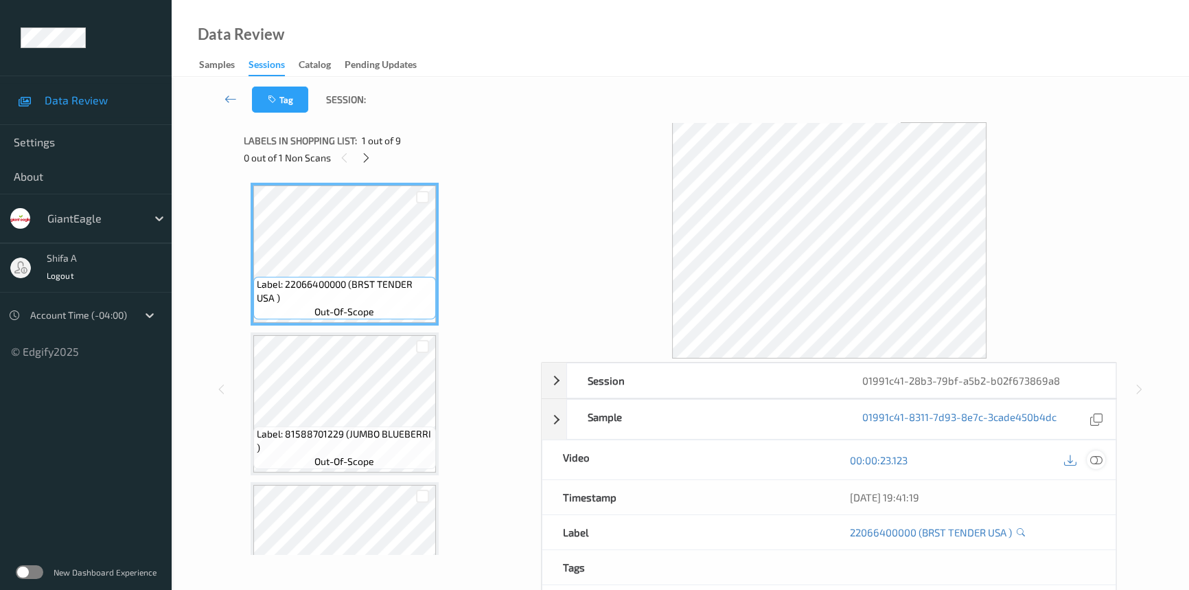
click at [1097, 456] on icon at bounding box center [1096, 460] width 12 height 12
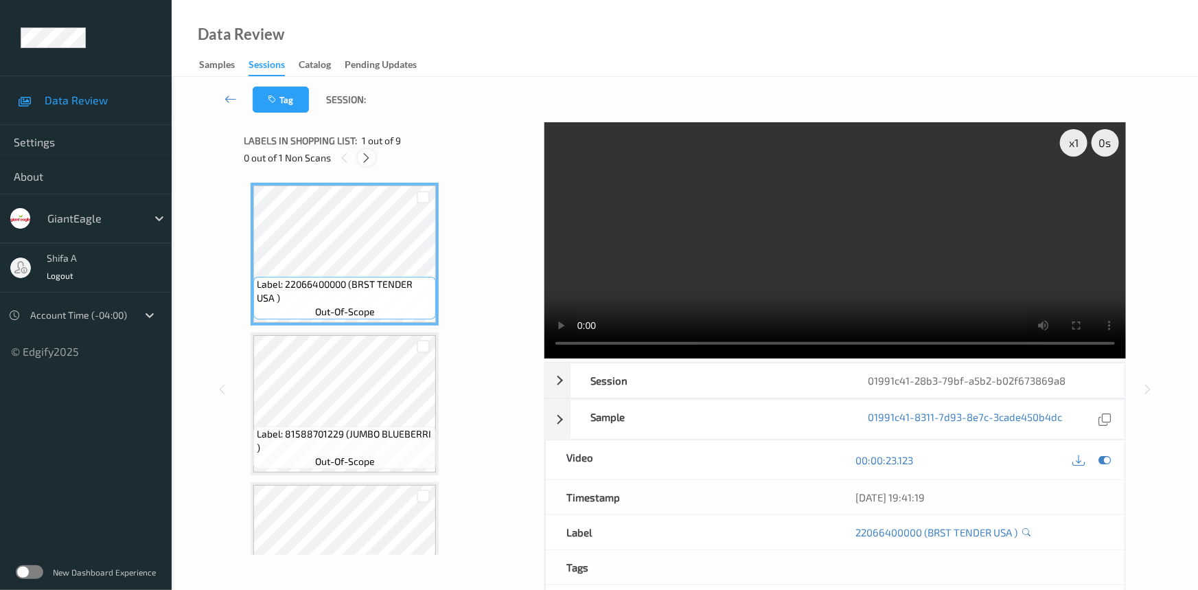
click at [364, 157] on icon at bounding box center [367, 158] width 12 height 12
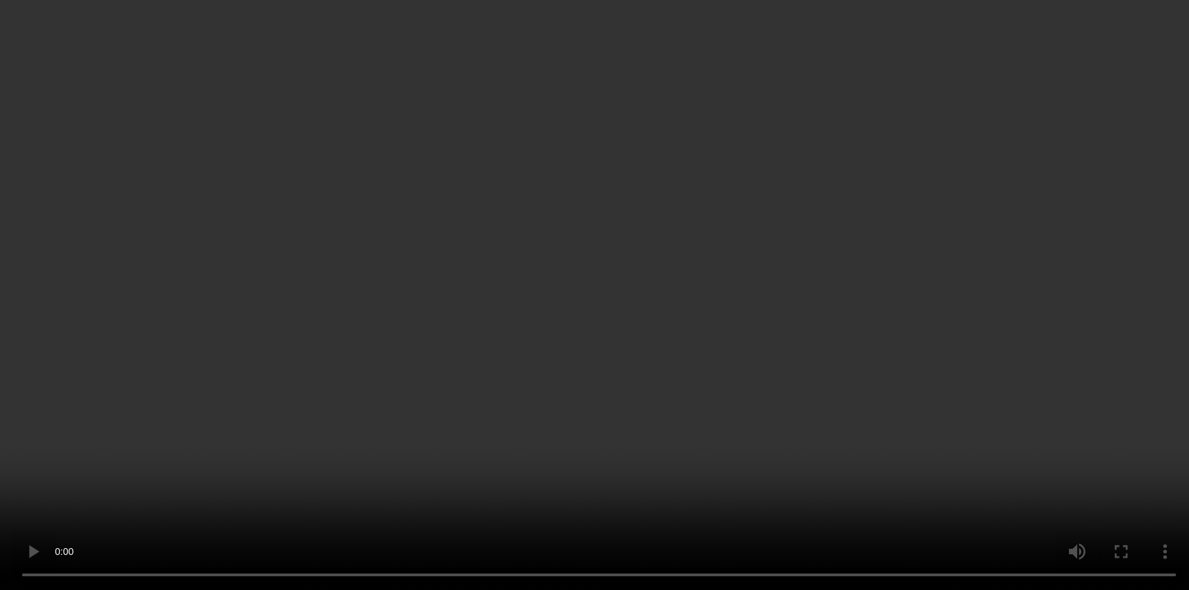
scroll to position [970, 0]
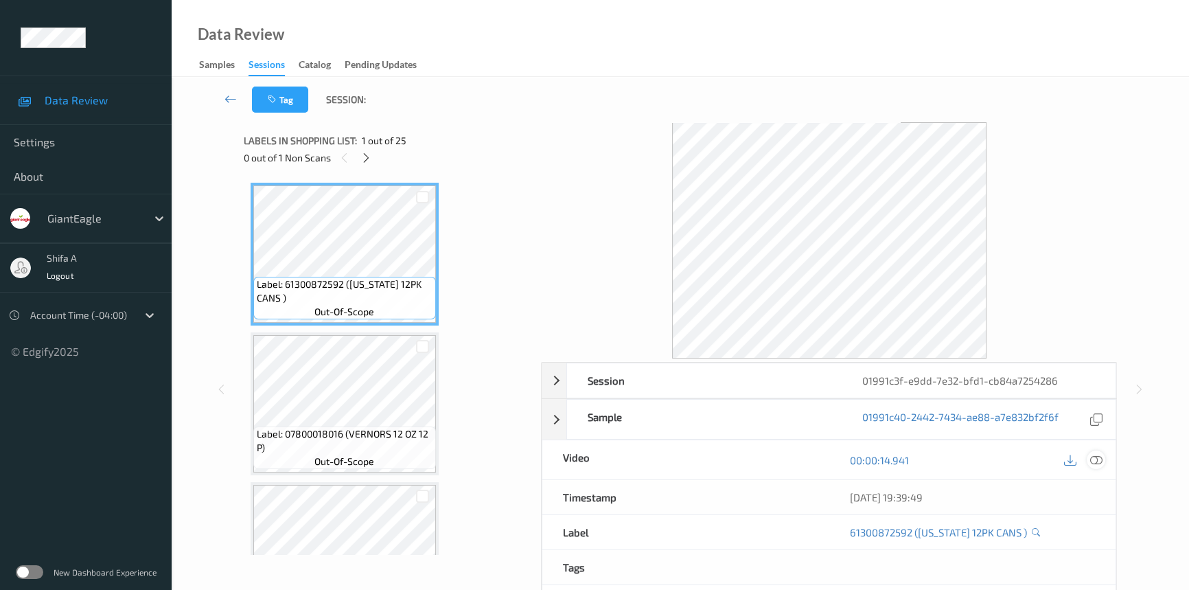
click at [1096, 461] on icon at bounding box center [1096, 460] width 12 height 12
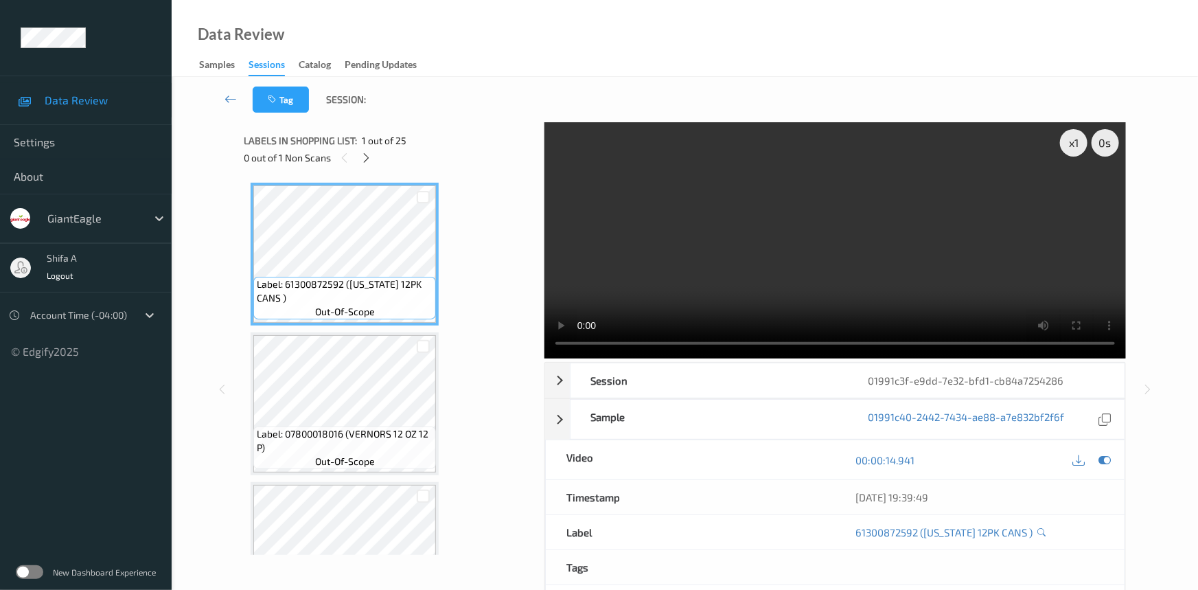
click at [382, 144] on span "1 out of 25" at bounding box center [384, 141] width 45 height 14
click at [367, 157] on icon at bounding box center [367, 158] width 12 height 12
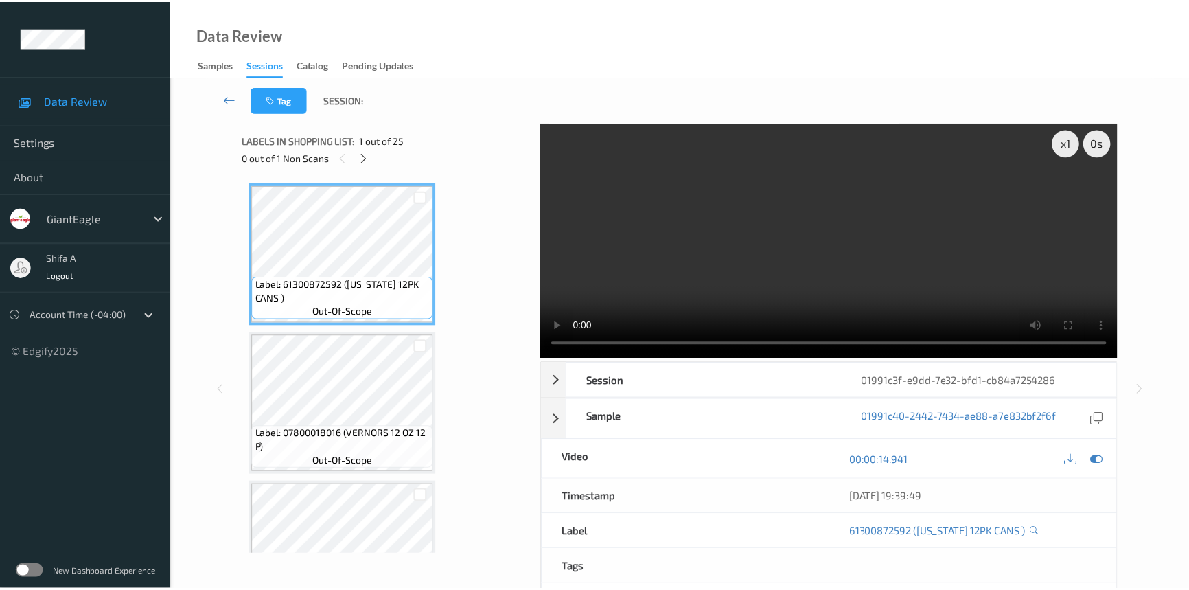
scroll to position [752, 0]
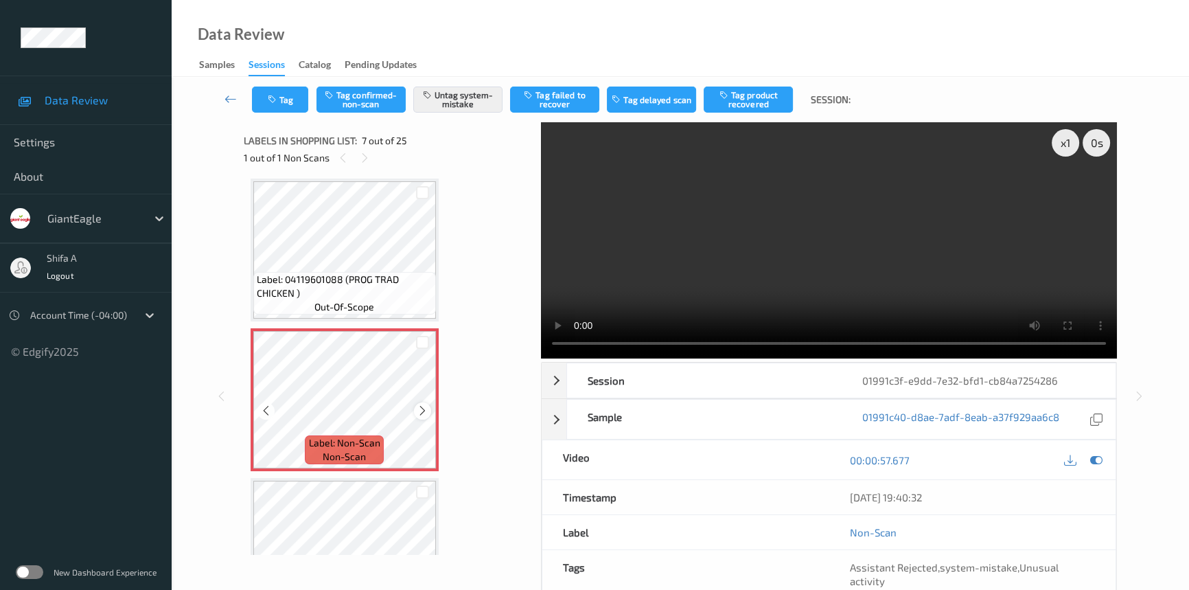
click at [423, 407] on icon at bounding box center [423, 410] width 12 height 12
click at [371, 288] on span "Label: 04119601088 (PROG TRAD CHICKEN )" at bounding box center [345, 286] width 176 height 27
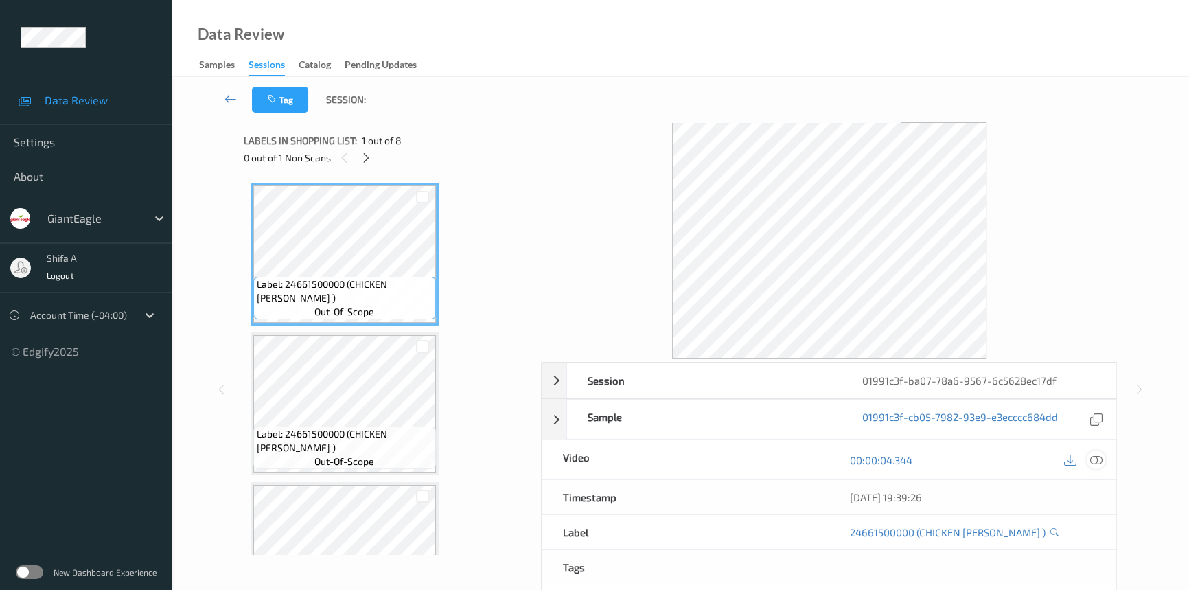
click at [1095, 454] on icon at bounding box center [1096, 460] width 12 height 12
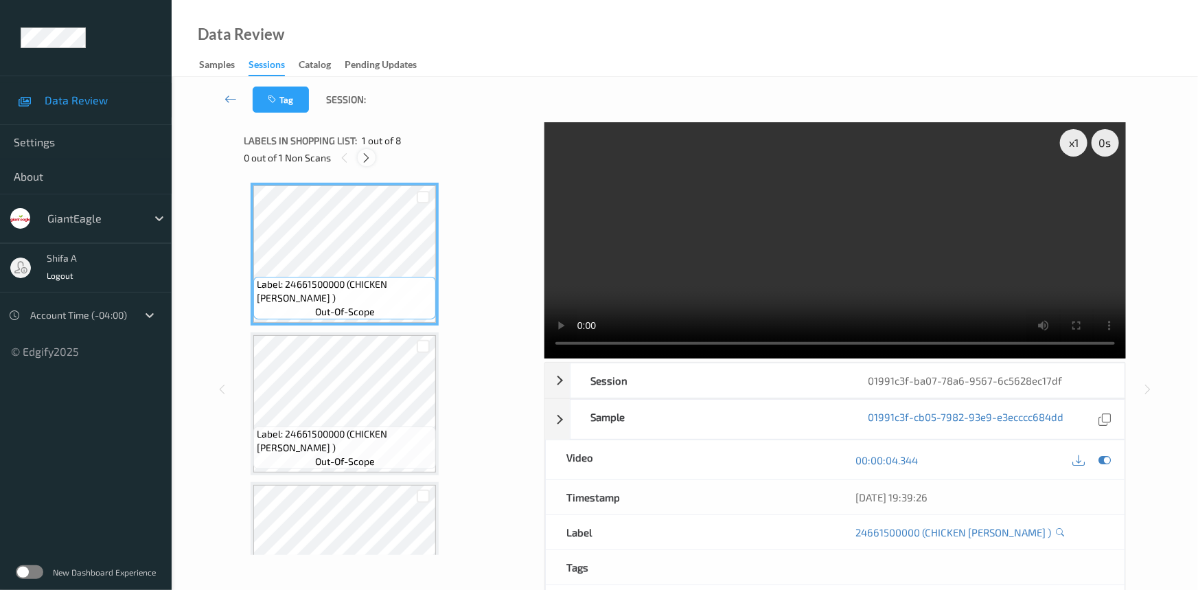
click at [358, 157] on div at bounding box center [366, 157] width 17 height 17
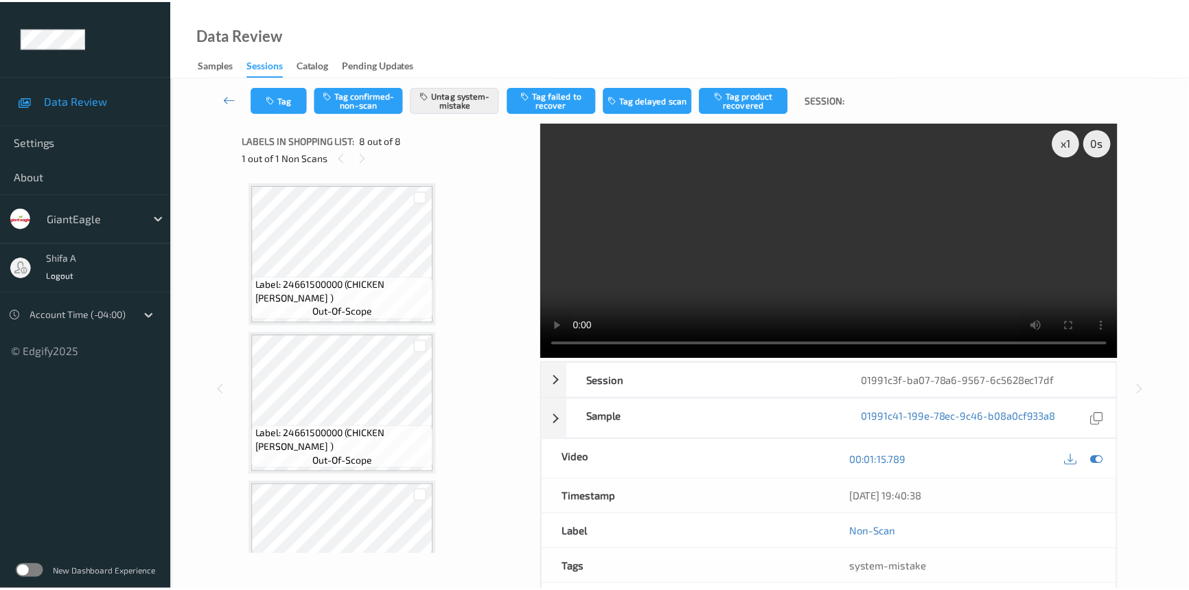
scroll to position [821, 0]
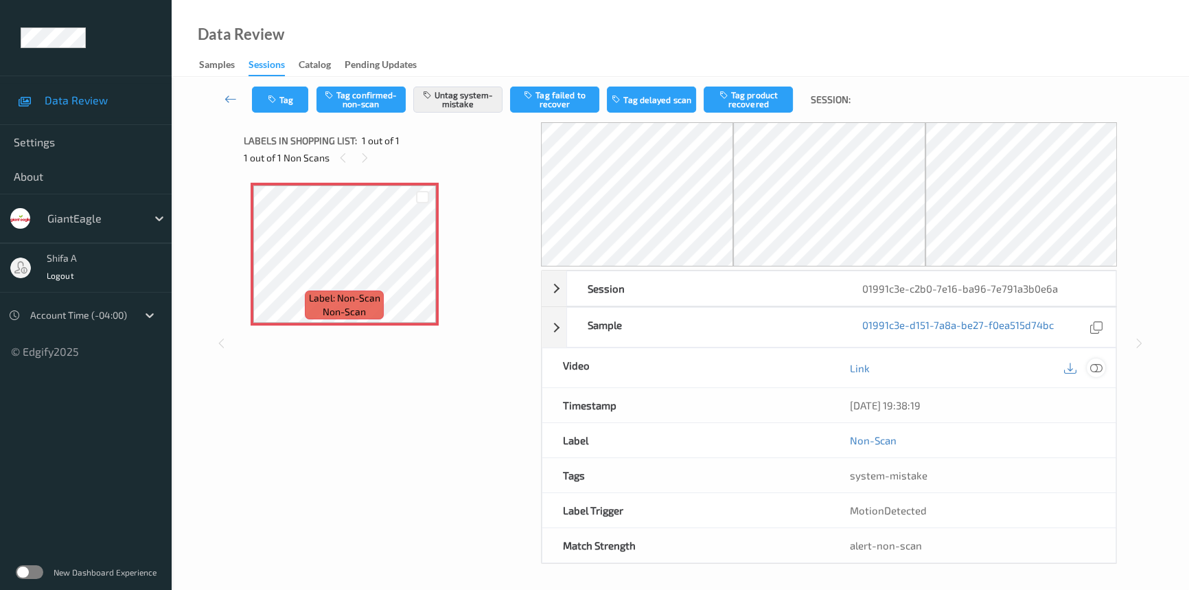
click at [1100, 365] on icon at bounding box center [1096, 368] width 12 height 12
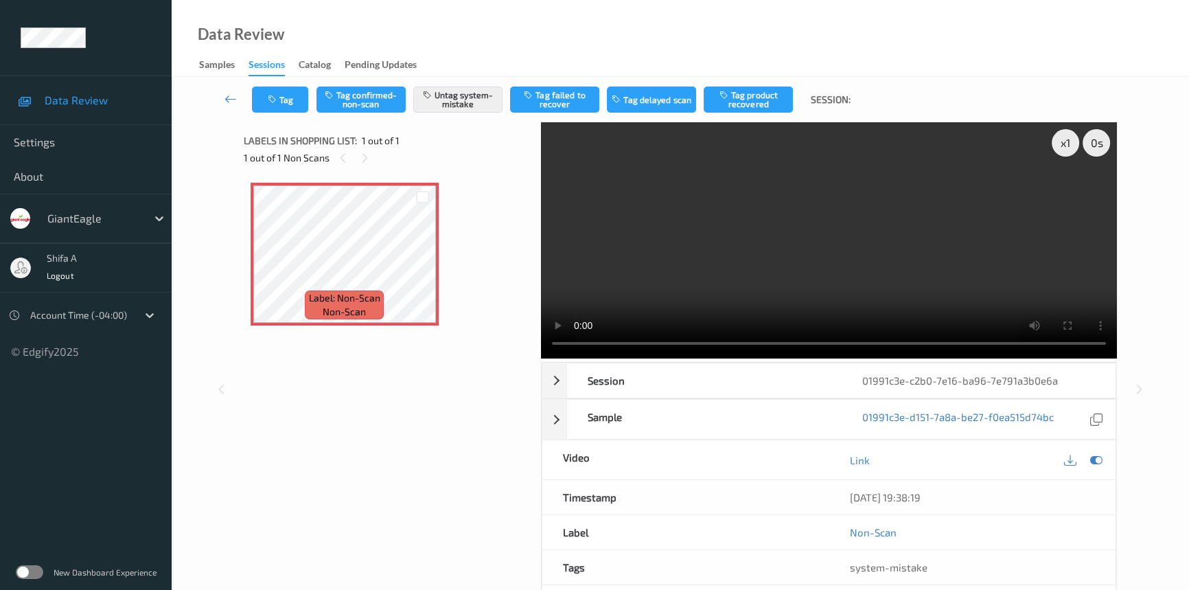
drag, startPoint x: 968, startPoint y: 532, endPoint x: 933, endPoint y: 163, distance: 370.9
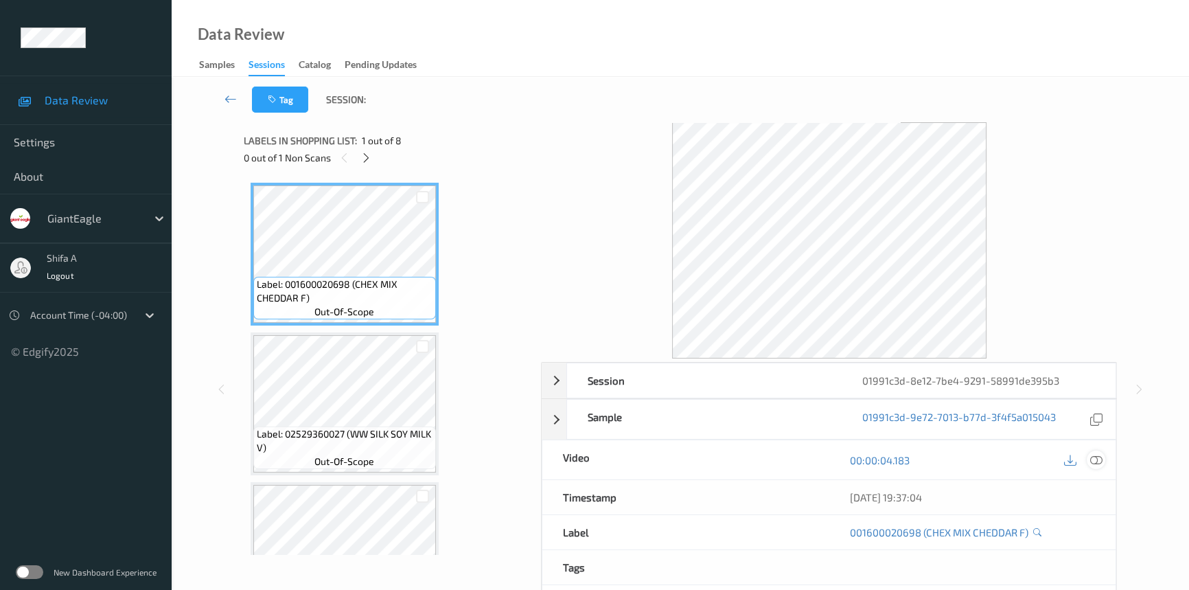
click at [1089, 459] on div at bounding box center [1096, 459] width 19 height 19
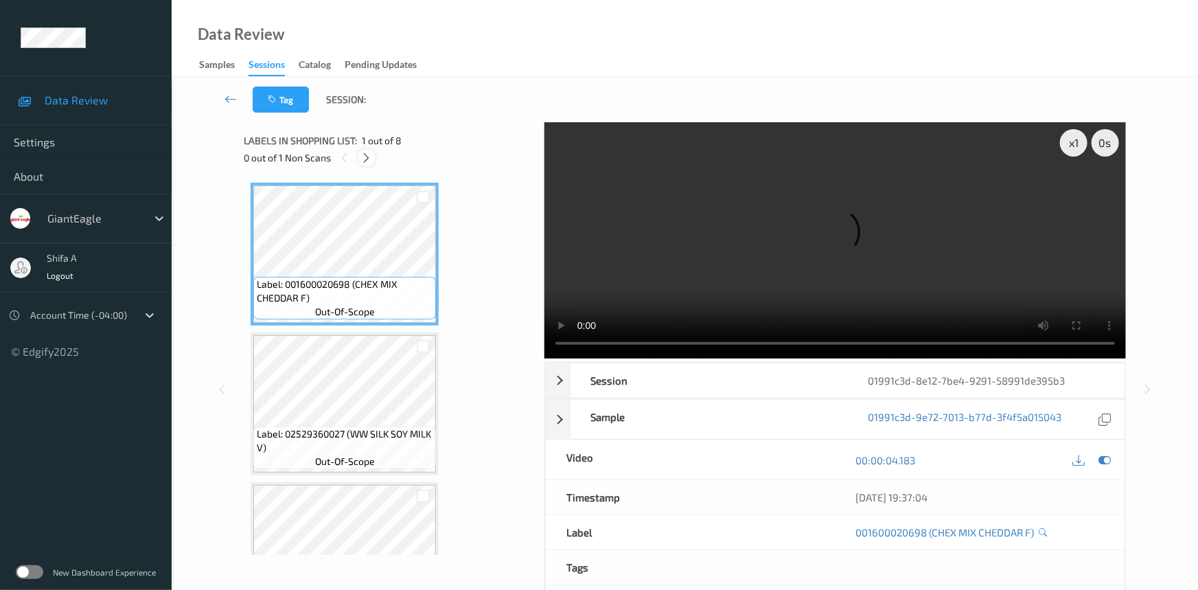
click at [365, 157] on icon at bounding box center [367, 158] width 12 height 12
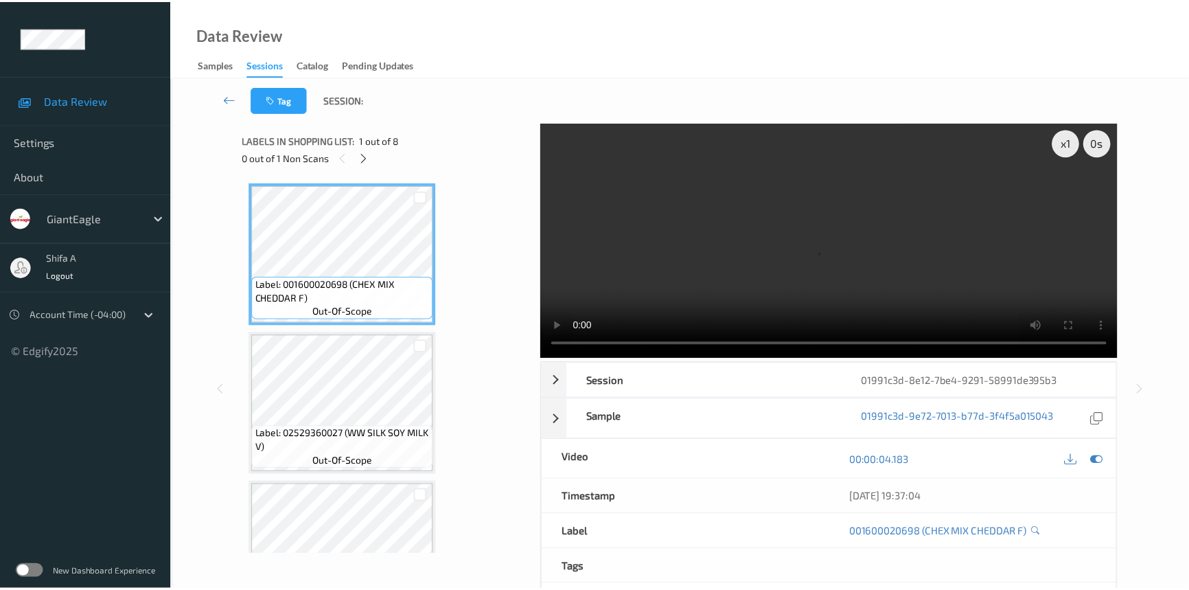
scroll to position [603, 0]
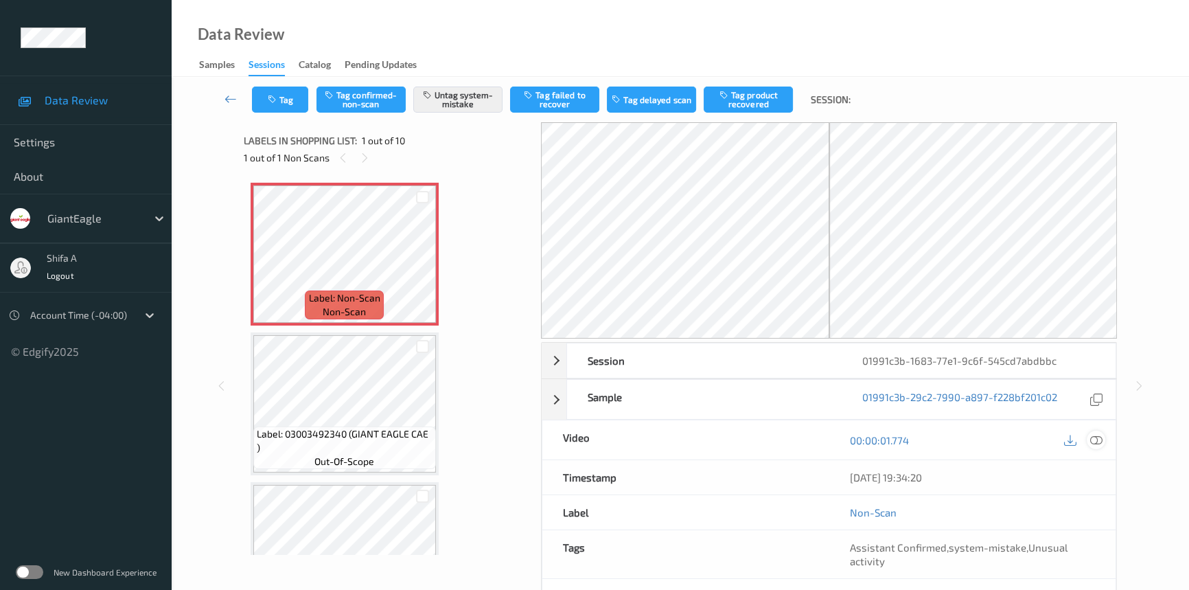
click at [1096, 434] on icon at bounding box center [1096, 440] width 12 height 12
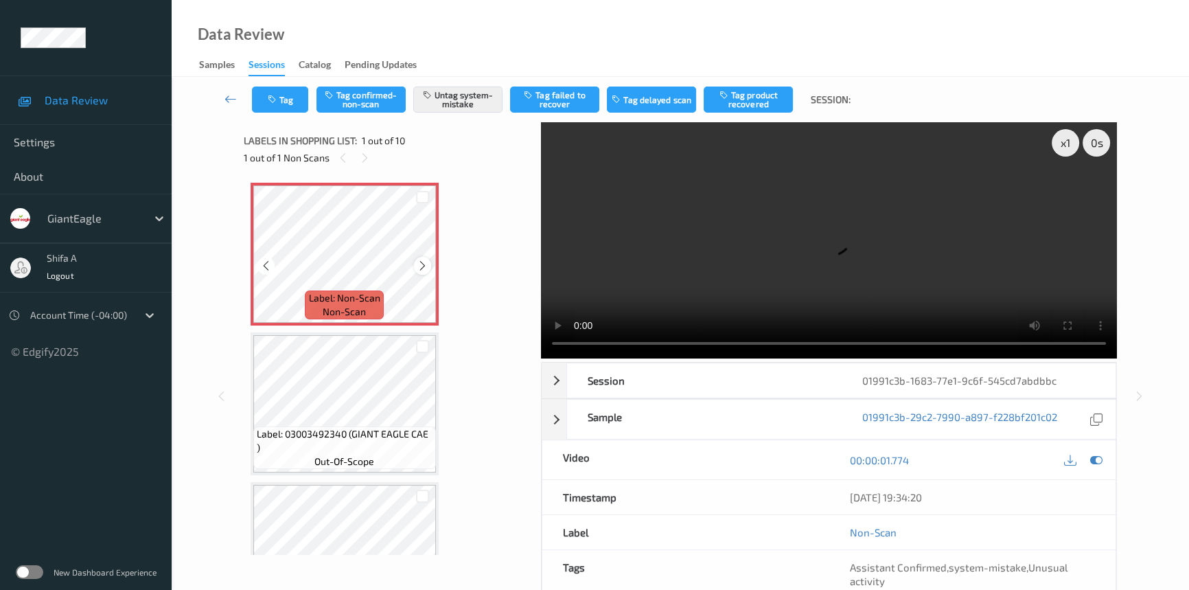
click at [419, 267] on icon at bounding box center [423, 265] width 12 height 12
click at [472, 102] on button "Untag system-mistake" at bounding box center [457, 99] width 89 height 26
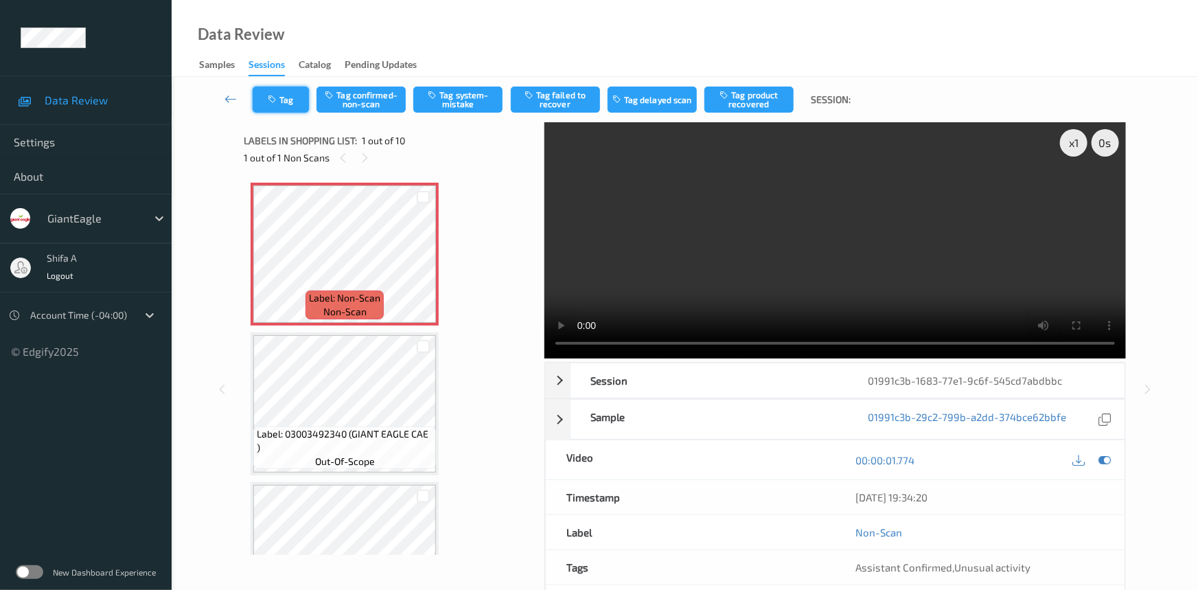
click at [286, 107] on button "Tag" at bounding box center [281, 99] width 56 height 26
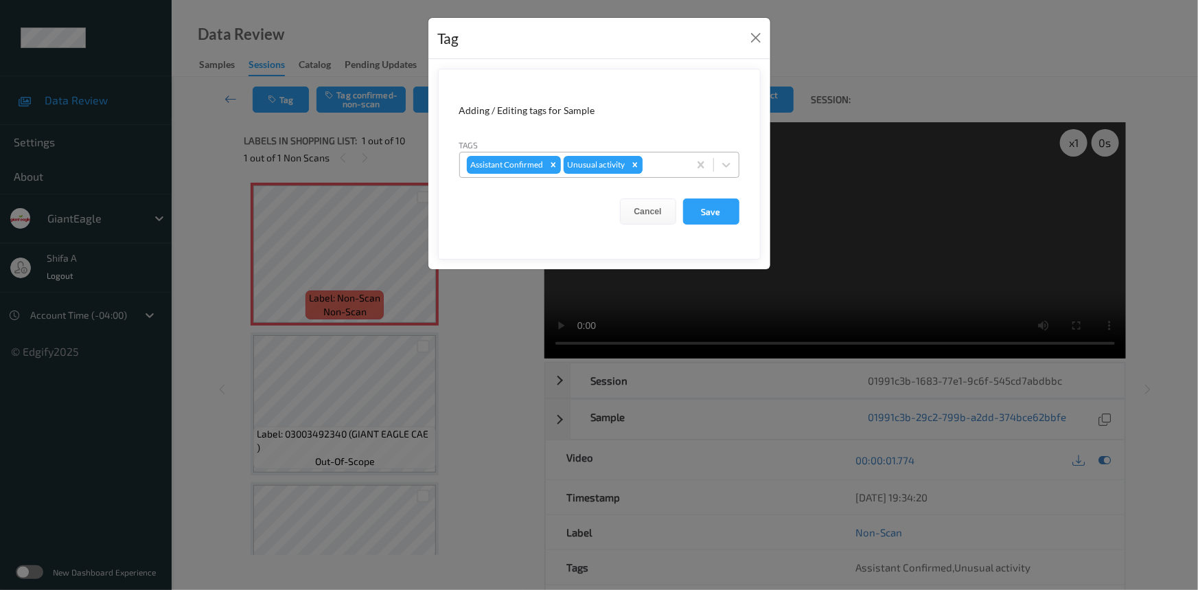
click at [637, 165] on icon "Remove Unusual activity" at bounding box center [635, 165] width 10 height 10
click at [723, 213] on button "Save" at bounding box center [711, 211] width 56 height 26
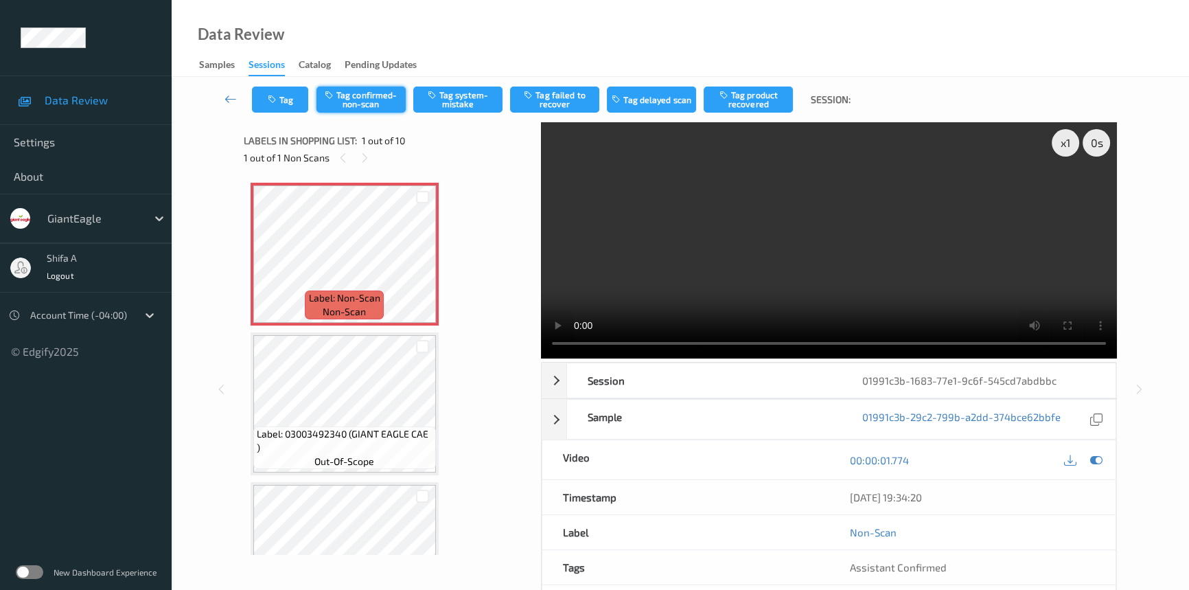
click at [364, 89] on button "Tag confirmed-non-scan" at bounding box center [360, 99] width 89 height 26
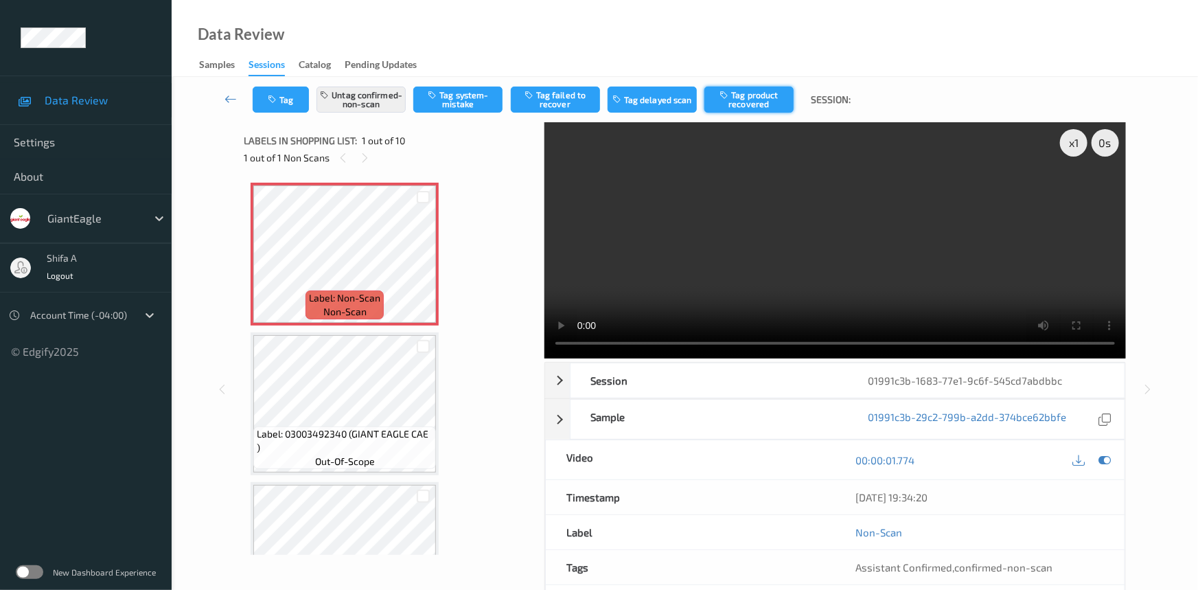
click at [769, 104] on button "Tag product recovered" at bounding box center [748, 99] width 89 height 26
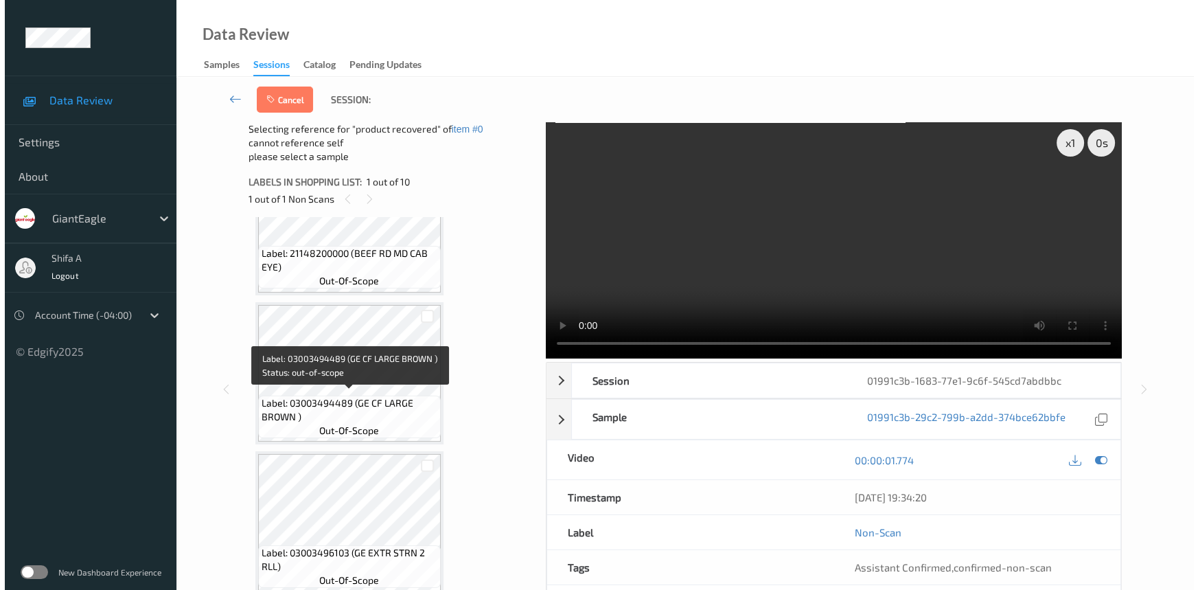
scroll to position [1119, 0]
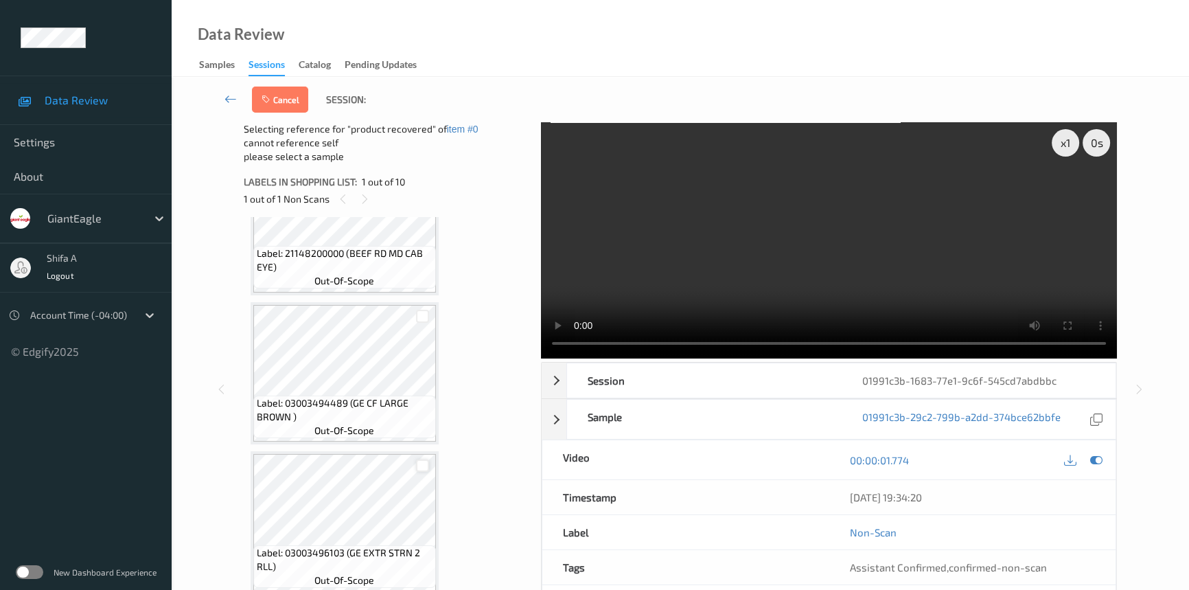
click at [423, 459] on div at bounding box center [422, 465] width 13 height 13
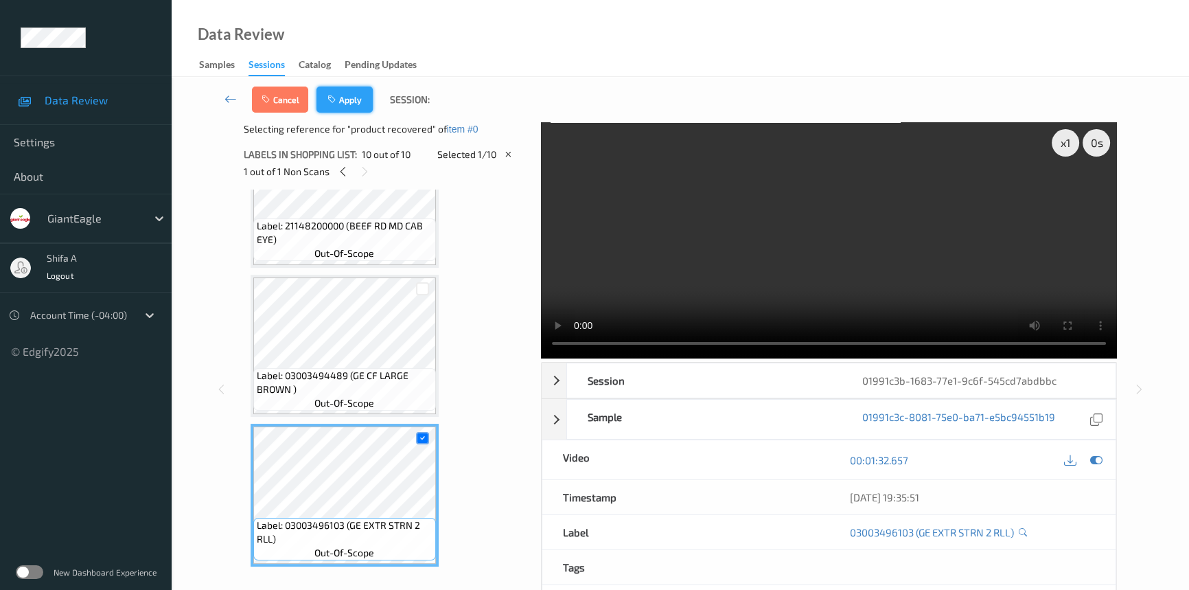
click at [354, 105] on button "Apply" at bounding box center [344, 99] width 56 height 26
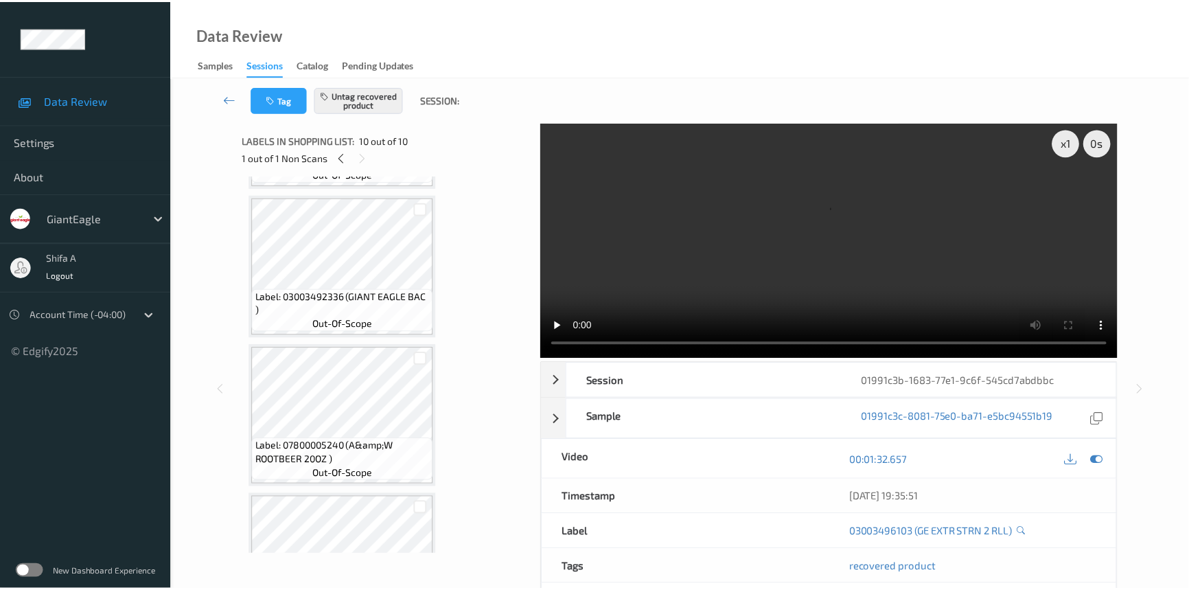
scroll to position [0, 0]
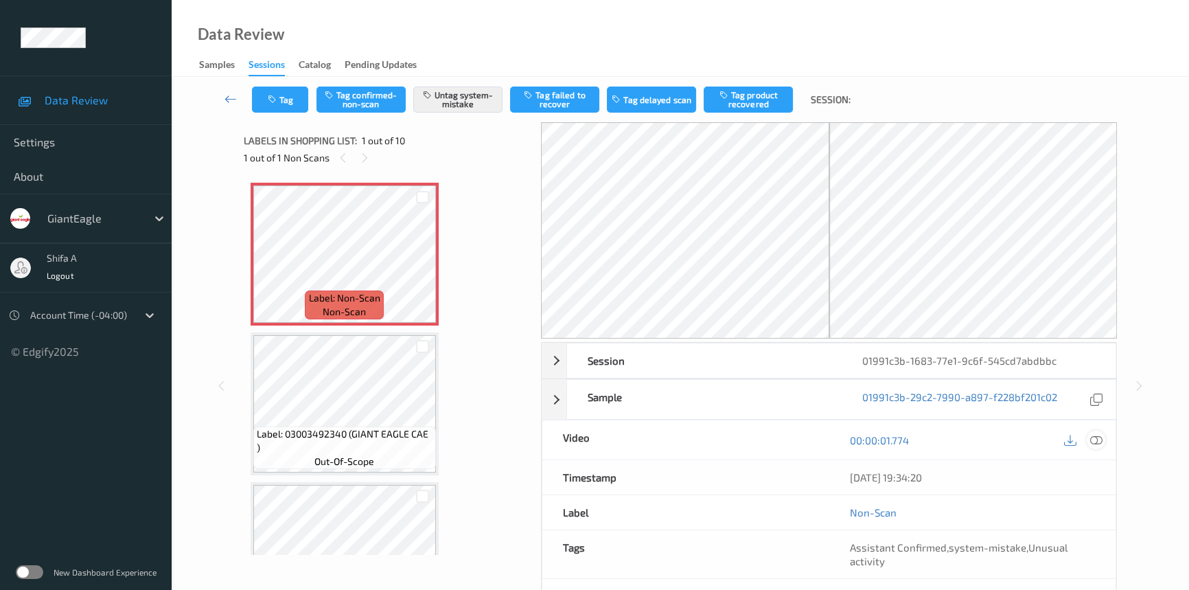
click at [1045, 441] on icon at bounding box center [1096, 440] width 12 height 12
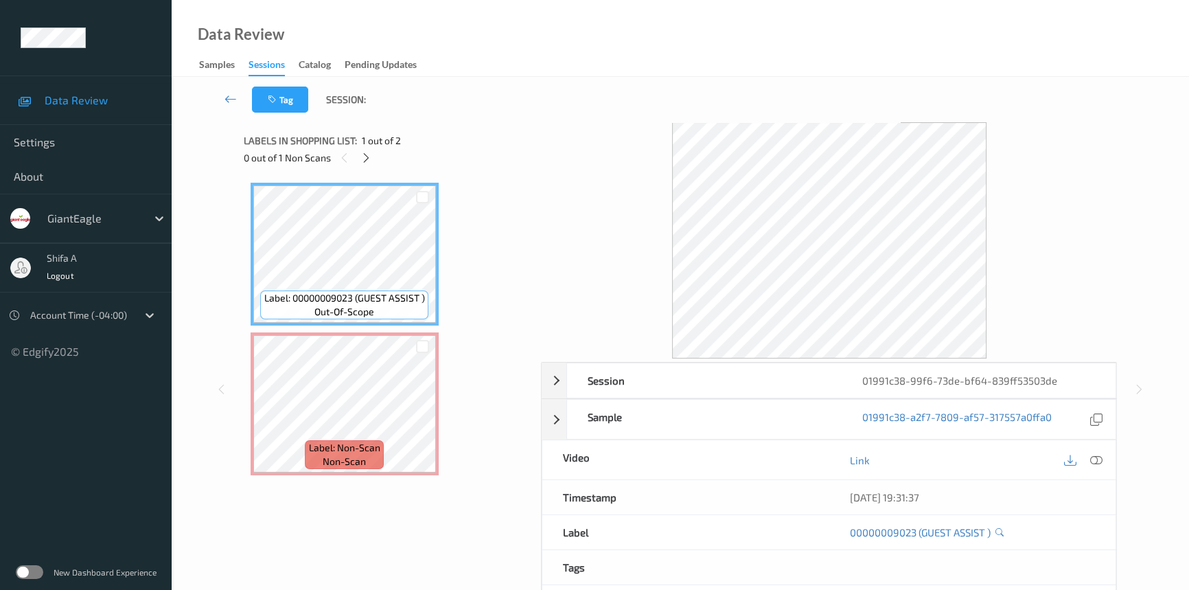
click at [1106, 463] on div "Link" at bounding box center [972, 459] width 287 height 39
click at [1091, 457] on icon at bounding box center [1096, 460] width 12 height 12
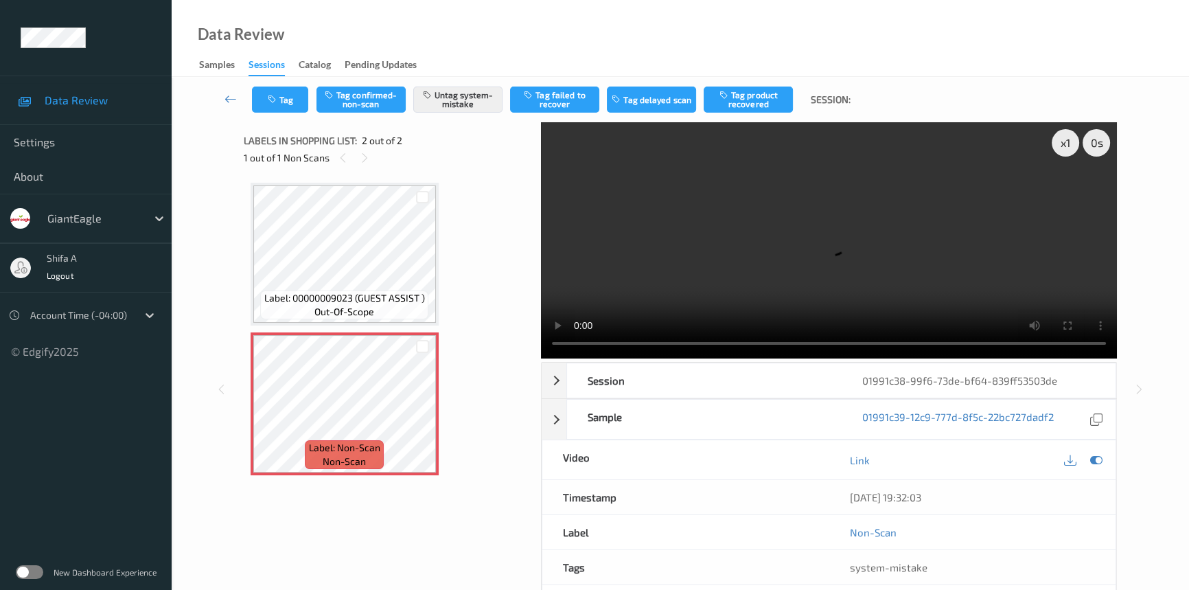
click at [1054, 19] on div "Data Review Samples Sessions Catalog Pending Updates" at bounding box center [680, 38] width 1017 height 77
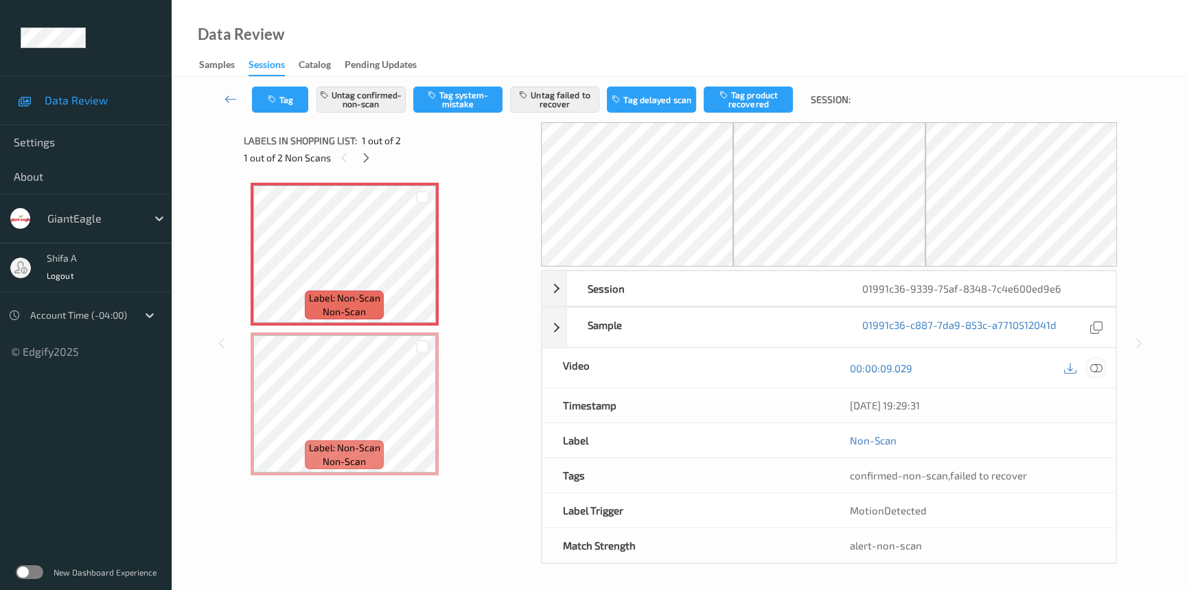
click at [1098, 367] on icon at bounding box center [1096, 368] width 12 height 12
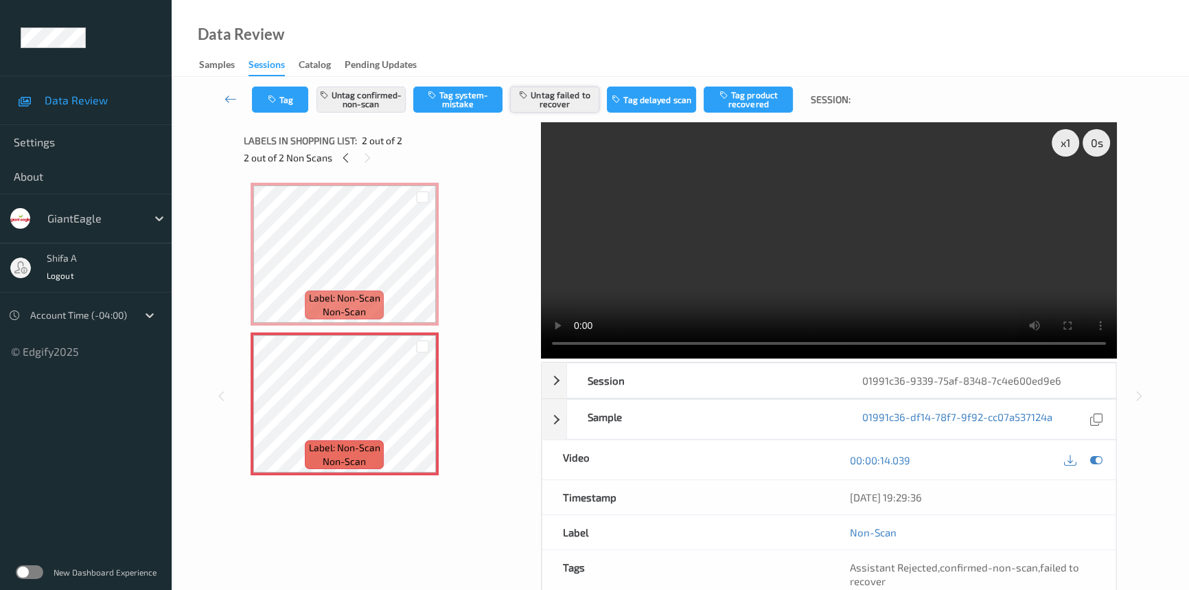
click at [560, 106] on button "Untag failed to recover" at bounding box center [554, 99] width 89 height 26
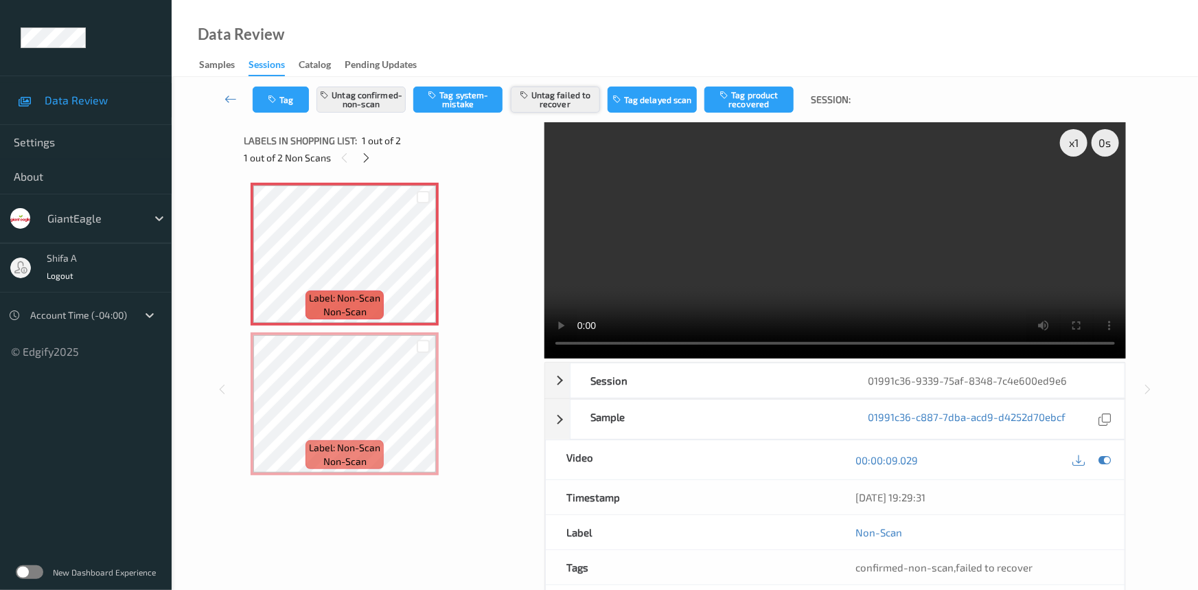
click at [589, 95] on button "Untag failed to recover" at bounding box center [555, 99] width 89 height 26
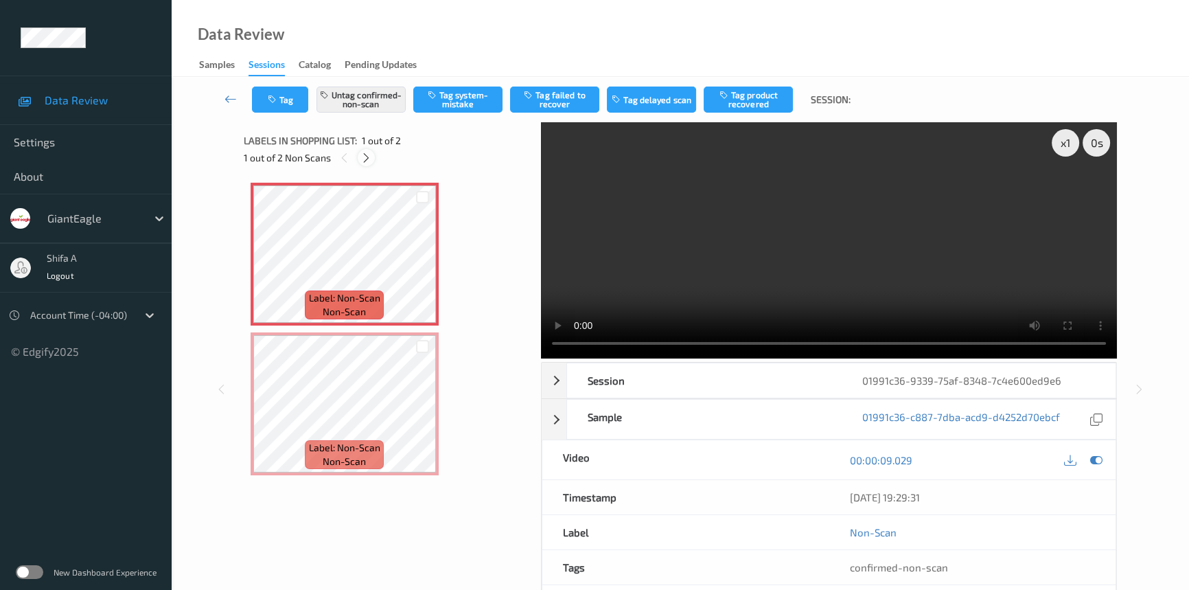
click at [369, 156] on icon at bounding box center [366, 158] width 12 height 12
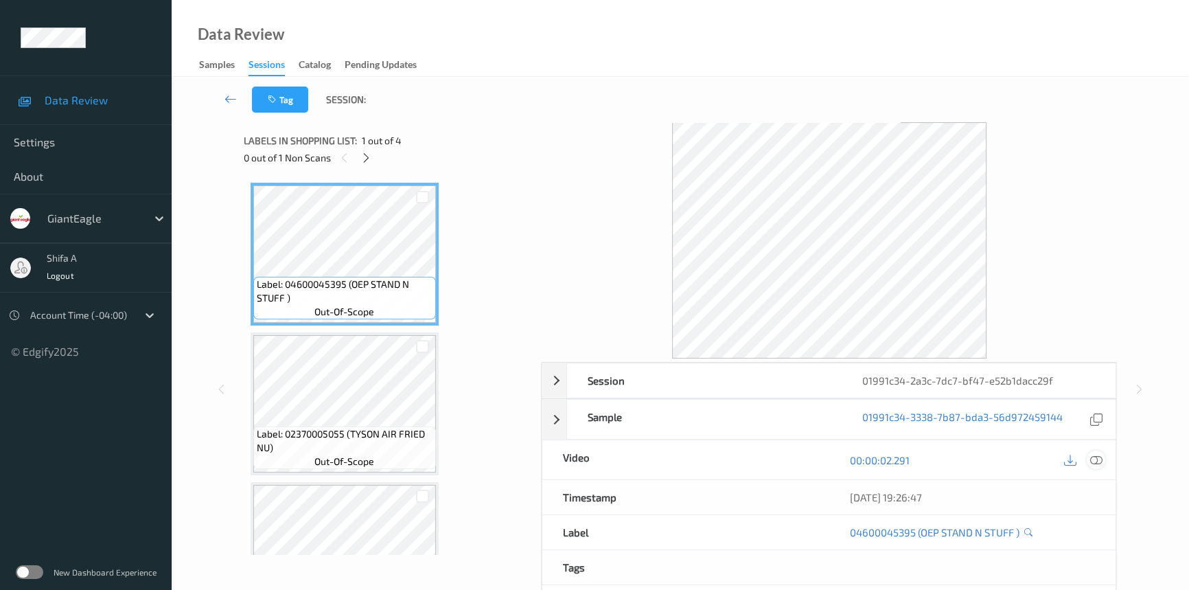
click at [1097, 461] on icon at bounding box center [1096, 460] width 12 height 12
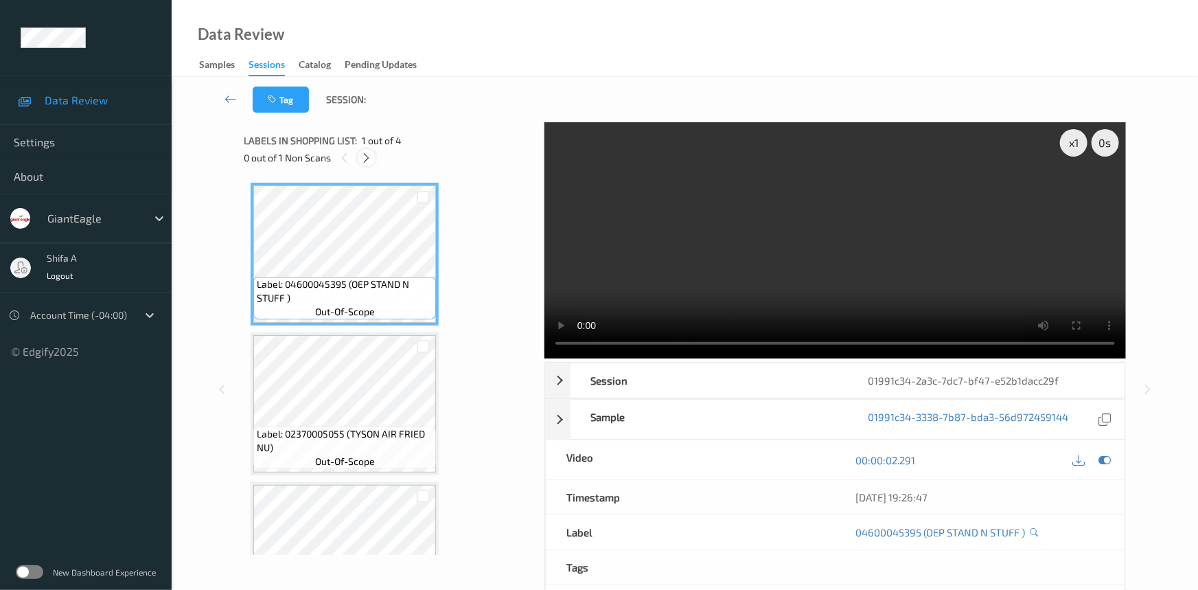
click at [366, 154] on icon at bounding box center [367, 158] width 12 height 12
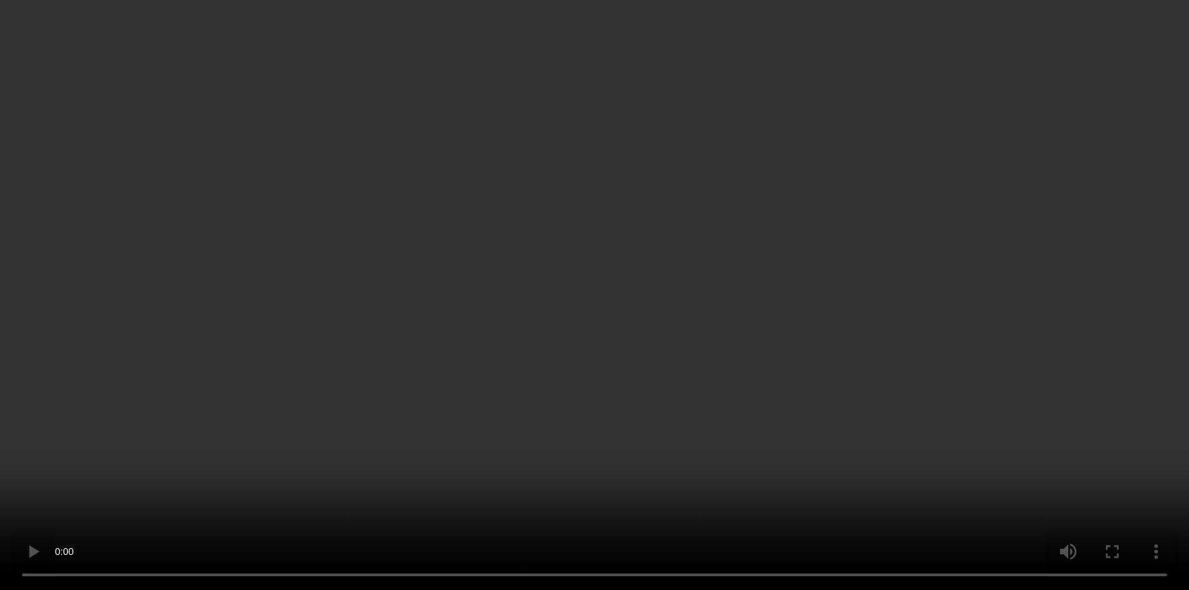
scroll to position [140, 0]
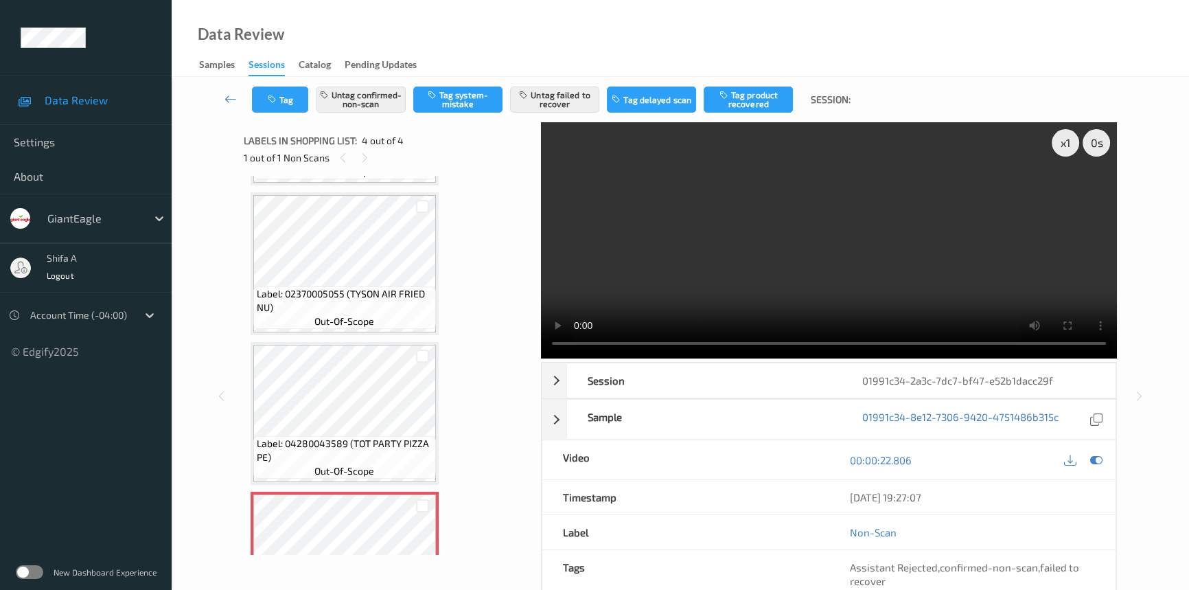
click at [846, 240] on video at bounding box center [829, 240] width 576 height 236
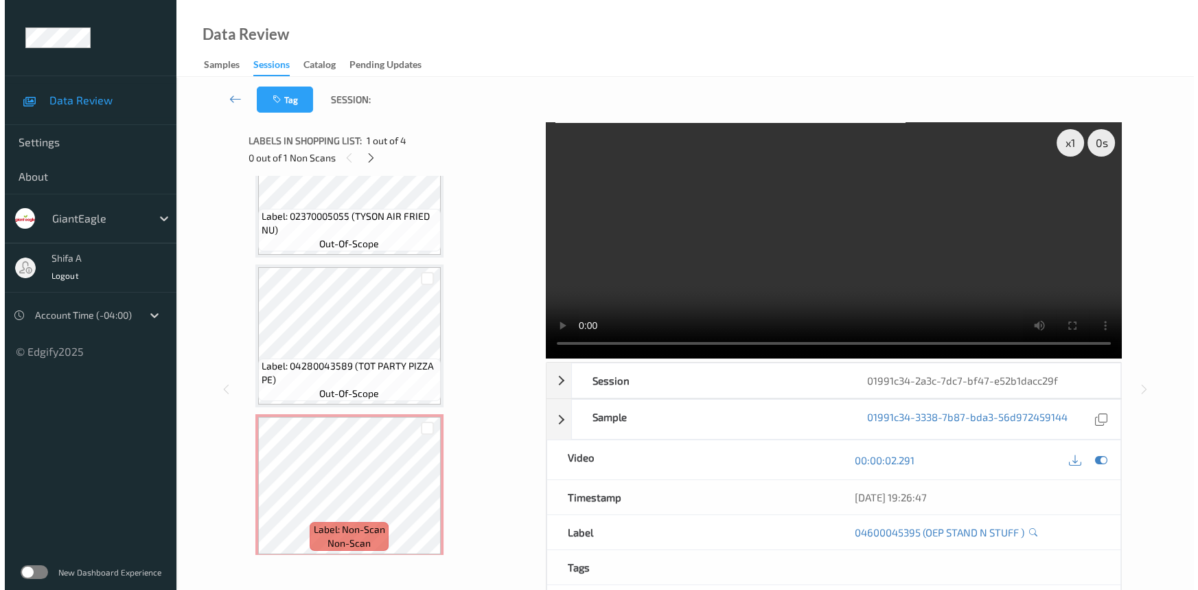
scroll to position [224, 0]
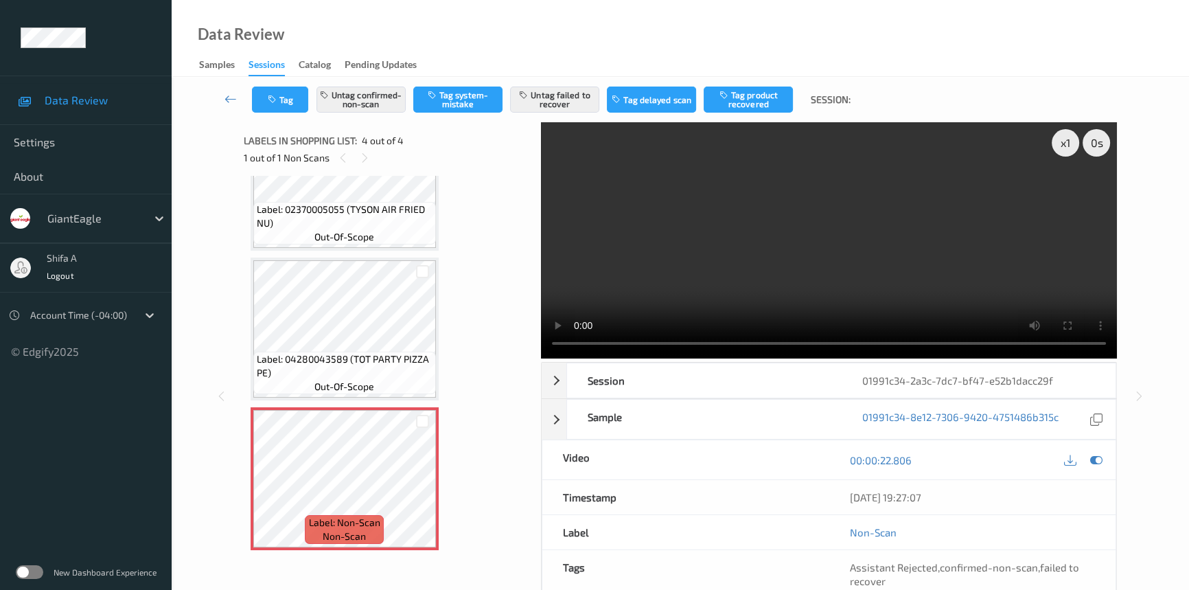
click at [391, 84] on div "Tag Untag confirmed-non-scan Tag system-mistake Untag failed to recover Tag del…" at bounding box center [680, 99] width 961 height 45
click at [389, 93] on button "Untag confirmed-non-scan" at bounding box center [360, 99] width 89 height 26
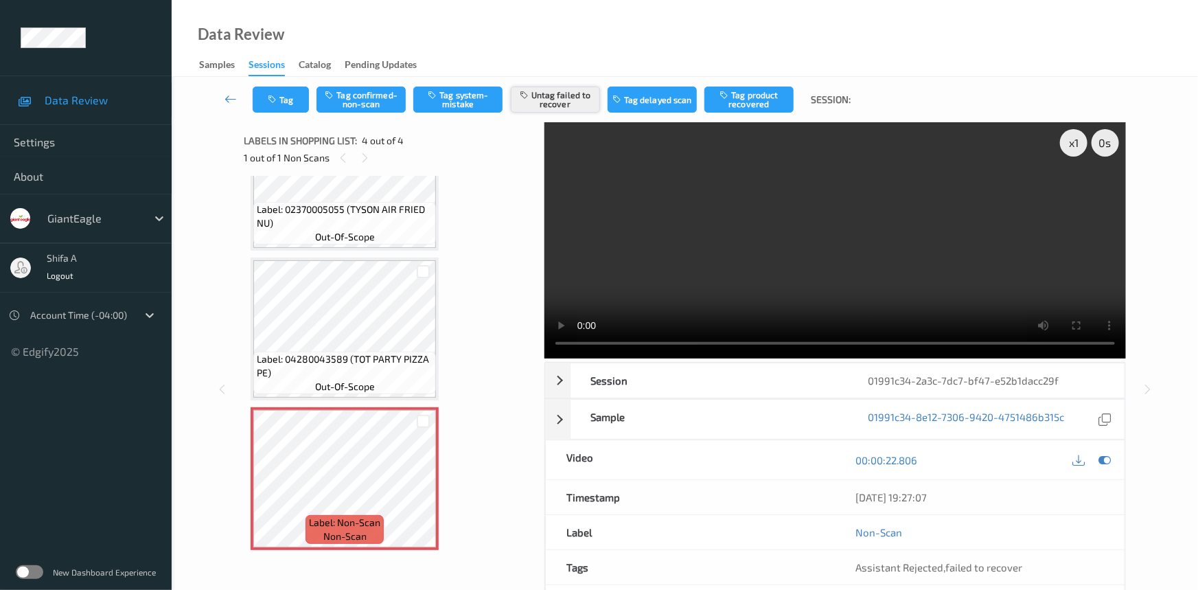
click at [583, 86] on button "Untag failed to recover" at bounding box center [555, 99] width 89 height 26
click at [444, 108] on button "Tag system-mistake" at bounding box center [457, 99] width 89 height 26
click at [277, 106] on button "Tag" at bounding box center [281, 99] width 56 height 26
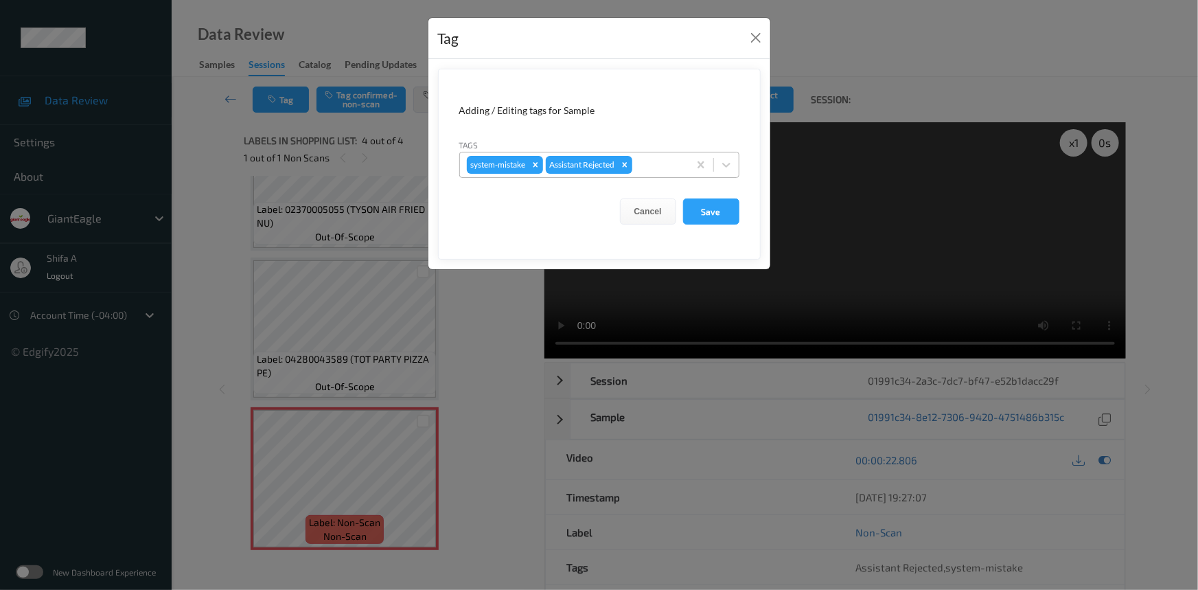
click at [656, 170] on div at bounding box center [658, 165] width 47 height 16
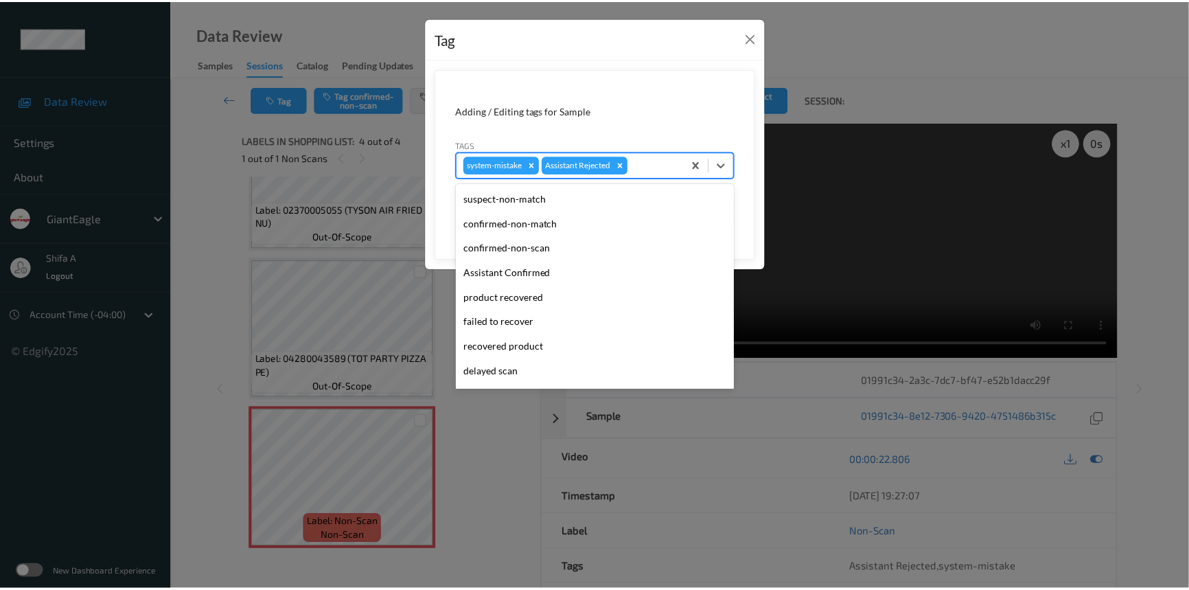
scroll to position [121, 0]
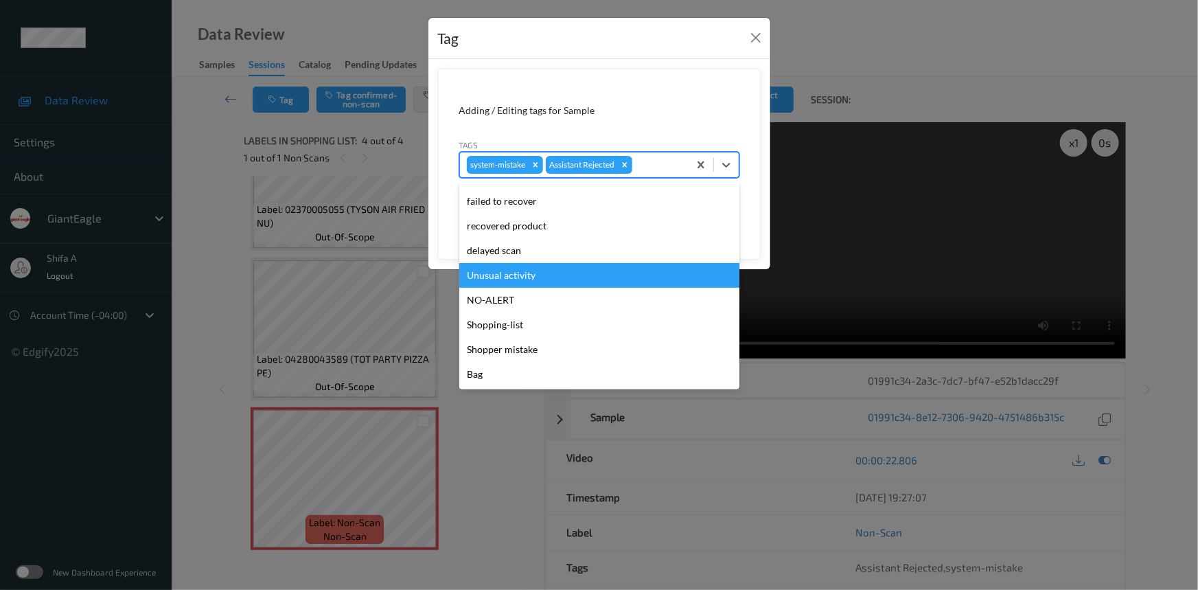
click at [542, 273] on div "Unusual activity" at bounding box center [599, 275] width 280 height 25
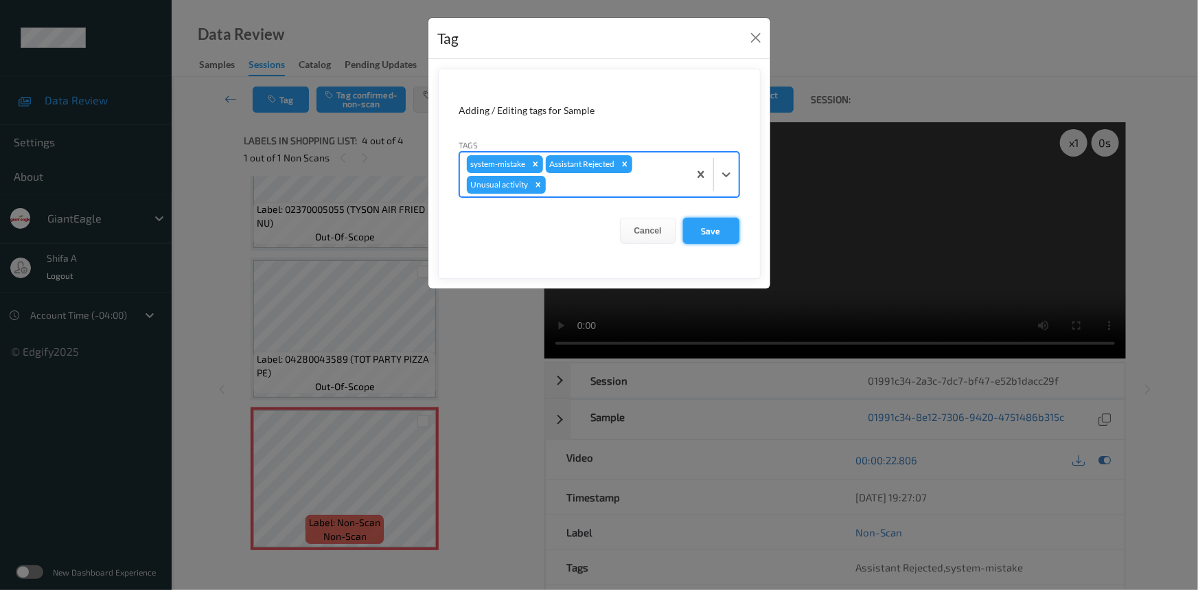
click at [719, 227] on button "Save" at bounding box center [711, 231] width 56 height 26
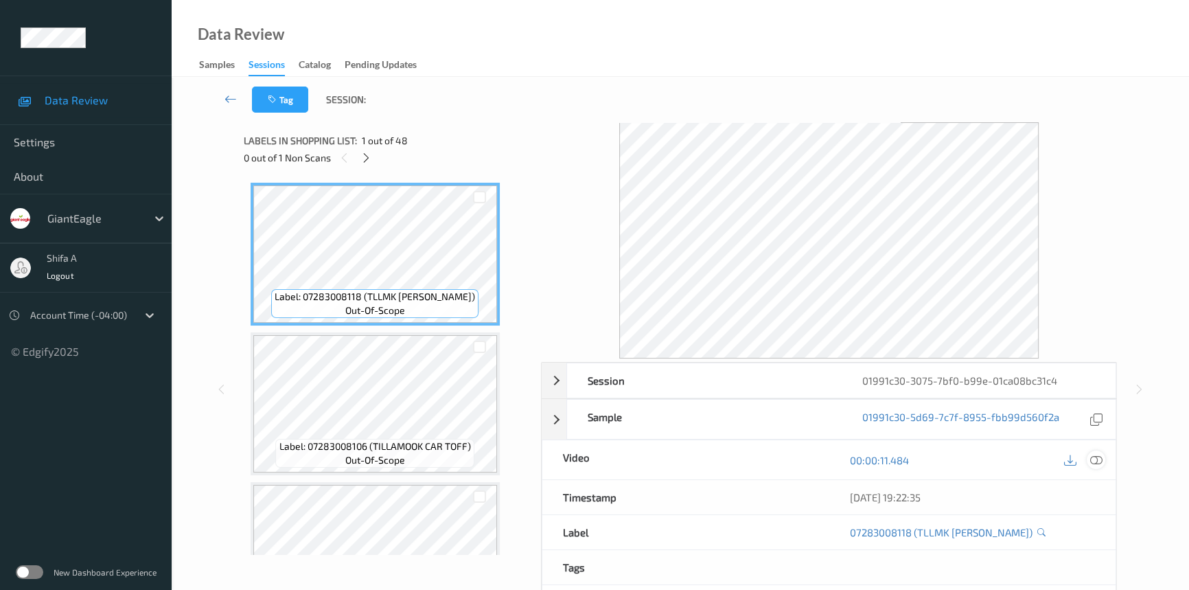
click at [1091, 460] on icon at bounding box center [1096, 460] width 12 height 12
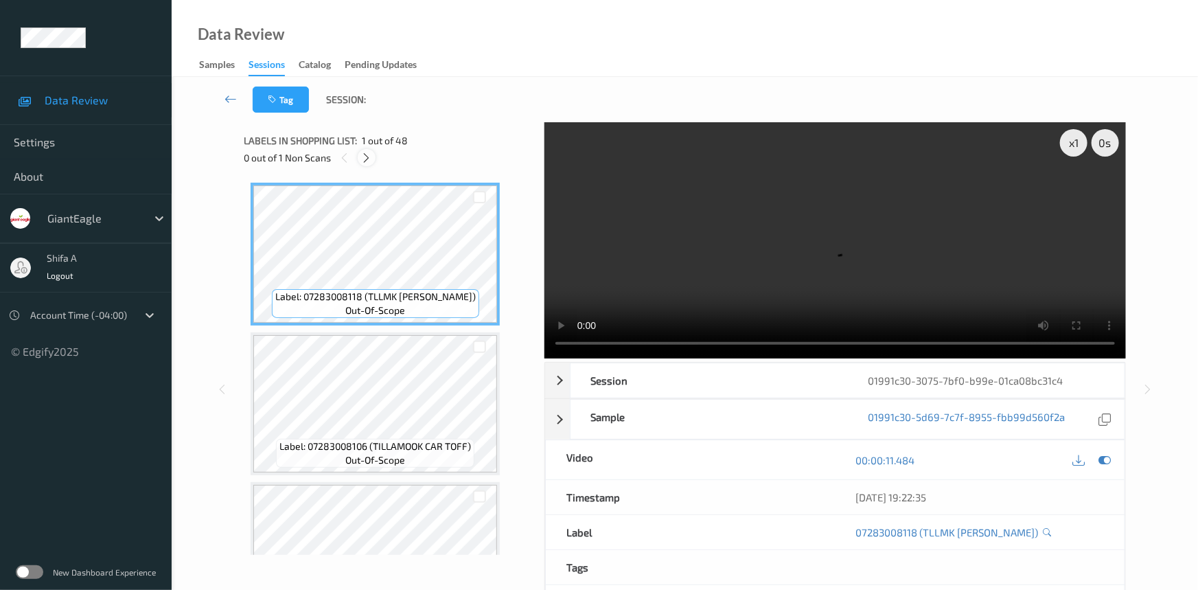
click at [366, 155] on icon at bounding box center [367, 158] width 12 height 12
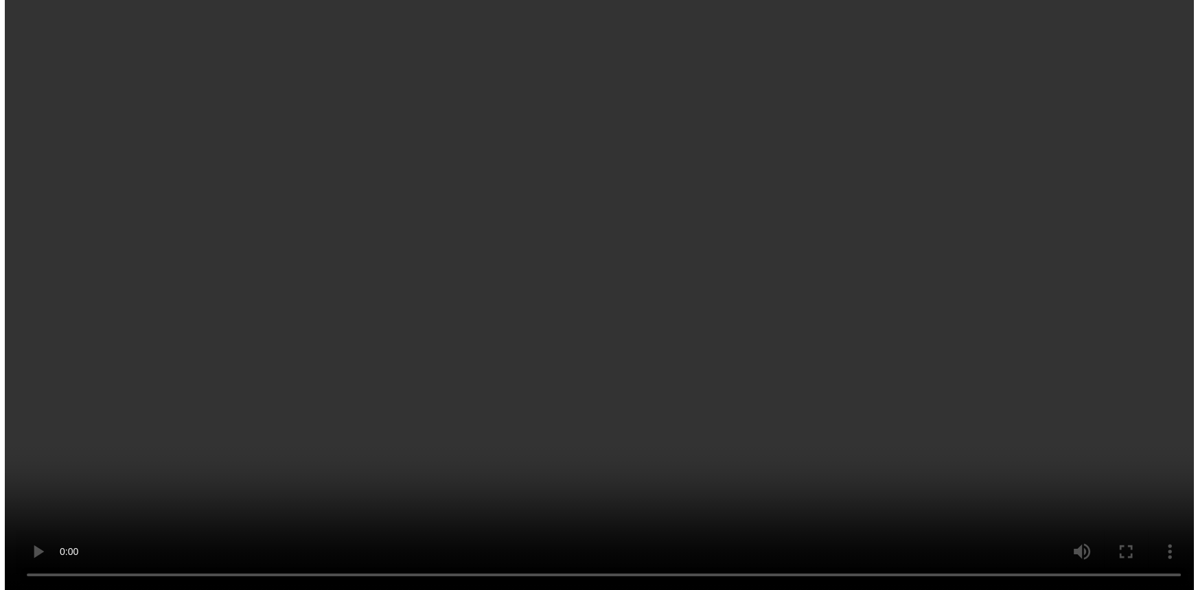
scroll to position [5491, 0]
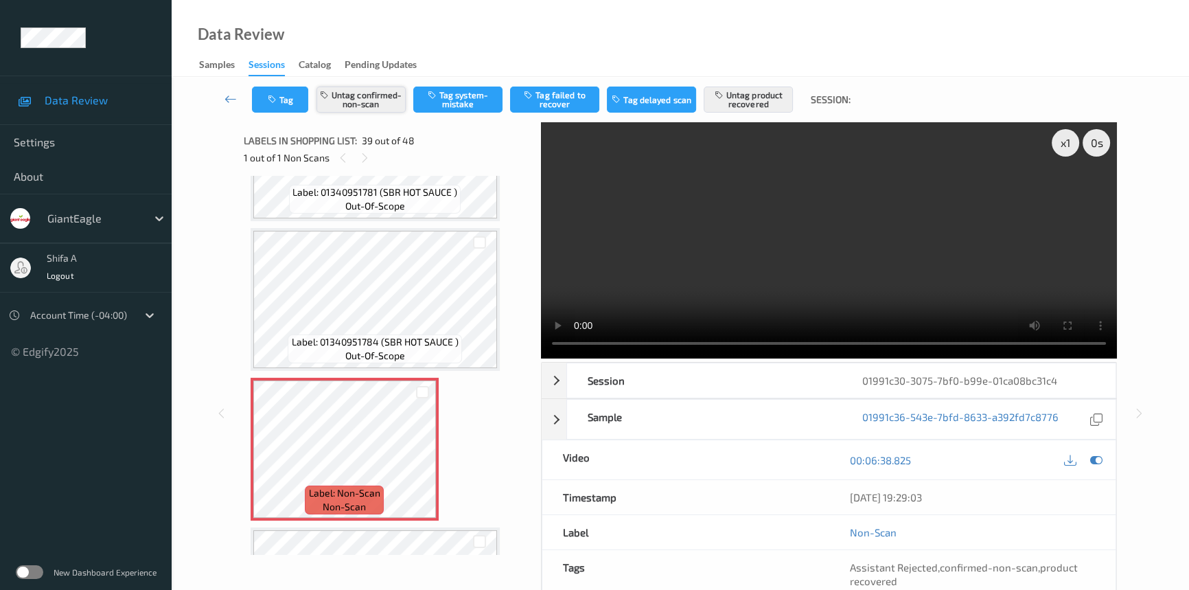
click at [373, 101] on button "Untag confirmed-non-scan" at bounding box center [360, 99] width 89 height 26
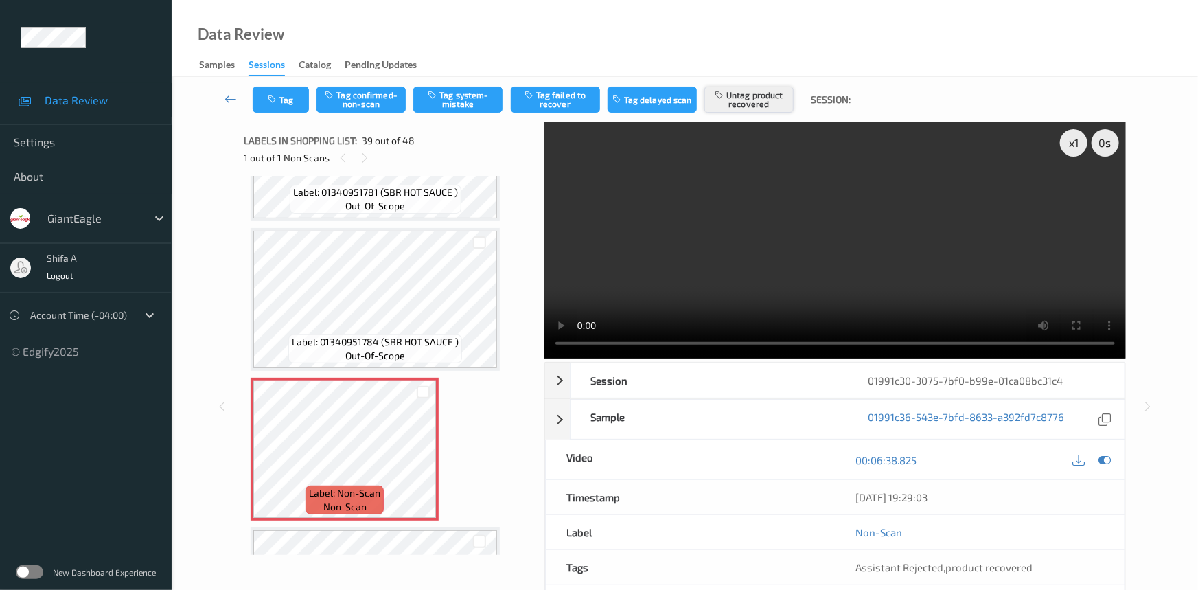
click at [779, 102] on button "Untag product recovered" at bounding box center [748, 99] width 89 height 26
click at [467, 109] on button "Tag system-mistake" at bounding box center [457, 99] width 89 height 26
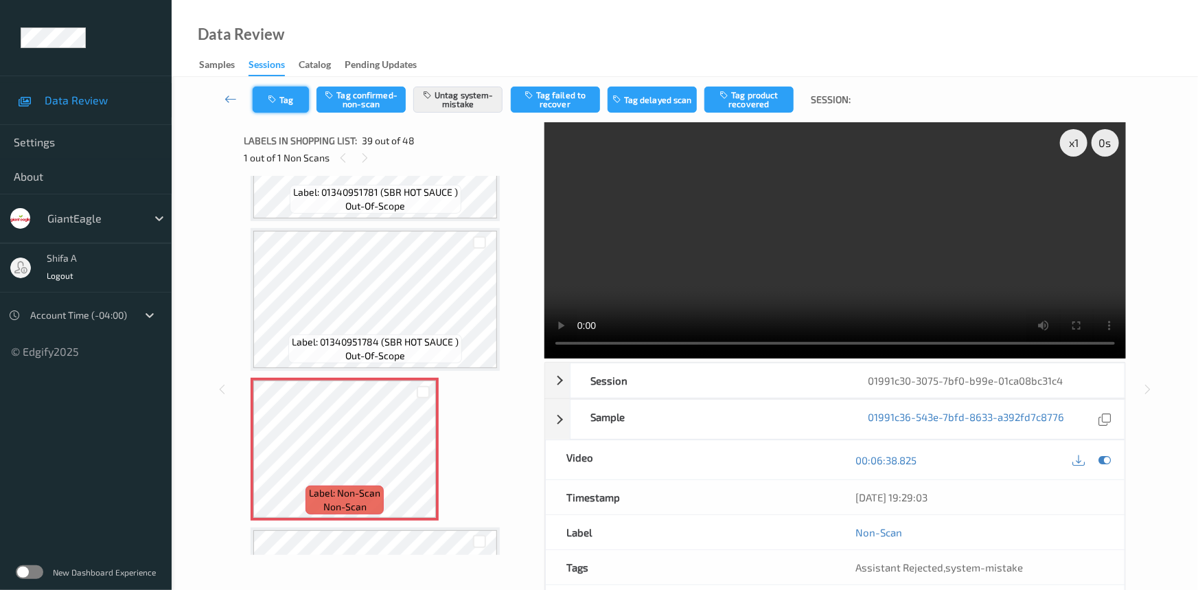
click at [285, 110] on button "Tag" at bounding box center [281, 99] width 56 height 26
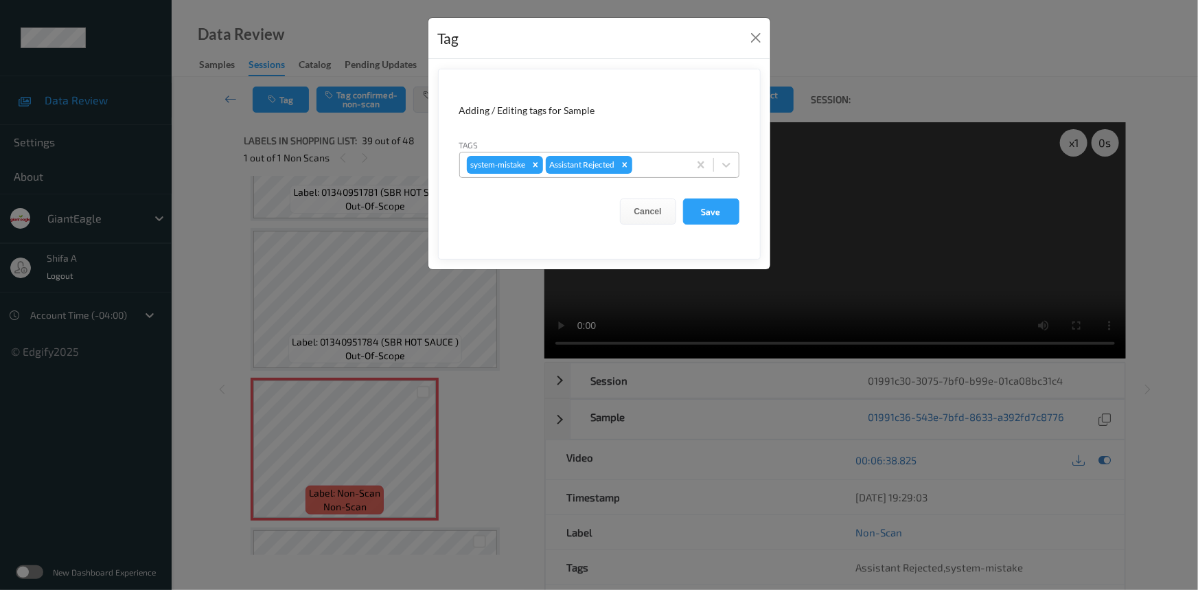
click at [665, 162] on div at bounding box center [658, 165] width 47 height 16
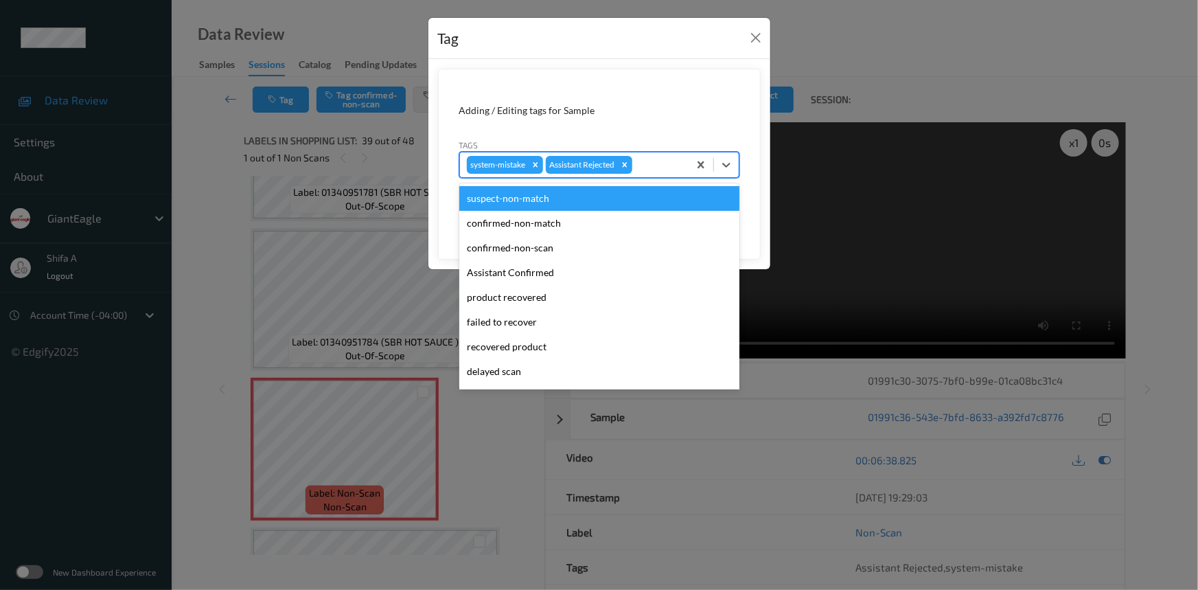
scroll to position [121, 0]
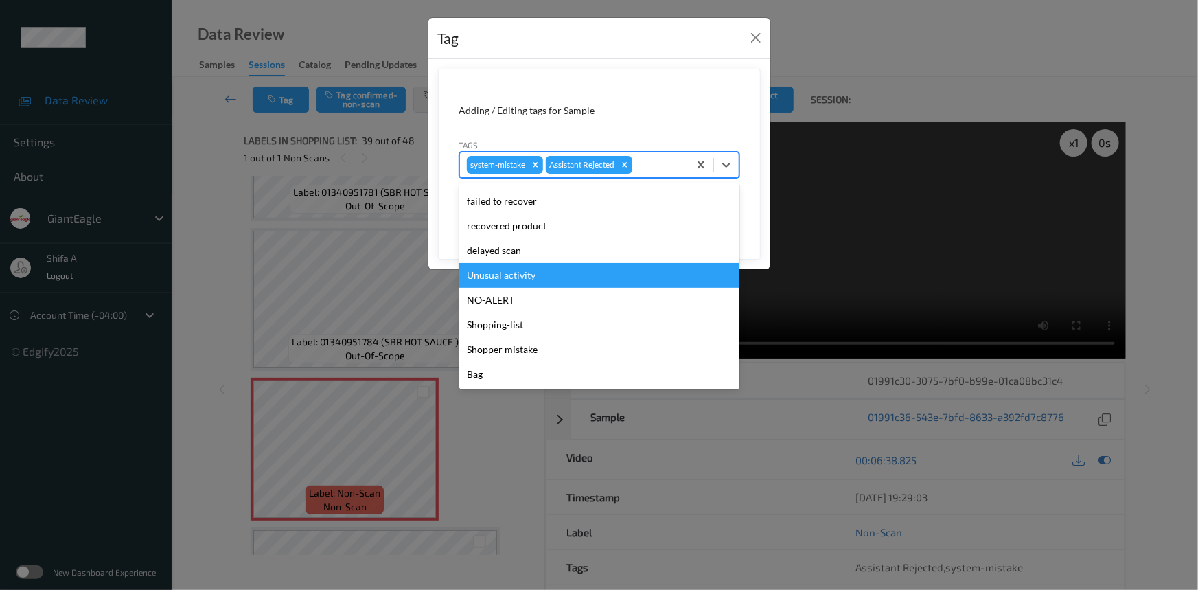
click at [525, 274] on div "Unusual activity" at bounding box center [599, 275] width 280 height 25
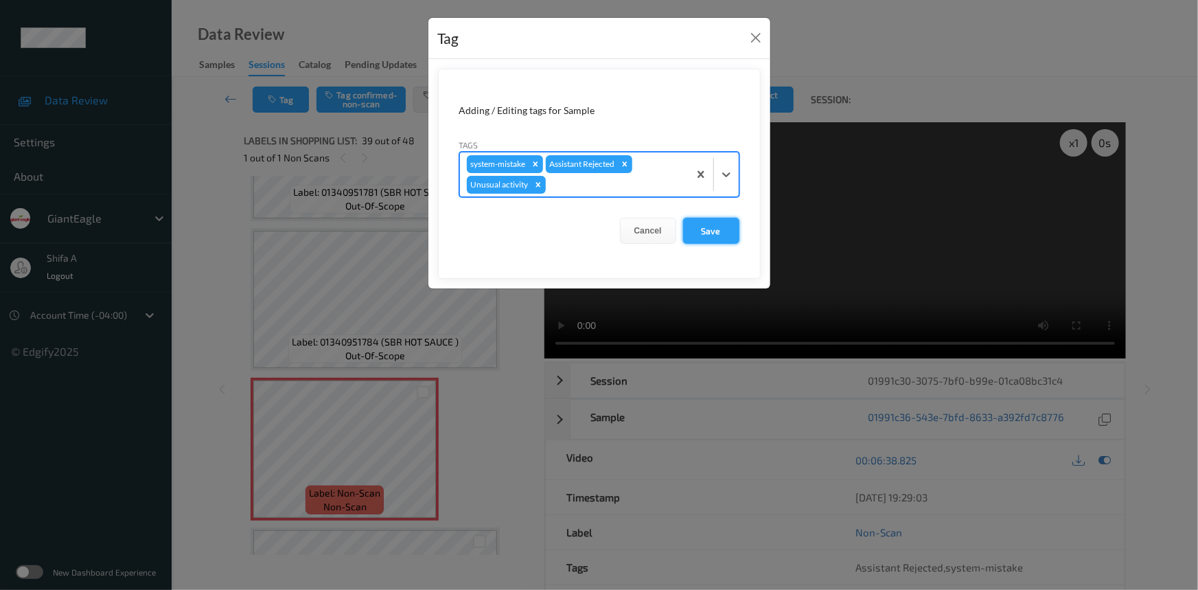
click at [722, 230] on button "Save" at bounding box center [711, 231] width 56 height 26
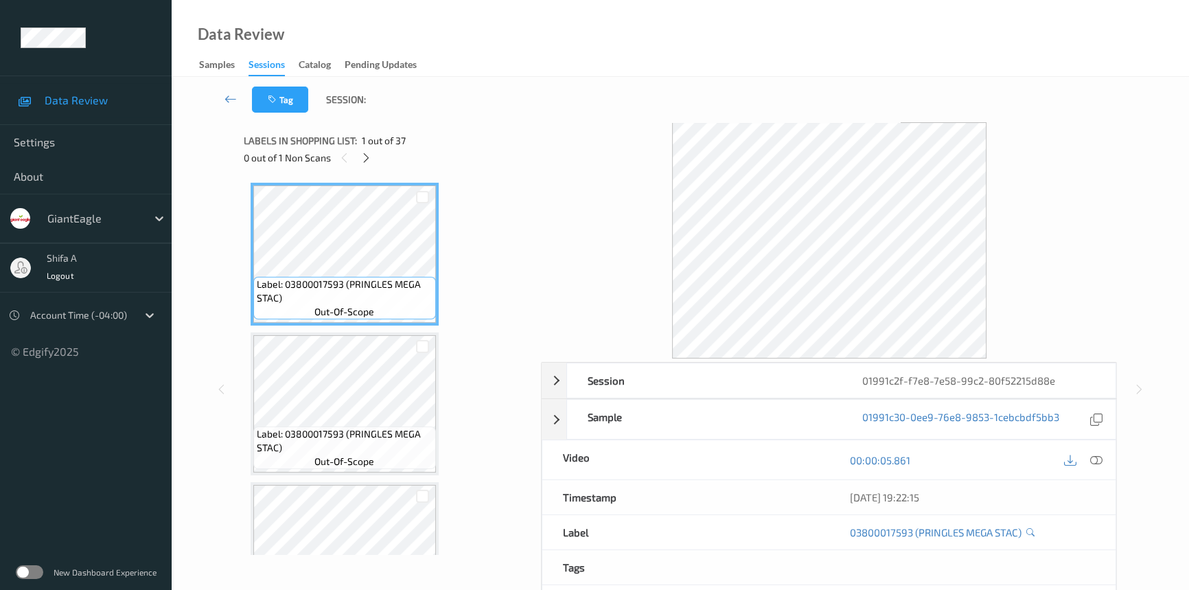
drag, startPoint x: 1091, startPoint y: 456, endPoint x: 764, endPoint y: 372, distance: 338.1
click at [1093, 456] on icon at bounding box center [1096, 460] width 12 height 12
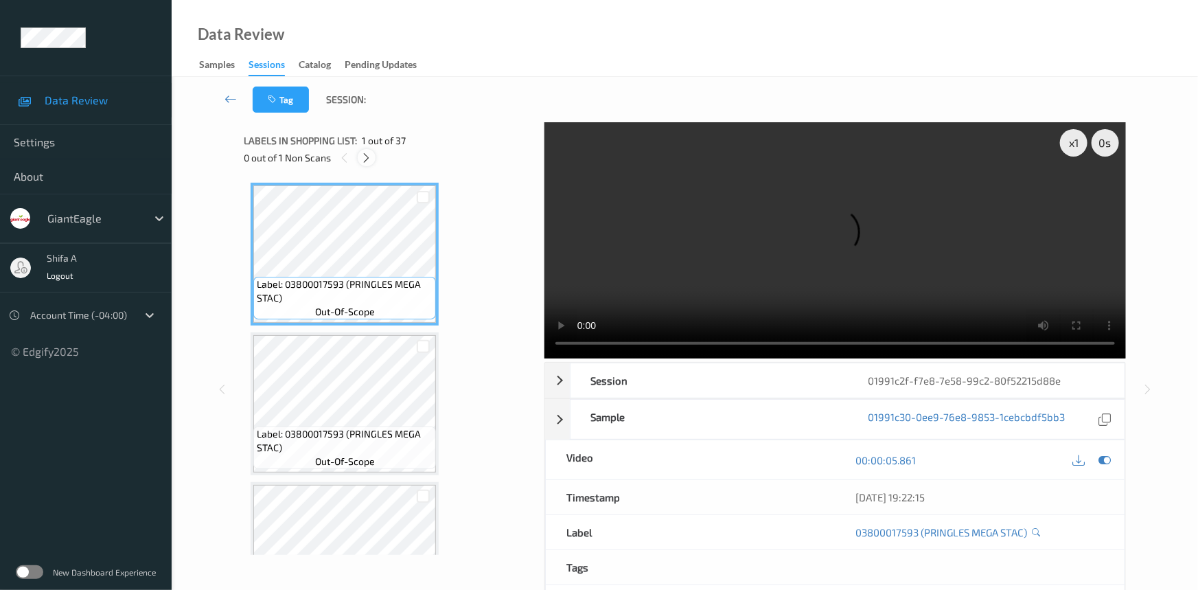
click at [370, 157] on icon at bounding box center [367, 158] width 12 height 12
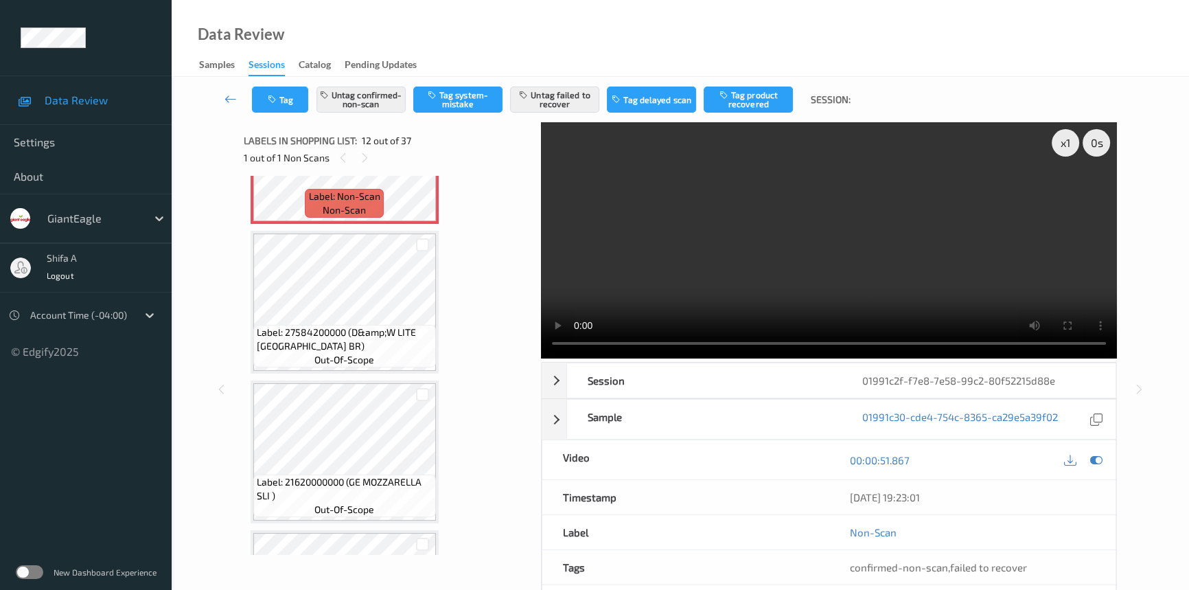
scroll to position [1748, 0]
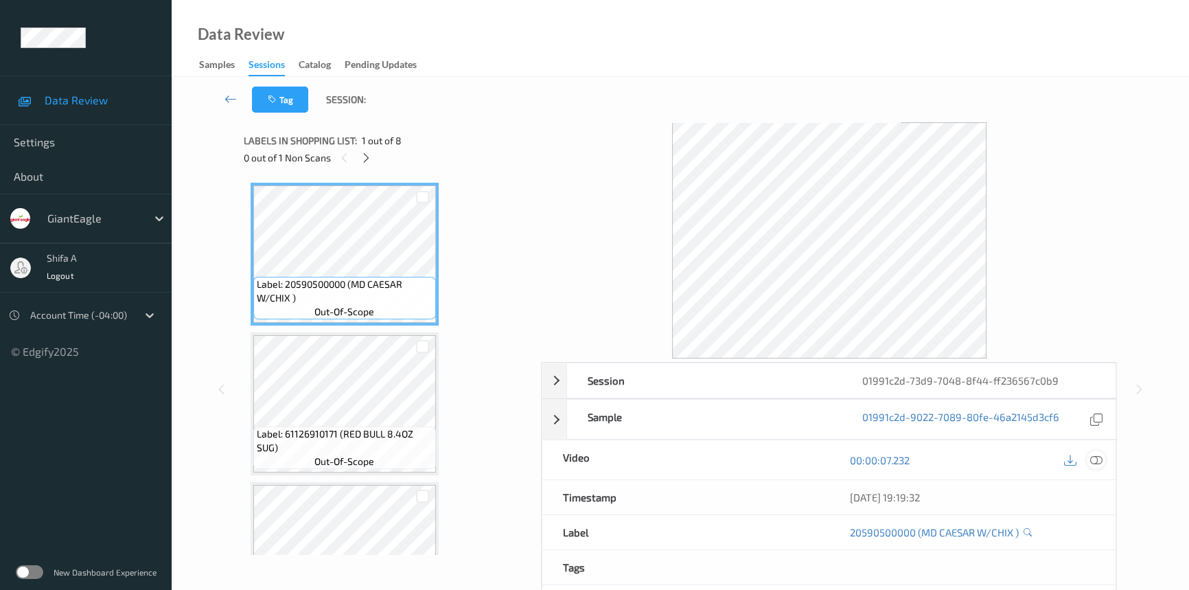
drag, startPoint x: 1097, startPoint y: 456, endPoint x: 719, endPoint y: 406, distance: 380.8
click at [1097, 456] on icon at bounding box center [1096, 460] width 12 height 12
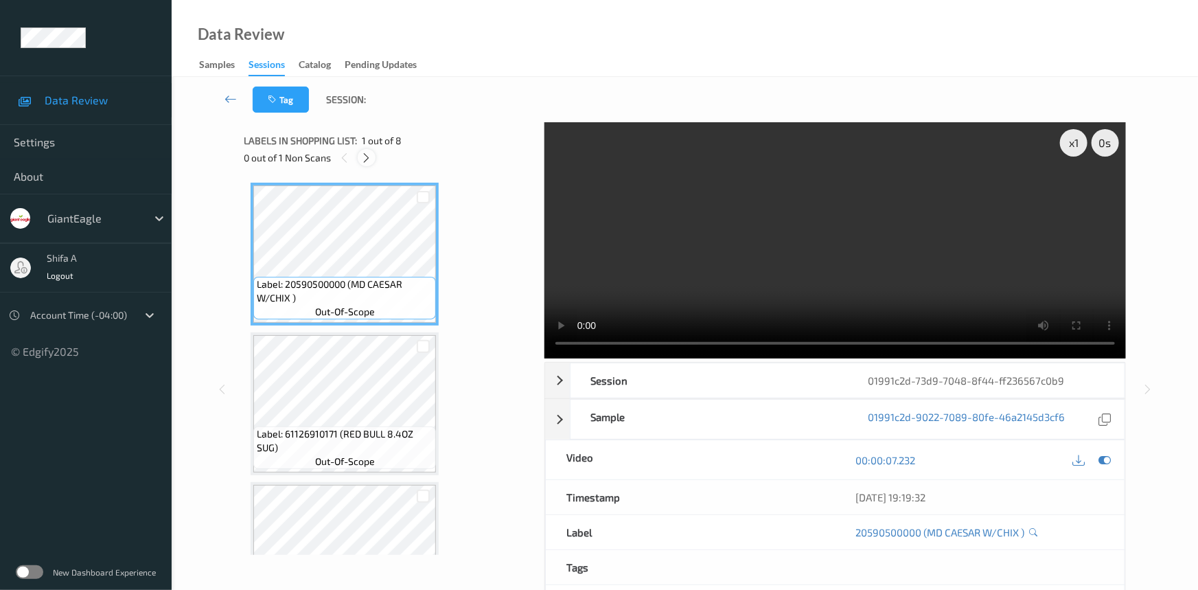
click at [372, 152] on icon at bounding box center [367, 158] width 12 height 12
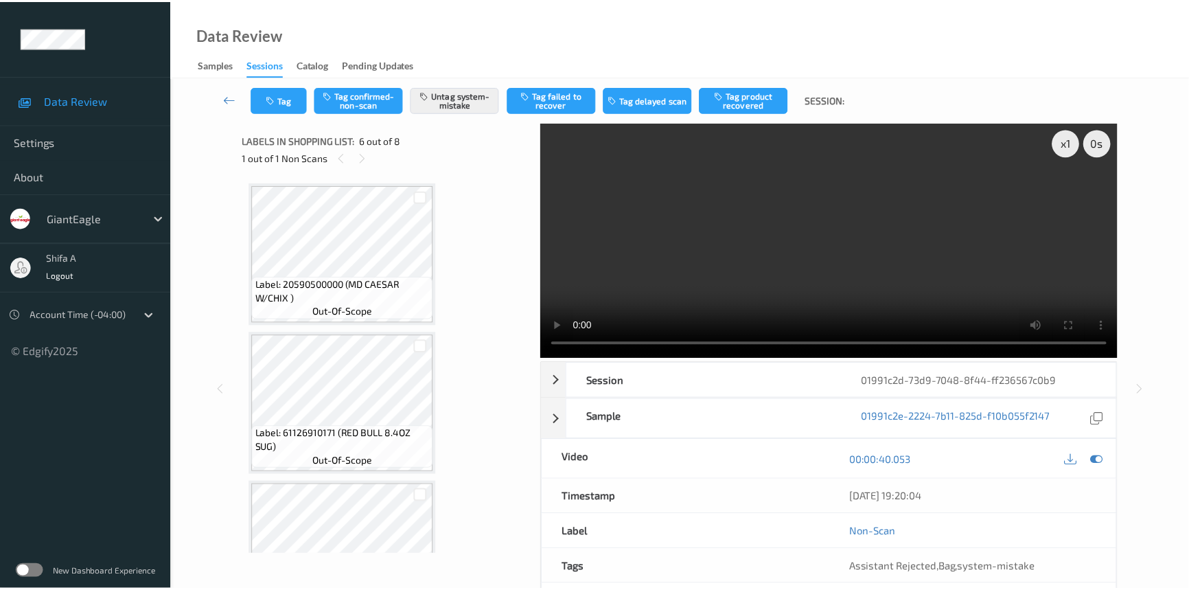
scroll to position [603, 0]
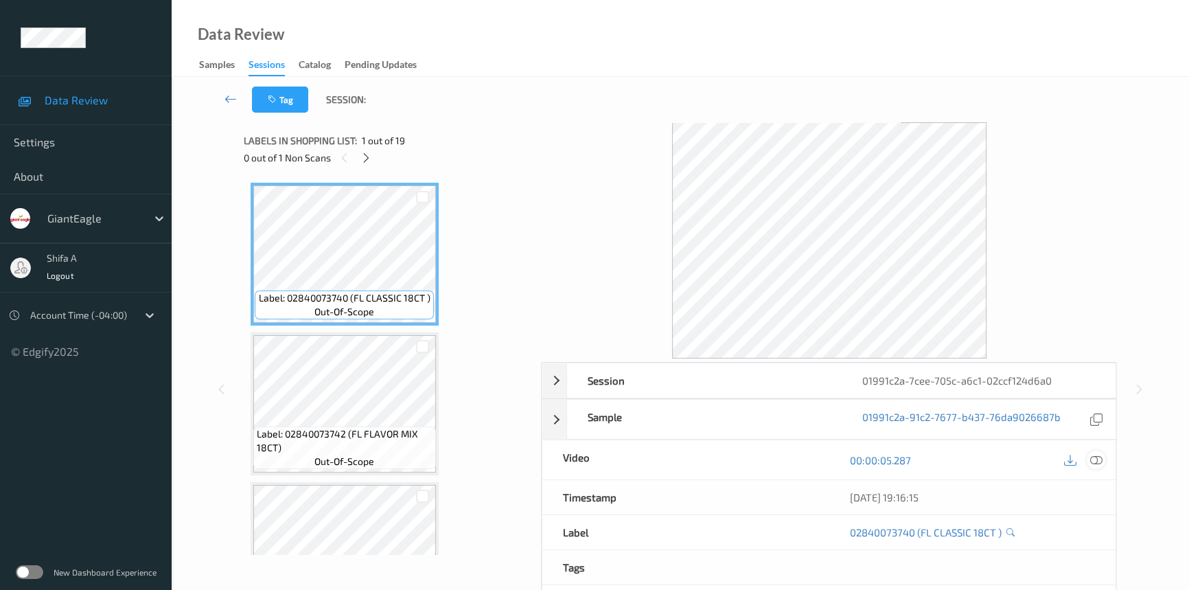
click at [1096, 463] on icon at bounding box center [1096, 460] width 12 height 12
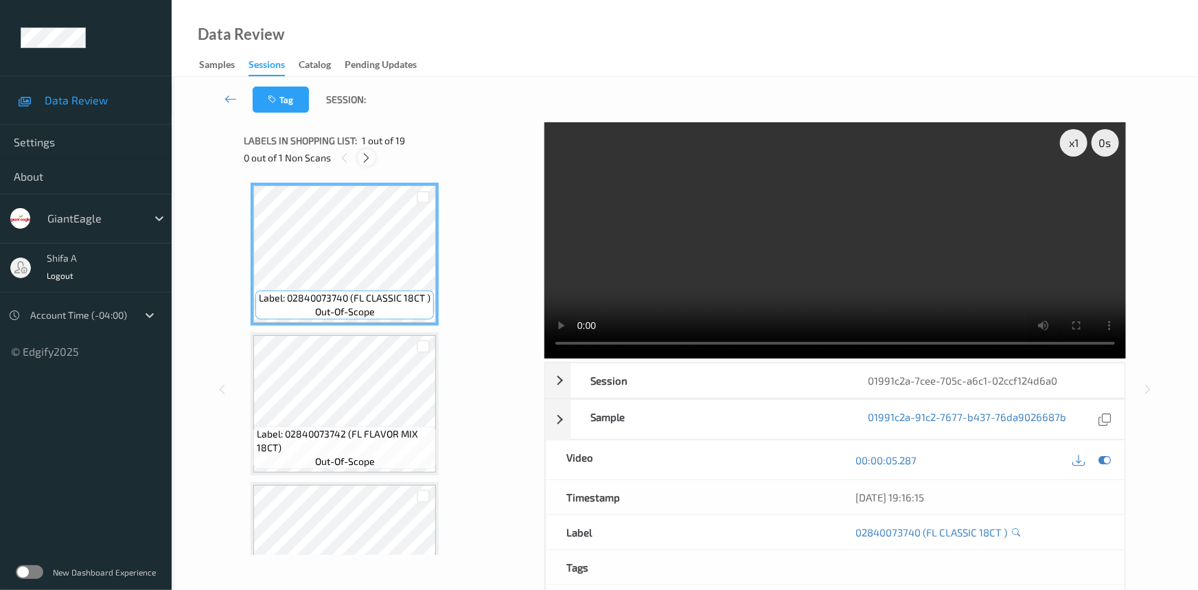
click at [369, 156] on icon at bounding box center [367, 158] width 12 height 12
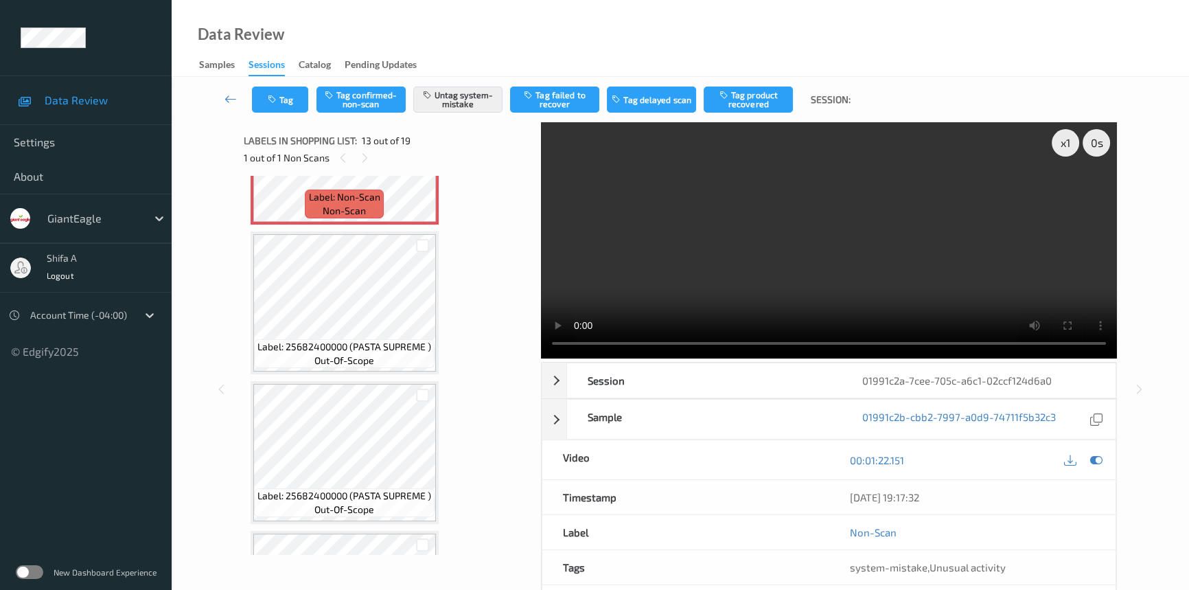
scroll to position [1897, 0]
click at [872, 227] on video at bounding box center [829, 240] width 576 height 236
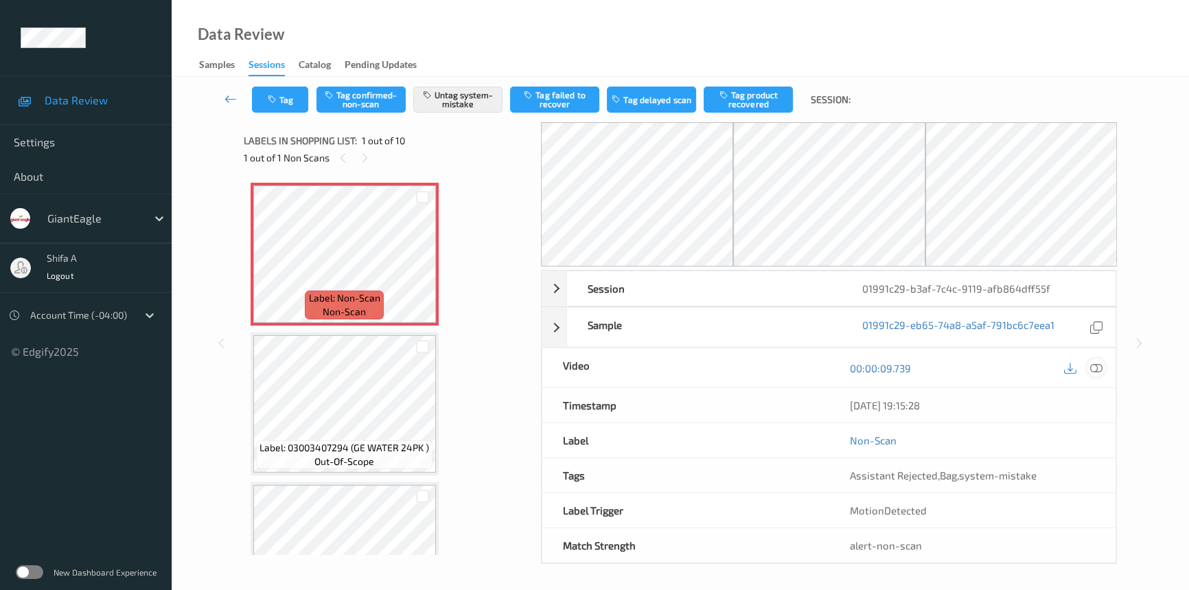
click at [1093, 370] on icon at bounding box center [1096, 368] width 12 height 12
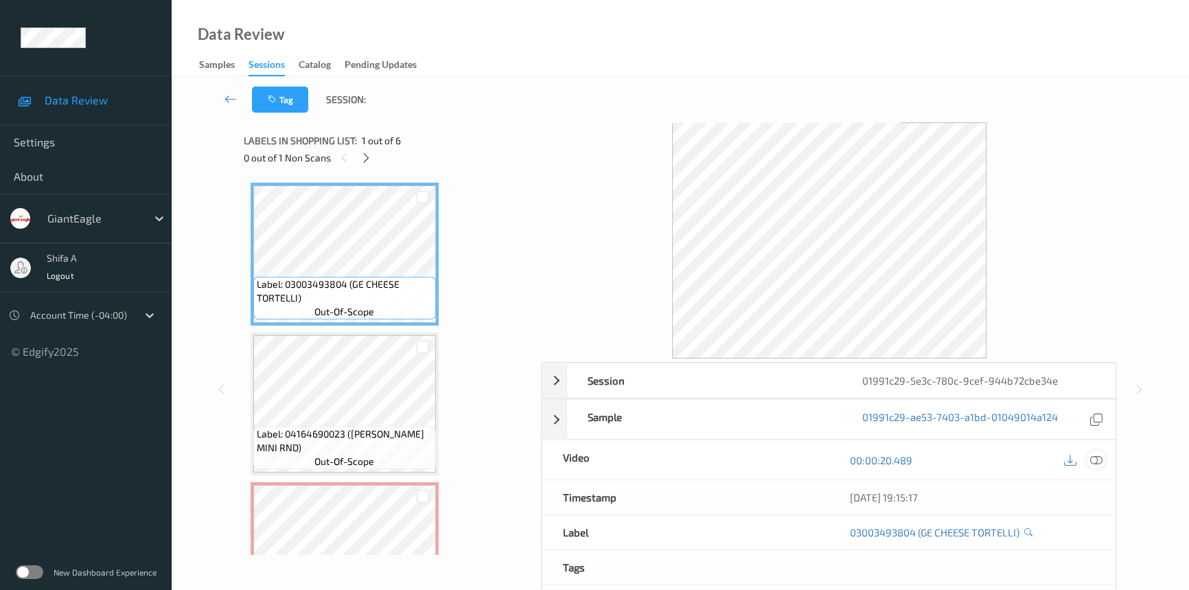
click at [1098, 456] on icon at bounding box center [1096, 460] width 12 height 12
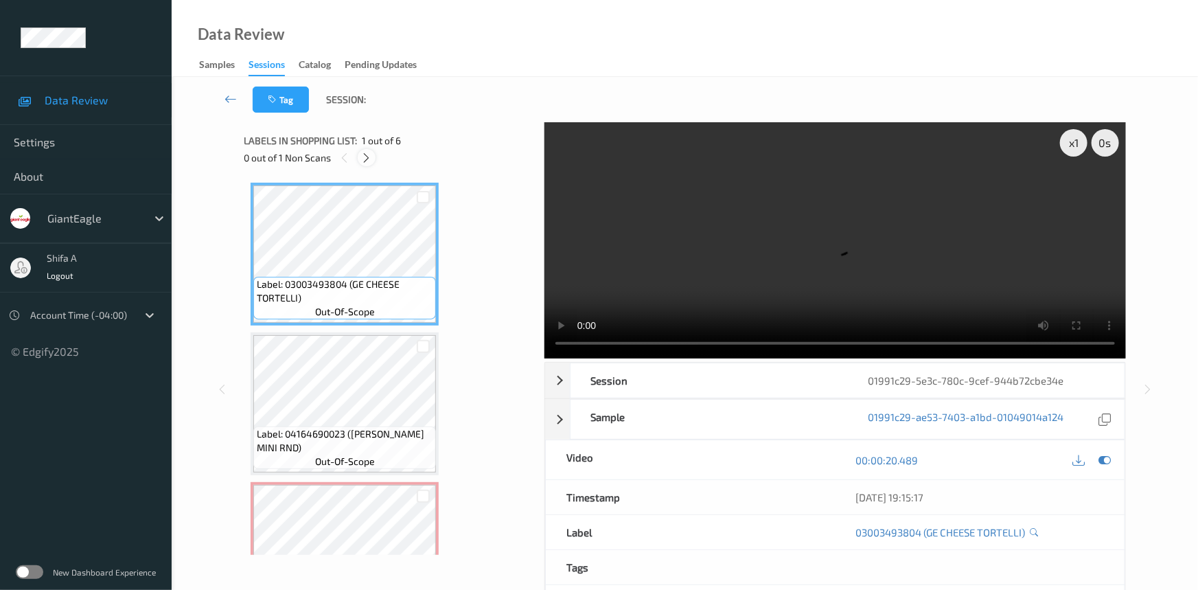
click at [370, 159] on icon at bounding box center [367, 158] width 12 height 12
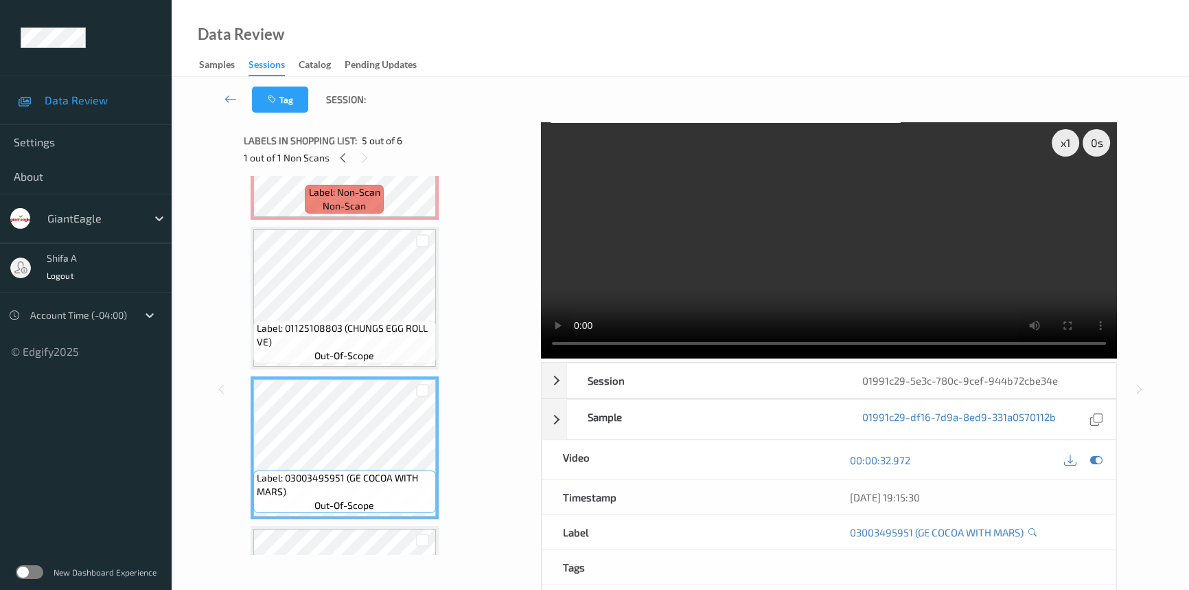
scroll to position [156, 0]
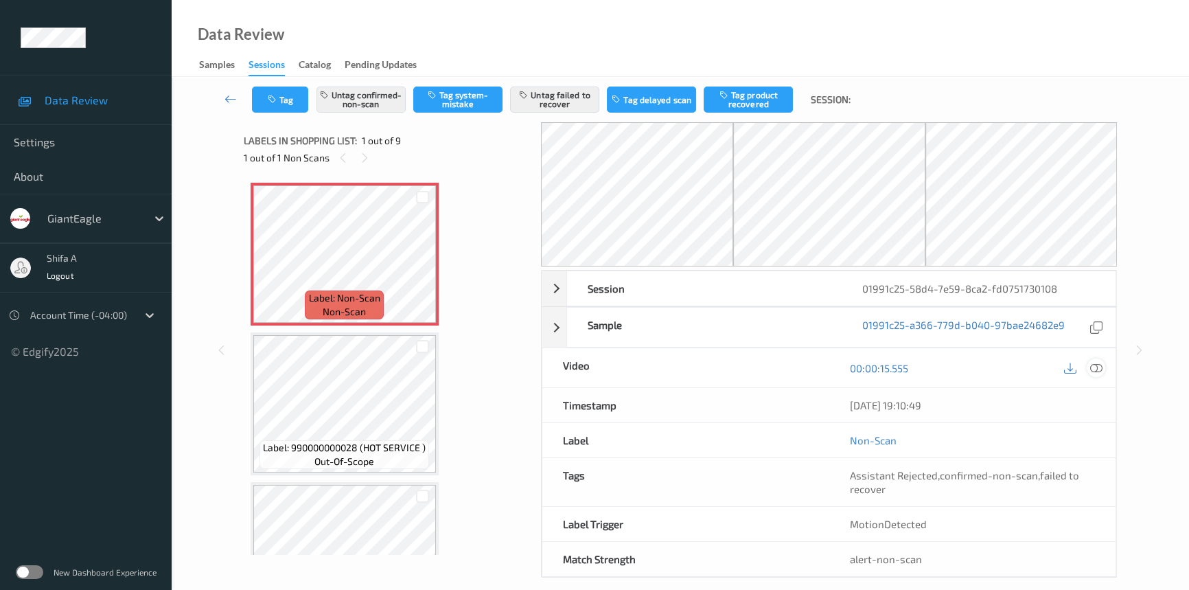
click at [1099, 365] on icon at bounding box center [1096, 368] width 12 height 12
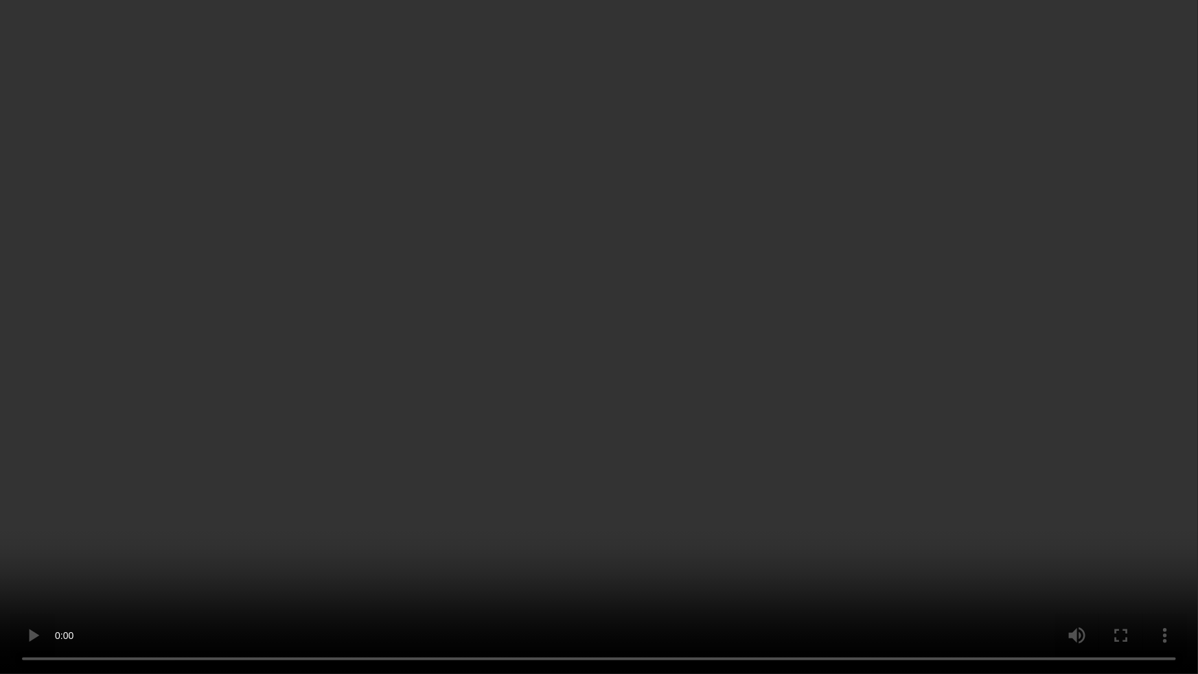
click at [572, 589] on video at bounding box center [599, 337] width 1198 height 674
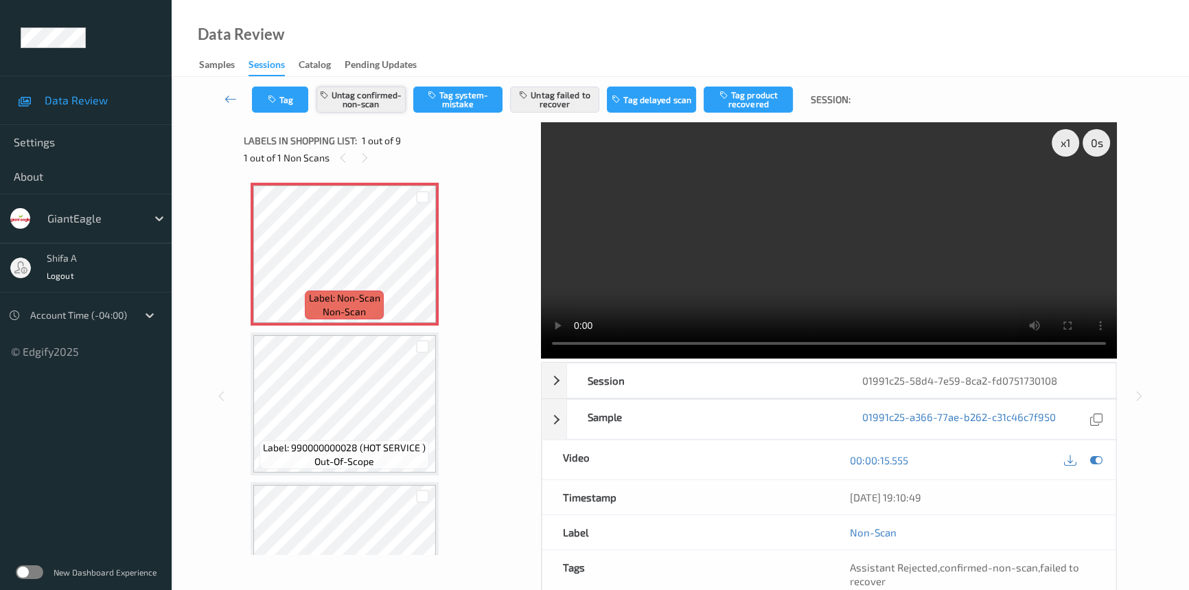
click at [388, 103] on button "Untag confirmed-non-scan" at bounding box center [360, 99] width 89 height 26
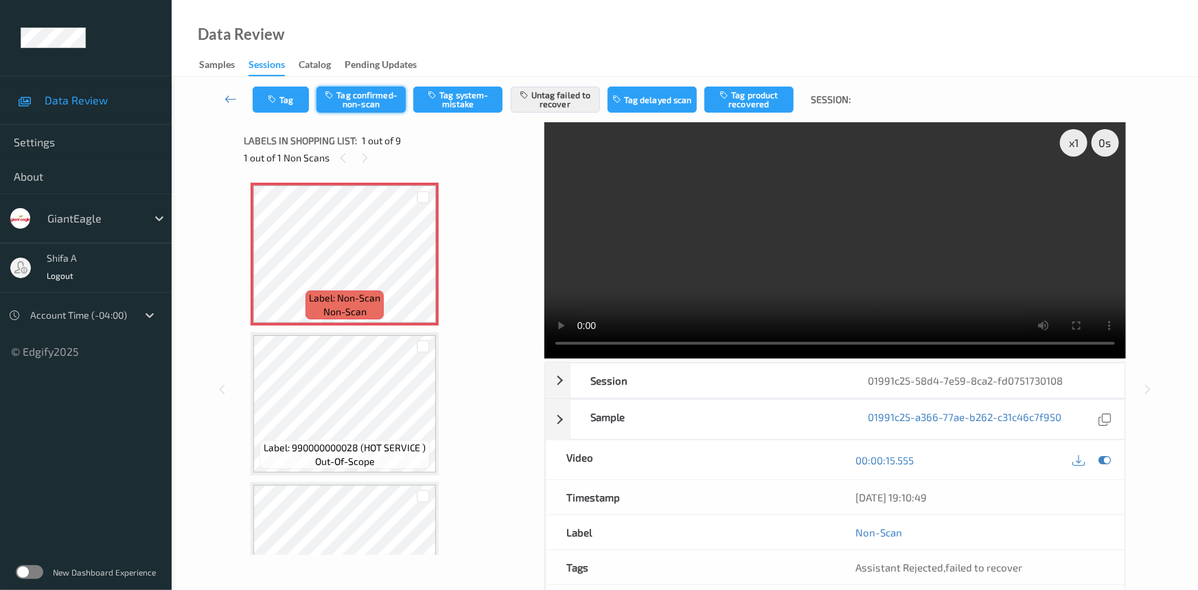
click at [360, 88] on button "Tag confirmed-non-scan" at bounding box center [360, 99] width 89 height 26
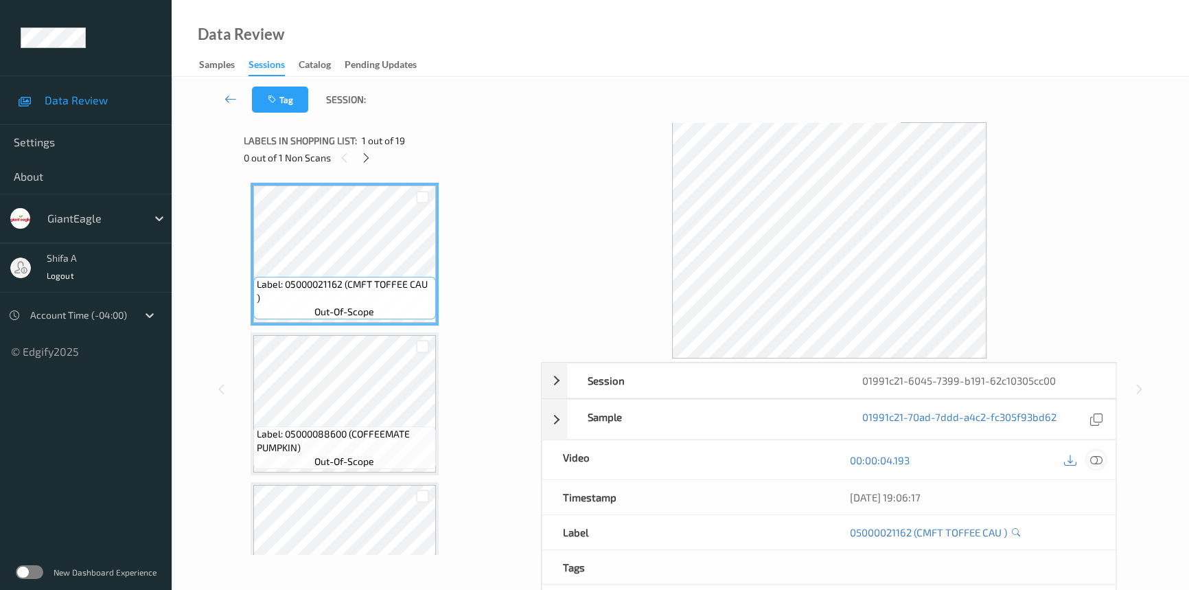
click at [1102, 454] on icon at bounding box center [1096, 460] width 12 height 12
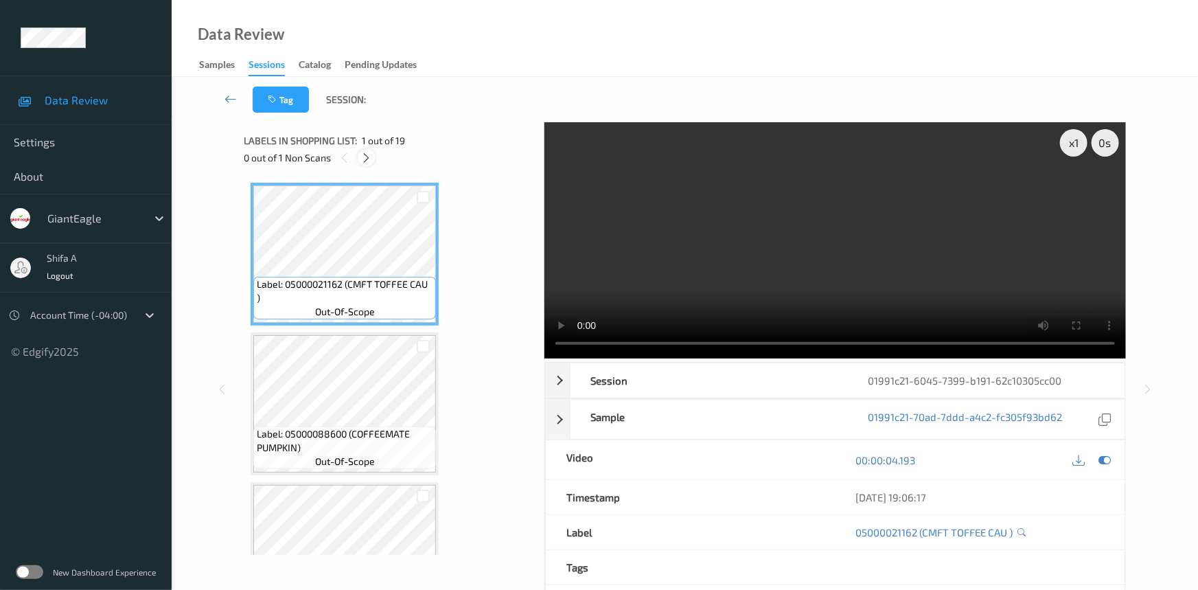
click at [369, 163] on icon at bounding box center [367, 158] width 12 height 12
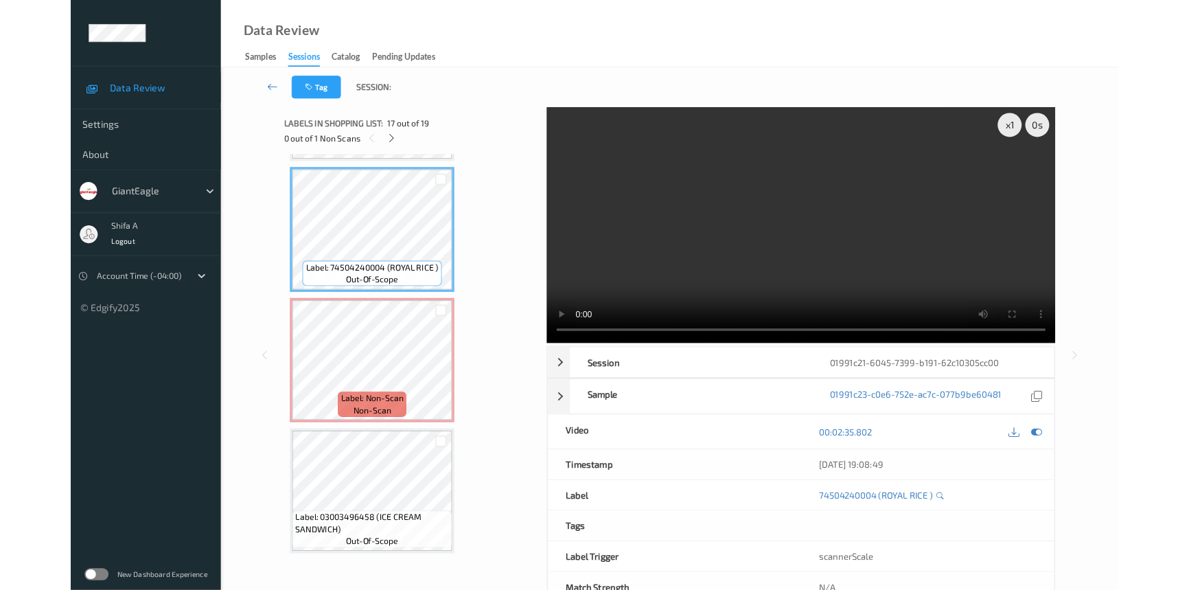
scroll to position [2377, 0]
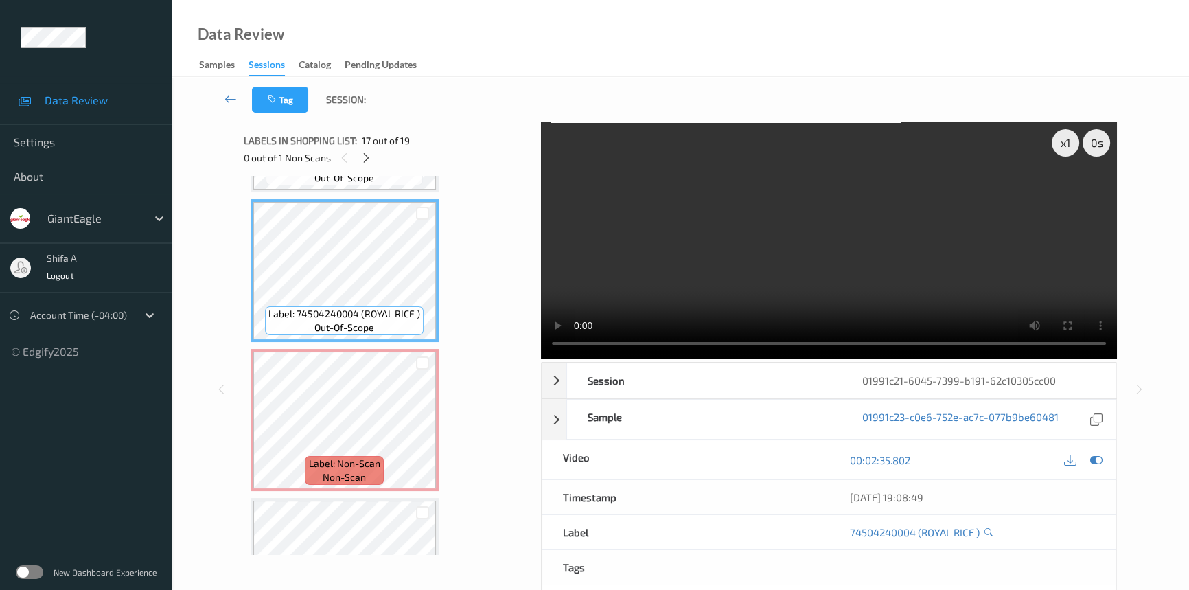
click at [868, 244] on video at bounding box center [829, 240] width 576 height 236
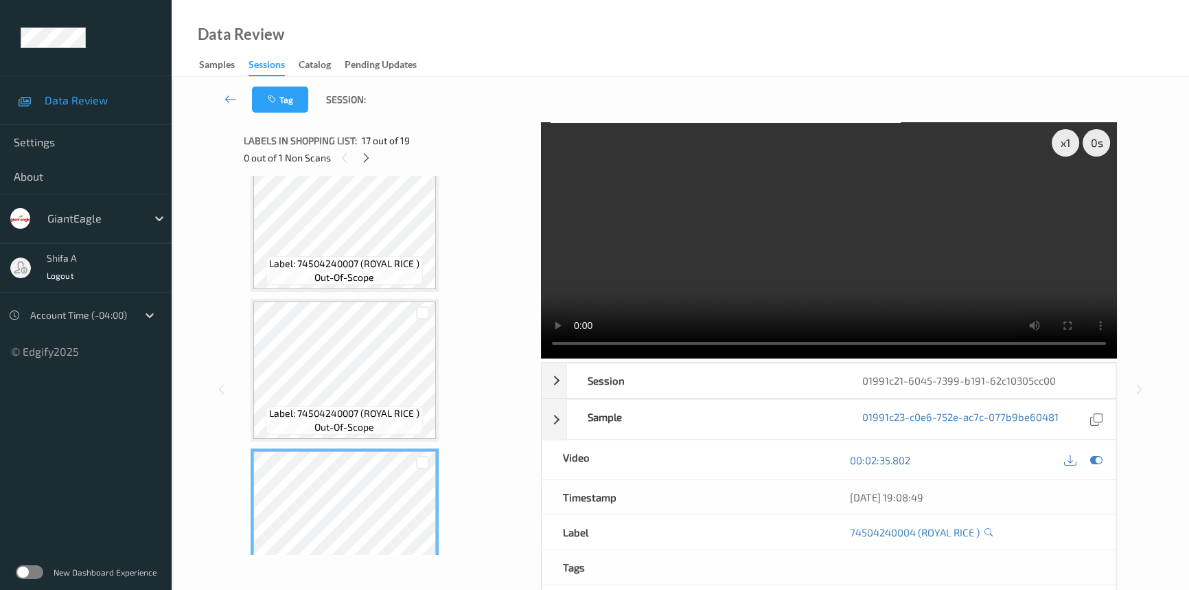
scroll to position [2461, 0]
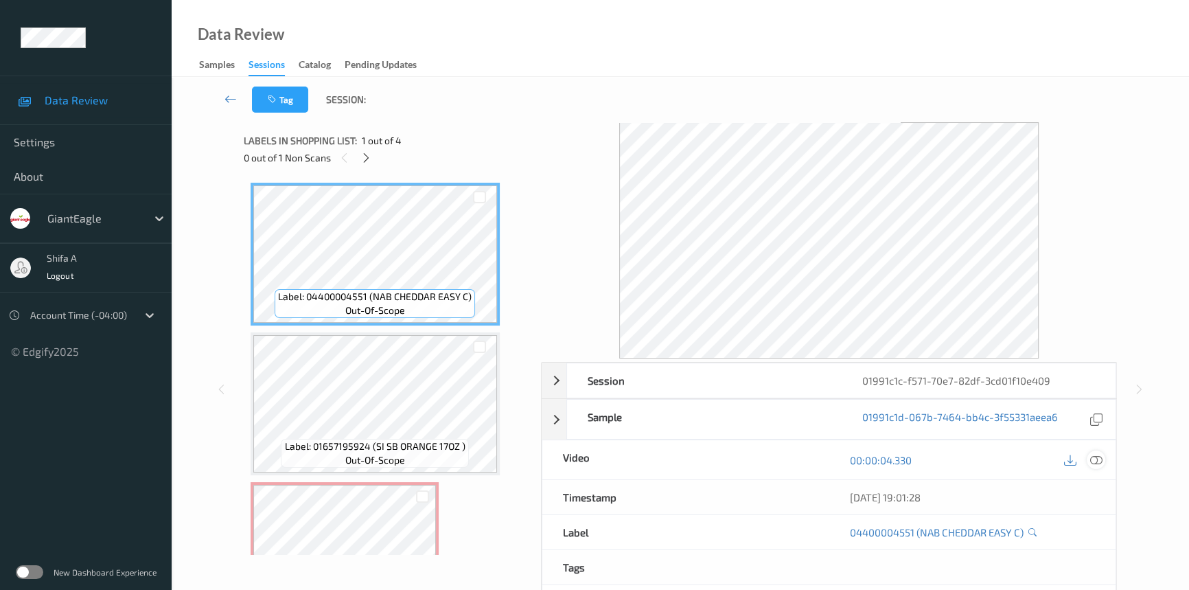
click at [1100, 460] on icon at bounding box center [1096, 460] width 12 height 12
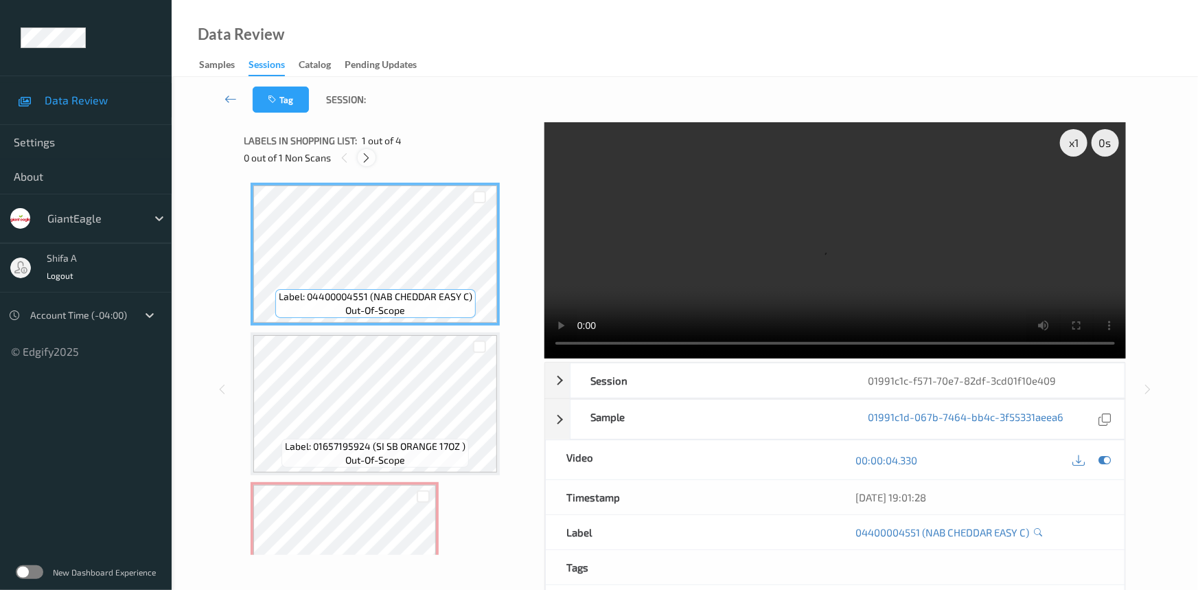
click at [368, 164] on div at bounding box center [366, 157] width 17 height 17
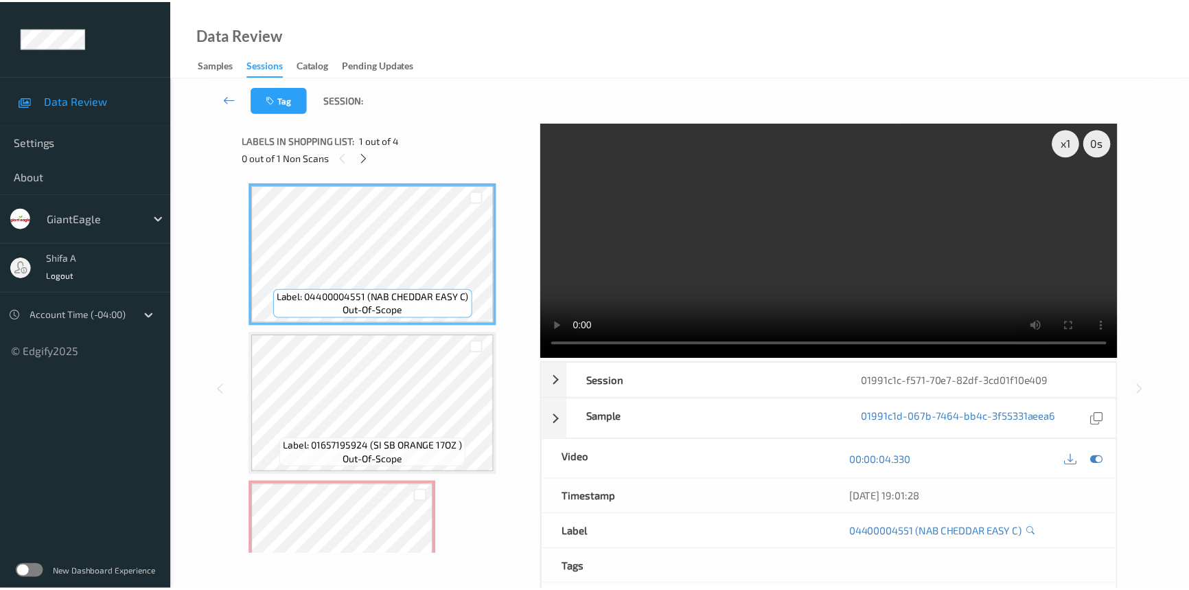
scroll to position [156, 0]
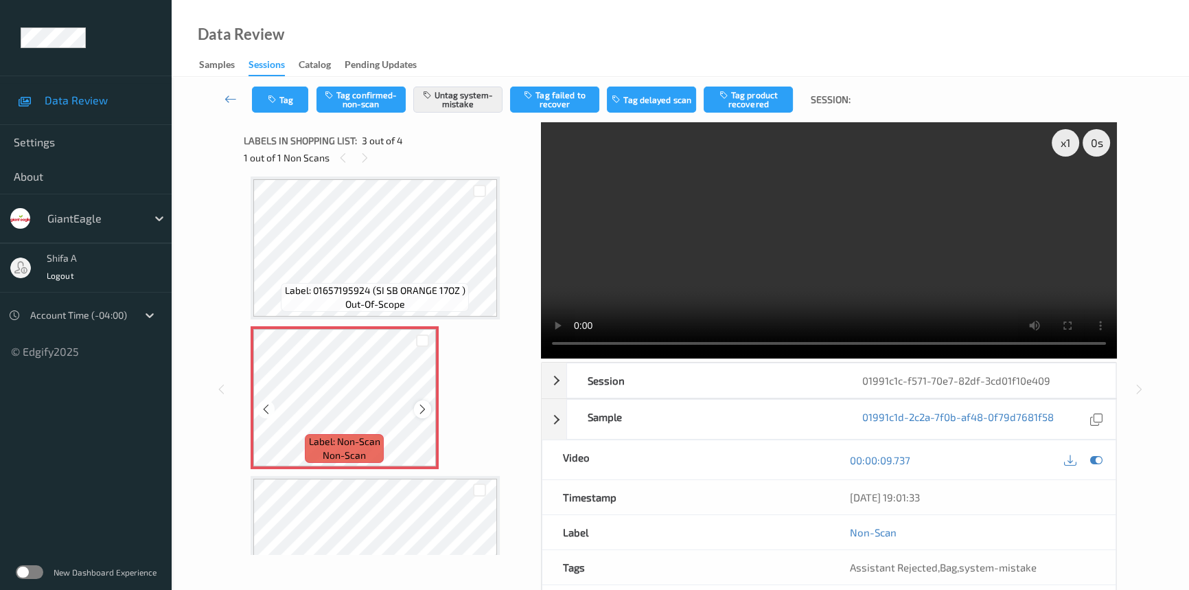
click at [418, 409] on icon at bounding box center [423, 409] width 12 height 12
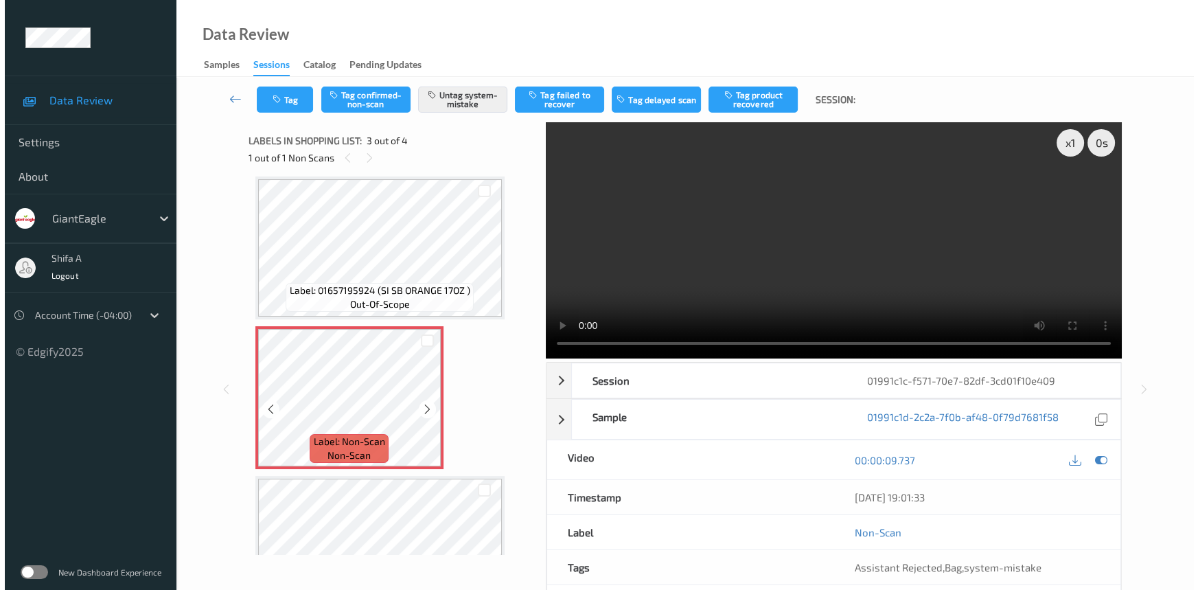
scroll to position [224, 0]
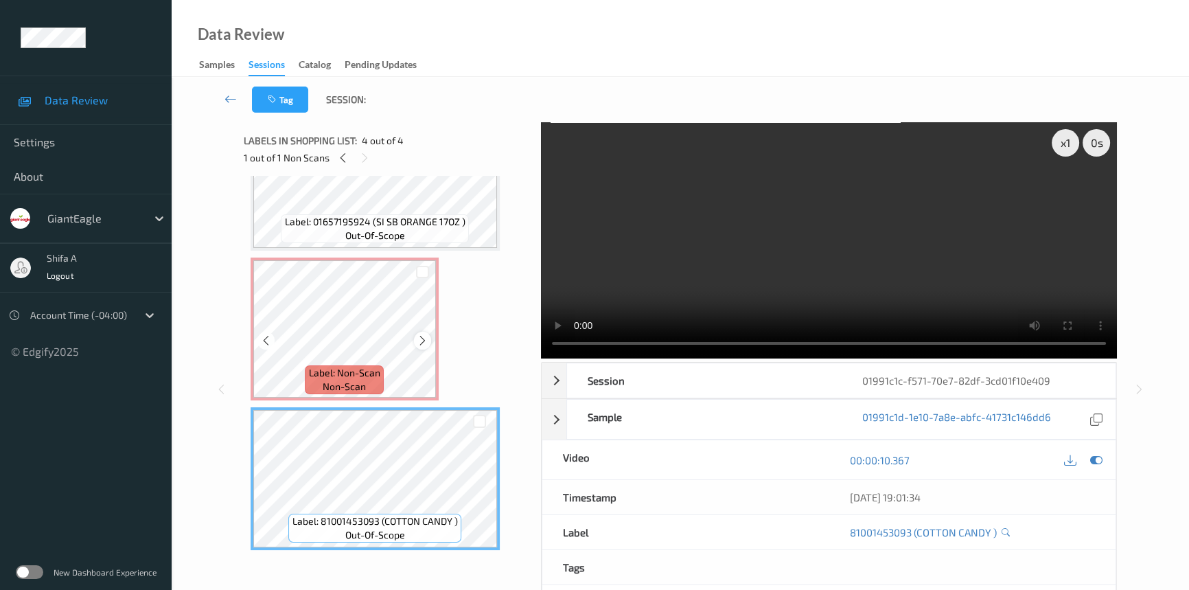
click at [418, 339] on icon at bounding box center [423, 340] width 12 height 12
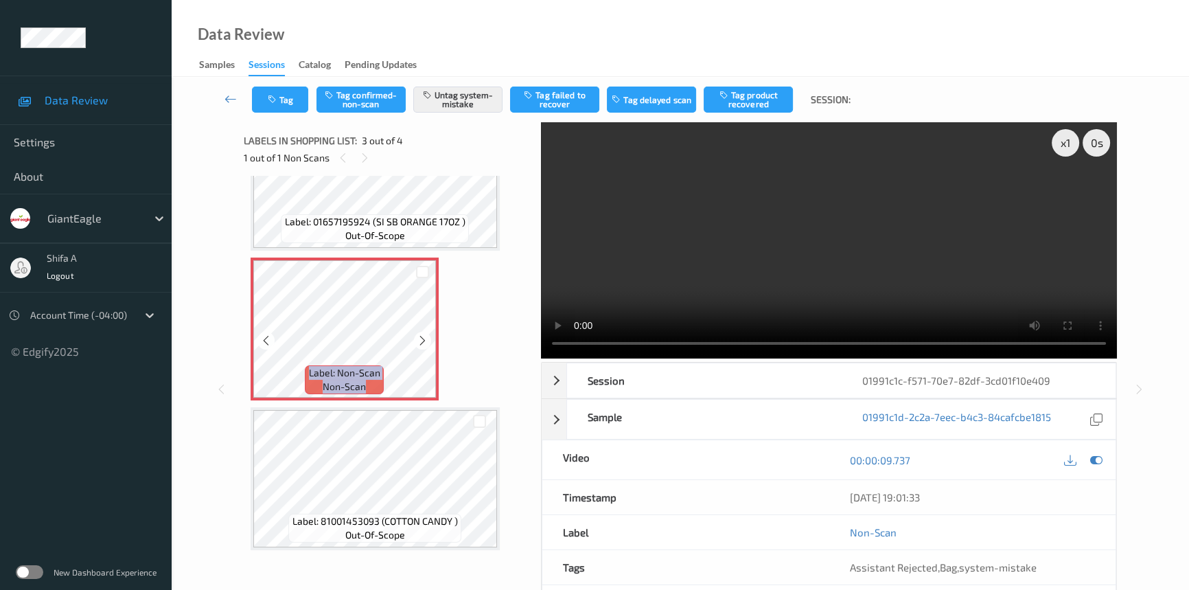
click at [418, 339] on icon at bounding box center [423, 340] width 12 height 12
click at [291, 99] on button "Tag" at bounding box center [280, 99] width 56 height 26
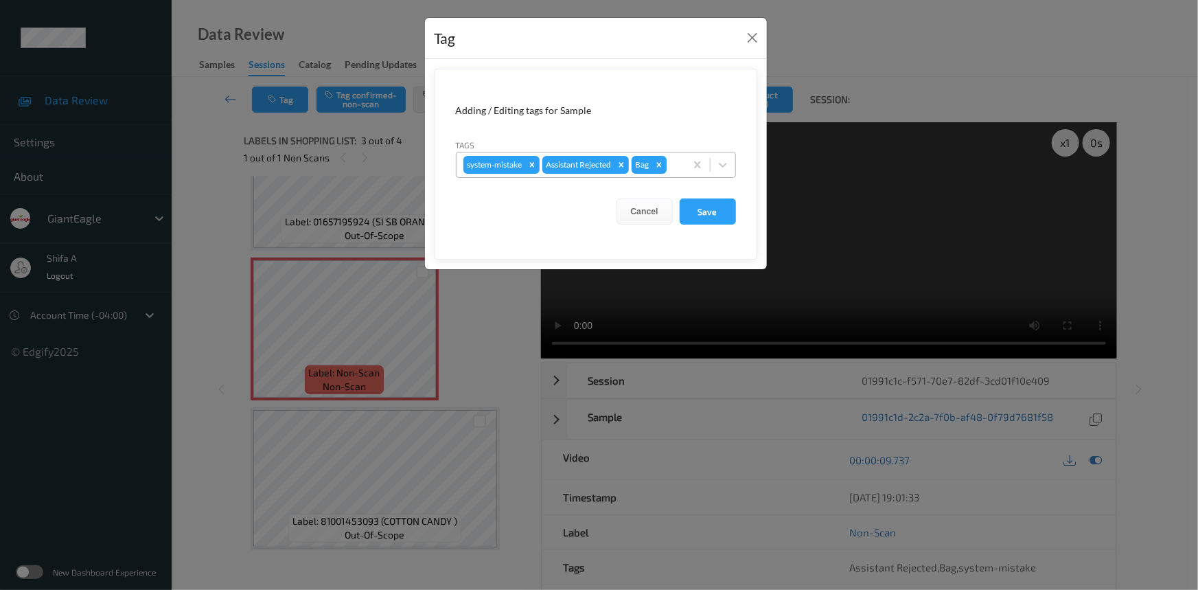
click at [664, 164] on icon "Remove Bag" at bounding box center [659, 165] width 10 height 10
click at [715, 213] on button "Save" at bounding box center [708, 211] width 56 height 26
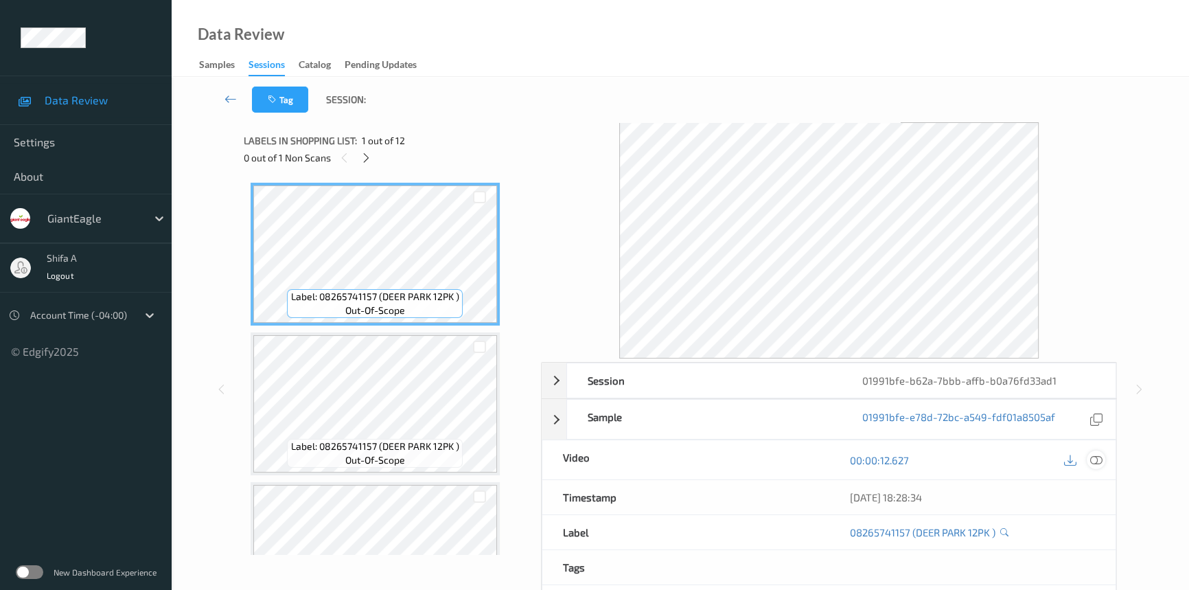
click at [1097, 456] on icon at bounding box center [1096, 460] width 12 height 12
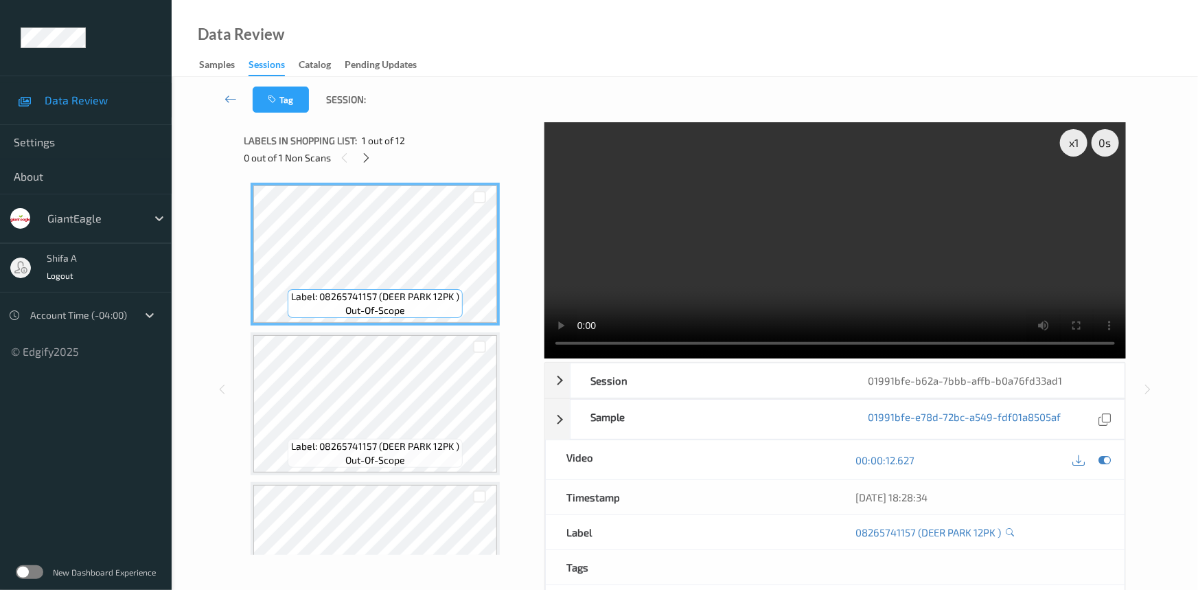
click at [357, 159] on div "0 out of 1 Non Scans" at bounding box center [389, 157] width 291 height 17
click at [369, 161] on icon at bounding box center [367, 158] width 12 height 12
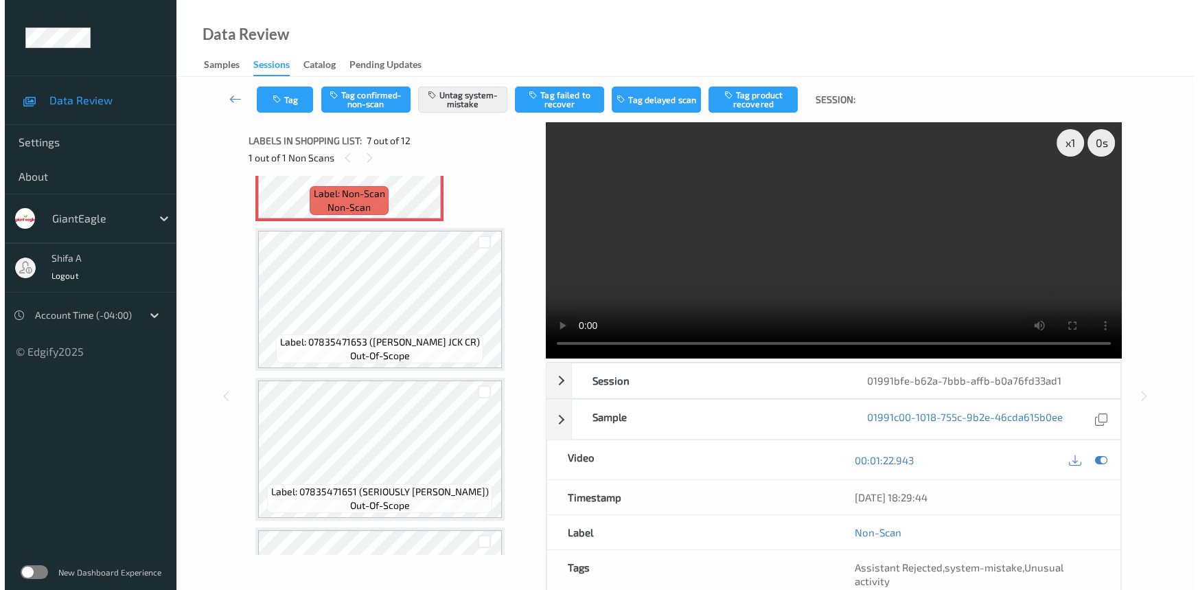
scroll to position [752, 0]
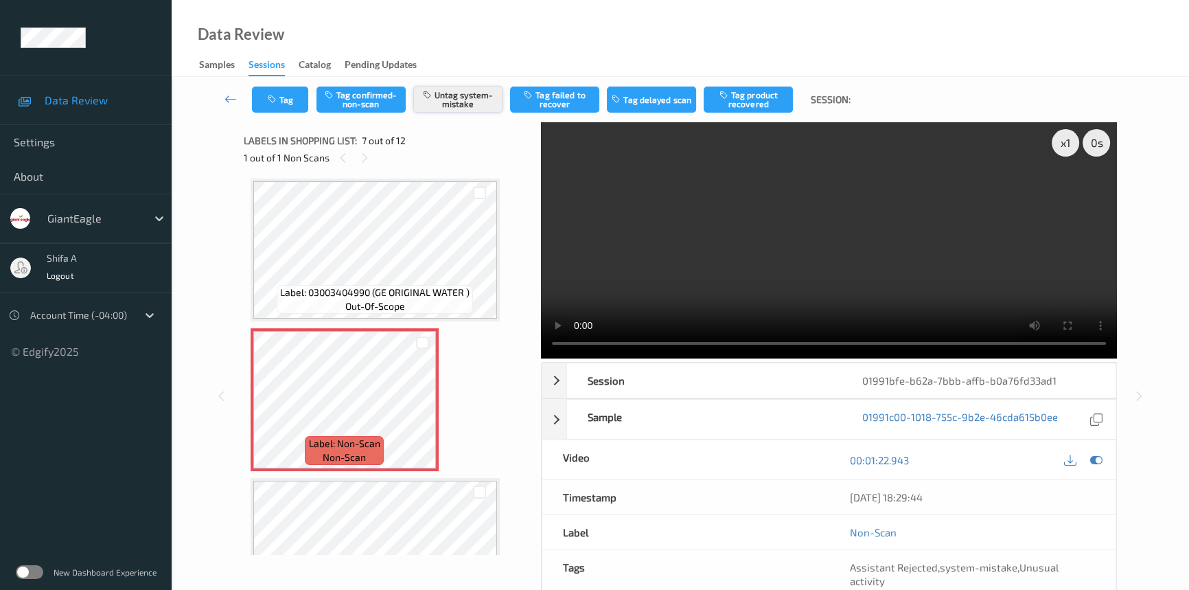
click at [472, 111] on button "Untag system-mistake" at bounding box center [457, 99] width 89 height 26
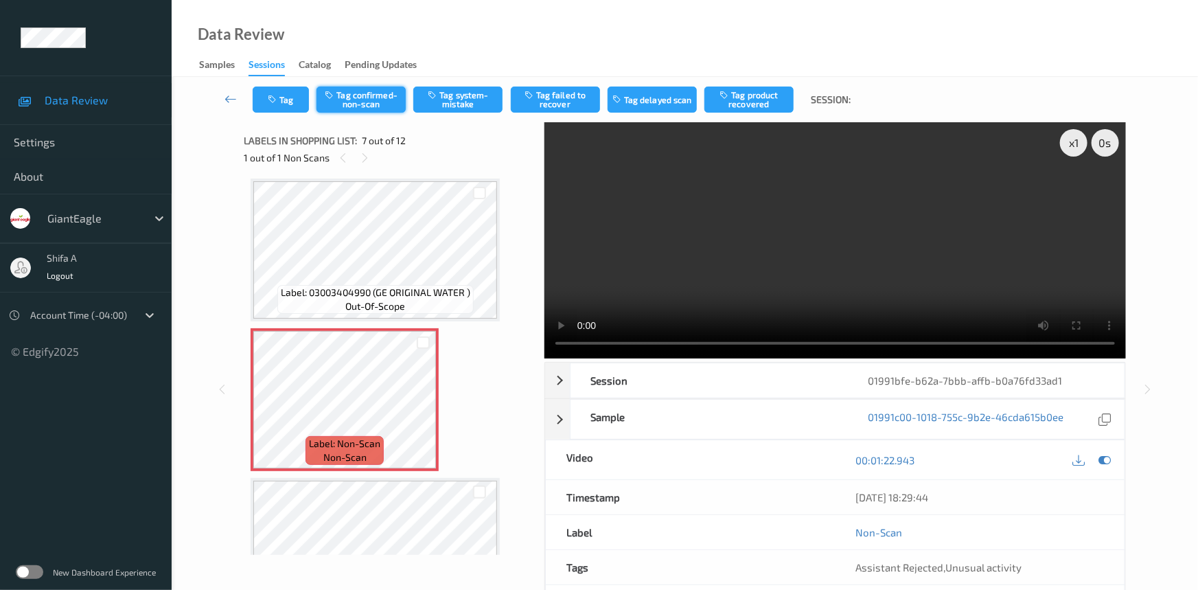
click at [390, 109] on button "Tag confirmed-non-scan" at bounding box center [360, 99] width 89 height 26
click at [557, 107] on button "Tag failed to recover" at bounding box center [555, 99] width 89 height 26
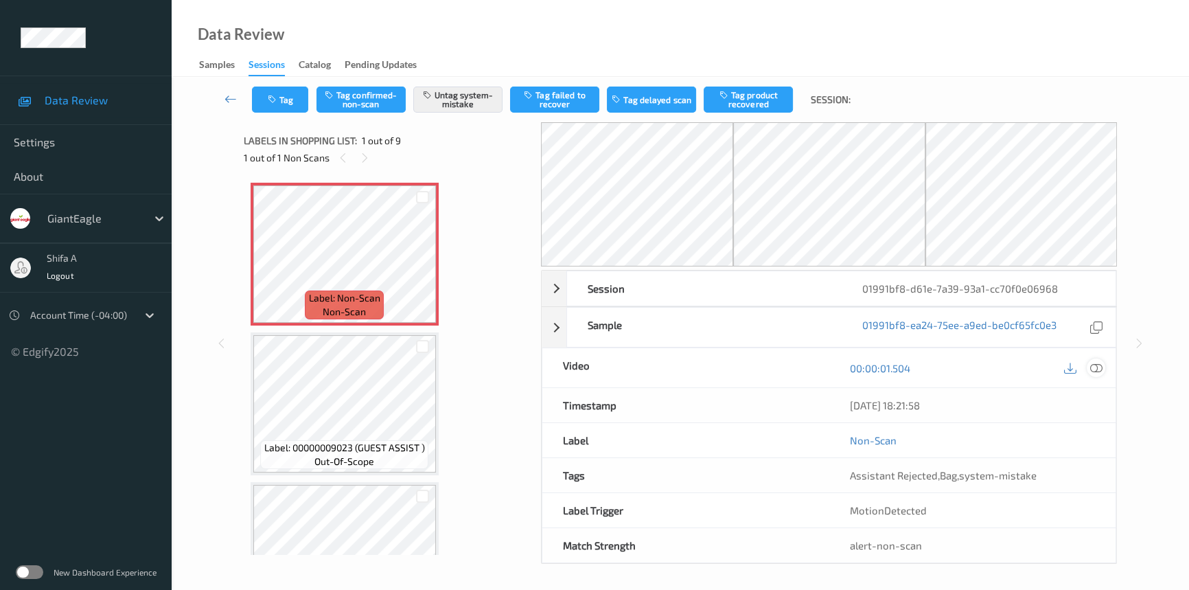
click at [1098, 369] on icon at bounding box center [1096, 368] width 12 height 12
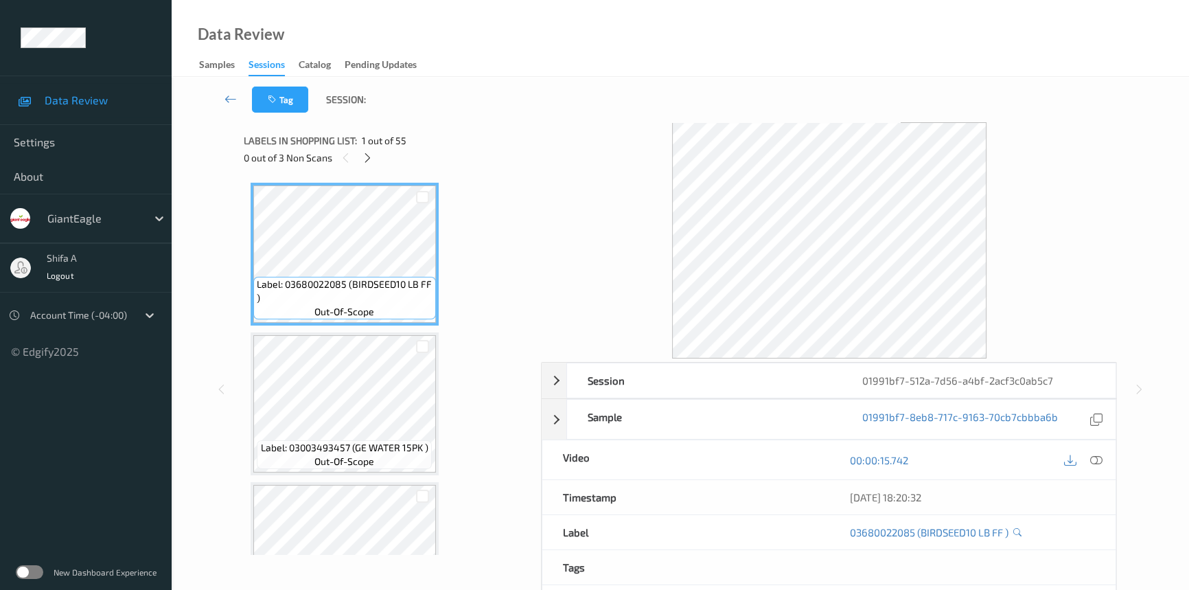
drag, startPoint x: 1100, startPoint y: 460, endPoint x: 1040, endPoint y: 437, distance: 64.5
click at [1100, 460] on icon at bounding box center [1096, 460] width 12 height 12
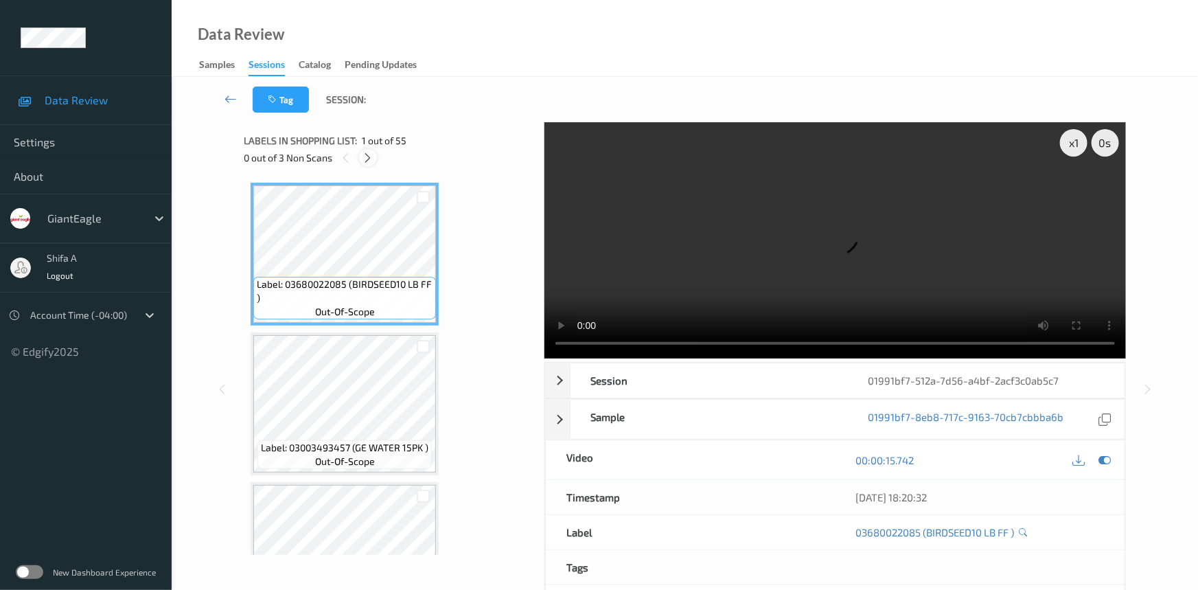
click at [369, 160] on icon at bounding box center [368, 158] width 12 height 12
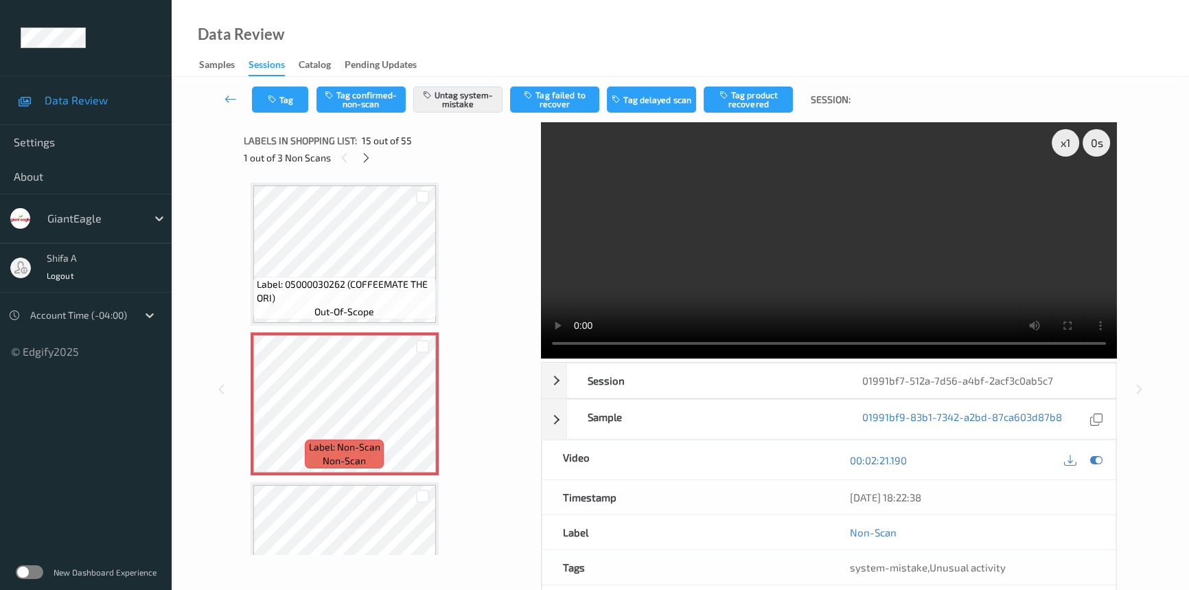
scroll to position [2194, 0]
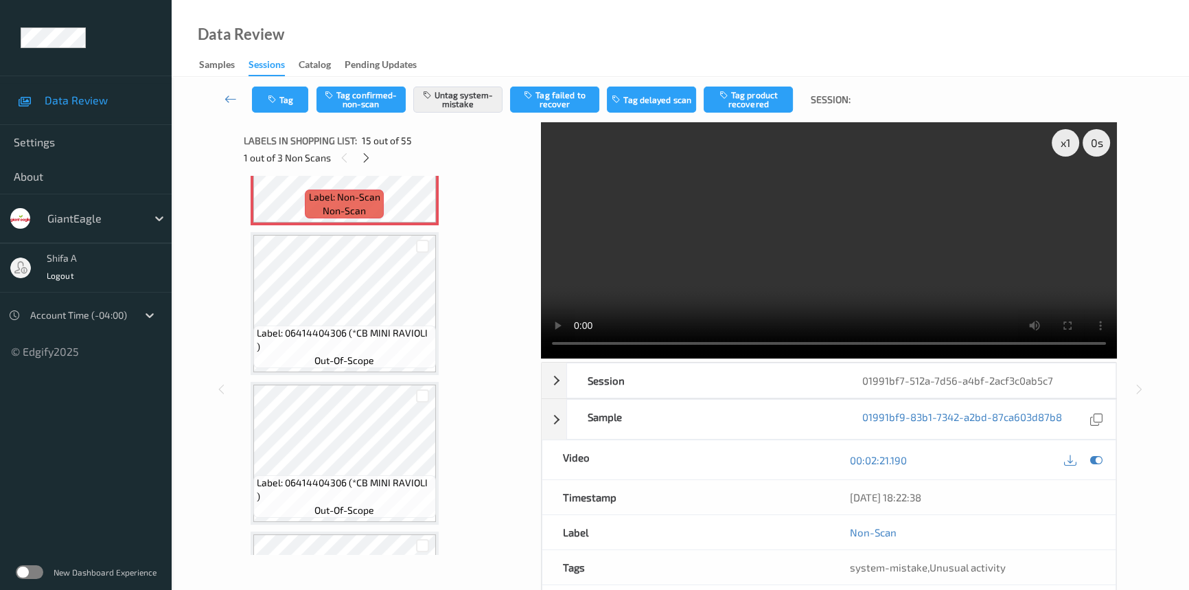
click at [959, 253] on video at bounding box center [829, 240] width 576 height 236
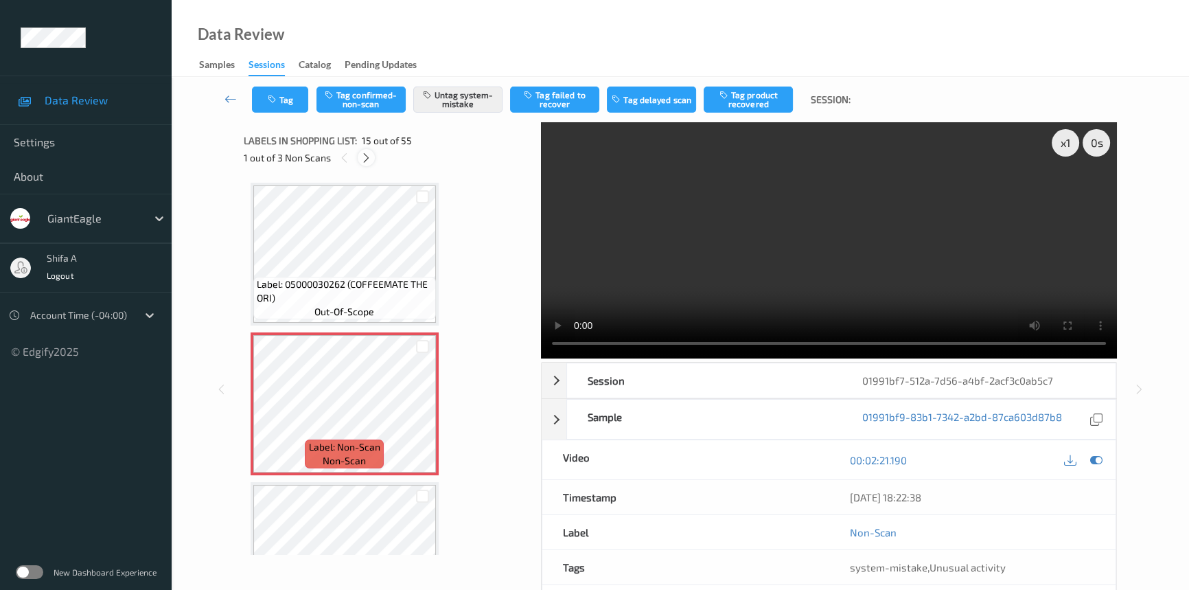
click at [364, 152] on icon at bounding box center [366, 158] width 12 height 12
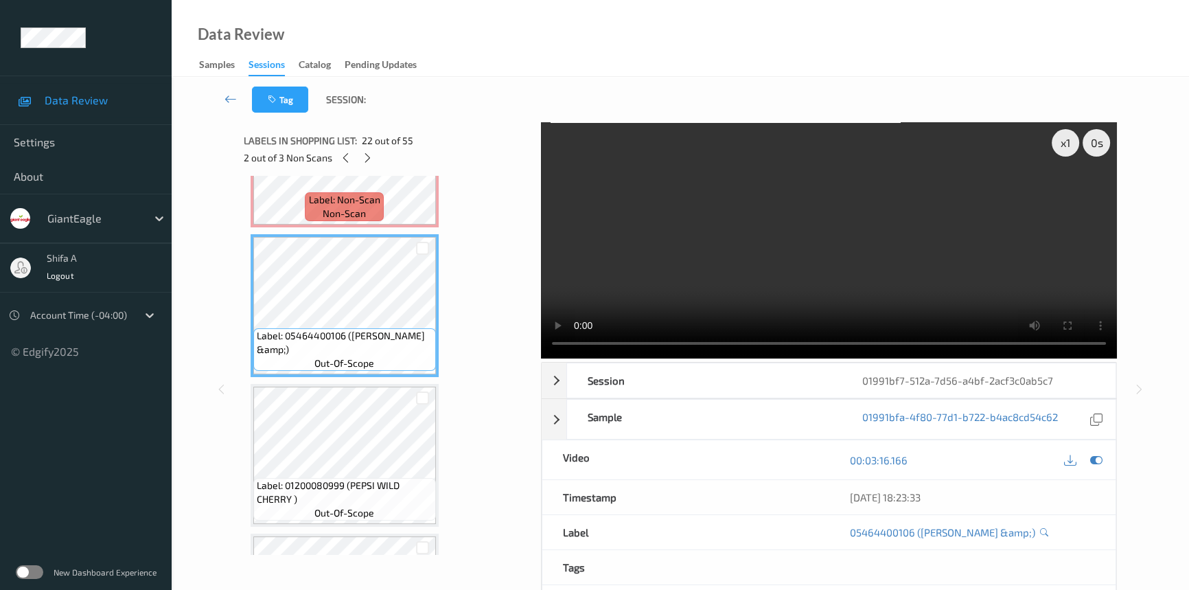
scroll to position [2840, 0]
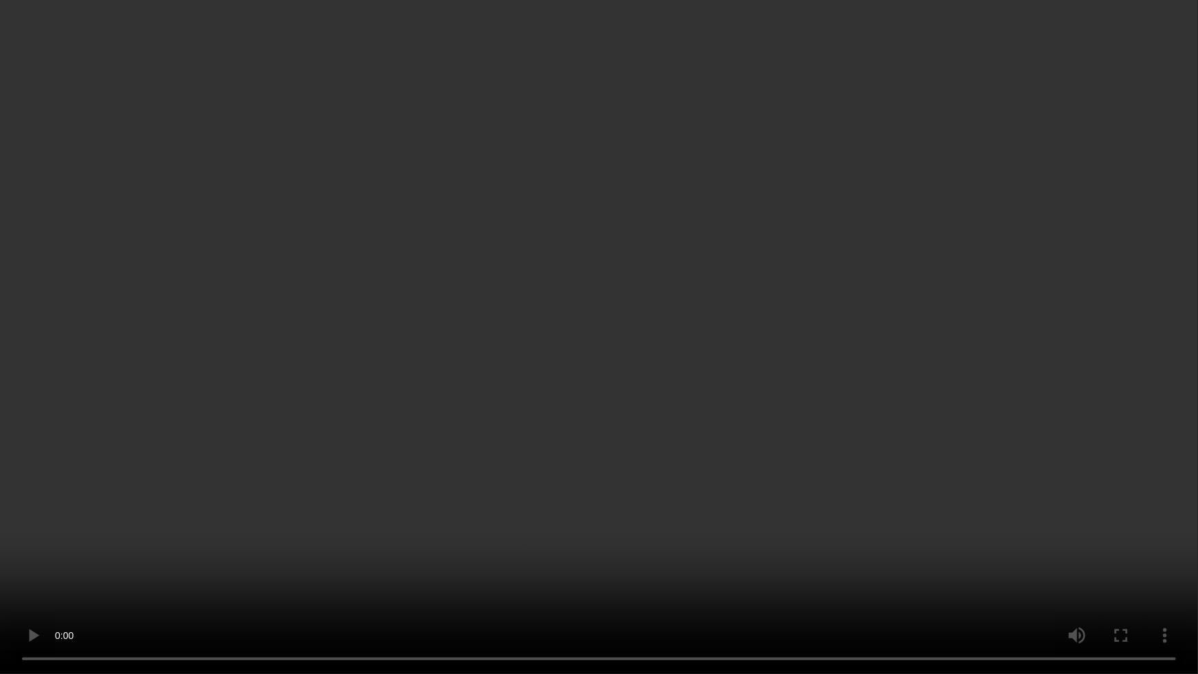
click at [736, 589] on video at bounding box center [599, 337] width 1198 height 674
click at [724, 585] on video at bounding box center [599, 337] width 1198 height 674
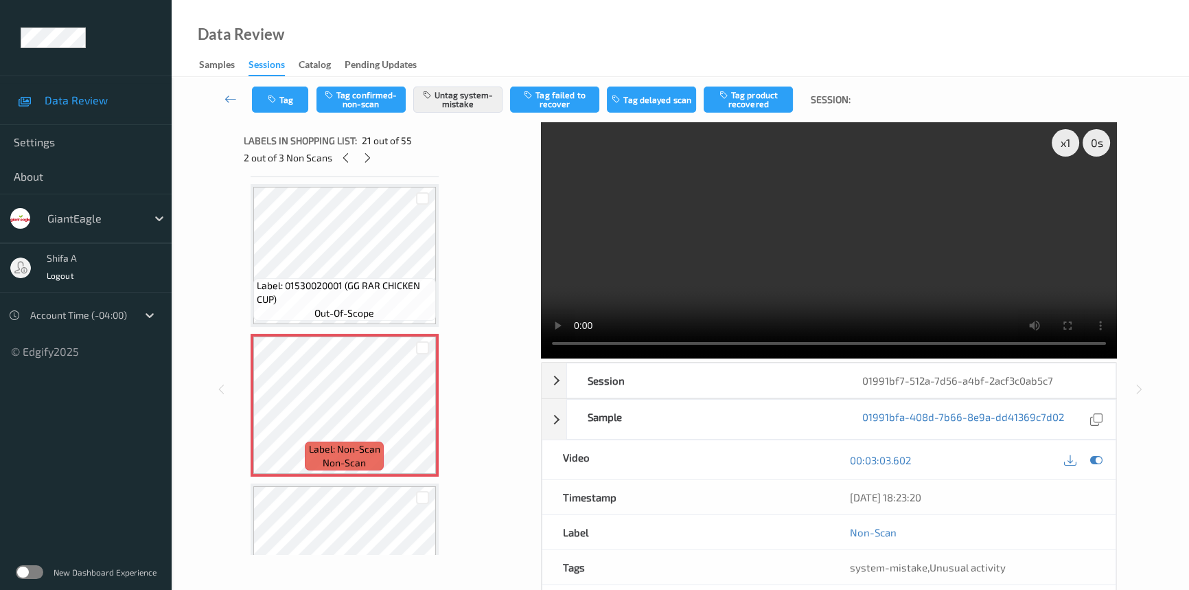
click at [857, 257] on video at bounding box center [829, 240] width 576 height 236
click at [362, 159] on icon at bounding box center [368, 158] width 12 height 12
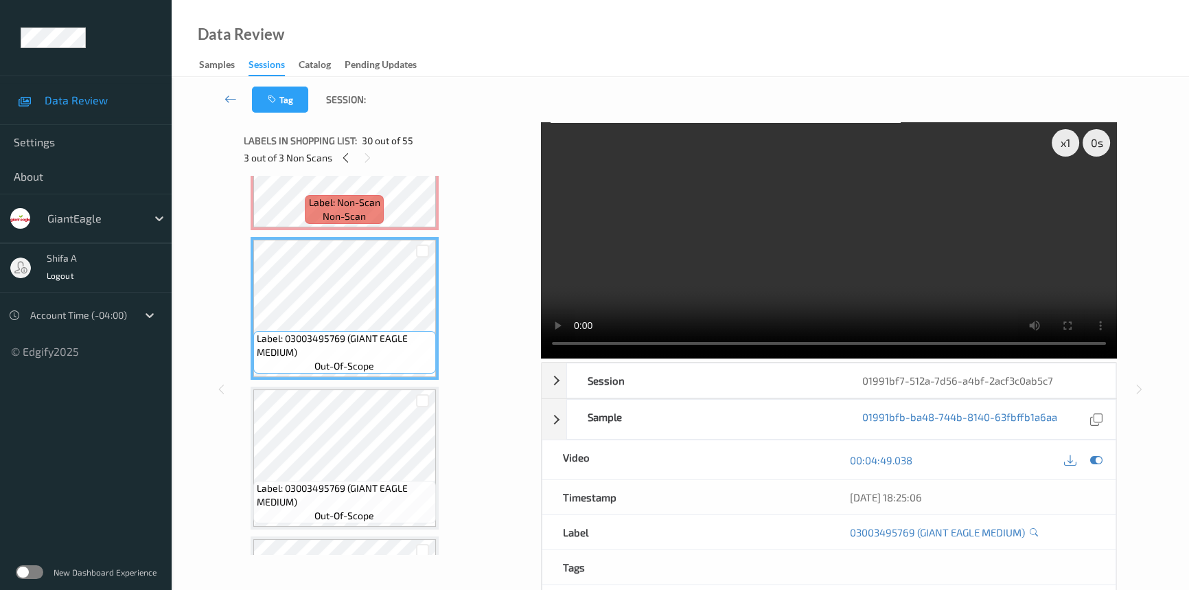
scroll to position [4033, 0]
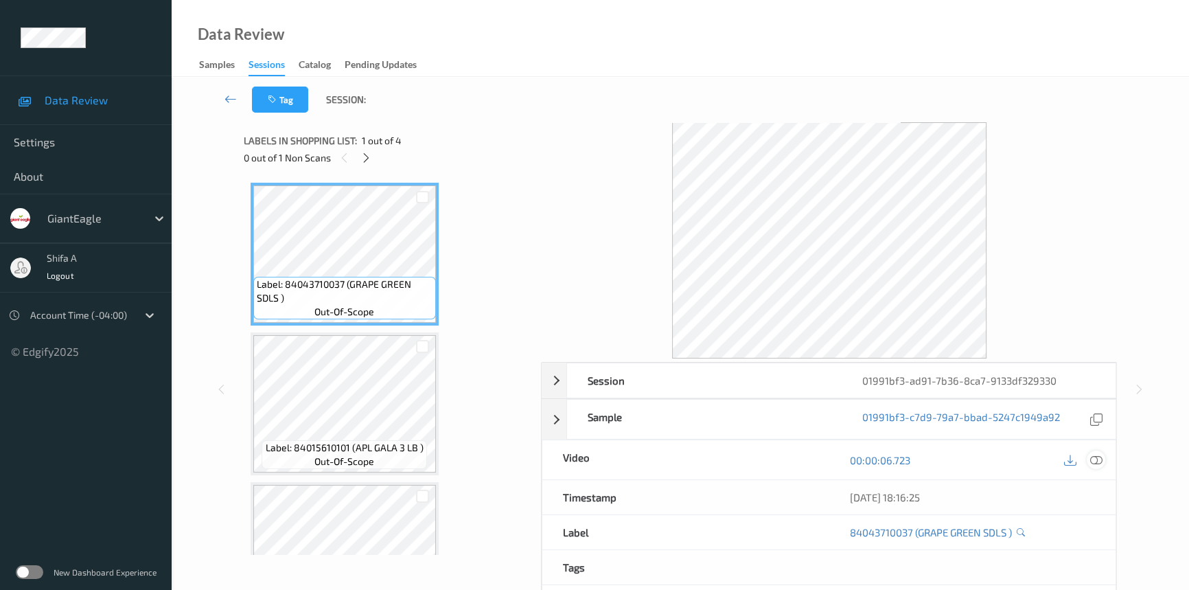
click at [1092, 456] on icon at bounding box center [1096, 460] width 12 height 12
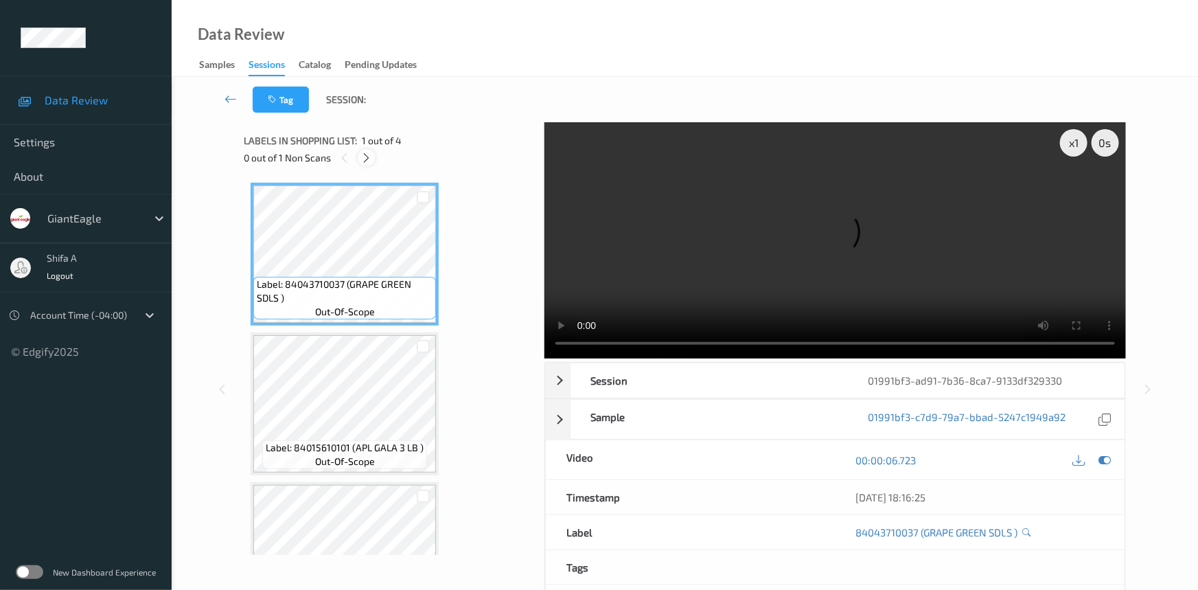
click at [360, 157] on div at bounding box center [366, 157] width 17 height 17
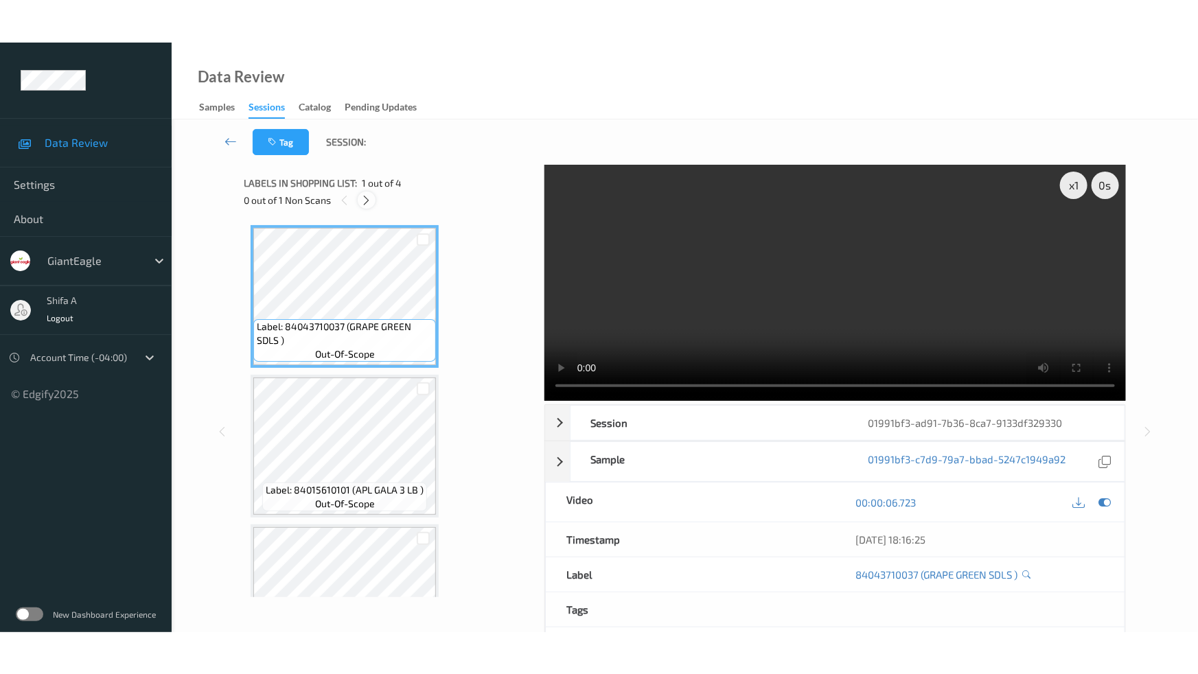
scroll to position [224, 0]
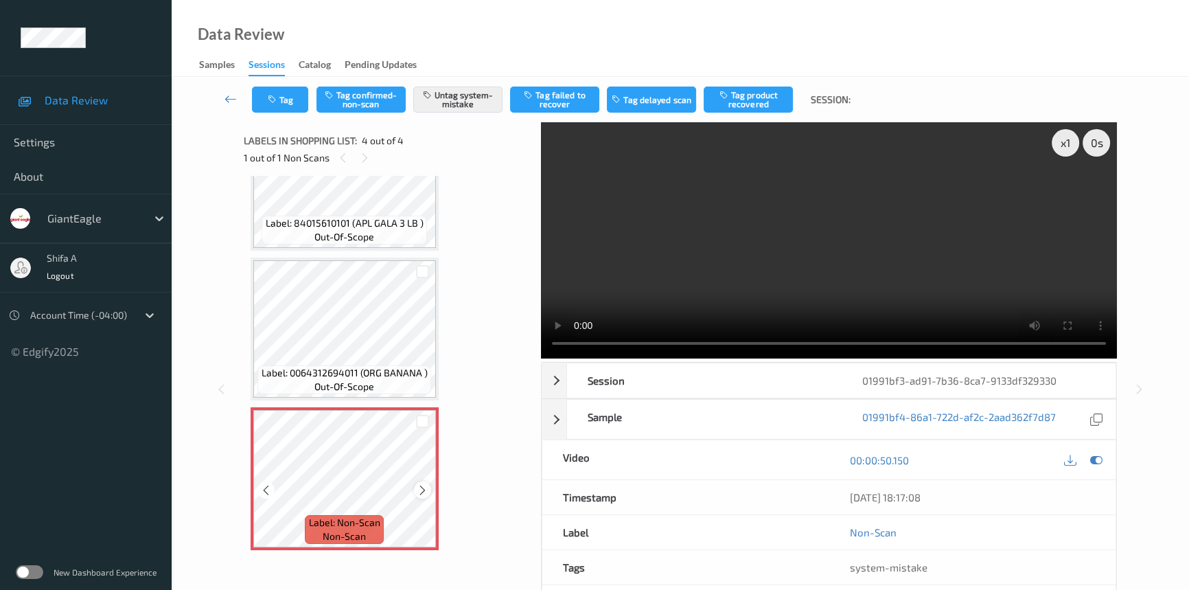
click at [426, 490] on icon at bounding box center [423, 490] width 12 height 12
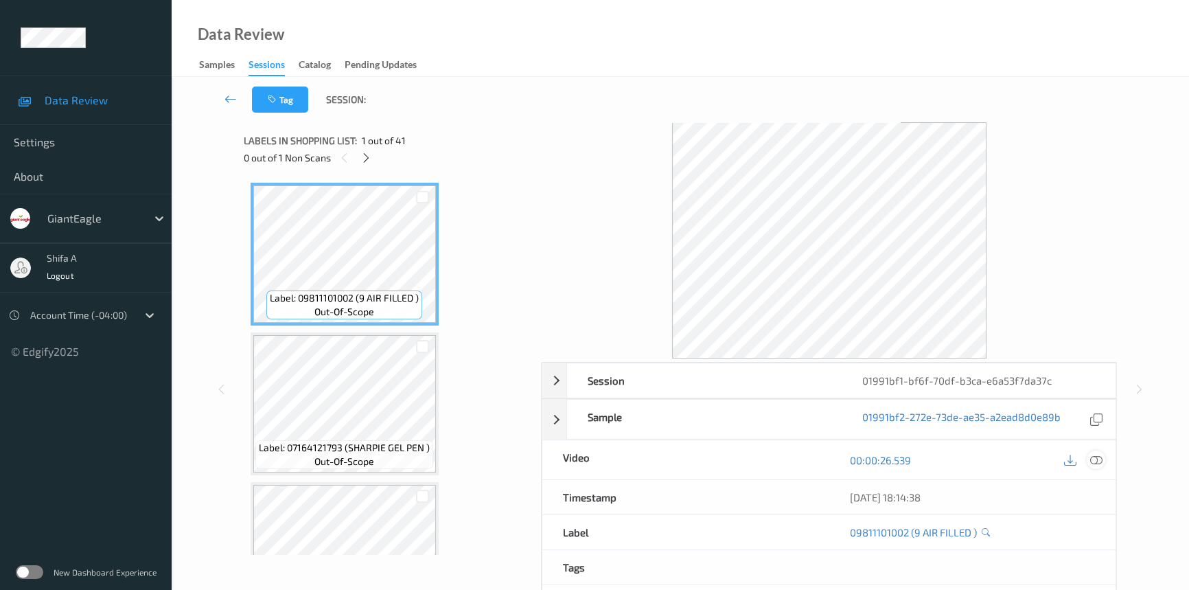
click at [1054, 460] on icon at bounding box center [1096, 460] width 12 height 12
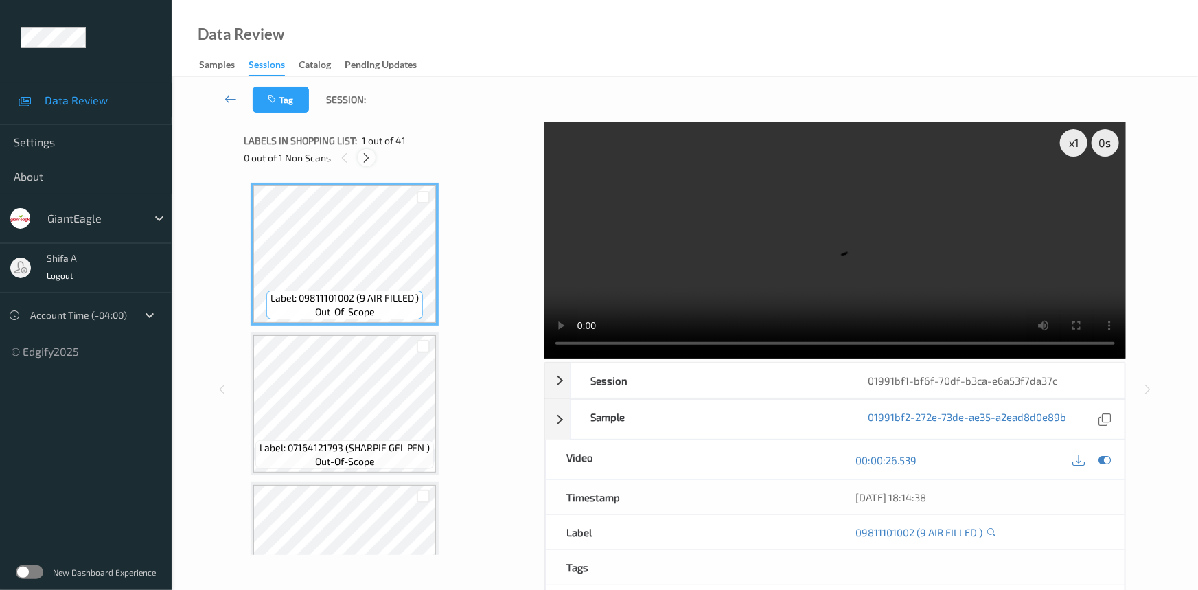
click at [361, 156] on icon at bounding box center [367, 158] width 12 height 12
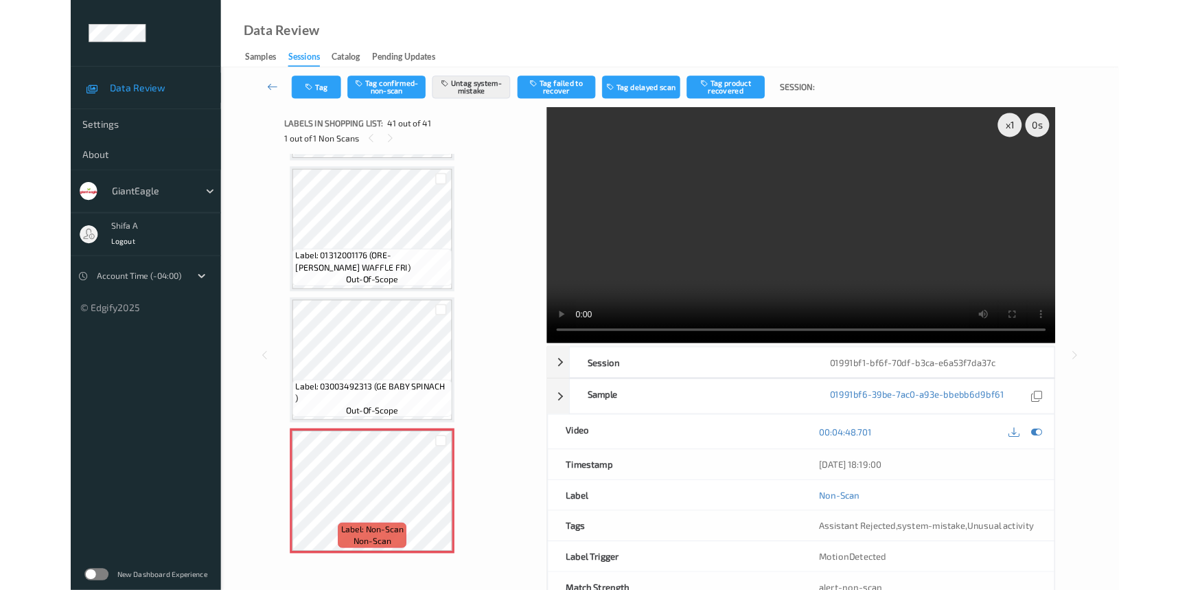
scroll to position [5657, 0]
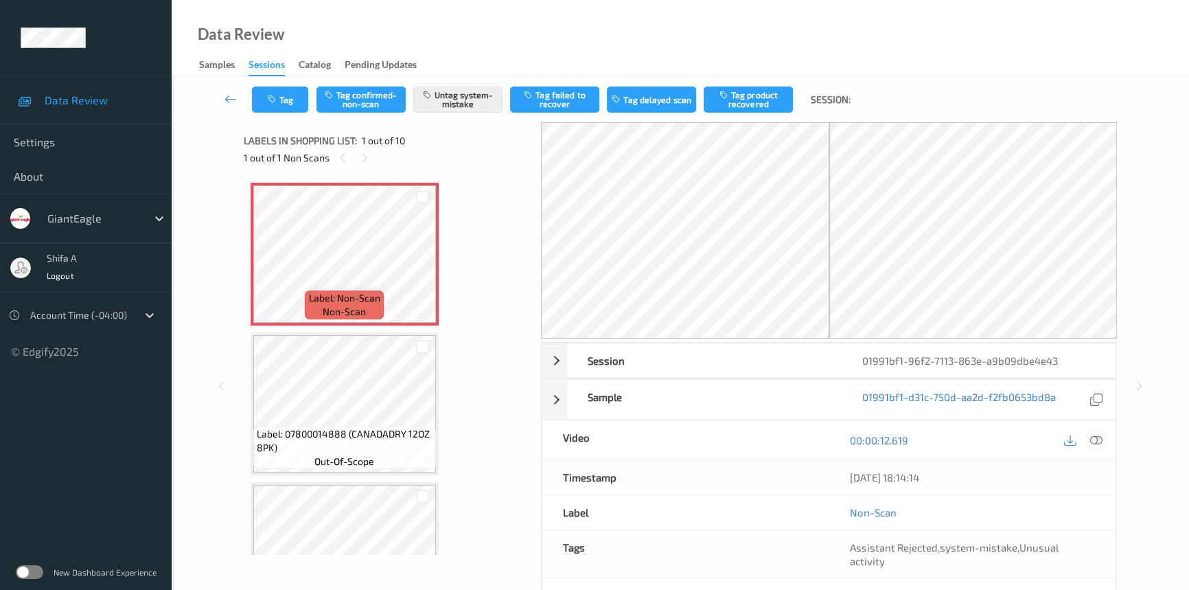
click at [1098, 441] on icon at bounding box center [1096, 440] width 12 height 12
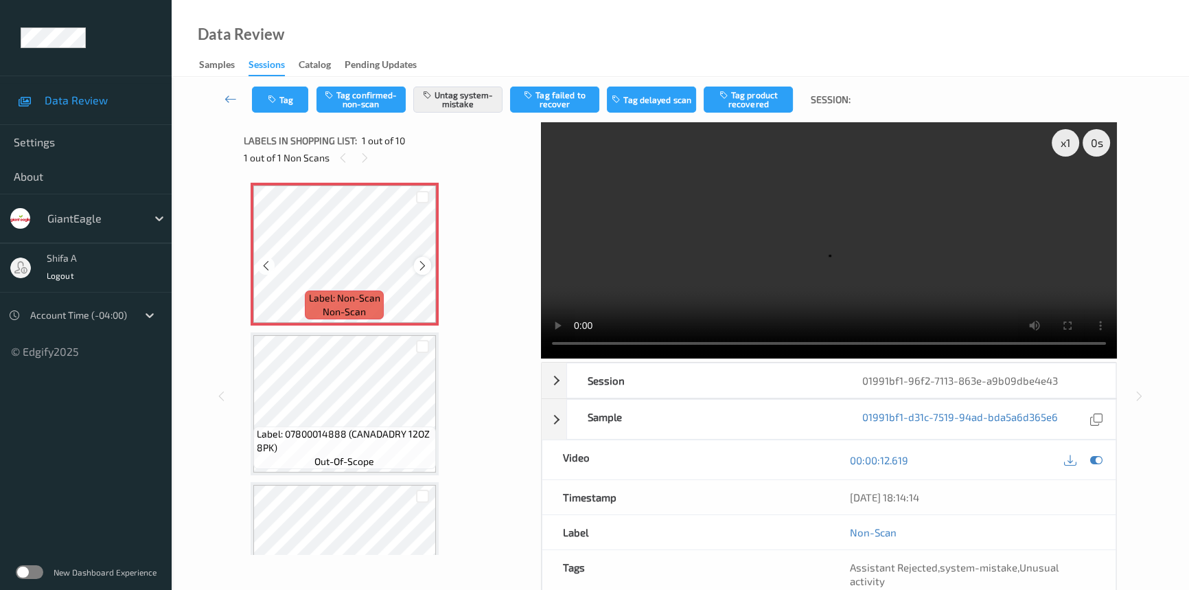
click at [426, 267] on icon at bounding box center [423, 265] width 12 height 12
click at [294, 110] on button "Tag" at bounding box center [280, 99] width 56 height 26
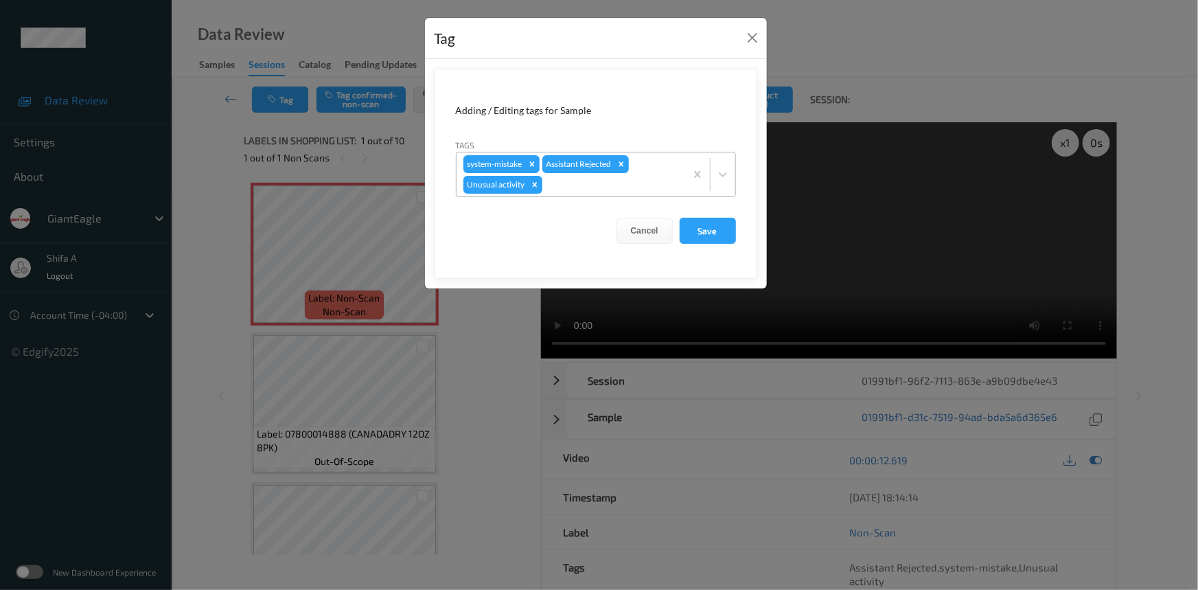
click at [617, 187] on div at bounding box center [611, 184] width 133 height 16
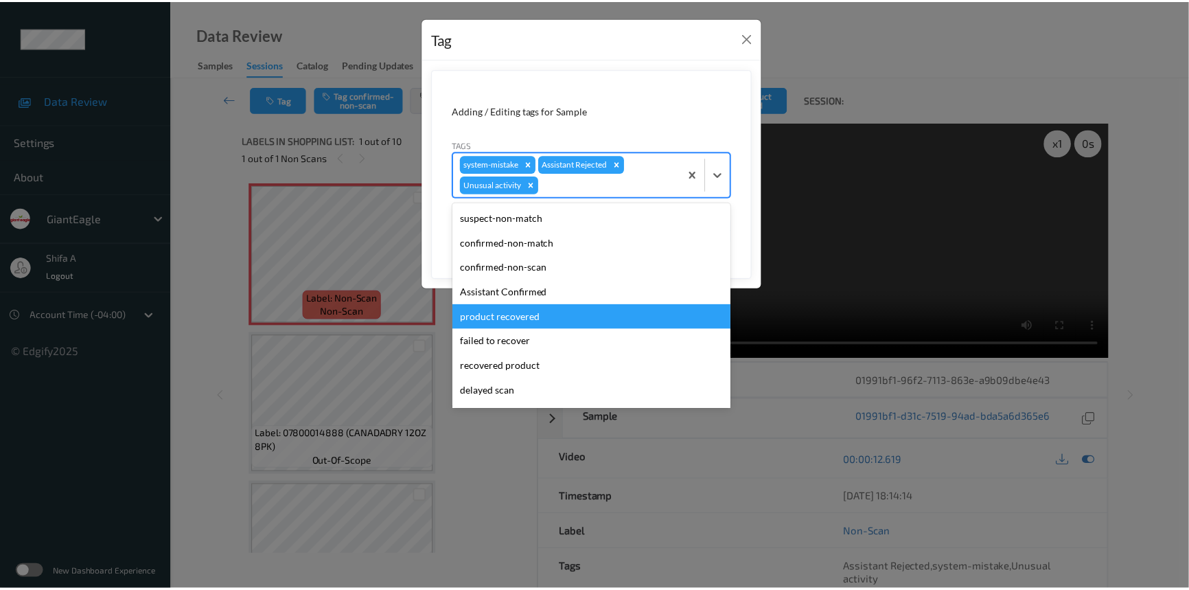
scroll to position [96, 0]
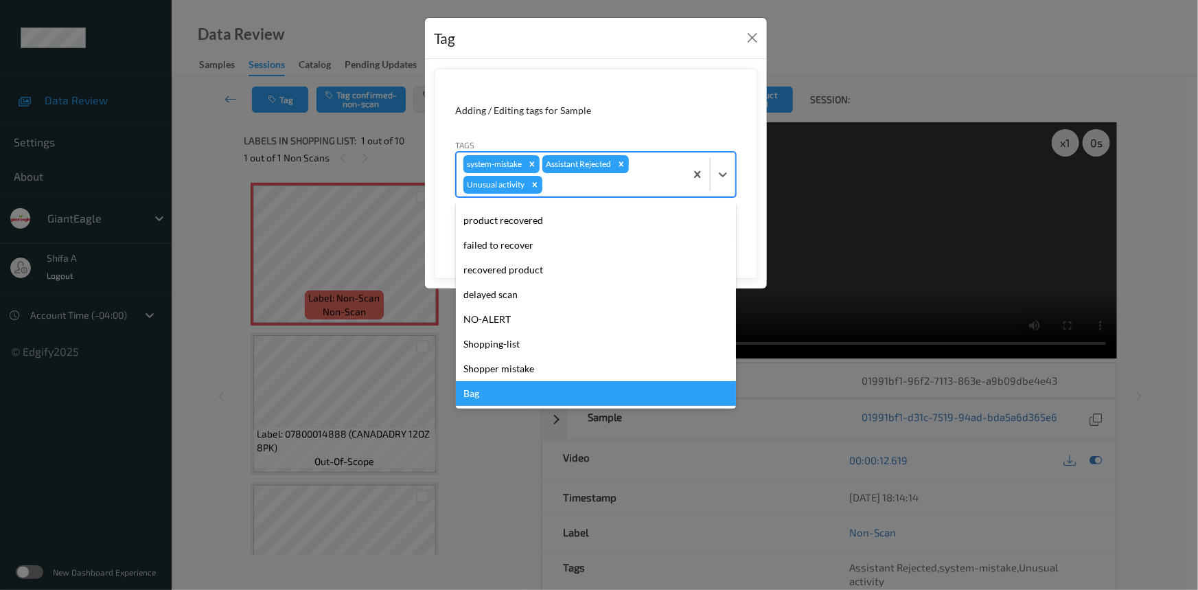
click at [502, 391] on div "Bag" at bounding box center [596, 393] width 280 height 25
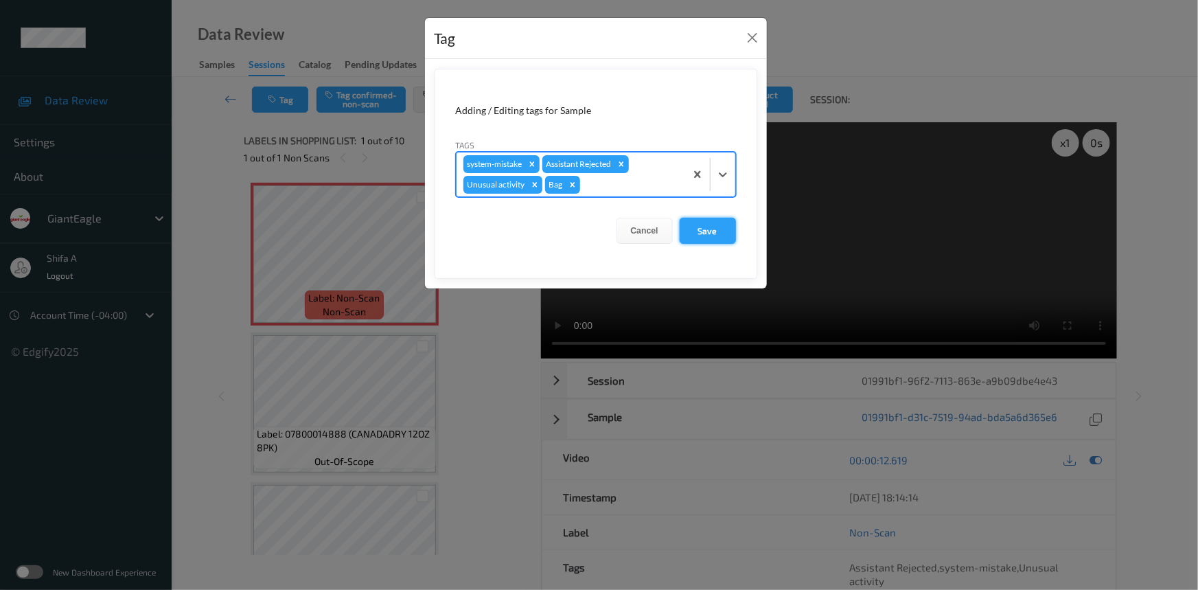
click at [709, 232] on button "Save" at bounding box center [708, 231] width 56 height 26
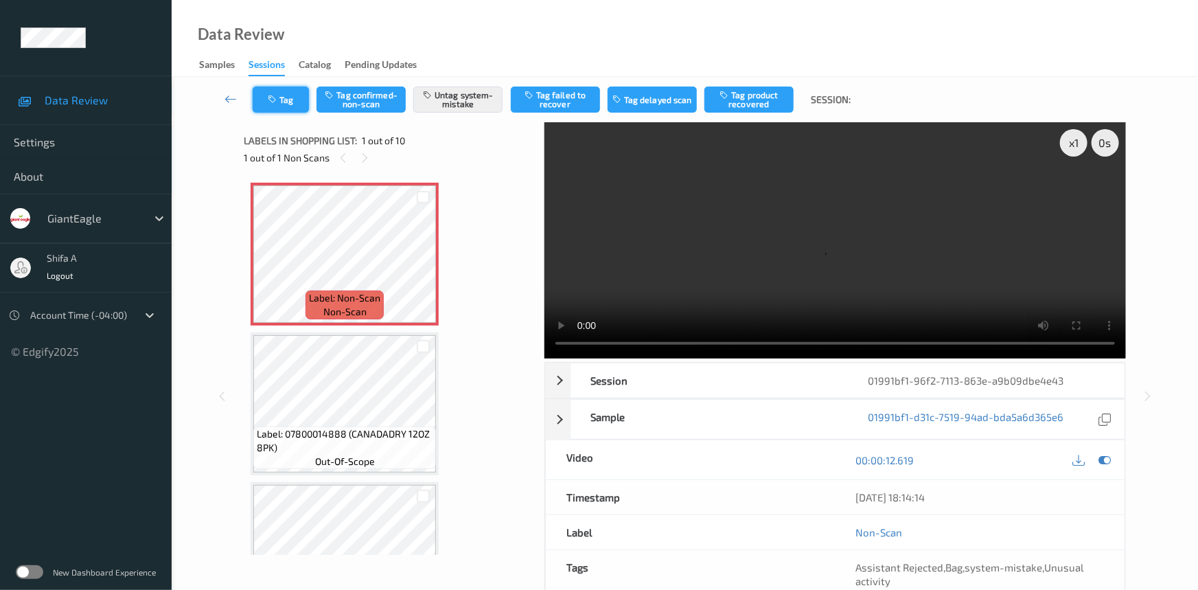
click at [291, 102] on button "Tag" at bounding box center [281, 99] width 56 height 26
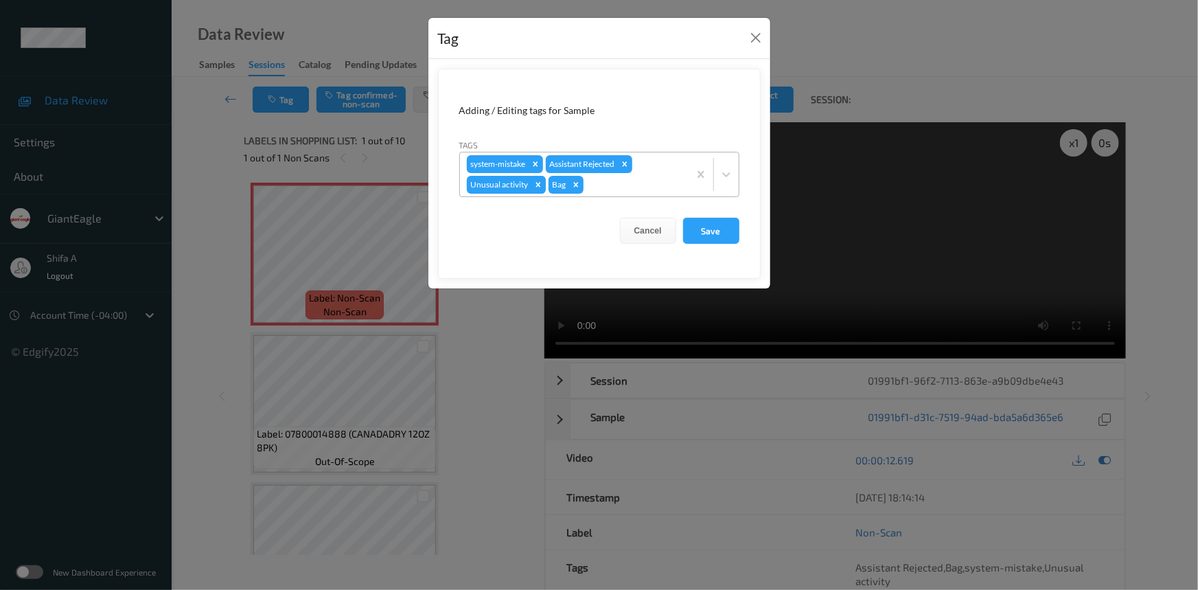
click at [535, 185] on icon "Remove Unusual activity" at bounding box center [538, 185] width 10 height 10
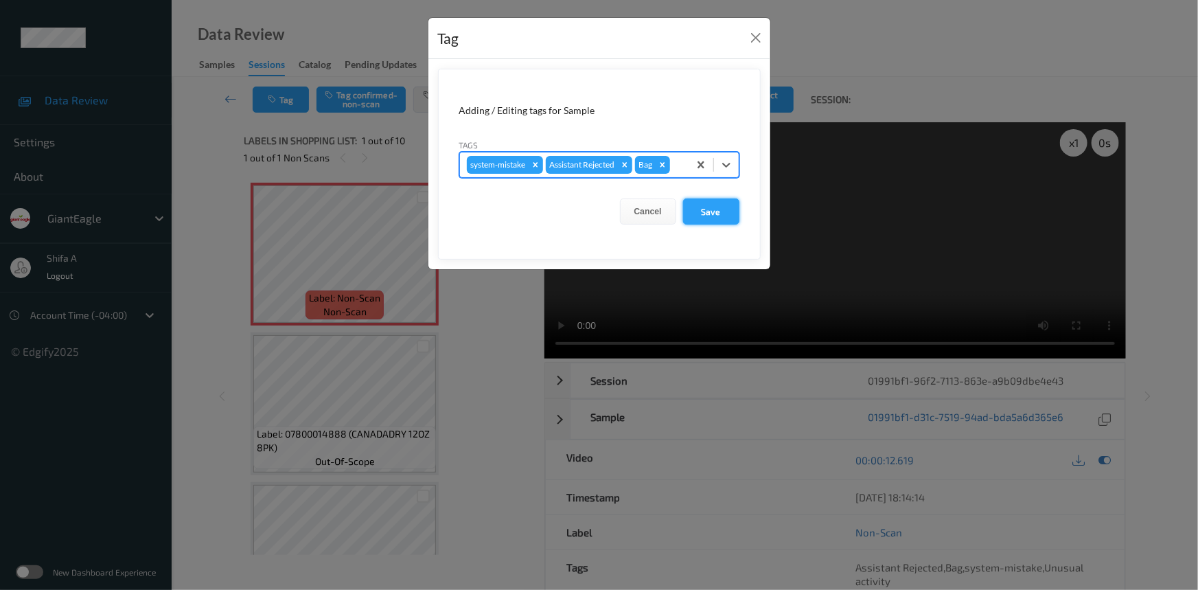
click at [704, 217] on button "Save" at bounding box center [711, 211] width 56 height 26
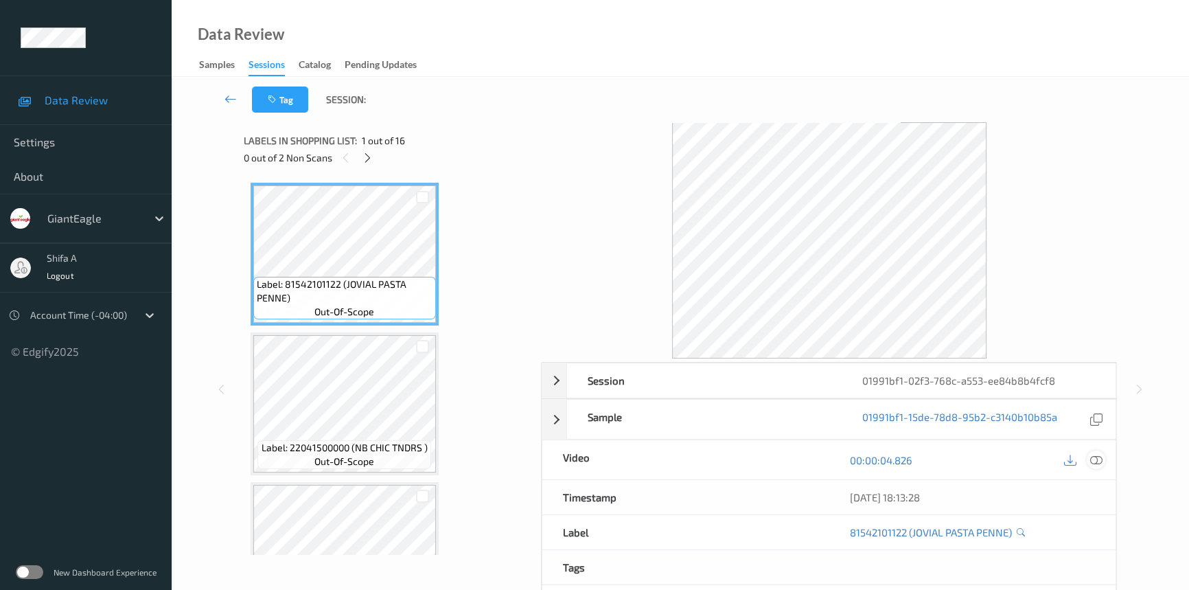
click at [1103, 456] on div at bounding box center [1096, 459] width 19 height 19
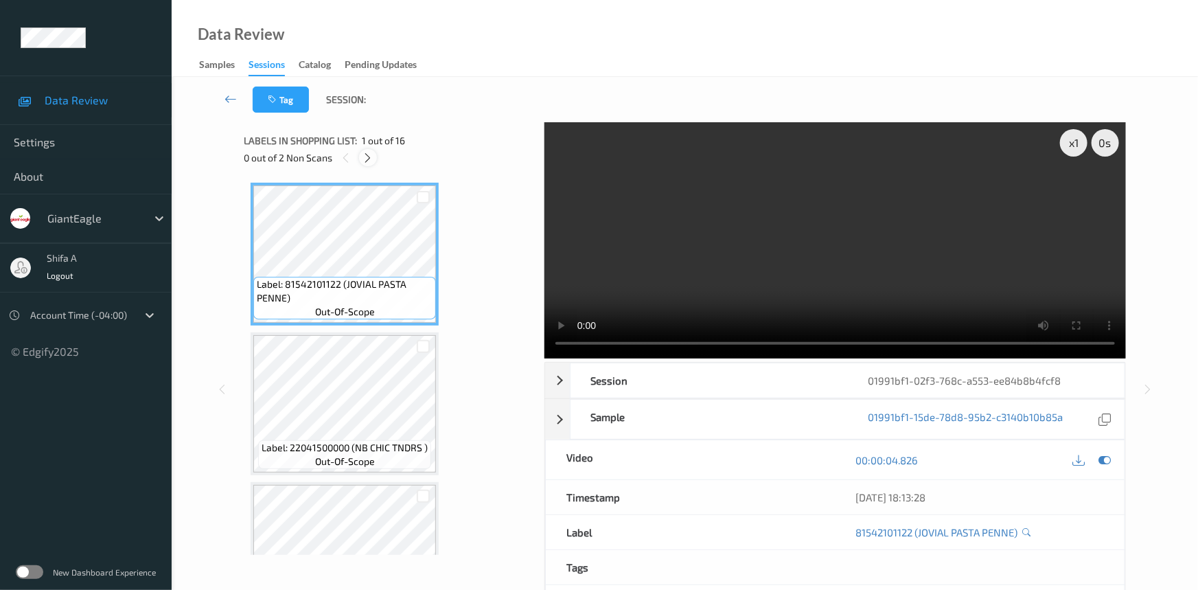
click at [372, 159] on icon at bounding box center [368, 158] width 12 height 12
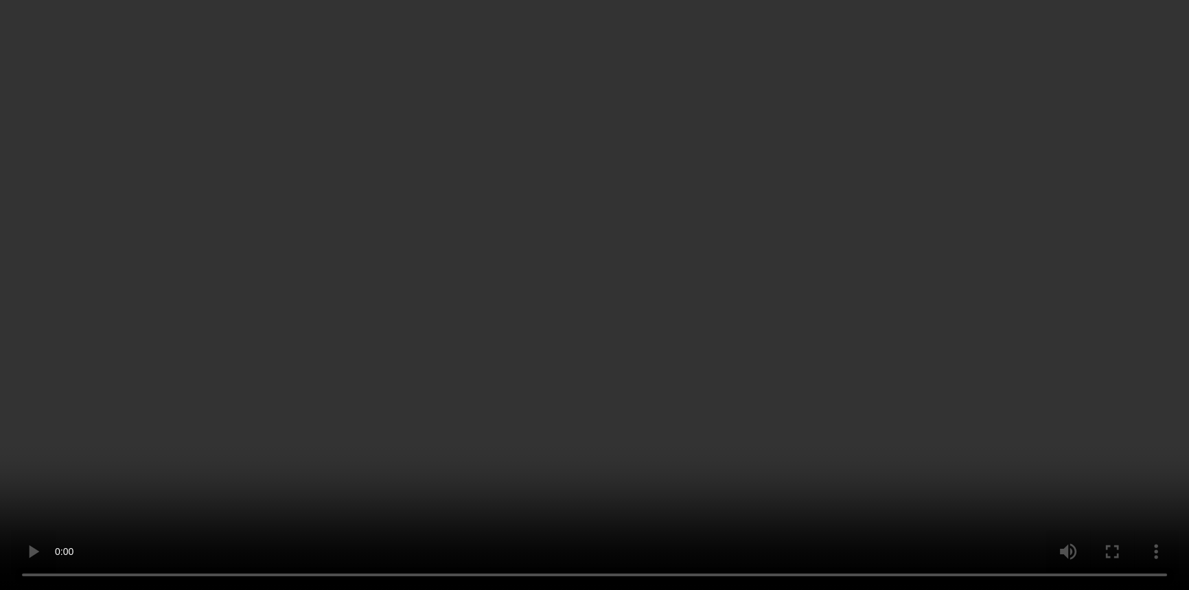
scroll to position [1930, 0]
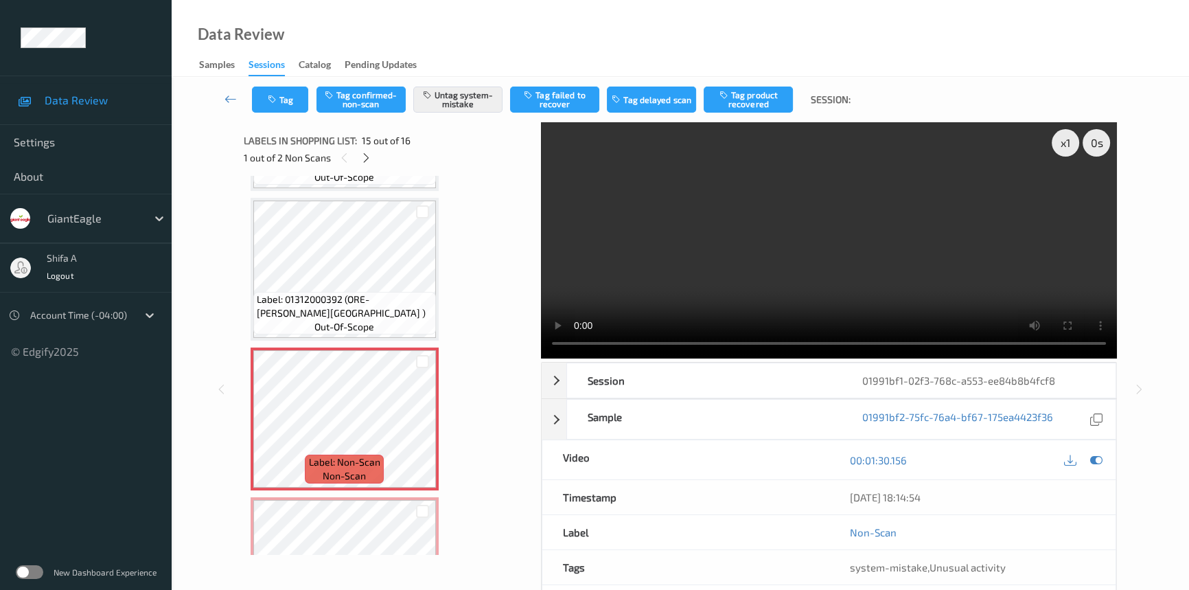
click at [917, 301] on video at bounding box center [829, 240] width 576 height 236
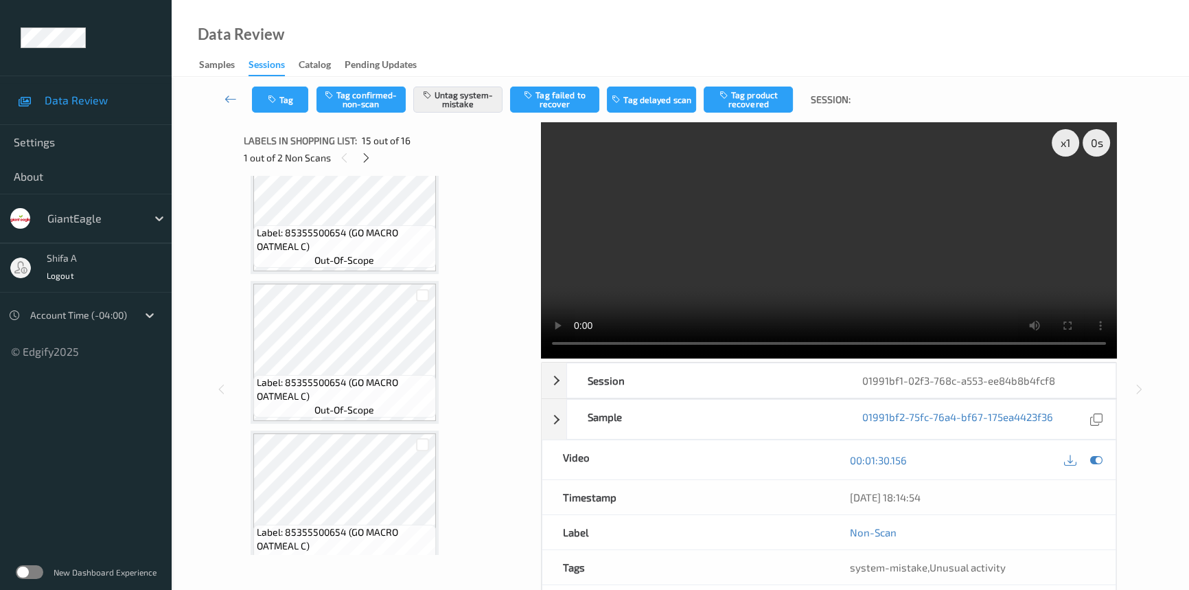
scroll to position [2014, 0]
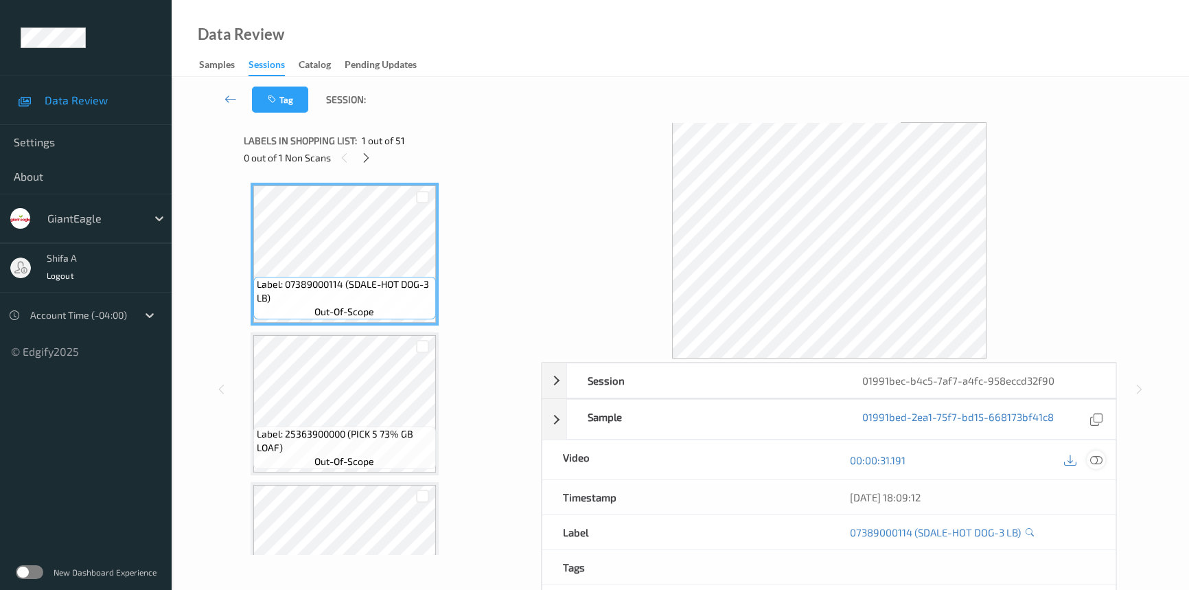
click at [1093, 460] on icon at bounding box center [1096, 460] width 12 height 12
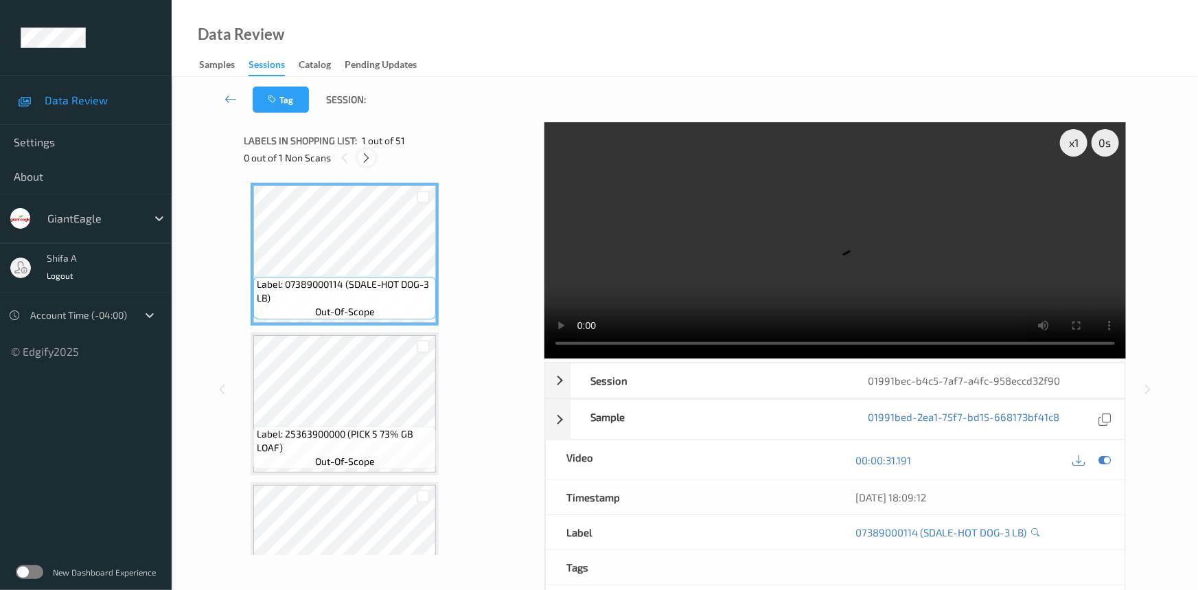
click at [371, 159] on icon at bounding box center [367, 158] width 12 height 12
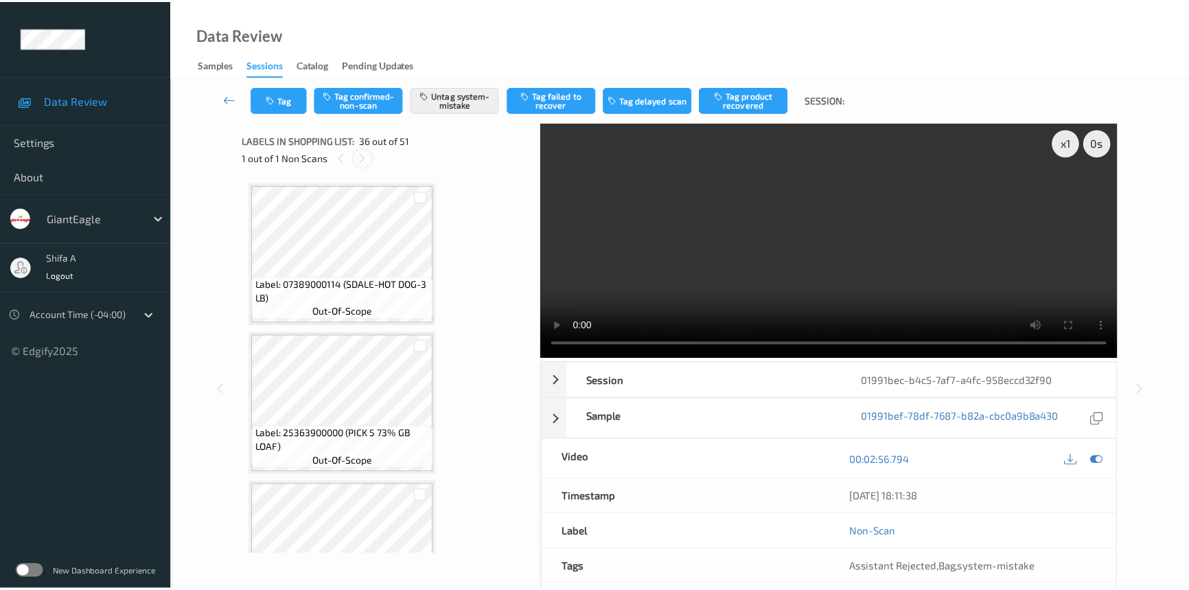
scroll to position [5077, 0]
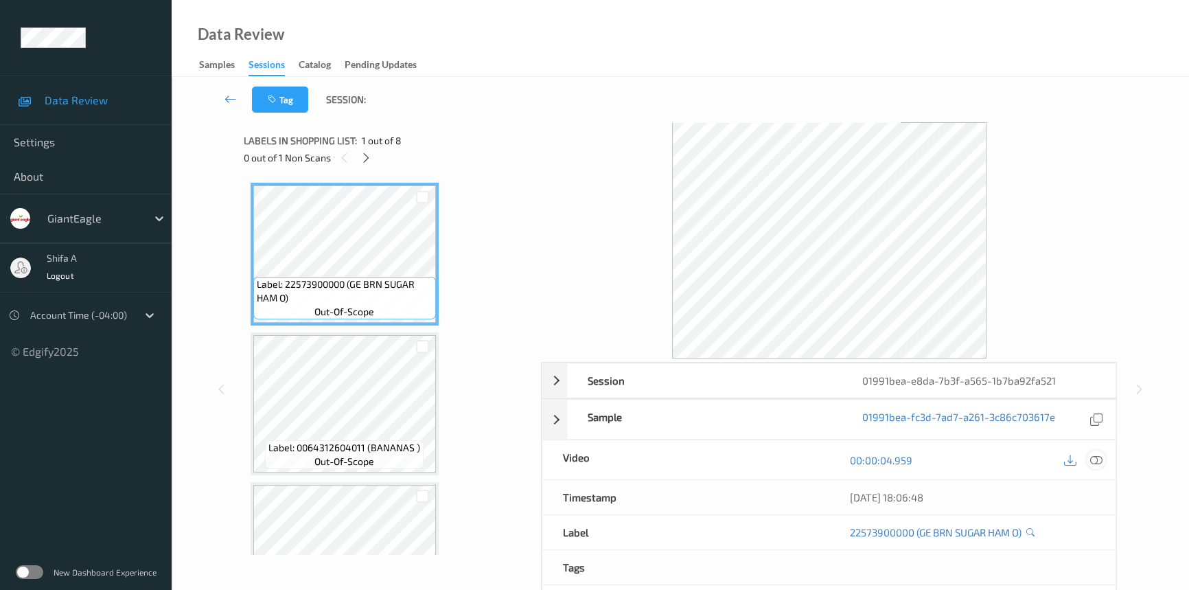
click at [1099, 460] on icon at bounding box center [1096, 460] width 12 height 12
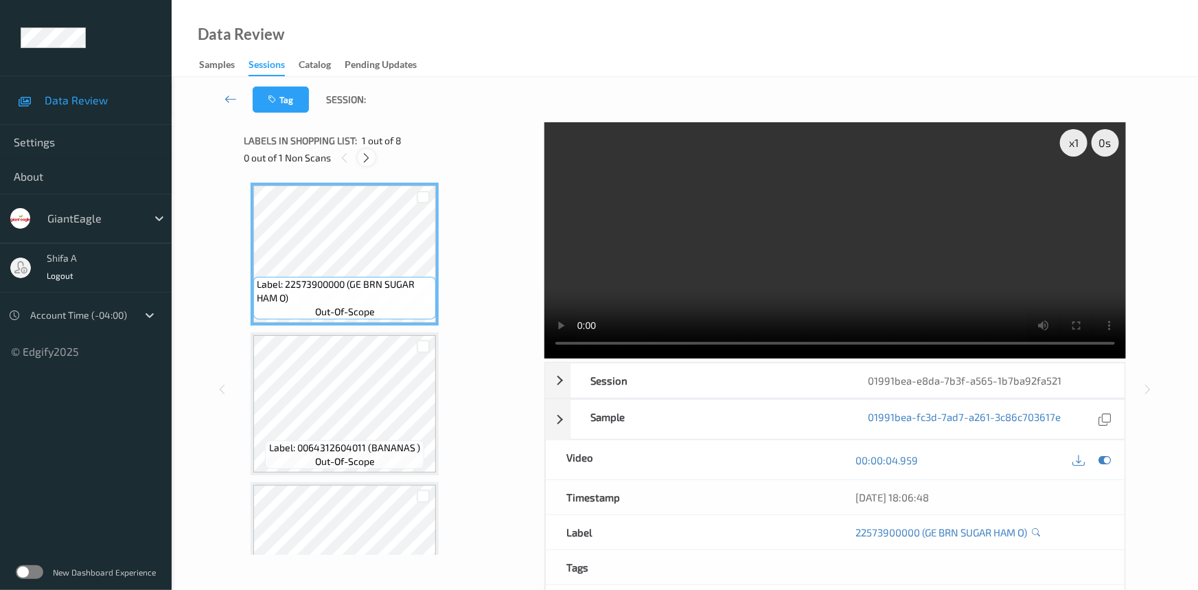
click at [369, 158] on icon at bounding box center [367, 158] width 12 height 12
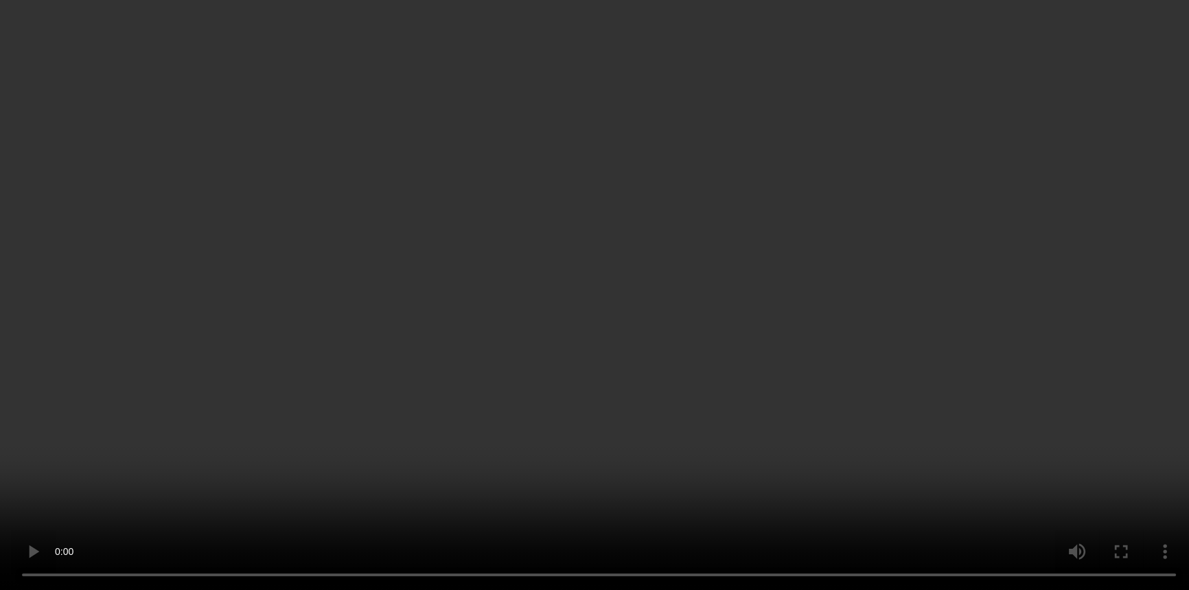
scroll to position [821, 0]
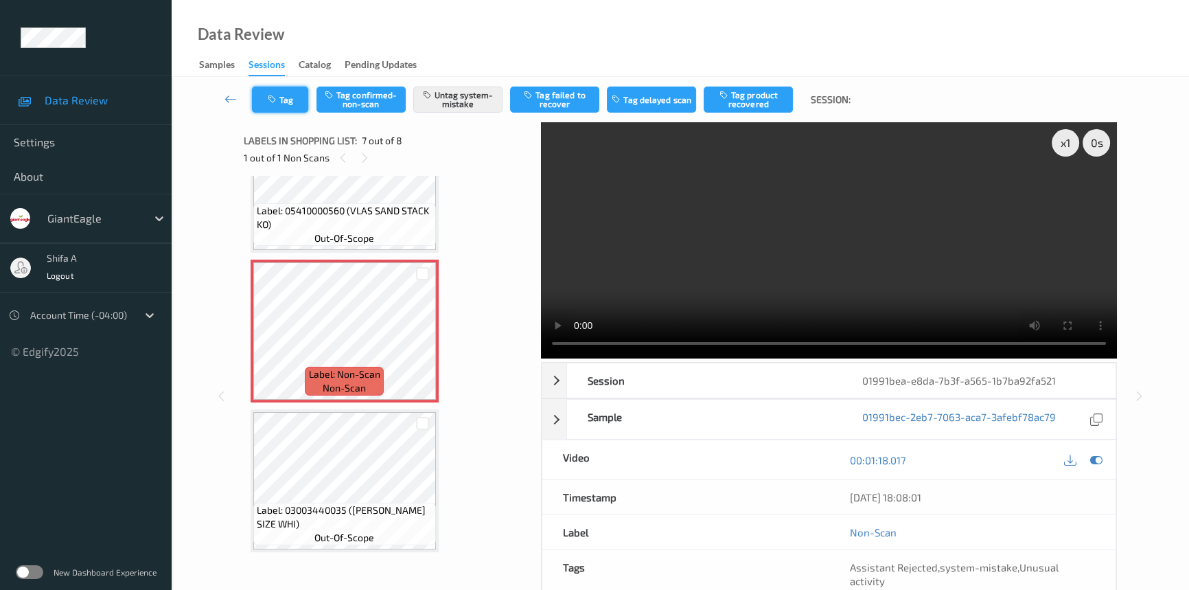
click at [273, 100] on icon "button" at bounding box center [274, 100] width 12 height 10
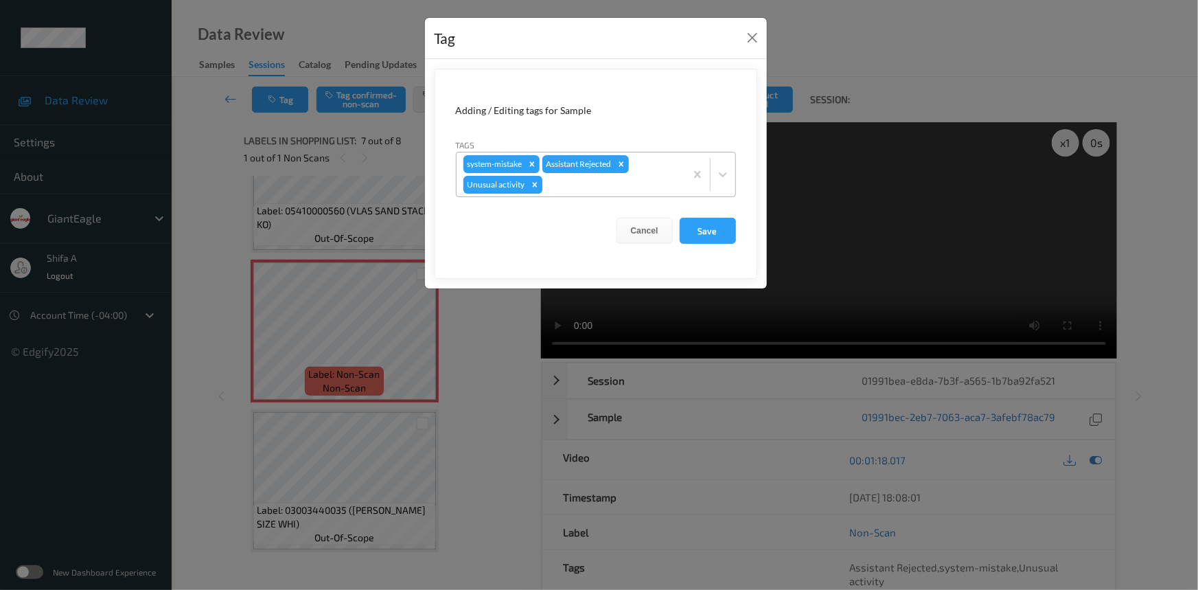
click at [530, 185] on icon "Remove Unusual activity" at bounding box center [535, 185] width 10 height 10
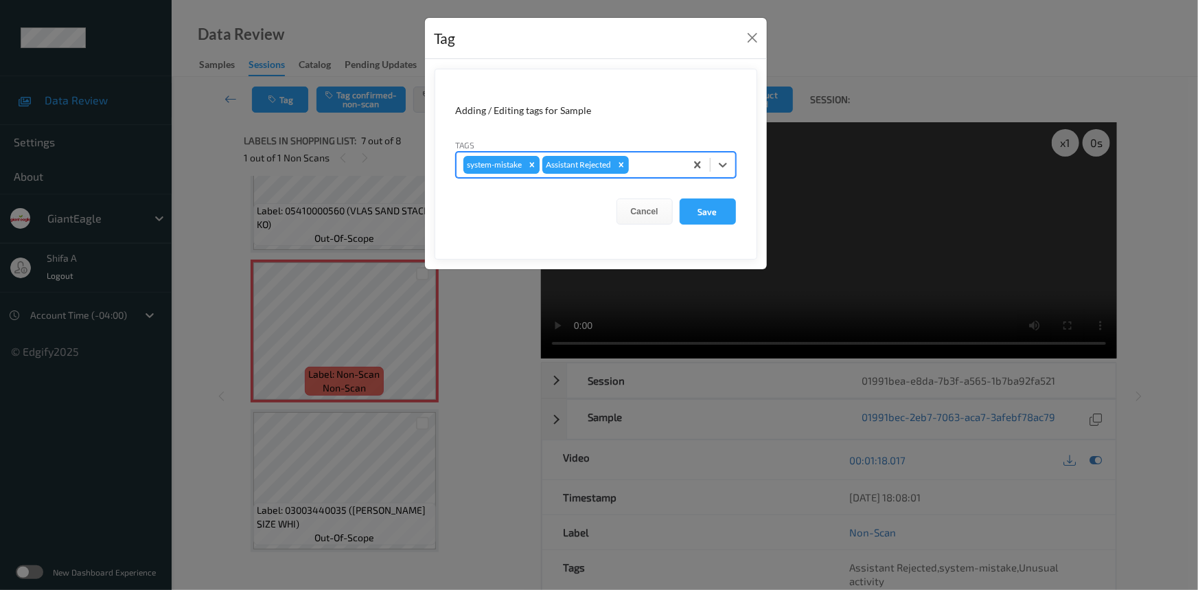
click at [526, 160] on div "Remove system-mistake" at bounding box center [531, 165] width 15 height 18
click at [718, 205] on button "Save" at bounding box center [708, 211] width 56 height 26
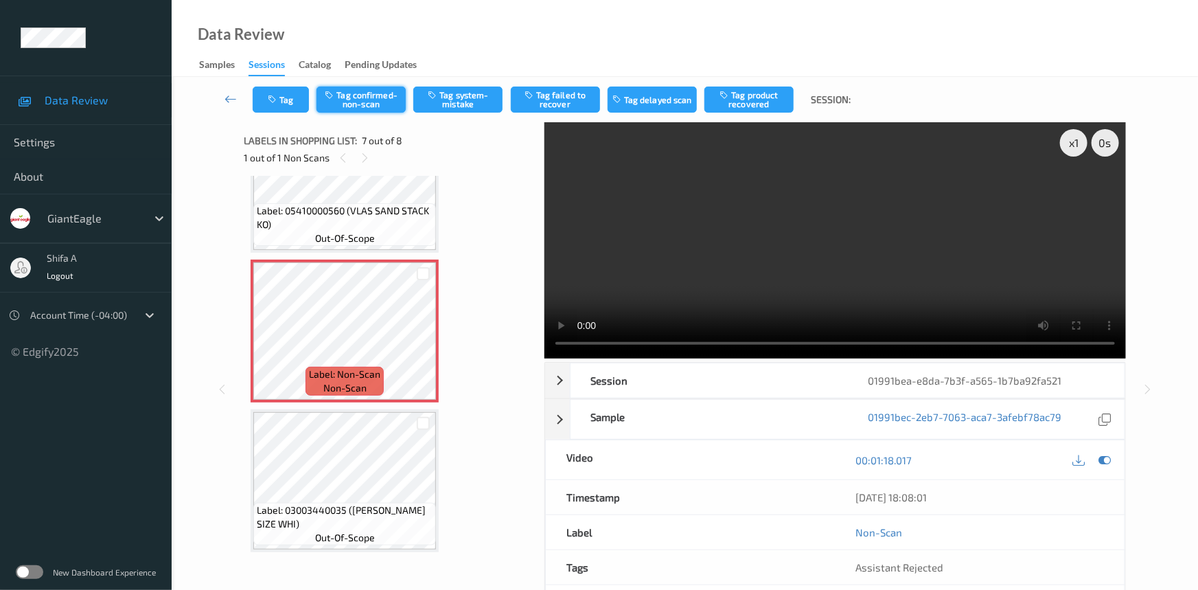
click at [371, 103] on button "Tag confirmed-non-scan" at bounding box center [360, 99] width 89 height 26
click at [563, 106] on button "Tag failed to recover" at bounding box center [555, 99] width 89 height 26
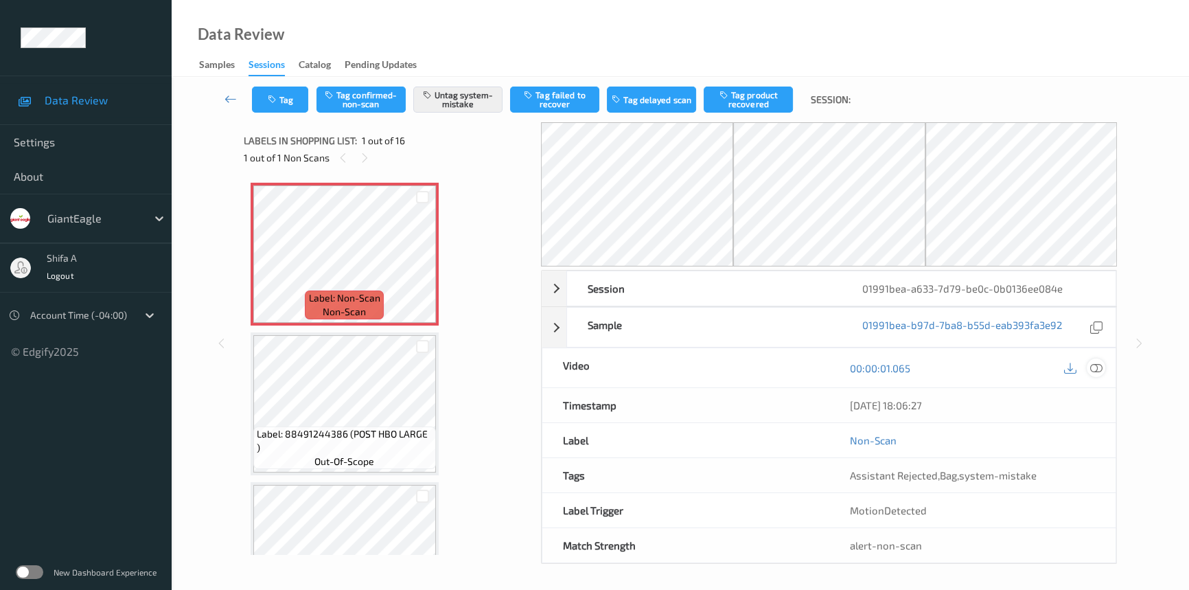
click at [1096, 364] on icon at bounding box center [1096, 368] width 12 height 12
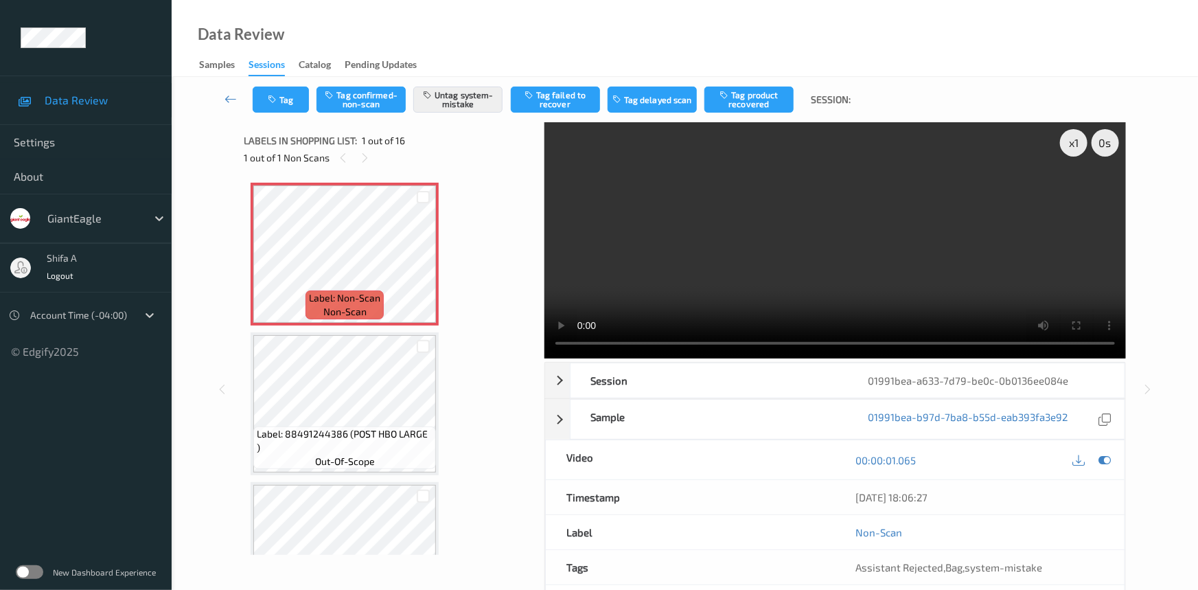
click at [722, 49] on div "Data Review Samples Sessions Catalog Pending Updates" at bounding box center [685, 38] width 1026 height 77
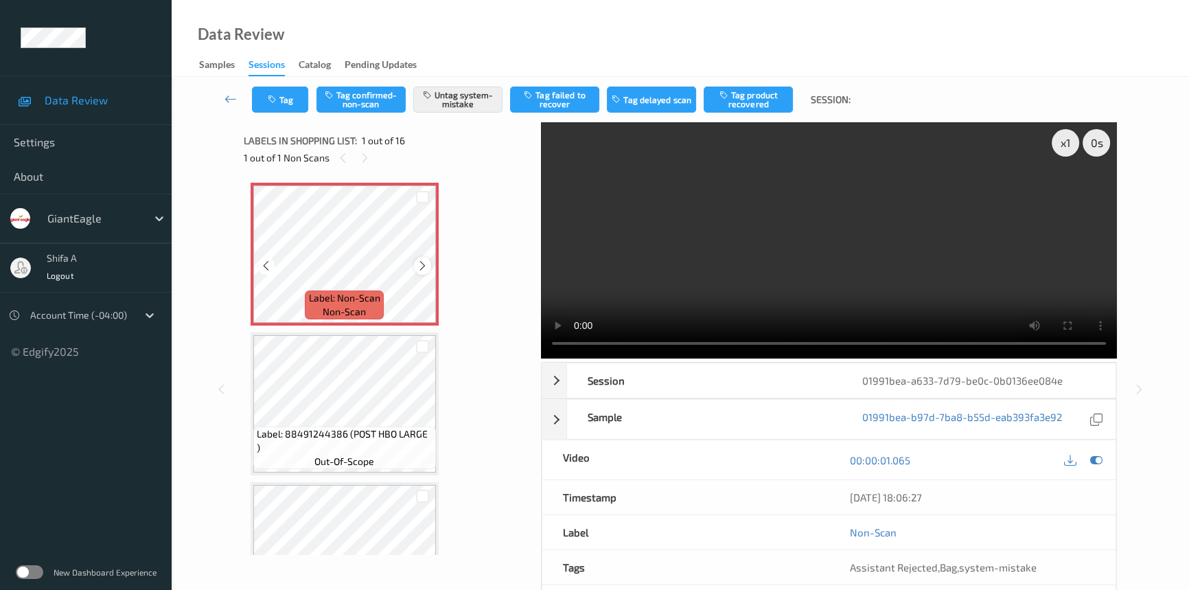
click at [426, 268] on icon at bounding box center [423, 265] width 12 height 12
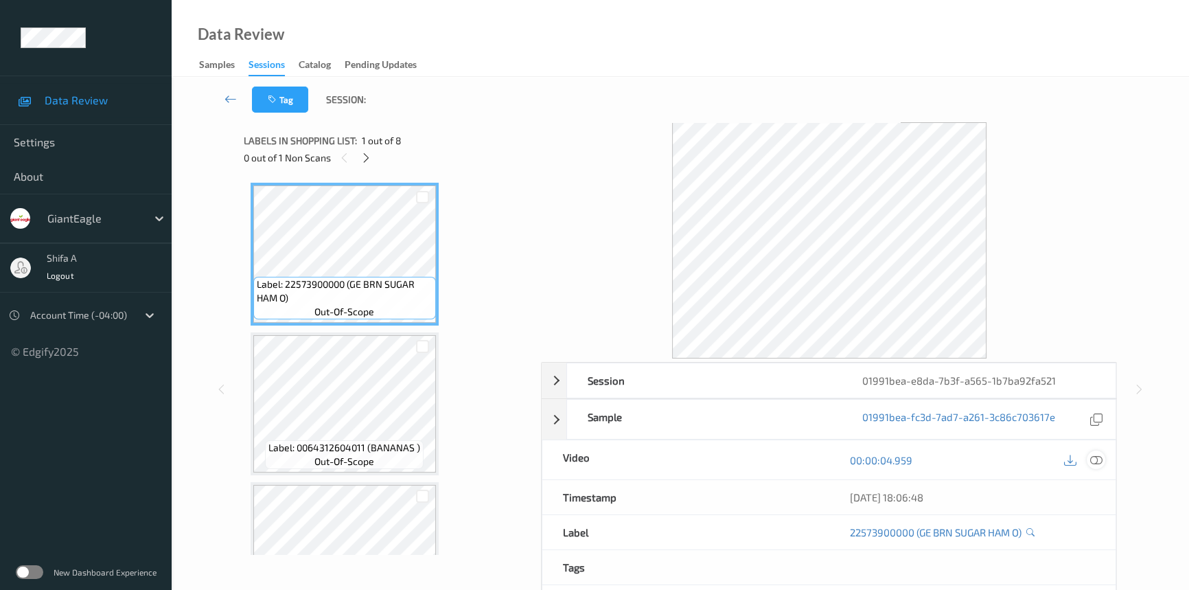
click at [1097, 459] on icon at bounding box center [1096, 460] width 12 height 12
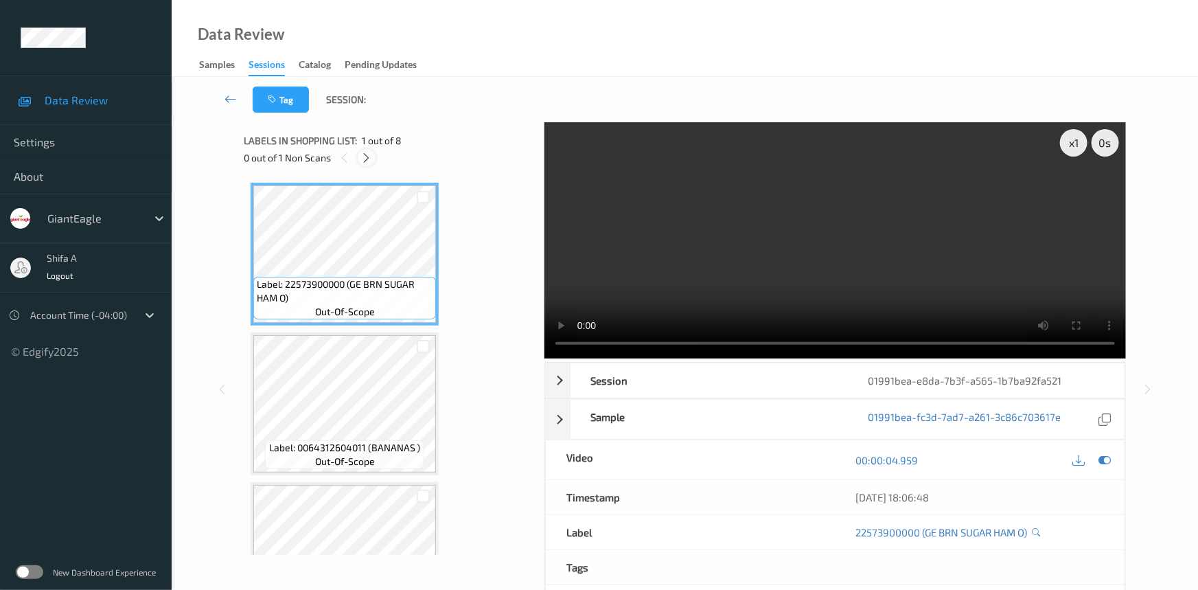
click at [364, 158] on icon at bounding box center [367, 158] width 12 height 12
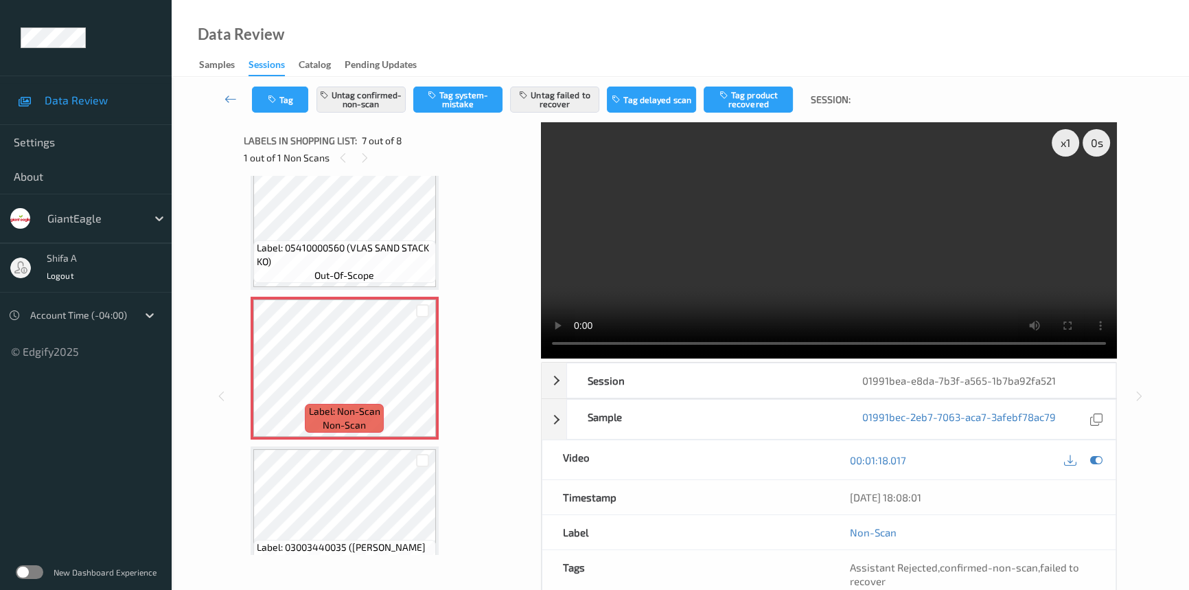
scroll to position [821, 0]
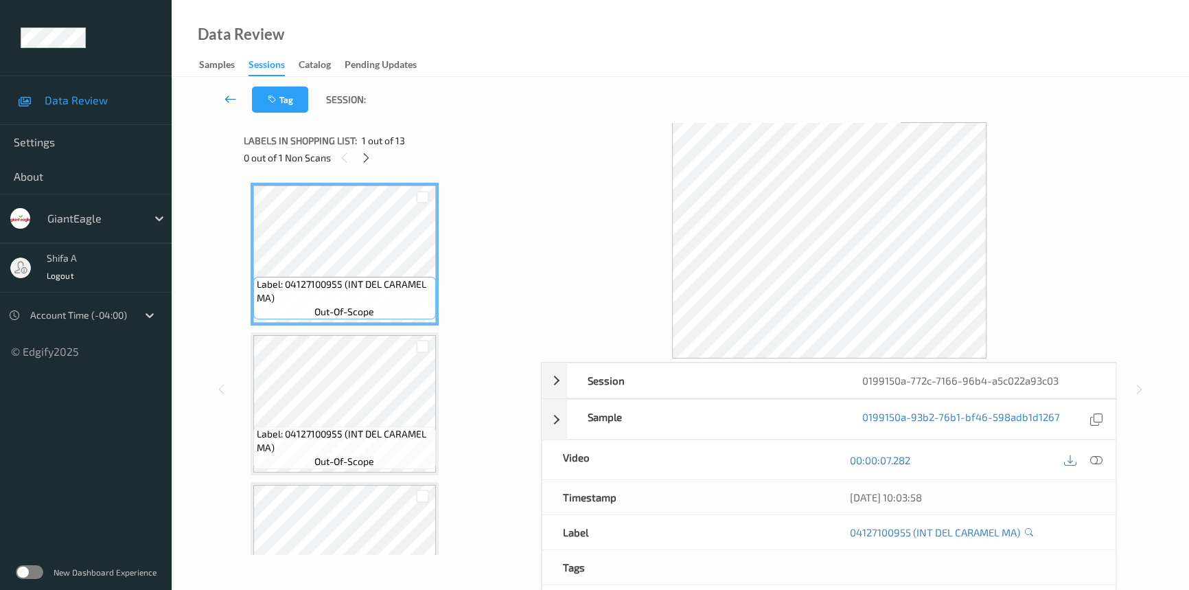
click at [226, 97] on icon at bounding box center [230, 99] width 12 height 14
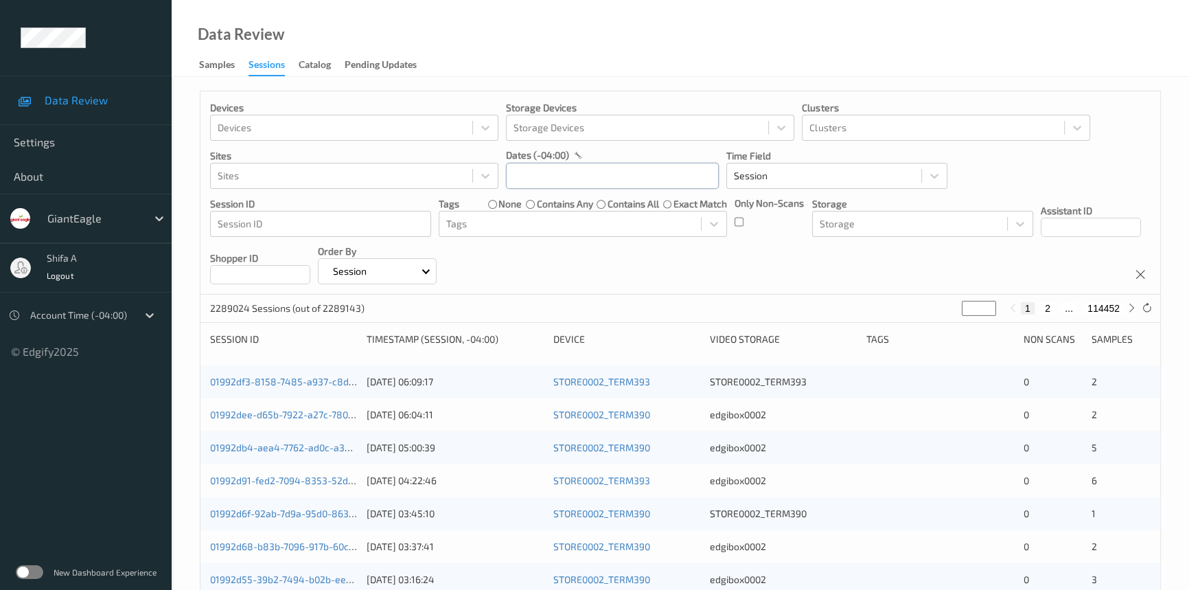
click at [651, 173] on input "text" at bounding box center [612, 176] width 213 height 26
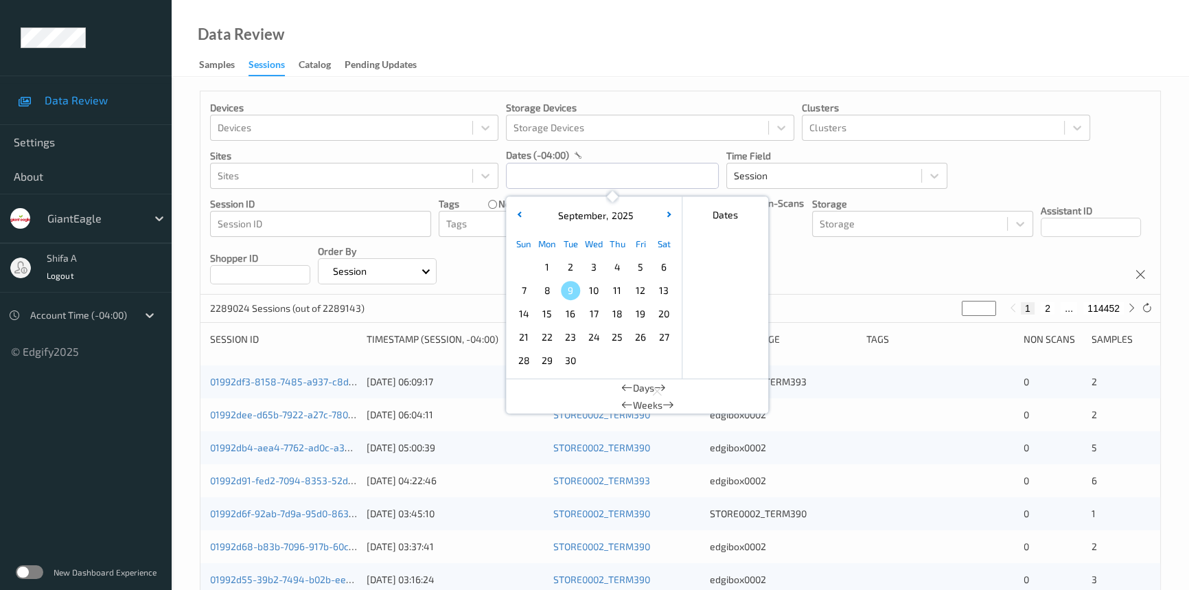
click at [625, 267] on span "4" at bounding box center [616, 266] width 19 height 19
type input "[DATE] 00:00 -> [DATE] 23:59"
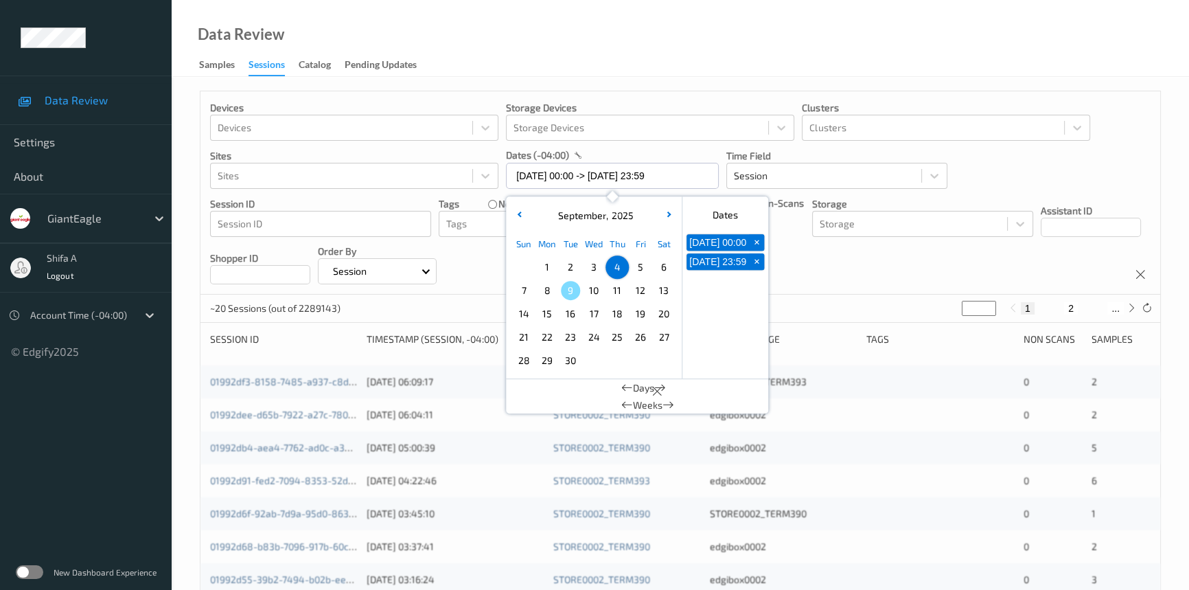
click at [693, 50] on div "Data Review Samples Sessions Catalog Pending Updates" at bounding box center [680, 38] width 1017 height 77
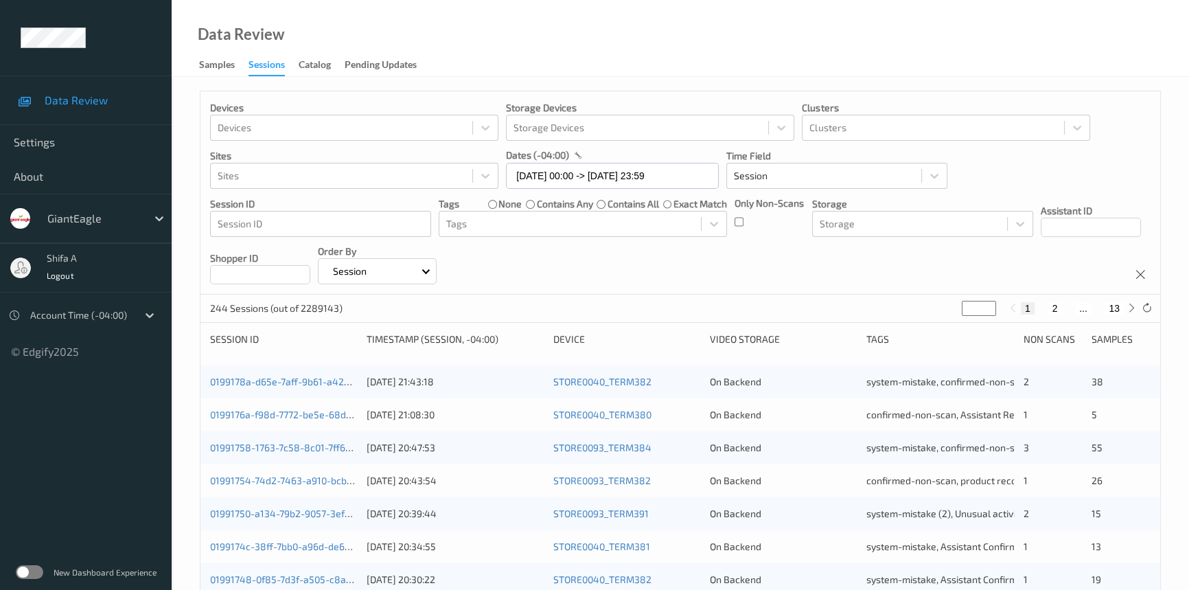
drag, startPoint x: 1107, startPoint y: 294, endPoint x: 1115, endPoint y: 299, distance: 9.3
click at [1111, 297] on div "Devices Devices Storage Devices Storage Devices Clusters Clusters Sites Sites d…" at bounding box center [680, 572] width 961 height 962
click at [1119, 304] on button "13" at bounding box center [1113, 308] width 19 height 12
type input "**"
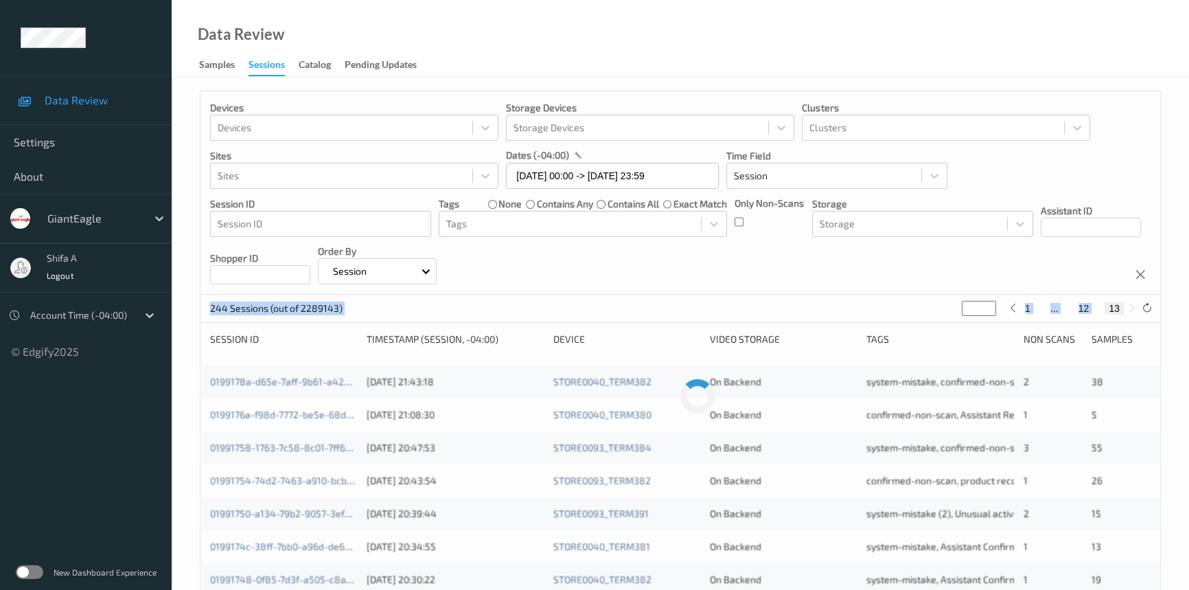
click at [1086, 310] on button "12" at bounding box center [1083, 308] width 19 height 12
type input "**"
click at [1117, 223] on div "Devices Devices Storage Devices Storage Devices Clusters Clusters Sites Sites d…" at bounding box center [680, 192] width 960 height 203
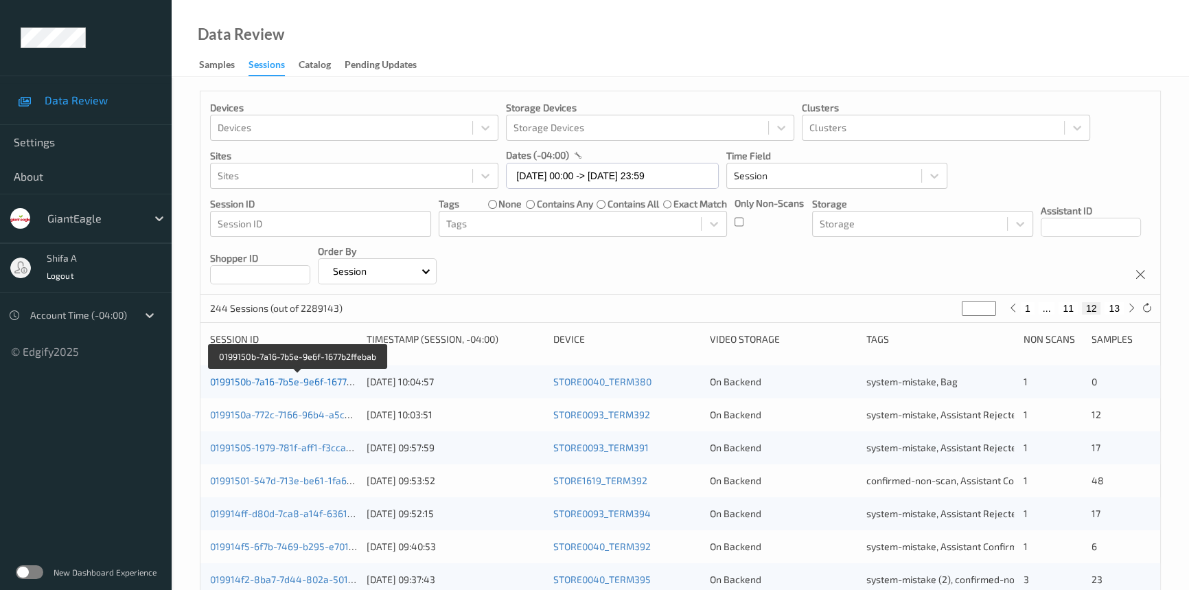
click at [288, 382] on link "0199150b-7a16-7b5e-9e6f-1677b2ffebab" at bounding box center [298, 381] width 176 height 12
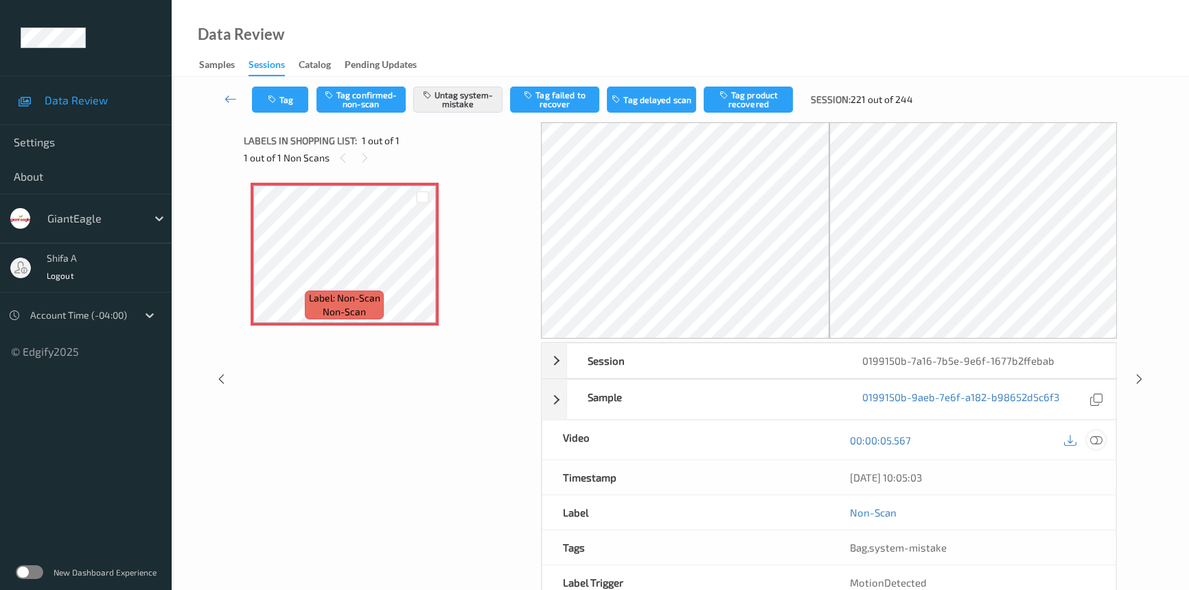
click at [1098, 440] on icon at bounding box center [1096, 440] width 12 height 12
